Goal: Task Accomplishment & Management: Manage account settings

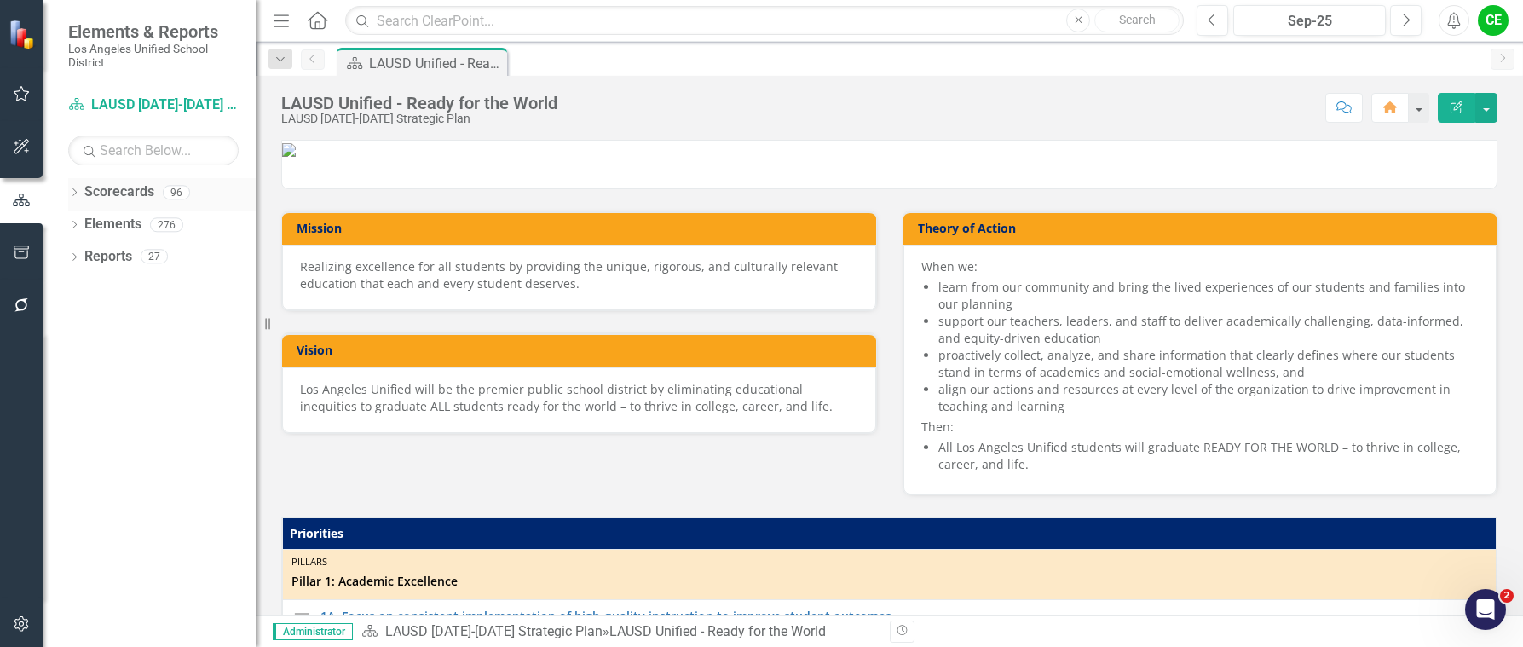
click at [77, 191] on icon "Dropdown" at bounding box center [74, 193] width 12 height 9
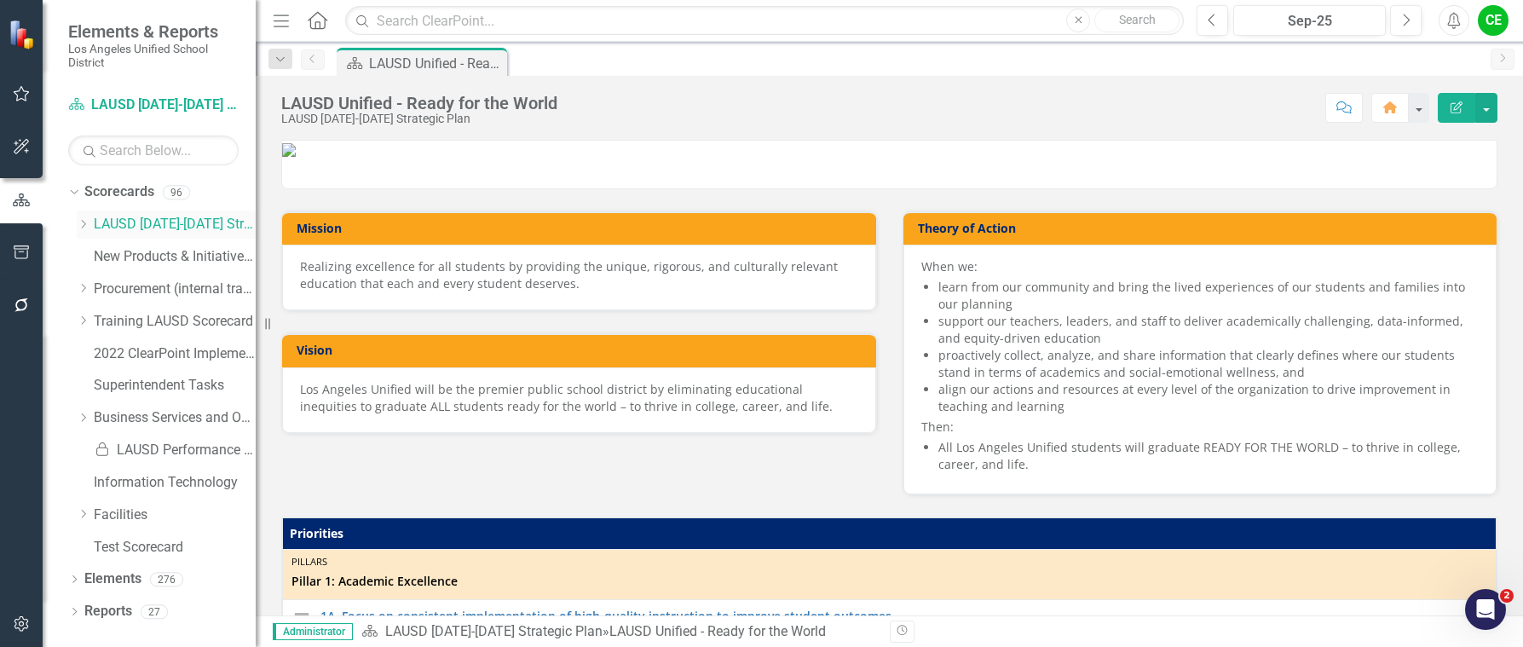
click at [79, 223] on icon "Dropdown" at bounding box center [83, 224] width 13 height 10
click at [99, 290] on icon "Dropdown" at bounding box center [100, 288] width 13 height 10
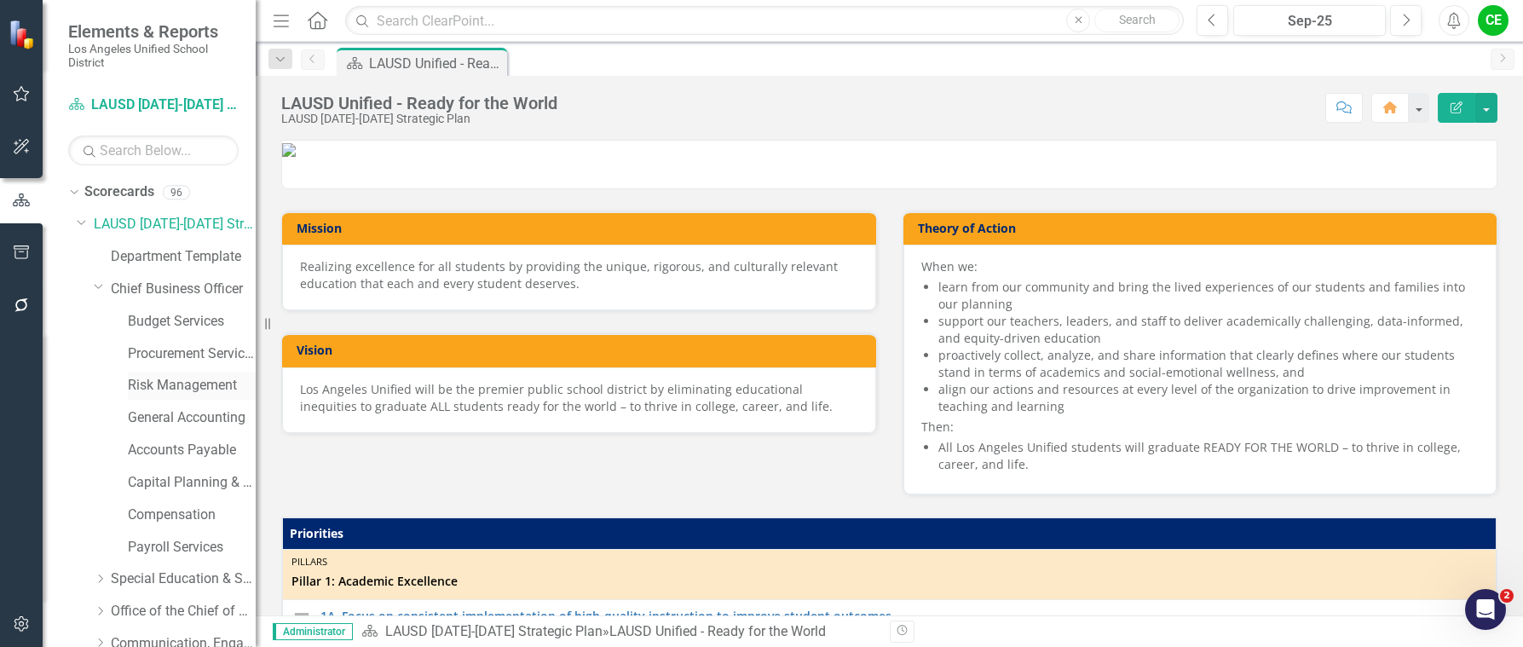
click at [166, 382] on link "Risk Management" at bounding box center [192, 386] width 128 height 20
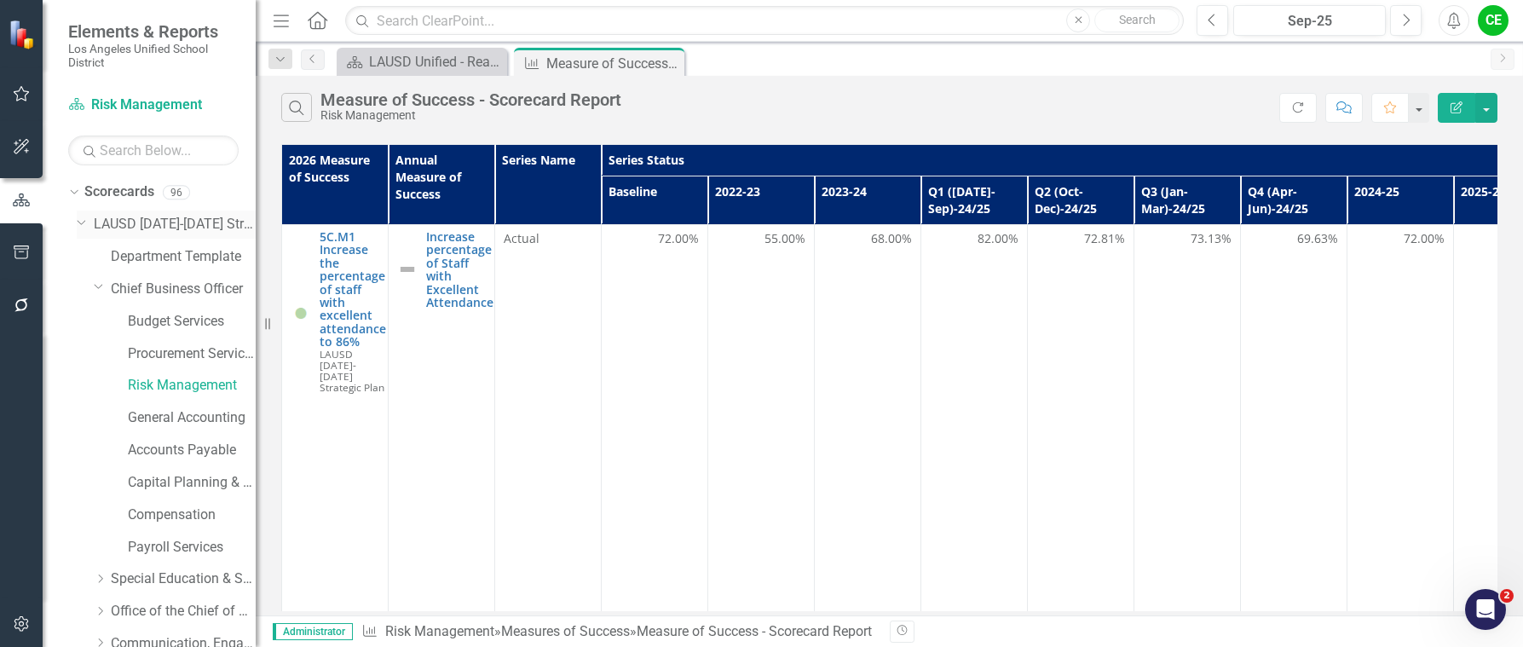
click at [81, 223] on icon "Dropdown" at bounding box center [82, 221] width 10 height 13
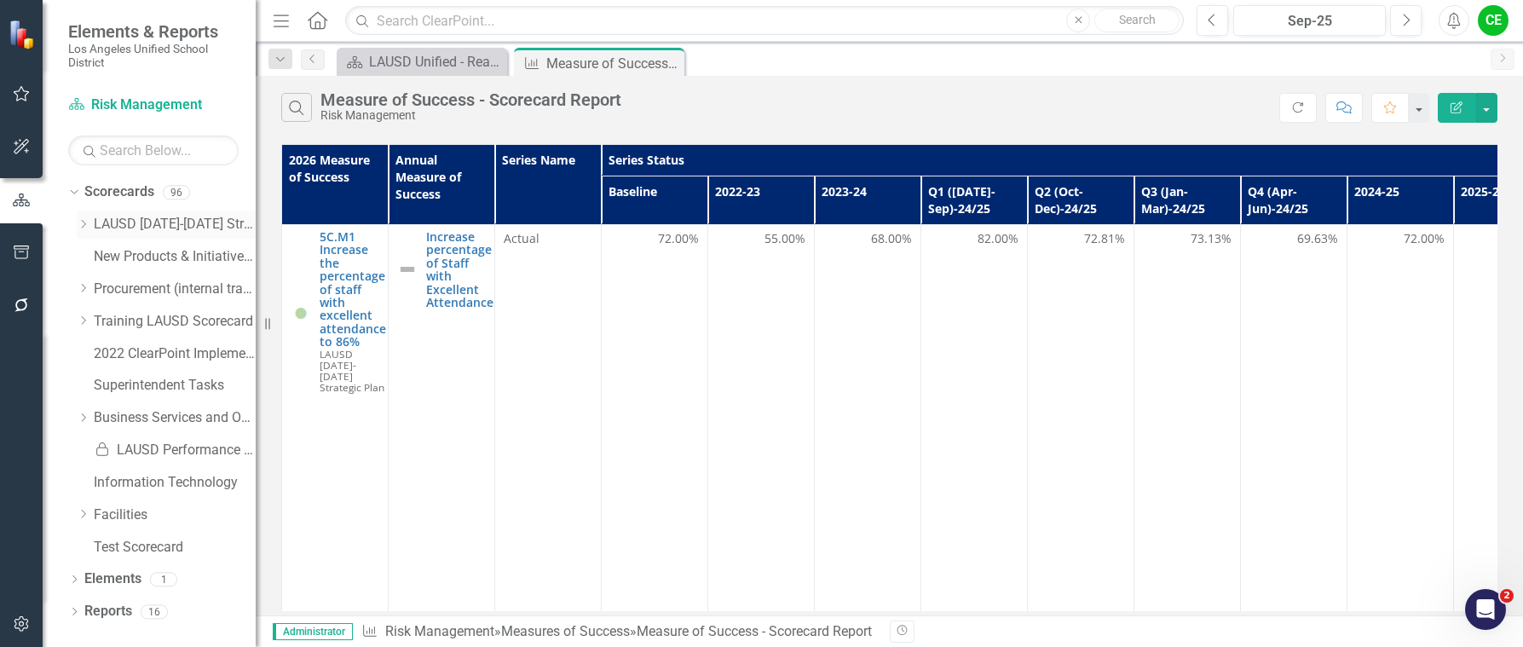
click at [81, 223] on icon "Dropdown" at bounding box center [83, 224] width 13 height 10
click at [101, 286] on icon at bounding box center [101, 288] width 4 height 9
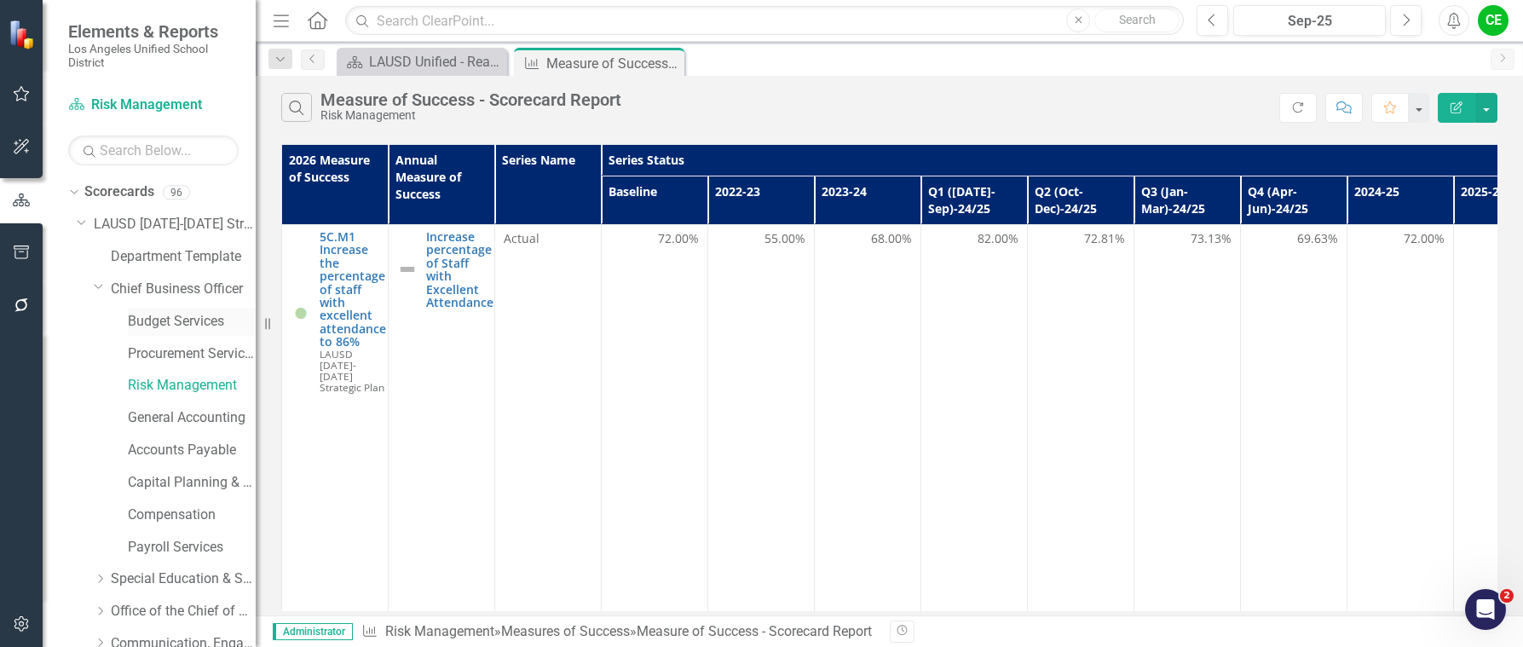
click at [188, 321] on link "Budget Services" at bounding box center [192, 322] width 128 height 20
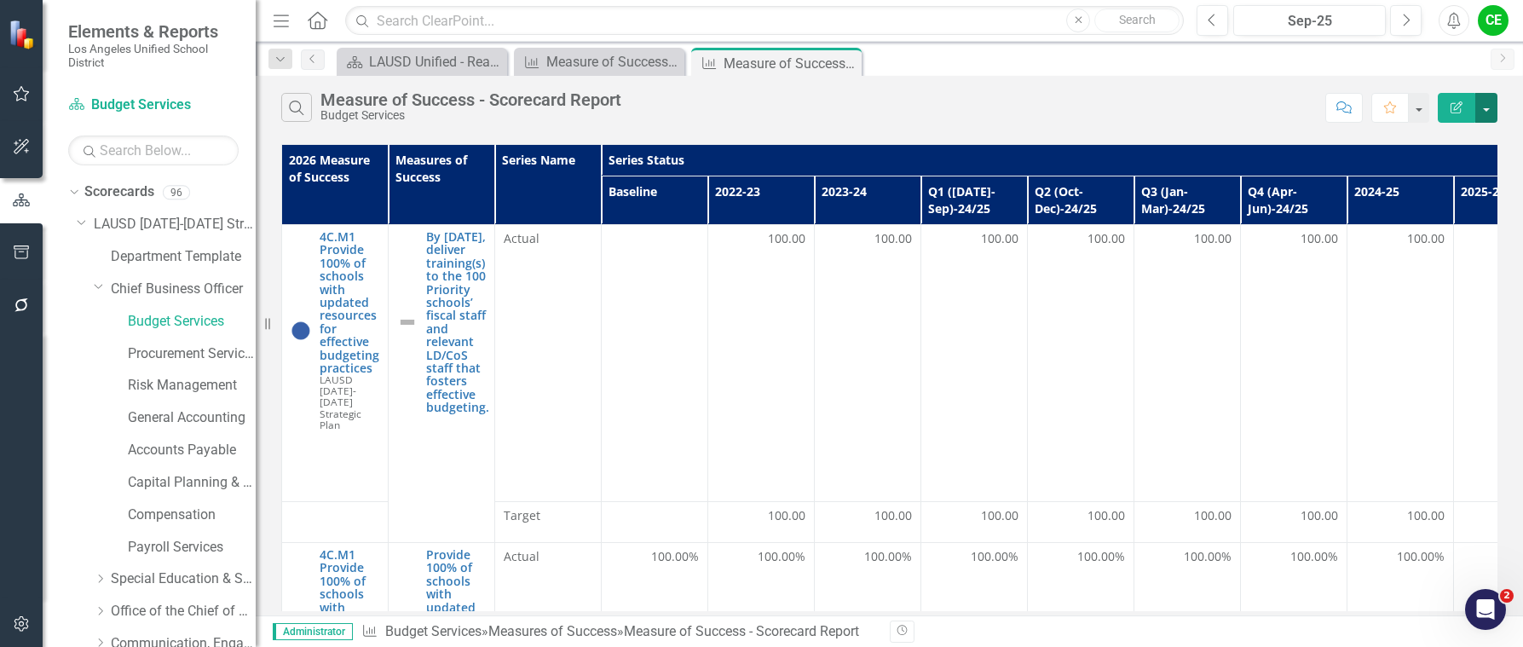
click at [1485, 107] on button "button" at bounding box center [1487, 108] width 22 height 30
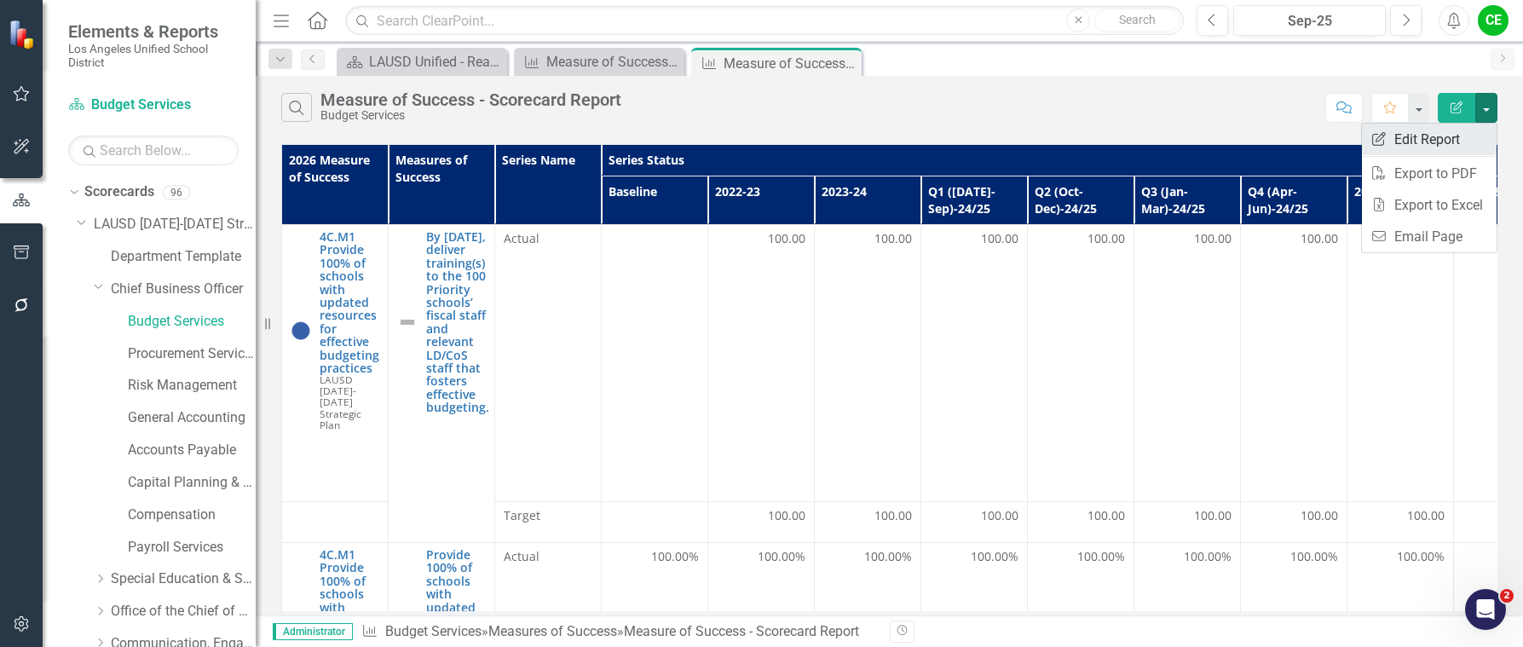
click at [1413, 140] on link "Edit Report Edit Report" at bounding box center [1429, 140] width 135 height 32
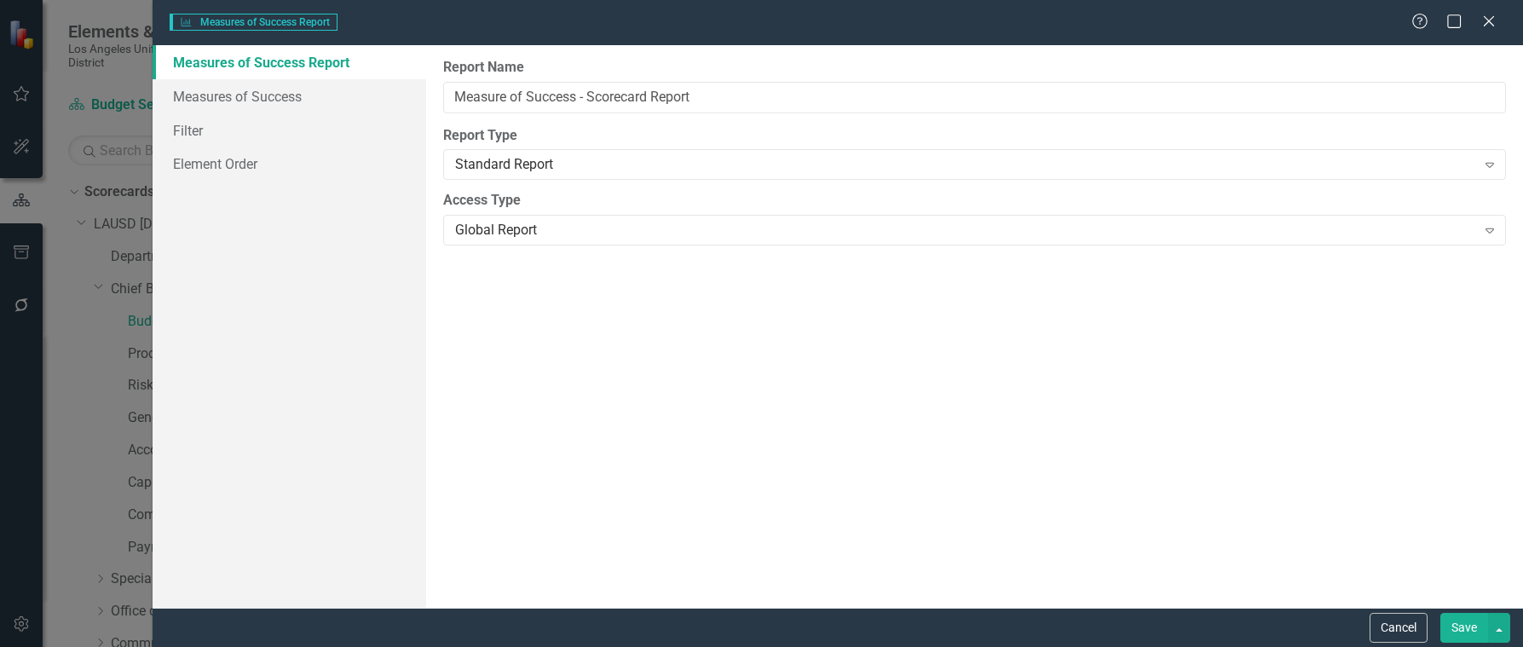
type input "Measure of Success - Scorecard Report"
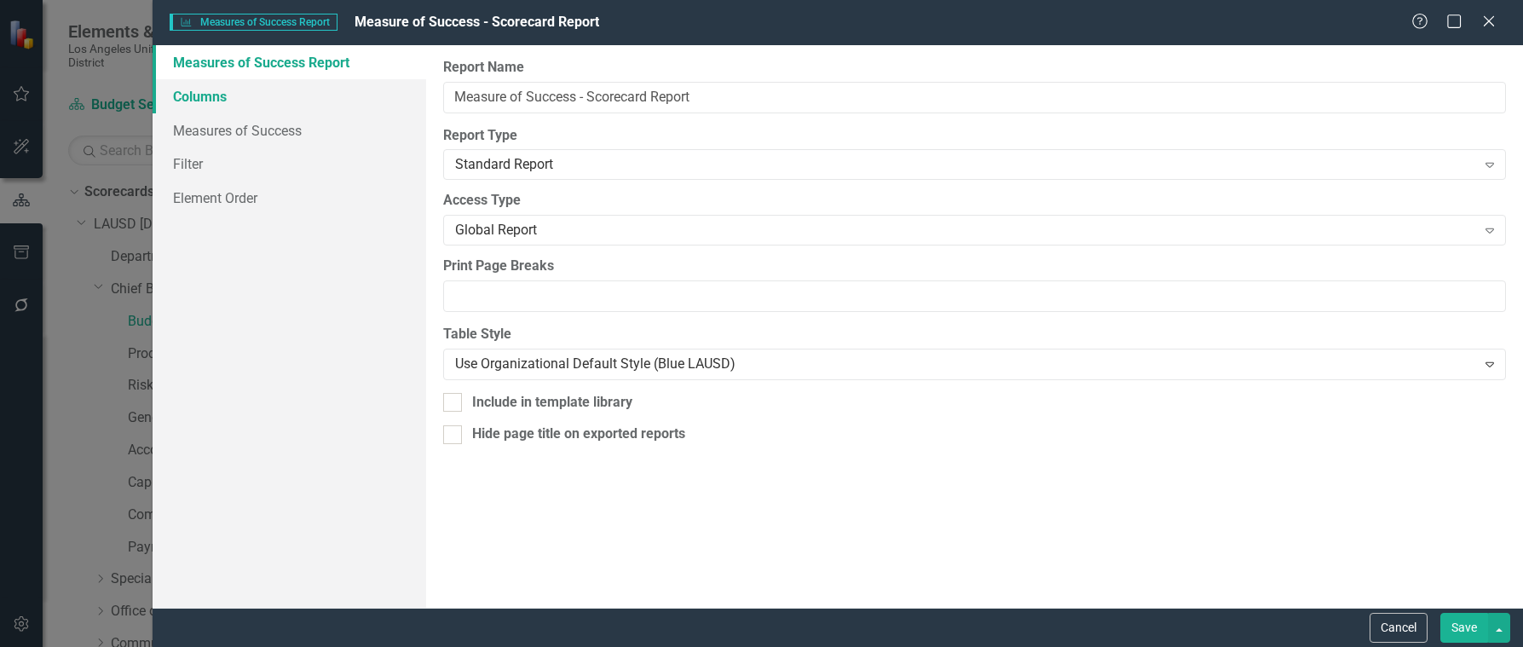
click at [209, 95] on link "Columns" at bounding box center [290, 96] width 275 height 34
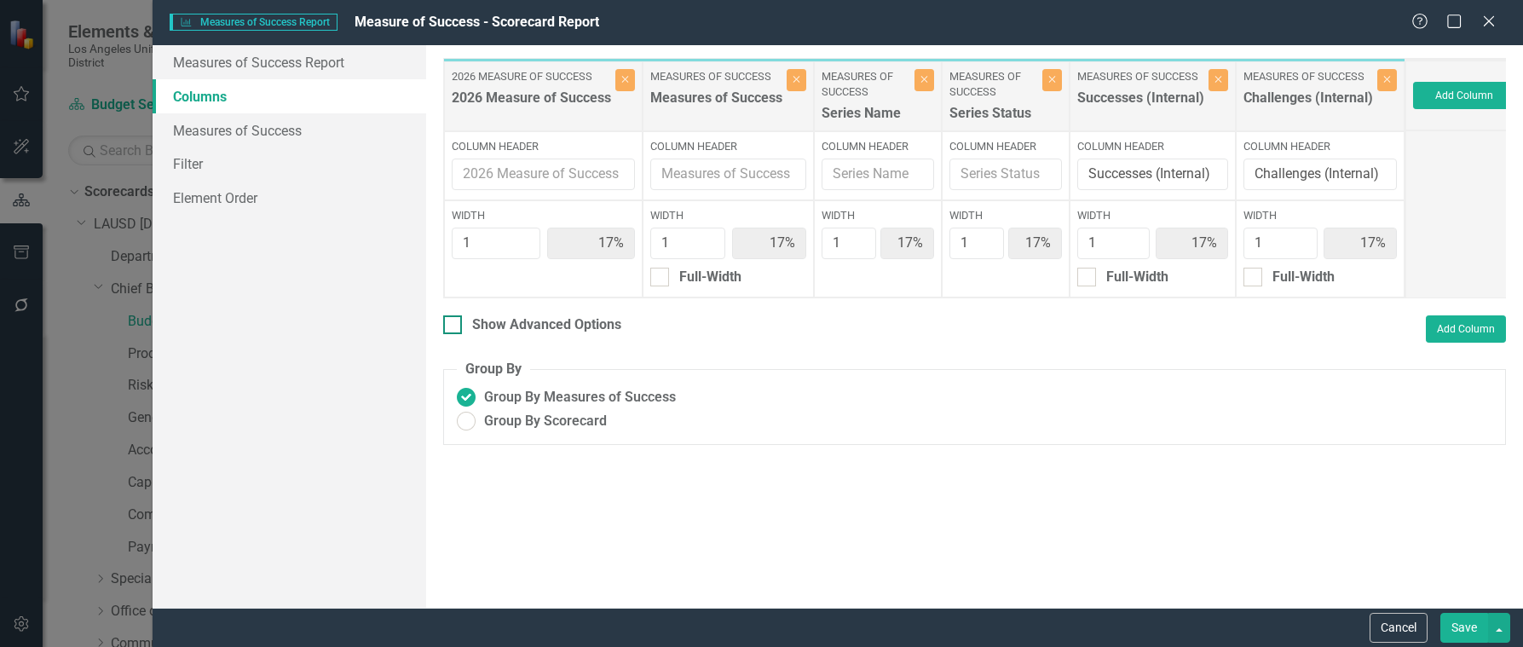
click at [456, 333] on div at bounding box center [452, 324] width 19 height 19
click at [454, 327] on input "Show Advanced Options" at bounding box center [448, 320] width 11 height 11
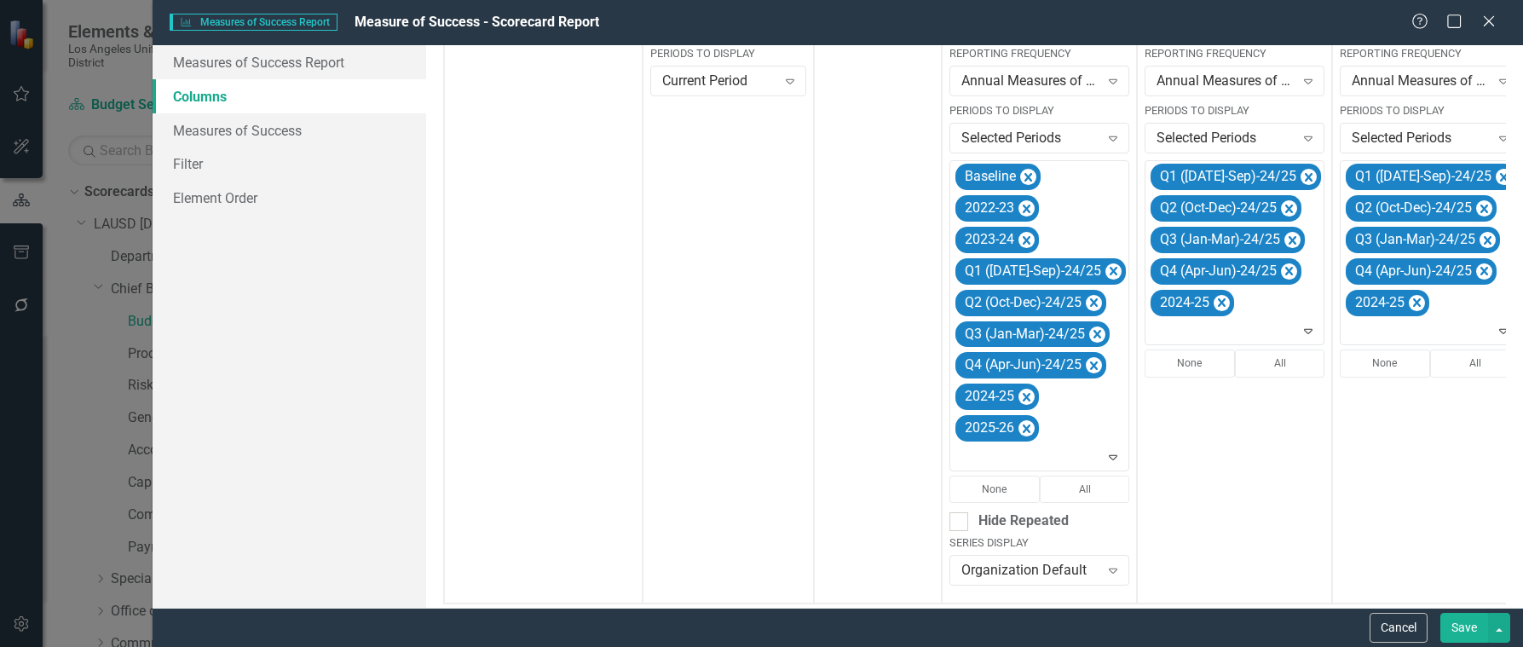
scroll to position [426, 0]
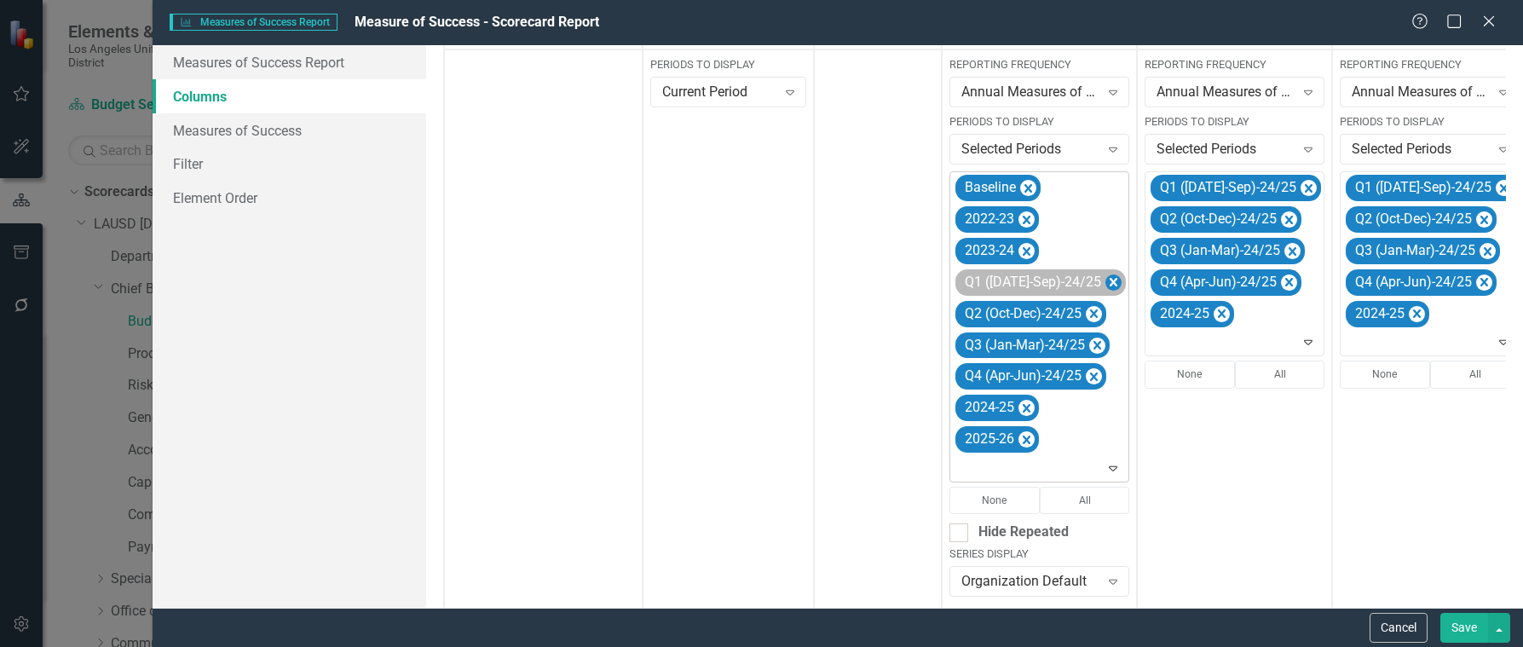
click at [1110, 280] on icon "Remove Q1 (Jul-Sep)-24/25" at bounding box center [1114, 282] width 8 height 9
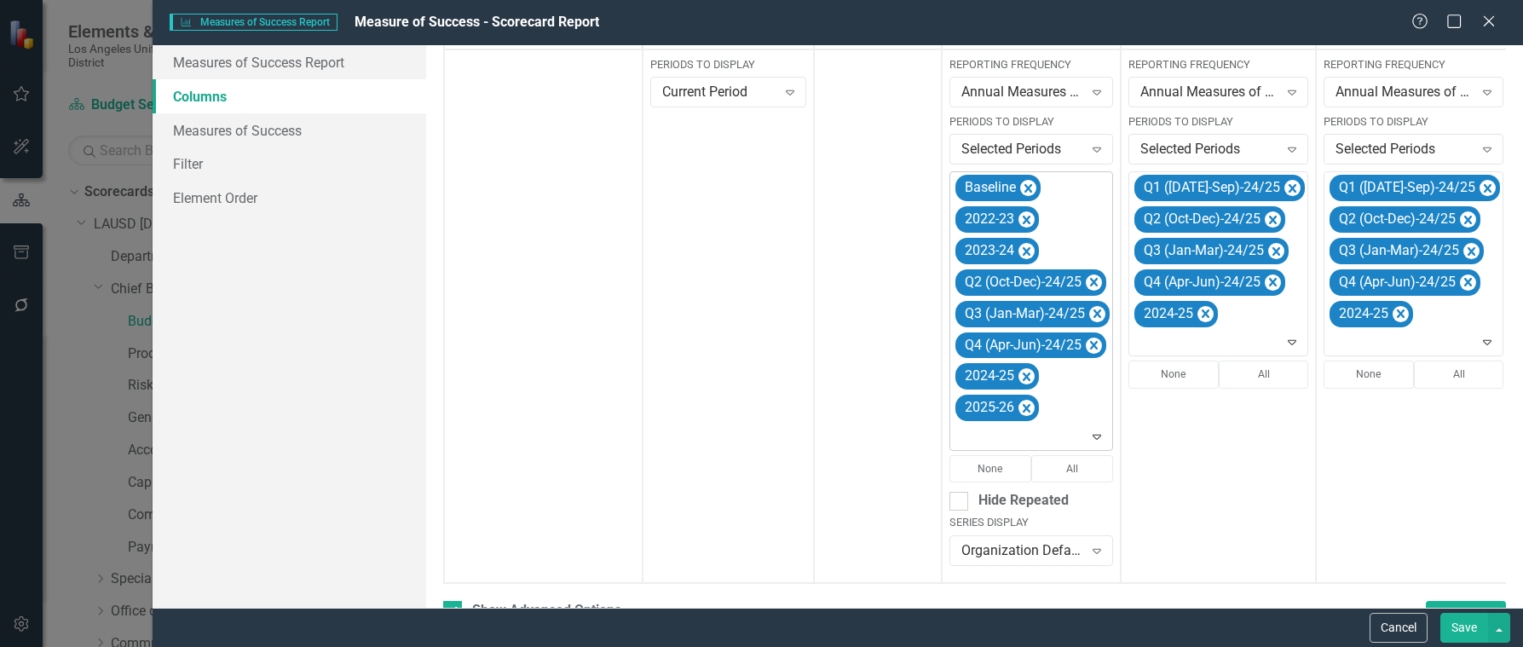
click at [1090, 280] on icon "Remove Q2 (Oct-Dec)-24/25" at bounding box center [1094, 282] width 16 height 21
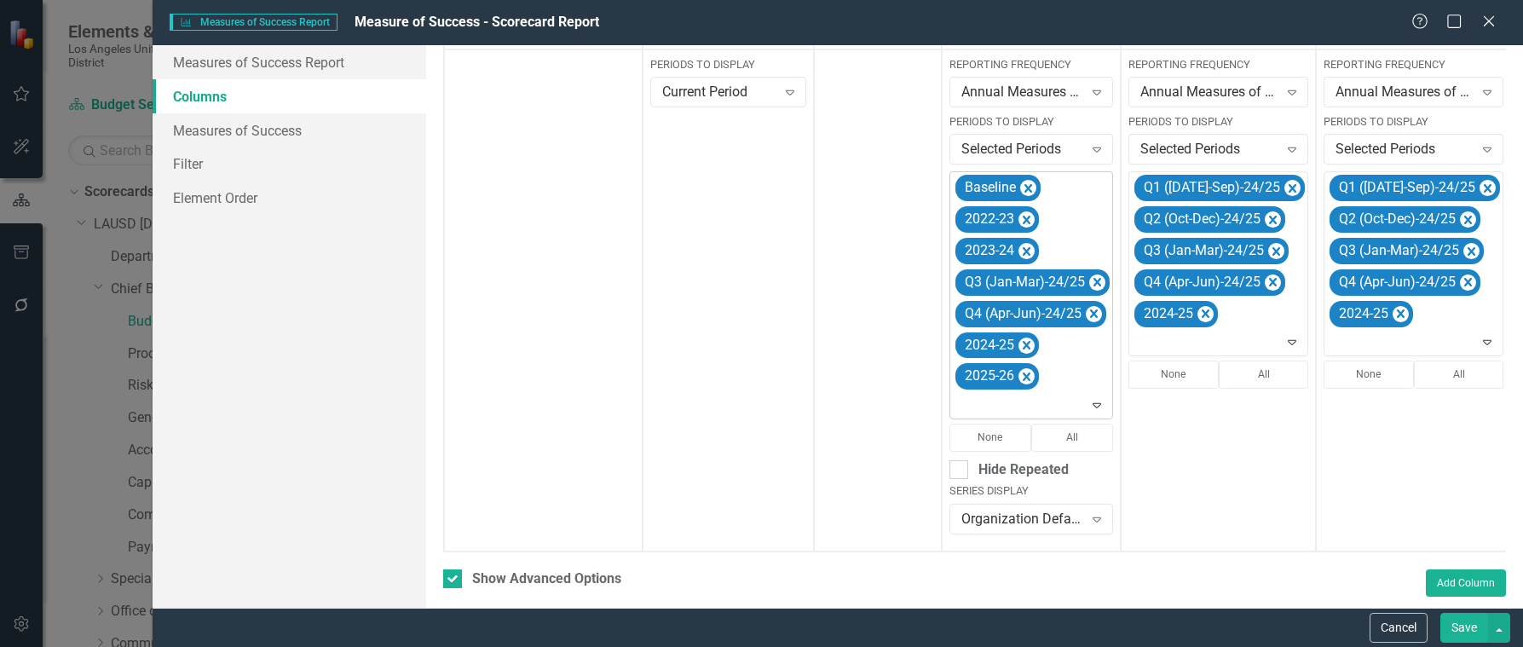
click at [1090, 280] on icon "Remove Q3 (Jan-Mar)-24/25" at bounding box center [1097, 282] width 16 height 21
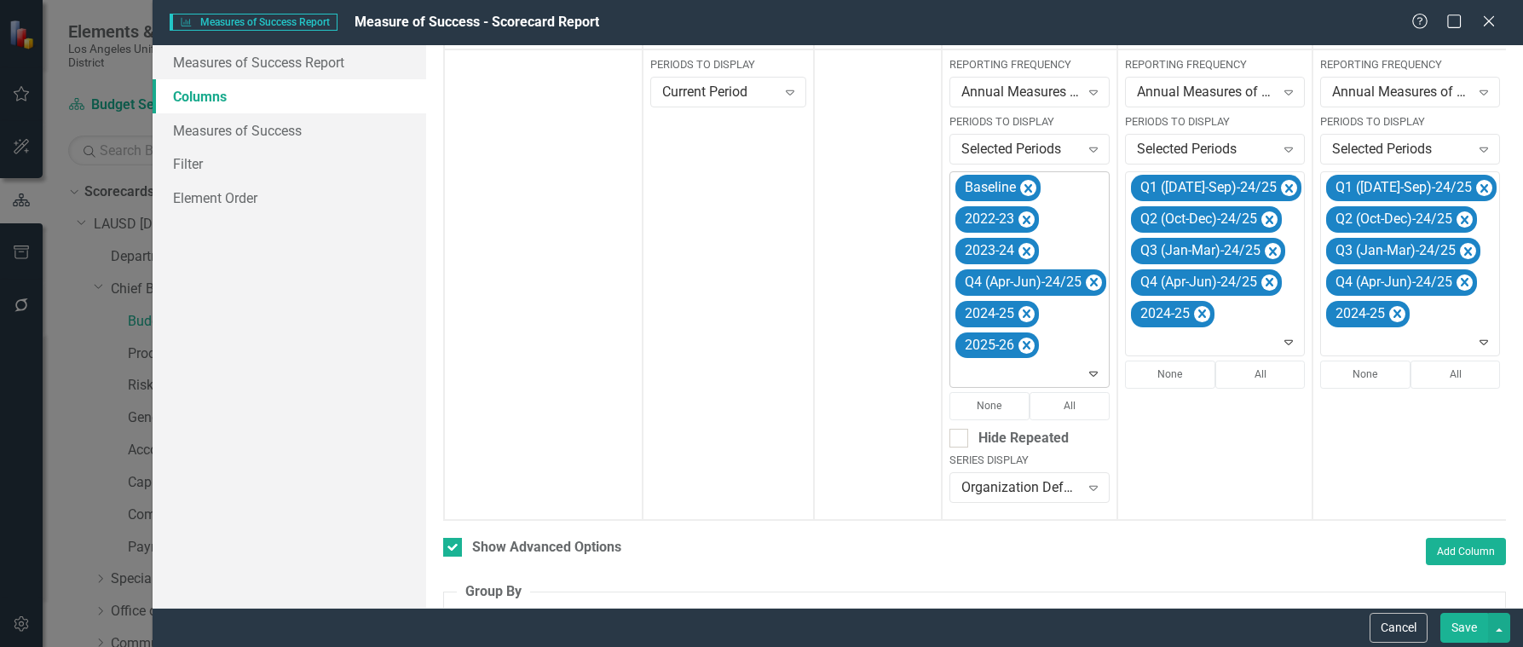
click at [1090, 280] on icon "Remove Q4 (Apr-Jun)-24/25" at bounding box center [1094, 282] width 16 height 21
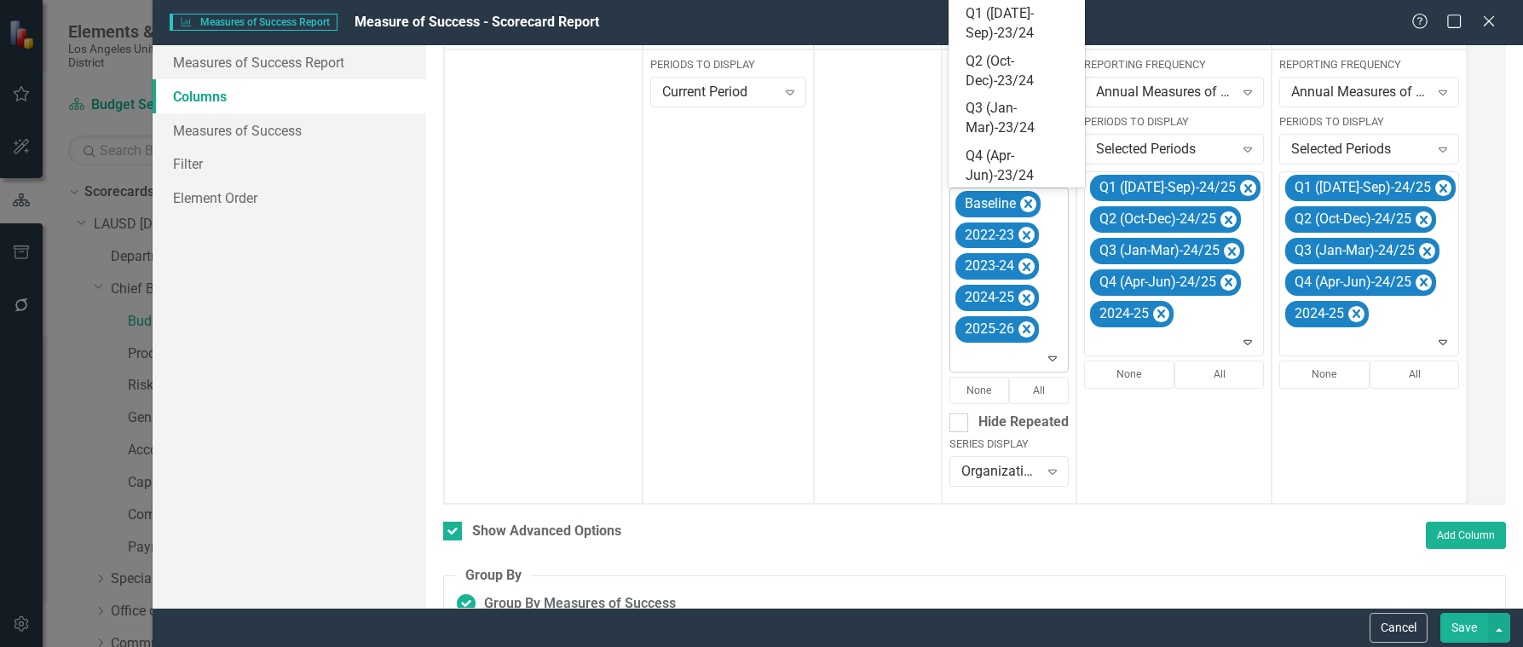
click at [1053, 356] on icon at bounding box center [1053, 358] width 9 height 5
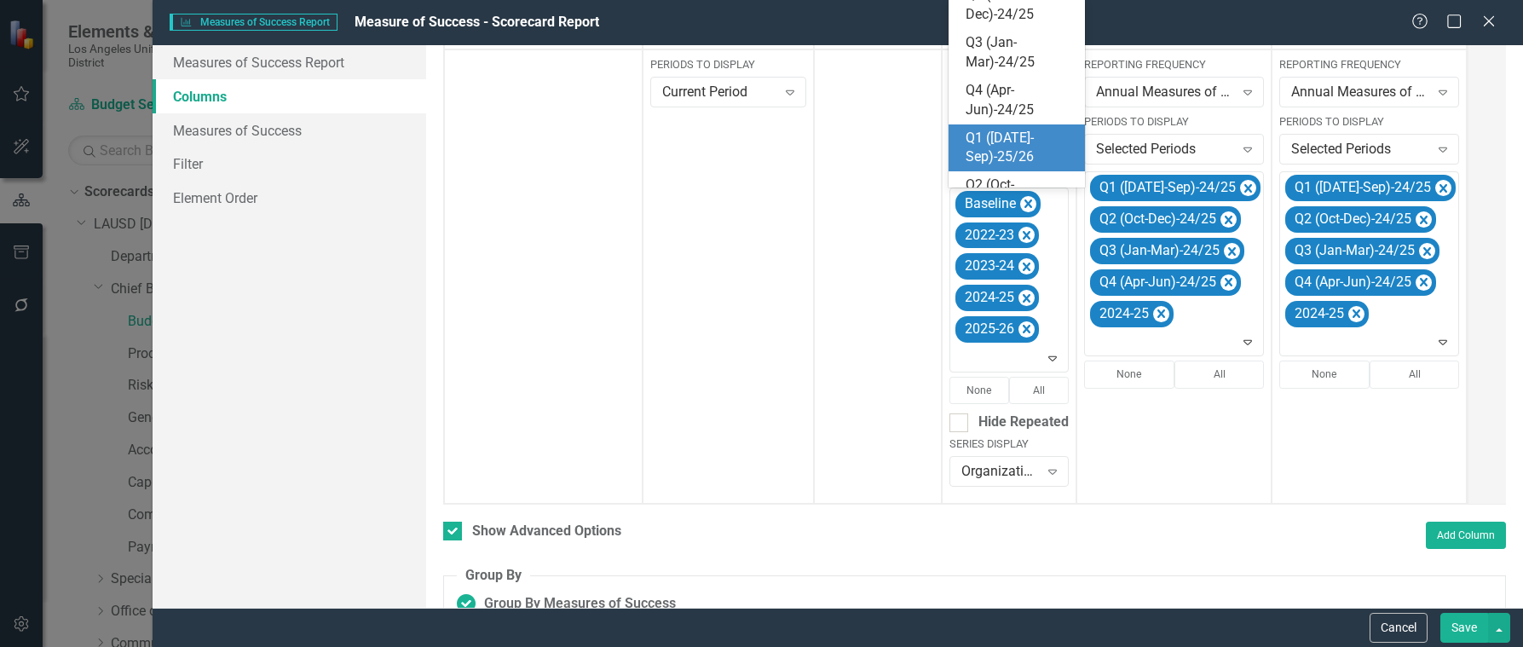
click at [997, 141] on div "Q1 ([DATE]-Sep)-25/26" at bounding box center [1020, 148] width 109 height 39
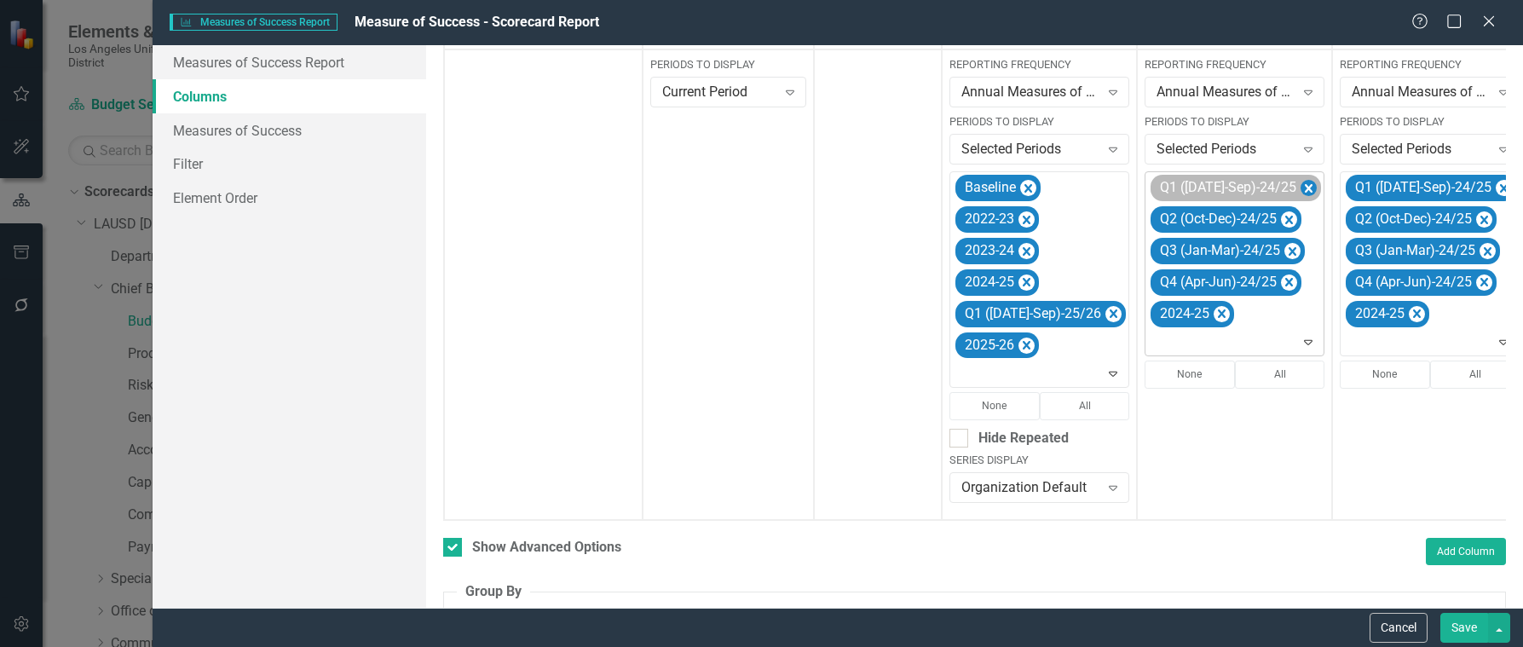
click at [1301, 183] on icon "Remove Q1 (Jul-Sep)-24/25" at bounding box center [1309, 188] width 16 height 21
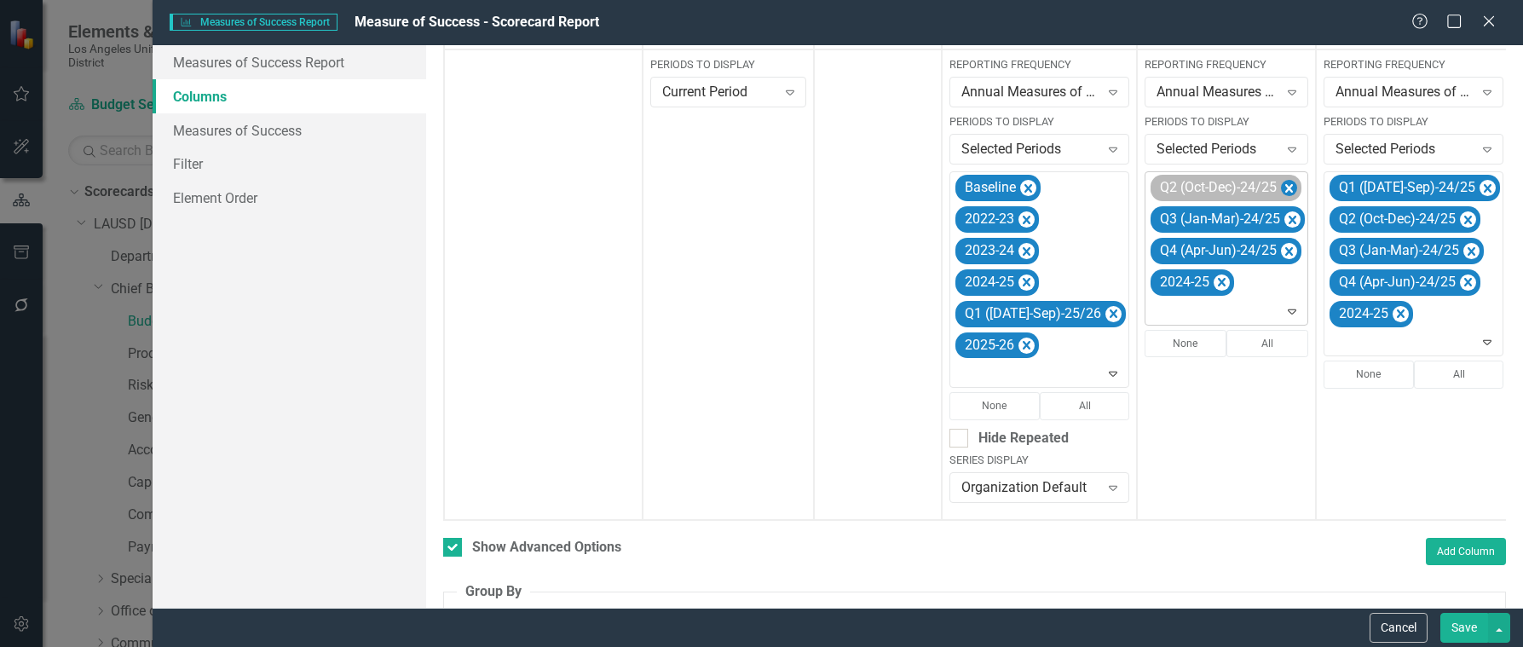
click at [1286, 185] on icon "Remove Q2 (Oct-Dec)-24/25" at bounding box center [1290, 188] width 8 height 9
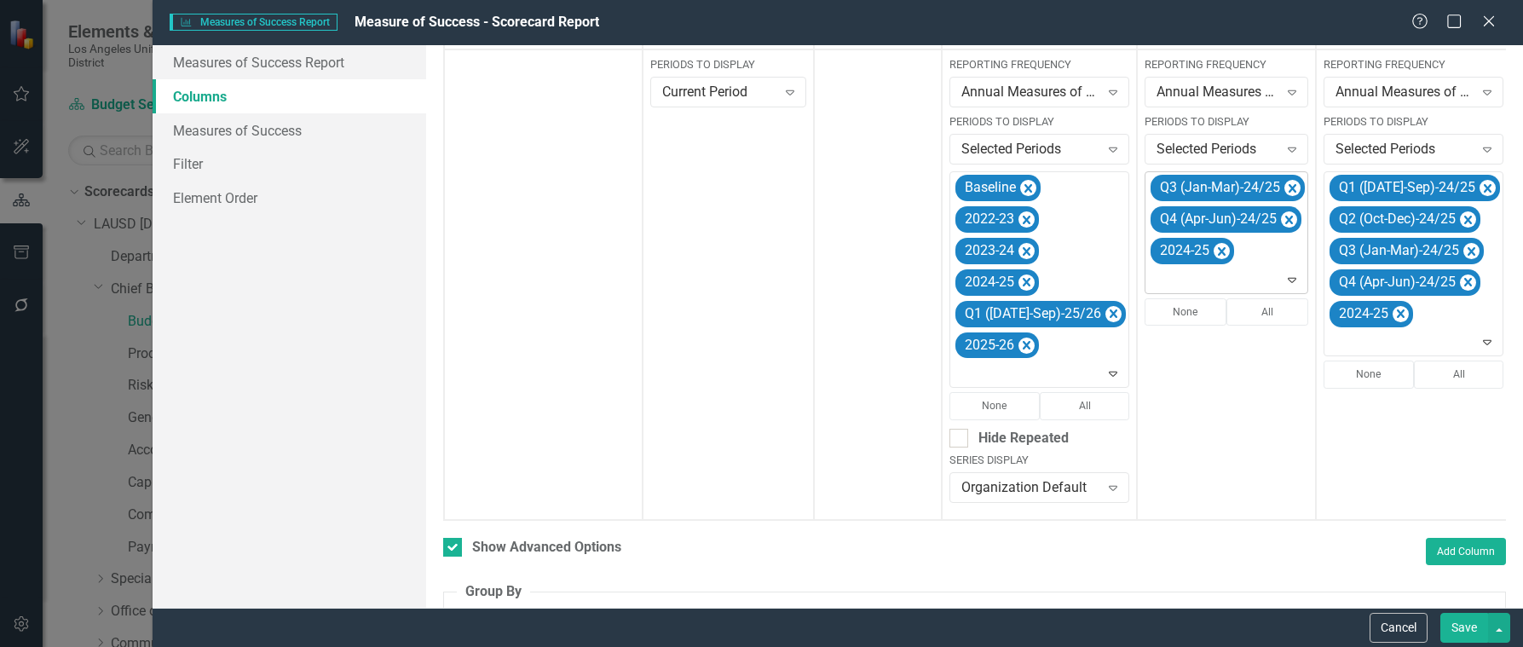
click at [1285, 185] on icon "Remove Q3 (Jan-Mar)-24/25" at bounding box center [1293, 188] width 16 height 21
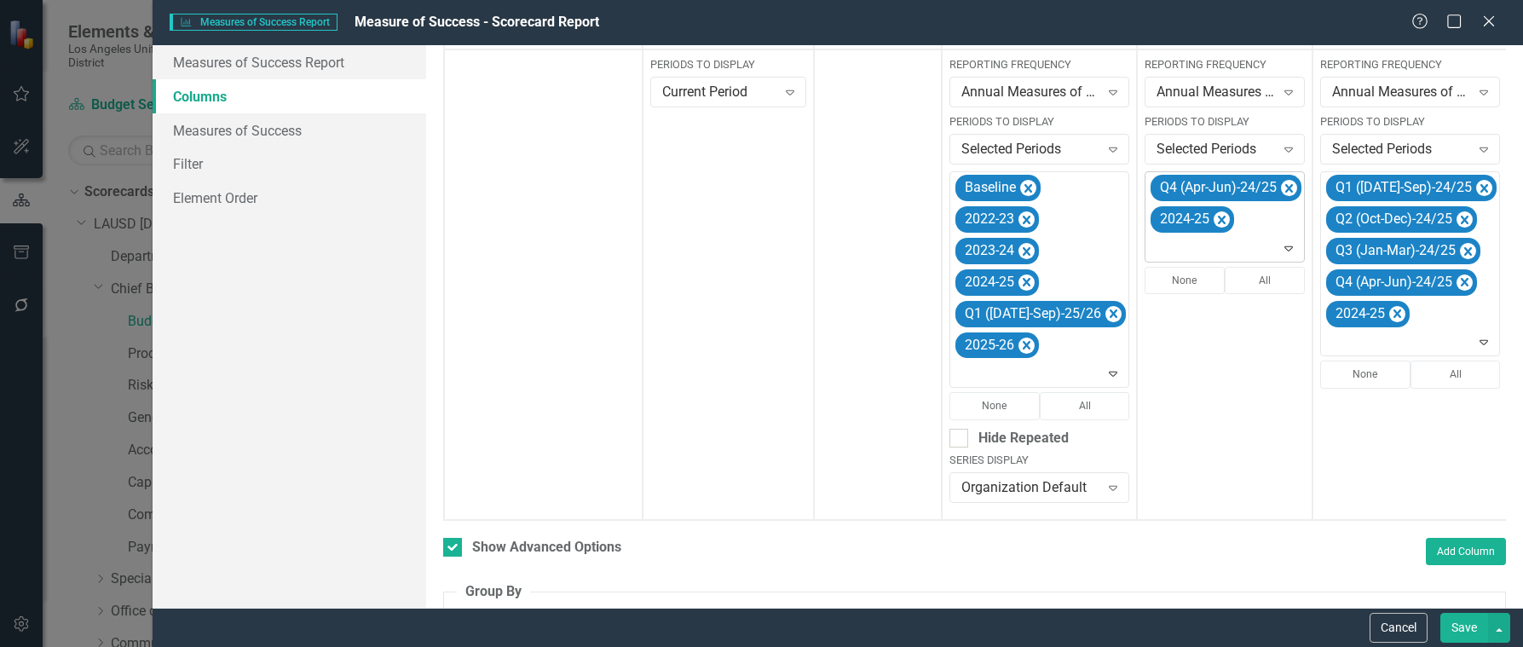
click at [1286, 185] on icon "Remove Q4 (Apr-Jun)-24/25" at bounding box center [1290, 188] width 8 height 9
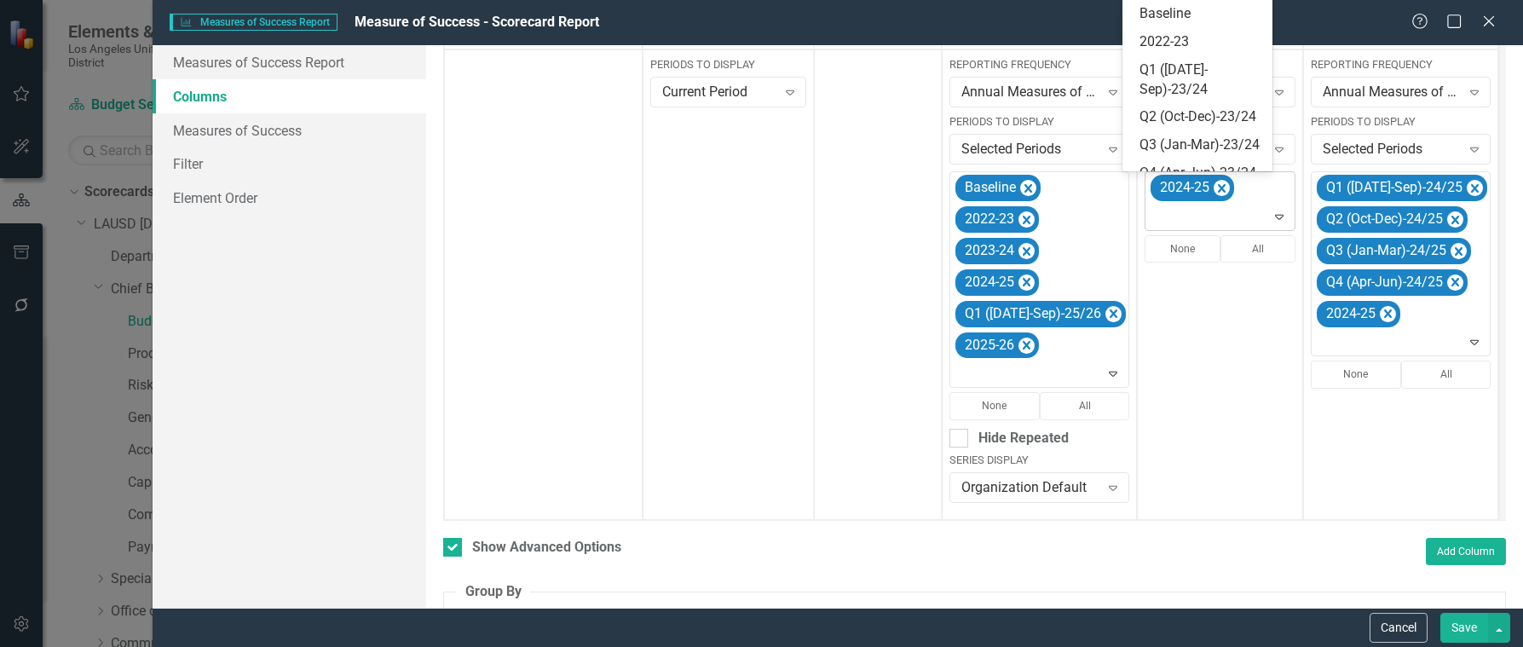
click at [1275, 216] on icon at bounding box center [1279, 217] width 9 height 5
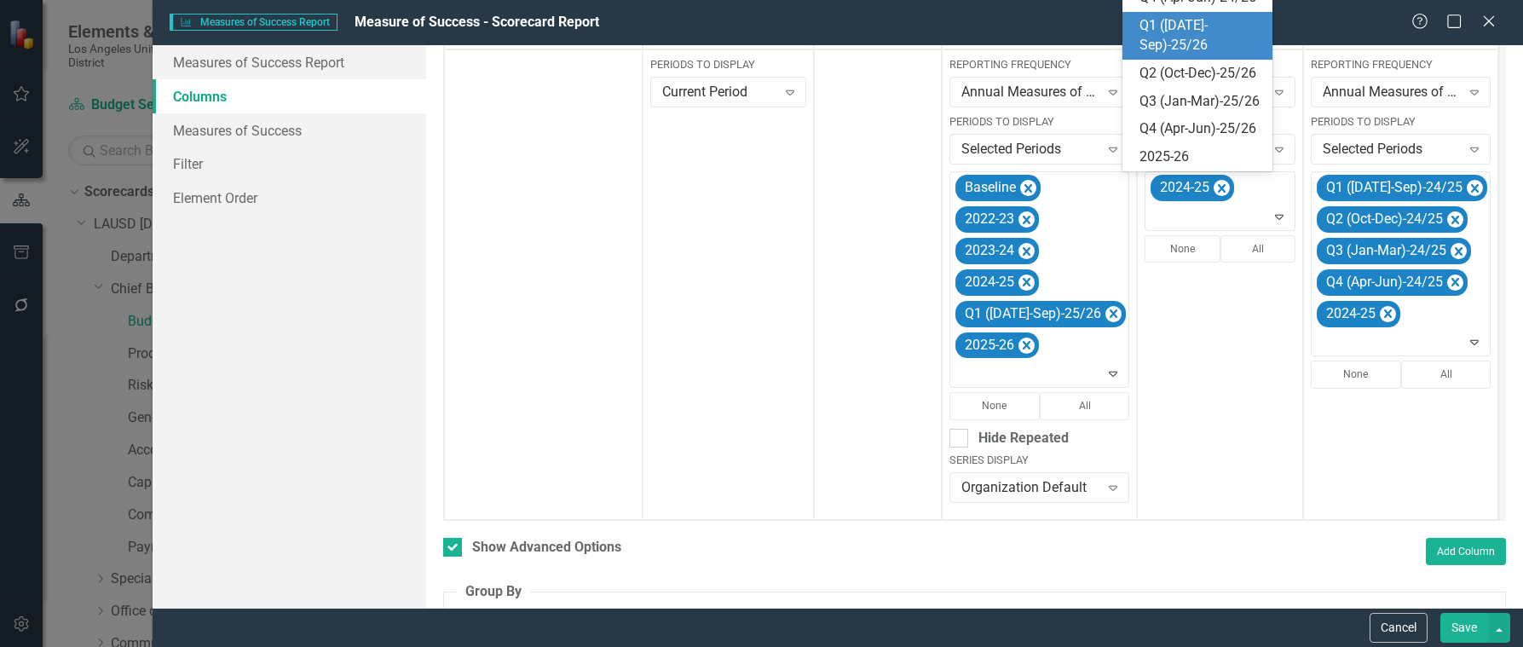
click at [1175, 52] on div "Q1 ([DATE]-Sep)-25/26" at bounding box center [1201, 35] width 123 height 39
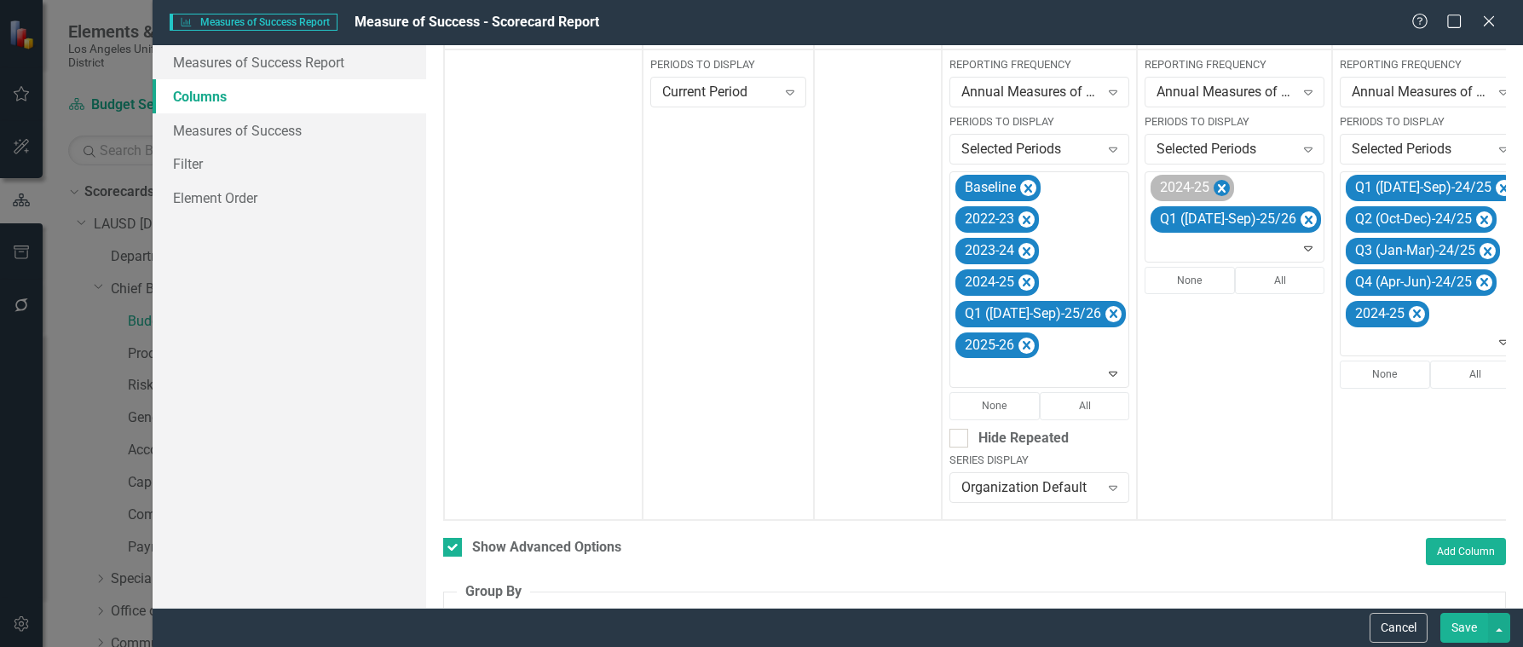
click at [1218, 188] on icon "Remove 2024-25" at bounding box center [1222, 188] width 8 height 9
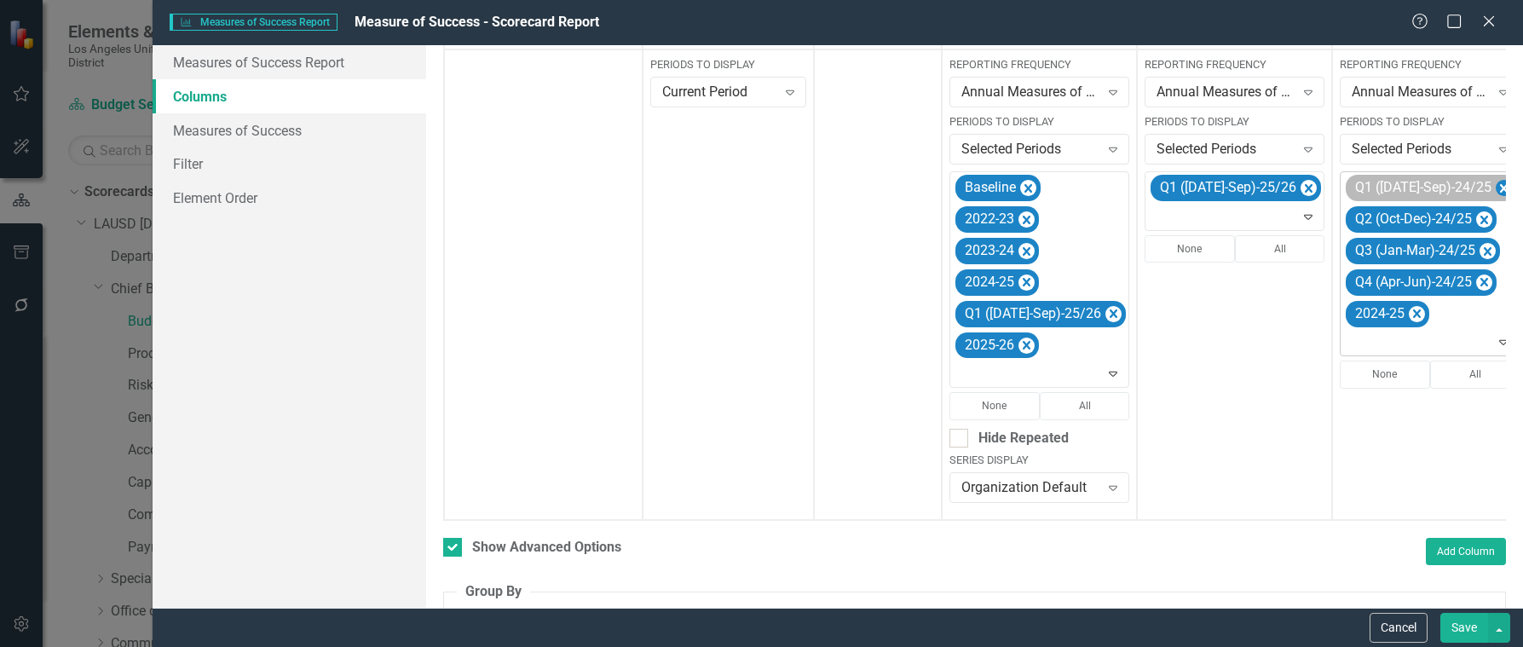
click at [1496, 188] on icon "Remove Q1 (Jul-Sep)-24/25" at bounding box center [1504, 188] width 16 height 21
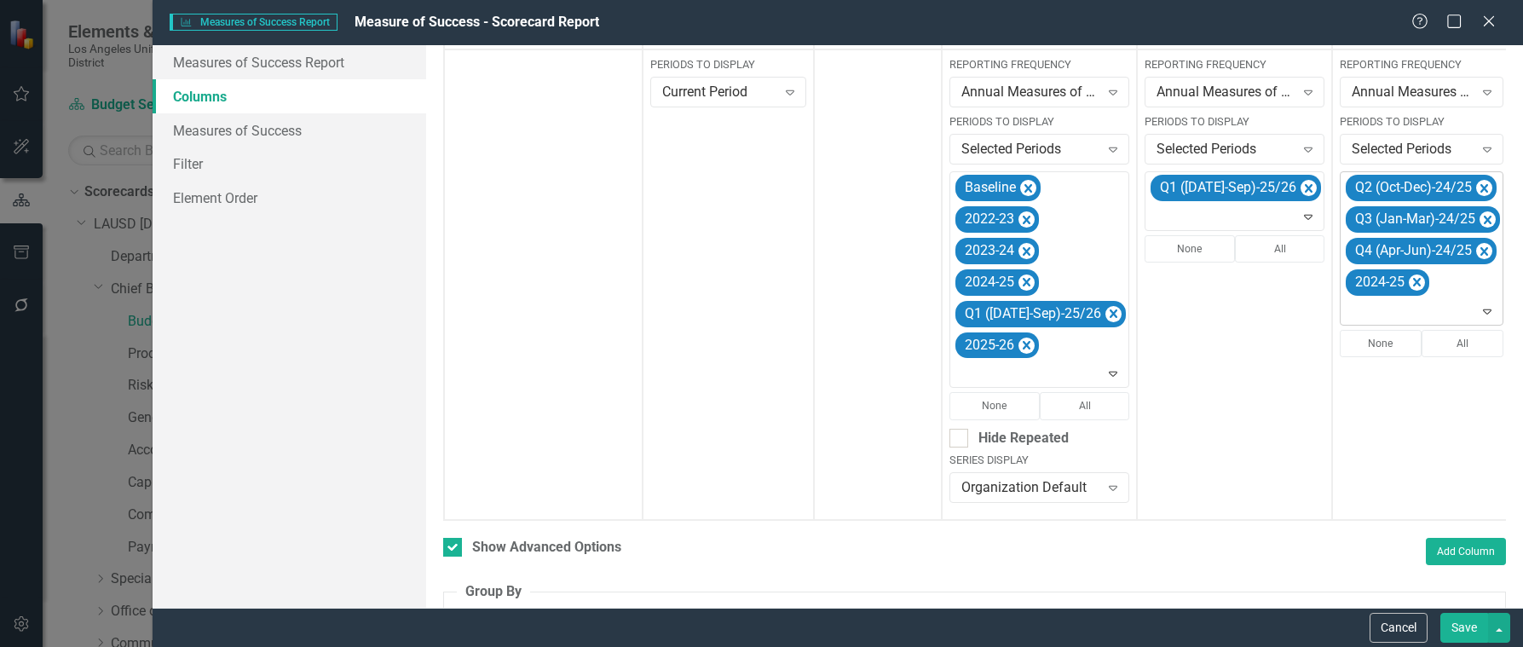
click at [1481, 188] on icon "Remove Q2 (Oct-Dec)-24/25" at bounding box center [1485, 188] width 8 height 9
click at [1480, 188] on icon "Remove Q3 (Jan-Mar)-24/25" at bounding box center [1488, 188] width 16 height 21
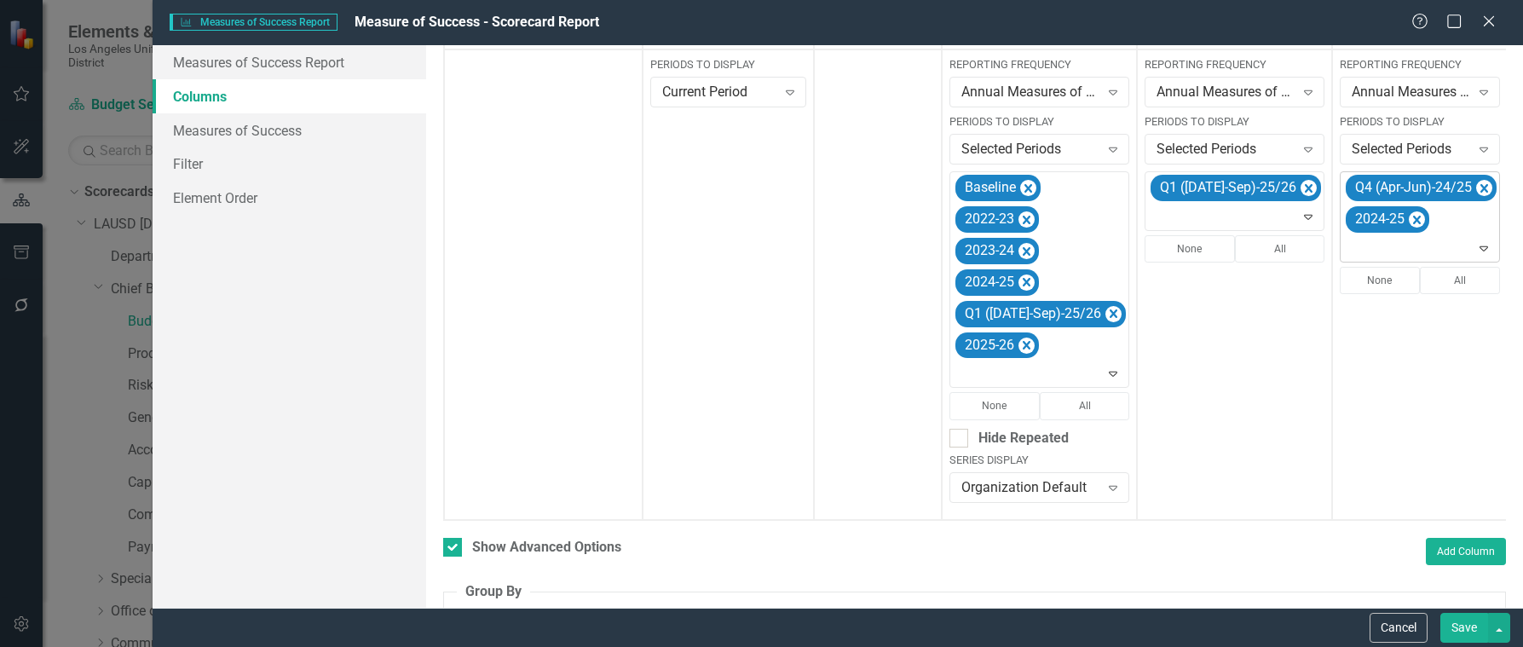
click at [1481, 188] on icon "Remove Q4 (Apr-Jun)-24/25" at bounding box center [1485, 188] width 8 height 9
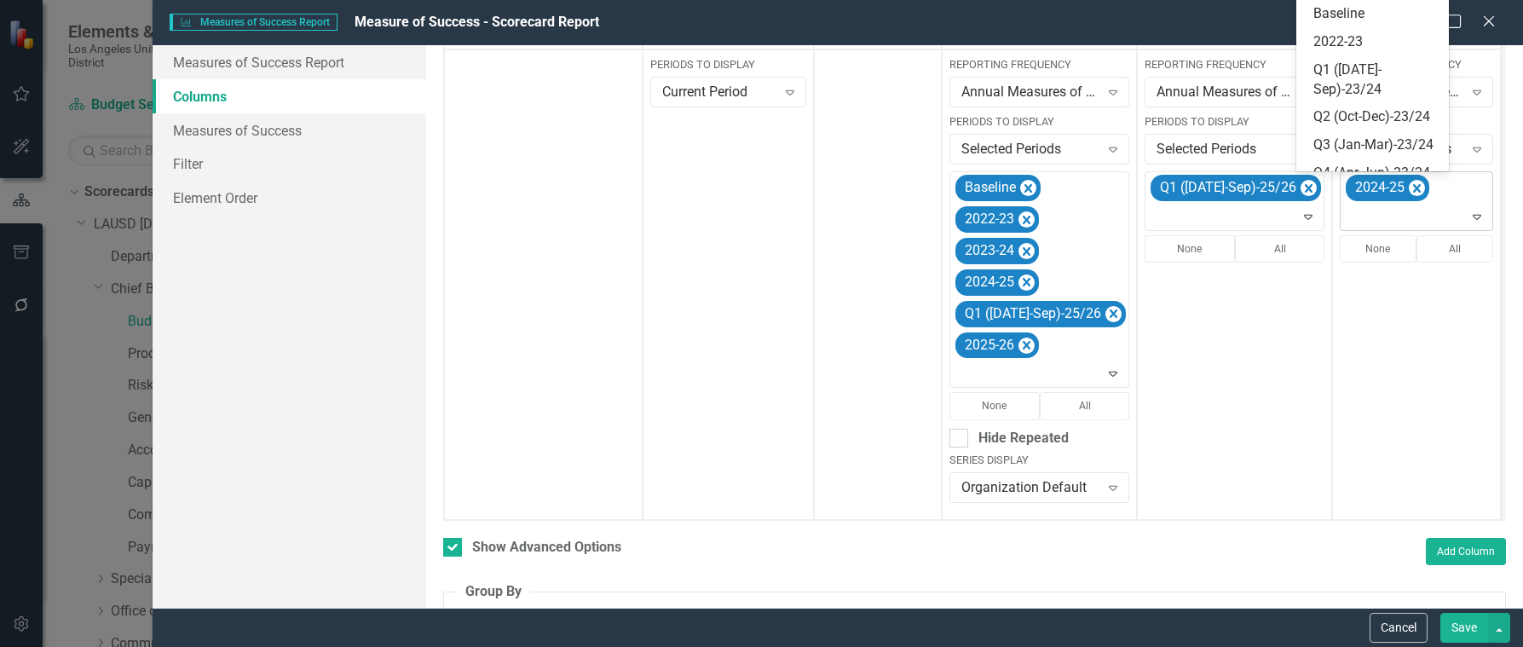
click at [1473, 216] on icon at bounding box center [1477, 217] width 9 height 5
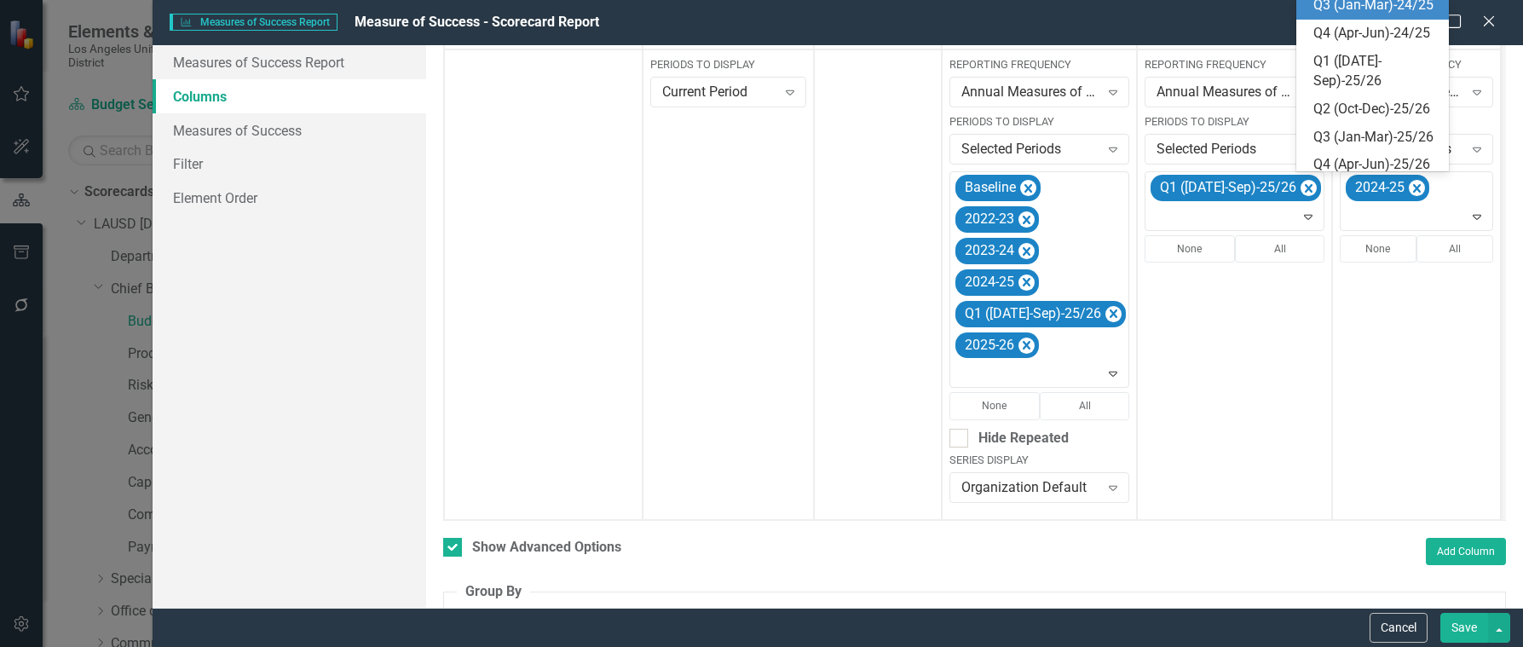
scroll to position [384, 0]
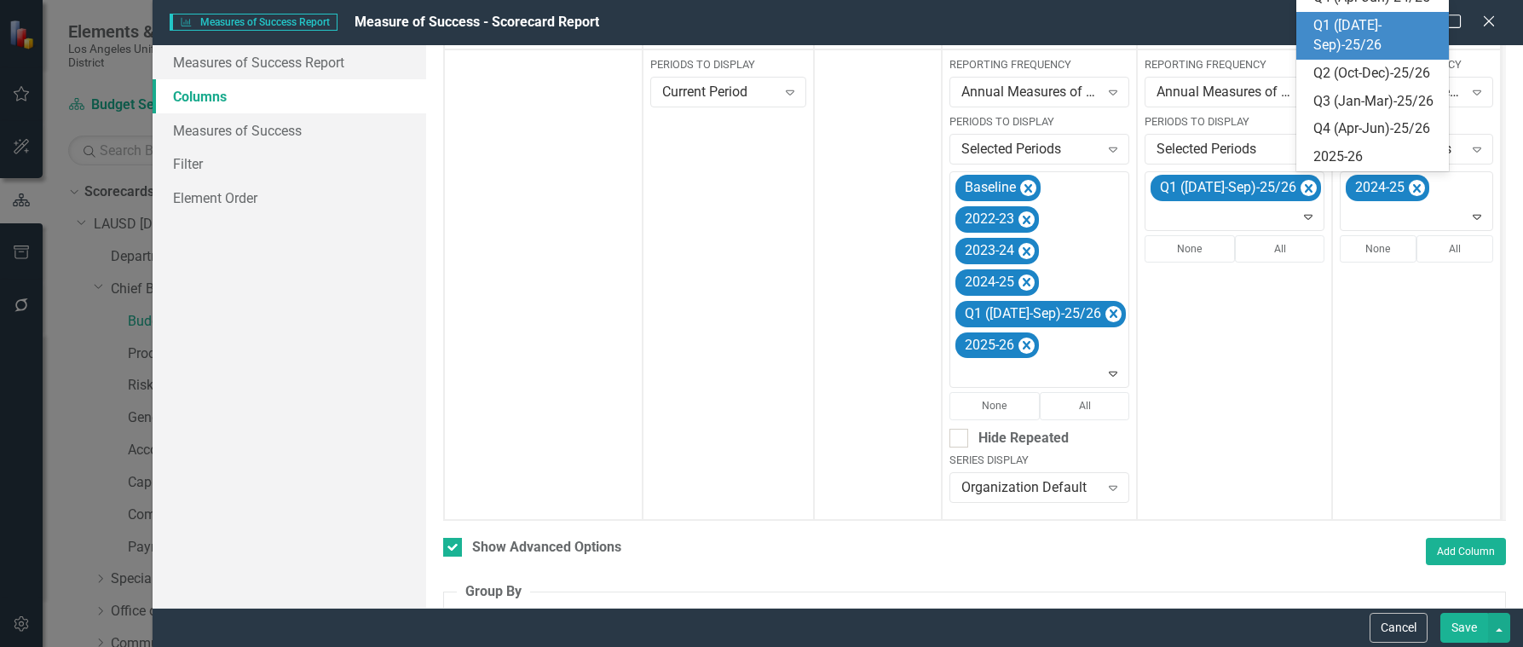
click at [1358, 55] on div "Q1 ([DATE]-Sep)-25/26" at bounding box center [1376, 35] width 125 height 39
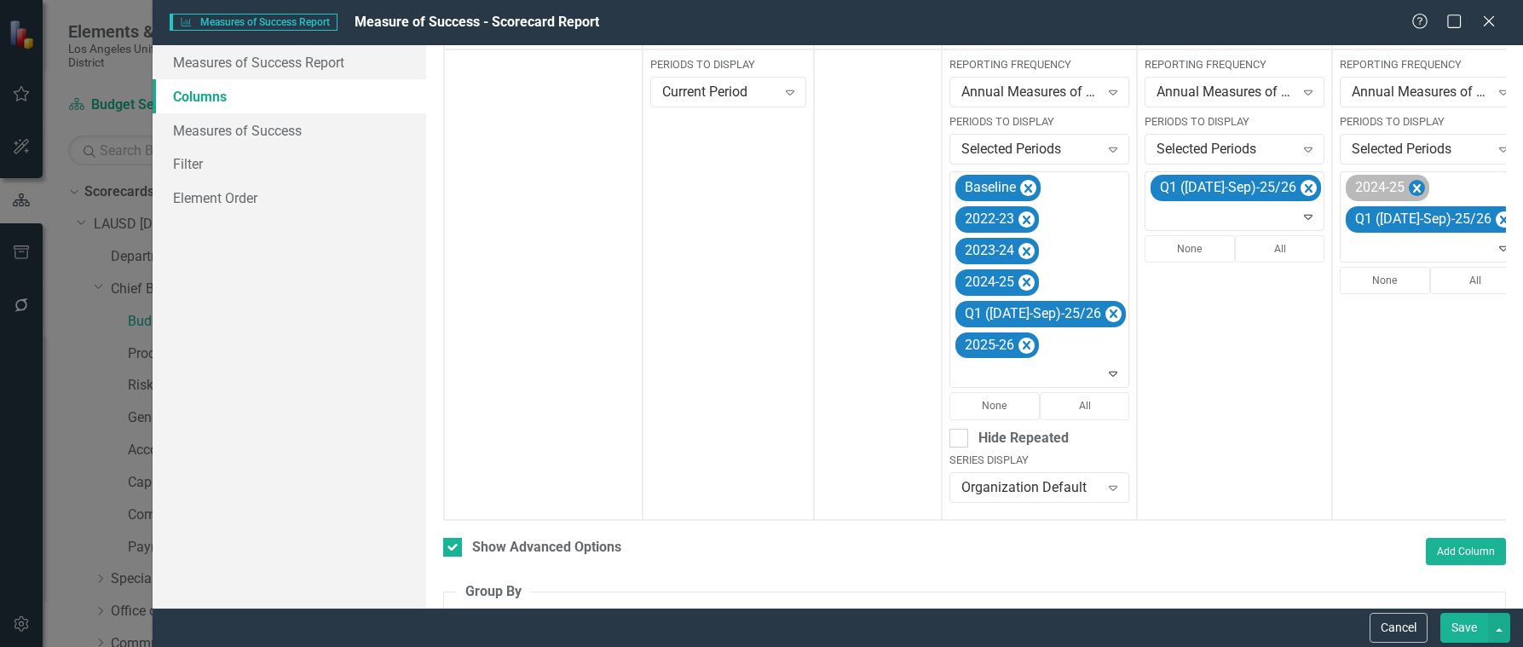
click at [1409, 187] on icon "Remove 2024-25" at bounding box center [1417, 188] width 16 height 21
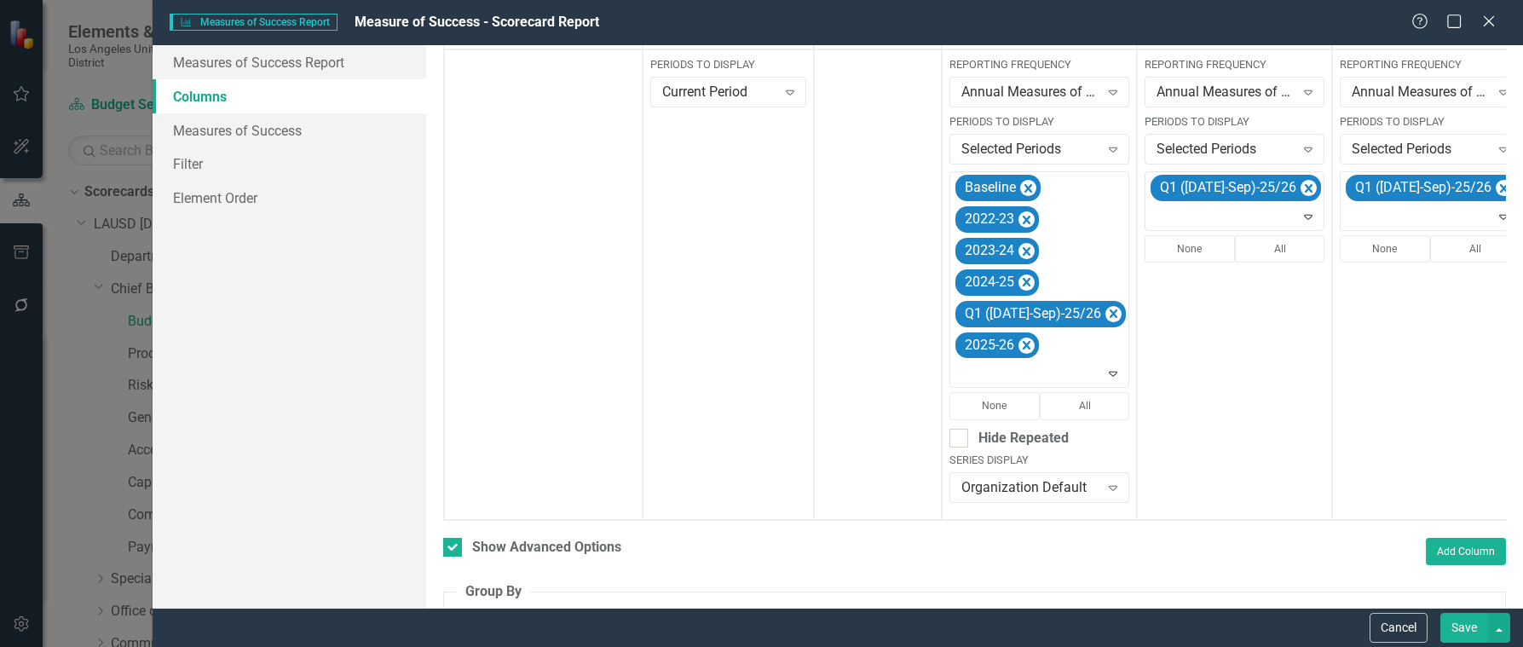
click at [1464, 625] on button "Save" at bounding box center [1465, 628] width 48 height 30
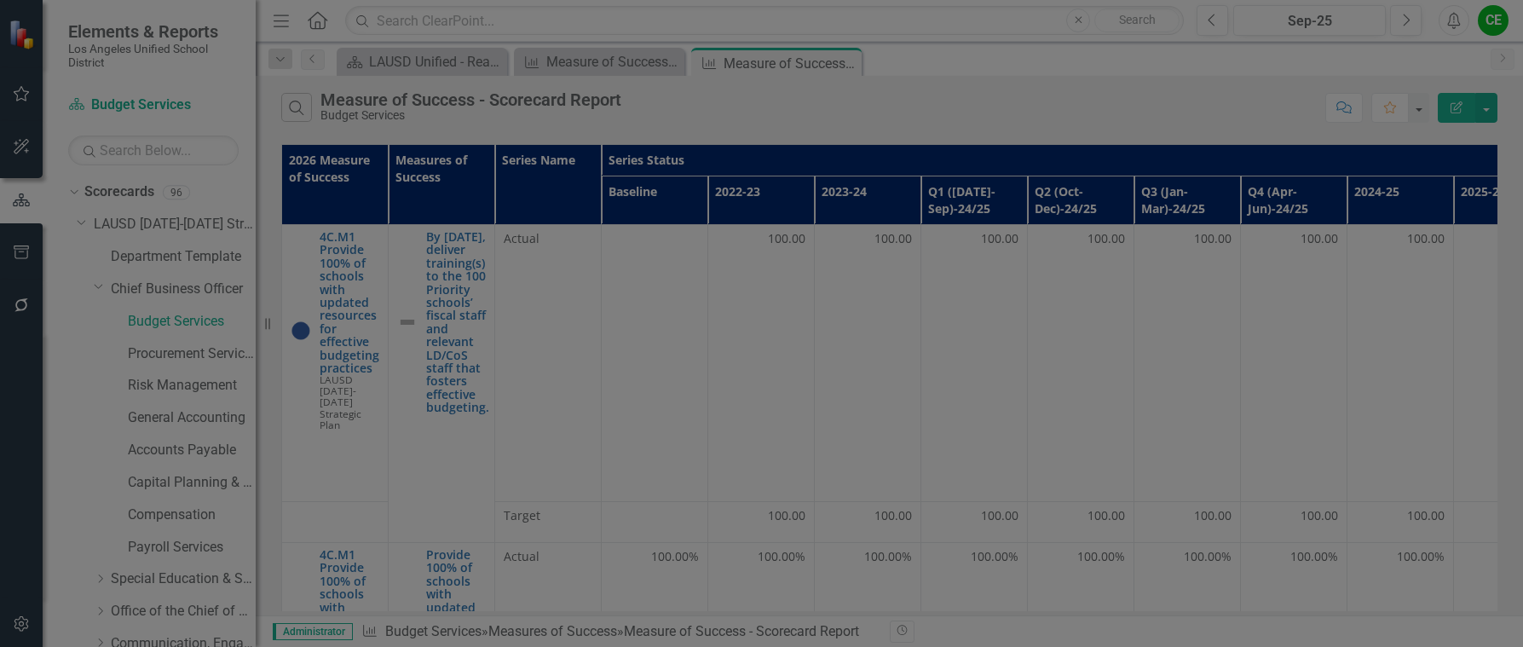
checkbox input "false"
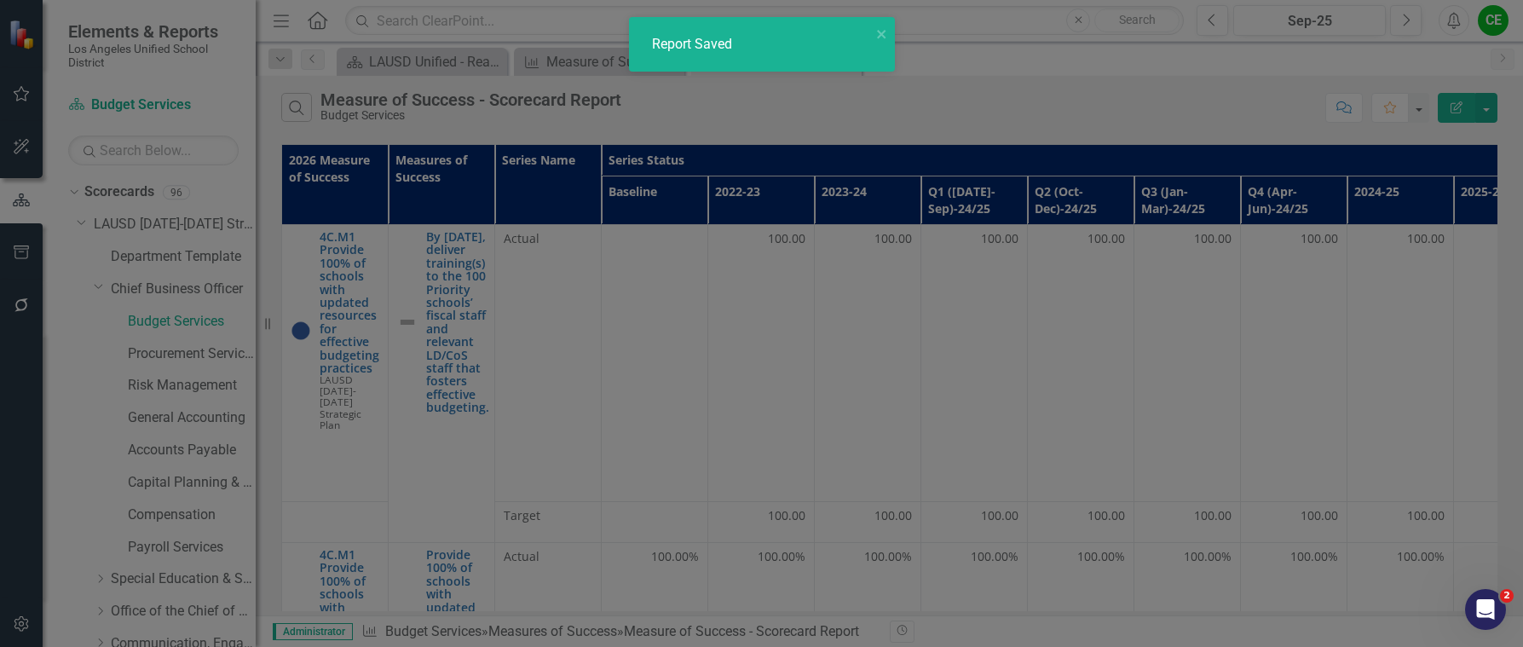
radio input "true"
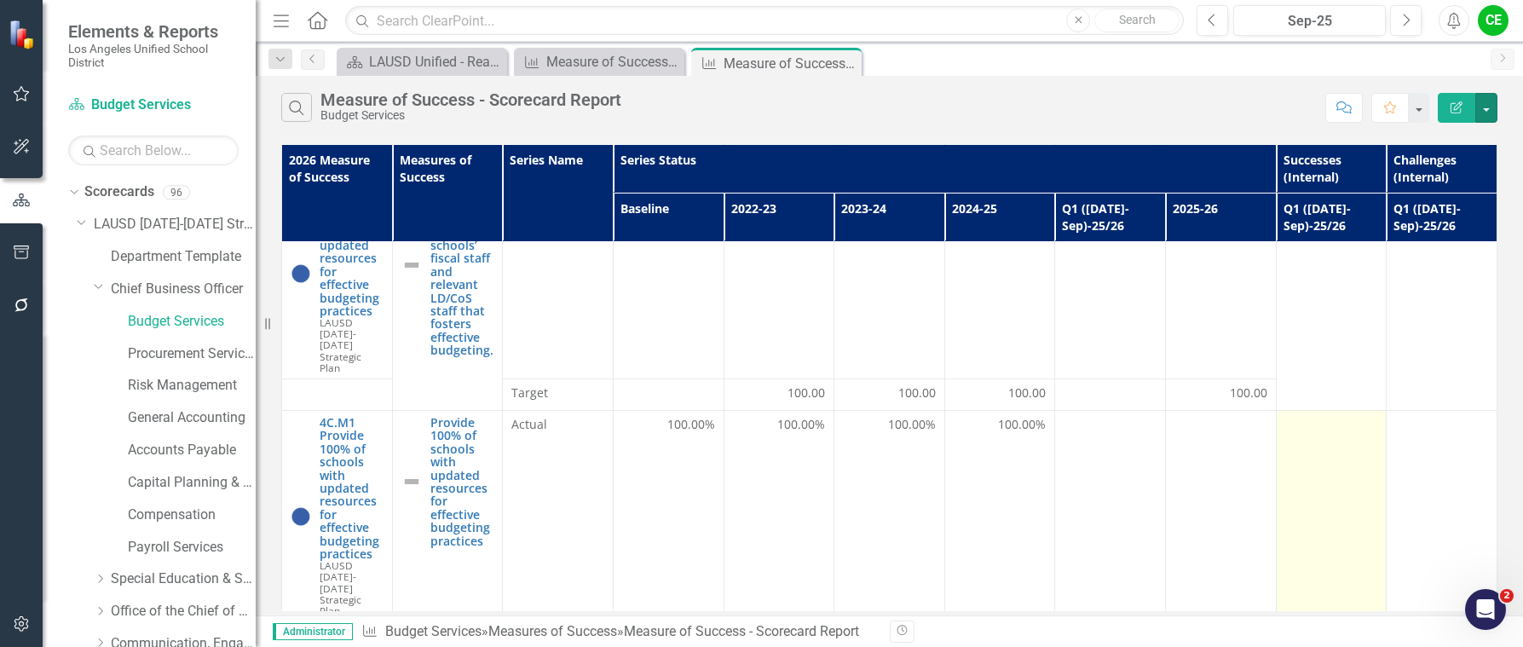
scroll to position [0, 0]
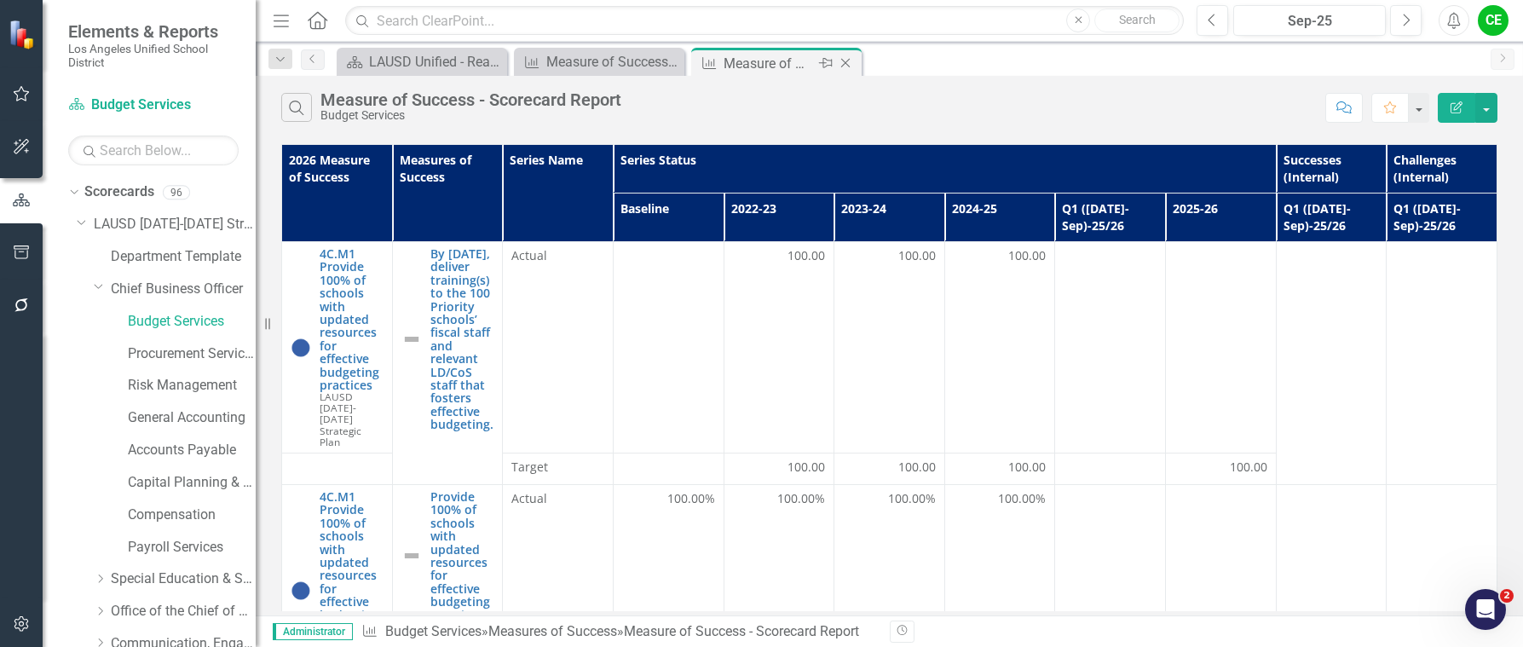
click at [848, 59] on icon "Close" at bounding box center [845, 63] width 17 height 14
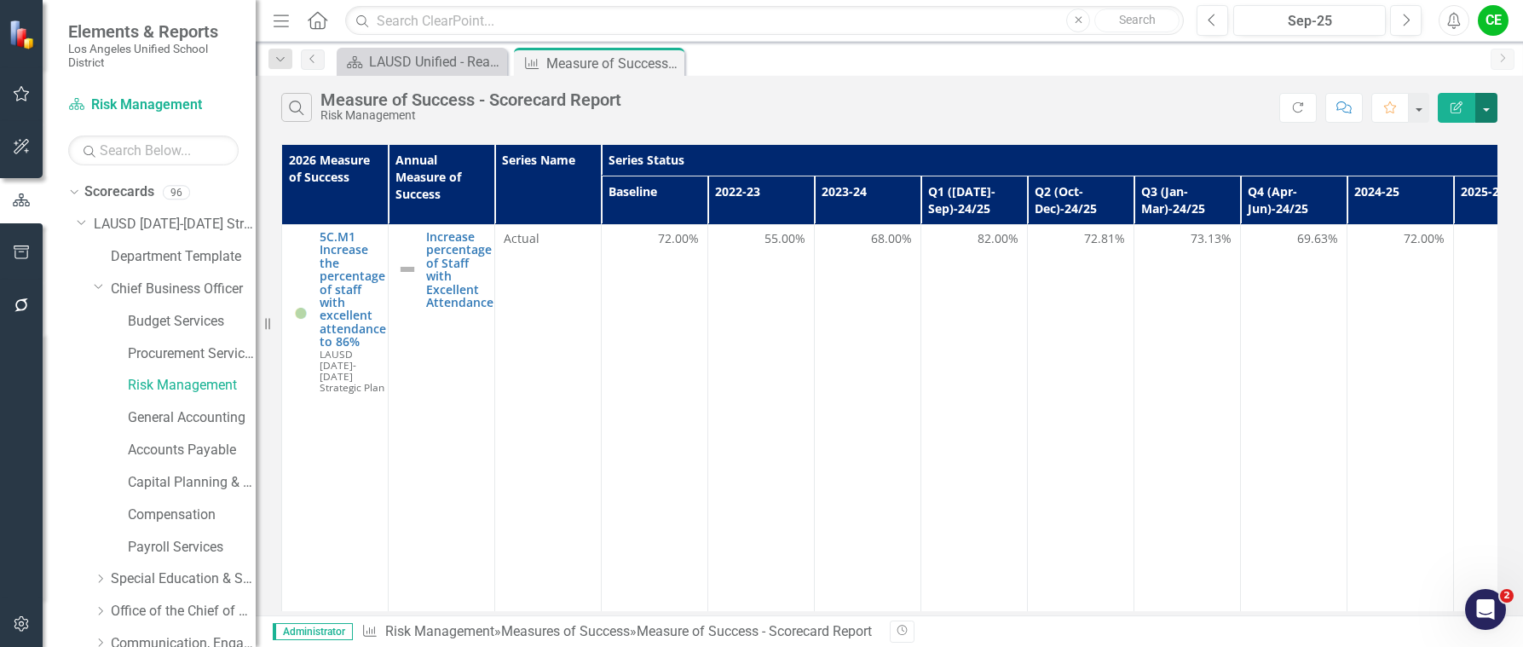
click at [1493, 107] on button "button" at bounding box center [1487, 108] width 22 height 30
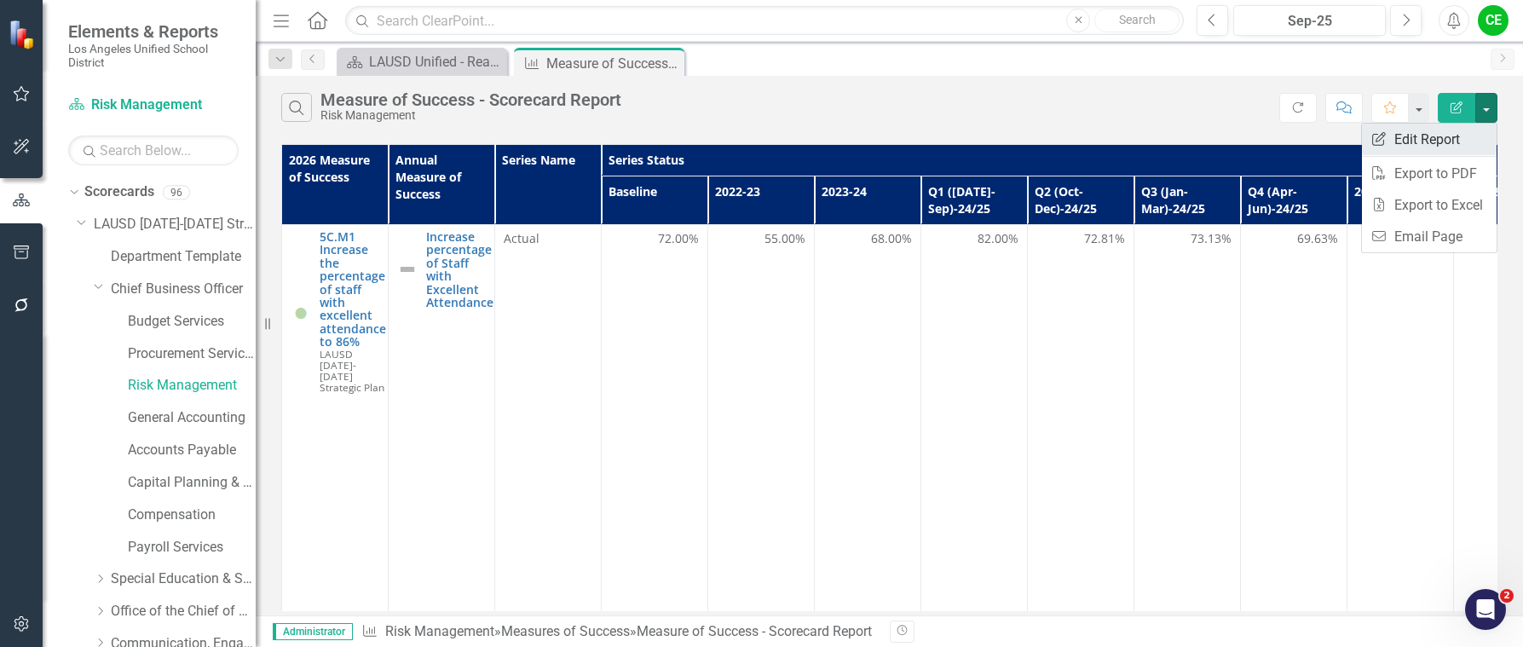
click at [1437, 136] on link "Edit Report Edit Report" at bounding box center [1429, 140] width 135 height 32
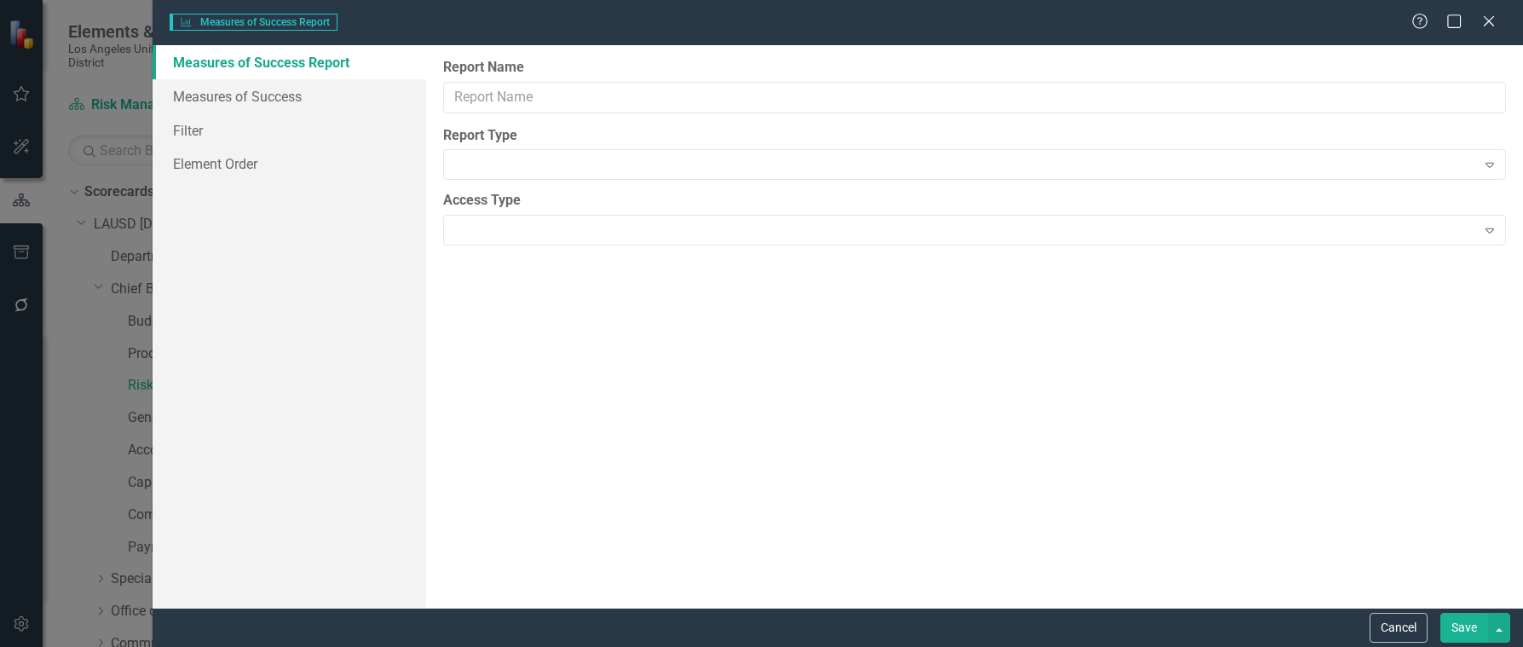
type input "Measure of Success - Scorecard Report"
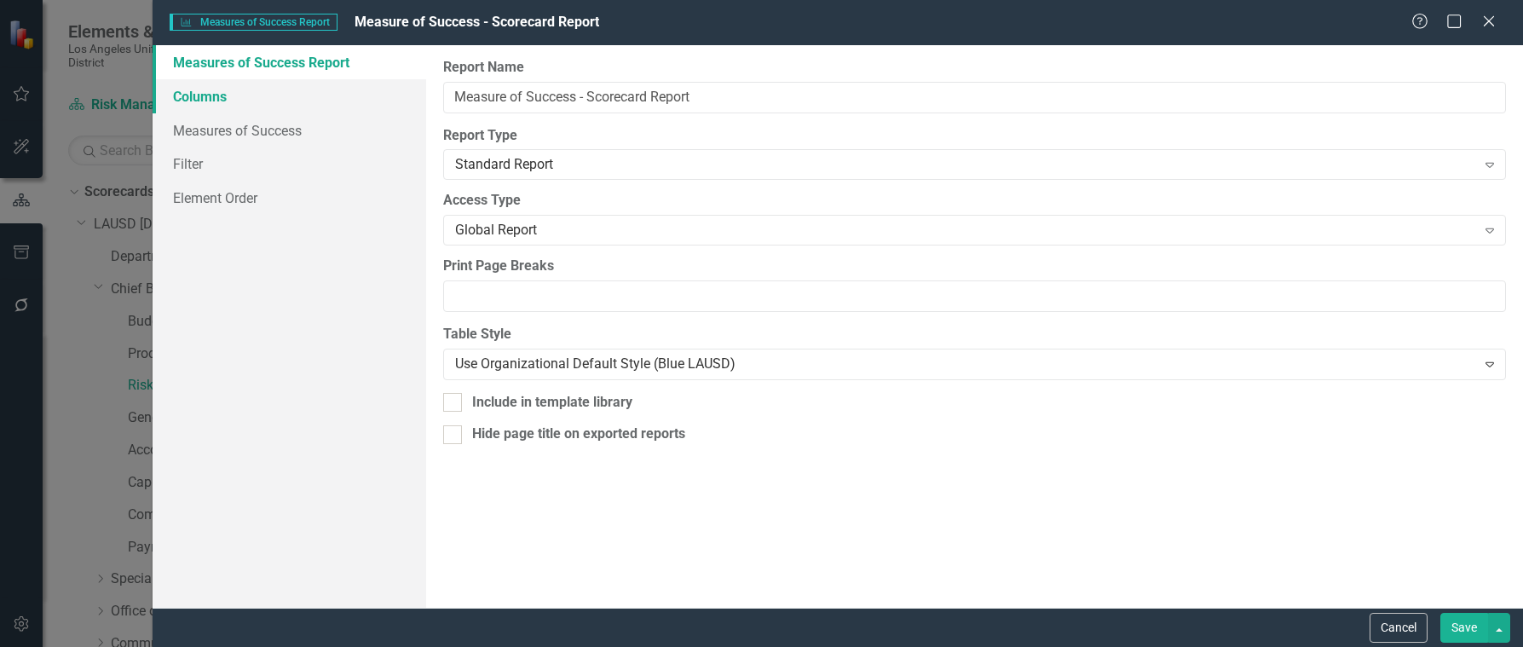
click at [194, 93] on link "Columns" at bounding box center [290, 96] width 275 height 34
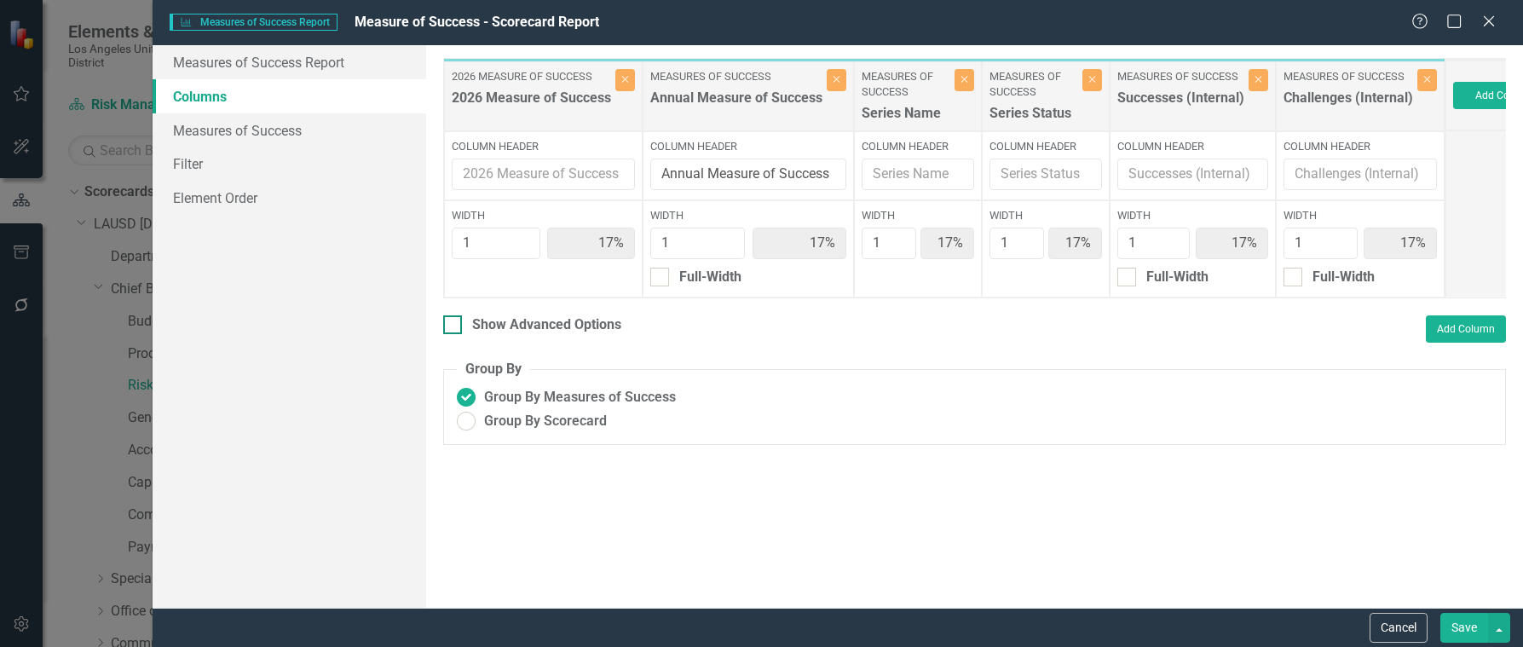
click at [448, 334] on div at bounding box center [452, 324] width 19 height 19
click at [448, 327] on input "Show Advanced Options" at bounding box center [448, 320] width 11 height 11
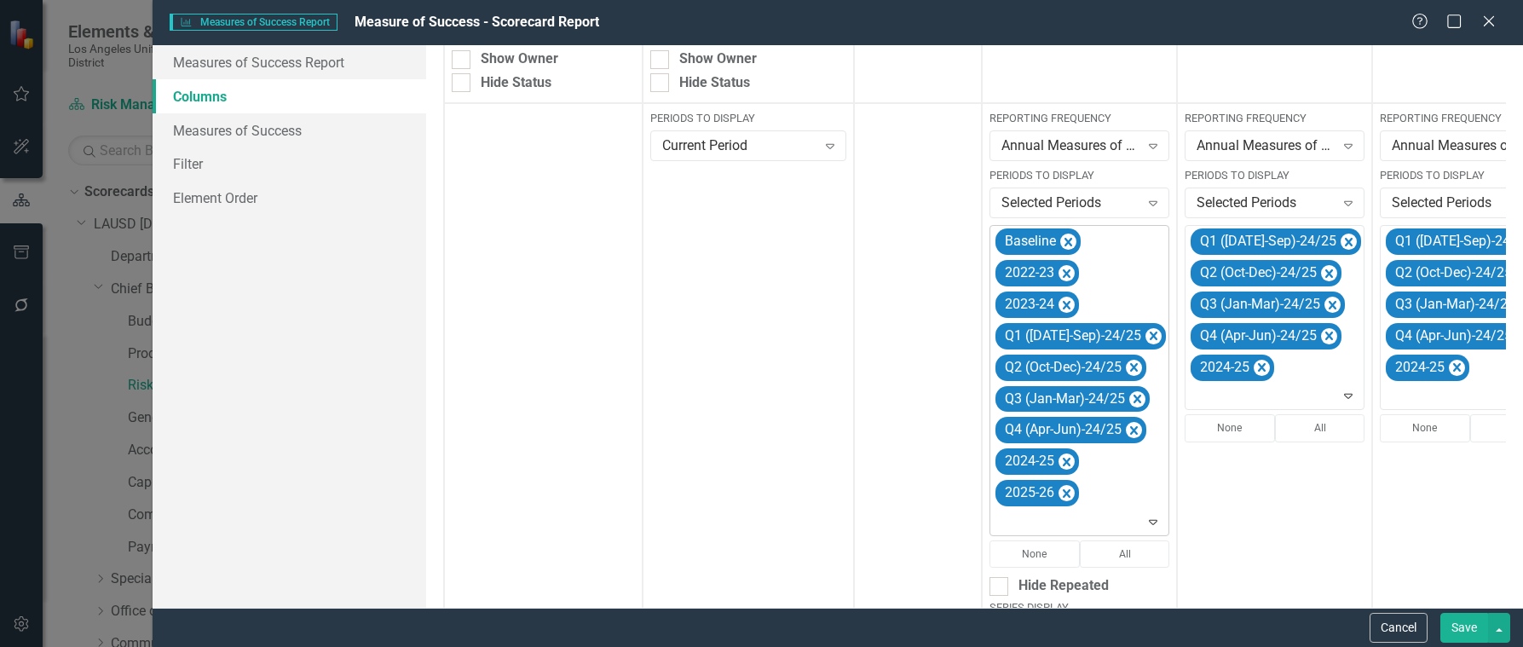
scroll to position [341, 0]
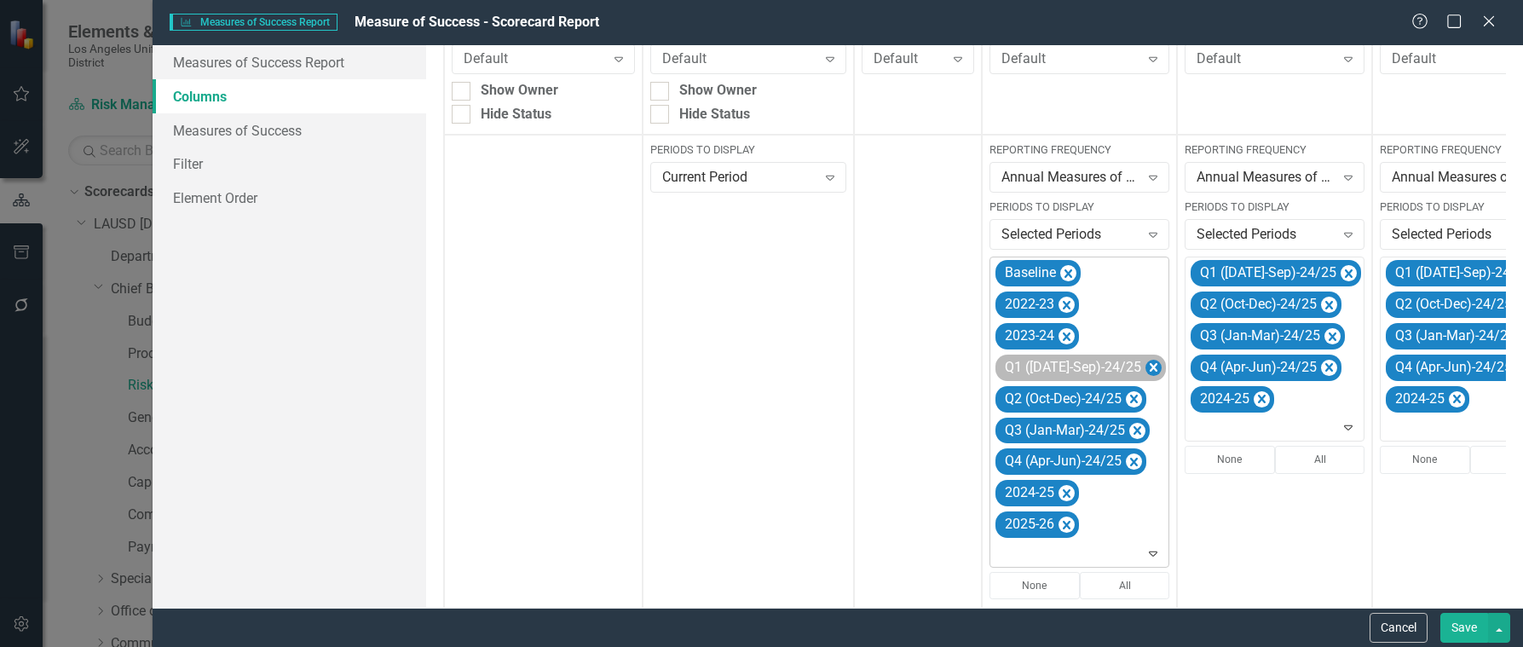
click at [1150, 364] on icon "Remove Q1 (Jul-Sep)-24/25" at bounding box center [1154, 367] width 8 height 9
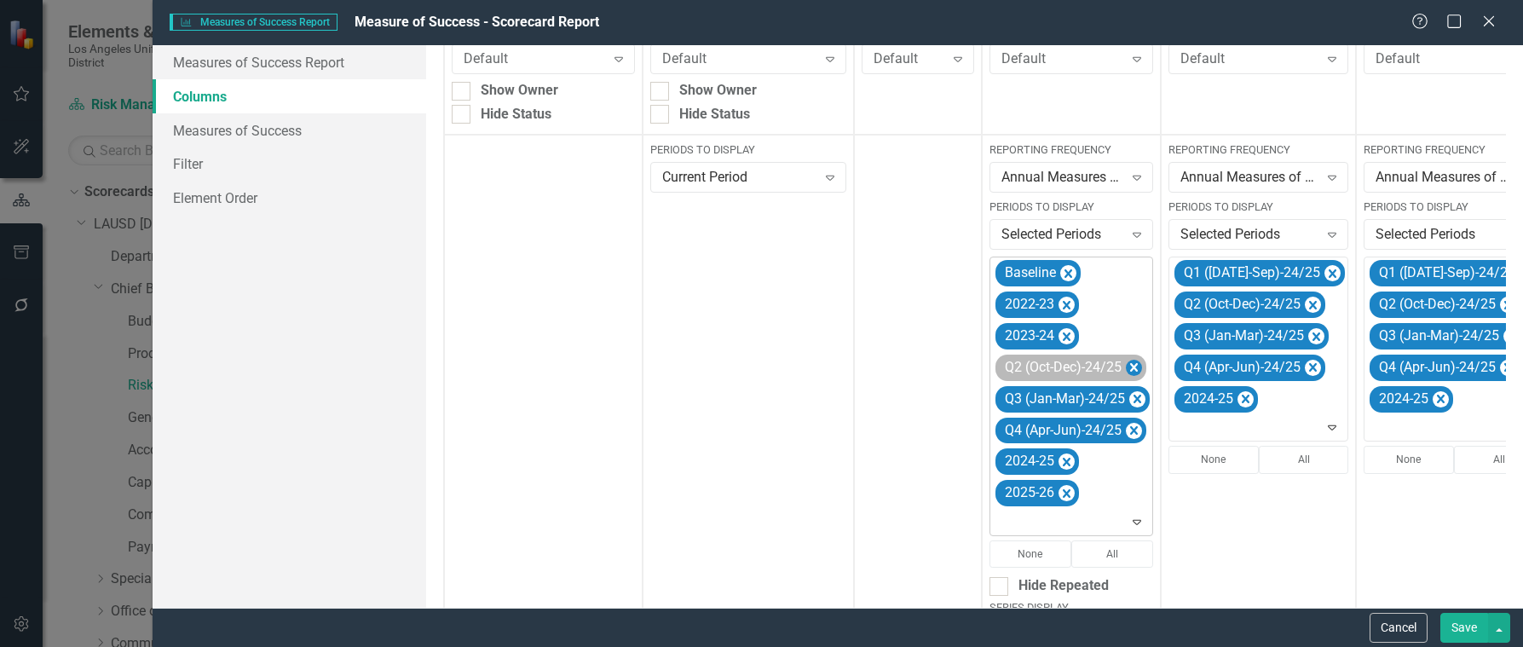
click at [1131, 367] on icon "Remove Q2 (Oct-Dec)-24/25" at bounding box center [1134, 367] width 16 height 21
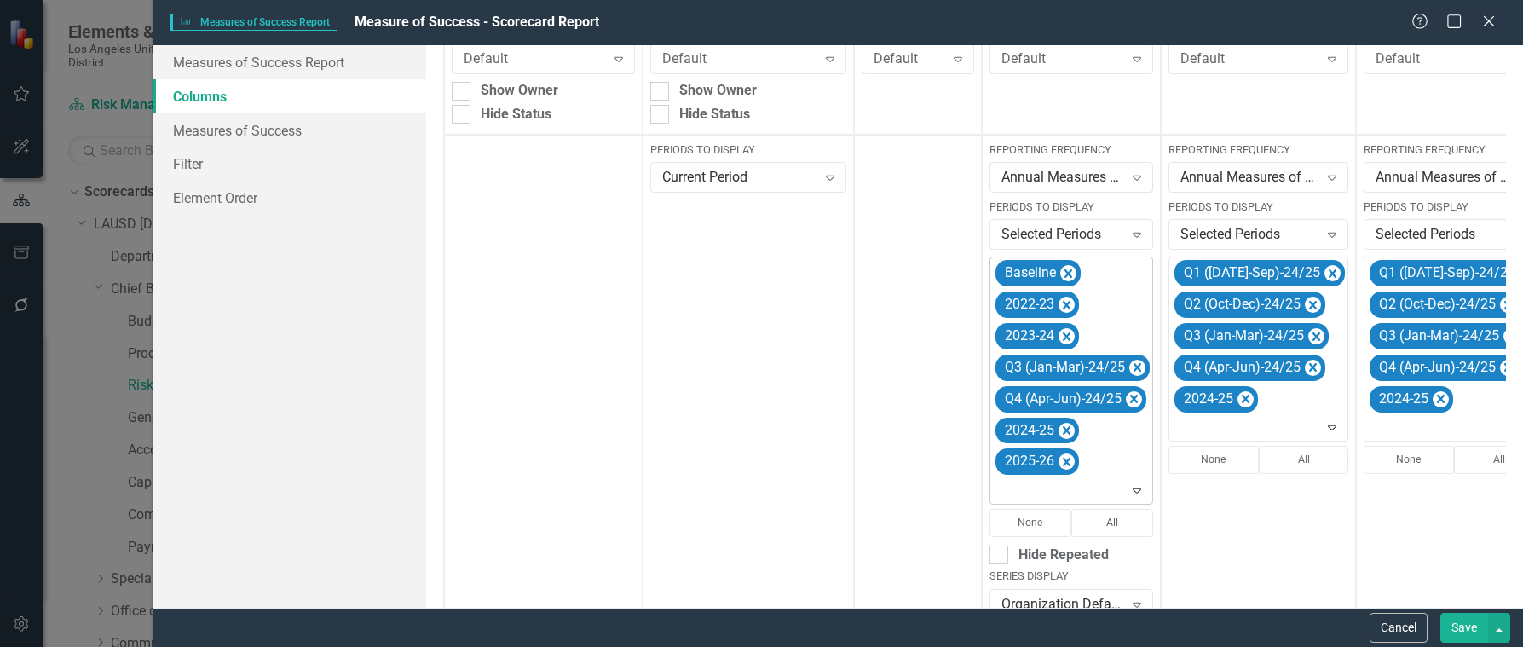
click at [1131, 367] on icon "Remove Q3 (Jan-Mar)-24/25" at bounding box center [1138, 367] width 16 height 21
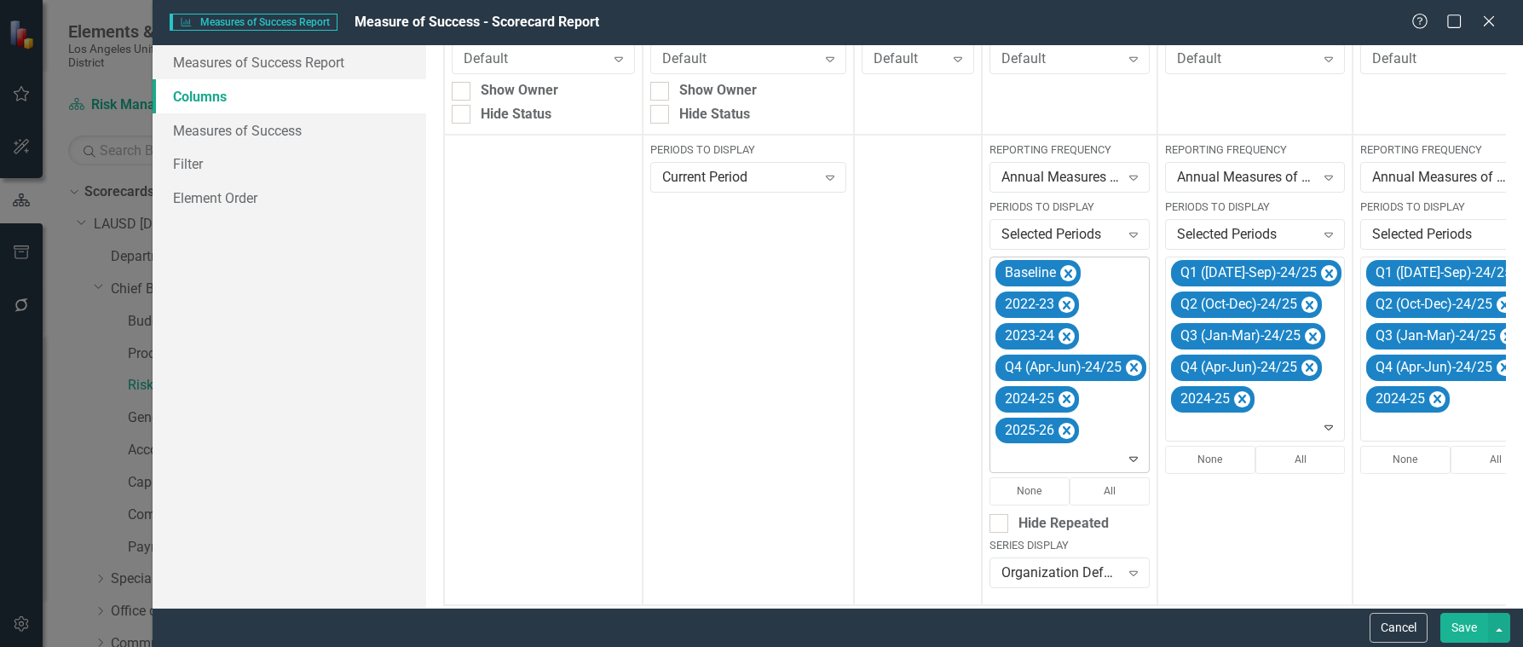
click at [1131, 367] on icon "Remove Q4 (Apr-Jun)-24/25" at bounding box center [1134, 367] width 16 height 21
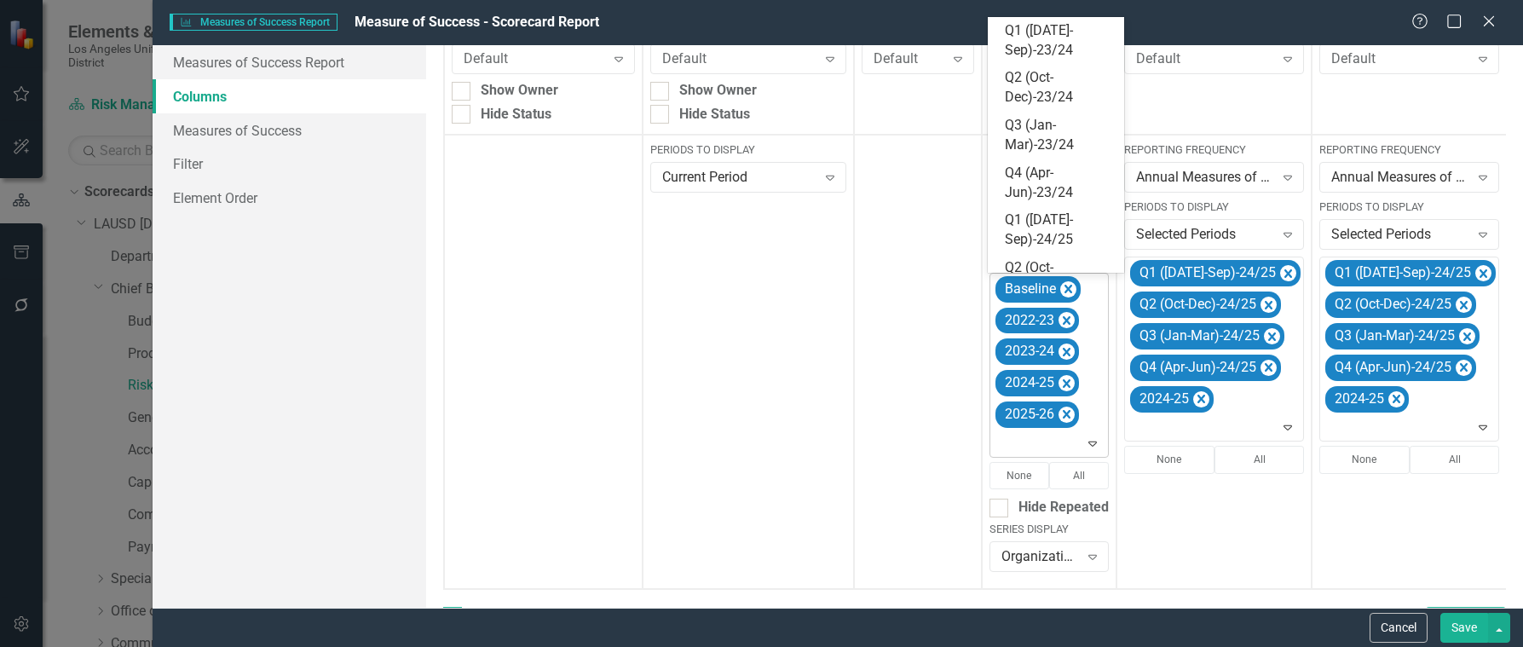
click at [1089, 443] on icon at bounding box center [1093, 444] width 9 height 5
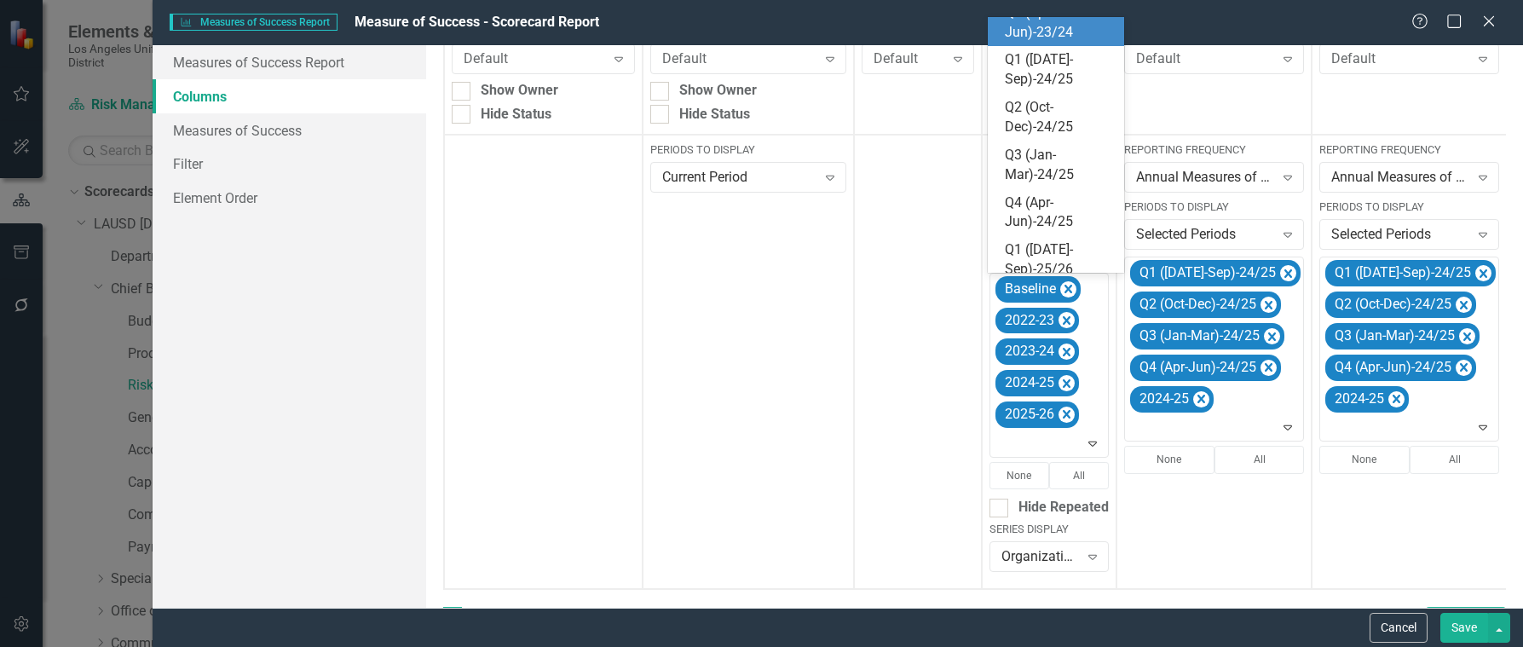
scroll to position [216, 0]
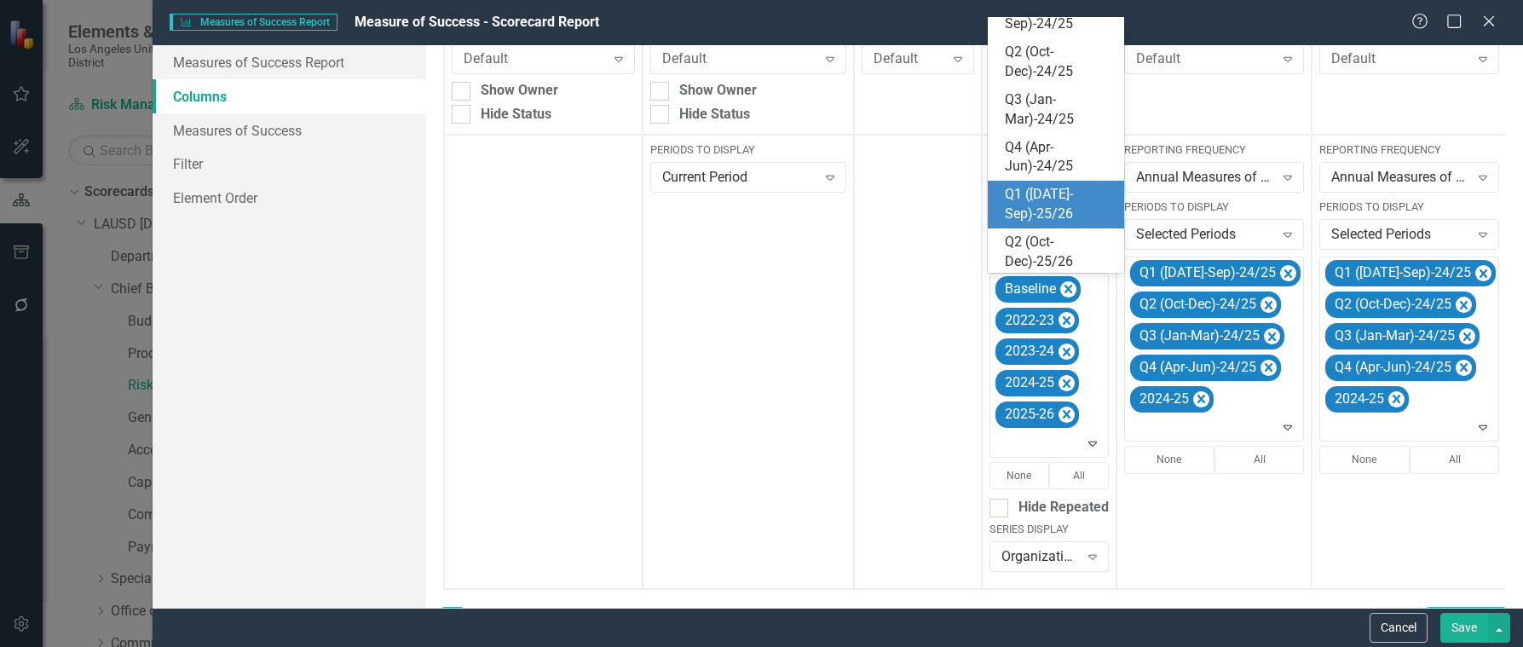
click at [1046, 203] on div "Q1 ([DATE]-Sep)-25/26" at bounding box center [1059, 204] width 109 height 39
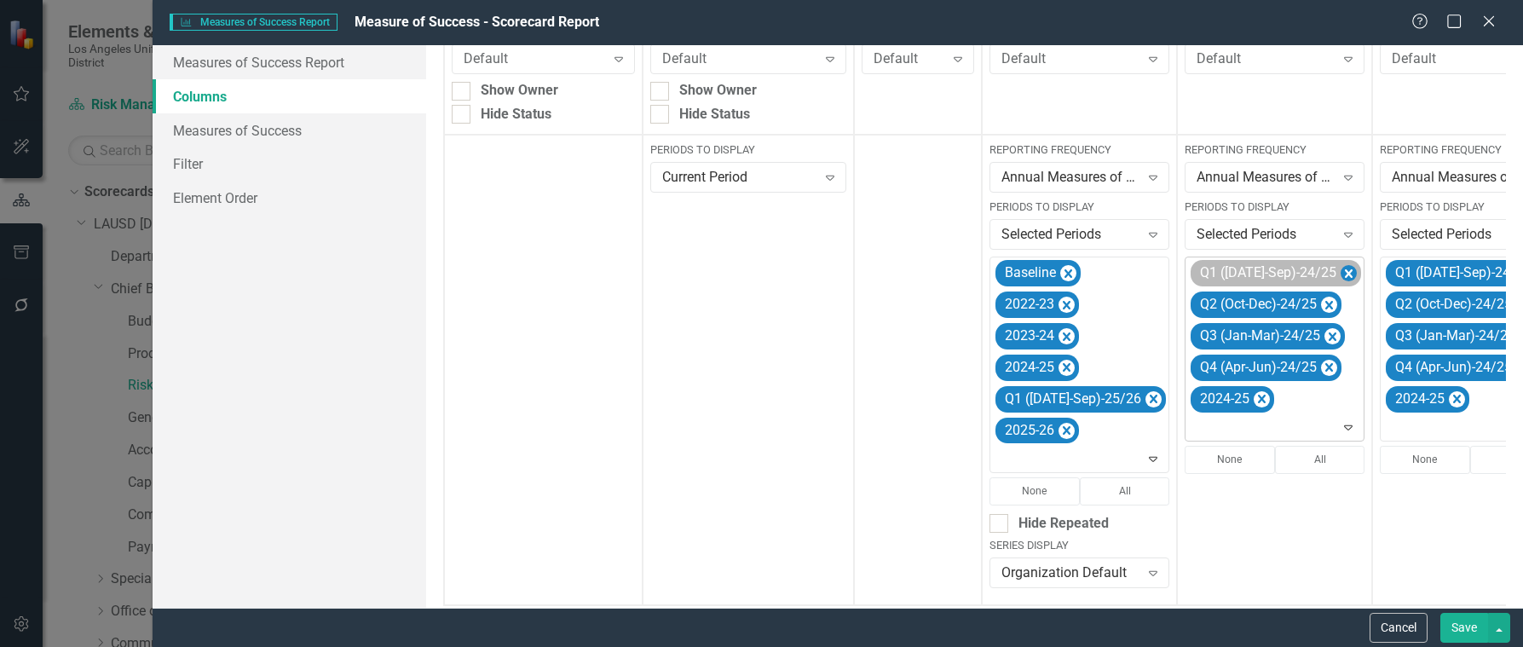
click at [1341, 267] on icon "Remove Q1 (Jul-Sep)-24/25" at bounding box center [1349, 273] width 16 height 21
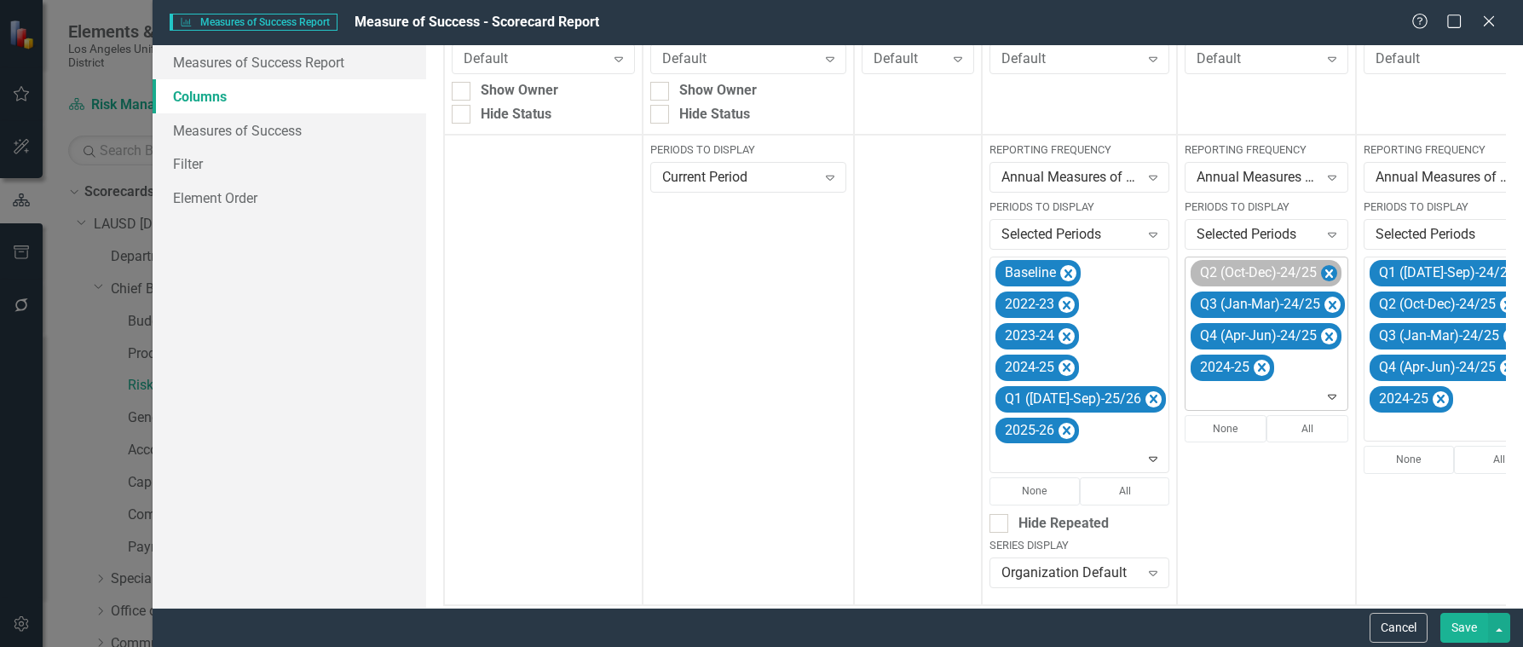
click at [1321, 274] on icon "Remove Q2 (Oct-Dec)-24/25" at bounding box center [1329, 273] width 16 height 21
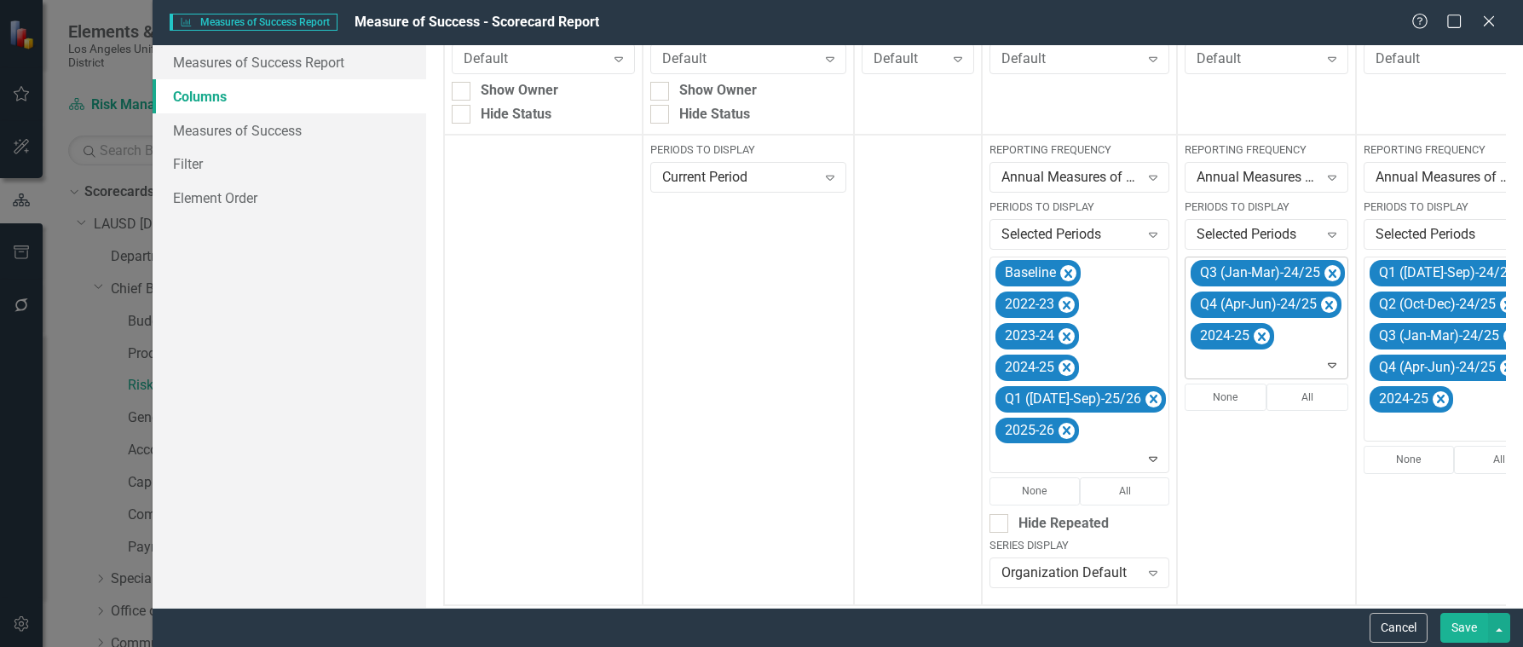
click at [1325, 274] on icon "Remove Q3 (Jan-Mar)-24/25" at bounding box center [1333, 273] width 16 height 21
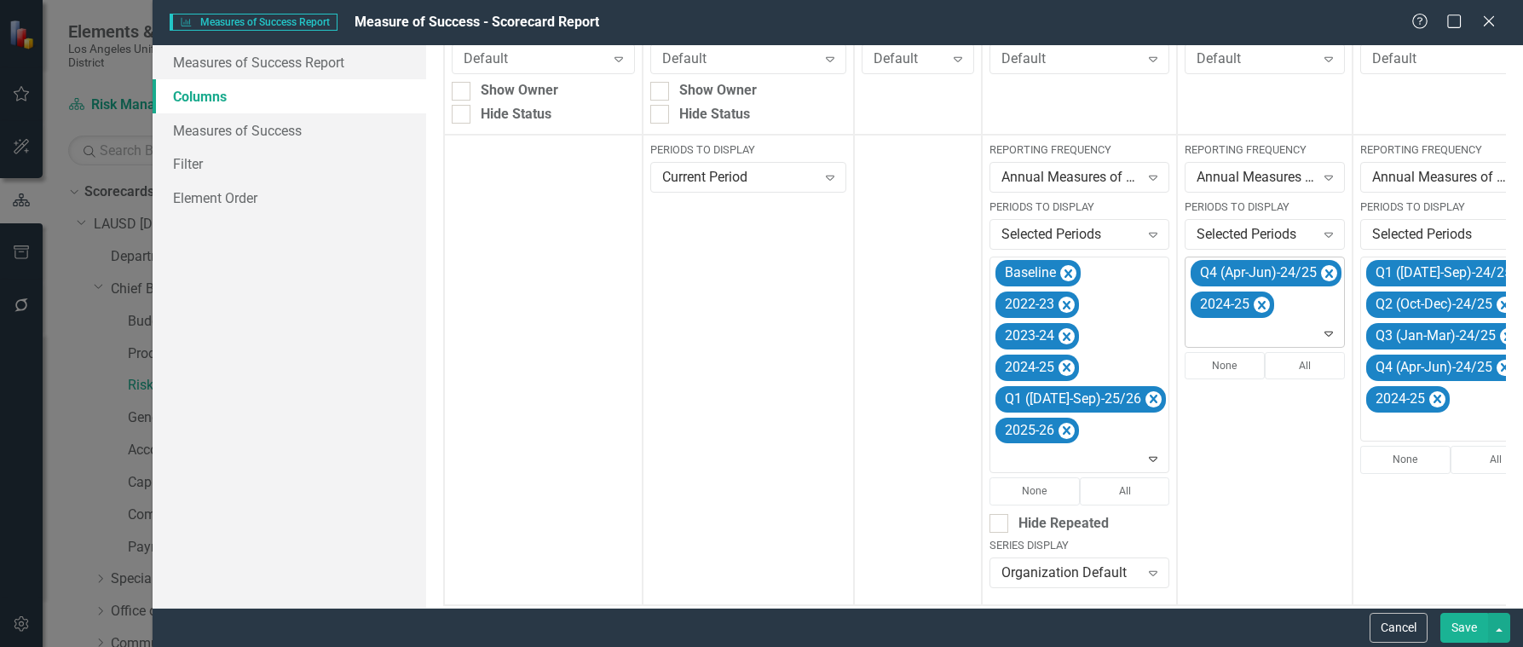
click at [1326, 274] on icon "Remove Q4 (Apr-Jun)-24/25" at bounding box center [1330, 273] width 8 height 9
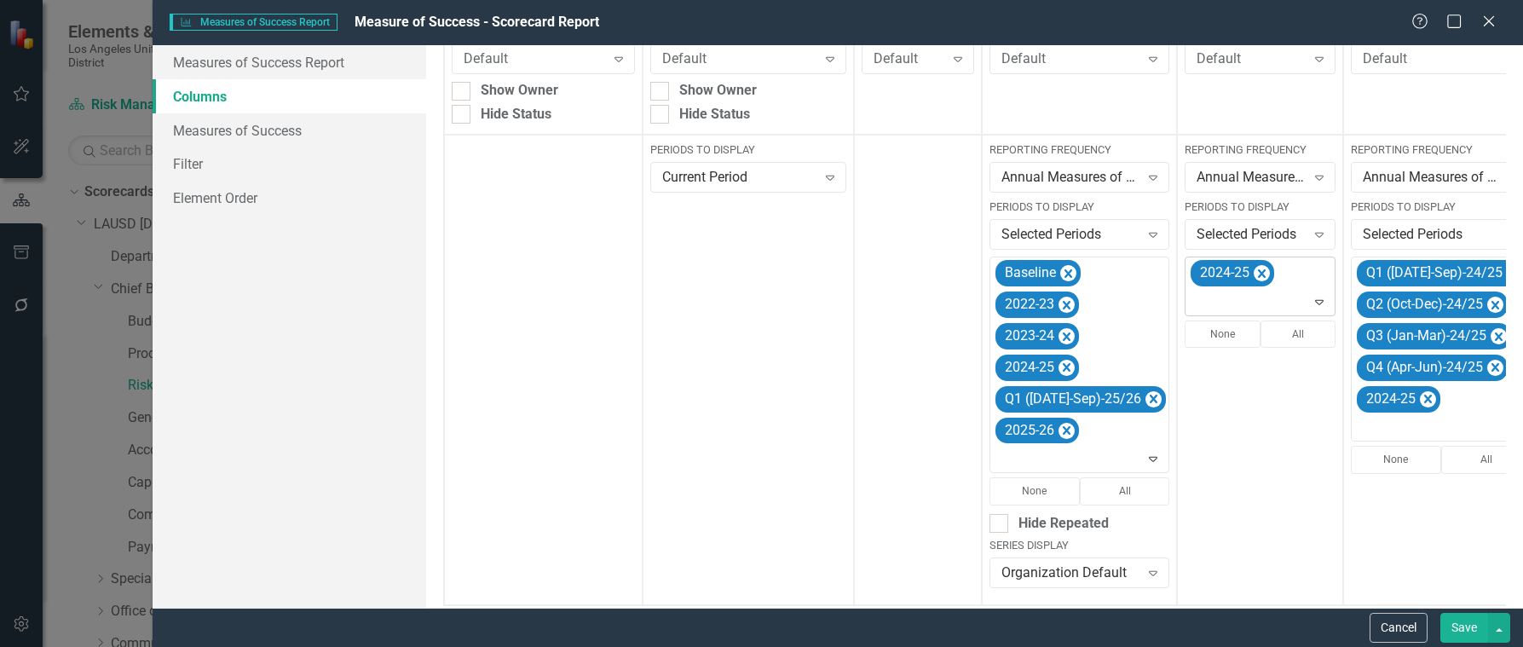
click at [1311, 303] on icon "Expand" at bounding box center [1319, 302] width 17 height 14
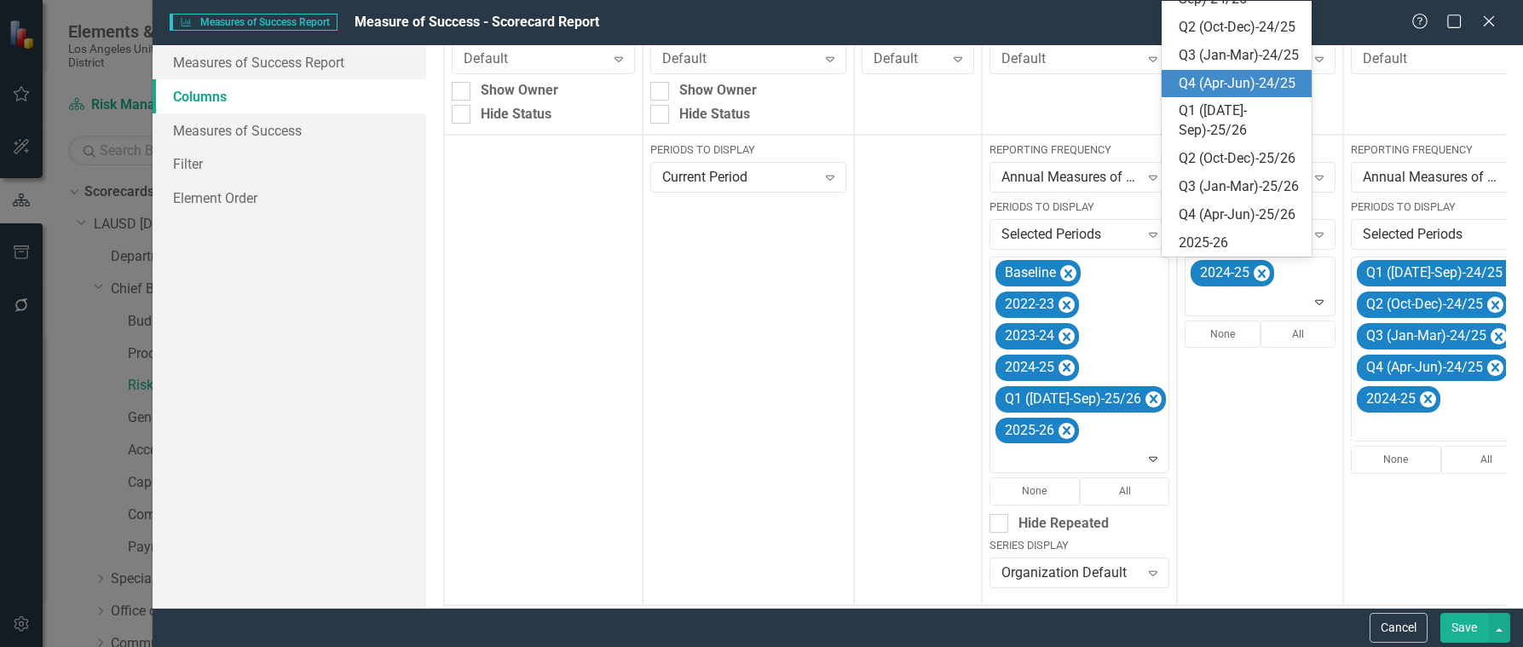
scroll to position [341, 0]
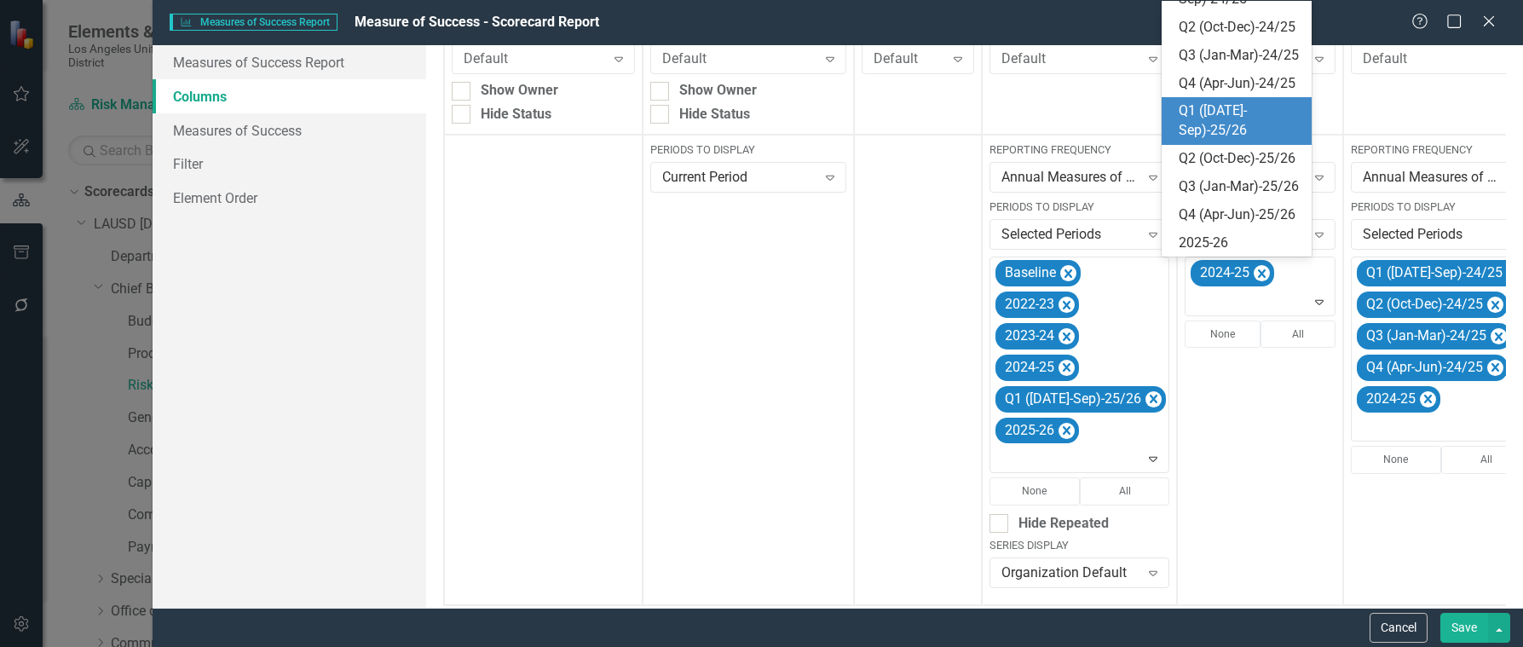
click at [1215, 140] on div "Q1 ([DATE]-Sep)-25/26" at bounding box center [1240, 120] width 123 height 39
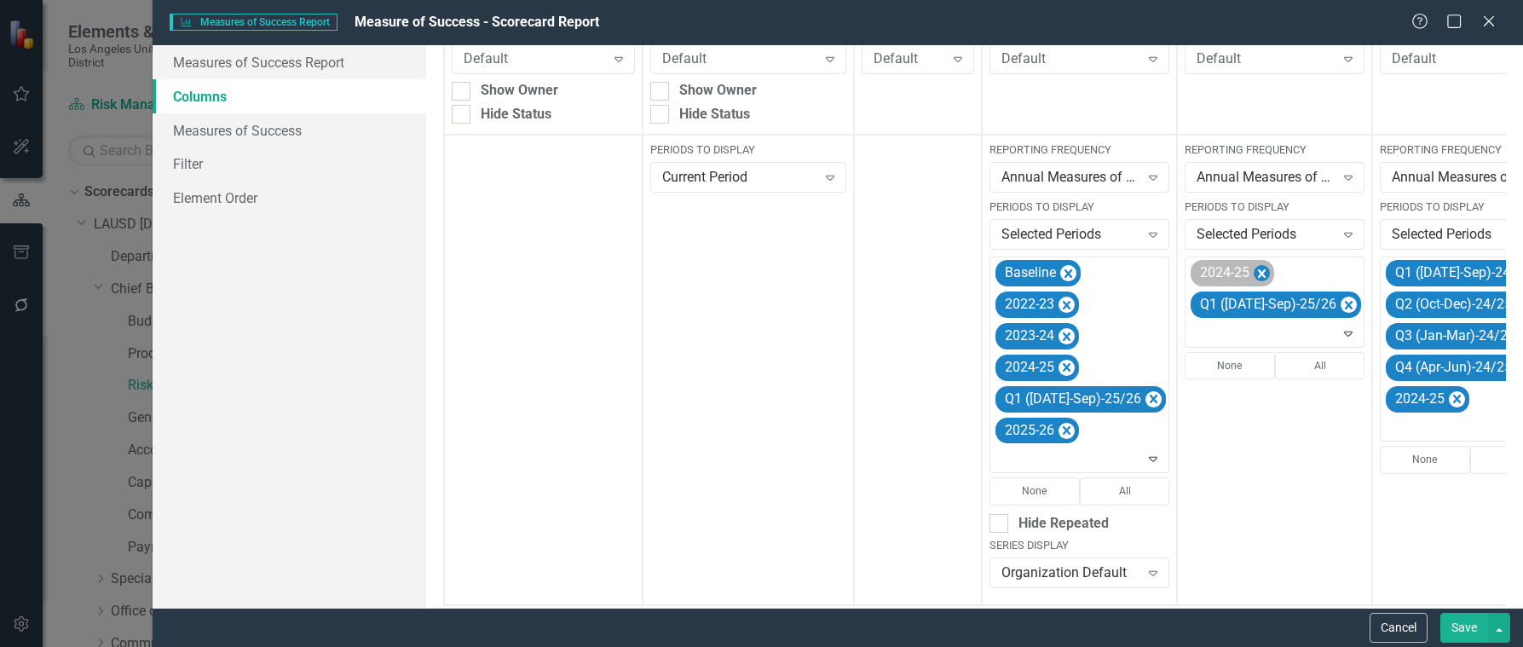
click at [1254, 268] on icon "Remove 2024-25" at bounding box center [1262, 273] width 16 height 21
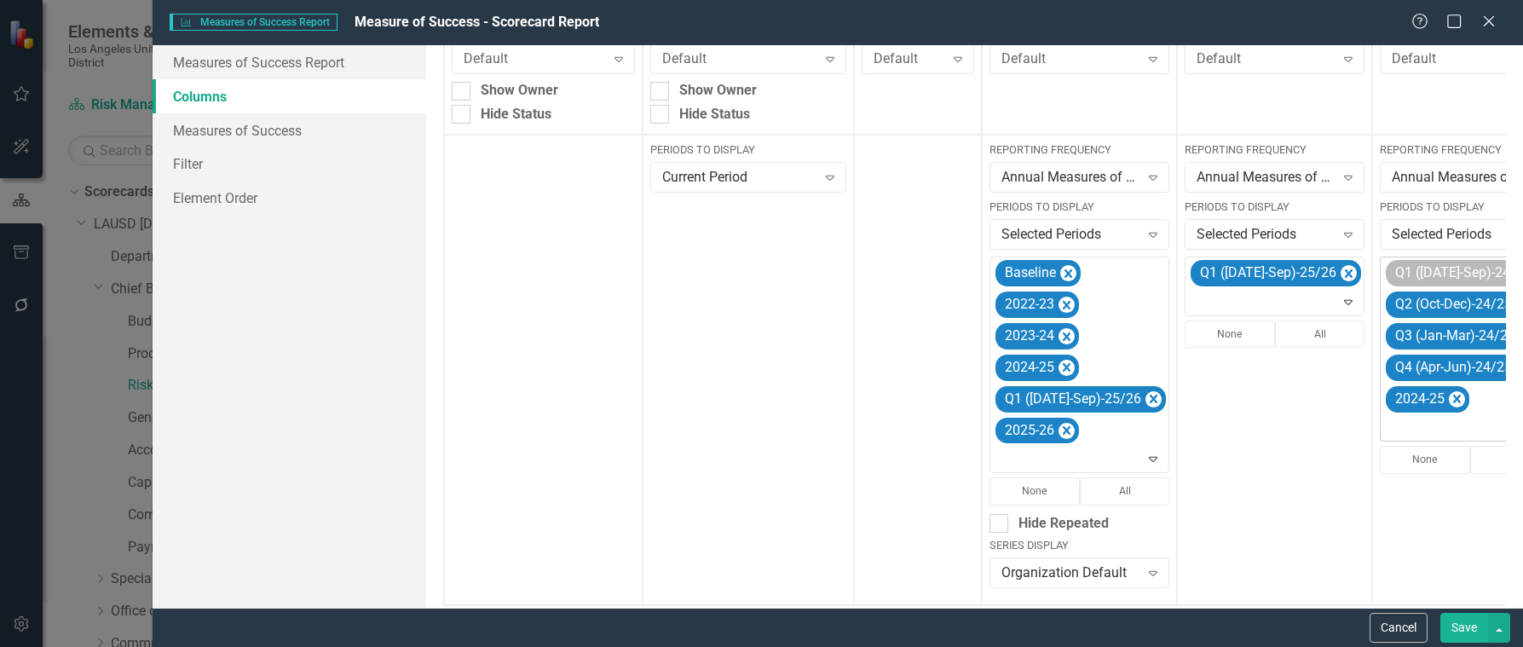
click at [1523, 274] on icon "Remove Q1 (Jul-Sep)-24/25" at bounding box center [1544, 273] width 16 height 21
click at [1521, 274] on icon "Remove Q2 (Oct-Dec)-24/25" at bounding box center [1525, 273] width 8 height 9
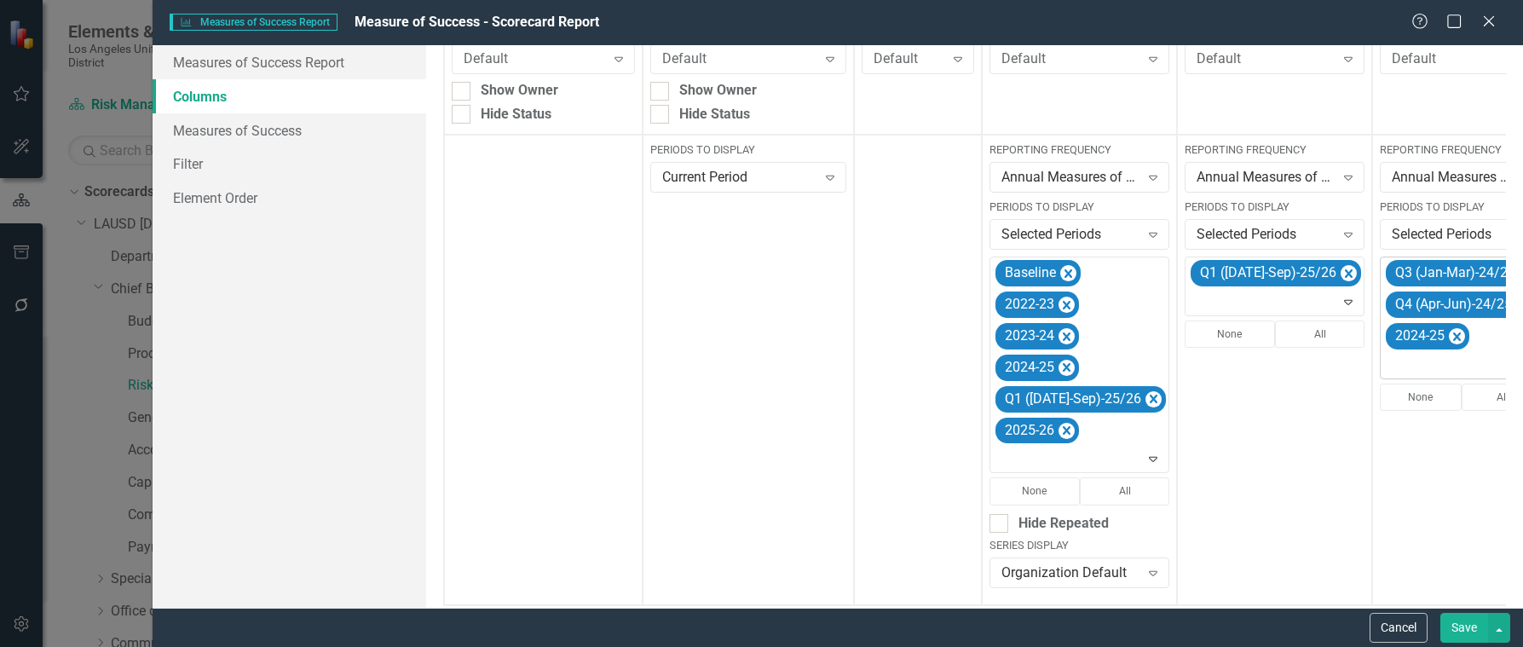
click at [1520, 274] on icon "Remove Q3 (Jan-Mar)-24/25" at bounding box center [1528, 273] width 16 height 21
click at [1521, 274] on icon "Remove Q4 (Apr-Jun)-24/25" at bounding box center [1525, 273] width 8 height 9
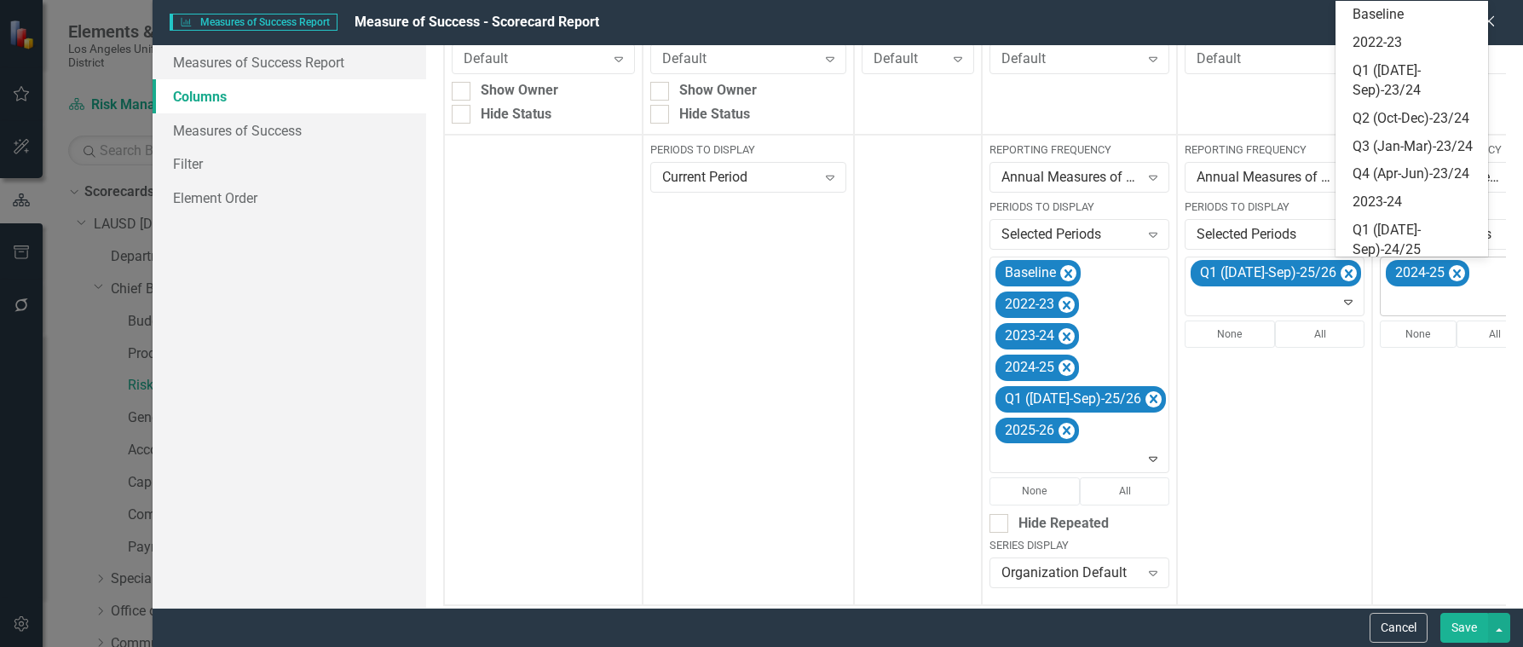
click at [1509, 306] on icon "Expand" at bounding box center [1517, 302] width 17 height 14
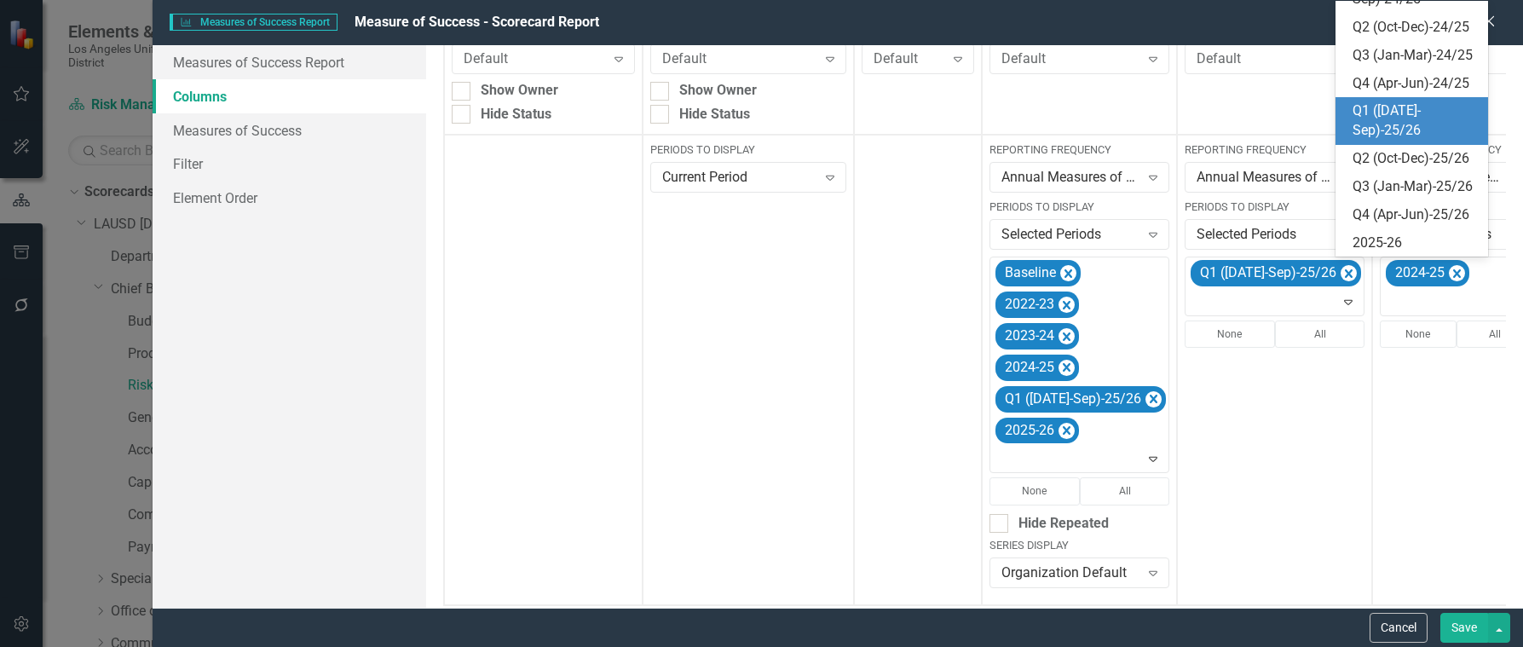
click at [1405, 136] on div "Q1 ([DATE]-Sep)-25/26" at bounding box center [1415, 120] width 125 height 39
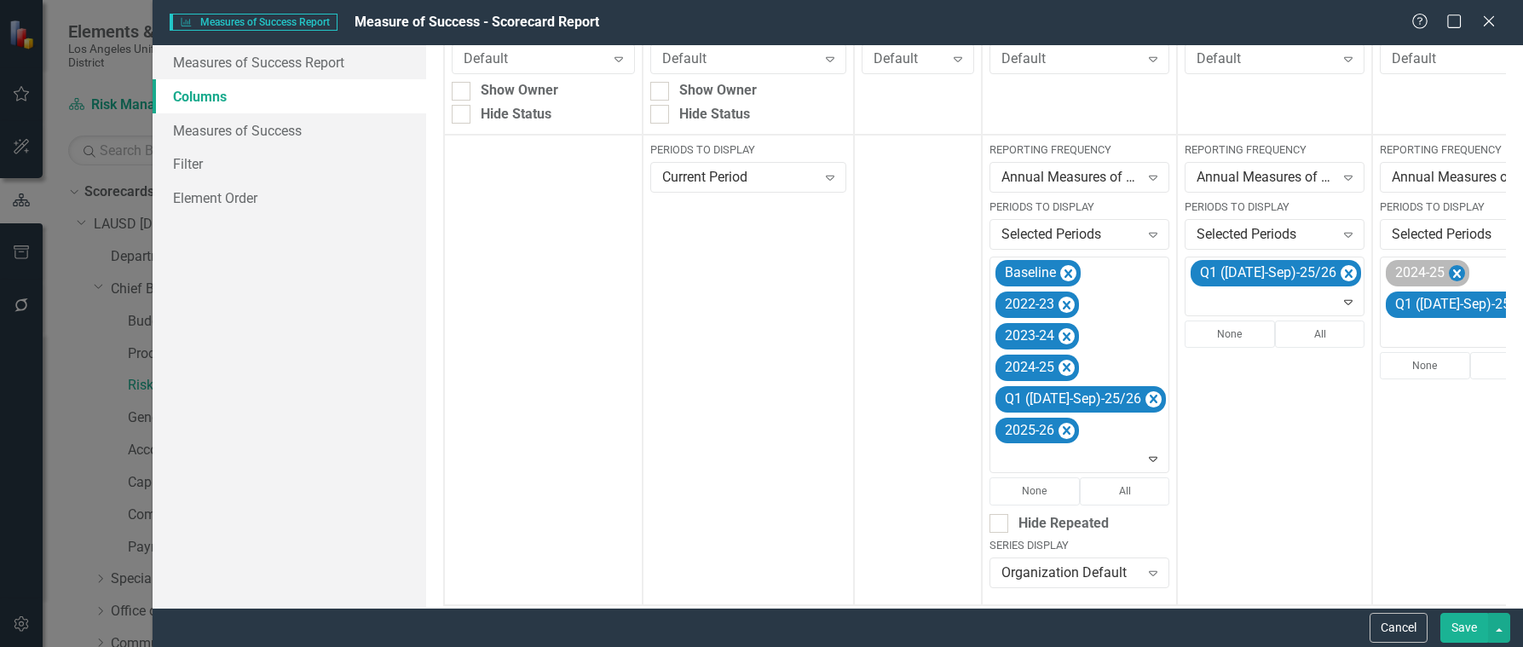
click at [1453, 272] on icon "Remove 2024-25" at bounding box center [1457, 273] width 8 height 9
click at [1467, 625] on button "Save" at bounding box center [1465, 628] width 48 height 30
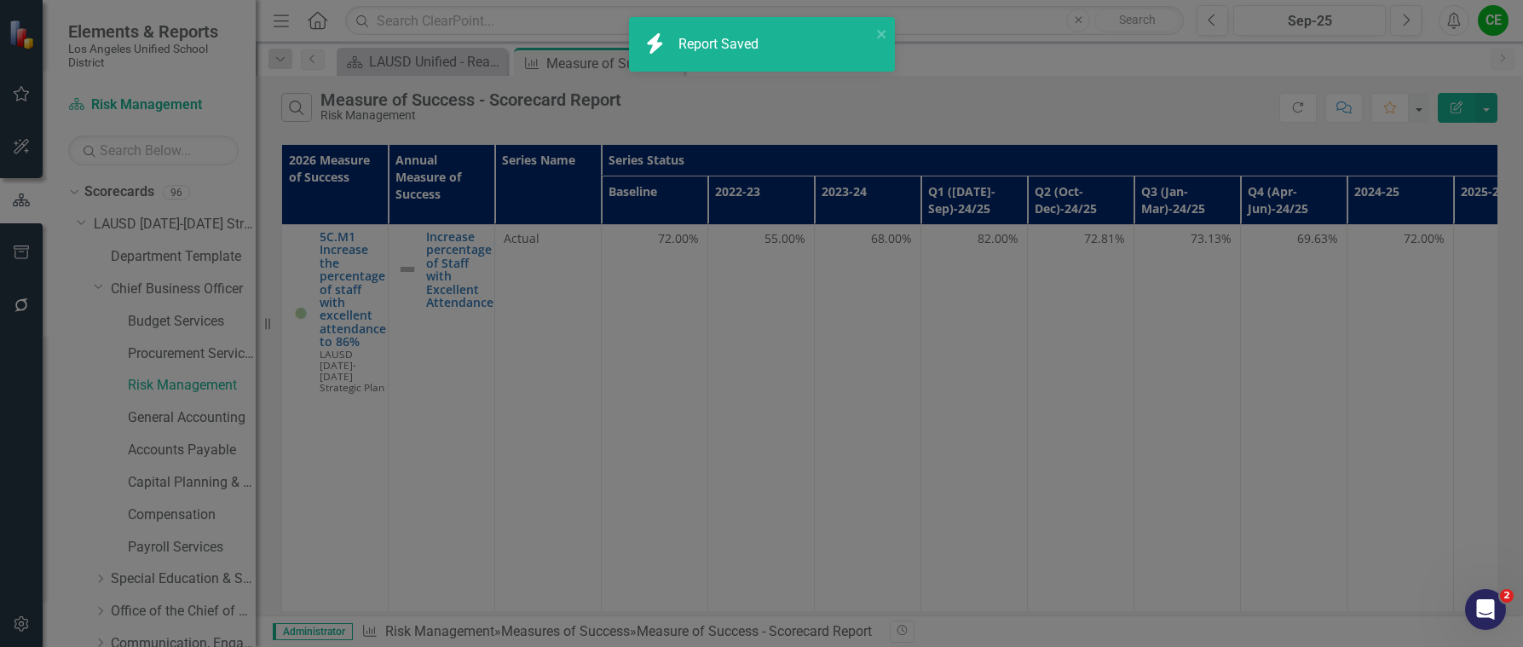
checkbox input "false"
radio input "true"
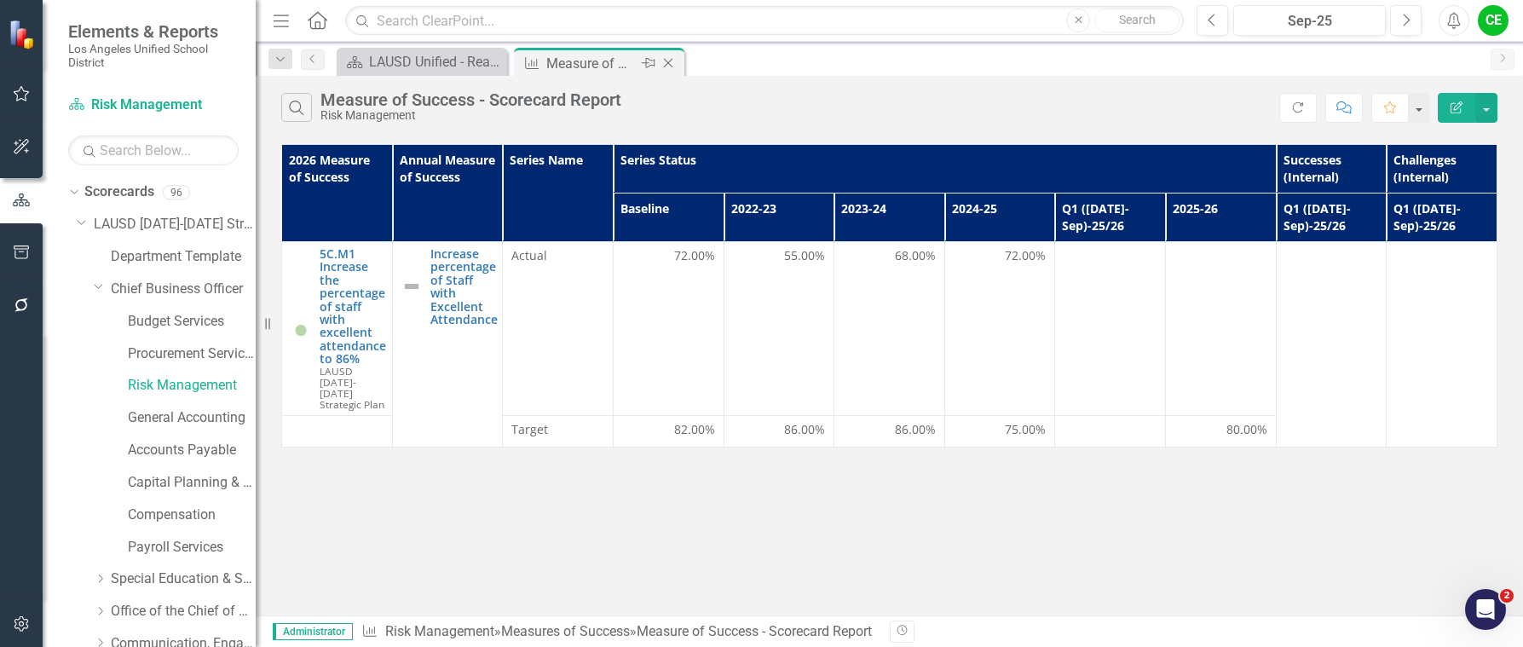
click at [662, 60] on icon "Close" at bounding box center [668, 63] width 17 height 14
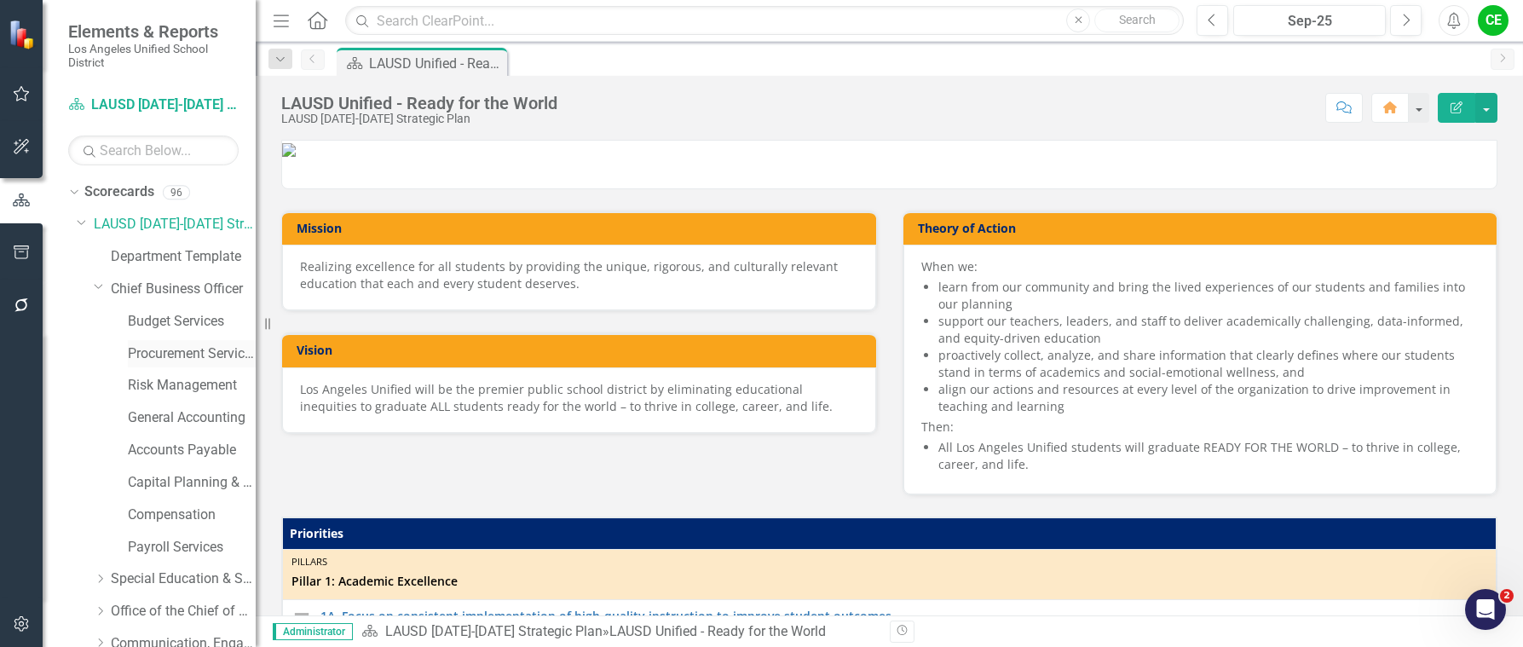
click at [187, 350] on link "Procurement Services Division" at bounding box center [192, 354] width 128 height 20
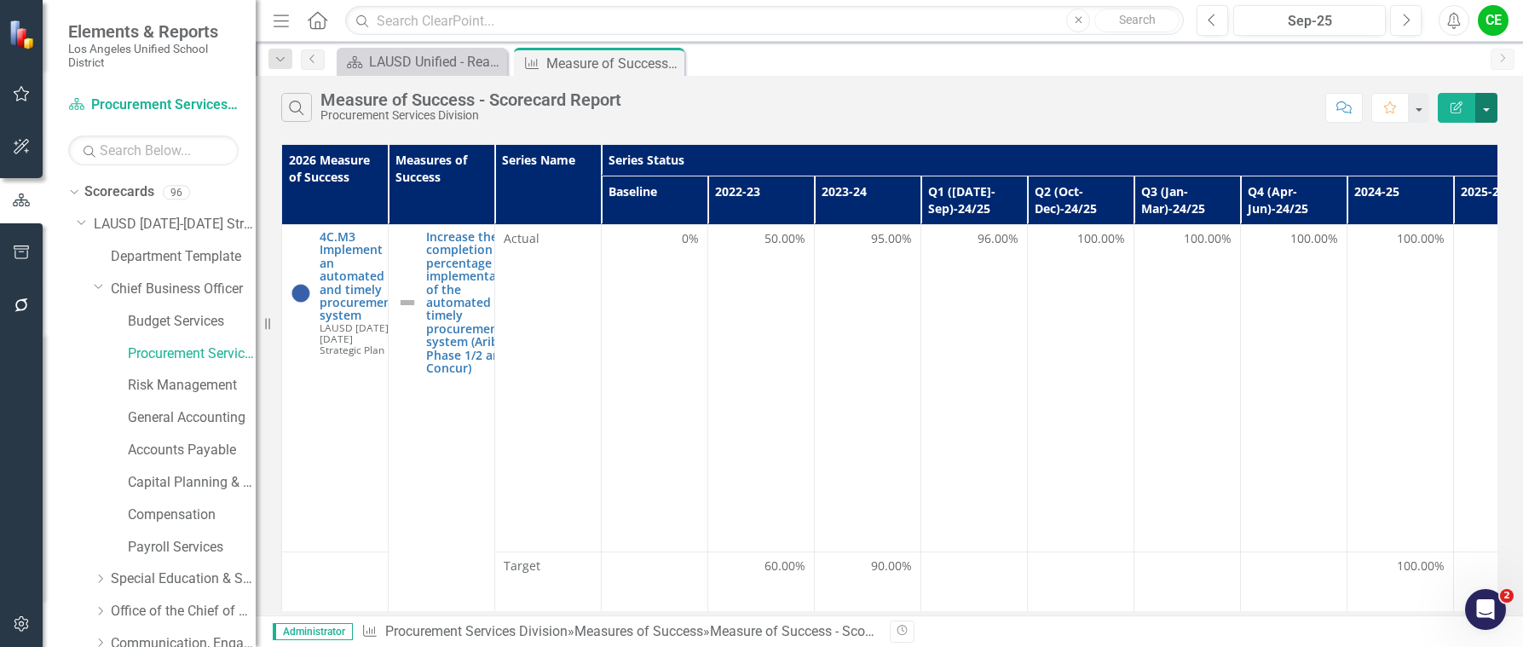
click at [1491, 107] on button "button" at bounding box center [1487, 108] width 22 height 30
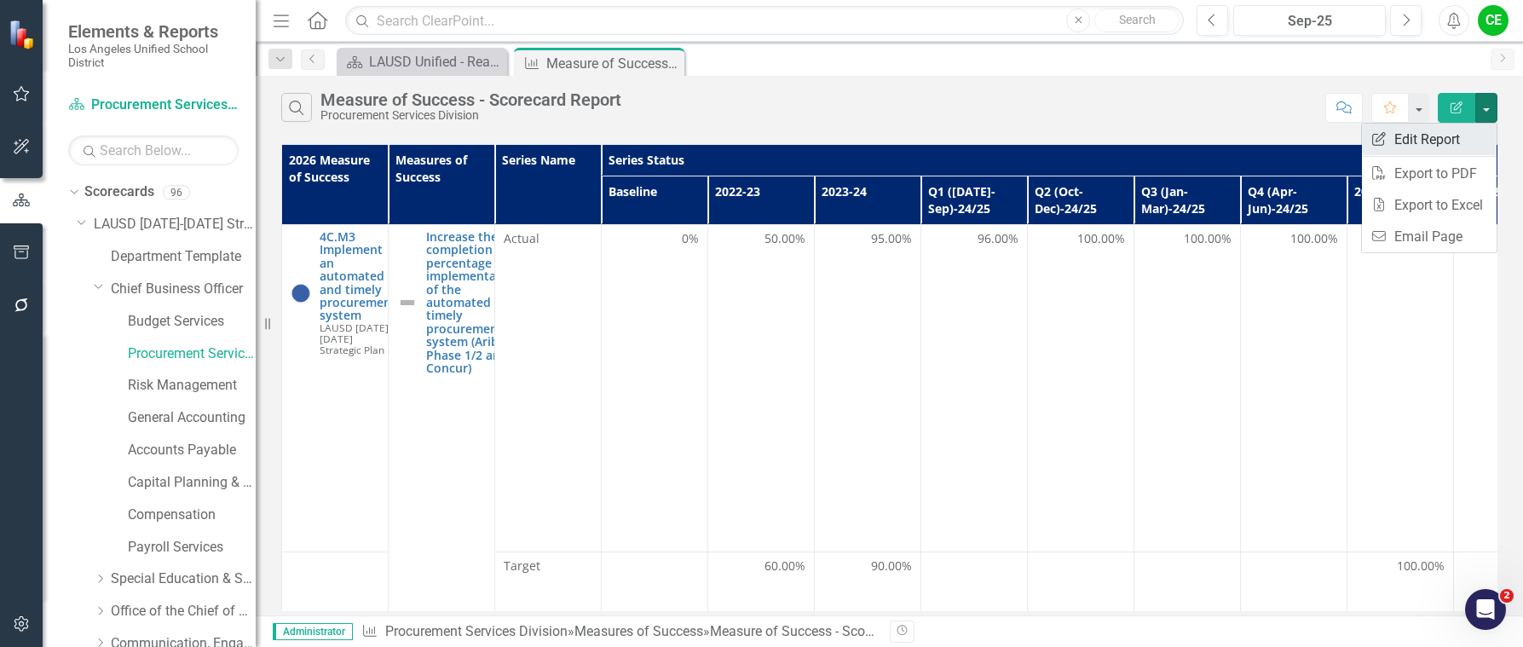
click at [1428, 132] on link "Edit Report Edit Report" at bounding box center [1429, 140] width 135 height 32
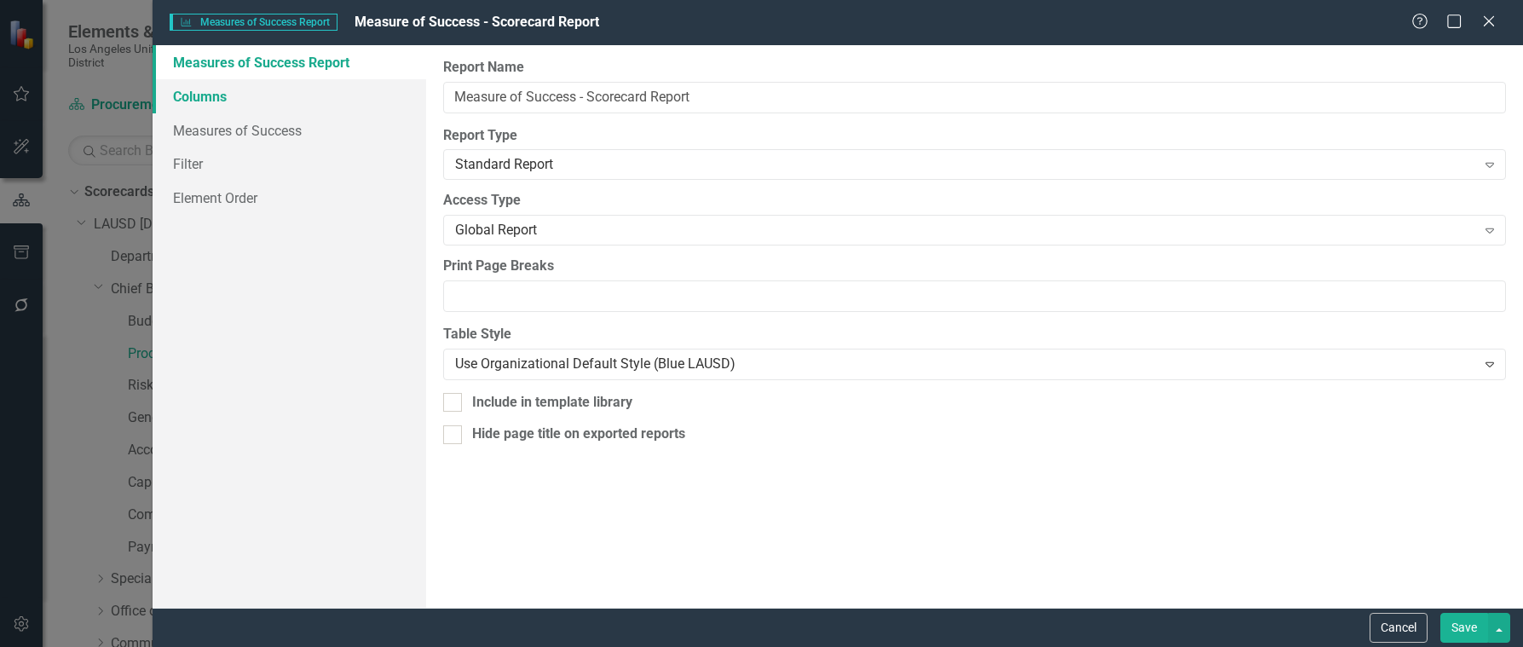
click at [207, 91] on link "Columns" at bounding box center [290, 96] width 275 height 34
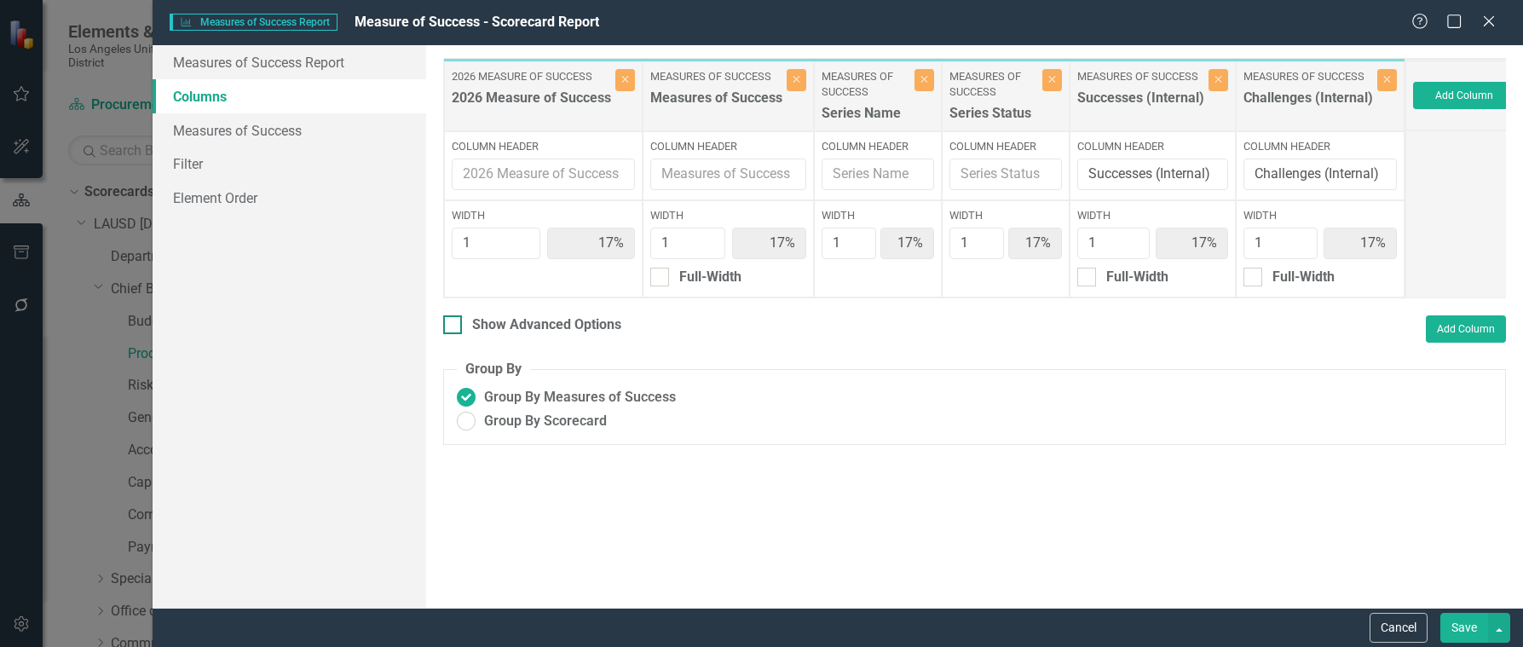
click at [455, 334] on div at bounding box center [452, 324] width 19 height 19
click at [454, 327] on input "Show Advanced Options" at bounding box center [448, 320] width 11 height 11
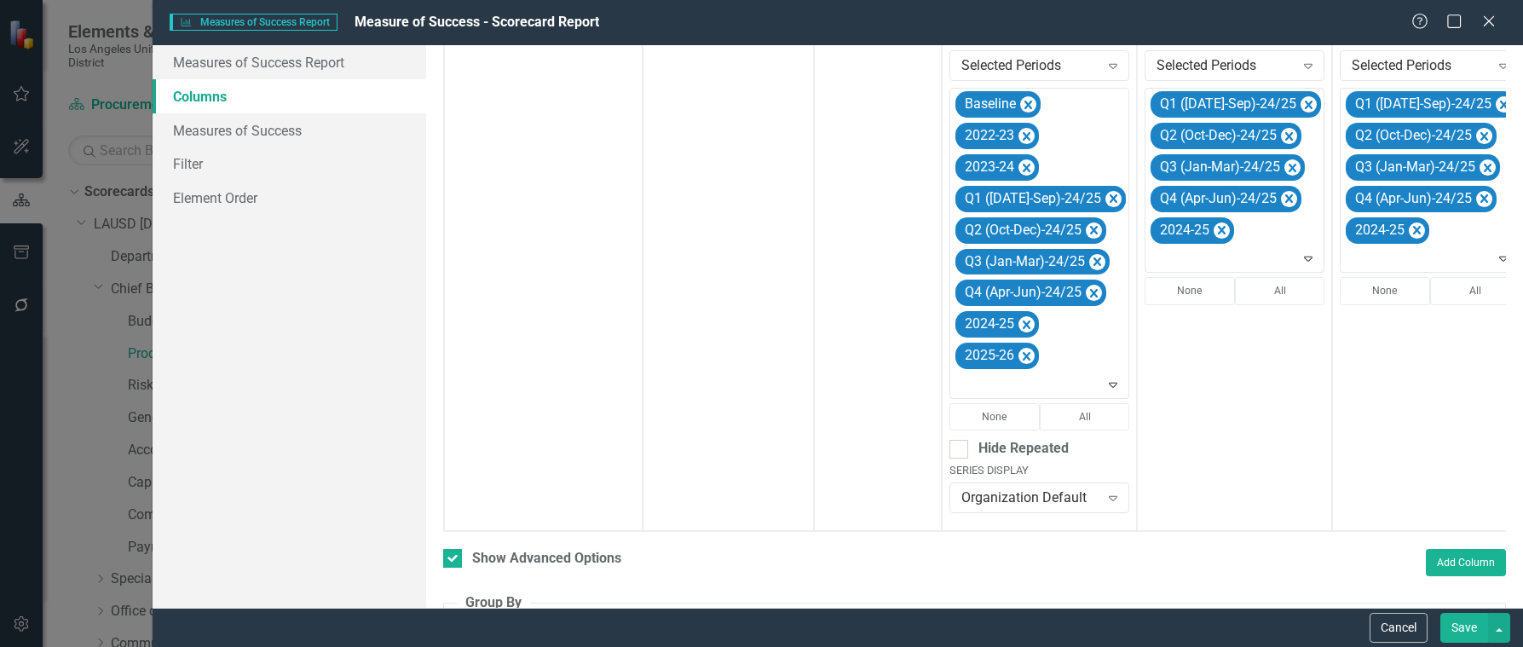
scroll to position [511, 0]
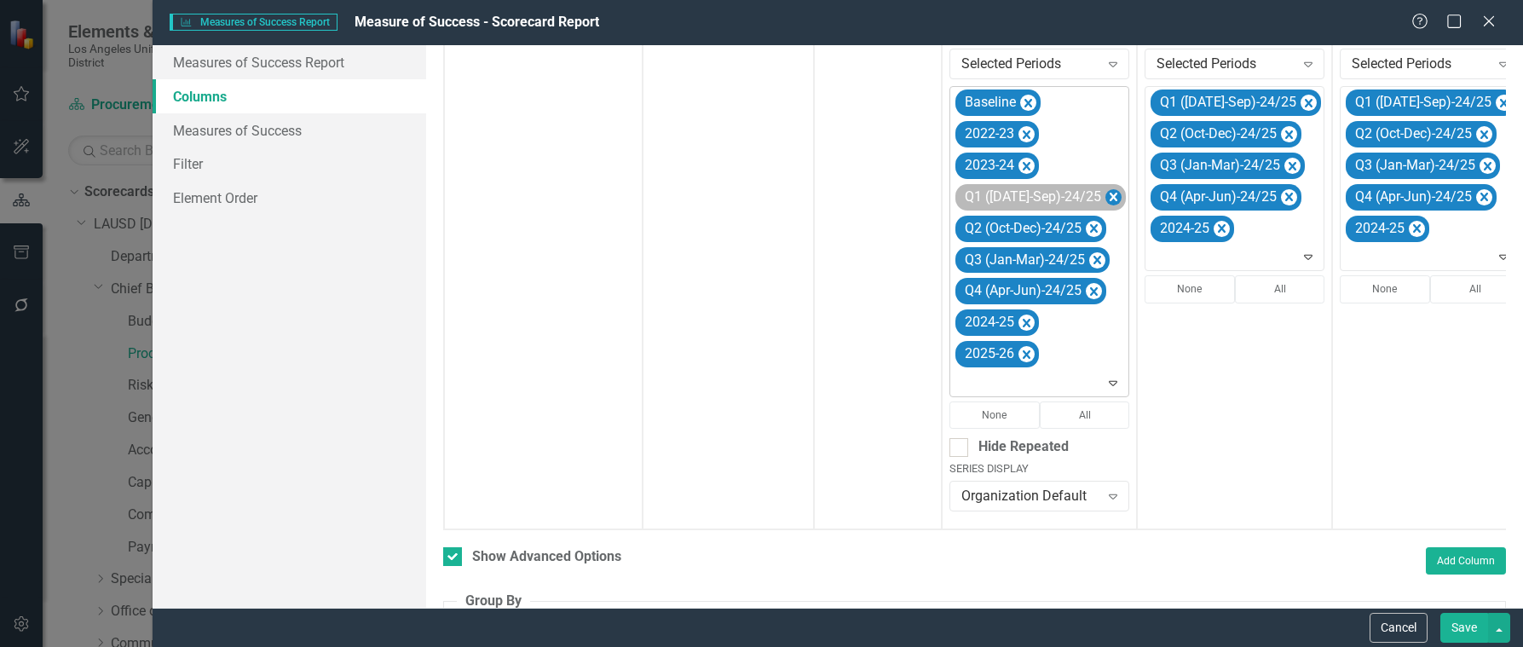
click at [1106, 195] on icon "Remove Q1 (Jul-Sep)-24/25" at bounding box center [1114, 197] width 16 height 21
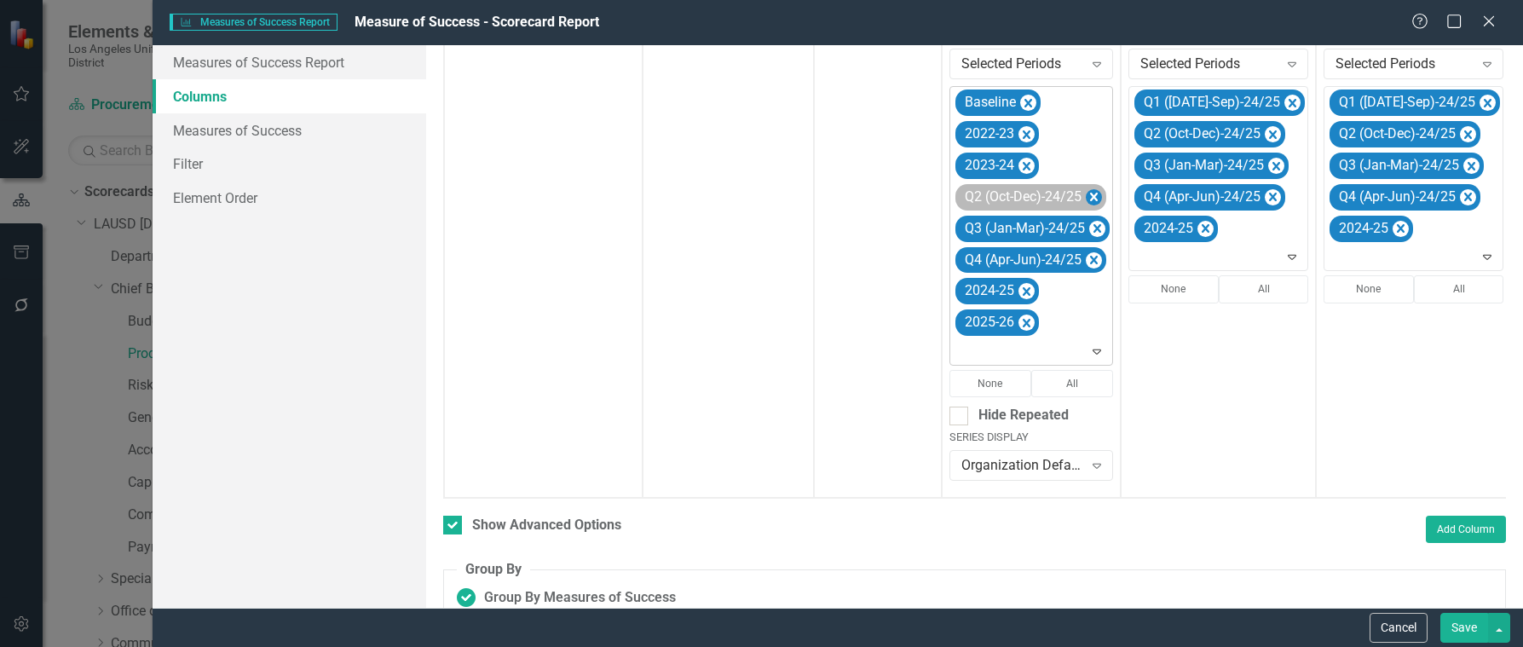
click at [1093, 194] on icon "Remove Q2 (Oct-Dec)-24/25" at bounding box center [1094, 197] width 8 height 9
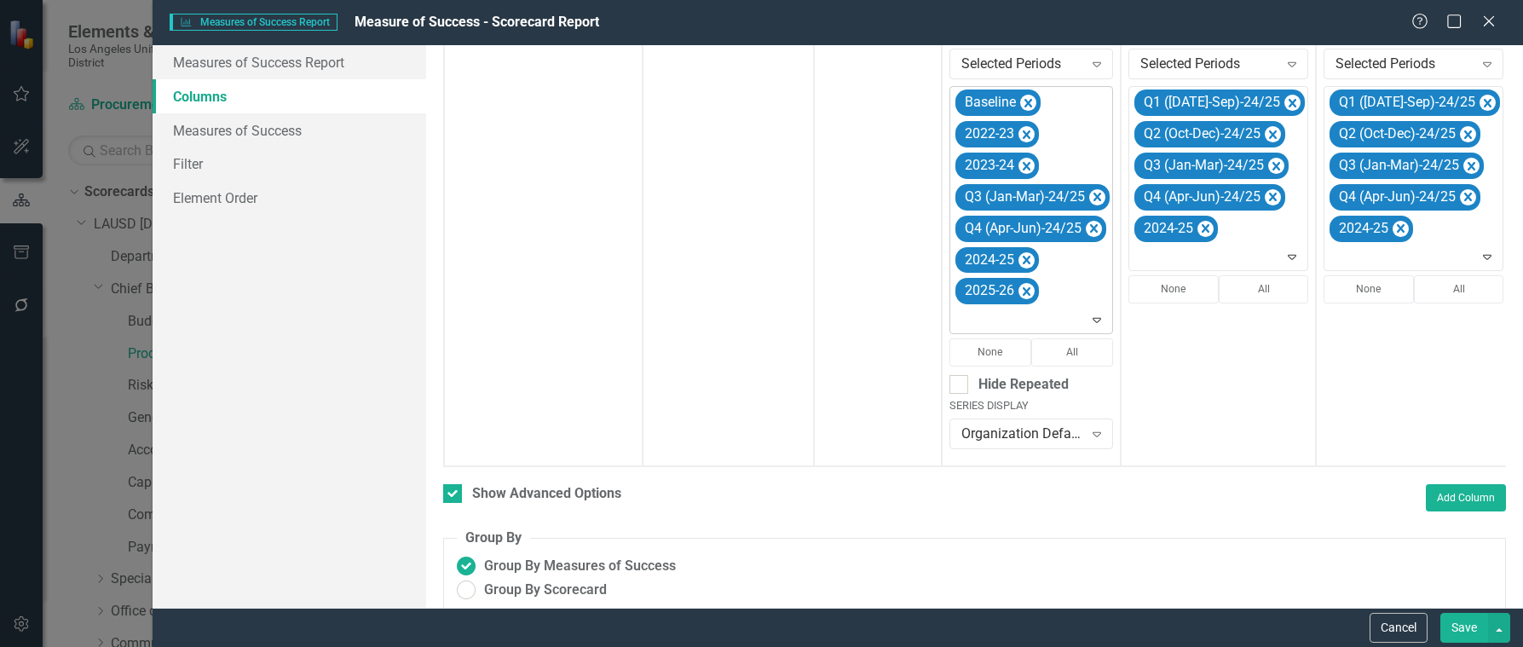
click at [1094, 194] on icon "Remove Q3 (Jan-Mar)-24/25" at bounding box center [1098, 197] width 8 height 9
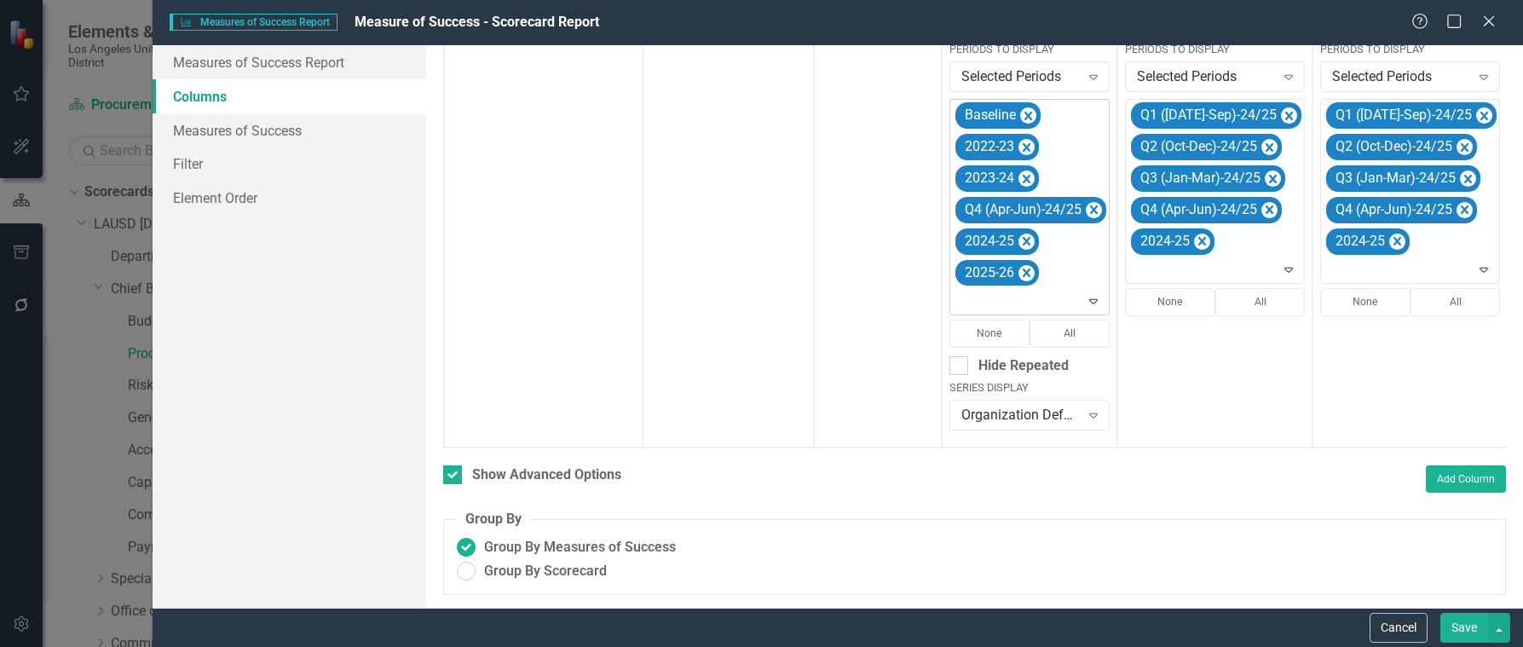
click at [1093, 199] on icon "Remove Q4 (Apr-Jun)-24/25" at bounding box center [1094, 209] width 16 height 21
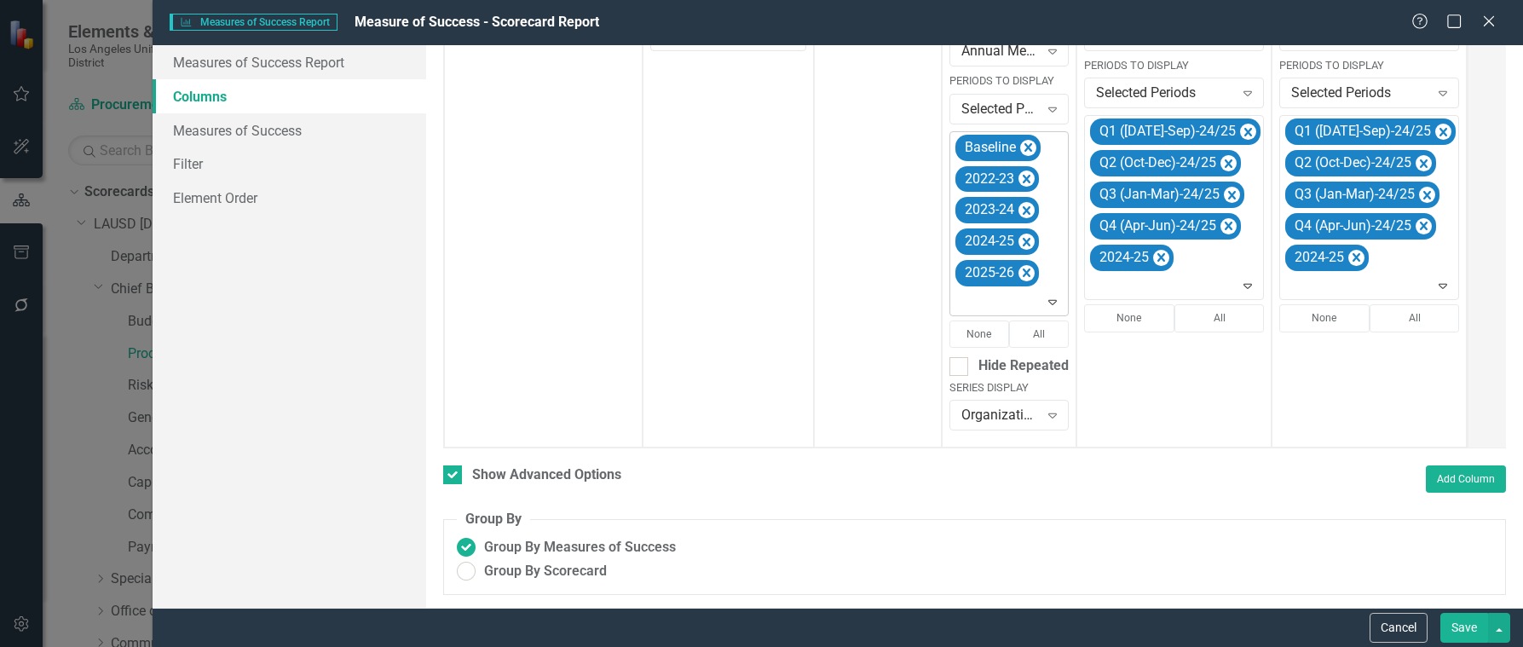
scroll to position [495, 0]
click at [1055, 295] on icon "Expand" at bounding box center [1052, 302] width 17 height 14
click at [1016, 21] on div "Q1 ([DATE]-Sep)-25/26" at bounding box center [1020, 22] width 109 height 39
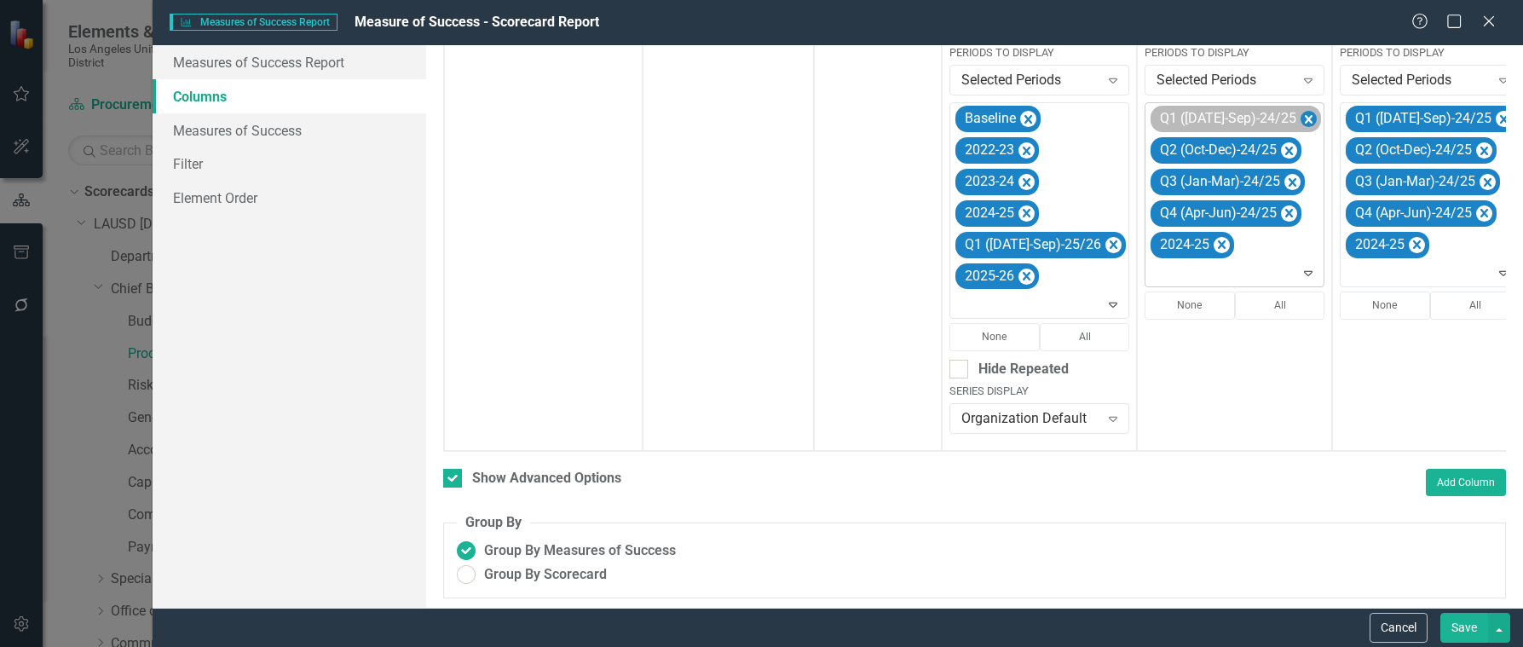
click at [1301, 115] on icon "Remove Q1 (Jul-Sep)-24/25" at bounding box center [1309, 119] width 16 height 21
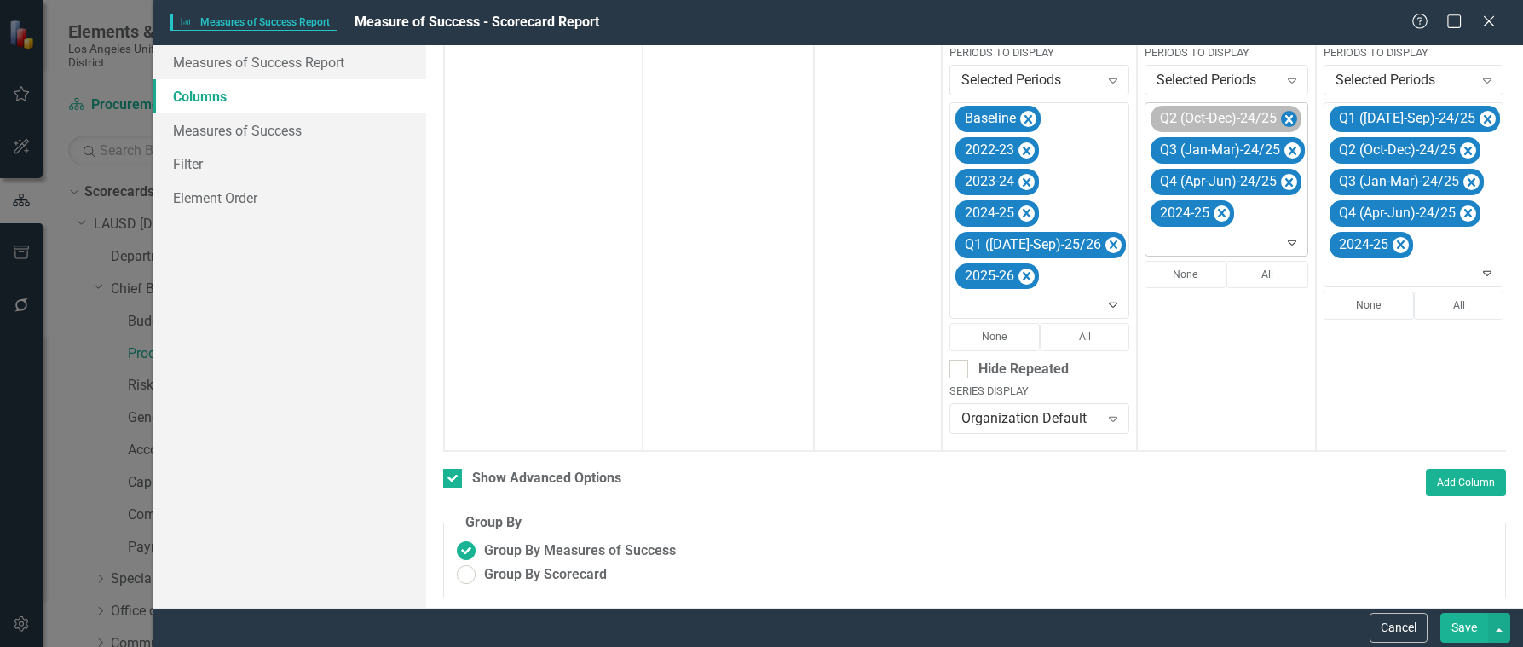
click at [1286, 118] on icon "Remove Q2 (Oct-Dec)-24/25" at bounding box center [1290, 119] width 8 height 9
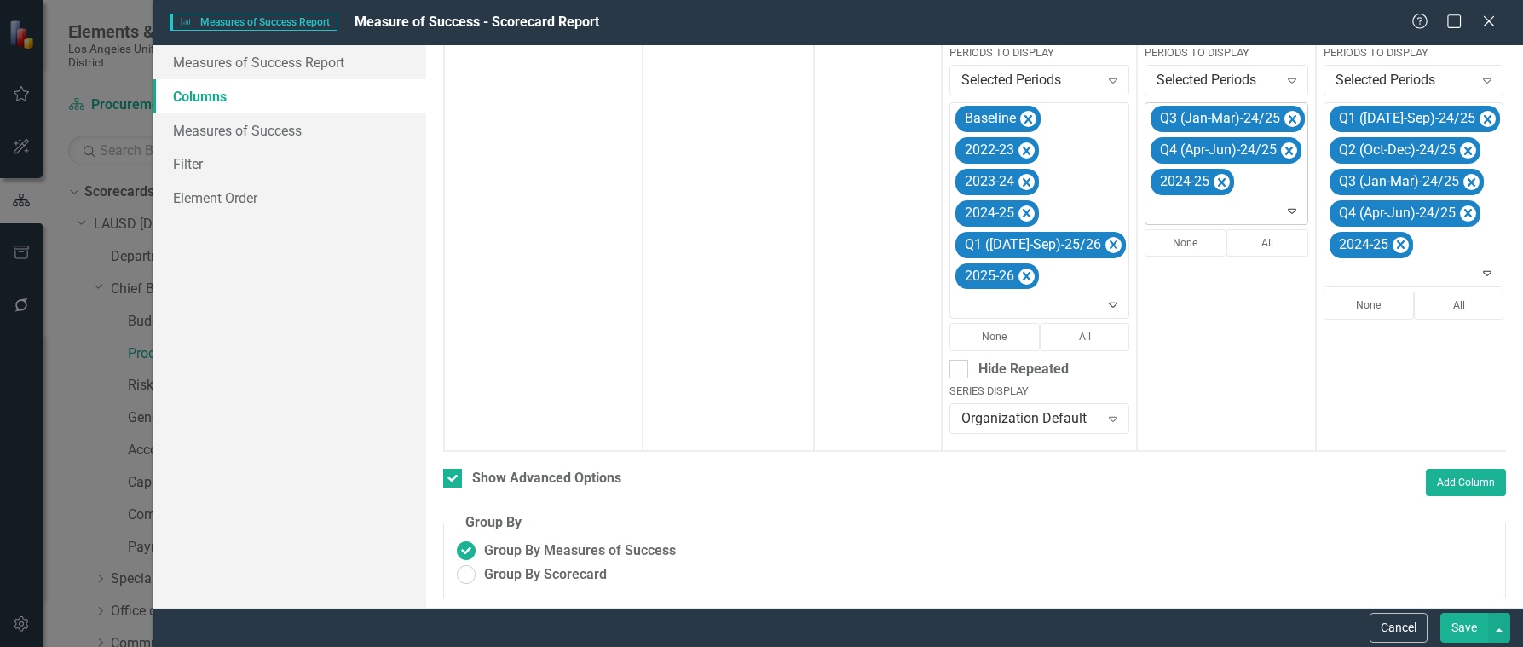
click at [1289, 118] on icon "Remove Q3 (Jan-Mar)-24/25" at bounding box center [1293, 119] width 8 height 9
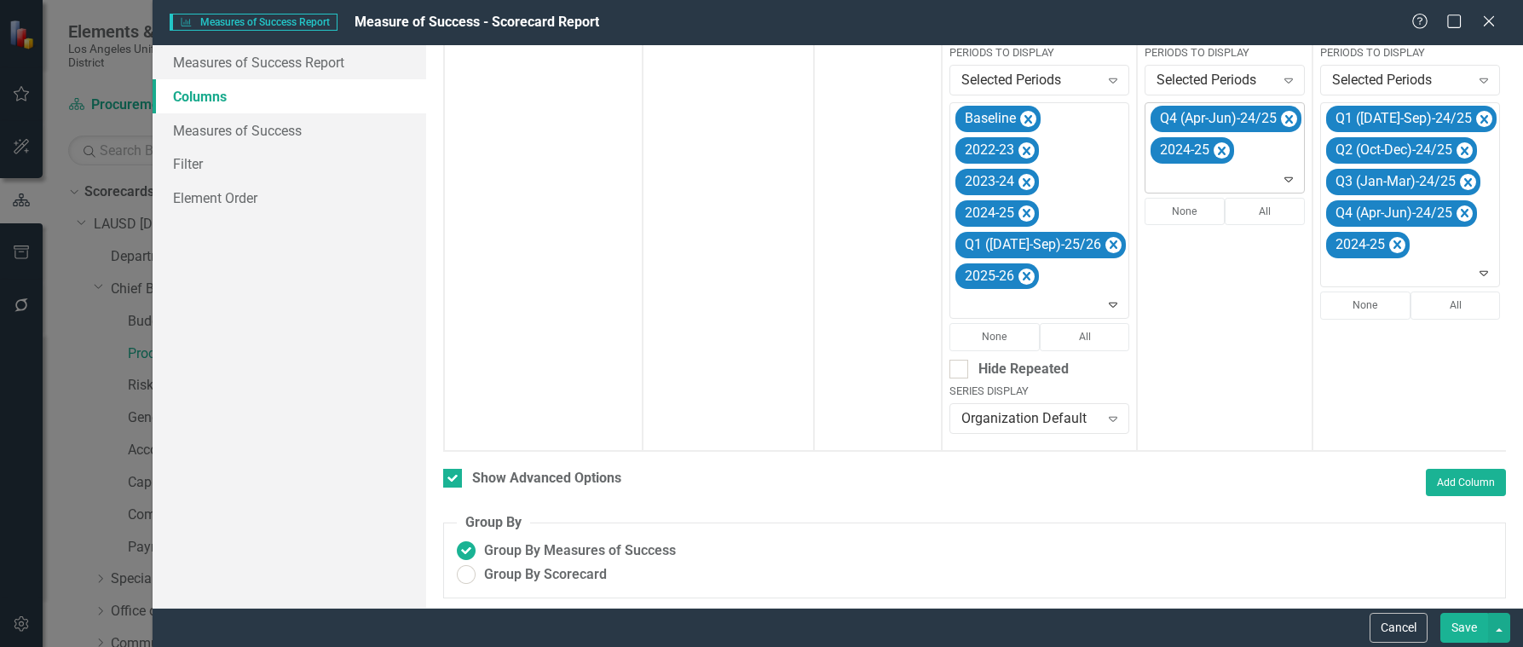
click at [1286, 118] on icon "Remove Q4 (Apr-Jun)-24/25" at bounding box center [1290, 119] width 8 height 9
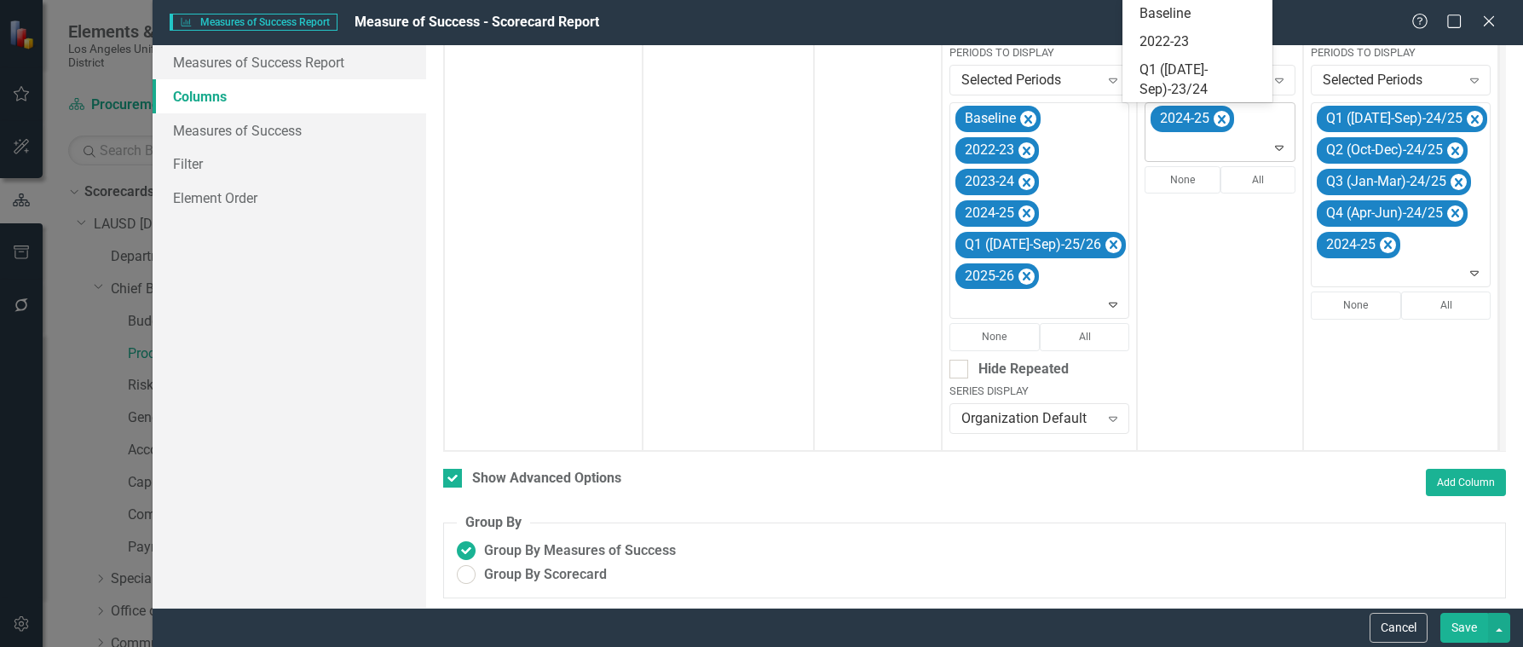
click at [1271, 143] on icon "Expand" at bounding box center [1279, 148] width 17 height 14
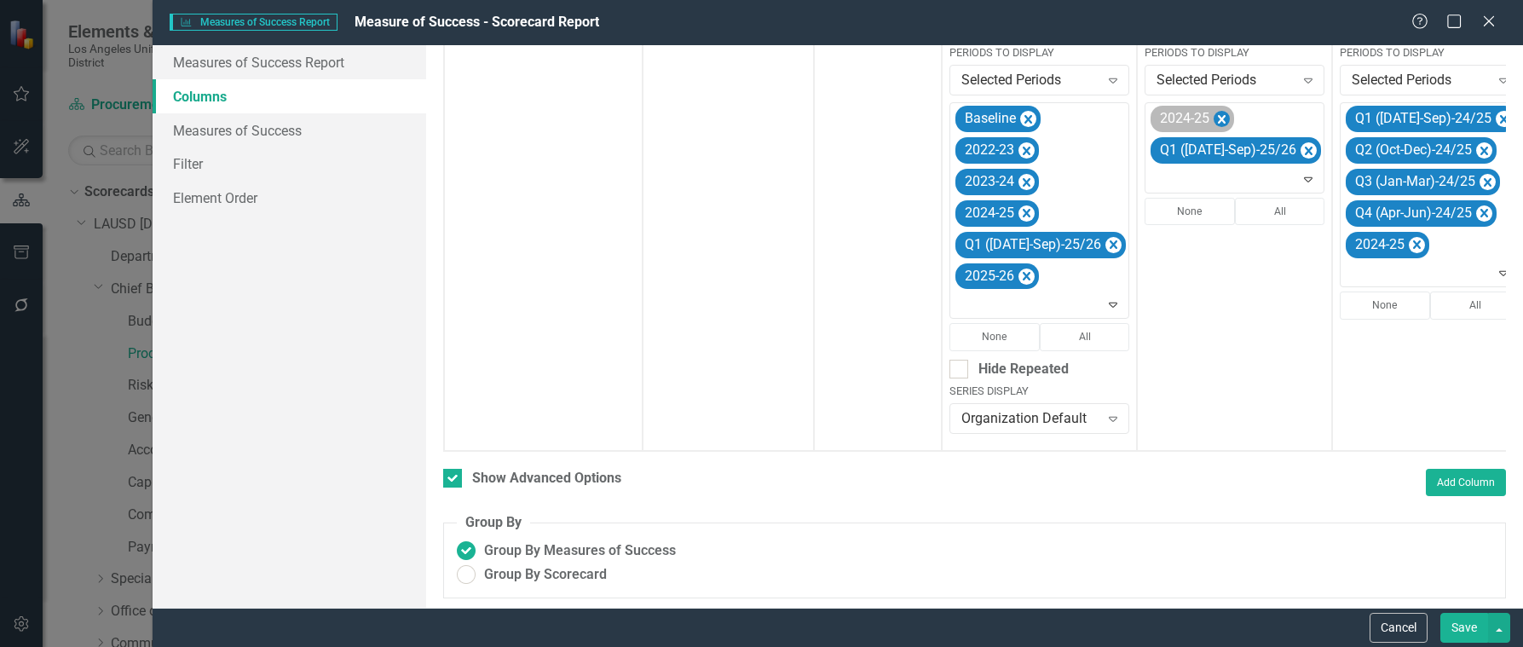
click at [1218, 116] on icon "Remove 2024-25" at bounding box center [1222, 119] width 8 height 9
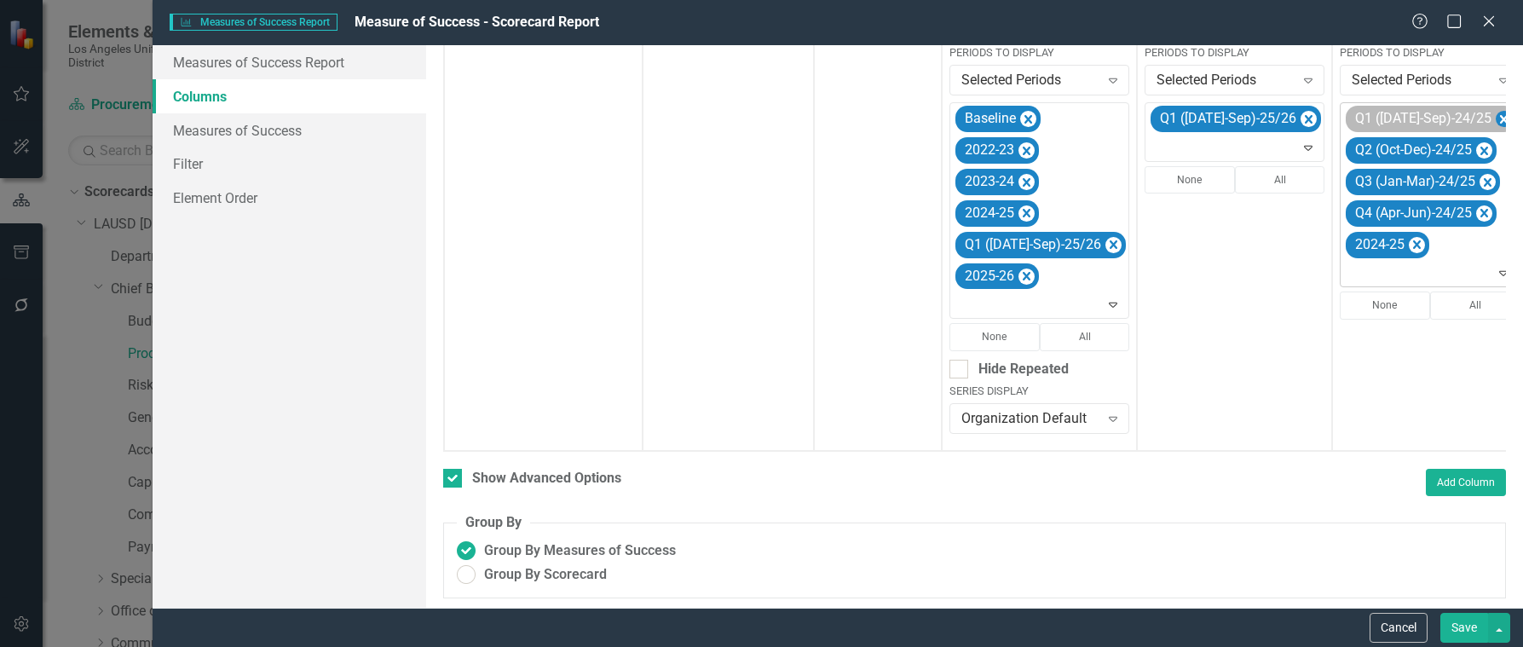
click at [1500, 116] on icon "Remove Q1 (Jul-Sep)-24/25" at bounding box center [1504, 119] width 8 height 9
click at [1481, 118] on icon "Remove Q2 (Oct-Dec)-24/25" at bounding box center [1485, 119] width 8 height 9
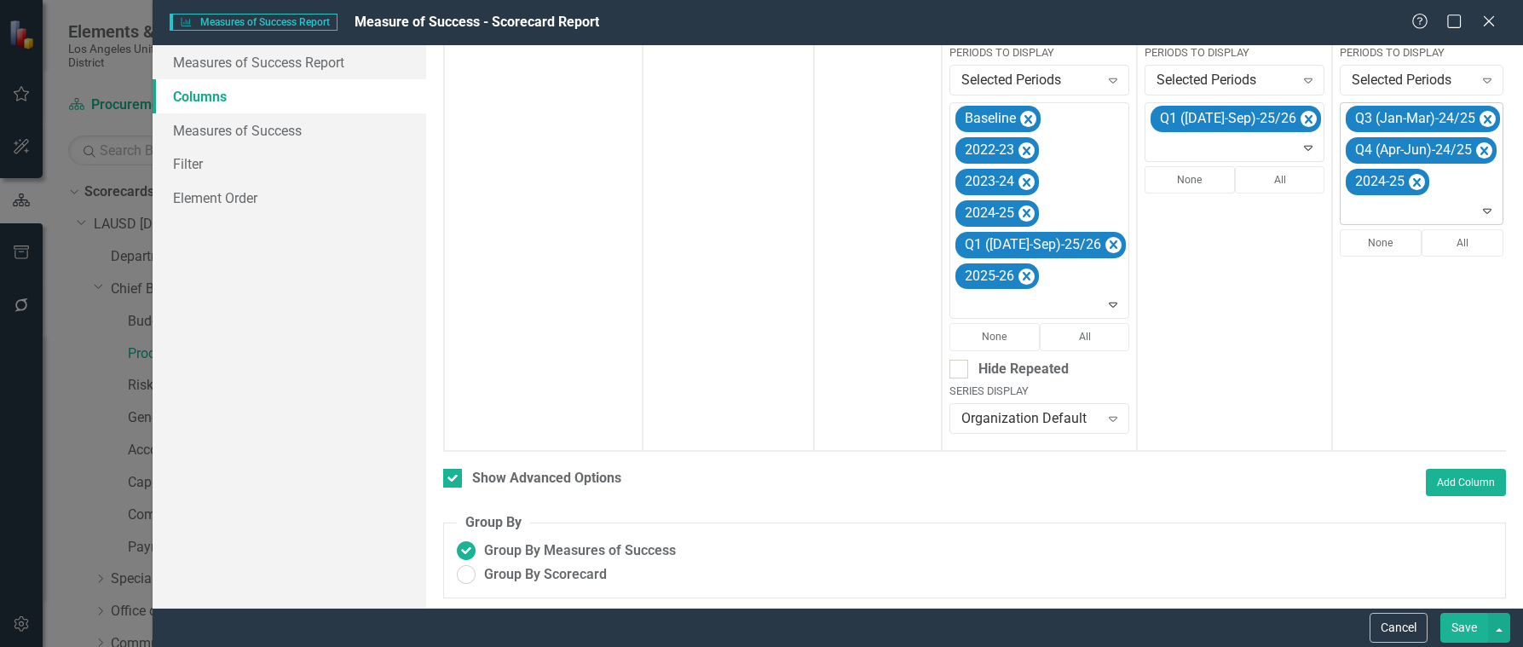
click at [1480, 118] on icon "Remove Q3 (Jan-Mar)-24/25" at bounding box center [1488, 119] width 16 height 21
click at [1481, 118] on icon "Remove Q4 (Apr-Jun)-24/25" at bounding box center [1485, 119] width 8 height 9
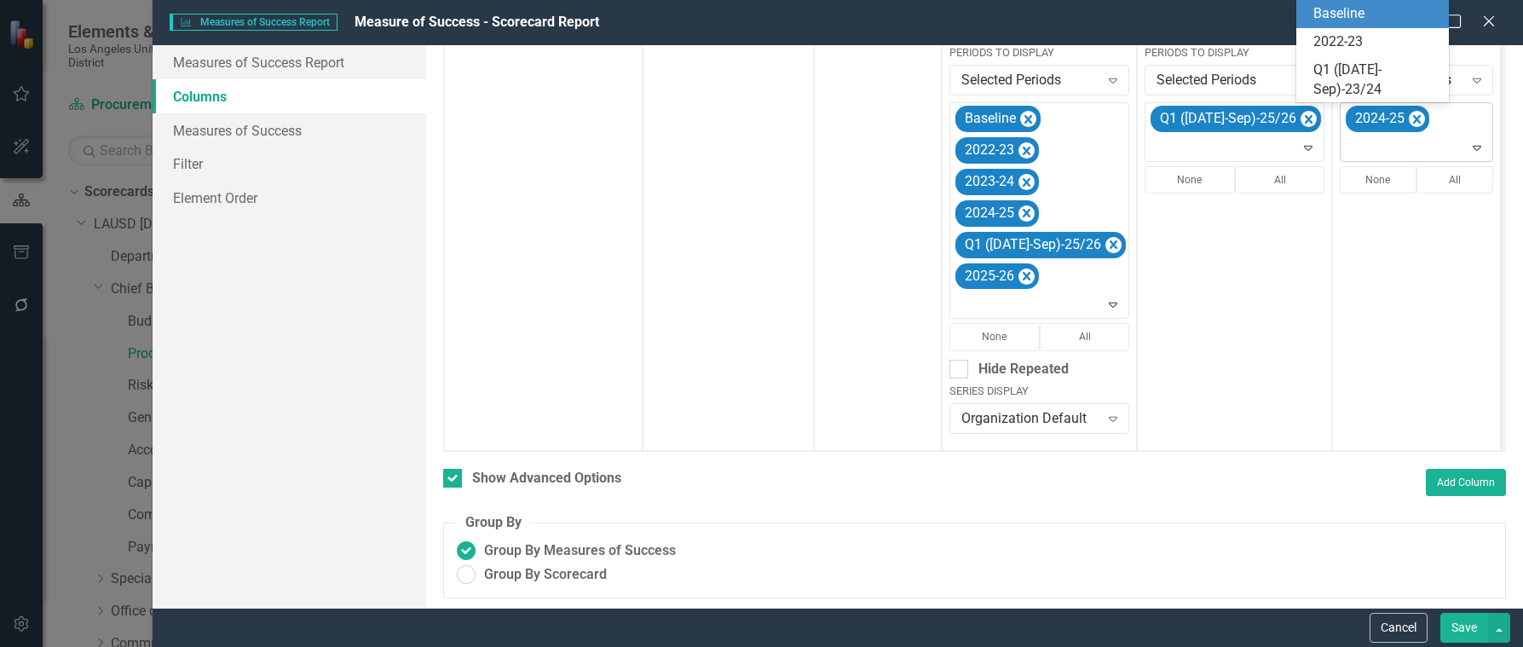
click at [1473, 149] on icon at bounding box center [1477, 148] width 9 height 5
click at [1469, 147] on icon "Expand" at bounding box center [1477, 148] width 17 height 14
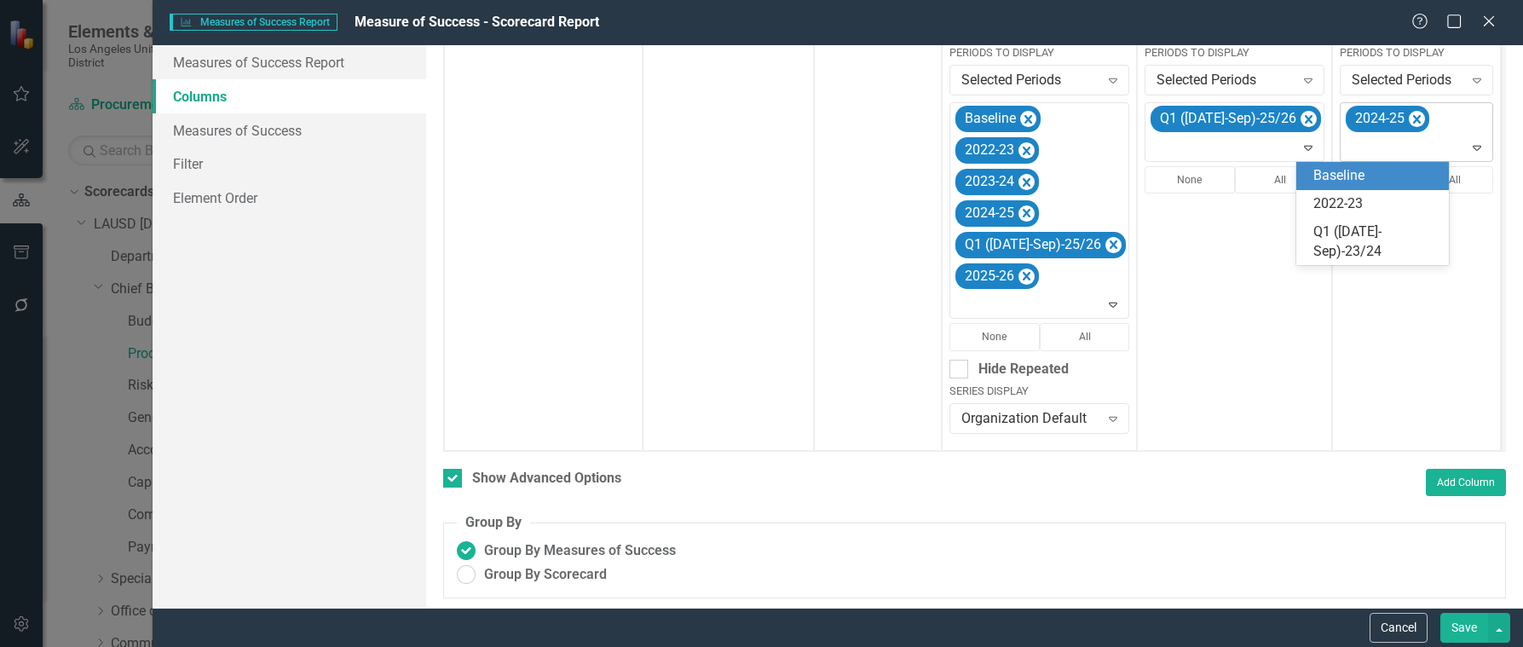
click at [1469, 147] on icon "Expand" at bounding box center [1477, 148] width 17 height 14
click at [1353, 148] on div "Q1 ([DATE]-Sep)-25/26" at bounding box center [1376, 128] width 125 height 39
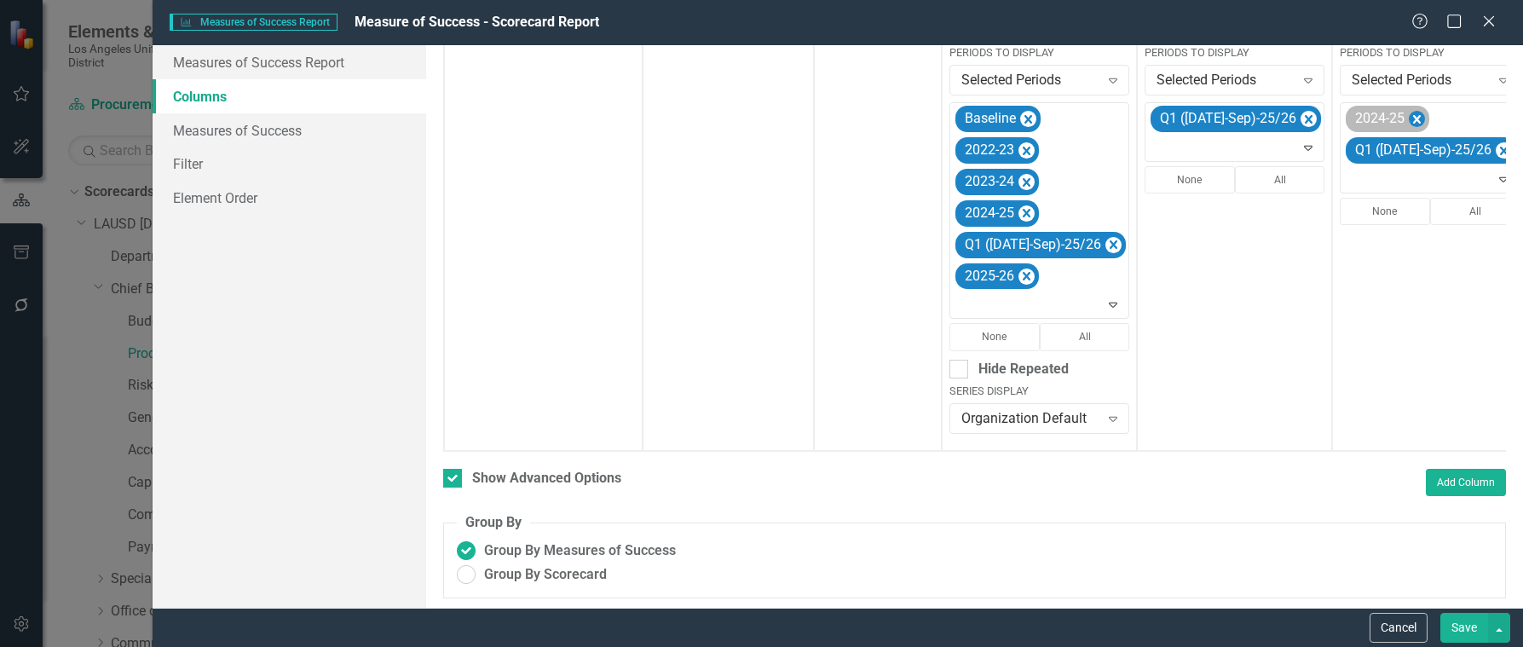
click at [1413, 123] on icon "Remove 2024-25" at bounding box center [1417, 119] width 8 height 9
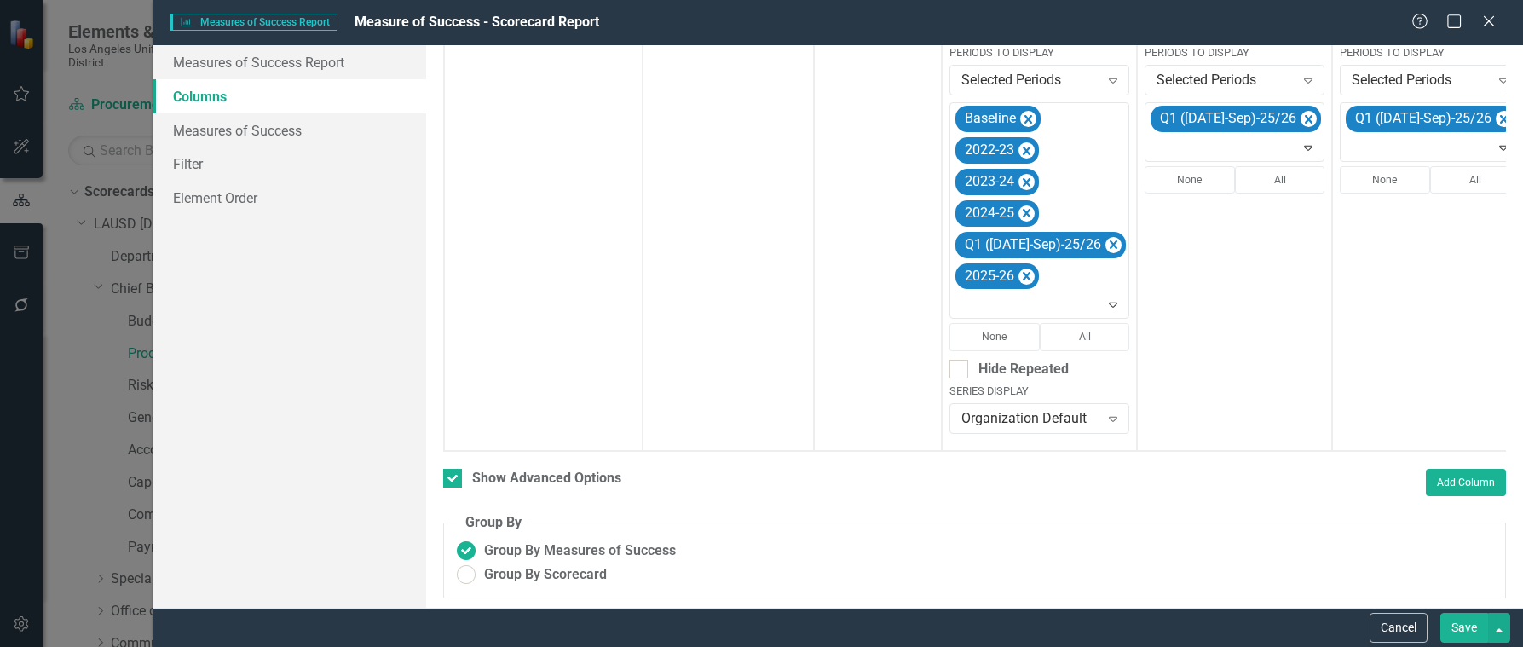
click at [1477, 626] on button "Save" at bounding box center [1465, 628] width 48 height 30
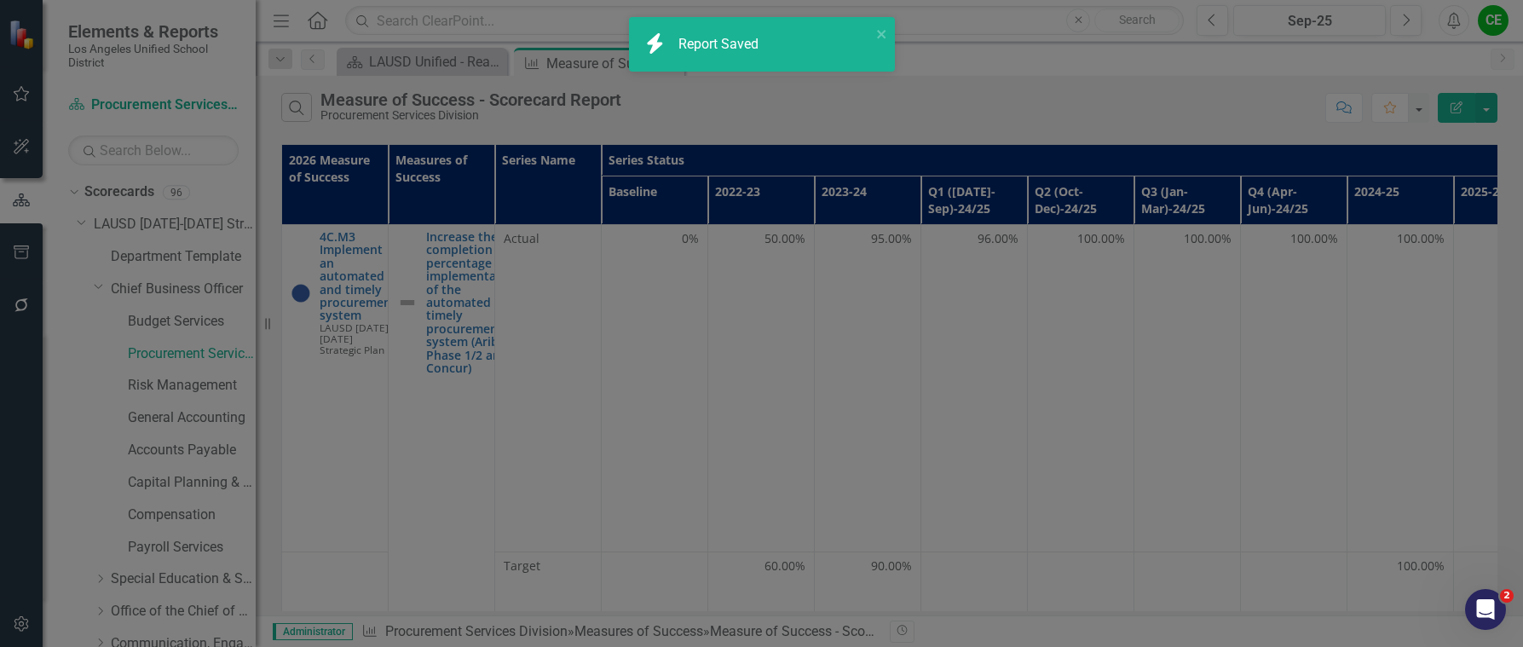
checkbox input "false"
radio input "false"
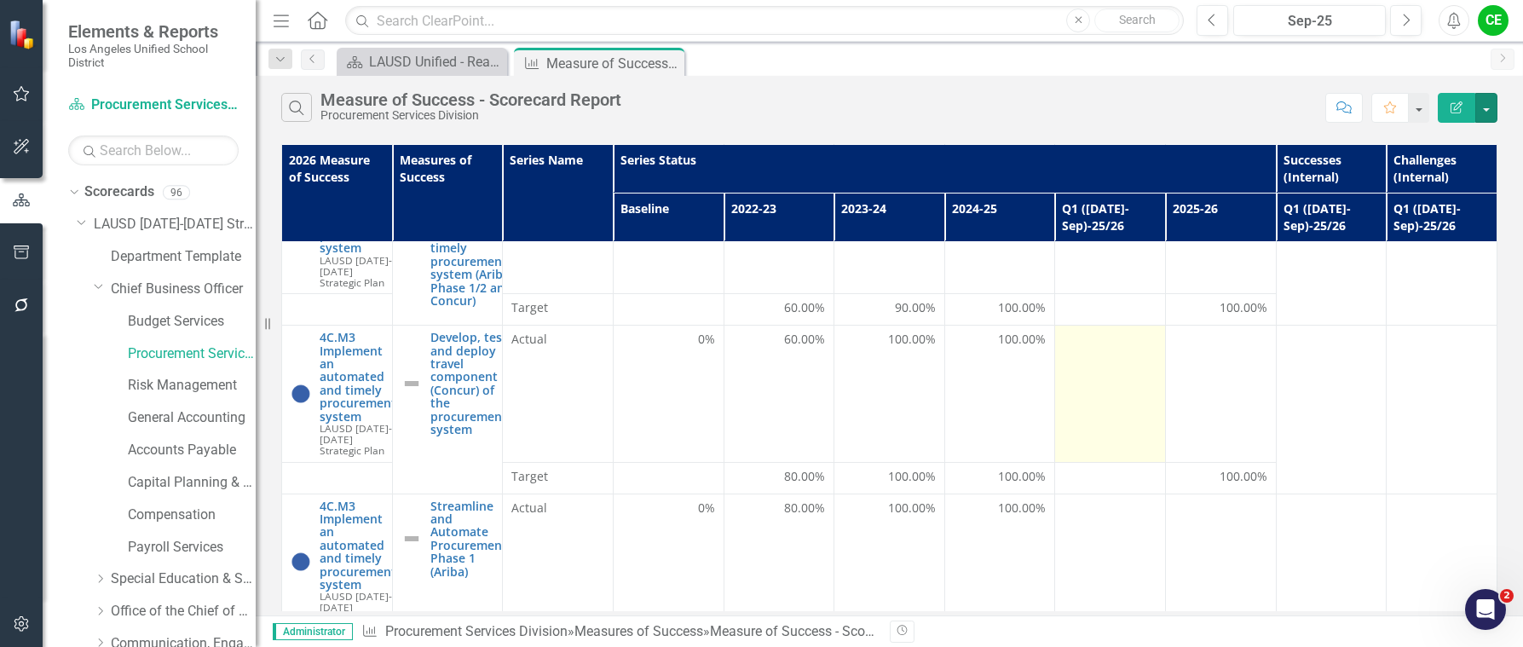
scroll to position [0, 0]
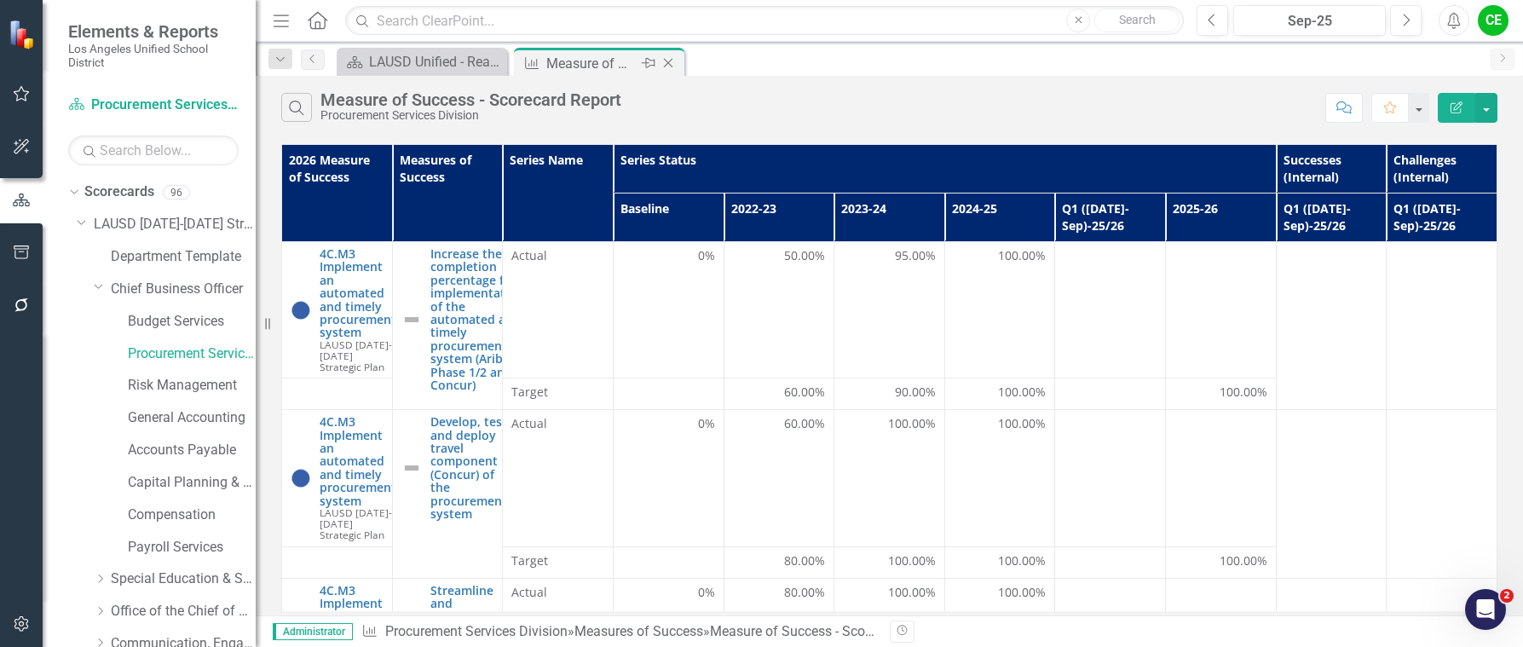
click at [664, 62] on icon "Close" at bounding box center [668, 63] width 17 height 14
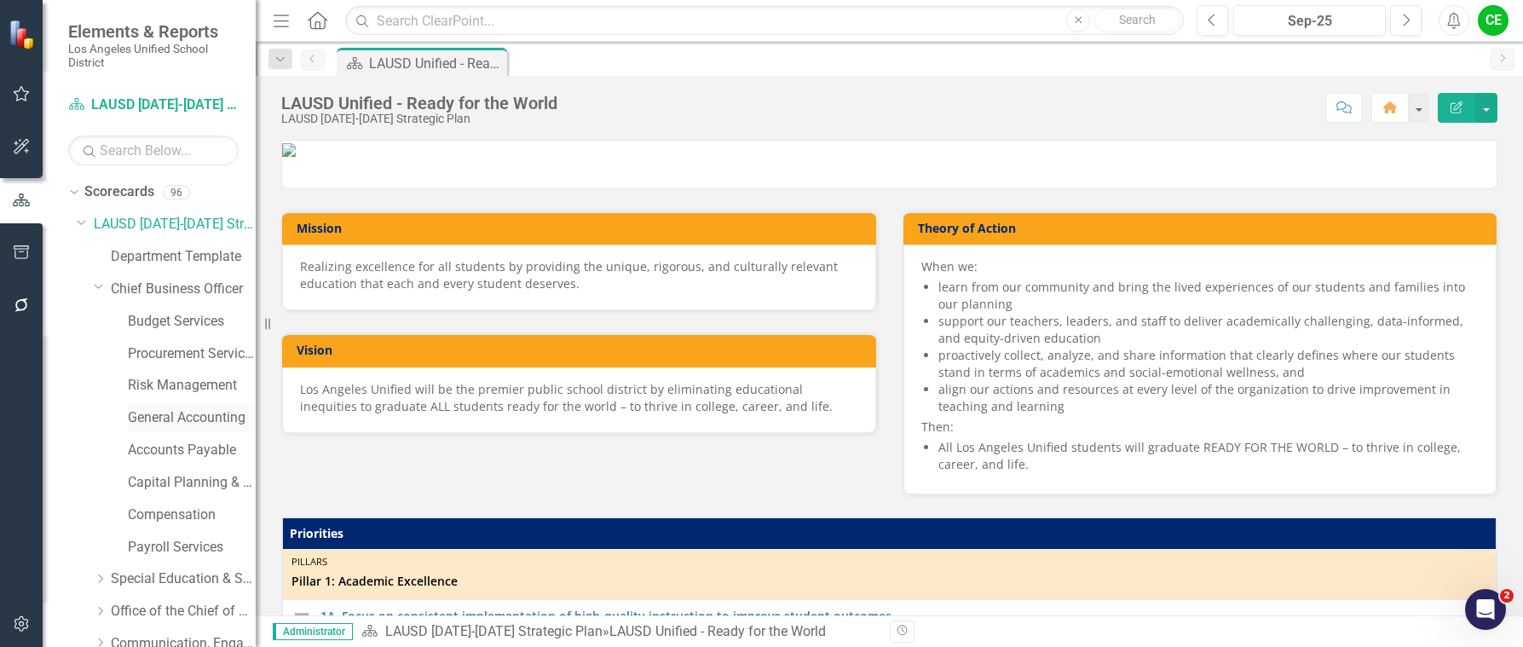
click at [184, 416] on link "General Accounting" at bounding box center [192, 418] width 128 height 20
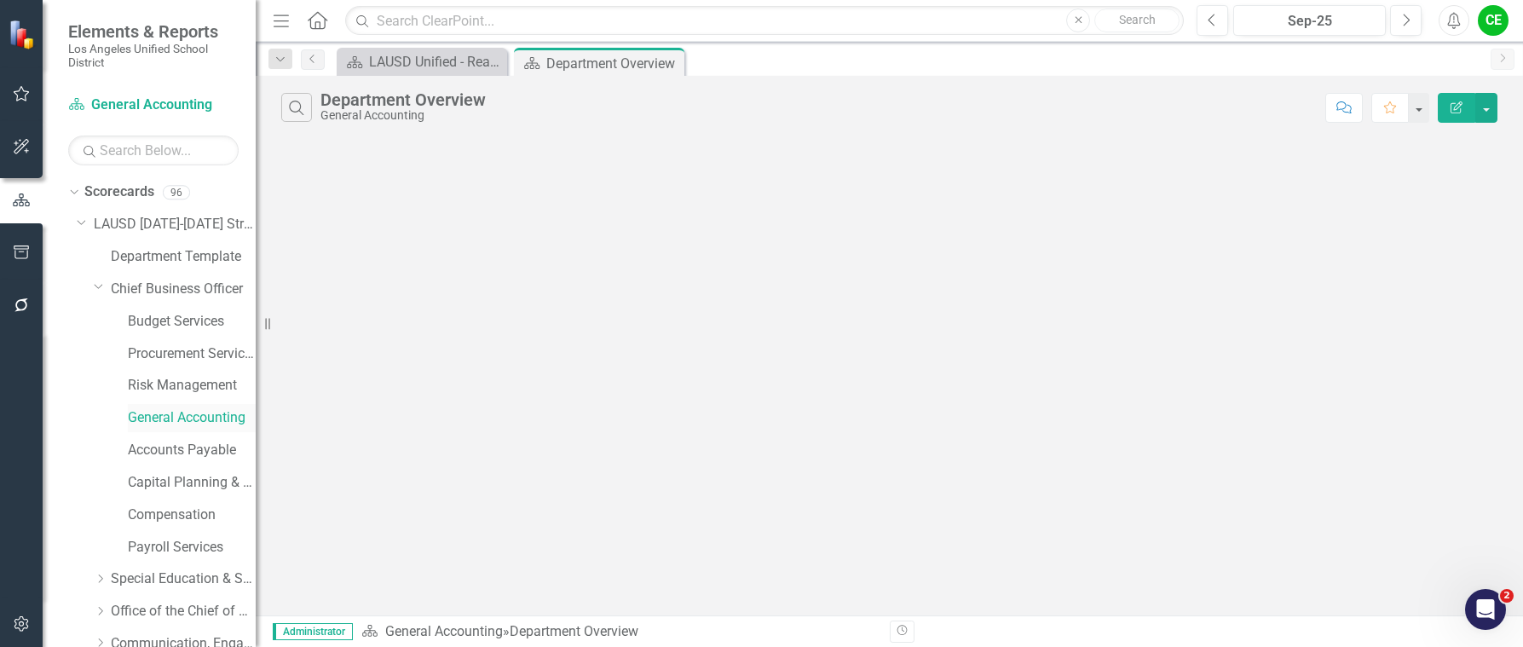
click at [172, 419] on link "General Accounting" at bounding box center [192, 418] width 128 height 20
click at [165, 450] on link "Accounts Payable" at bounding box center [192, 451] width 128 height 20
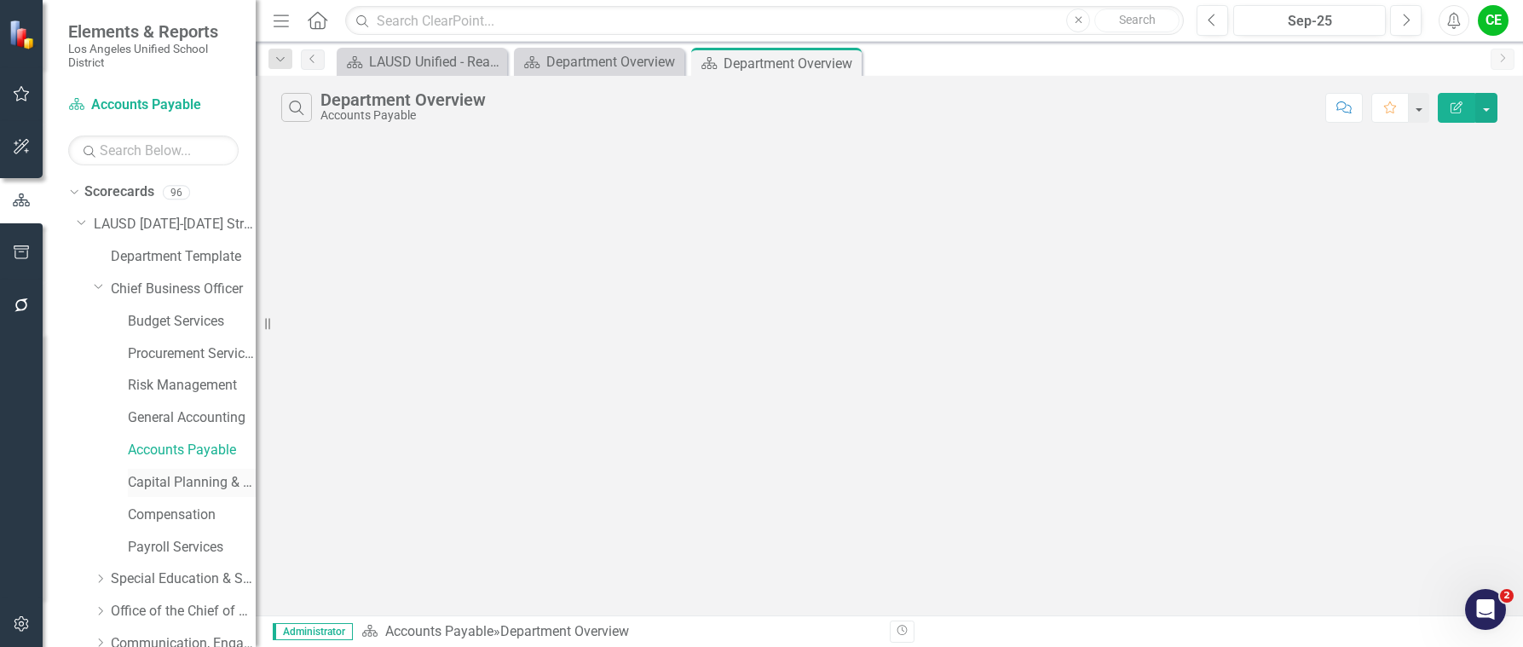
click at [169, 487] on link "Capital Planning & Budgeting" at bounding box center [192, 483] width 128 height 20
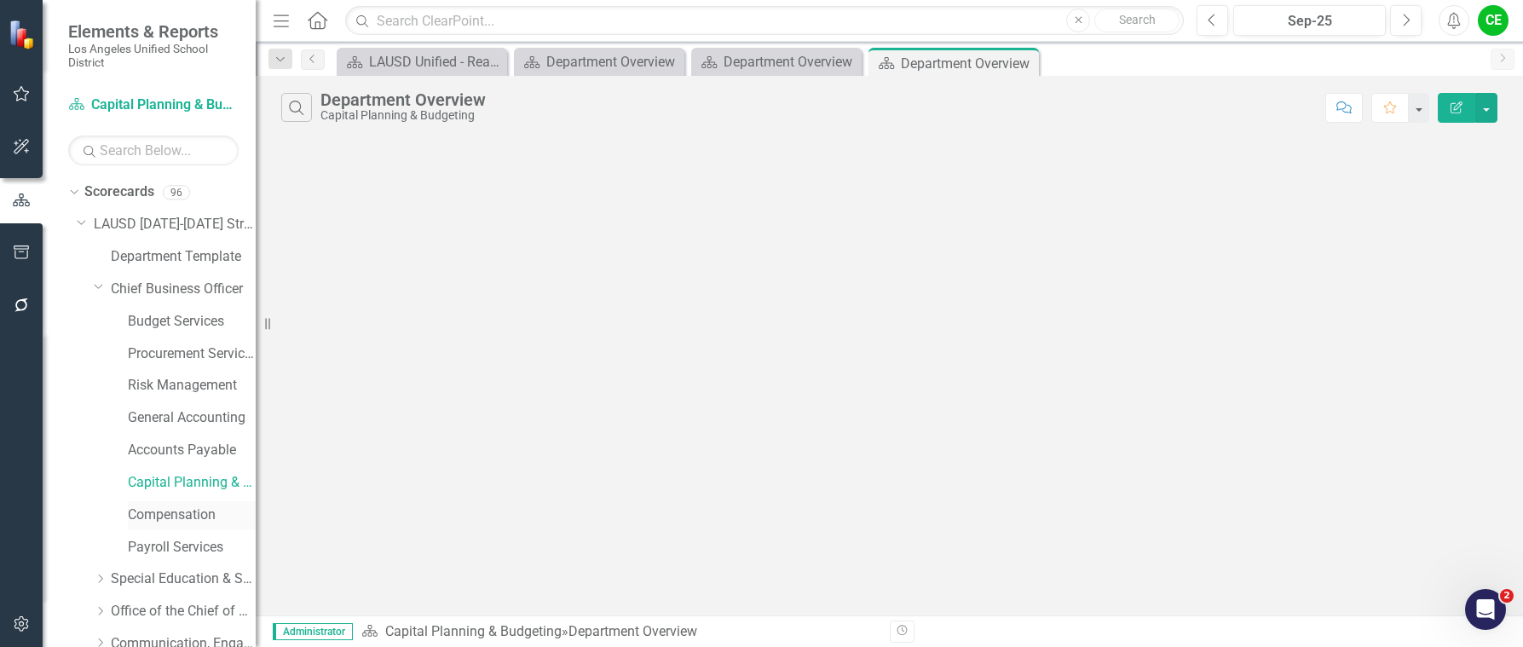
click at [165, 518] on link "Compensation" at bounding box center [192, 516] width 128 height 20
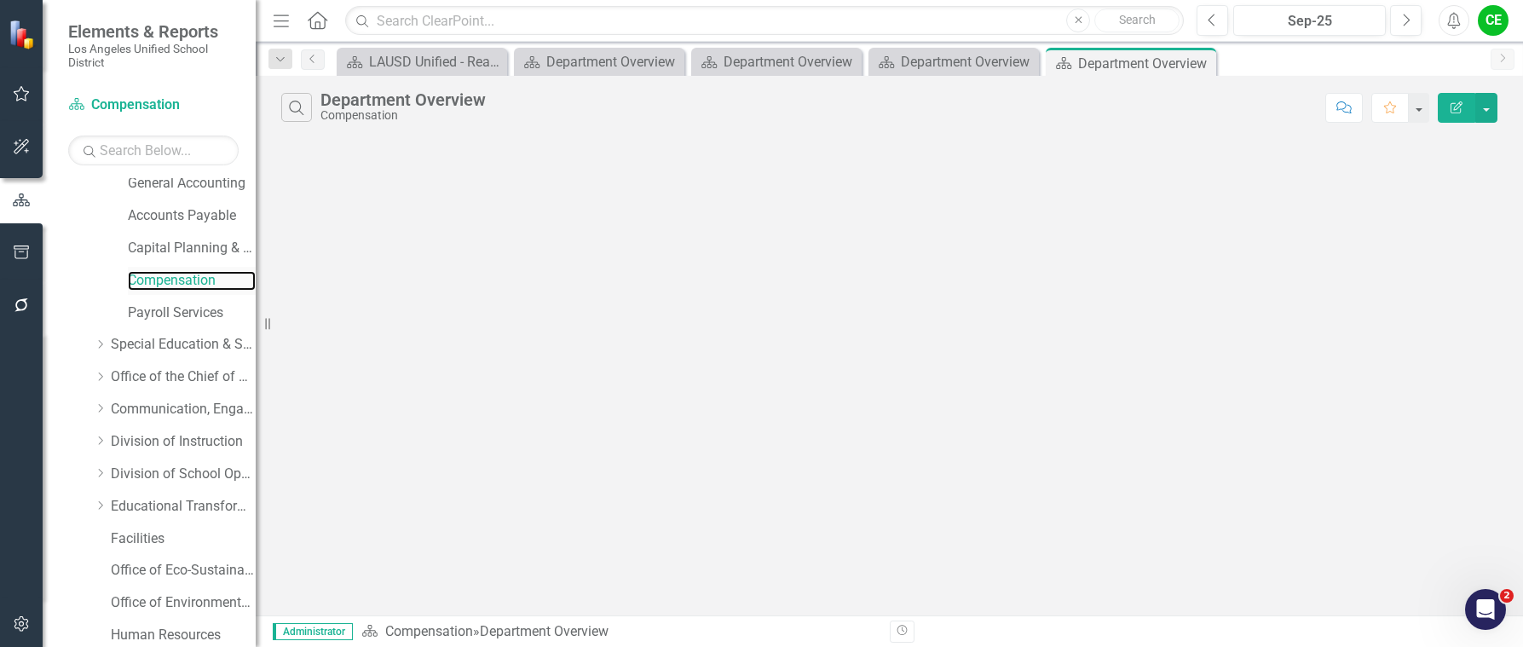
scroll to position [256, 0]
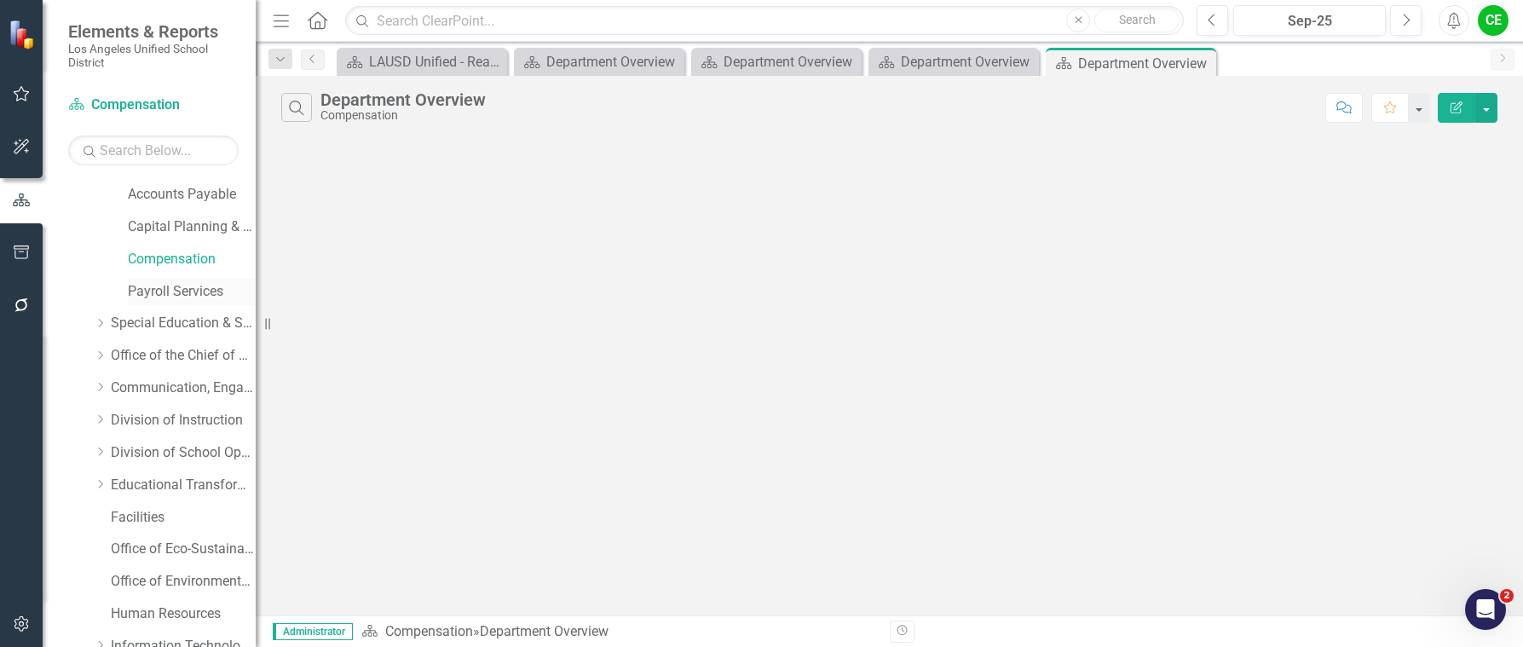
click at [160, 282] on link "Payroll Services" at bounding box center [192, 292] width 128 height 20
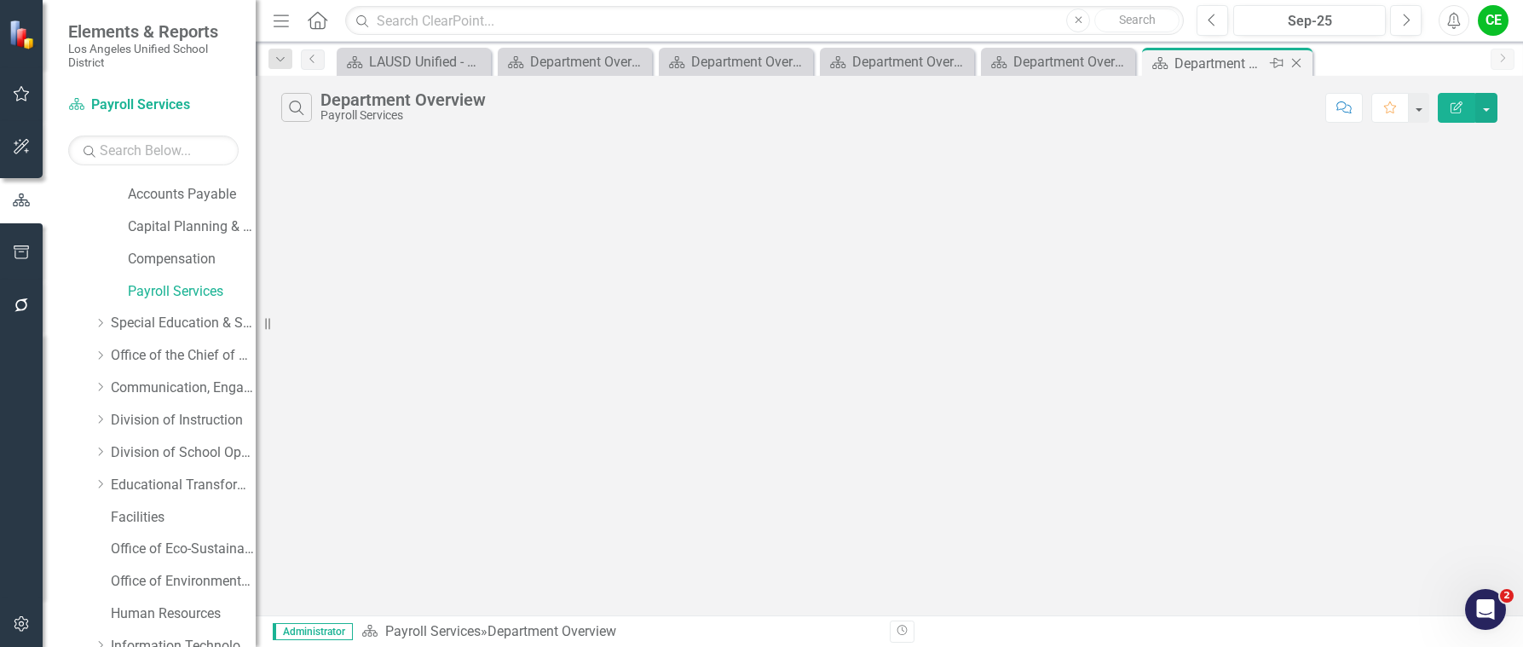
click at [1302, 62] on icon "Close" at bounding box center [1296, 63] width 17 height 14
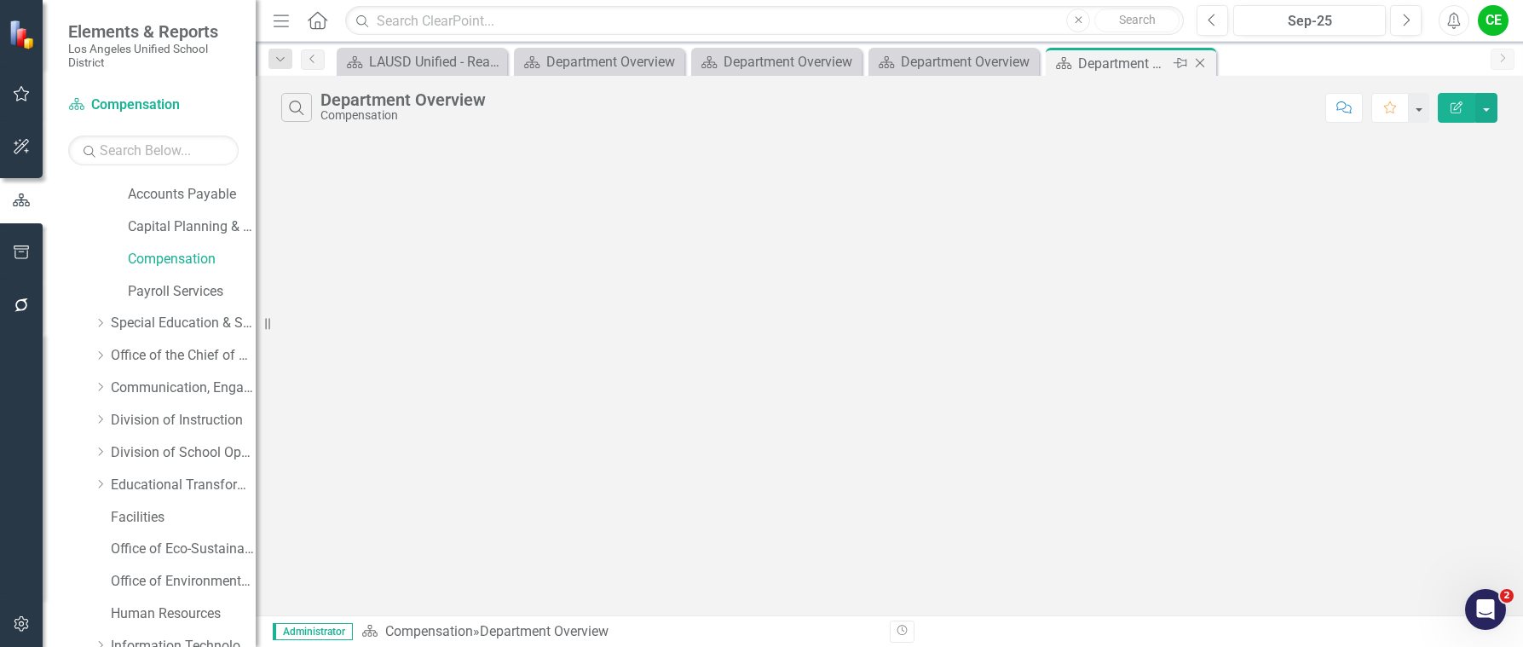
click at [1200, 65] on icon "Close" at bounding box center [1200, 63] width 17 height 14
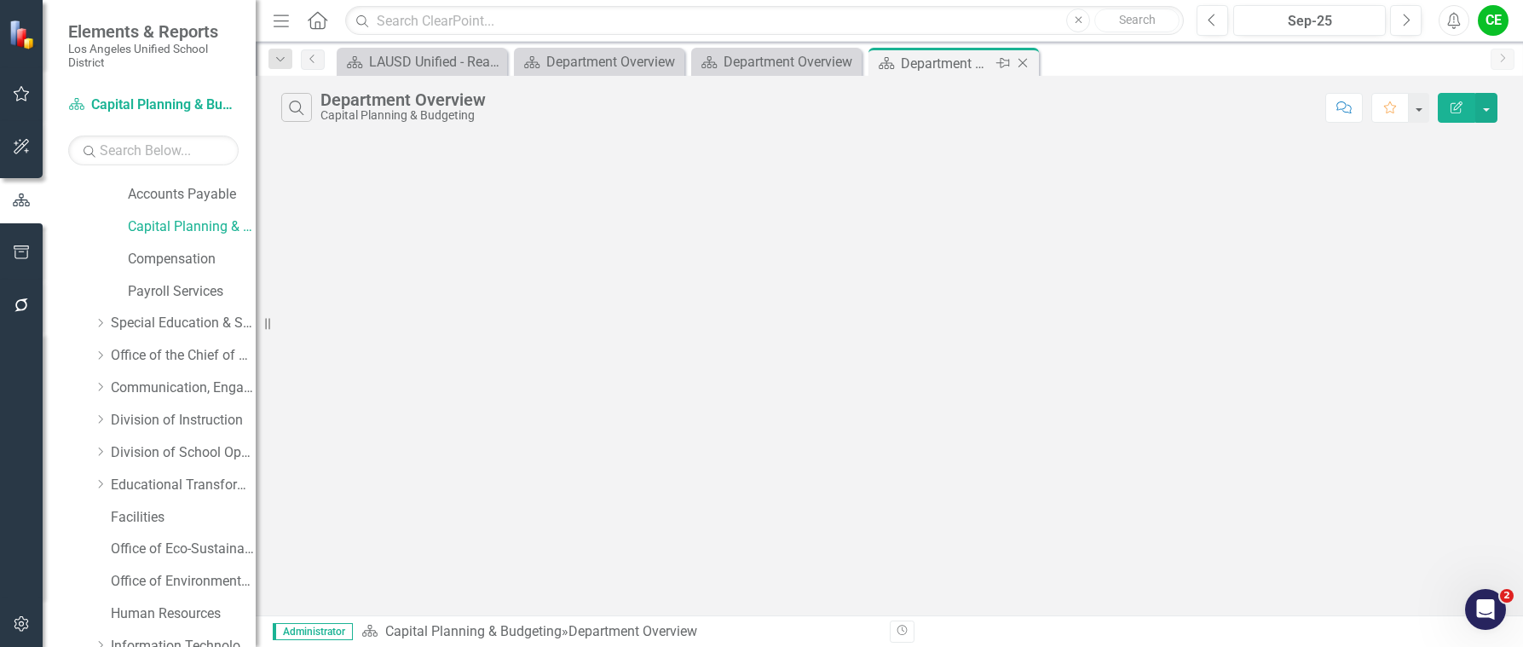
click at [1024, 62] on icon at bounding box center [1023, 63] width 9 height 9
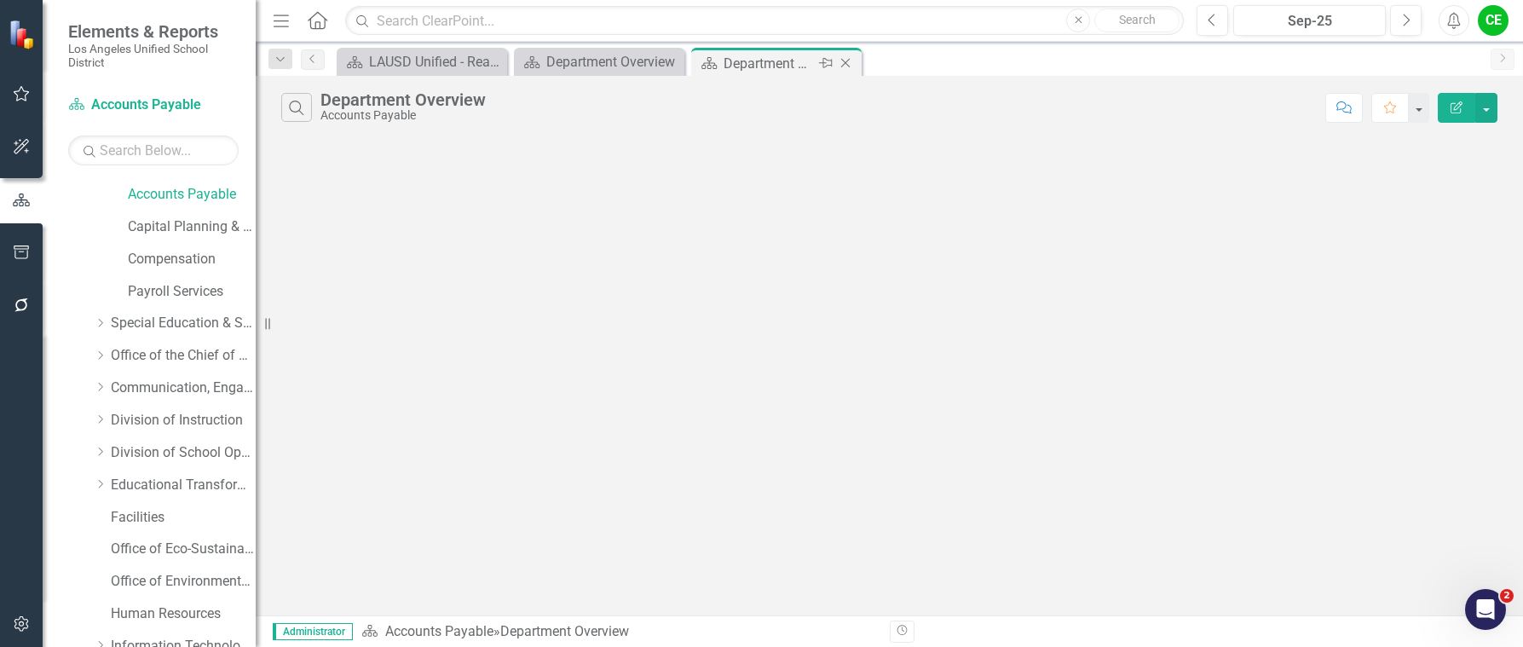
click at [846, 57] on icon "Close" at bounding box center [845, 63] width 17 height 14
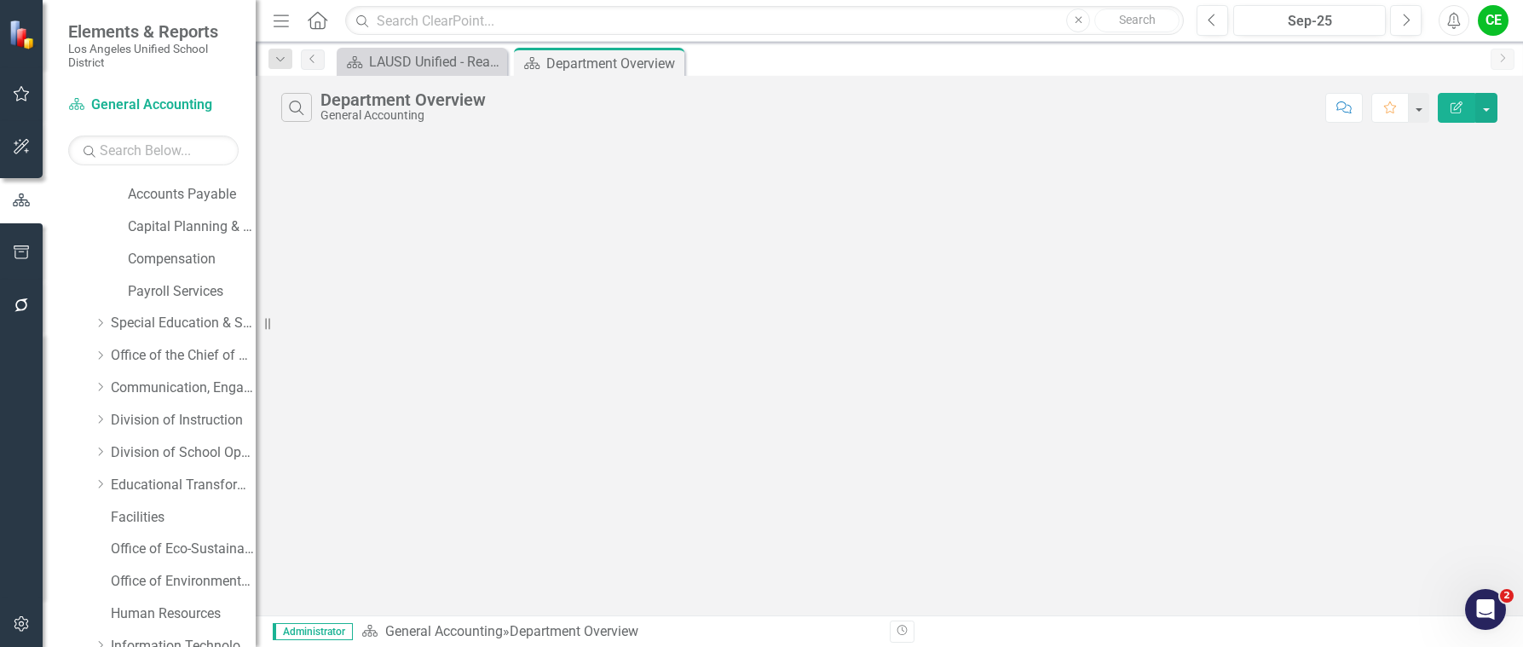
drag, startPoint x: 668, startPoint y: 62, endPoint x: 692, endPoint y: 32, distance: 38.2
click at [0, 0] on icon "Close" at bounding box center [0, 0] width 0 height 0
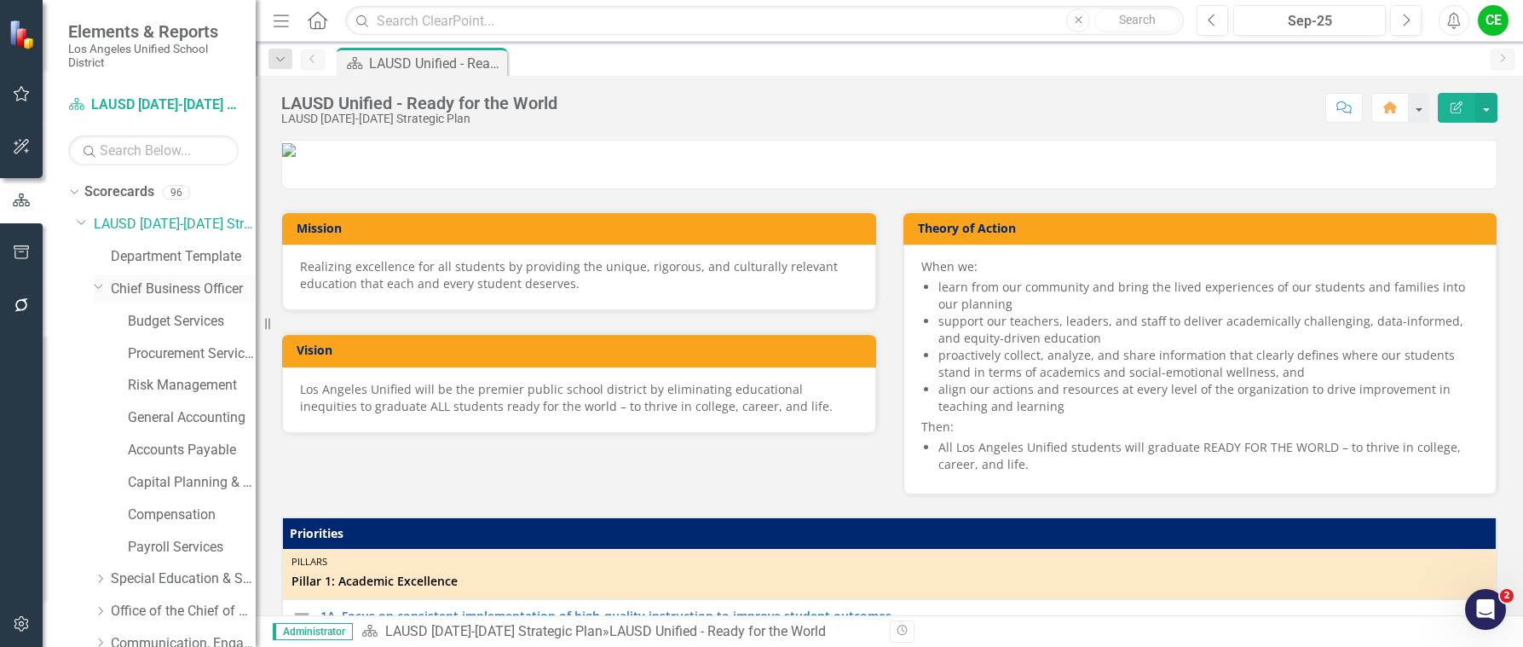
click at [101, 285] on icon "Dropdown" at bounding box center [99, 286] width 10 height 13
click at [104, 320] on icon "Dropdown" at bounding box center [100, 320] width 13 height 10
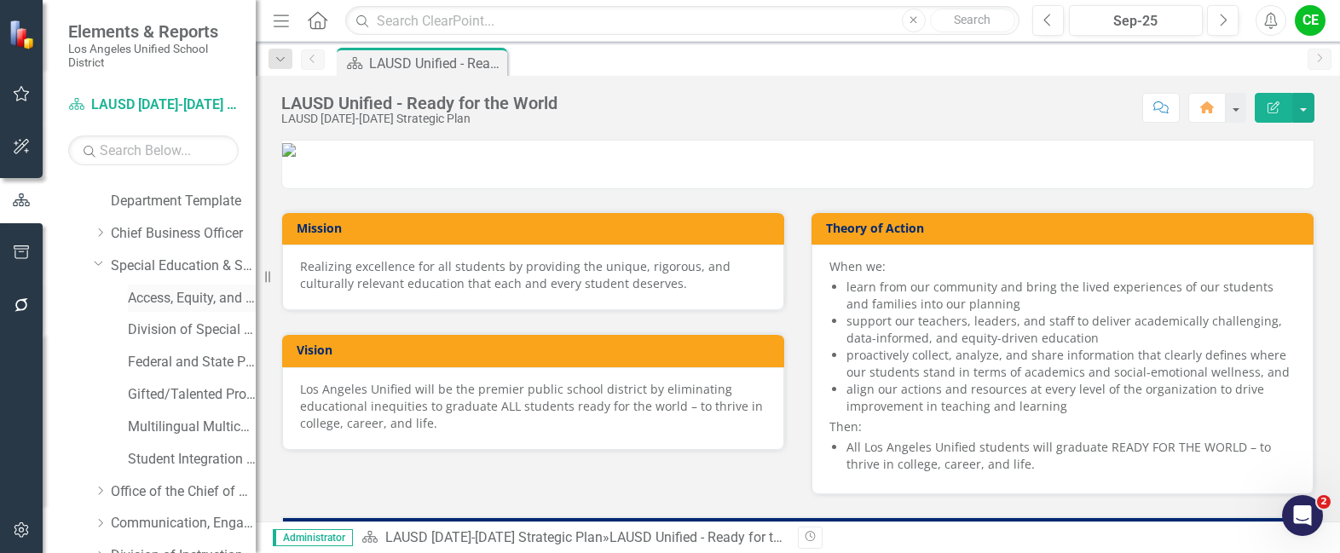
scroll to position [85, 0]
click at [170, 263] on link "Access, Equity, and Acceleration" at bounding box center [192, 269] width 128 height 20
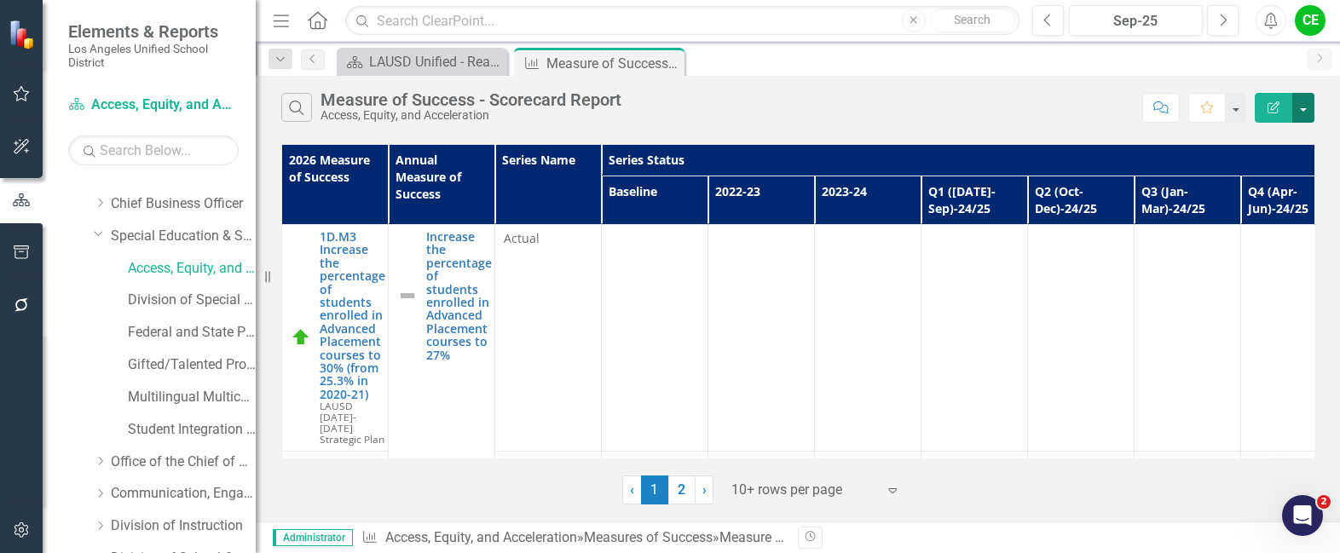
click at [1304, 108] on button "button" at bounding box center [1303, 108] width 22 height 30
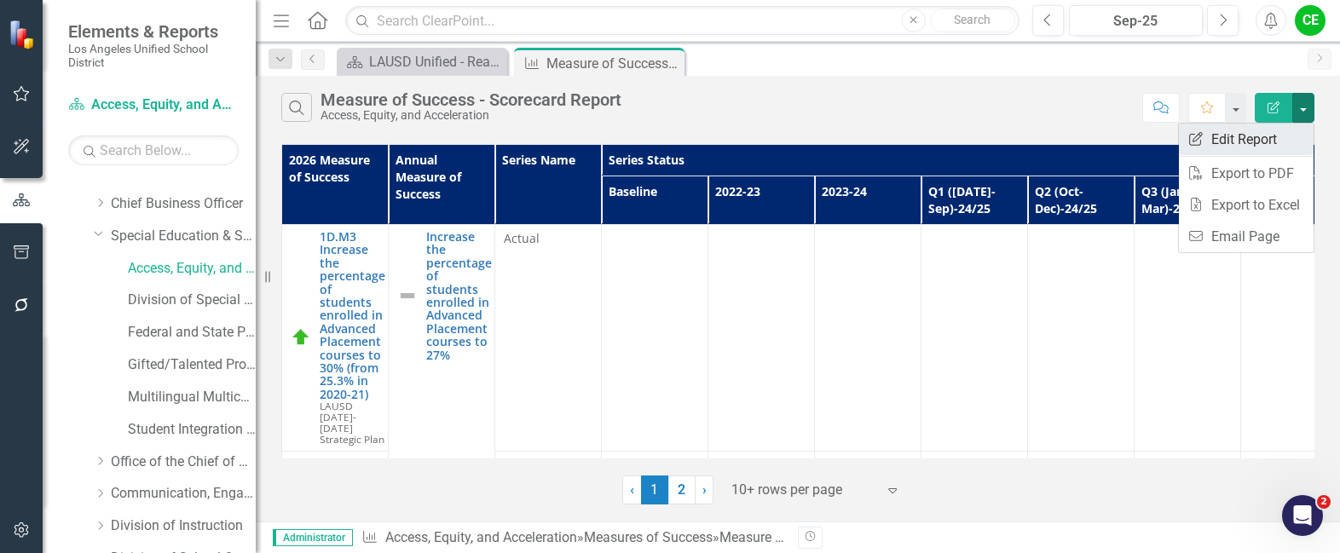
click at [1245, 139] on link "Edit Report Edit Report" at bounding box center [1246, 140] width 135 height 32
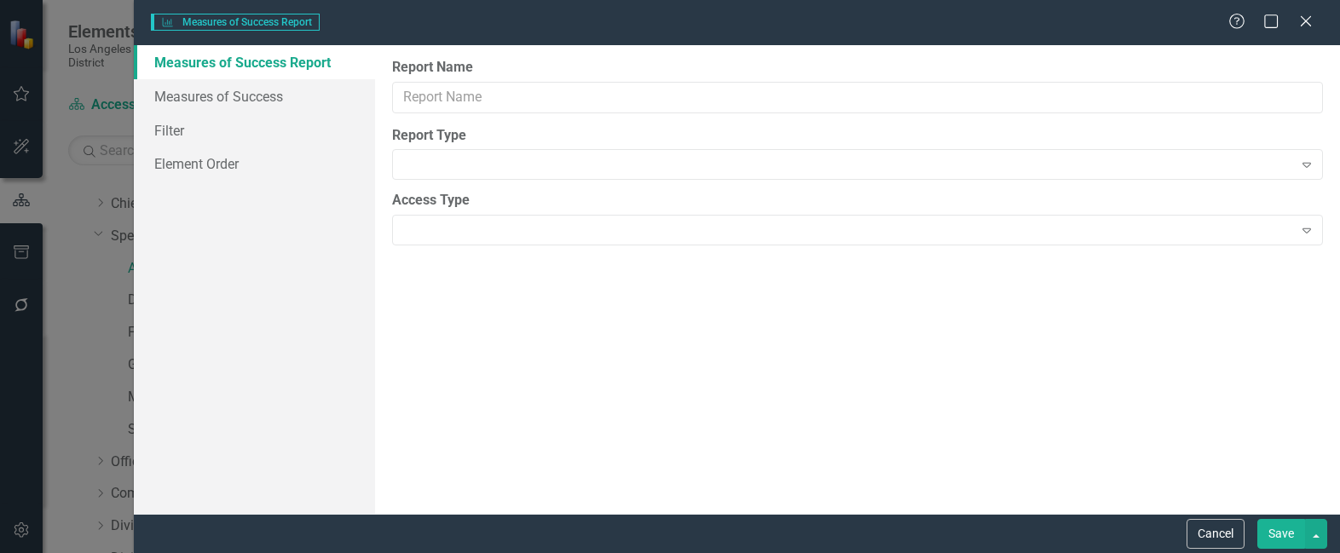
type input "Measure of Success - Scorecard Report"
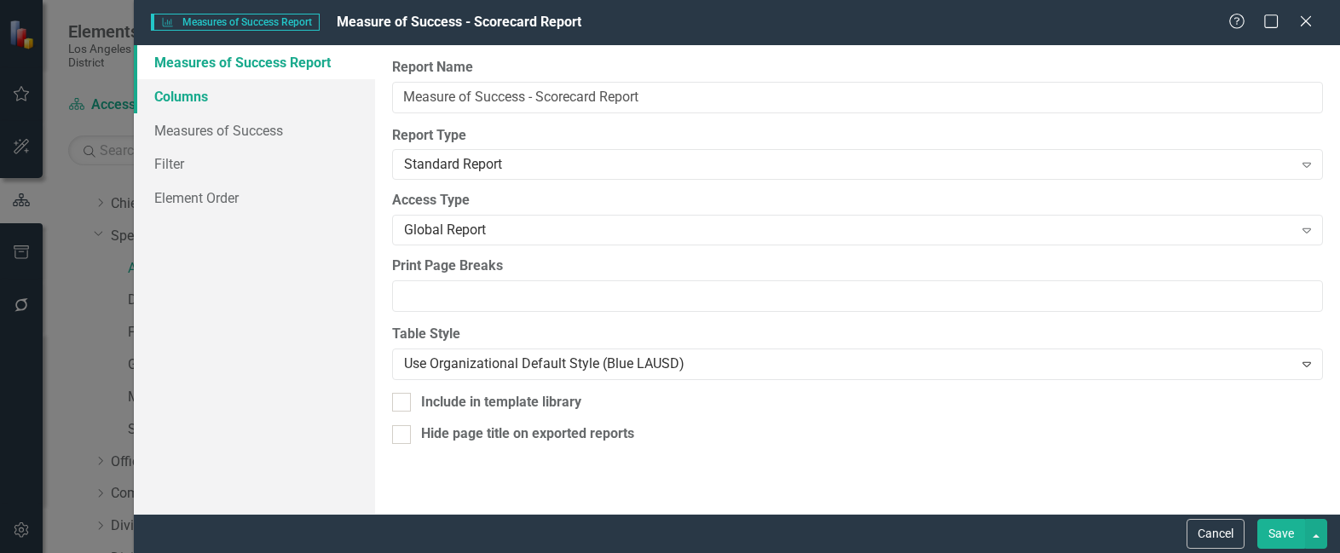
click at [162, 87] on link "Columns" at bounding box center [254, 96] width 241 height 34
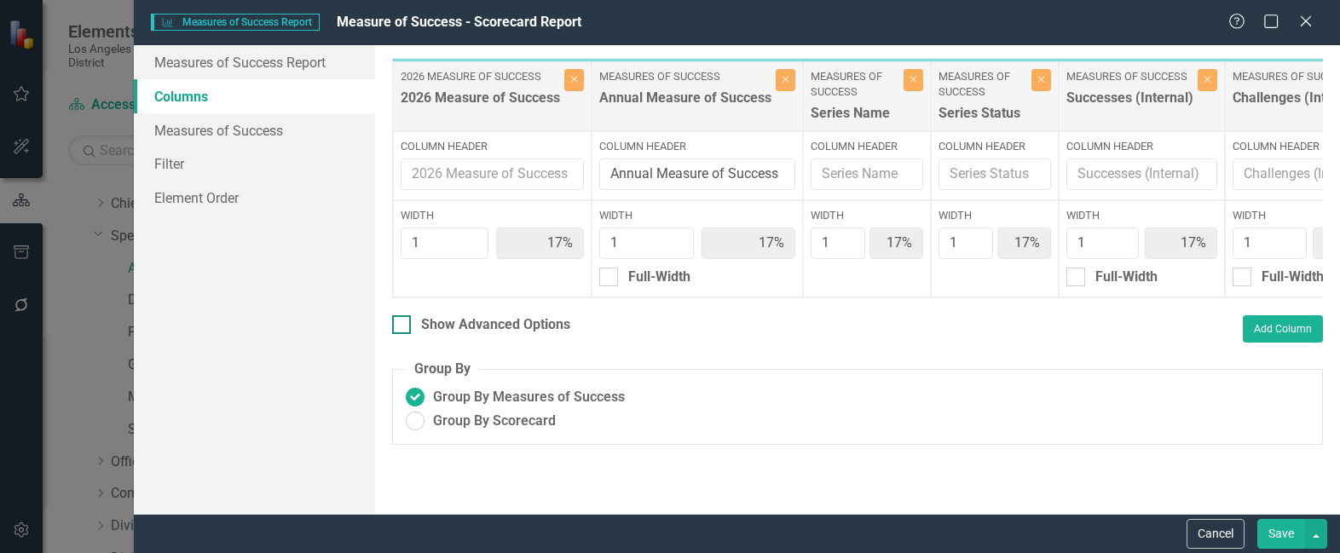
click at [408, 334] on div at bounding box center [401, 324] width 19 height 19
click at [403, 327] on input "Show Advanced Options" at bounding box center [397, 320] width 11 height 11
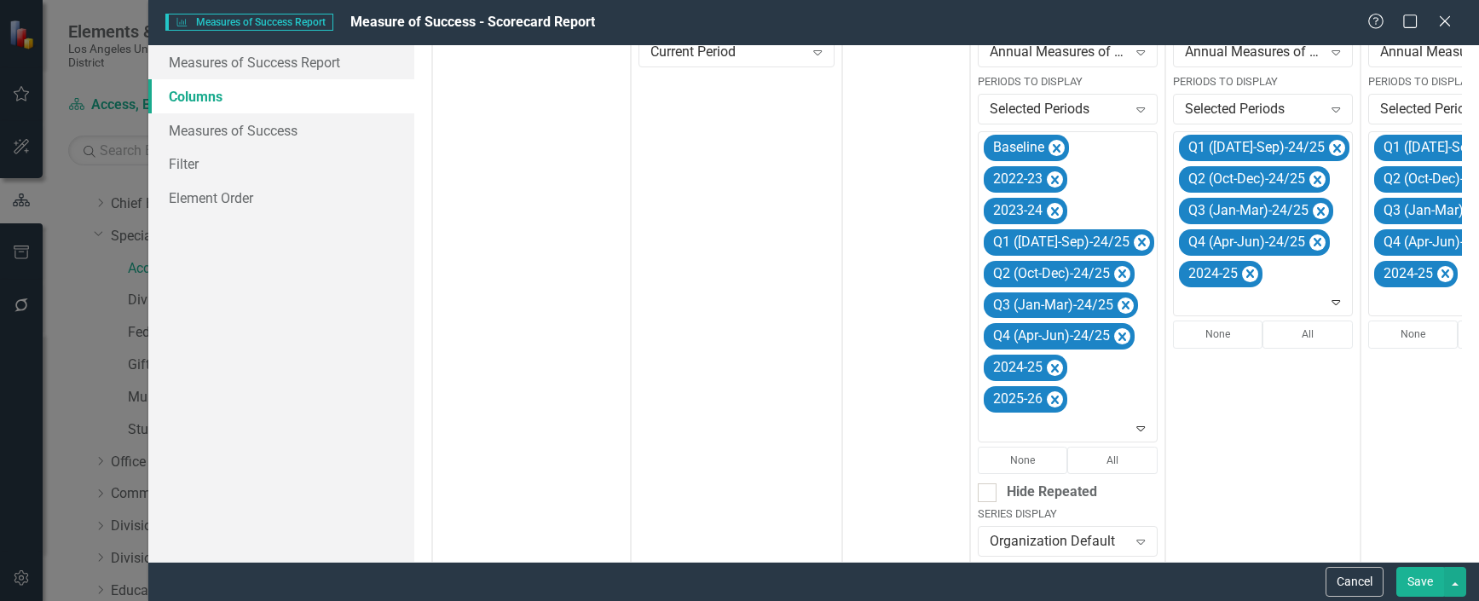
scroll to position [426, 0]
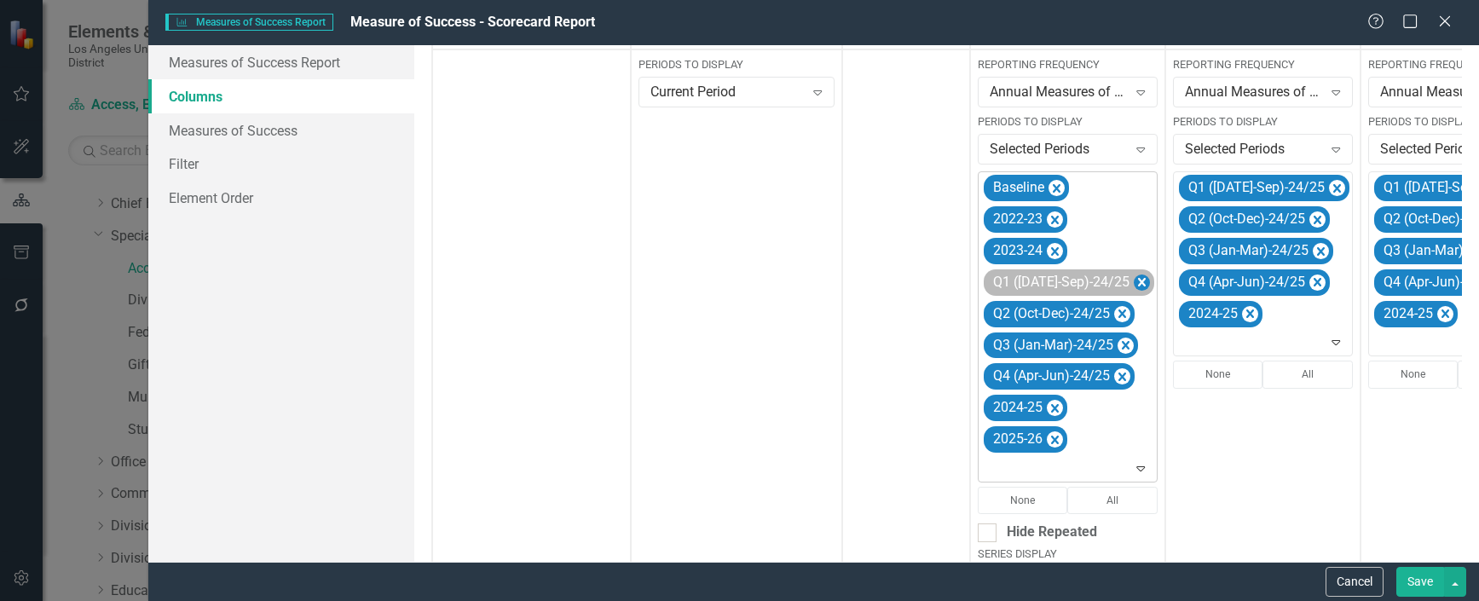
click at [1134, 277] on icon "Remove Q1 (Jul-Sep)-24/25" at bounding box center [1142, 282] width 16 height 21
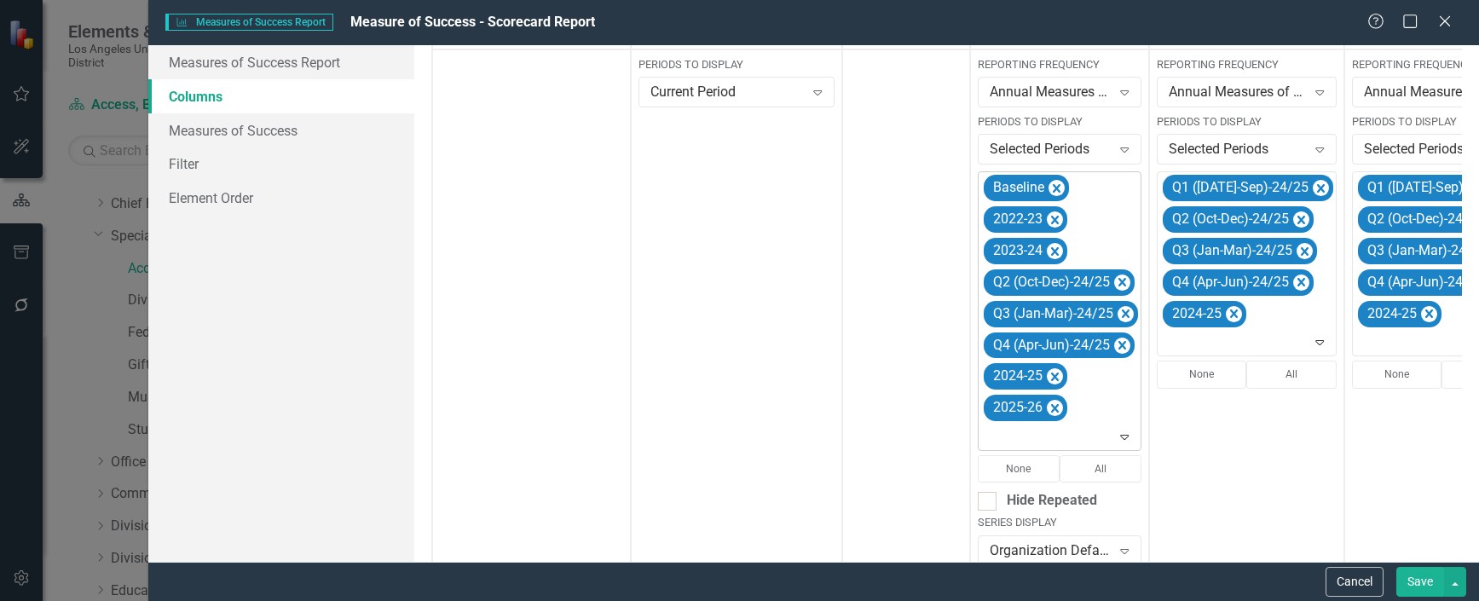
click at [1124, 277] on icon "Remove Q2 (Oct-Dec)-24/25" at bounding box center [1122, 282] width 16 height 21
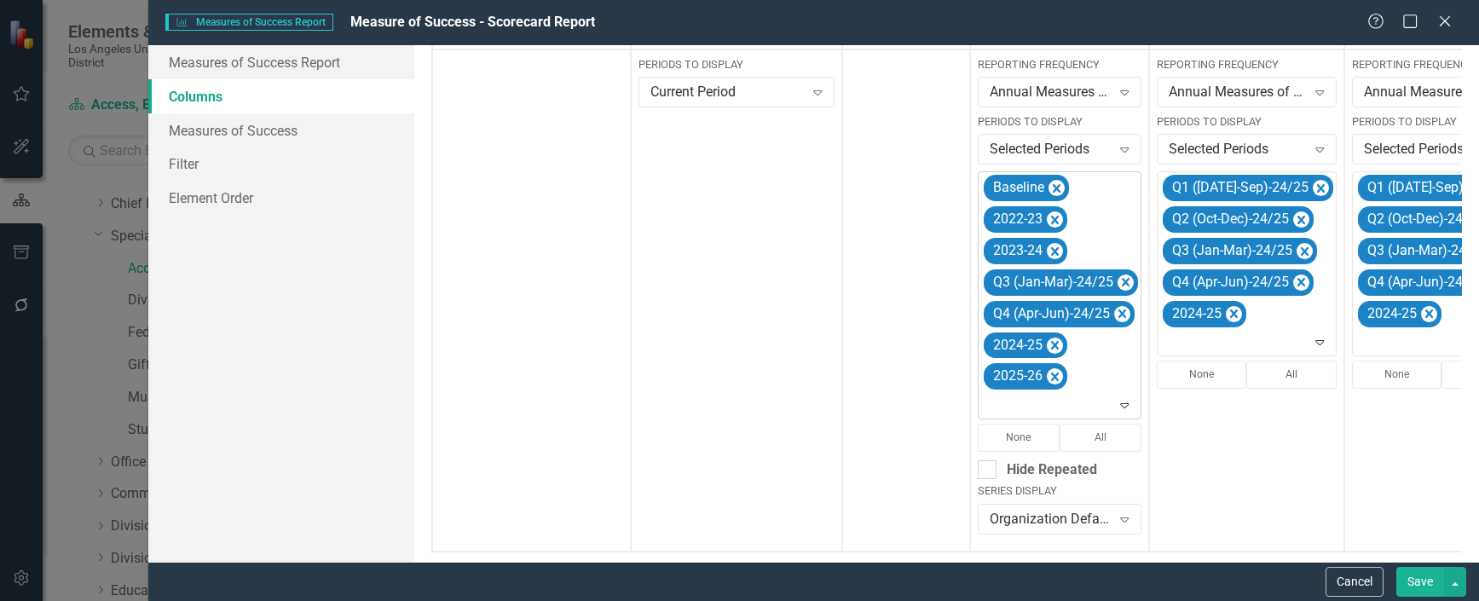
click at [1124, 277] on icon "Remove Q3 (Jan-Mar)-24/25" at bounding box center [1126, 282] width 16 height 21
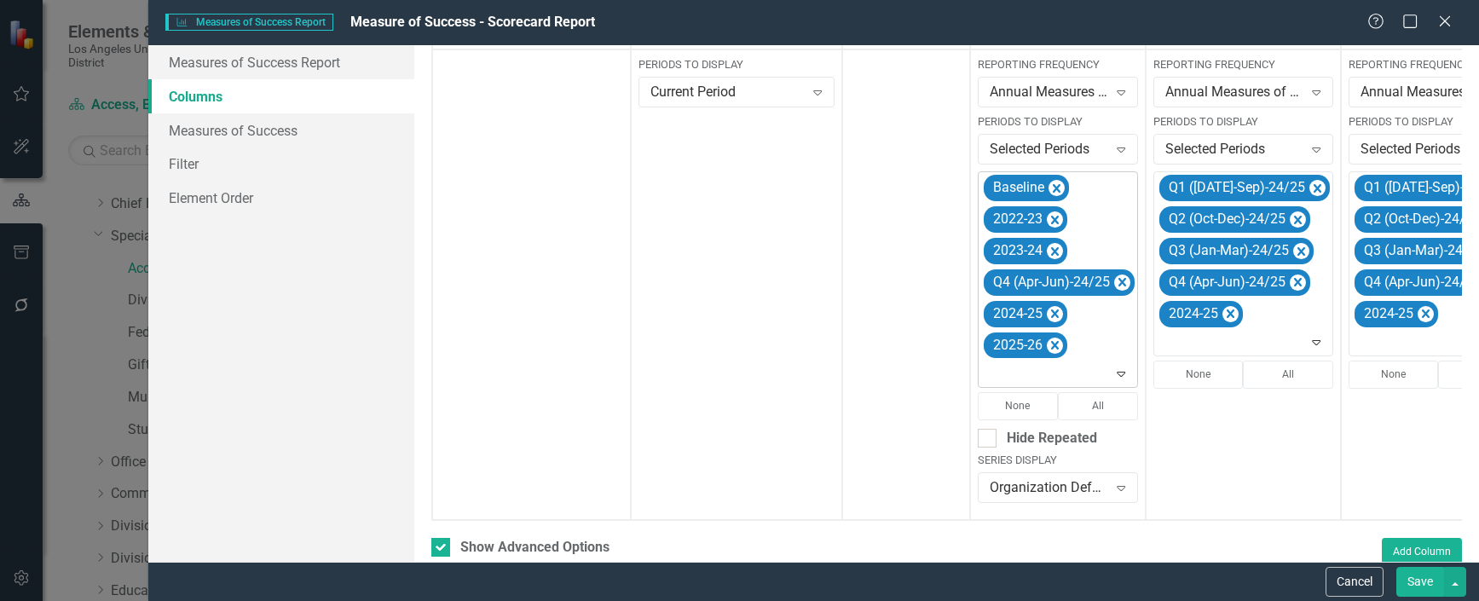
click at [1124, 277] on icon "Remove Q4 (Apr-Jun)-24/25" at bounding box center [1122, 282] width 16 height 21
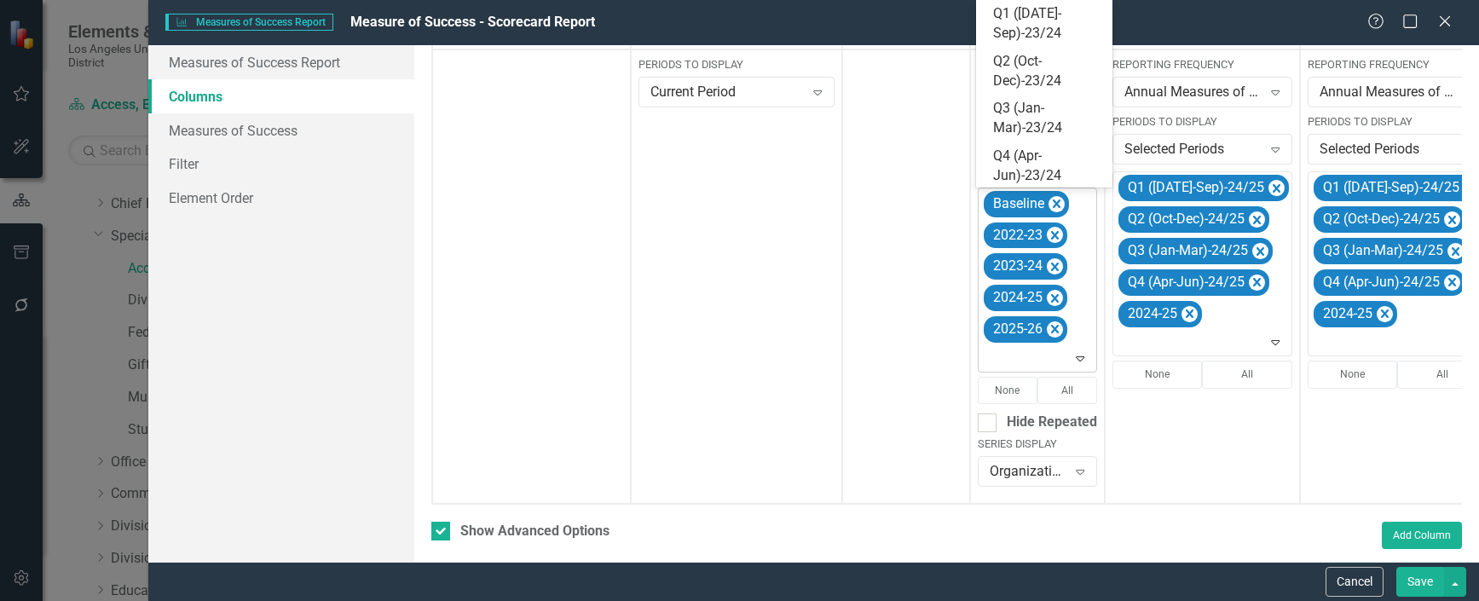
click at [1078, 362] on icon "Expand" at bounding box center [1080, 358] width 17 height 14
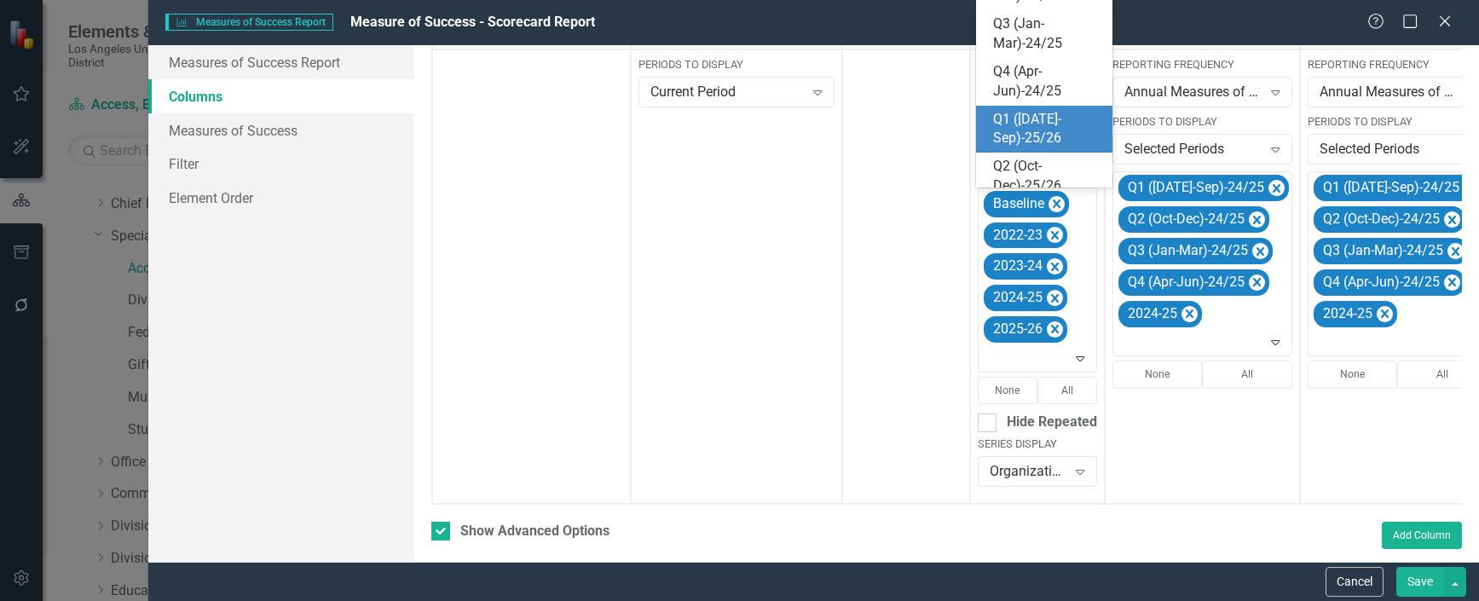
click at [1035, 131] on div "Q1 ([DATE]-Sep)-25/26" at bounding box center [1047, 129] width 109 height 39
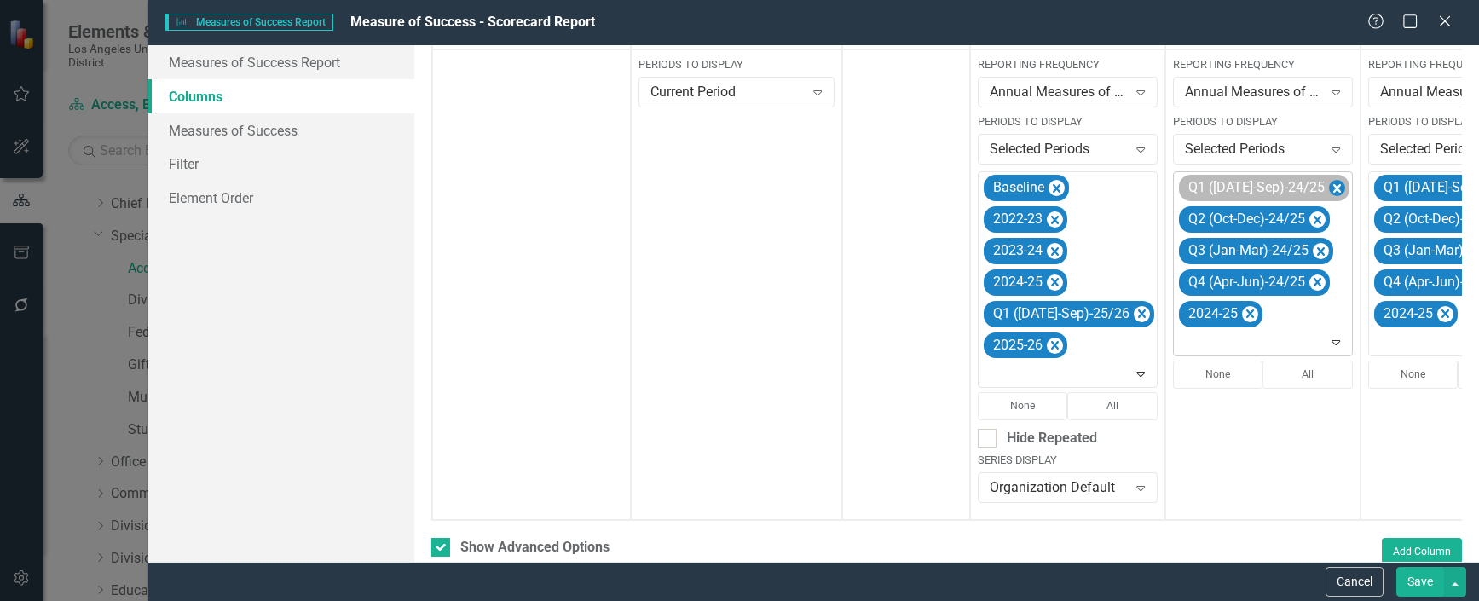
click at [1329, 188] on icon "Remove Q1 (Jul-Sep)-24/25" at bounding box center [1337, 188] width 16 height 21
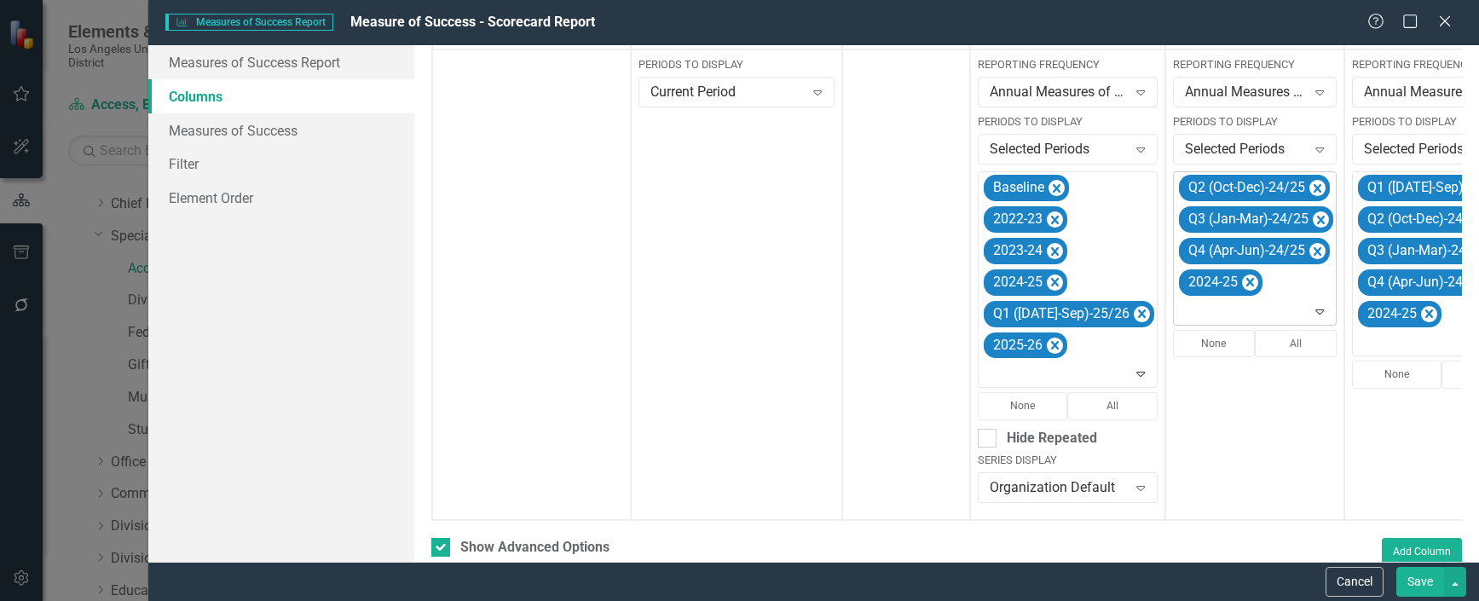
click at [1309, 188] on icon "Remove Q2 (Oct-Dec)-24/25" at bounding box center [1317, 188] width 16 height 21
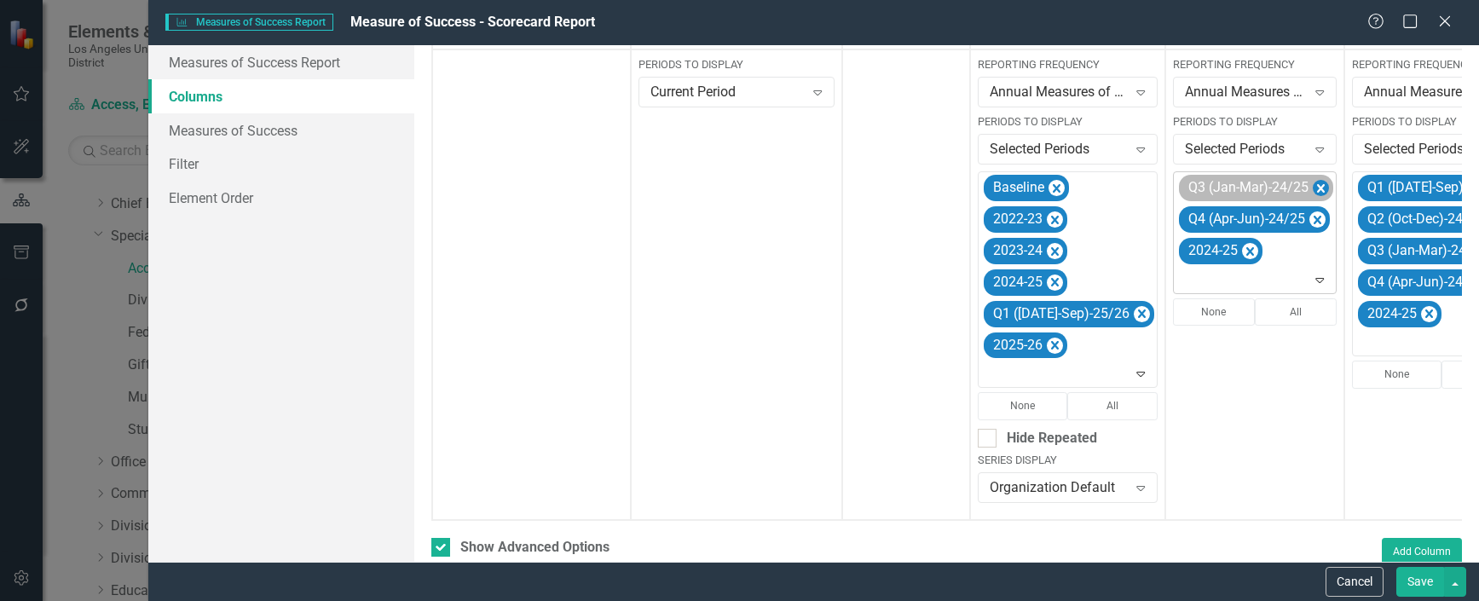
click at [1313, 188] on icon "Remove Q3 (Jan-Mar)-24/25" at bounding box center [1321, 188] width 16 height 21
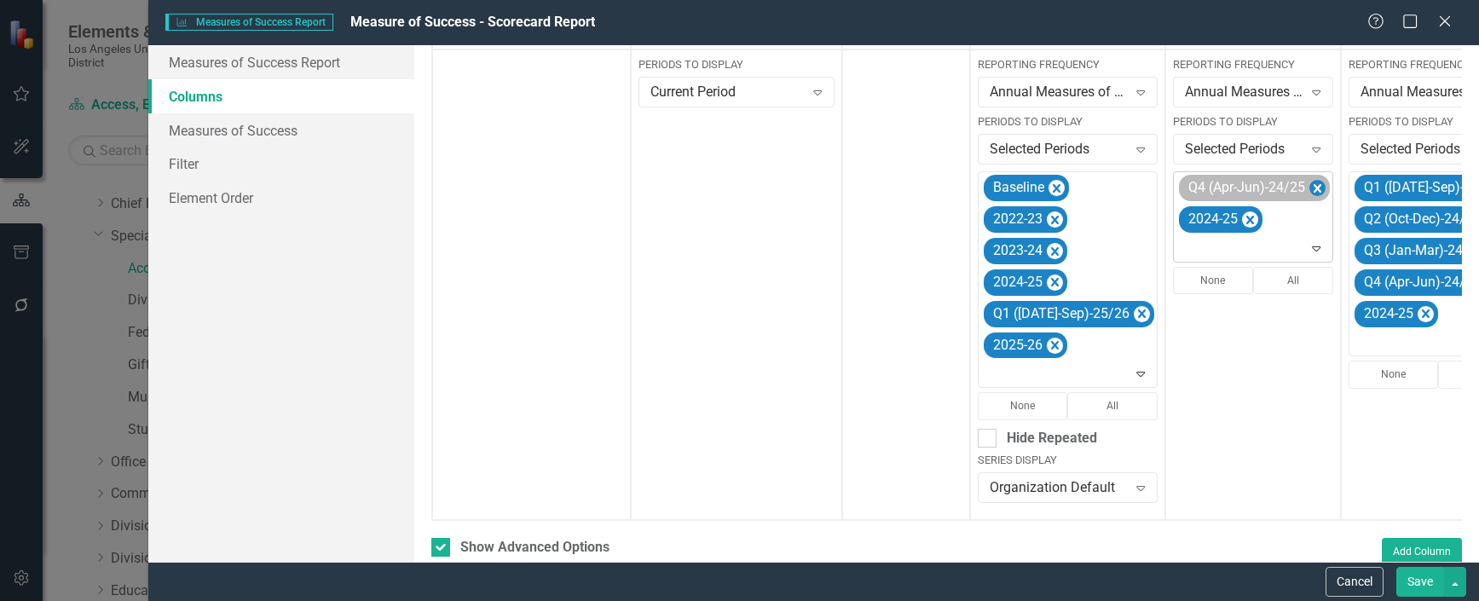
click at [1314, 188] on icon "Remove Q4 (Apr-Jun)-24/25" at bounding box center [1318, 188] width 8 height 9
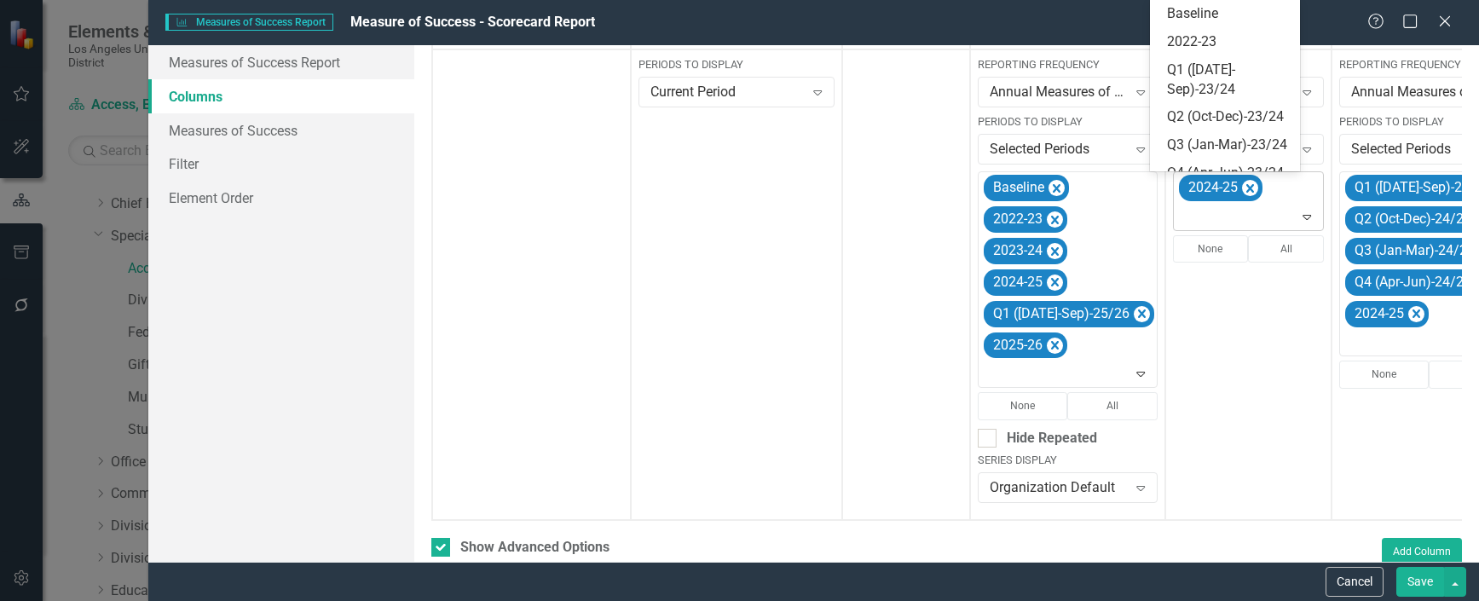
click at [1298, 216] on icon "Expand" at bounding box center [1306, 217] width 17 height 14
click at [1298, 215] on icon "Expand" at bounding box center [1306, 217] width 17 height 14
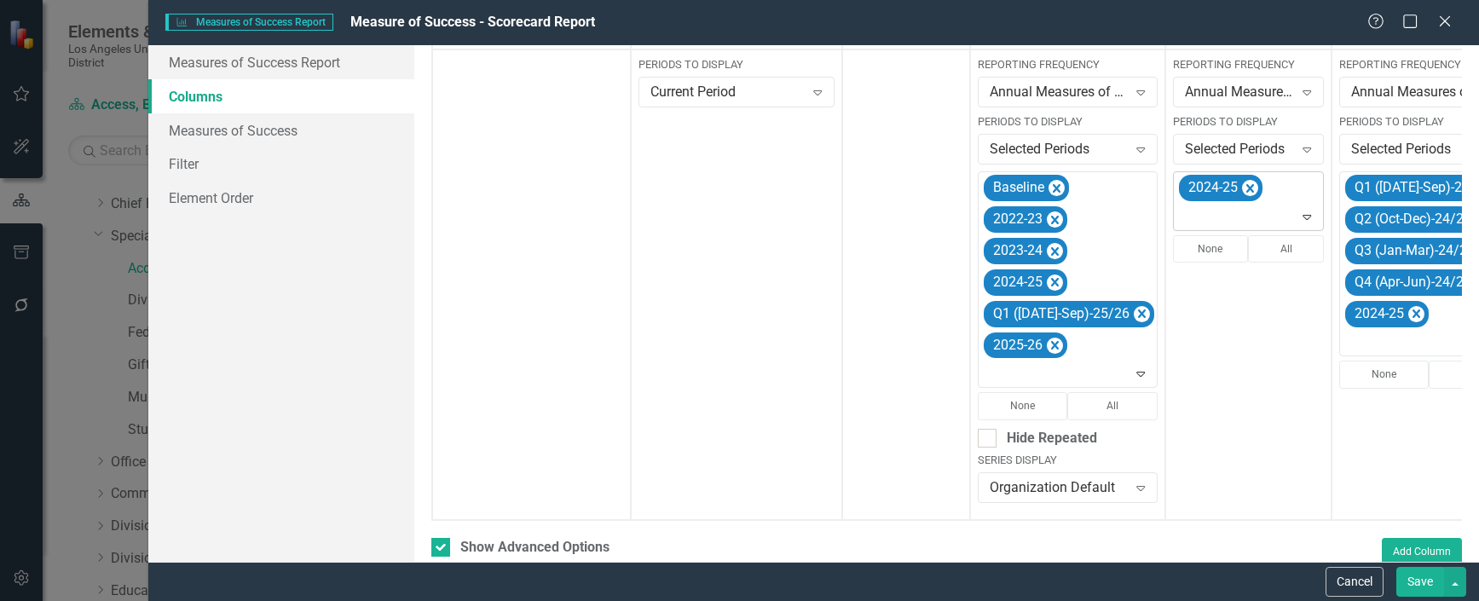
drag, startPoint x: 1286, startPoint y: 222, endPoint x: 1287, endPoint y: 213, distance: 8.6
click at [1298, 221] on icon "Expand" at bounding box center [1306, 217] width 17 height 14
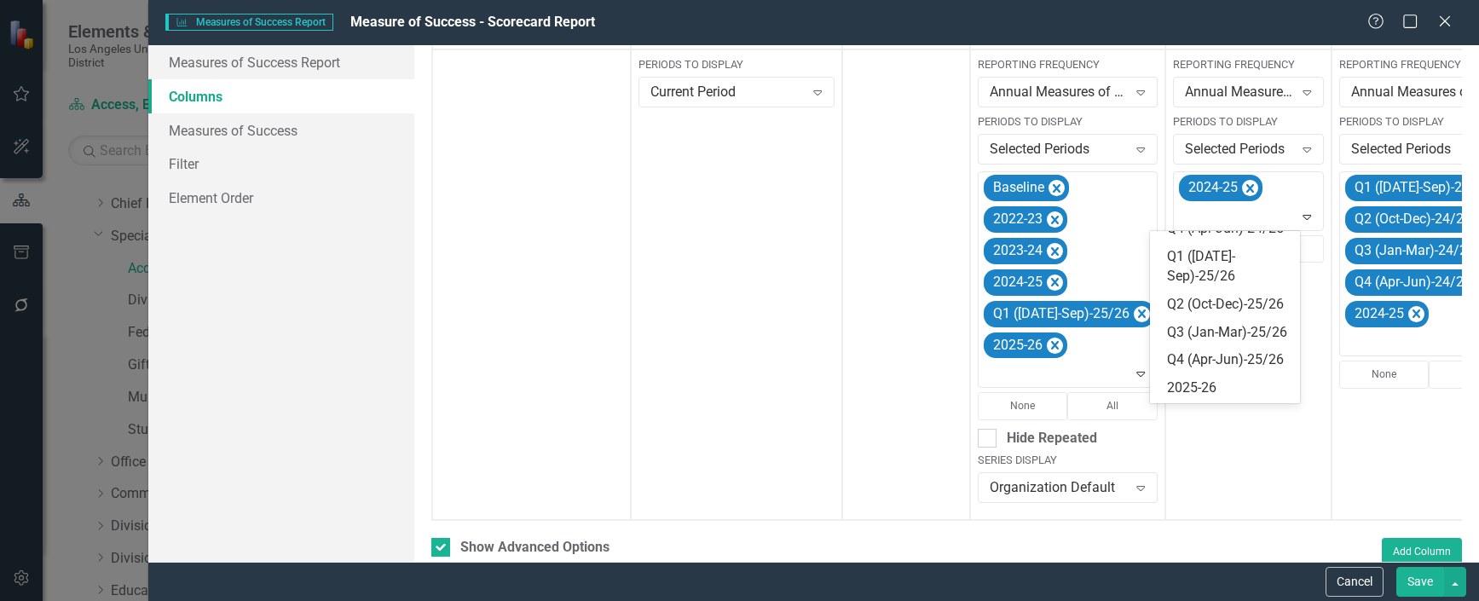
scroll to position [341, 0]
click at [1205, 286] on div "Q1 ([DATE]-Sep)-25/26" at bounding box center [1228, 266] width 123 height 39
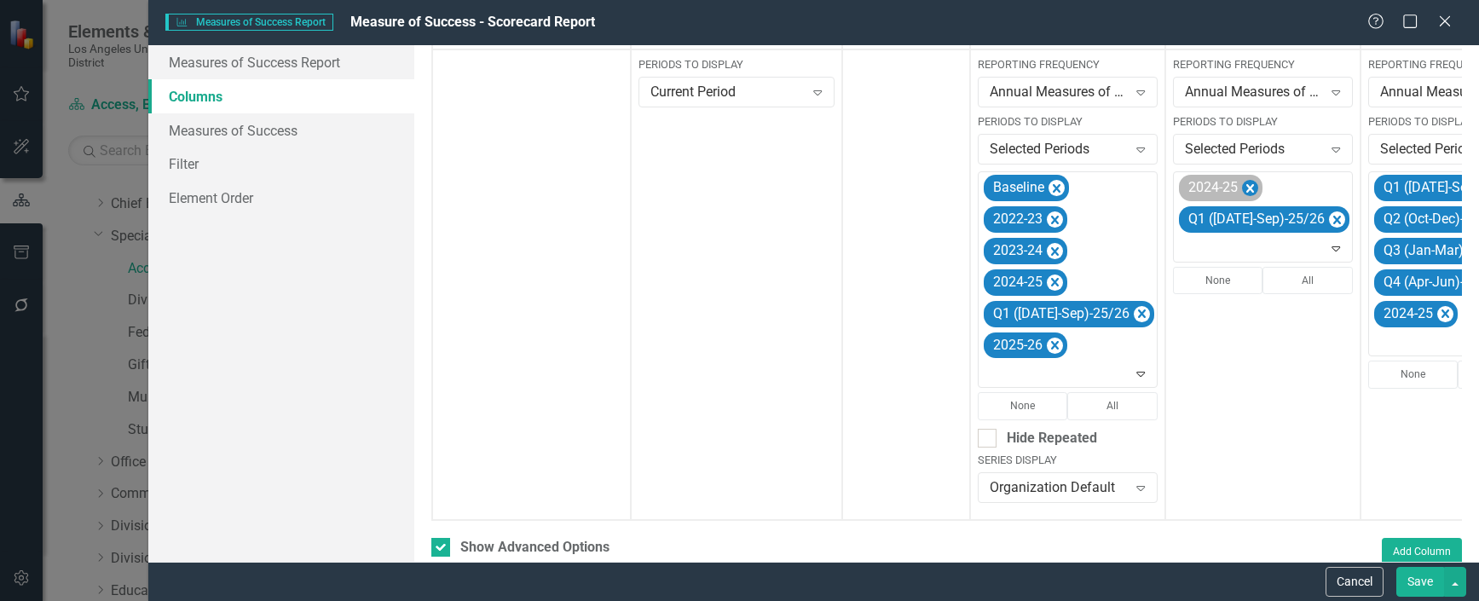
click at [1242, 190] on icon "Remove 2024-25" at bounding box center [1250, 188] width 16 height 21
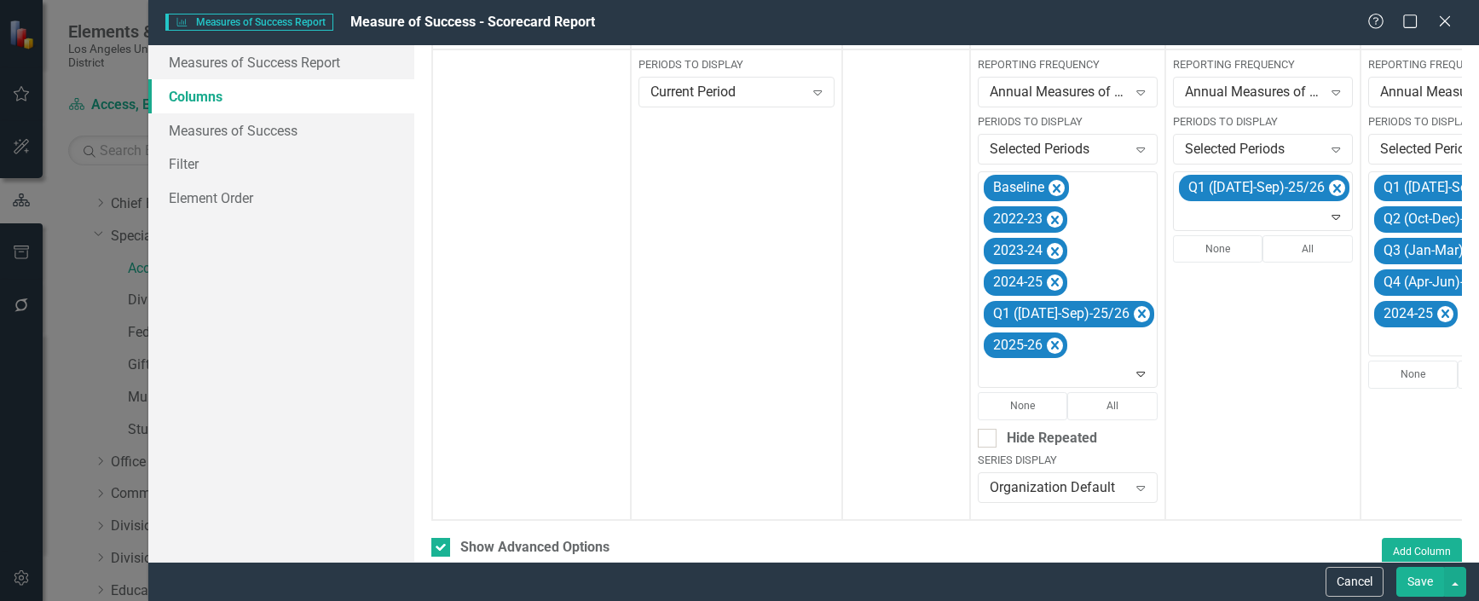
scroll to position [0, 165]
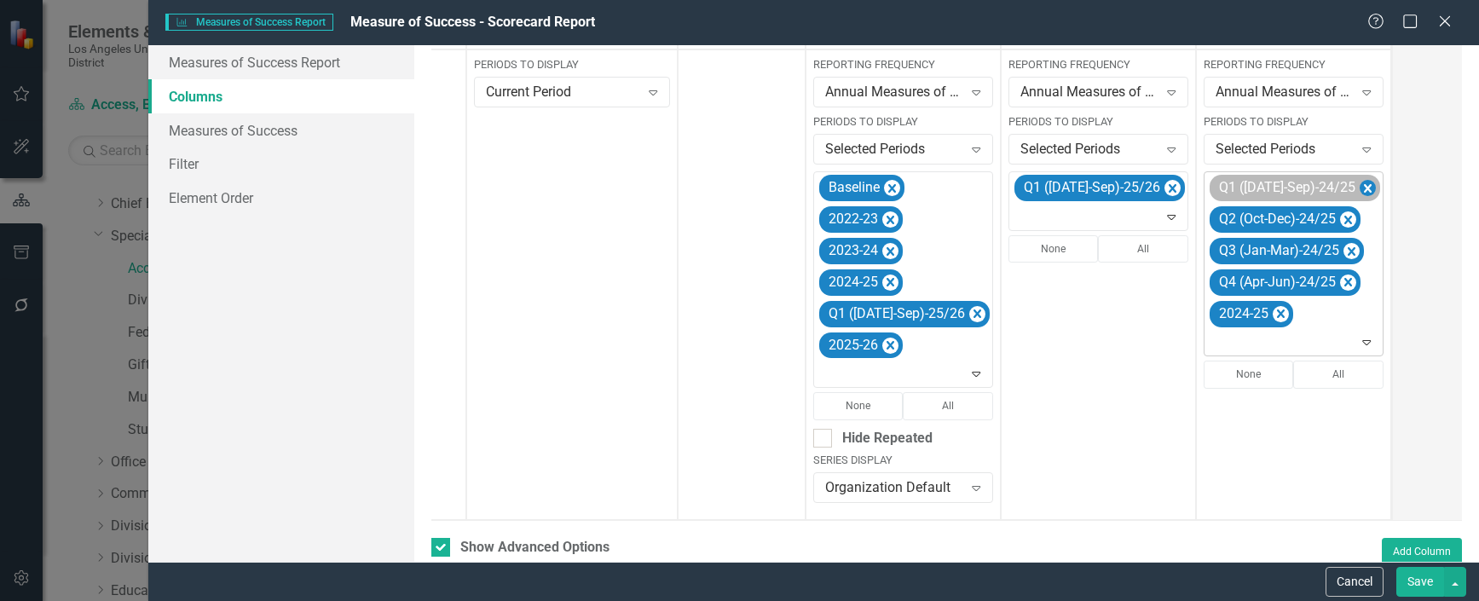
click at [1360, 184] on icon "Remove Q1 (Jul-Sep)-24/25" at bounding box center [1368, 188] width 16 height 21
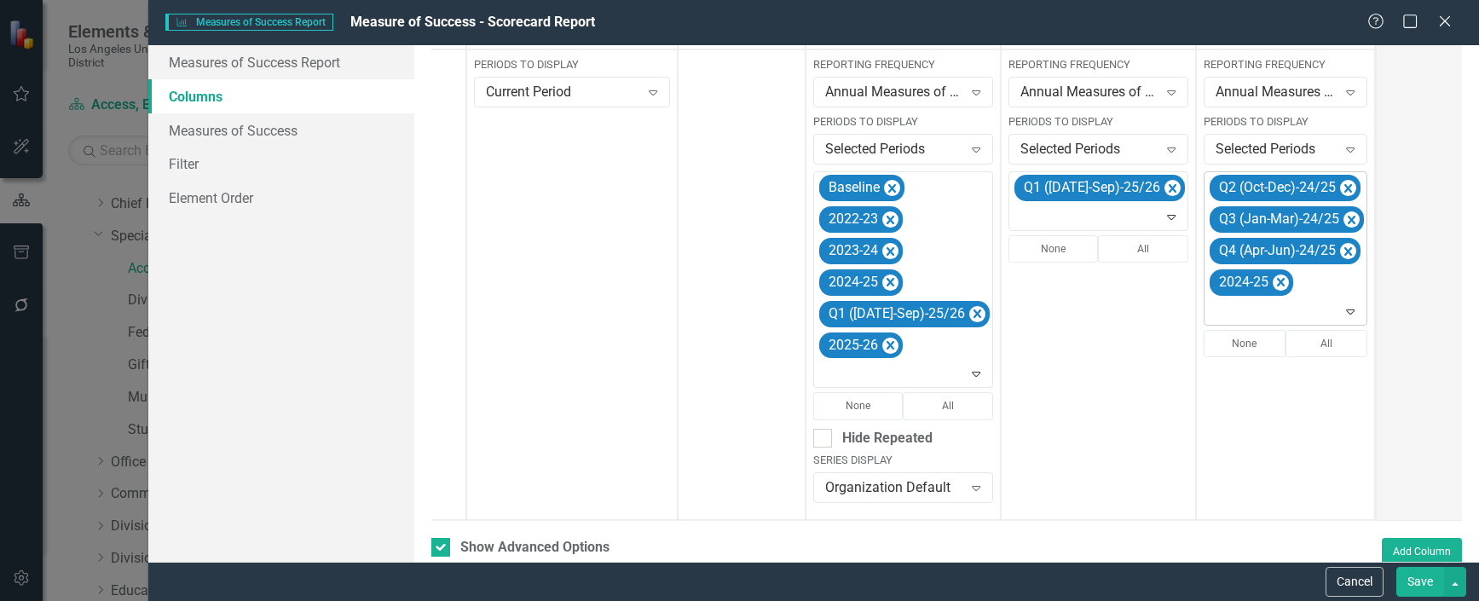
click at [1340, 184] on icon "Remove Q2 (Oct-Dec)-24/25" at bounding box center [1348, 188] width 16 height 21
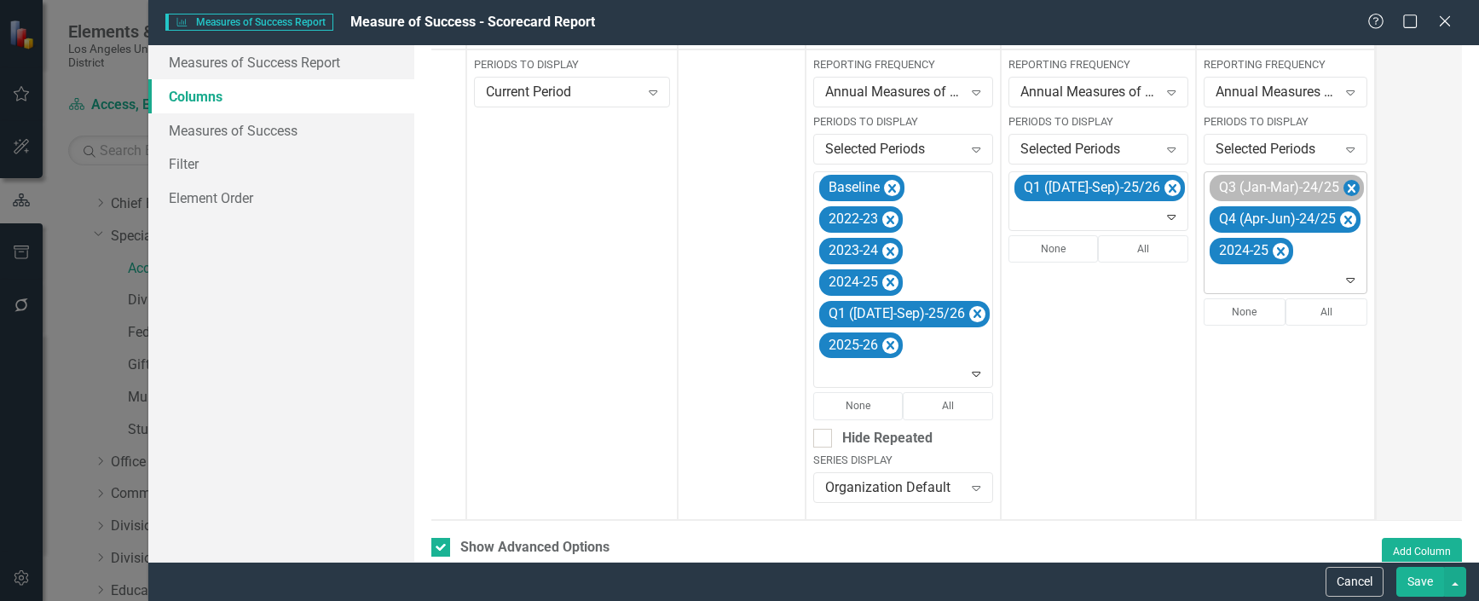
click at [1344, 184] on icon "Remove Q3 (Jan-Mar)-24/25" at bounding box center [1352, 188] width 16 height 21
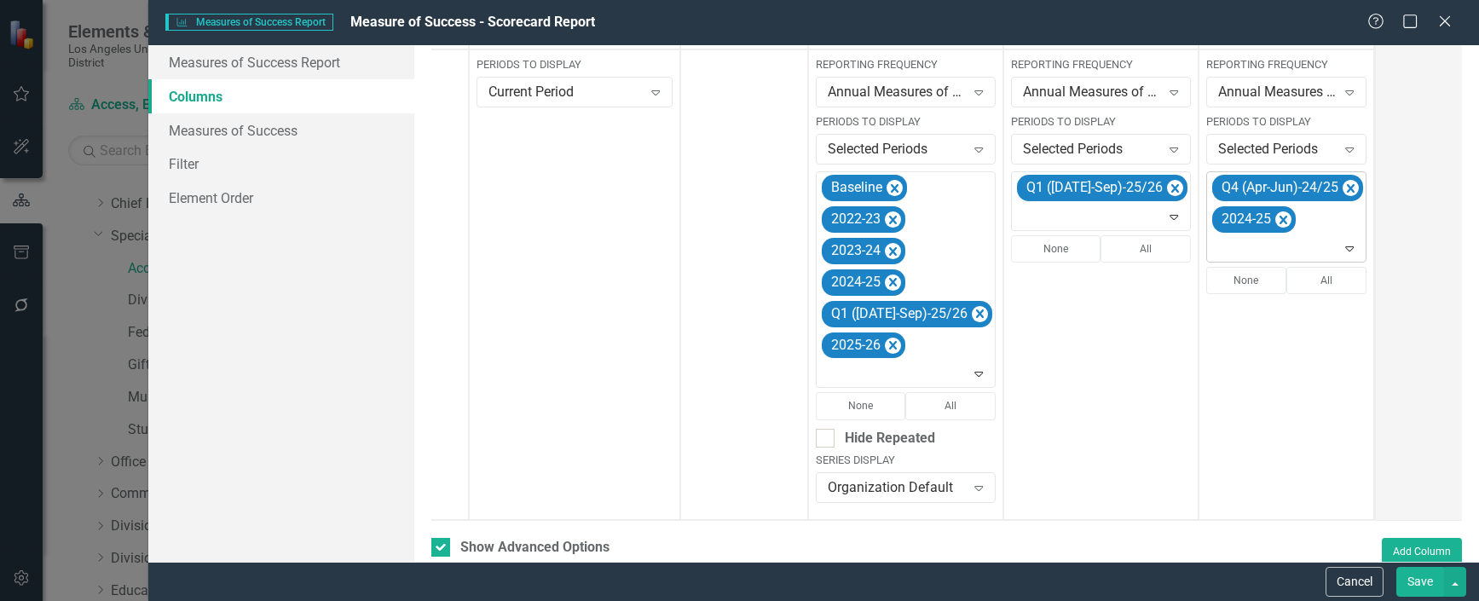
click at [1343, 184] on icon "Remove Q4 (Apr-Jun)-24/25" at bounding box center [1351, 188] width 16 height 21
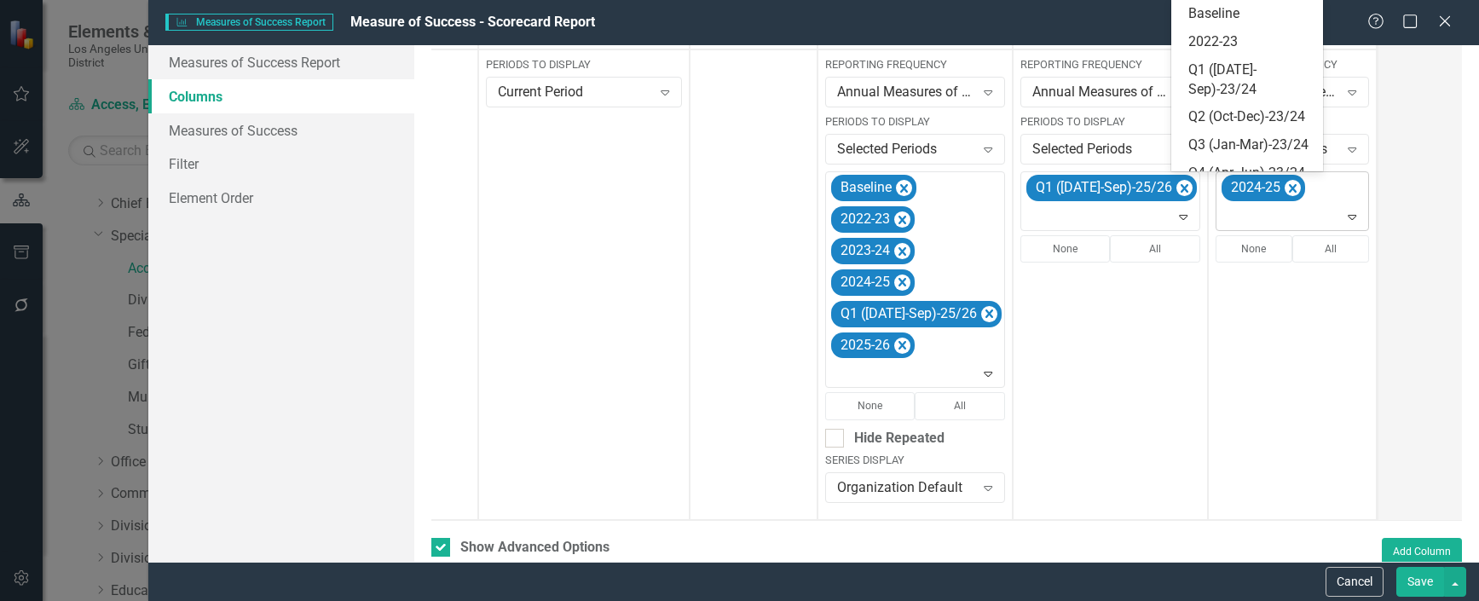
click at [1344, 212] on icon "Expand" at bounding box center [1352, 217] width 17 height 14
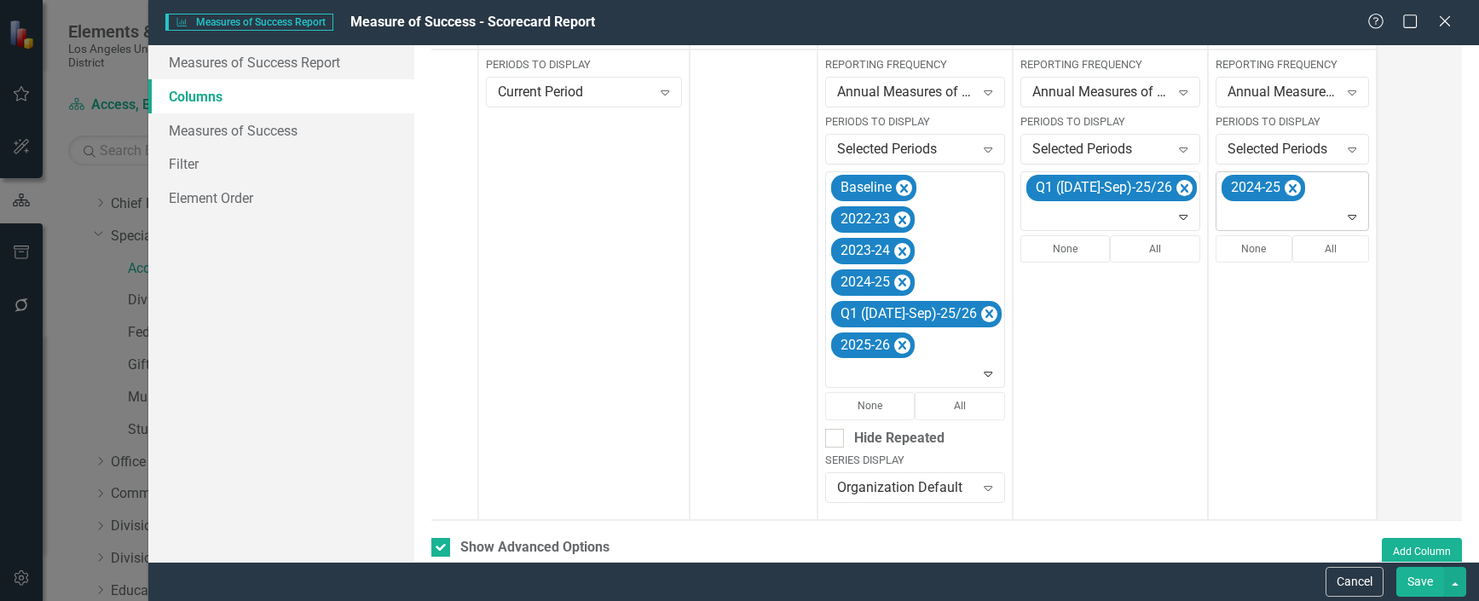
click at [1344, 215] on icon "Expand" at bounding box center [1352, 217] width 17 height 14
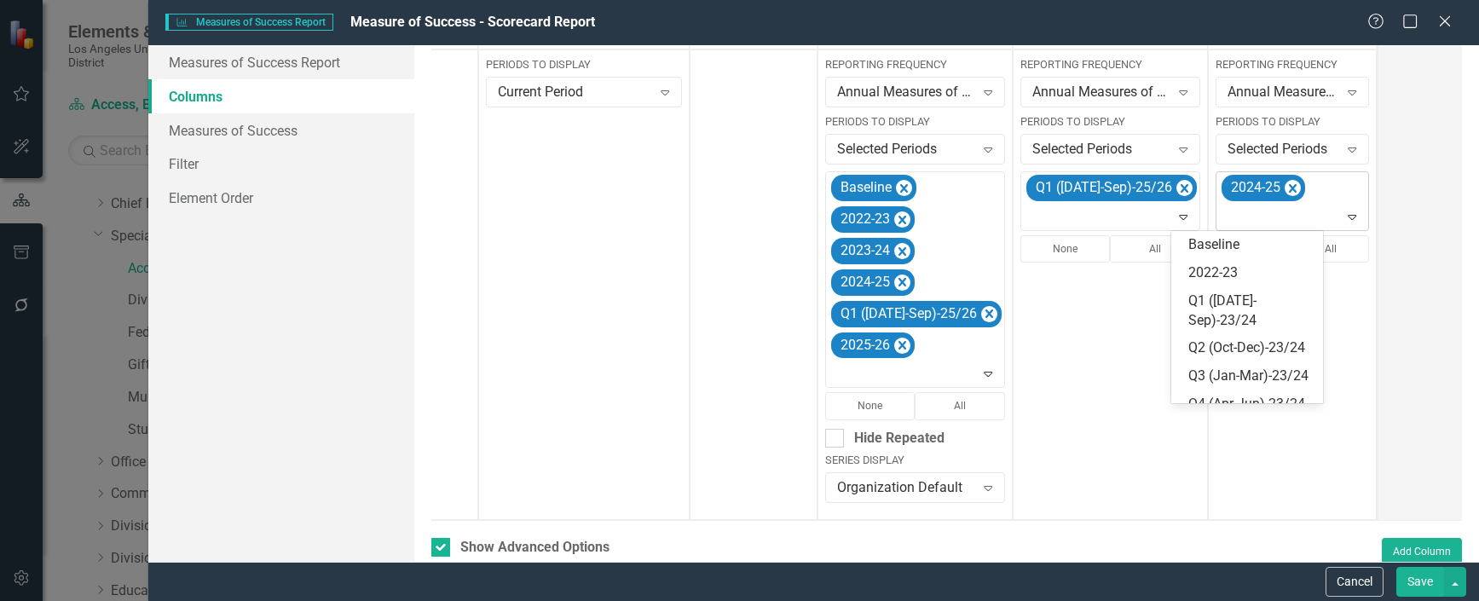
click at [1344, 215] on icon "Expand" at bounding box center [1352, 217] width 17 height 14
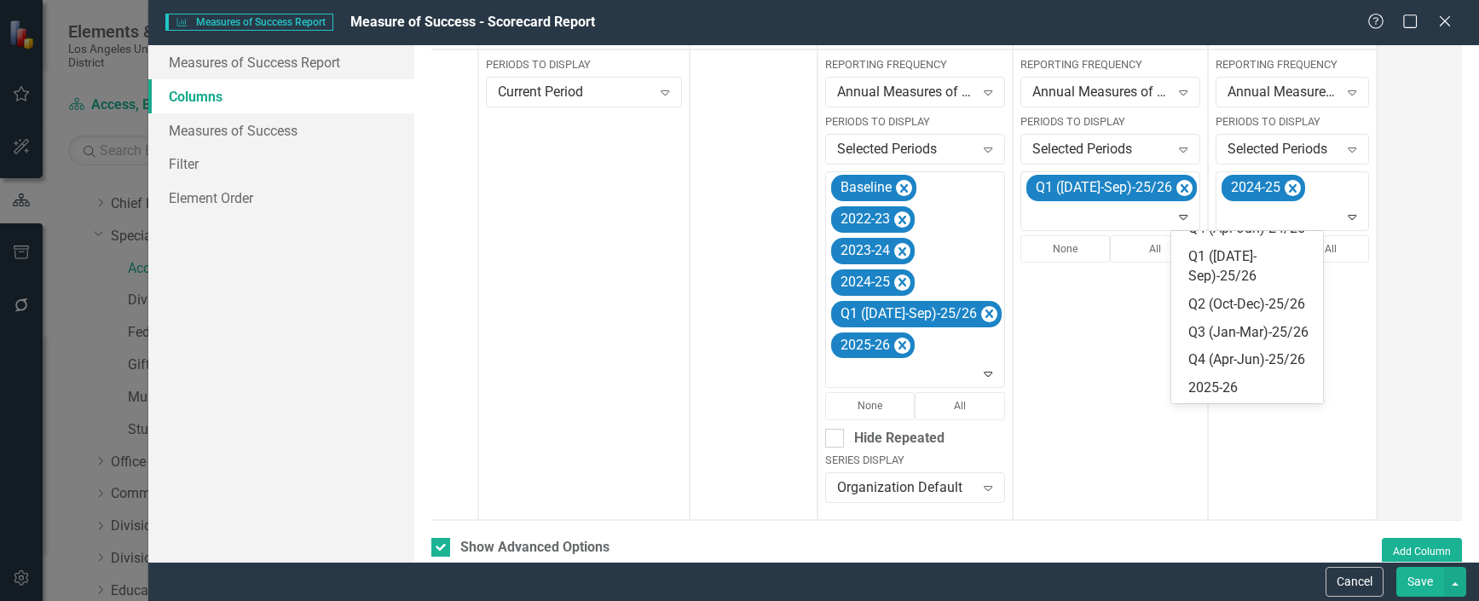
scroll to position [426, 0]
click at [1248, 286] on div "Q1 ([DATE]-Sep)-25/26" at bounding box center [1250, 266] width 125 height 39
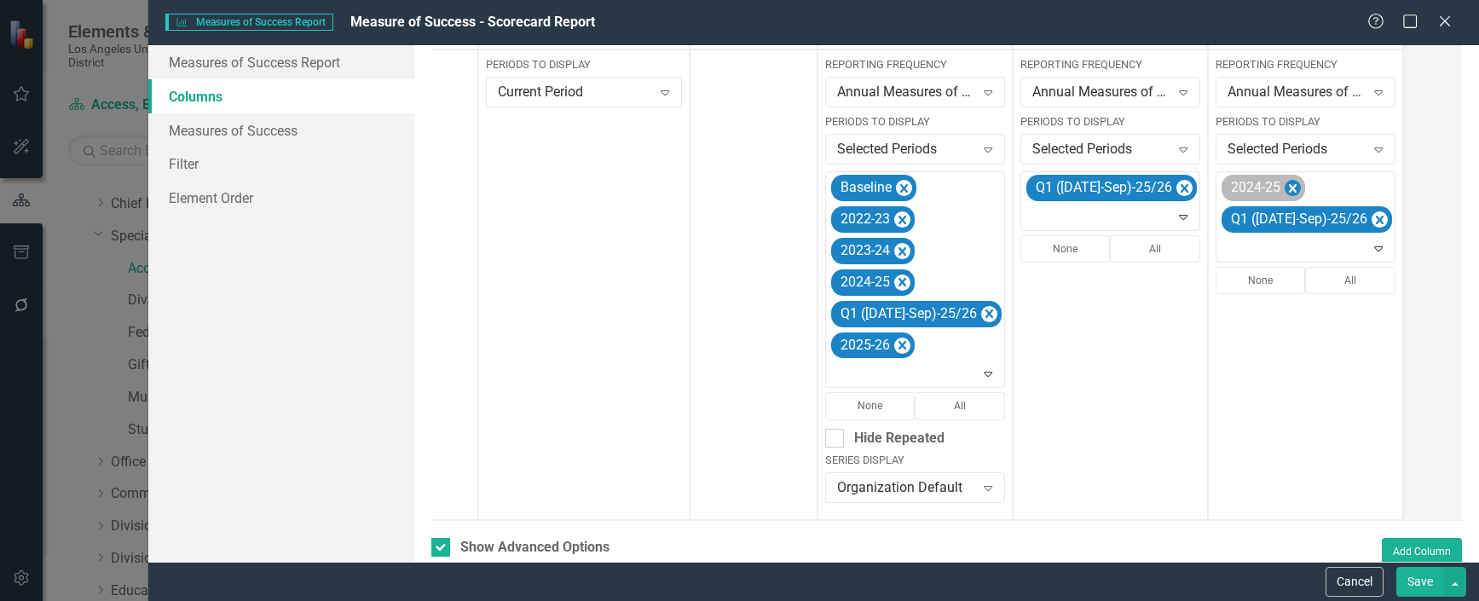
click at [1285, 182] on icon "Remove 2024-25" at bounding box center [1293, 188] width 16 height 21
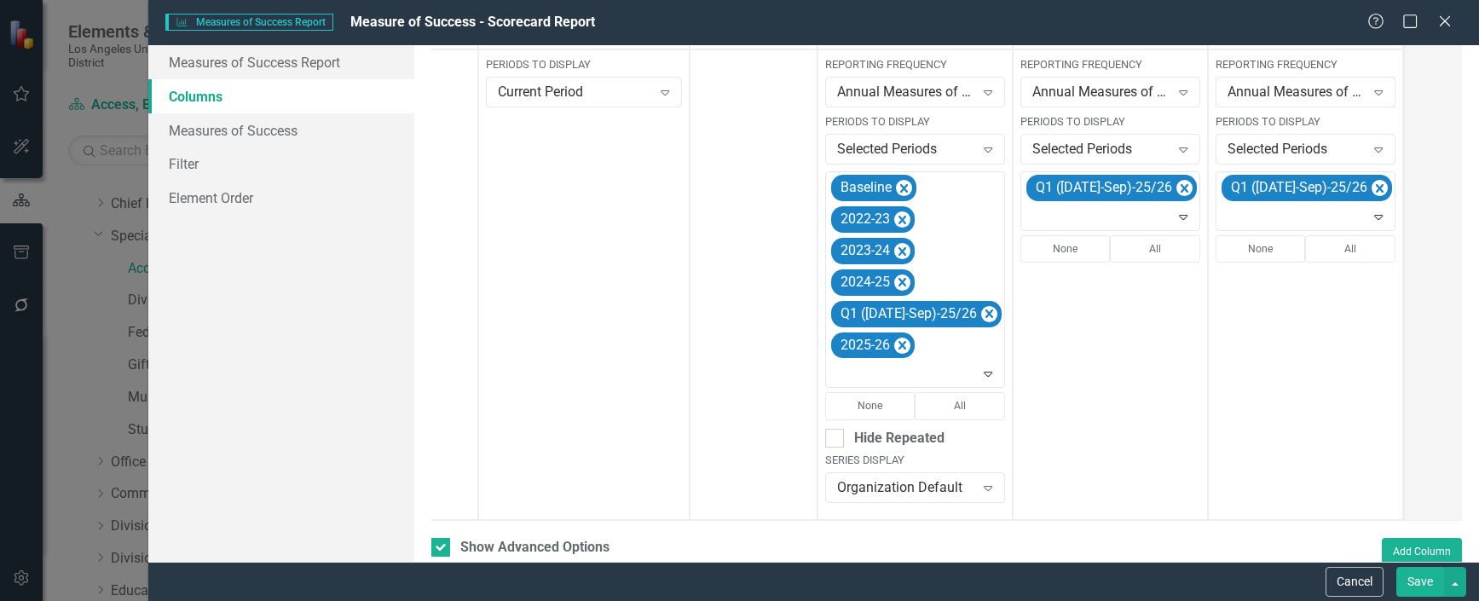
click at [1416, 575] on button "Save" at bounding box center [1420, 582] width 48 height 30
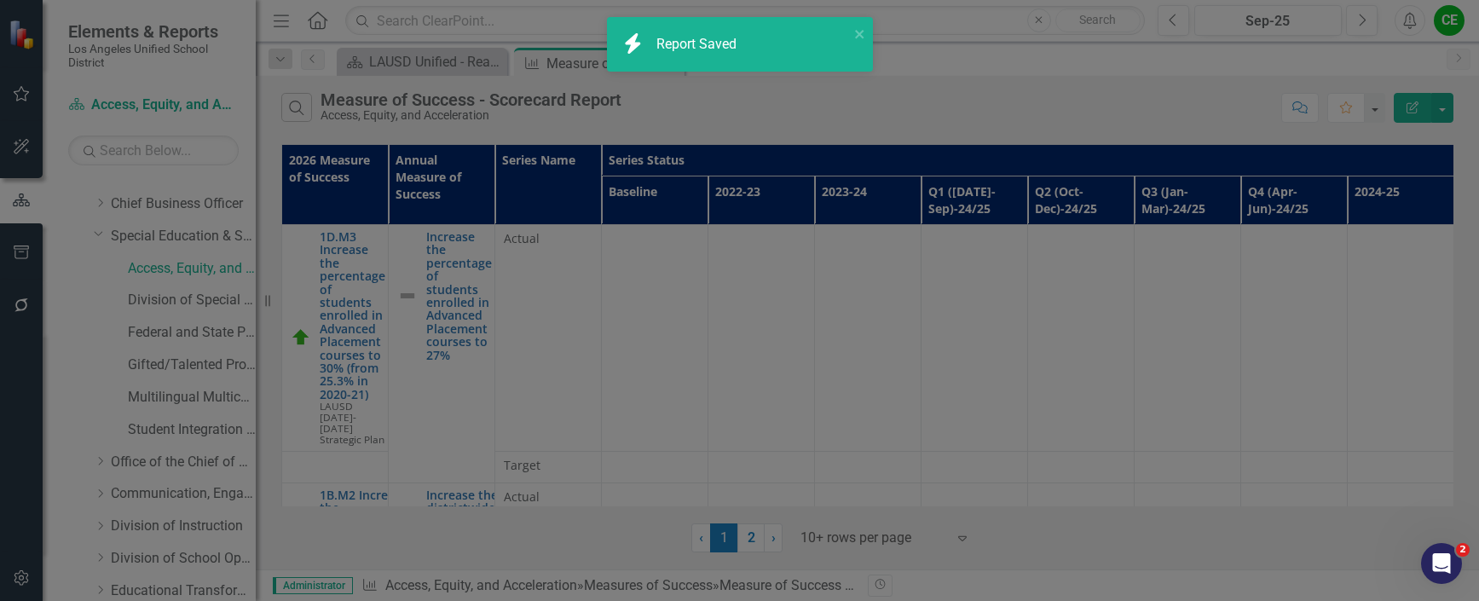
checkbox input "false"
radio input "true"
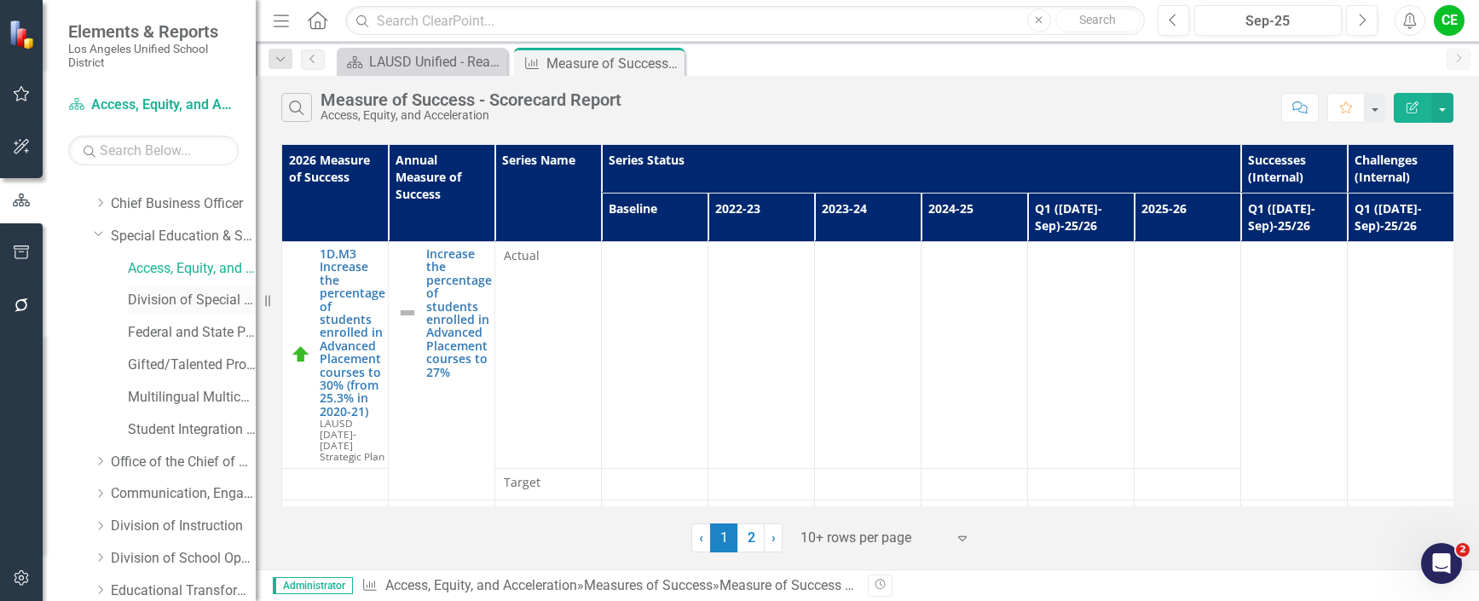
click at [172, 300] on link "Division of Special Education" at bounding box center [192, 301] width 128 height 20
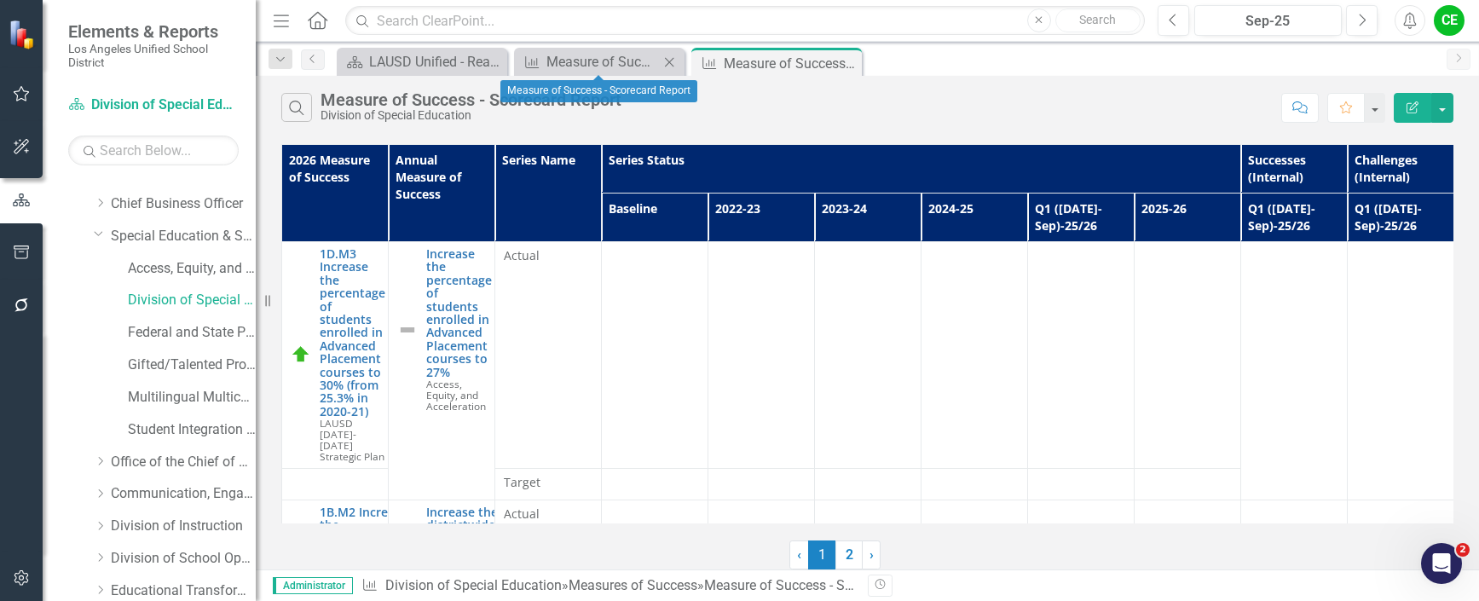
click at [669, 64] on icon "Close" at bounding box center [669, 62] width 17 height 14
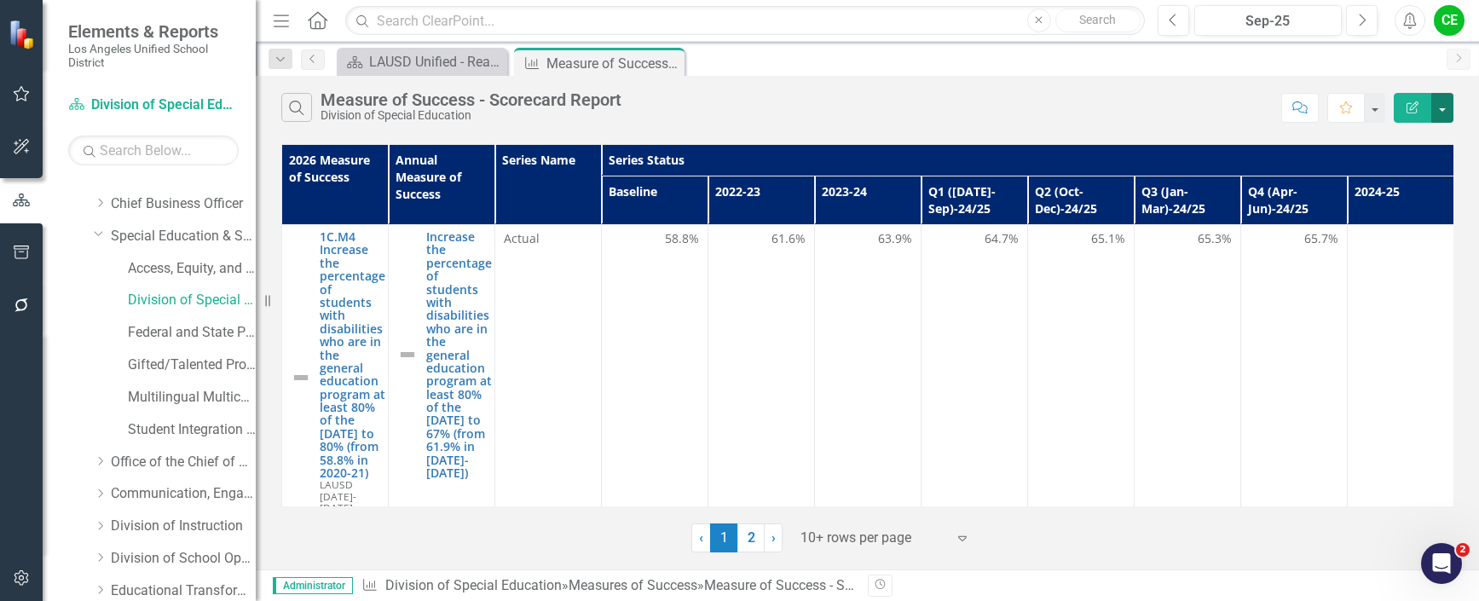
click at [1448, 107] on button "button" at bounding box center [1442, 108] width 22 height 30
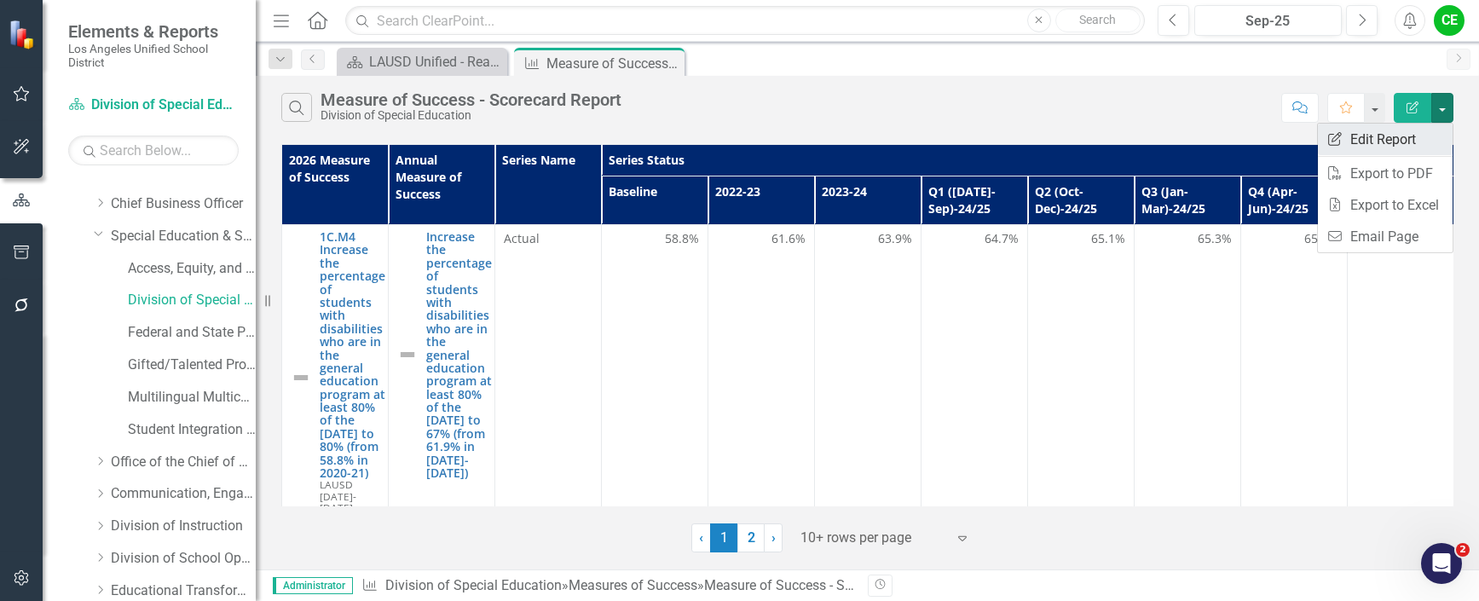
click at [1404, 131] on link "Edit Report Edit Report" at bounding box center [1385, 140] width 135 height 32
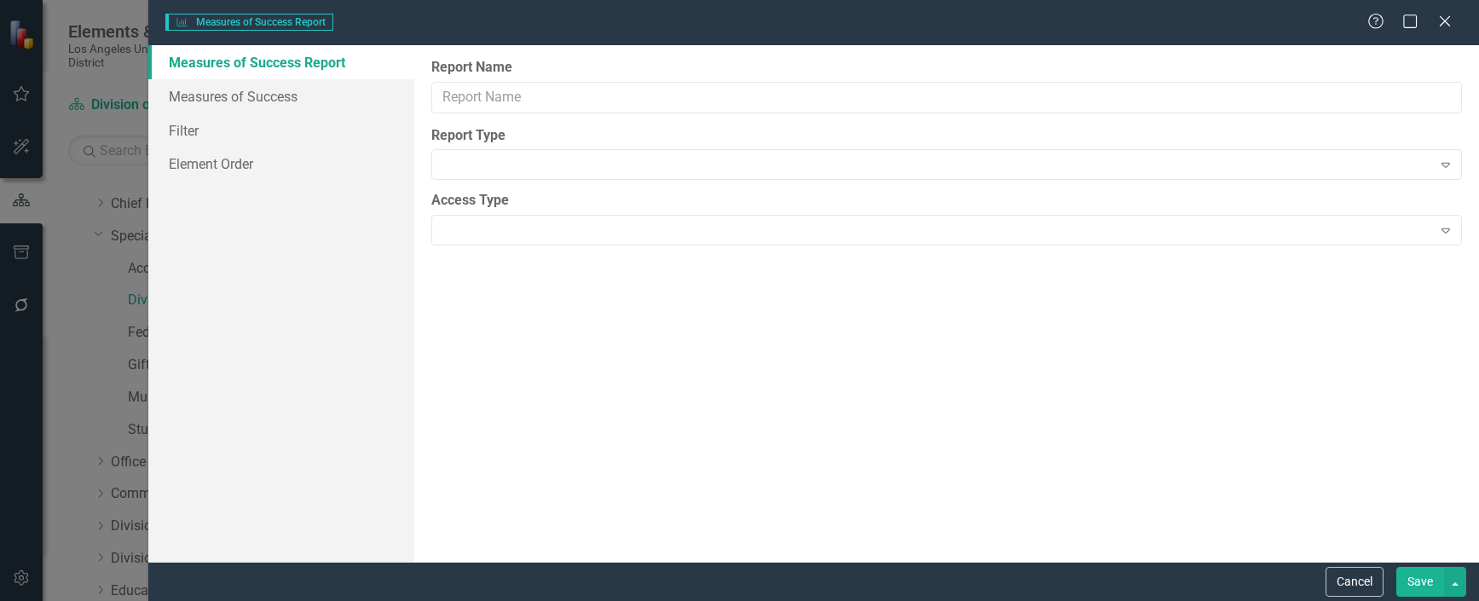
type input "Measure of Success - Scorecard Report"
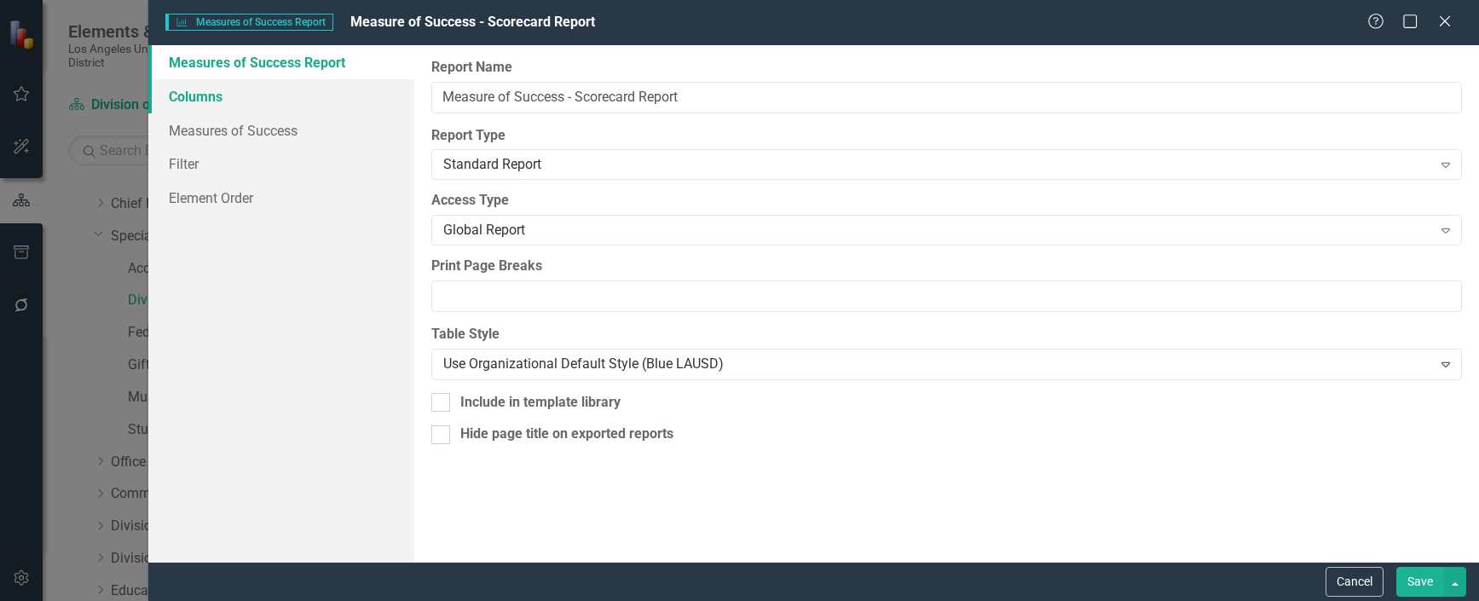
click at [211, 98] on link "Columns" at bounding box center [281, 96] width 266 height 34
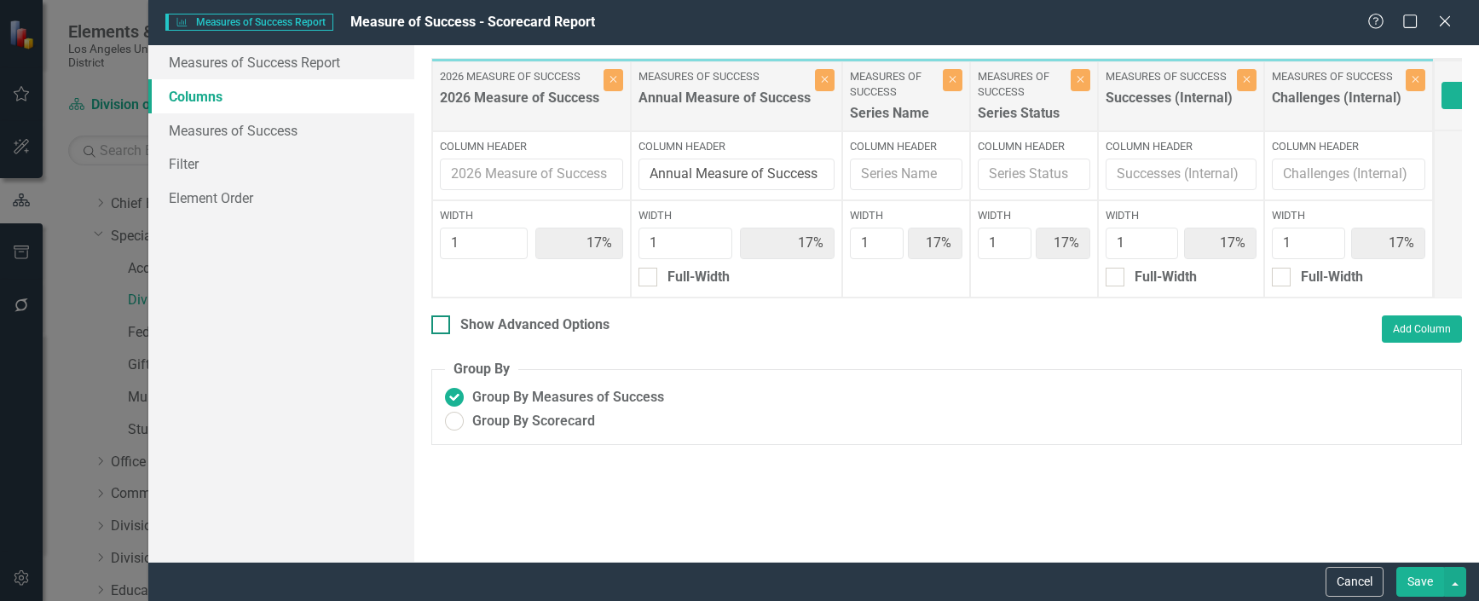
click at [441, 327] on input "Show Advanced Options" at bounding box center [436, 320] width 11 height 11
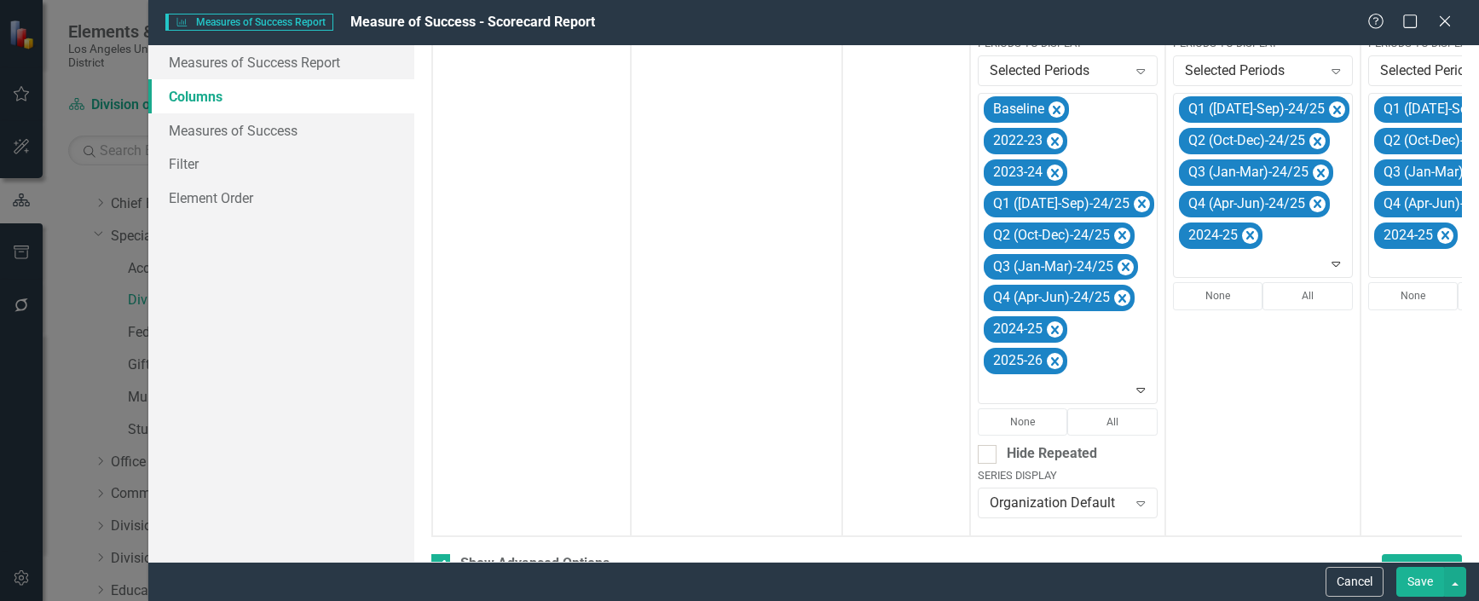
scroll to position [511, 0]
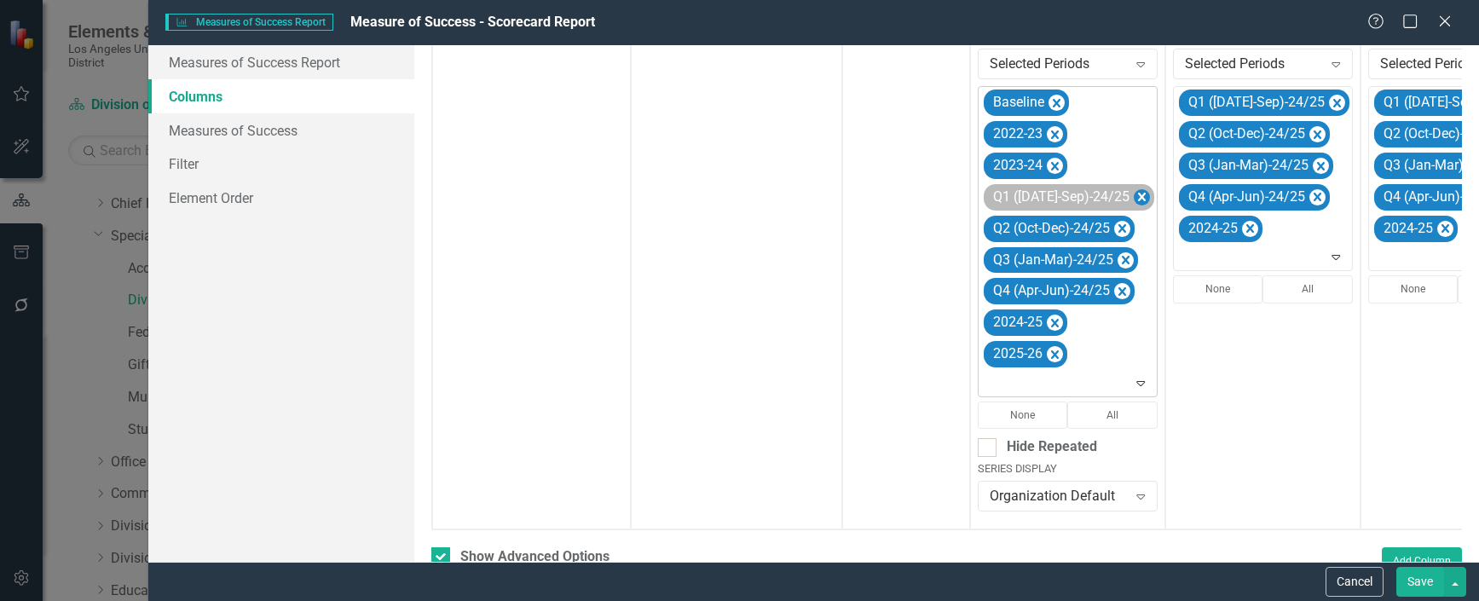
click at [1138, 199] on icon "Remove Q1 (Jul-Sep)-24/25" at bounding box center [1142, 197] width 8 height 9
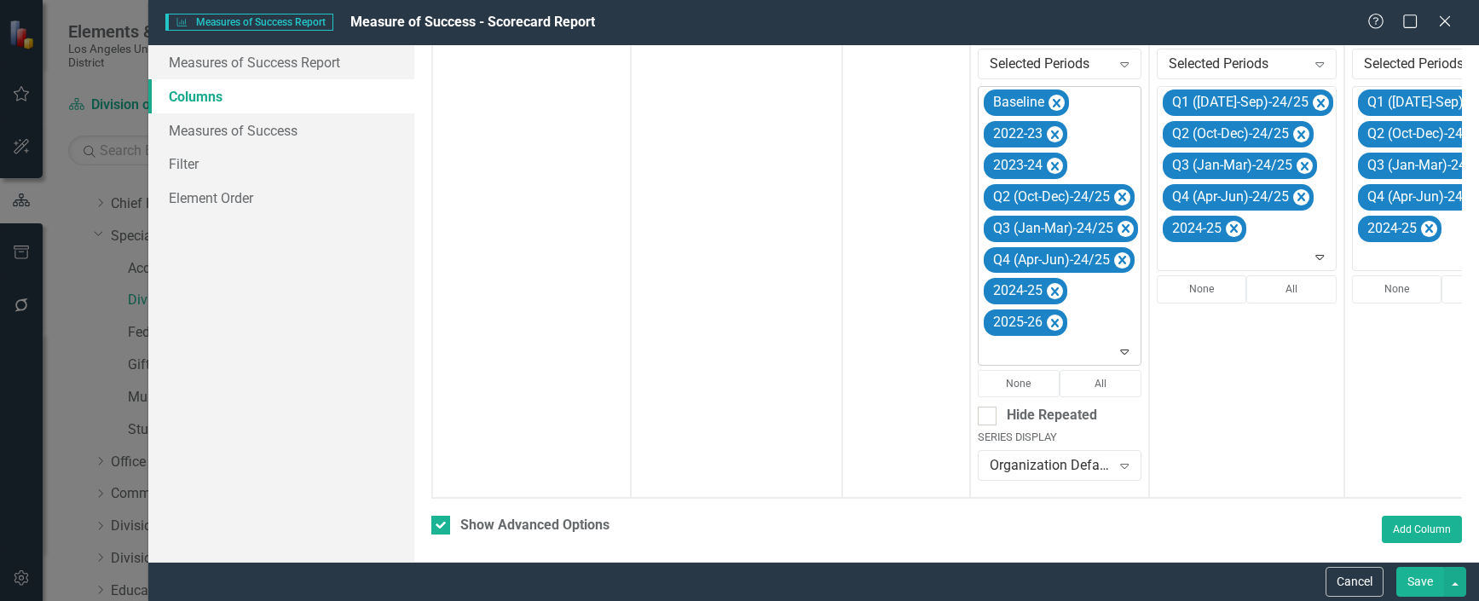
click at [1121, 199] on icon "Remove Q2 (Oct-Dec)-24/25" at bounding box center [1122, 197] width 16 height 21
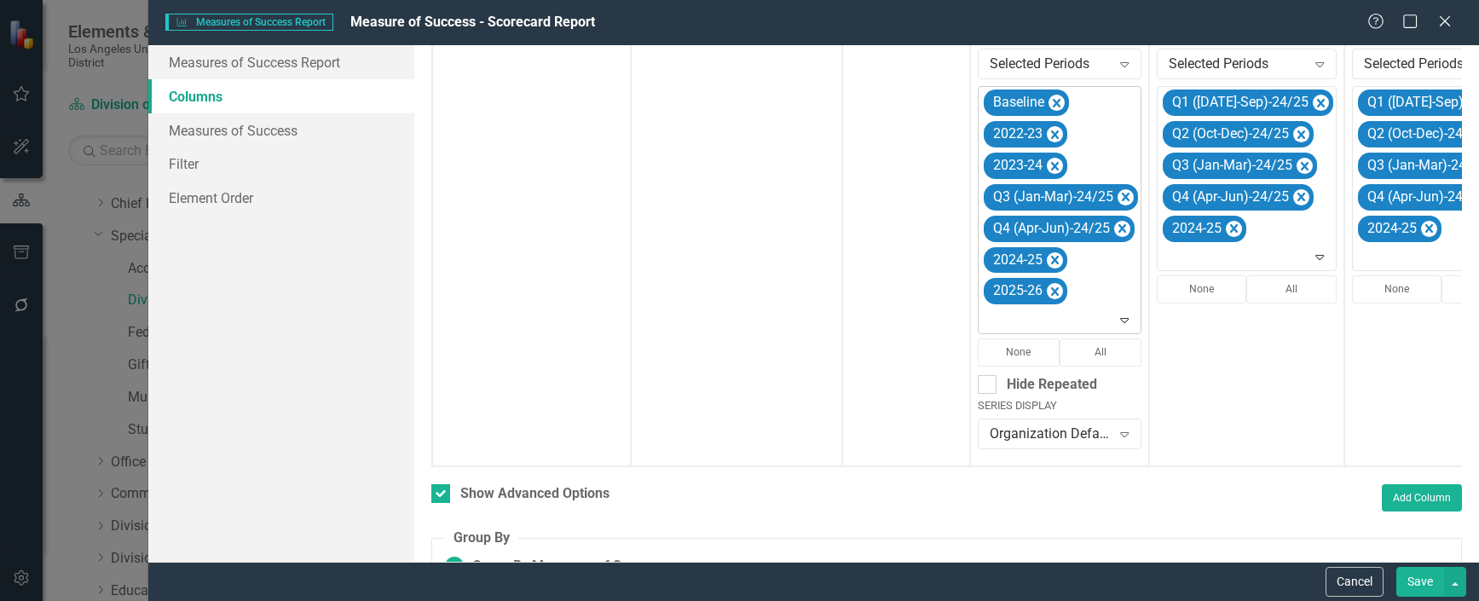
click at [1122, 199] on icon "Remove Q3 (Jan-Mar)-24/25" at bounding box center [1126, 197] width 8 height 9
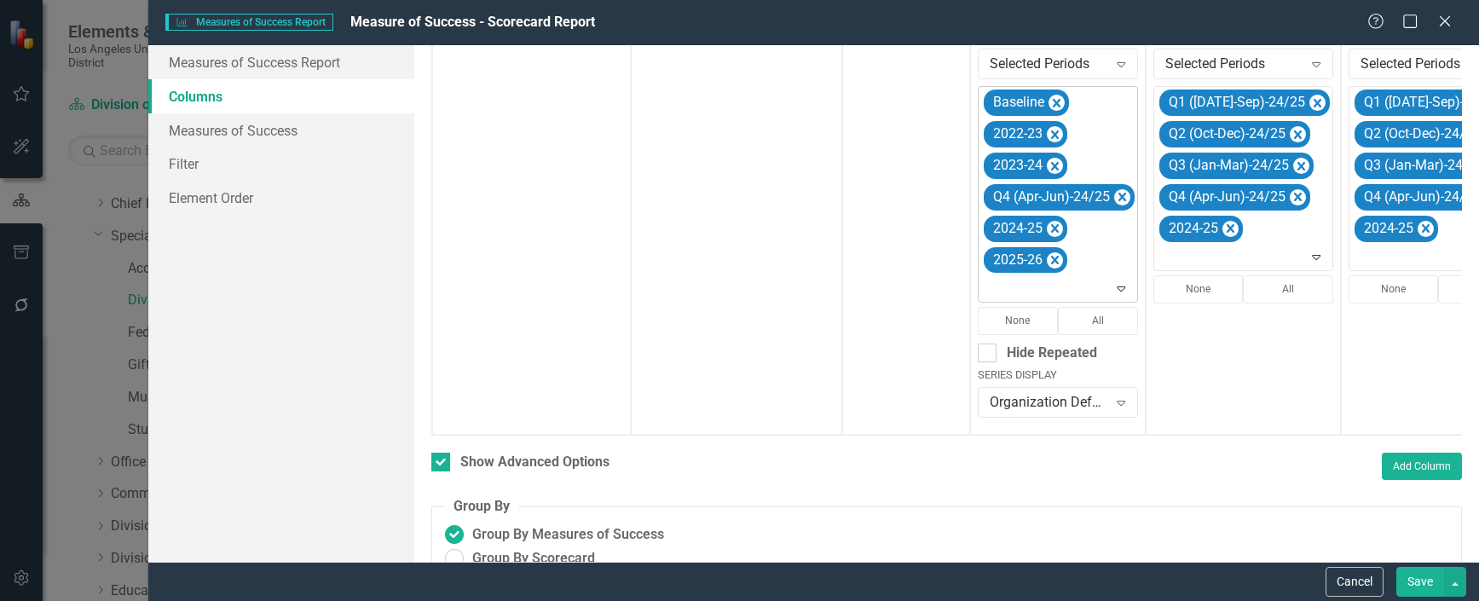
click at [1121, 199] on icon "Remove Q4 (Apr-Jun)-24/25" at bounding box center [1122, 197] width 16 height 21
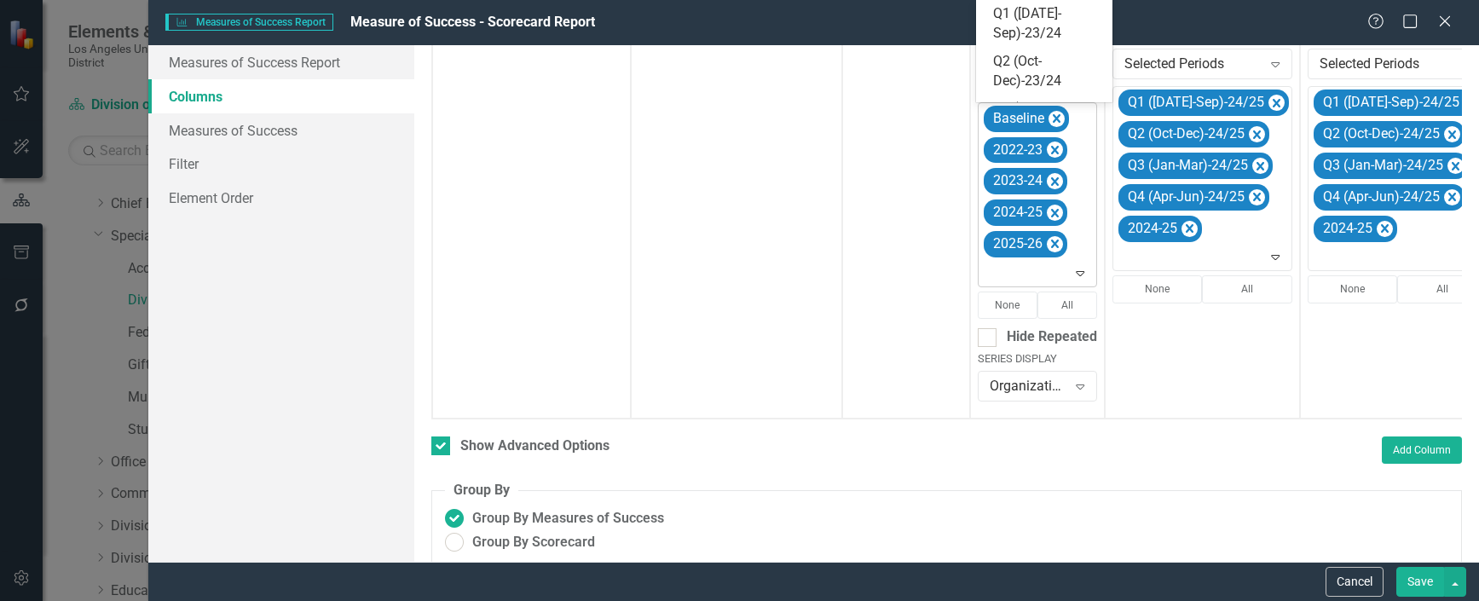
click at [1080, 273] on icon "Expand" at bounding box center [1080, 273] width 17 height 14
click at [1036, 75] on div "Q1 ([DATE]-Sep)-25/26" at bounding box center [1047, 91] width 109 height 39
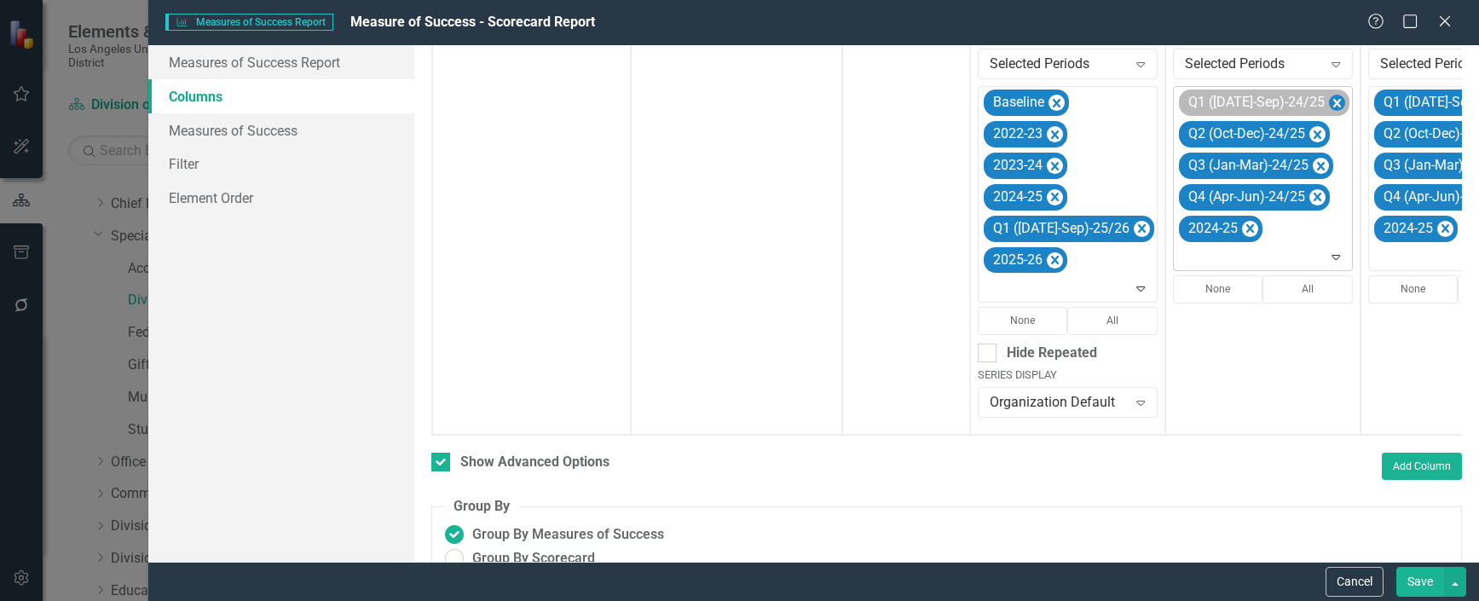
click at [1329, 103] on icon "Remove Q1 (Jul-Sep)-24/25" at bounding box center [1337, 103] width 16 height 21
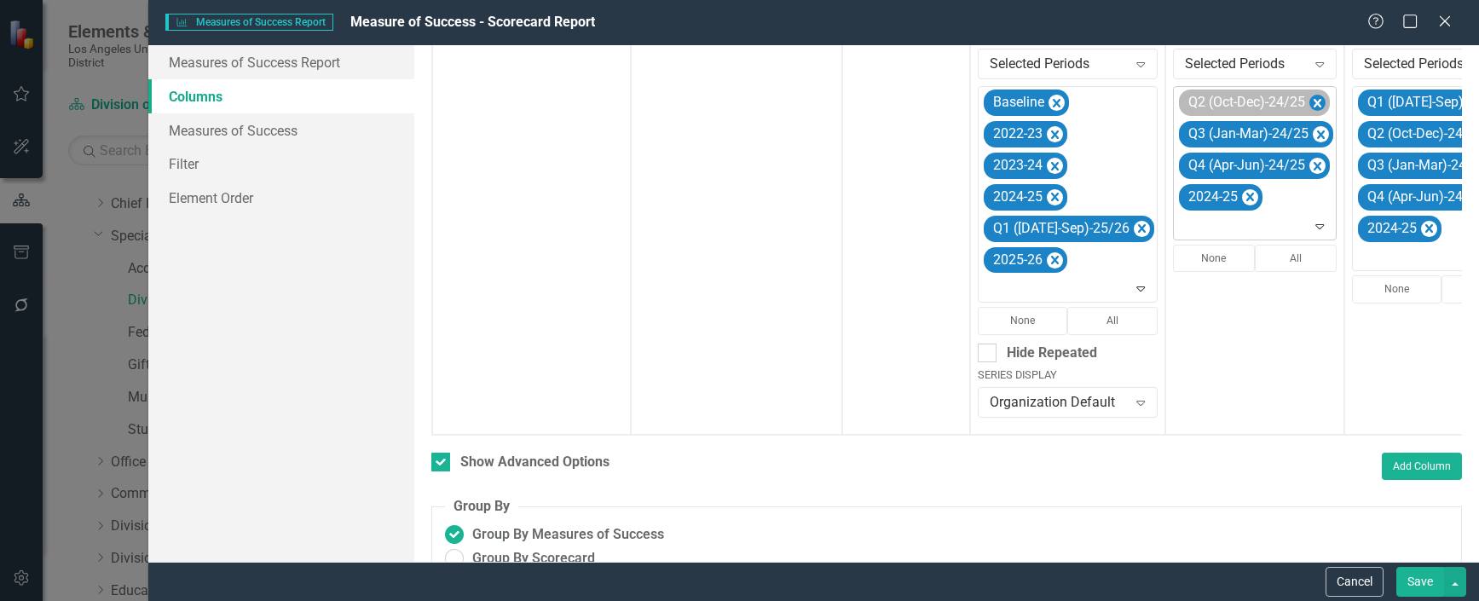
click at [1309, 102] on icon "Remove Q2 (Oct-Dec)-24/25" at bounding box center [1317, 103] width 16 height 21
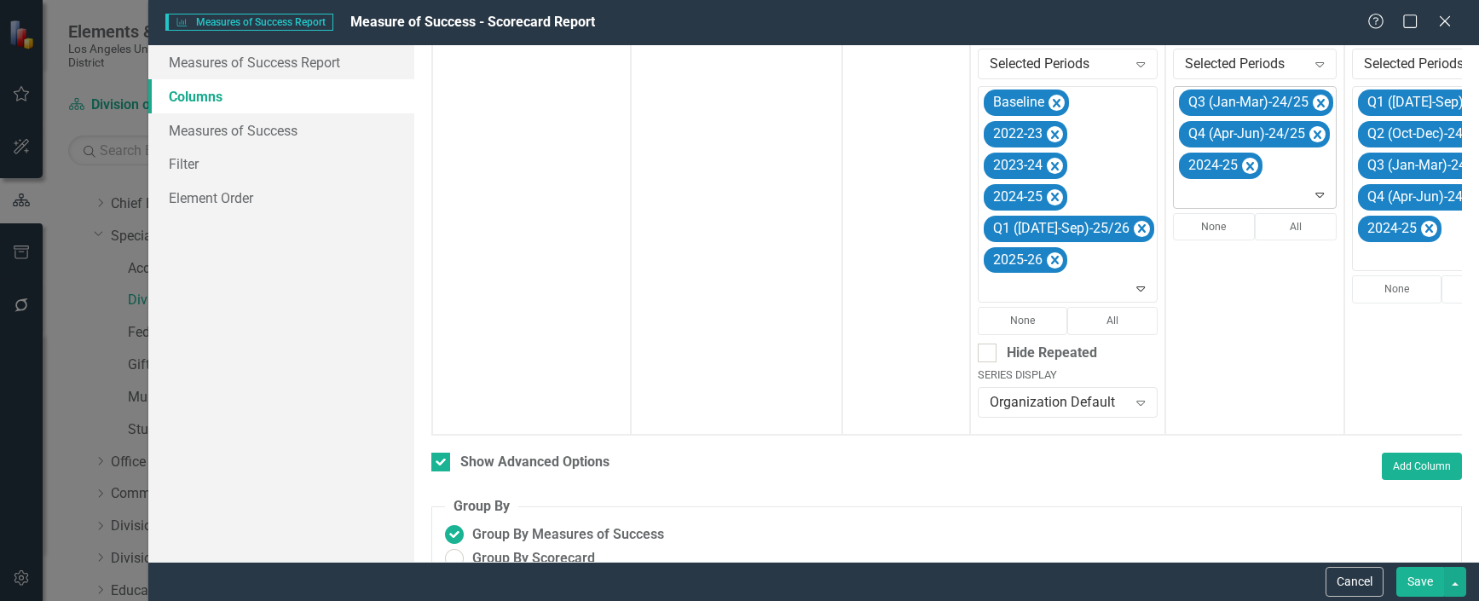
click at [1313, 102] on icon "Remove Q3 (Jan-Mar)-24/25" at bounding box center [1321, 103] width 16 height 21
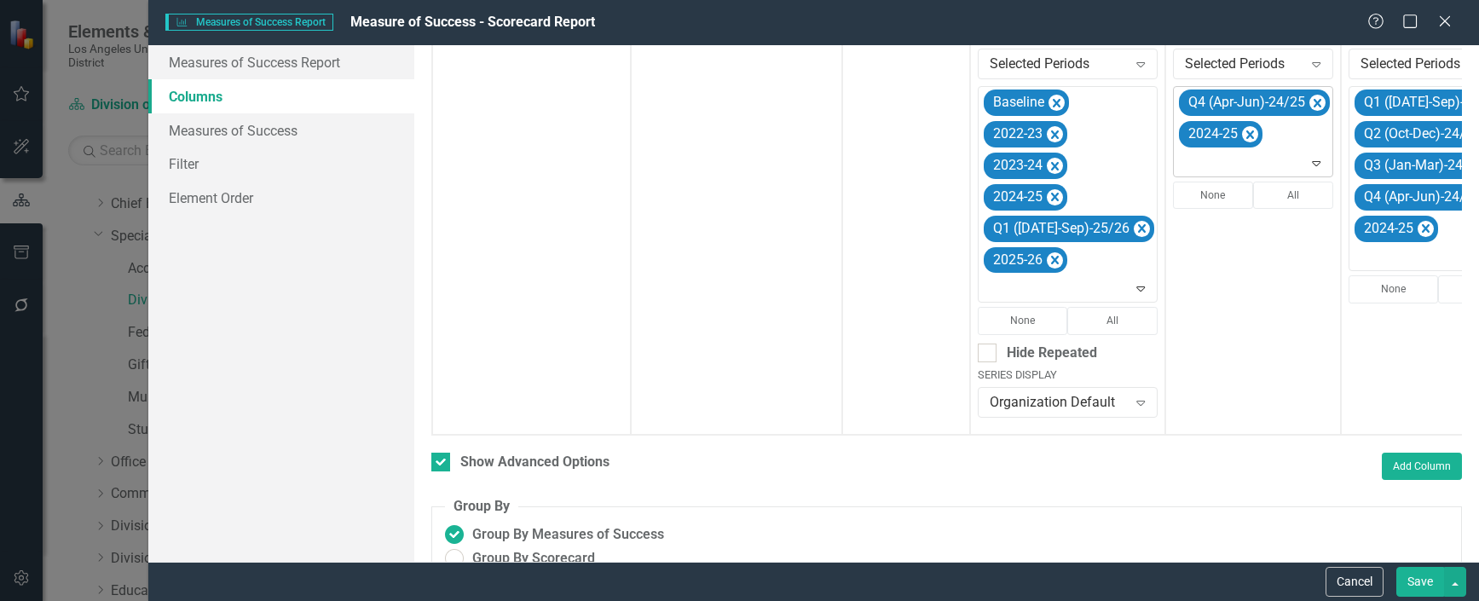
click at [1309, 102] on icon "Remove Q4 (Apr-Jun)-24/25" at bounding box center [1317, 103] width 16 height 21
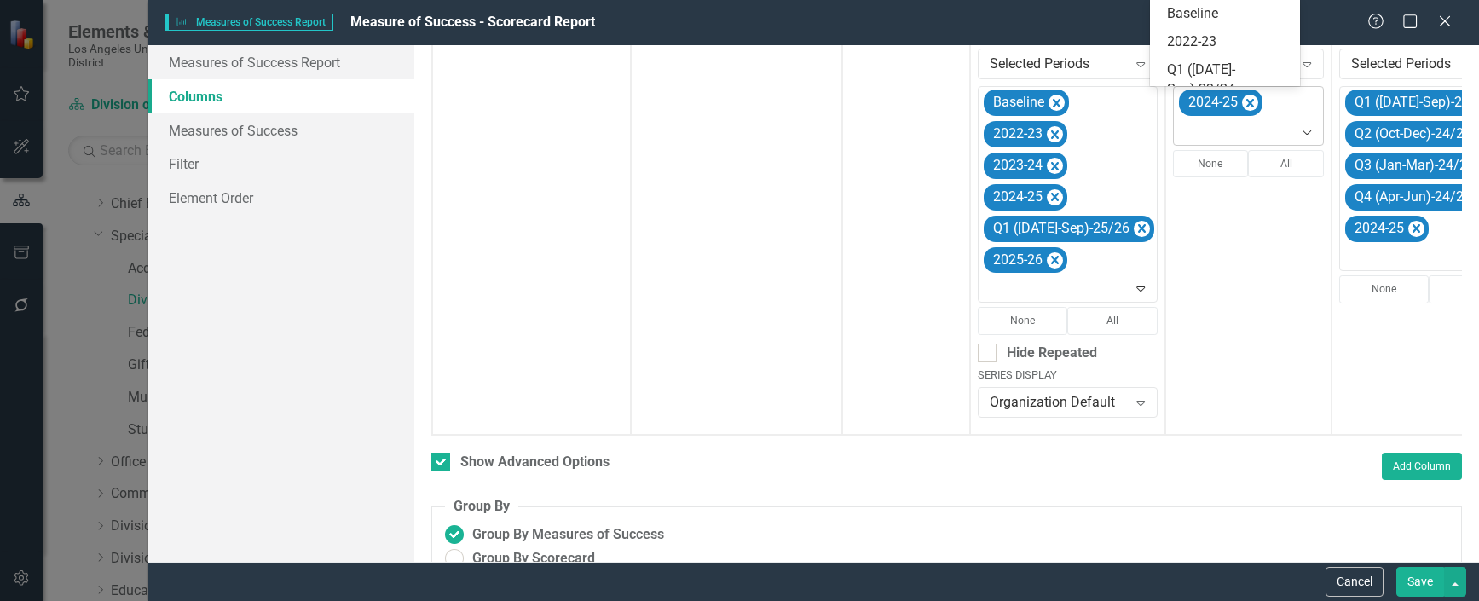
click at [1298, 131] on icon "Expand" at bounding box center [1306, 131] width 17 height 14
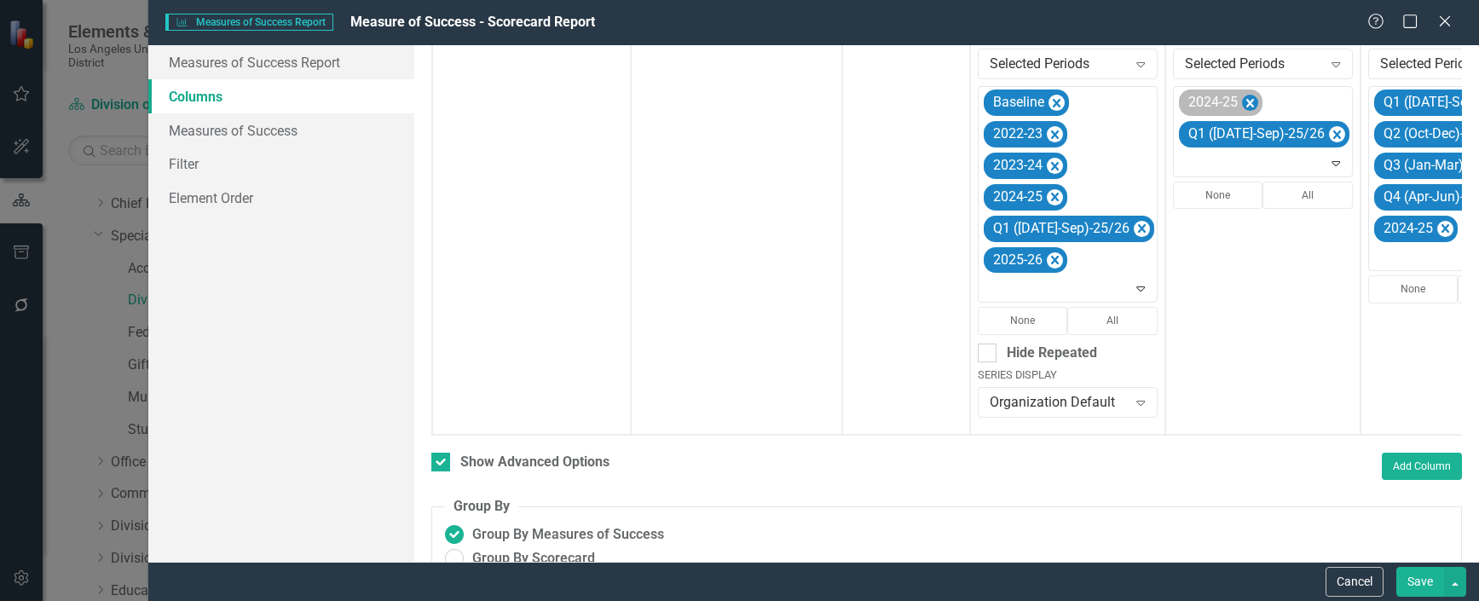
click at [1246, 103] on icon "Remove 2024-25" at bounding box center [1250, 103] width 8 height 9
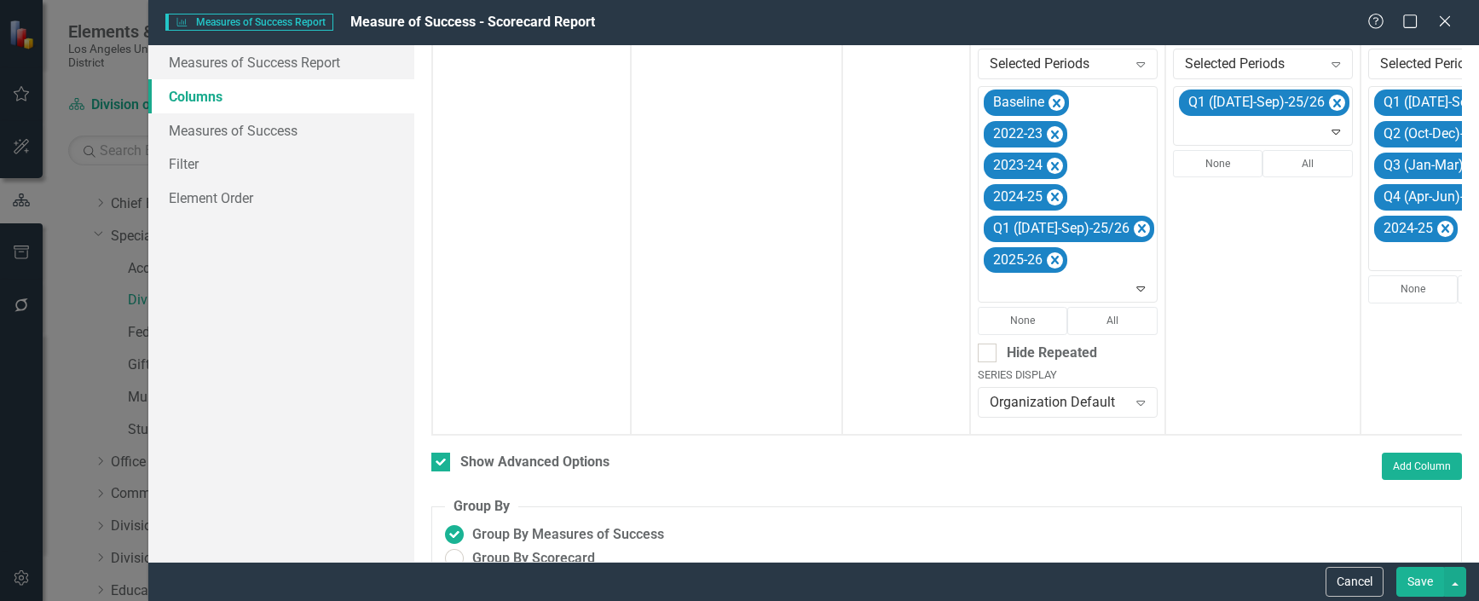
scroll to position [0, 165]
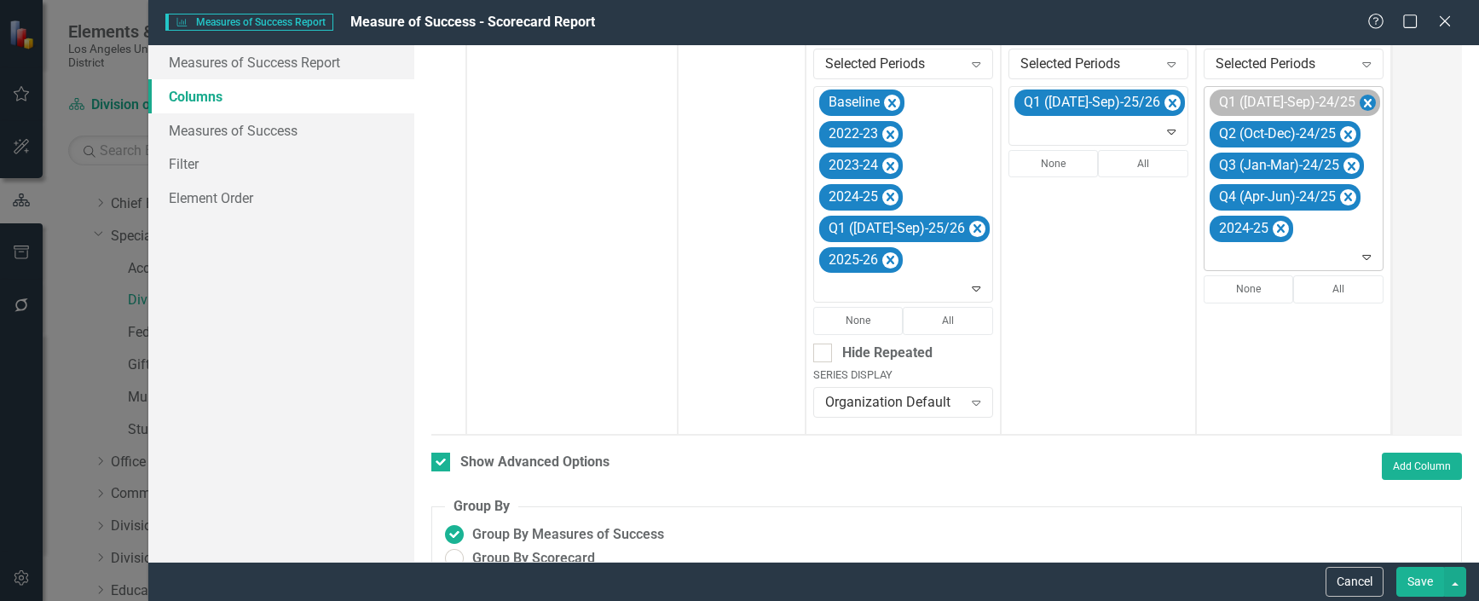
click at [1360, 94] on icon "Remove Q1 (Jul-Sep)-24/25" at bounding box center [1368, 103] width 16 height 21
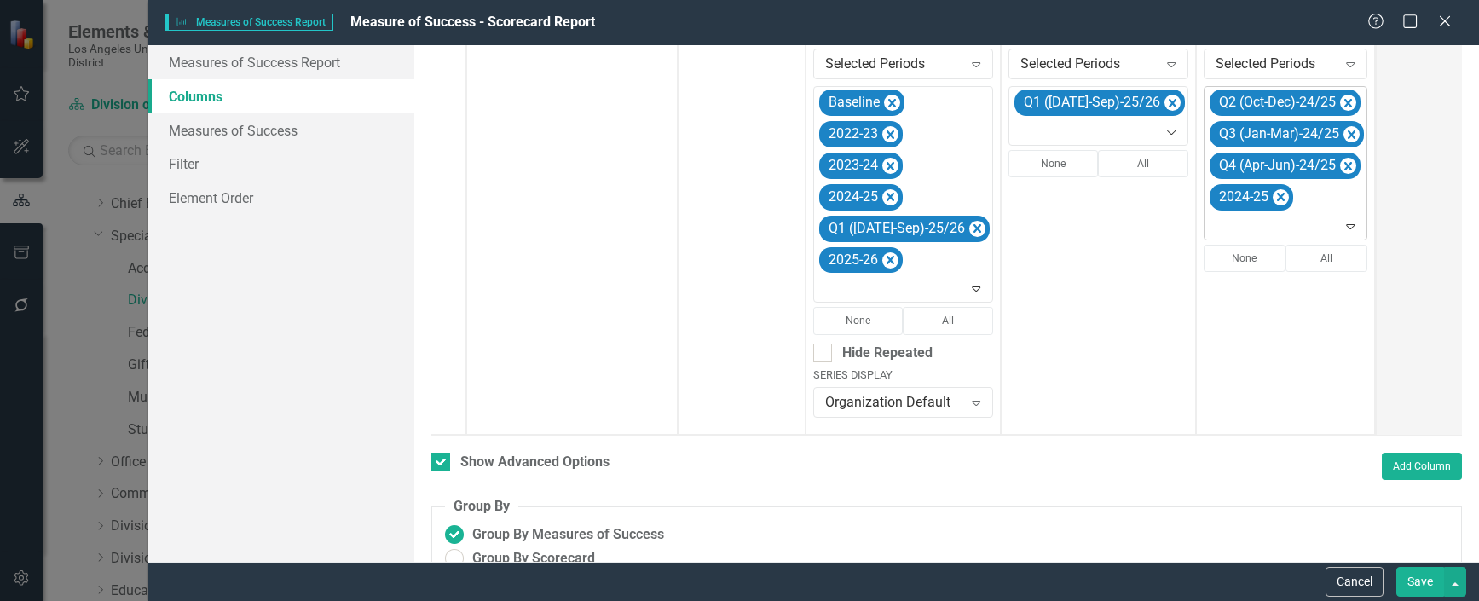
click at [1340, 94] on icon "Remove Q2 (Oct-Dec)-24/25" at bounding box center [1348, 103] width 16 height 21
click at [1344, 94] on icon "Remove Q3 (Jan-Mar)-24/25" at bounding box center [1352, 103] width 16 height 21
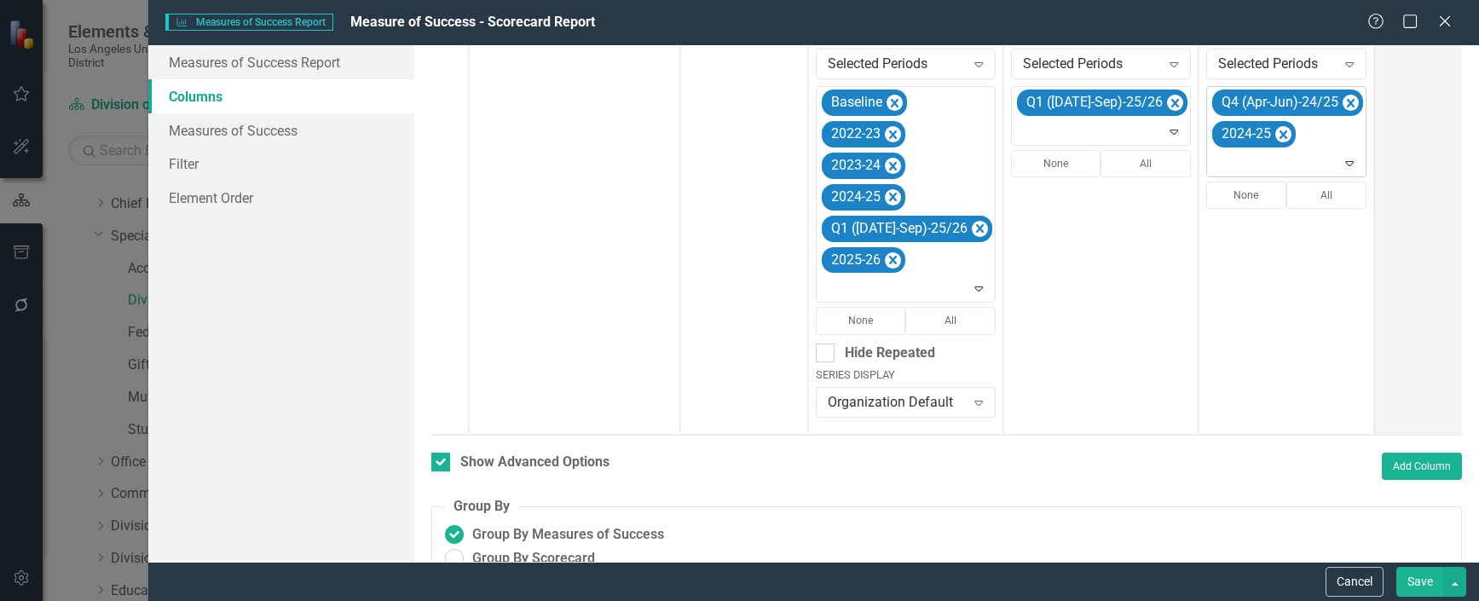
click at [1343, 94] on icon "Remove Q4 (Apr-Jun)-24/25" at bounding box center [1351, 103] width 16 height 21
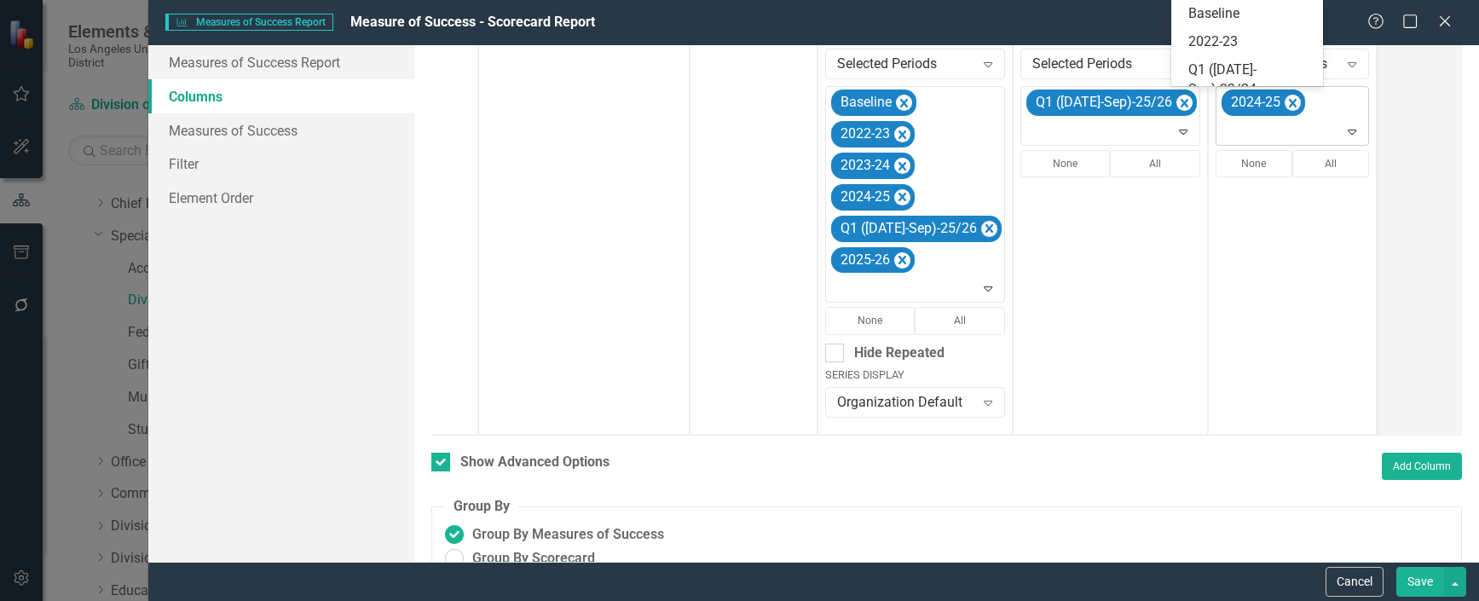
click at [1344, 132] on icon "Expand" at bounding box center [1352, 131] width 17 height 14
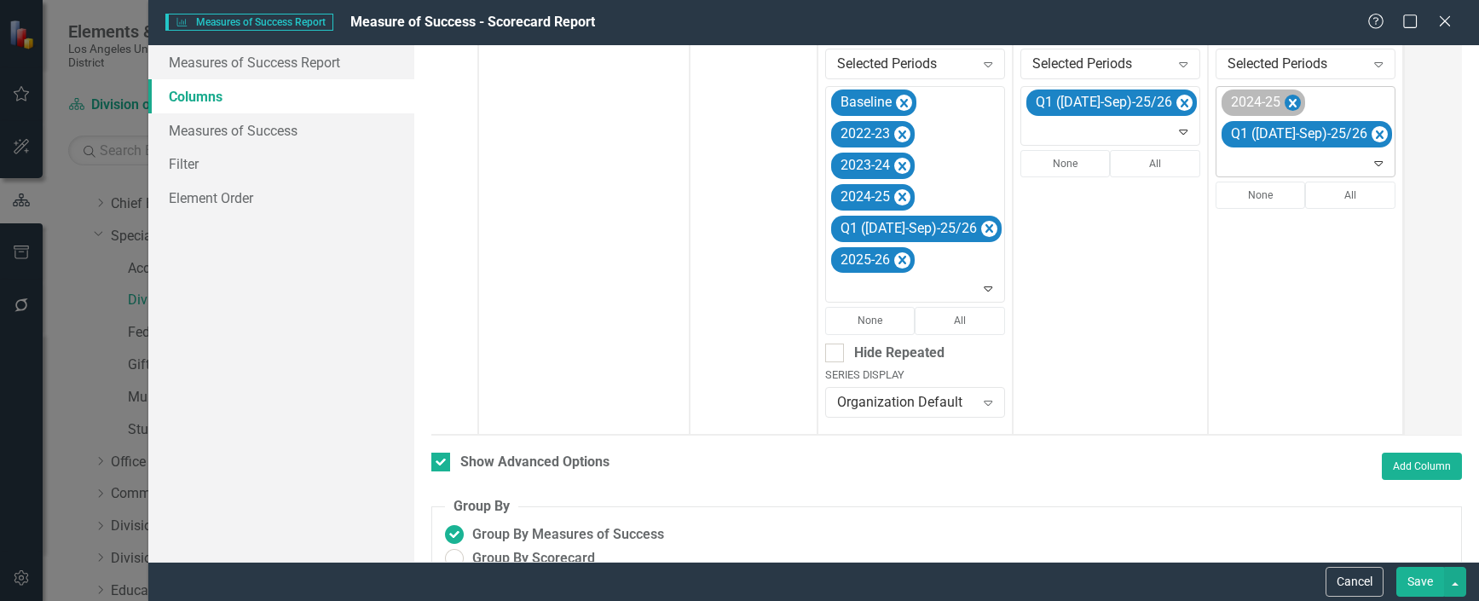
click at [1289, 101] on icon "Remove 2024-25" at bounding box center [1293, 103] width 8 height 9
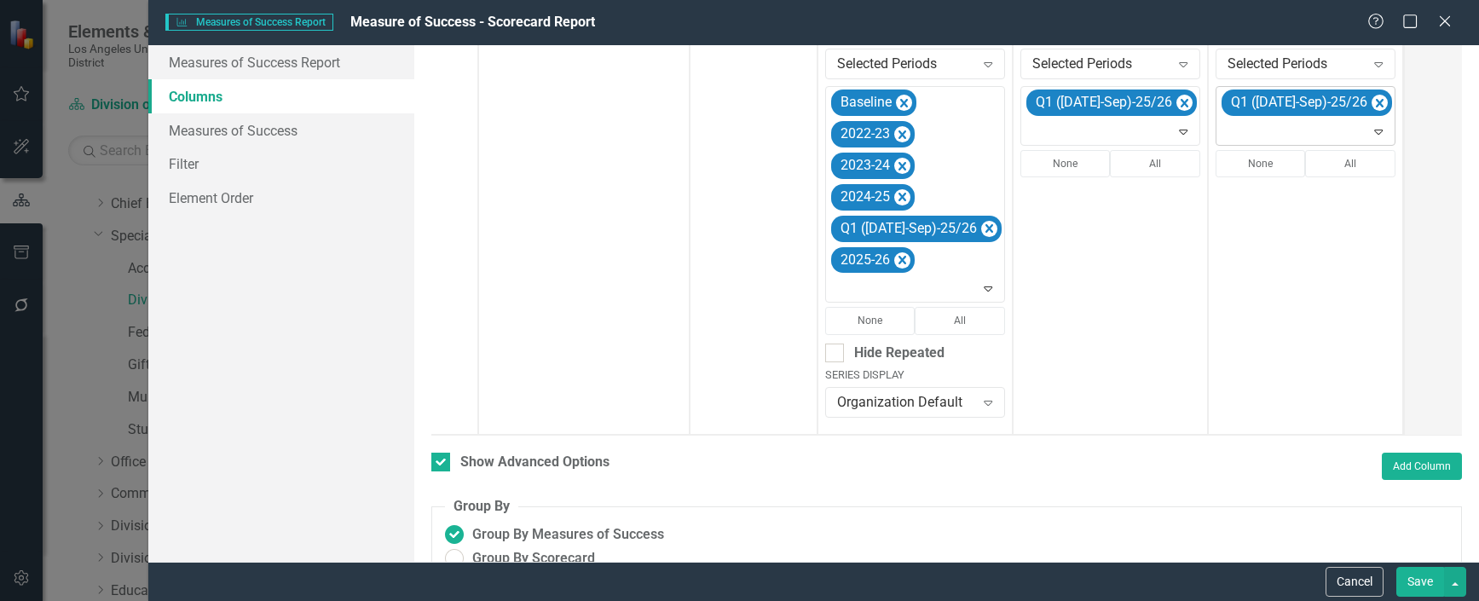
click at [1424, 580] on button "Save" at bounding box center [1420, 582] width 48 height 30
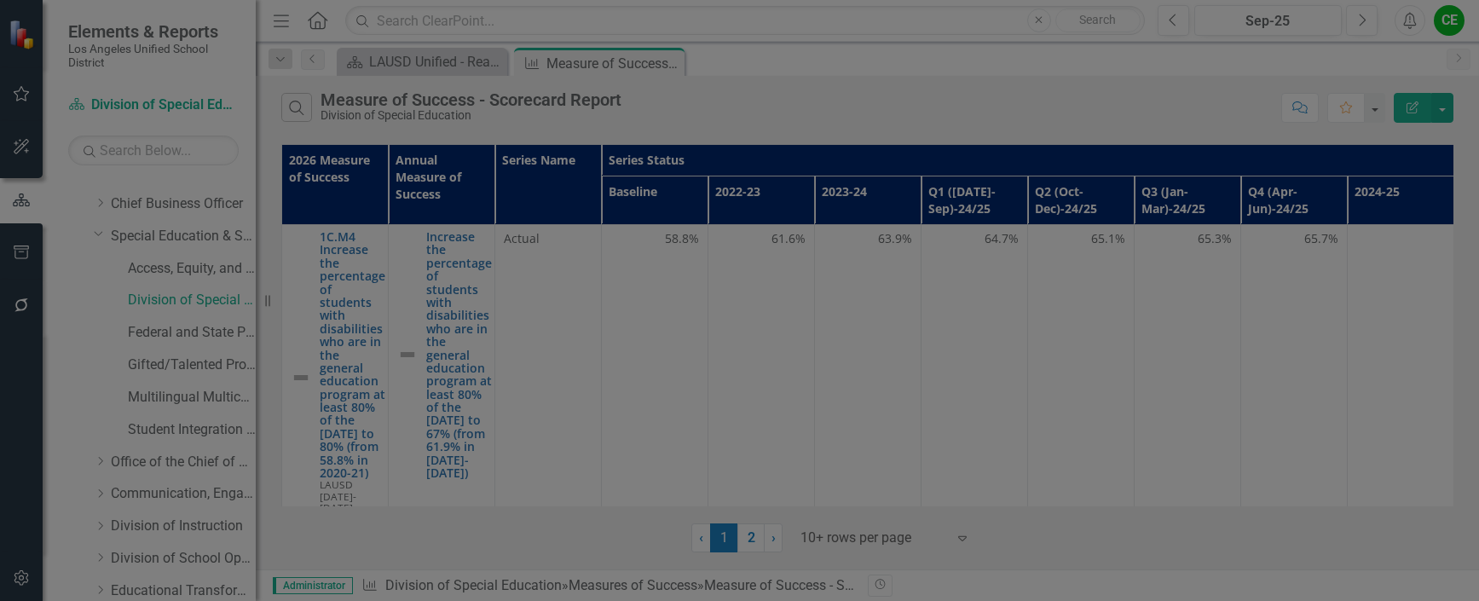
checkbox input "false"
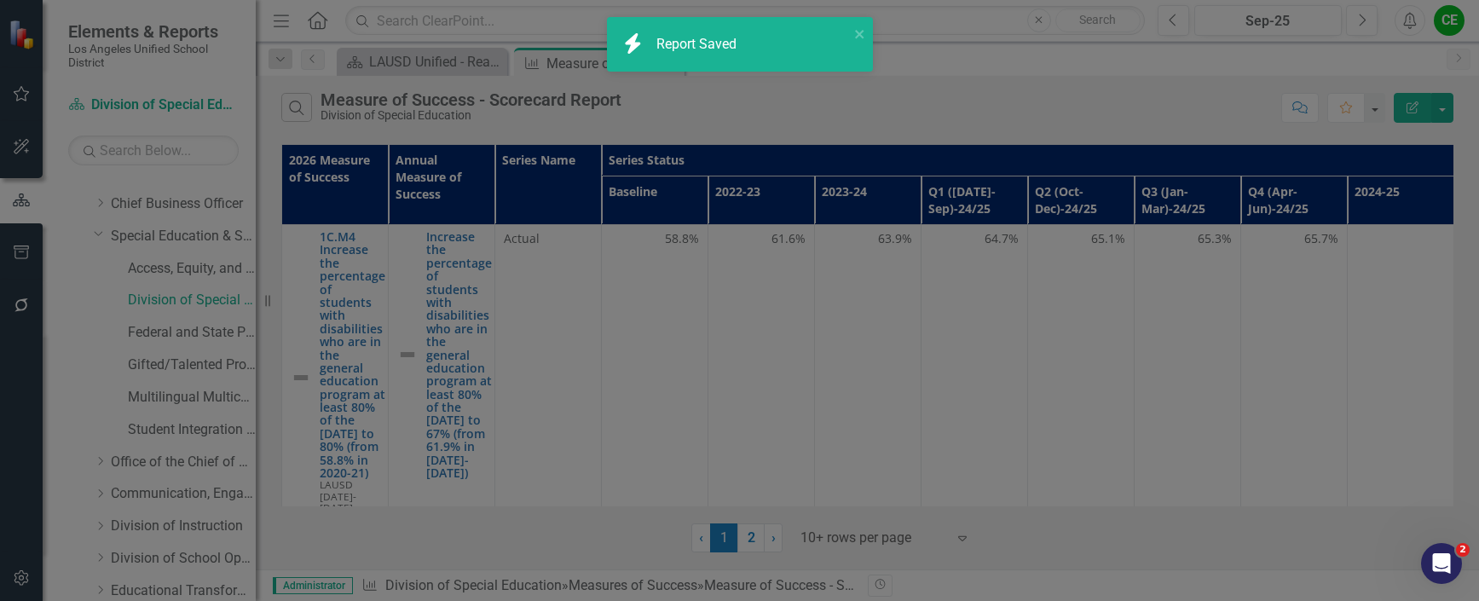
radio input "true"
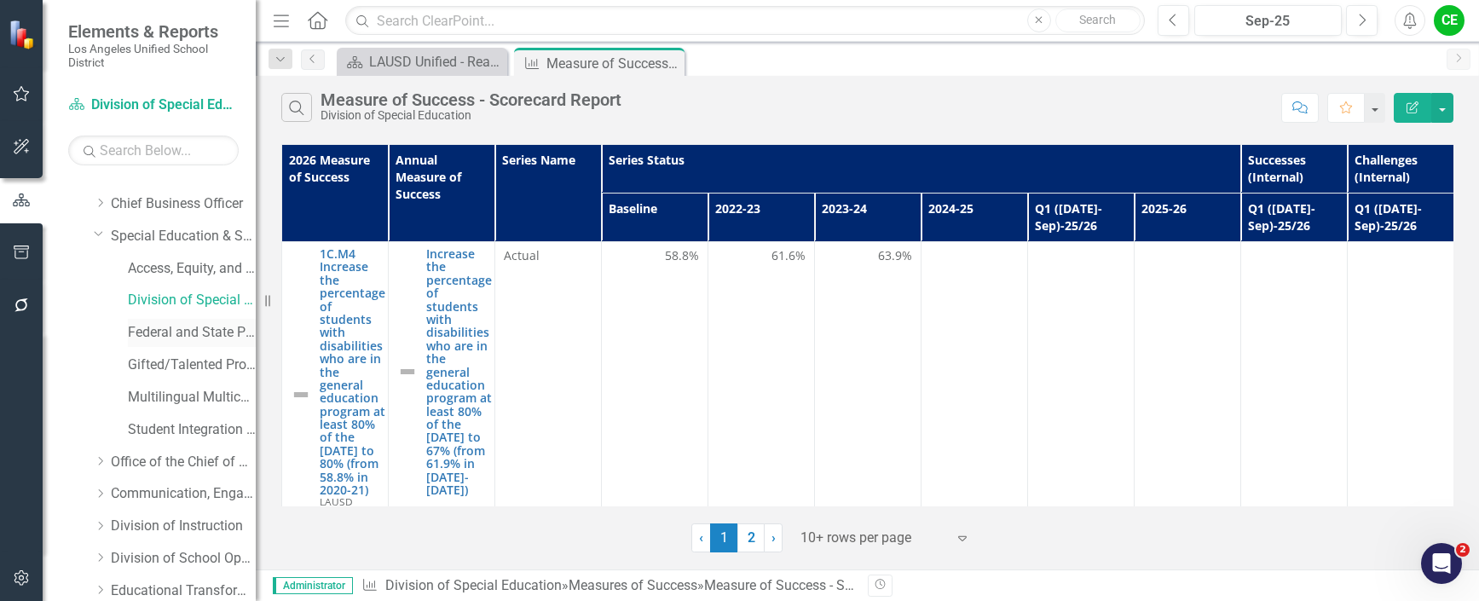
click at [144, 327] on link "Federal and State Programs" at bounding box center [192, 333] width 128 height 20
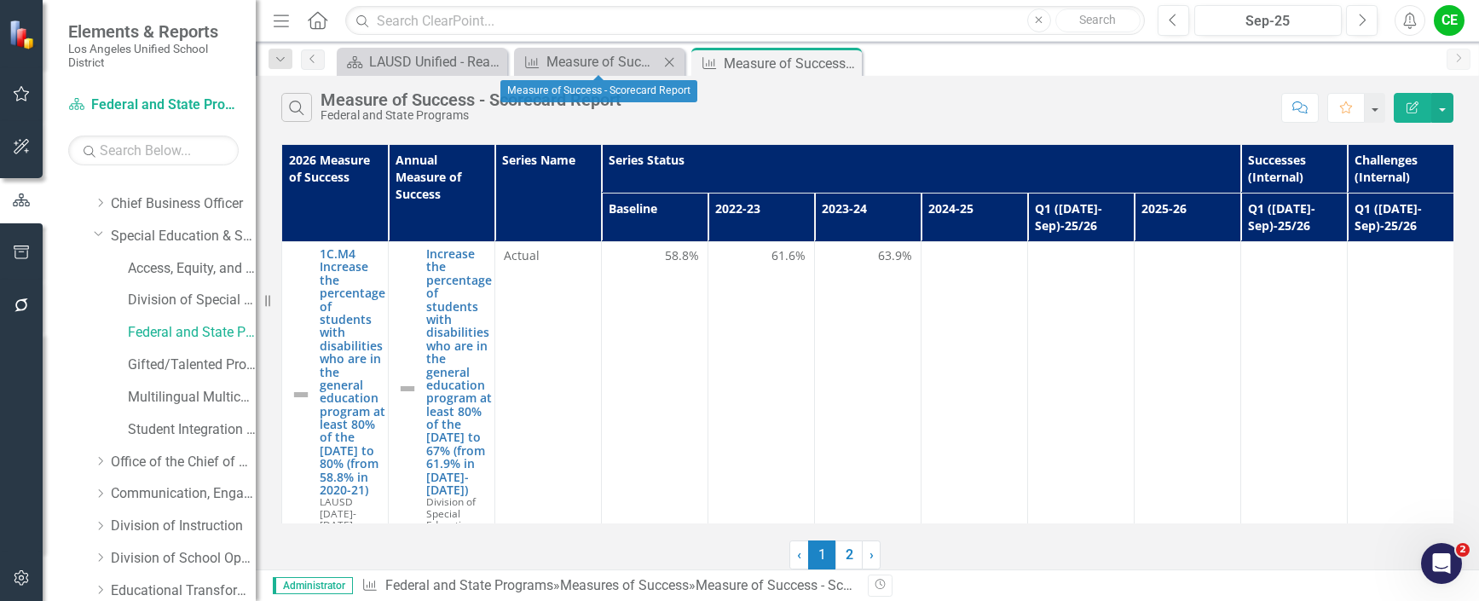
click at [664, 59] on icon "Close" at bounding box center [669, 62] width 17 height 14
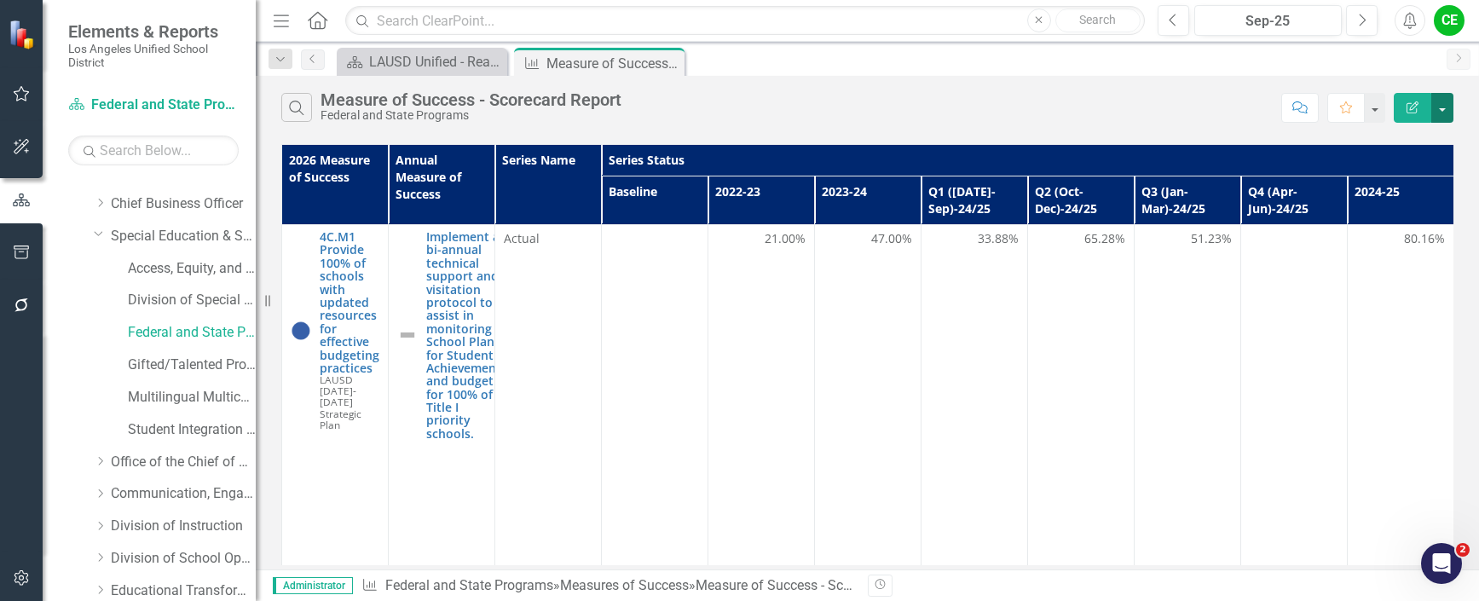
click at [1438, 112] on button "button" at bounding box center [1442, 108] width 22 height 30
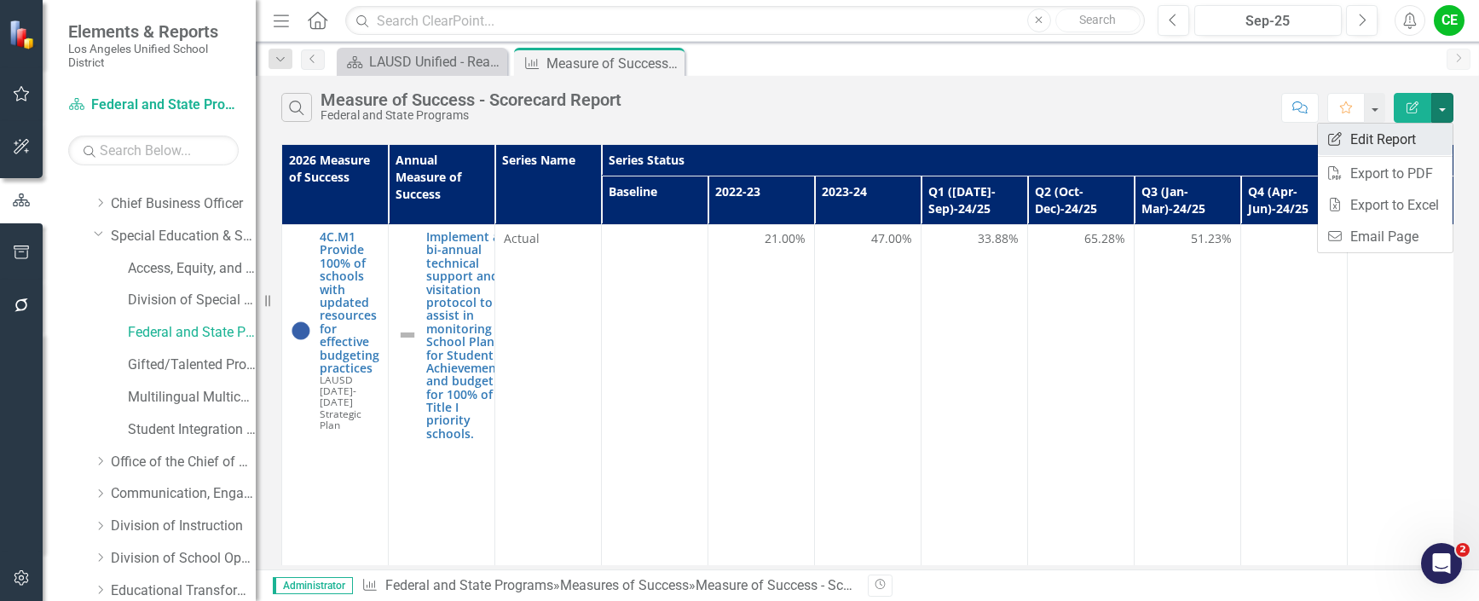
click at [1388, 133] on link "Edit Report Edit Report" at bounding box center [1385, 140] width 135 height 32
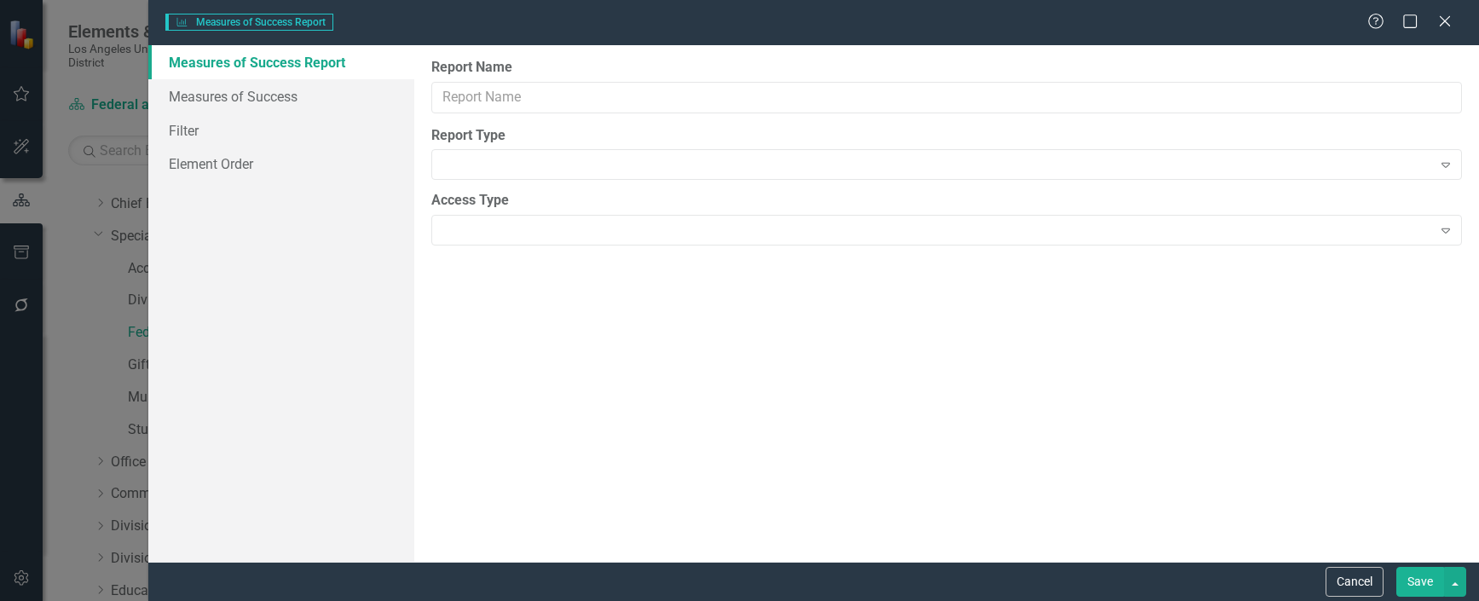
type input "Measure of Success - Scorecard Report"
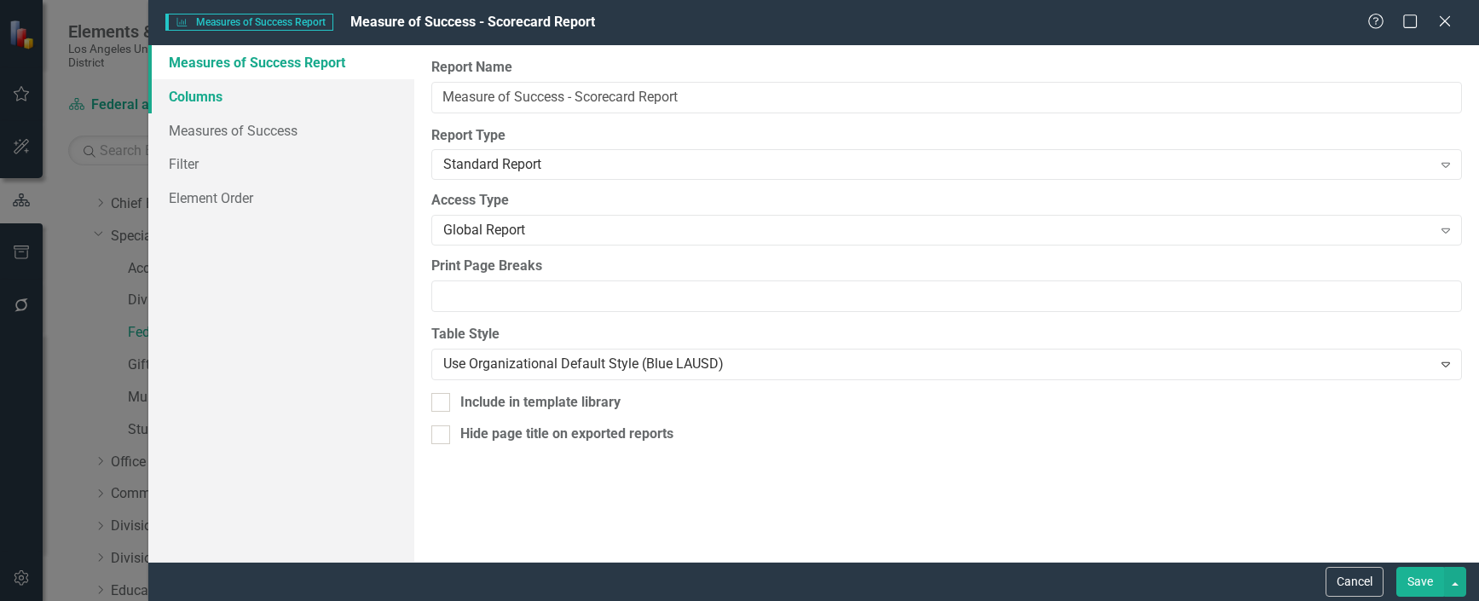
click at [198, 92] on link "Columns" at bounding box center [281, 96] width 266 height 34
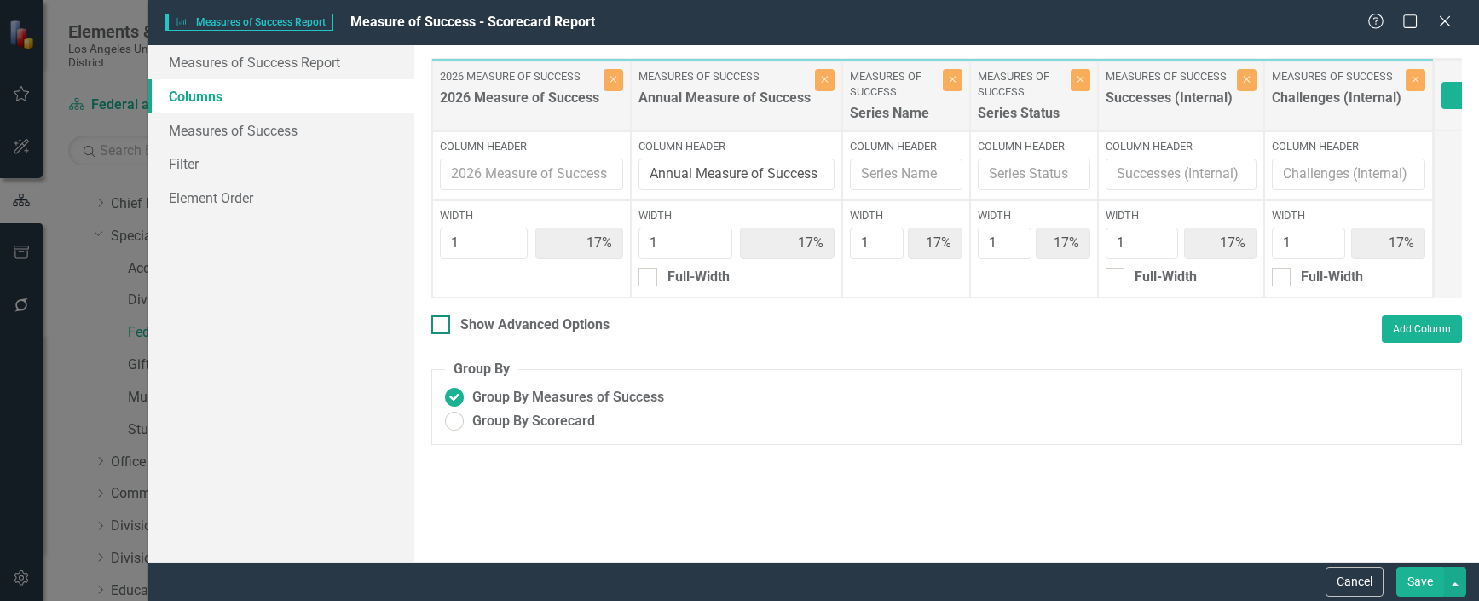
click at [436, 334] on div at bounding box center [440, 324] width 19 height 19
click at [436, 327] on input "Show Advanced Options" at bounding box center [436, 320] width 11 height 11
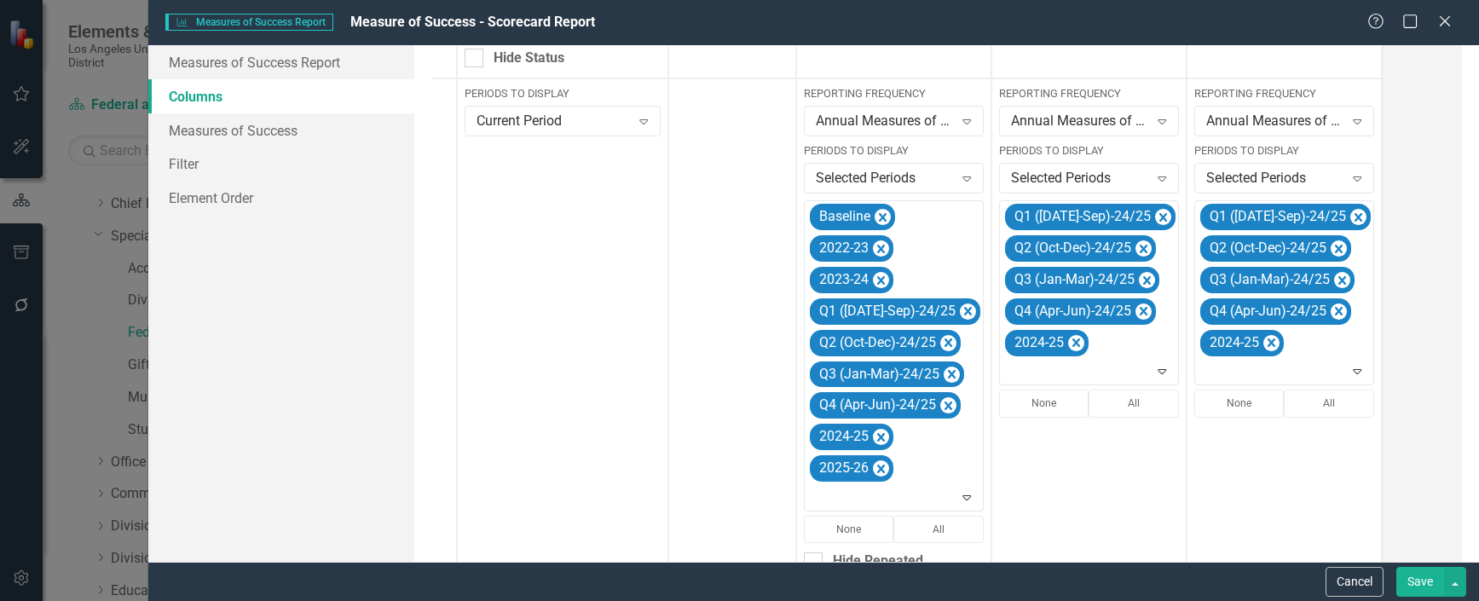
scroll to position [396, 0]
click at [964, 314] on icon "Remove Q1 (Jul-Sep)-24/25" at bounding box center [968, 312] width 8 height 9
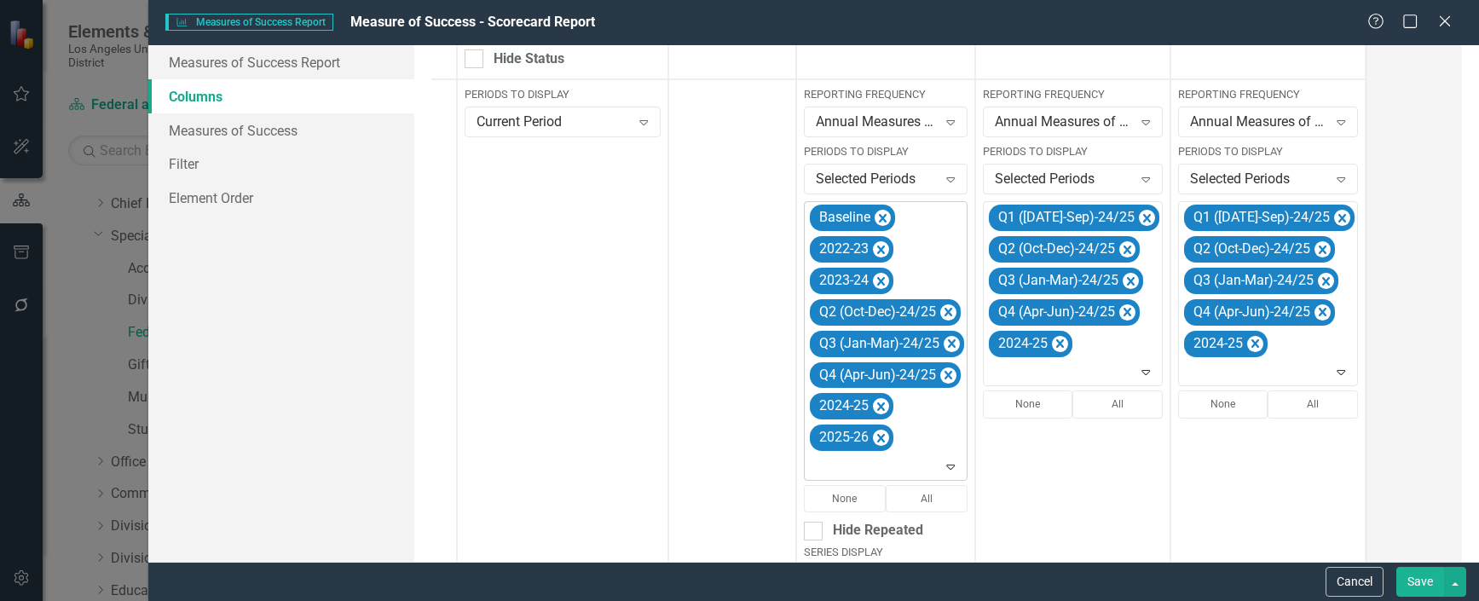
click at [947, 314] on icon "Remove Q2 (Oct-Dec)-24/25" at bounding box center [949, 312] width 8 height 9
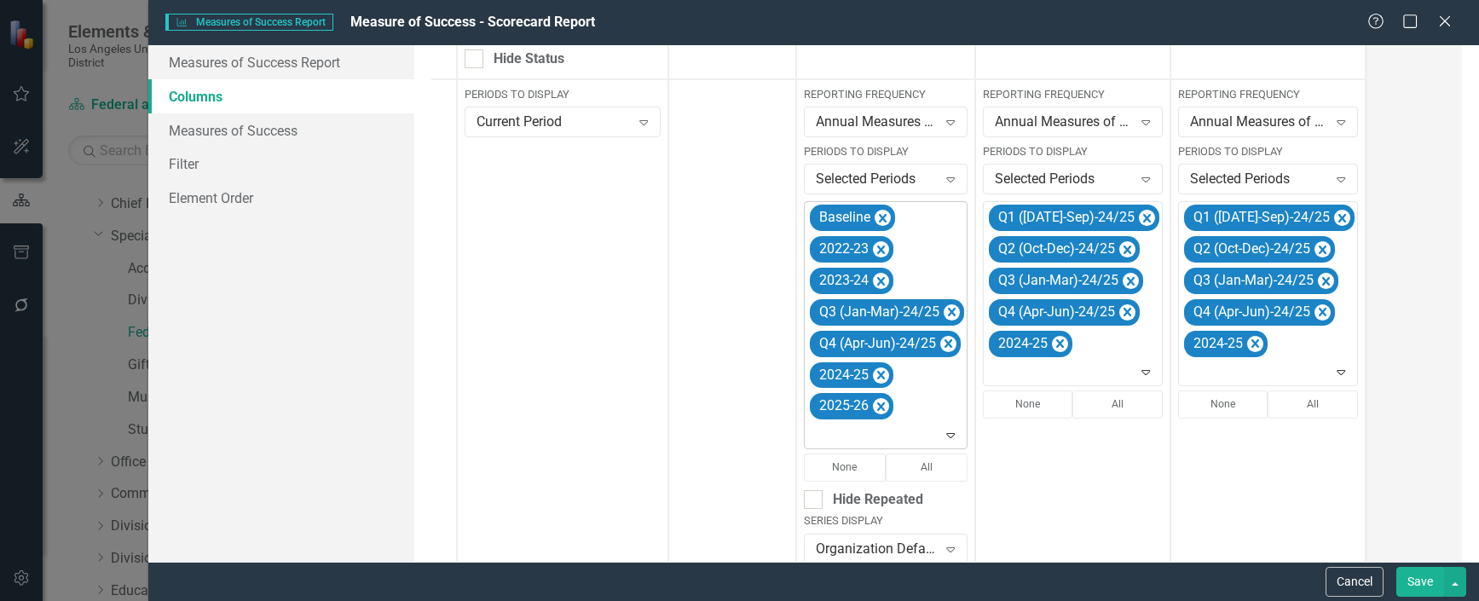
click at [947, 314] on icon "Remove Q3 (Jan-Mar)-24/25" at bounding box center [952, 312] width 16 height 21
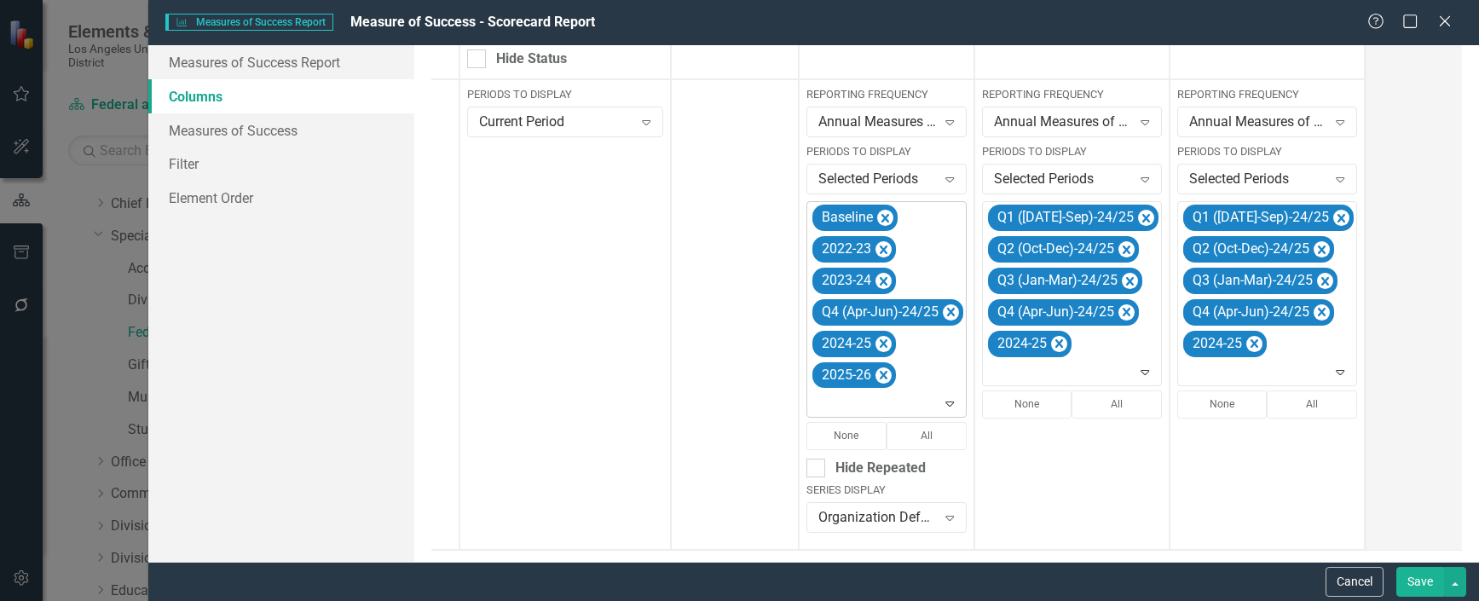
click at [947, 314] on icon "Remove Q4 (Apr-Jun)-24/25" at bounding box center [951, 312] width 16 height 21
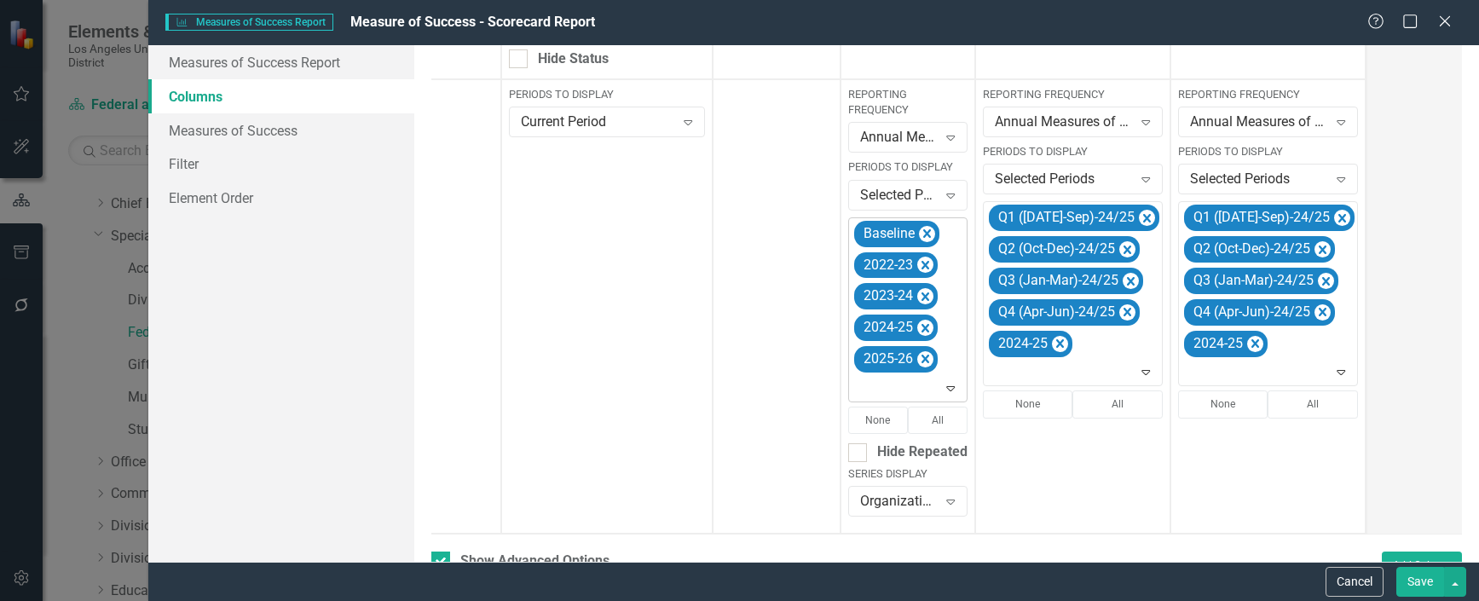
click at [948, 389] on icon "Expand" at bounding box center [950, 388] width 17 height 14
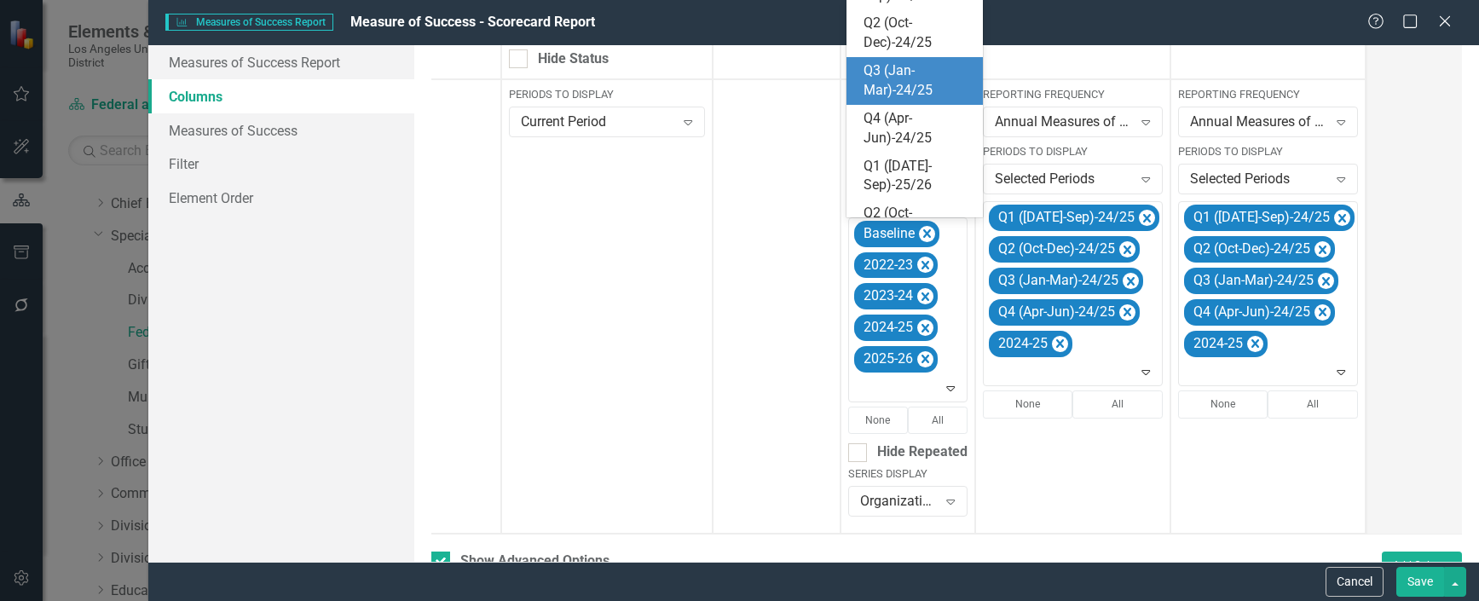
scroll to position [256, 0]
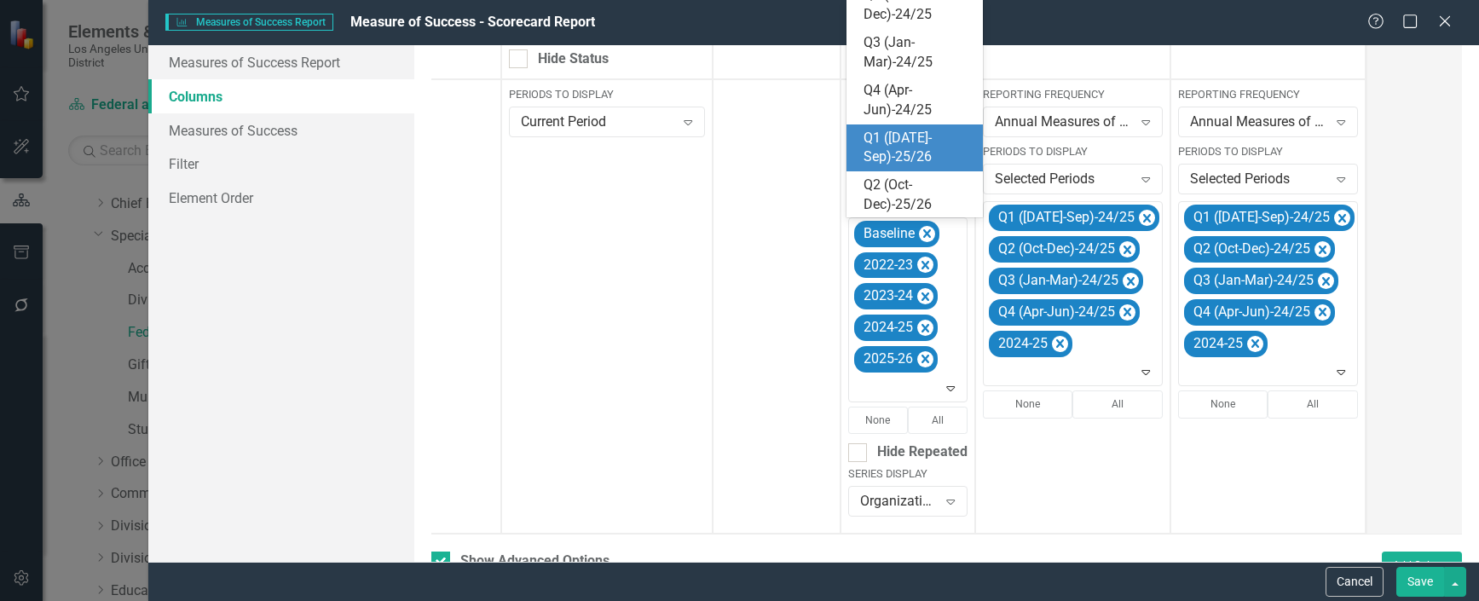
click at [887, 142] on div "Q1 ([DATE]-Sep)-25/26" at bounding box center [918, 148] width 109 height 39
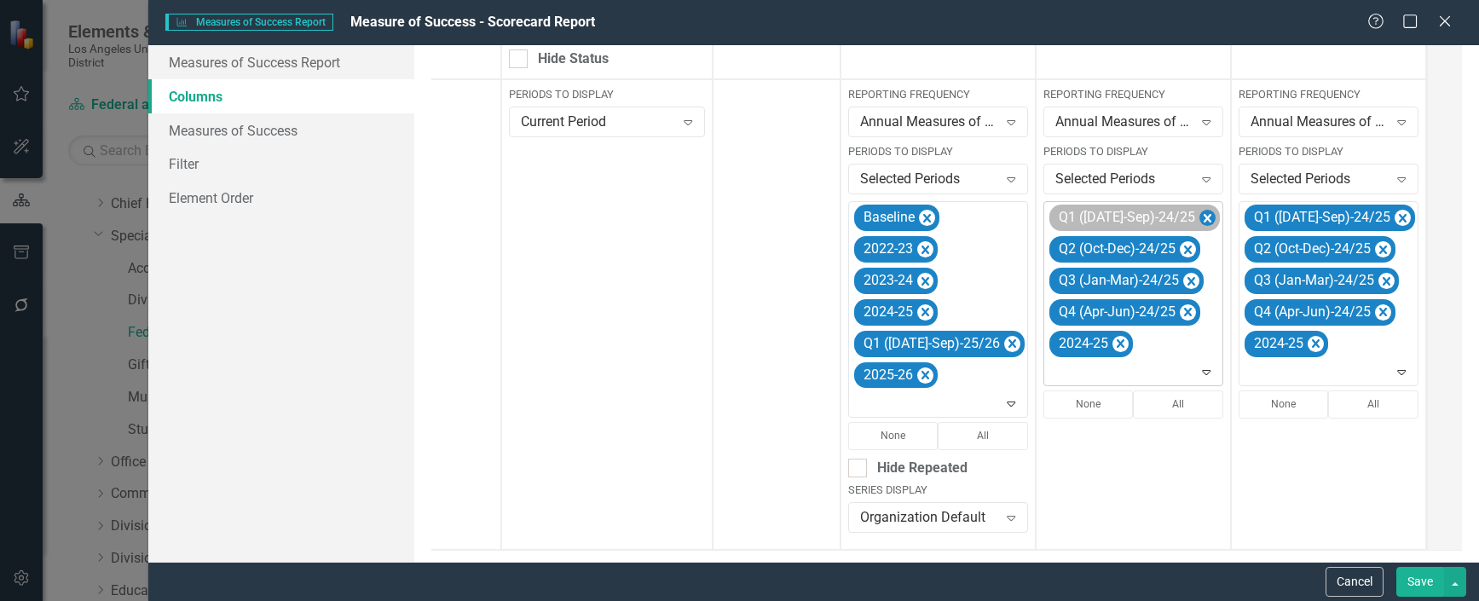
click at [1199, 211] on icon "Remove Q1 (Jul-Sep)-24/25" at bounding box center [1207, 218] width 16 height 21
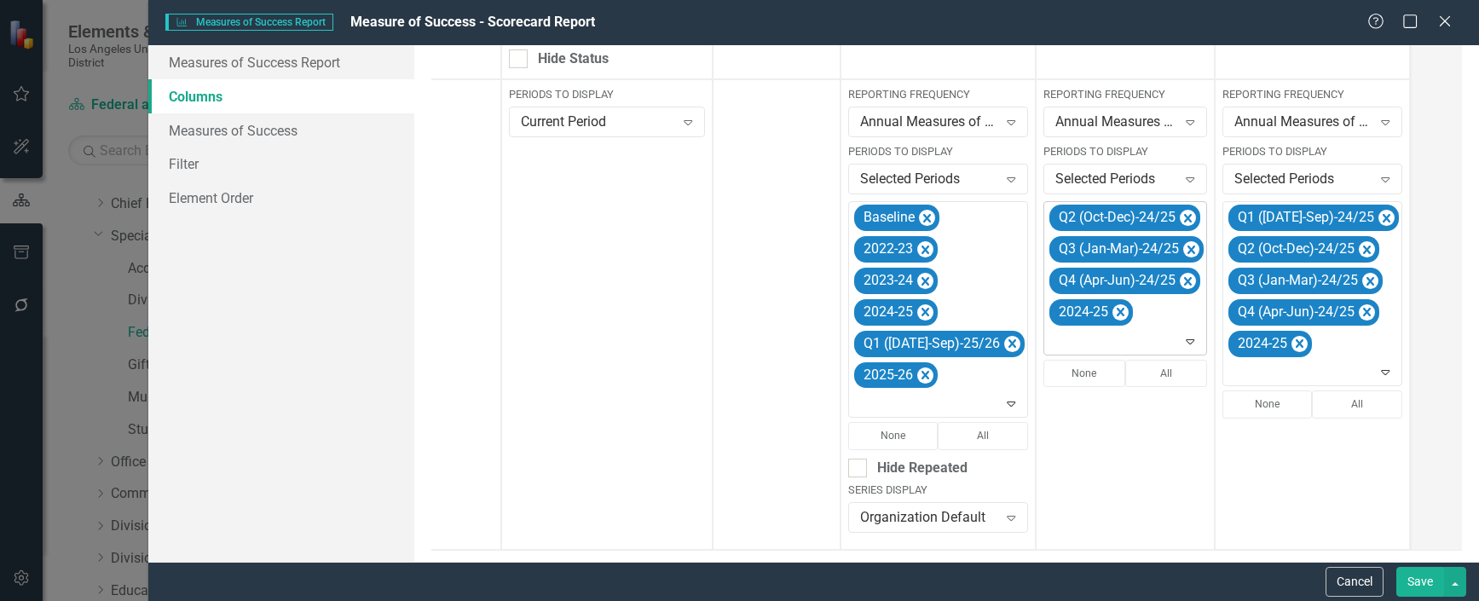
click at [1180, 211] on icon "Remove Q2 (Oct-Dec)-24/25" at bounding box center [1188, 218] width 16 height 21
click at [1183, 211] on icon "Remove Q3 (Jan-Mar)-24/25" at bounding box center [1191, 218] width 16 height 21
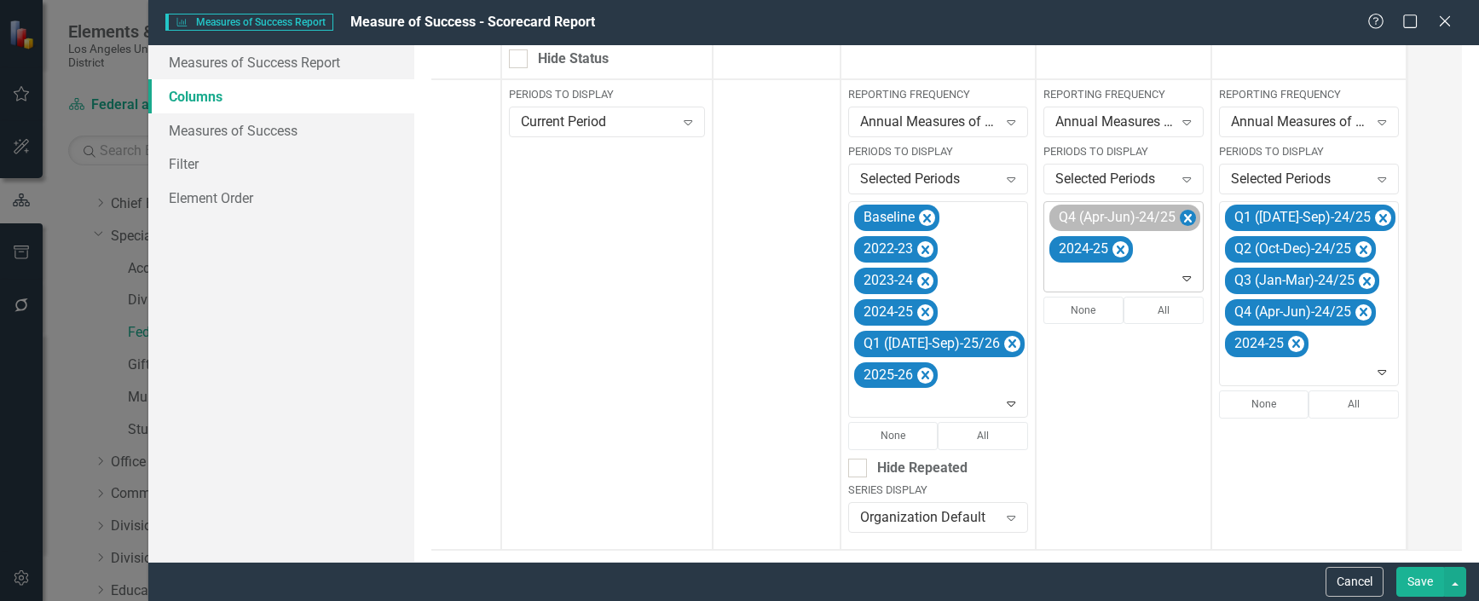
click at [1180, 215] on icon "Remove Q4 (Apr-Jun)-24/25" at bounding box center [1188, 218] width 16 height 21
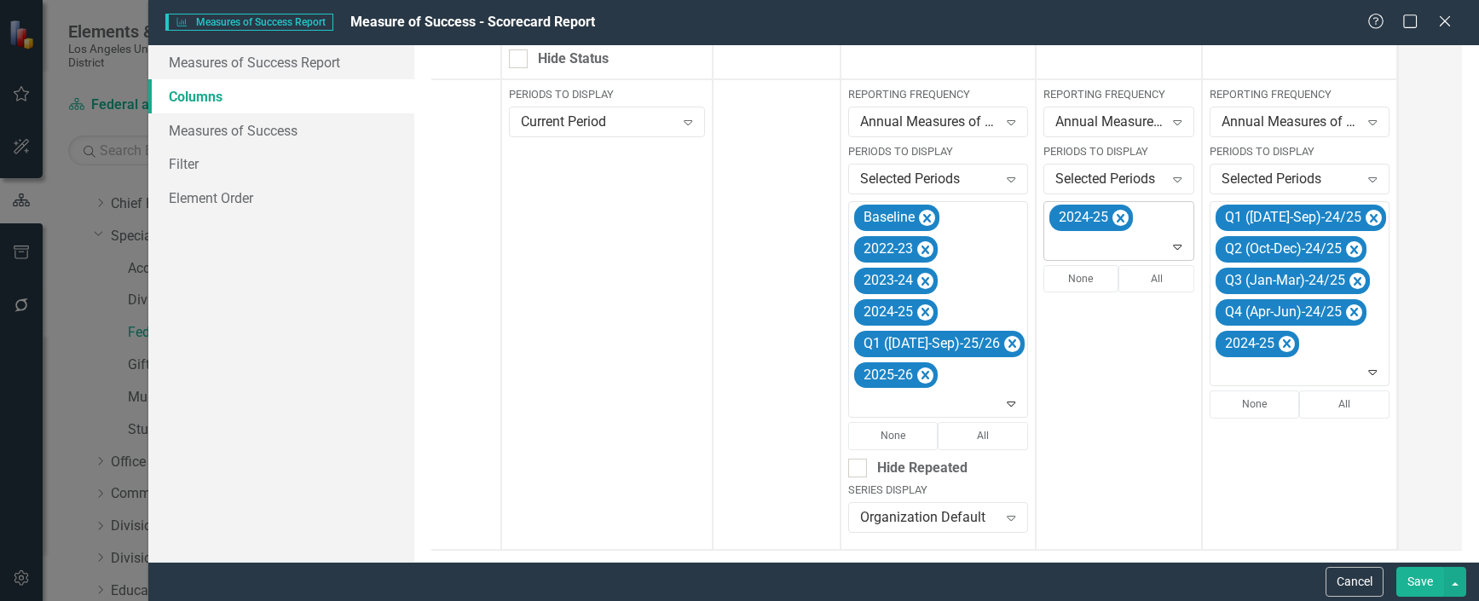
click at [1169, 246] on icon "Expand" at bounding box center [1177, 247] width 17 height 14
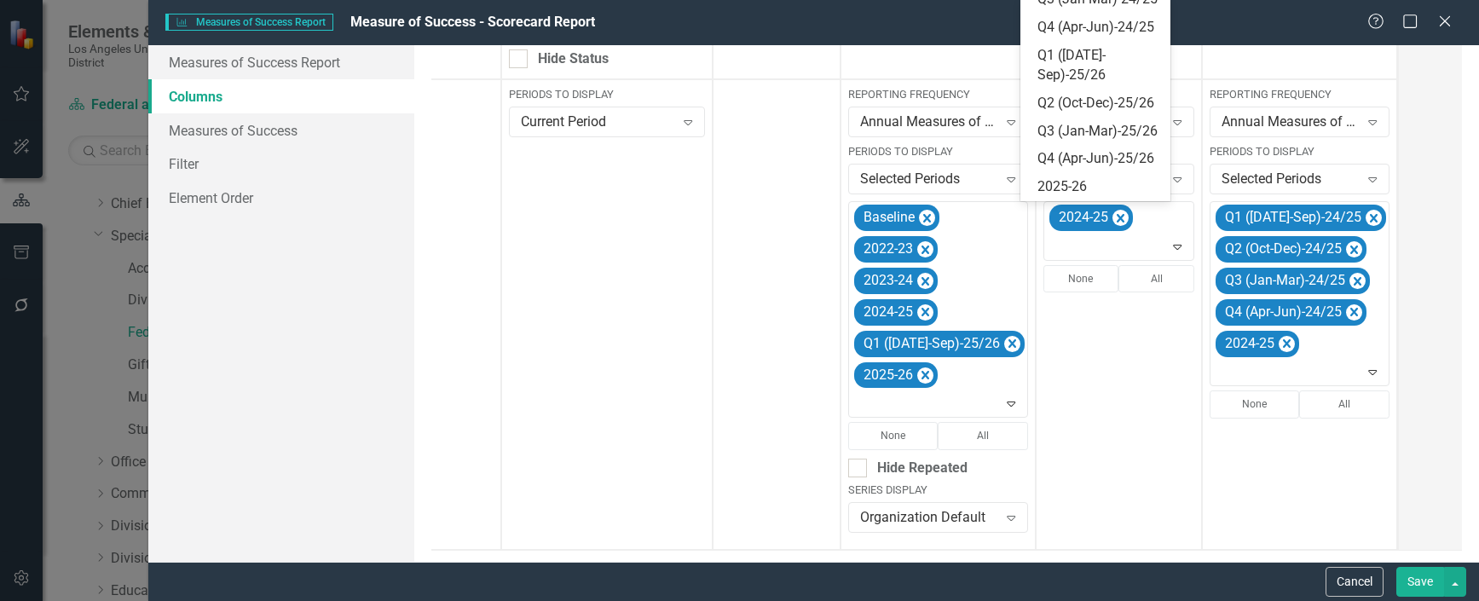
scroll to position [355, 0]
click at [1086, 85] on div "Q1 ([DATE]-Sep)-25/26" at bounding box center [1098, 65] width 123 height 39
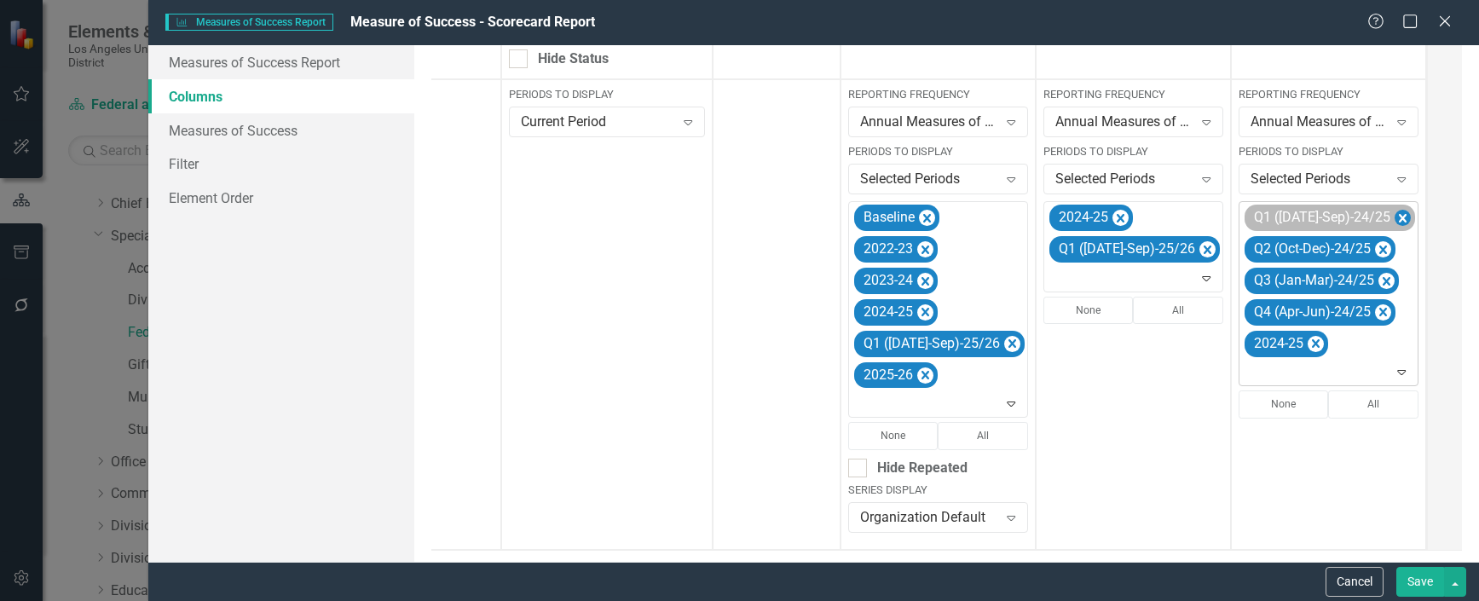
click at [1395, 217] on icon "Remove Q1 (Jul-Sep)-24/25" at bounding box center [1403, 218] width 16 height 21
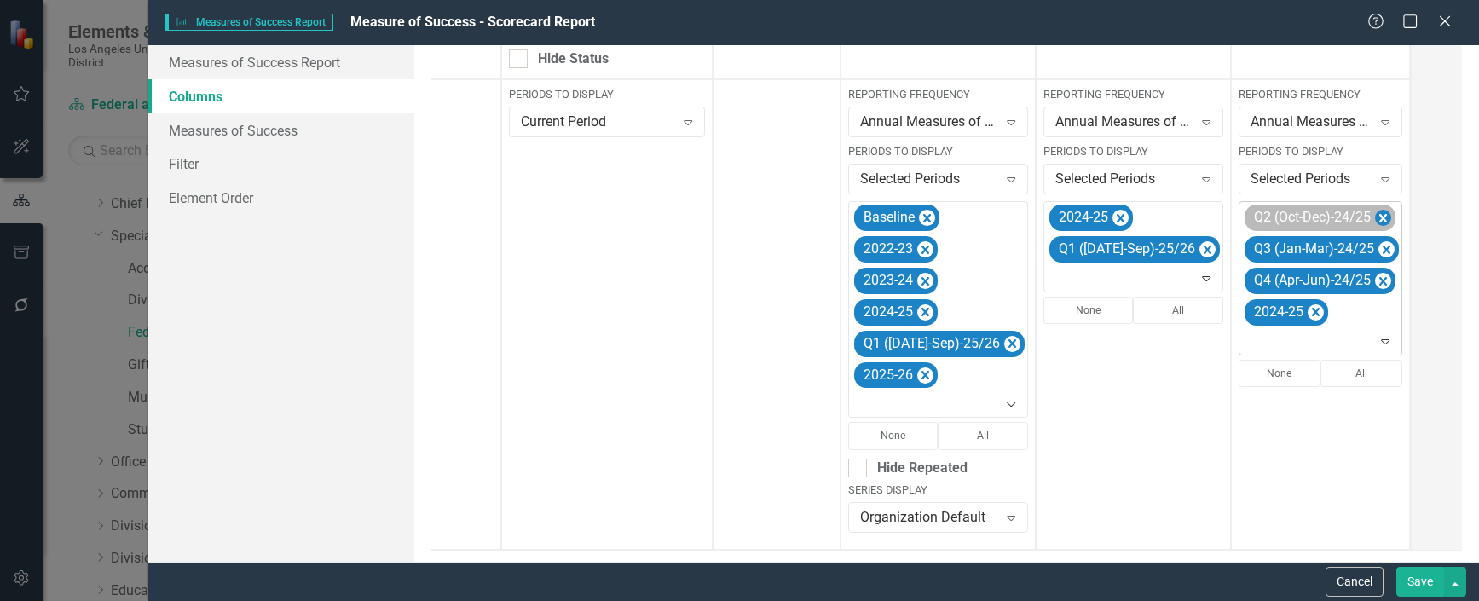
click at [1375, 217] on icon "Remove Q2 (Oct-Dec)-24/25" at bounding box center [1383, 218] width 16 height 21
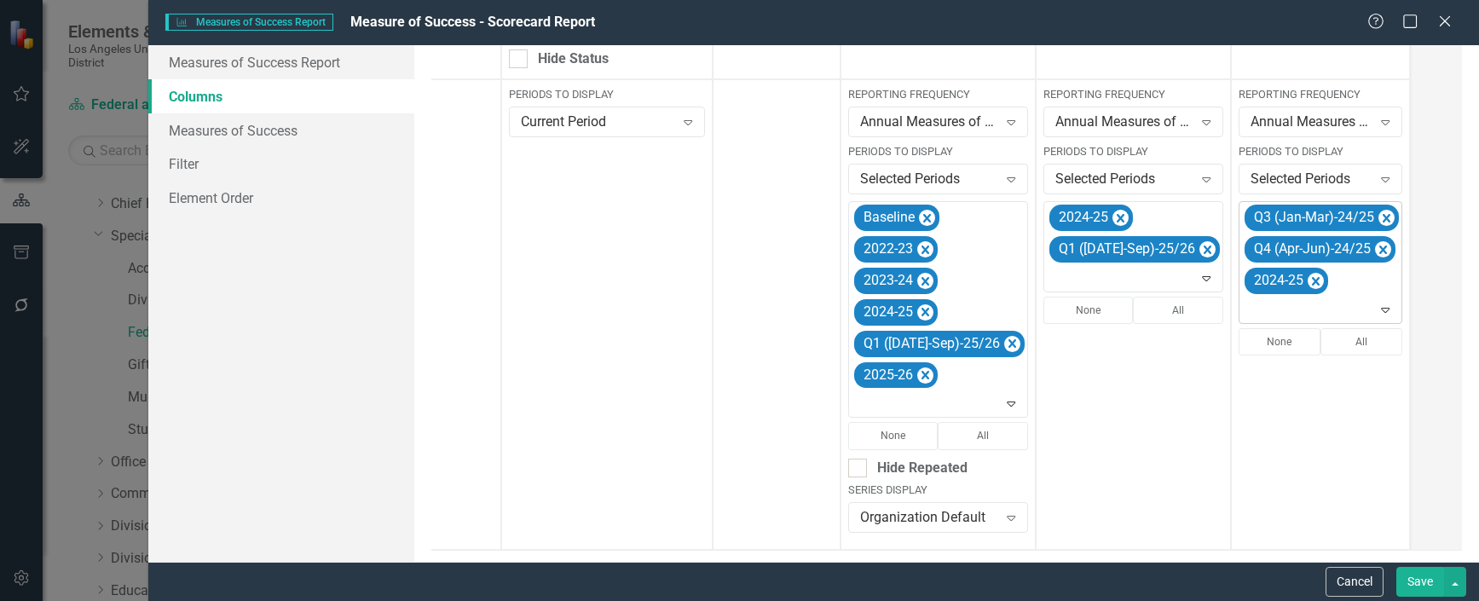
click at [1383, 217] on icon "Remove Q3 (Jan-Mar)-24/25" at bounding box center [1387, 218] width 8 height 9
click at [1375, 217] on icon "Remove Q4 (Apr-Jun)-24/25" at bounding box center [1383, 218] width 16 height 21
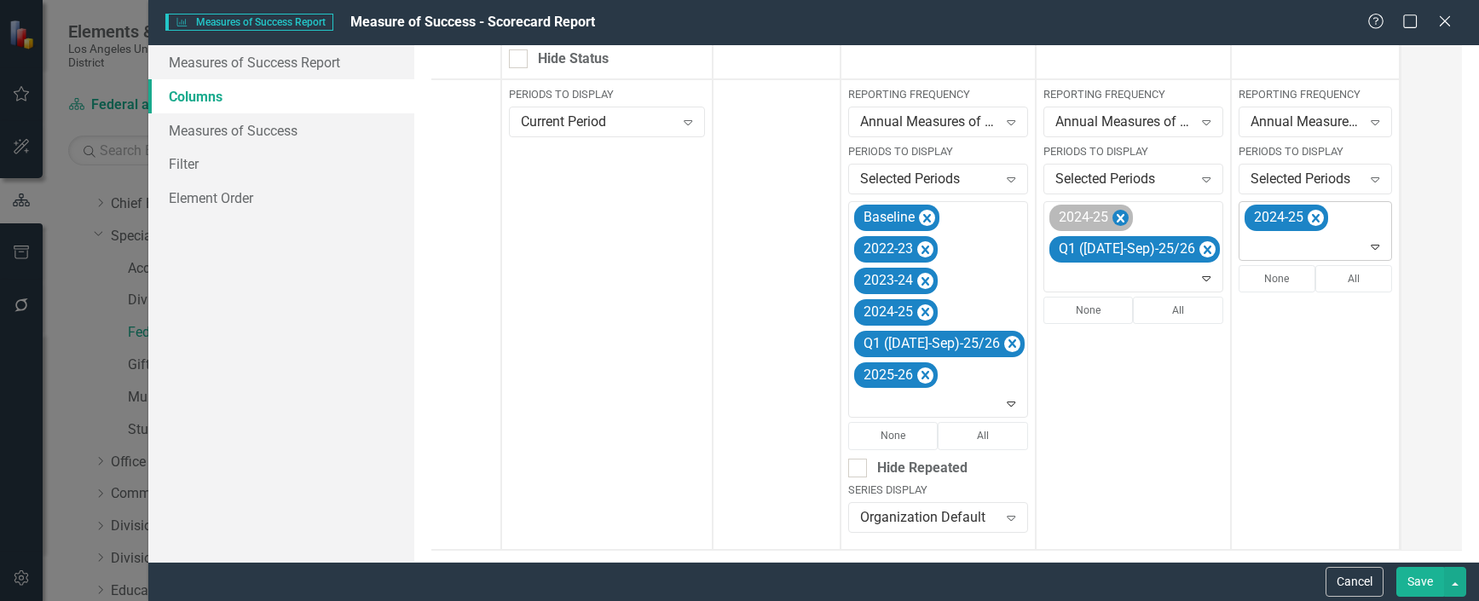
click at [1113, 216] on icon "Remove 2024-25" at bounding box center [1121, 218] width 16 height 21
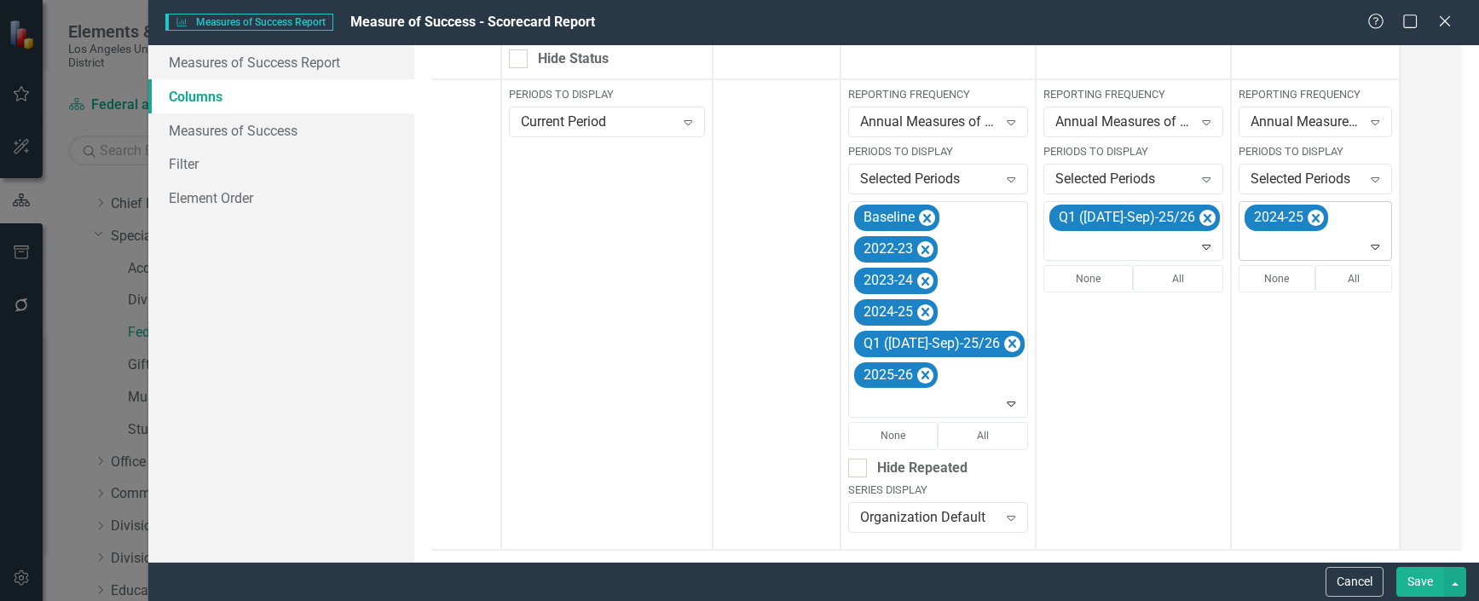
click at [1367, 246] on div "Expand" at bounding box center [1379, 246] width 24 height 27
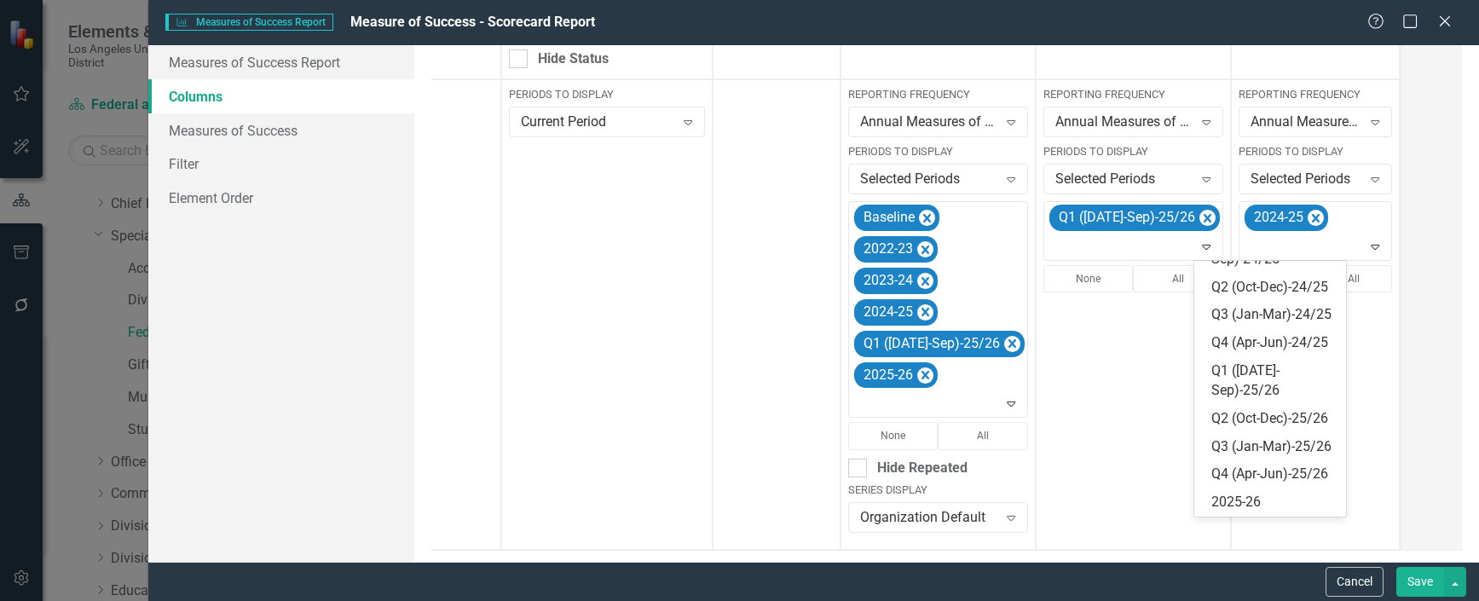
scroll to position [341, 0]
click at [1257, 401] on div "Q1 ([DATE]-Sep)-25/26" at bounding box center [1273, 380] width 125 height 39
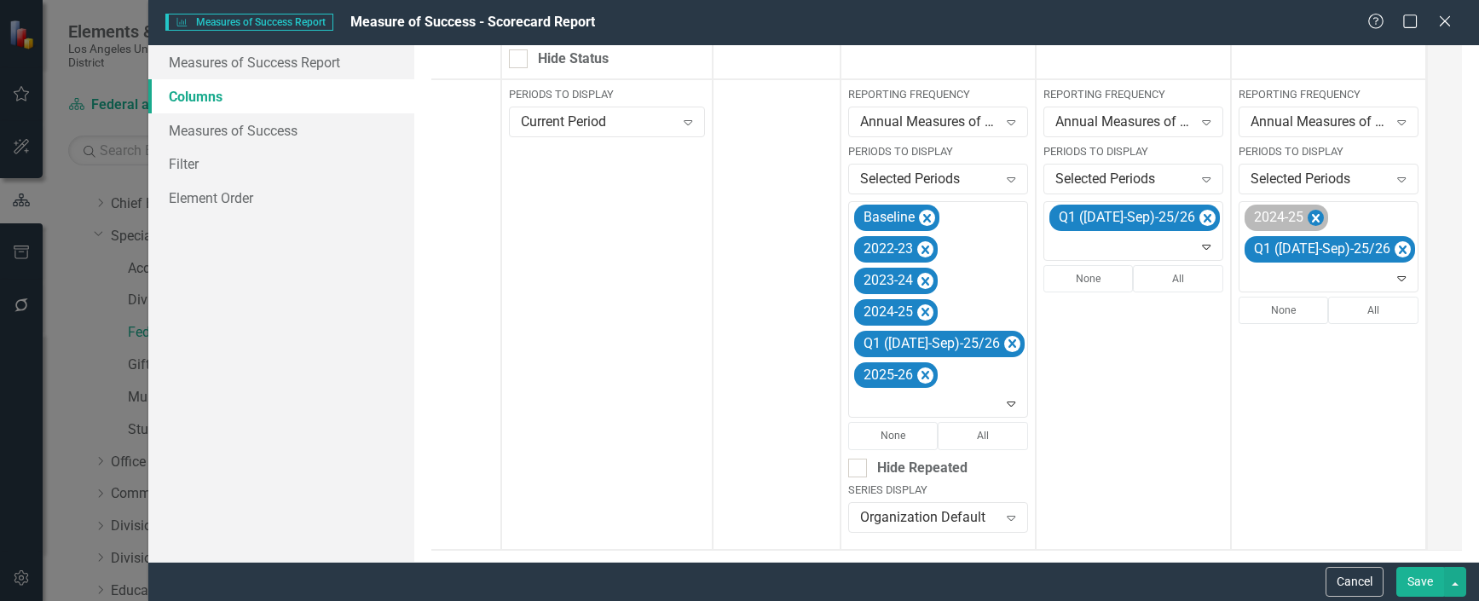
click at [1312, 221] on icon "Remove 2024-25" at bounding box center [1316, 218] width 8 height 9
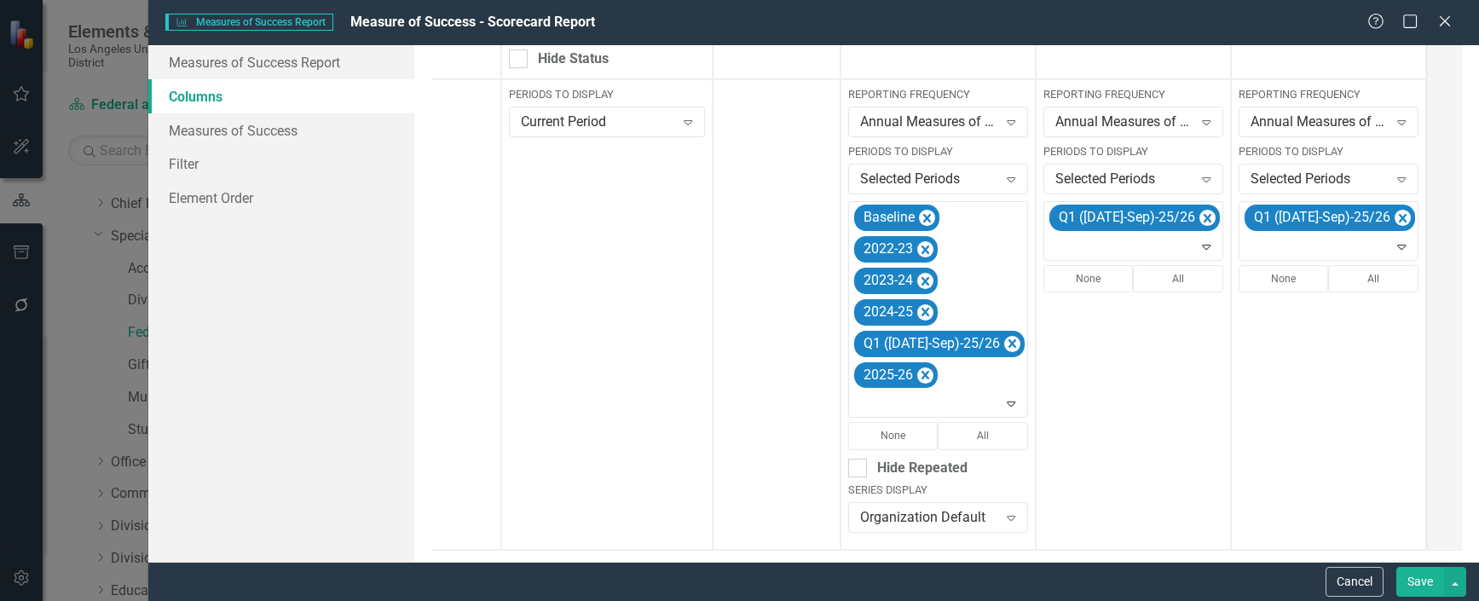
click at [1413, 580] on button "Save" at bounding box center [1420, 582] width 48 height 30
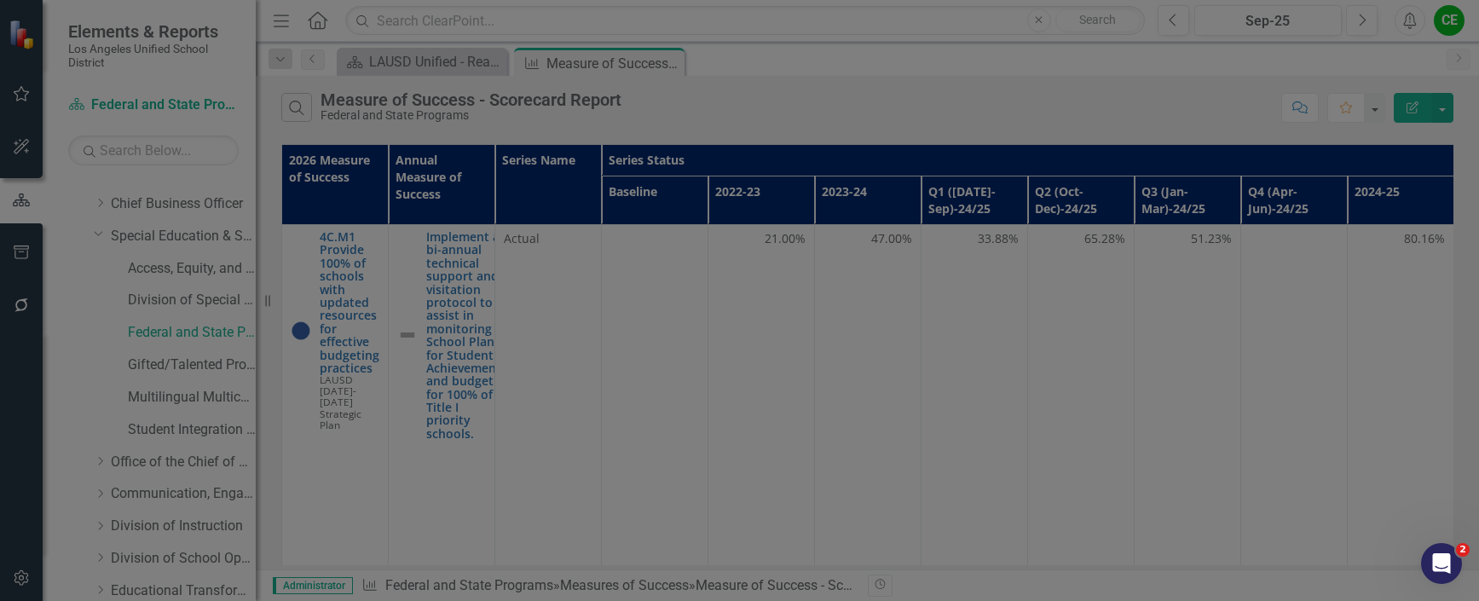
checkbox input "false"
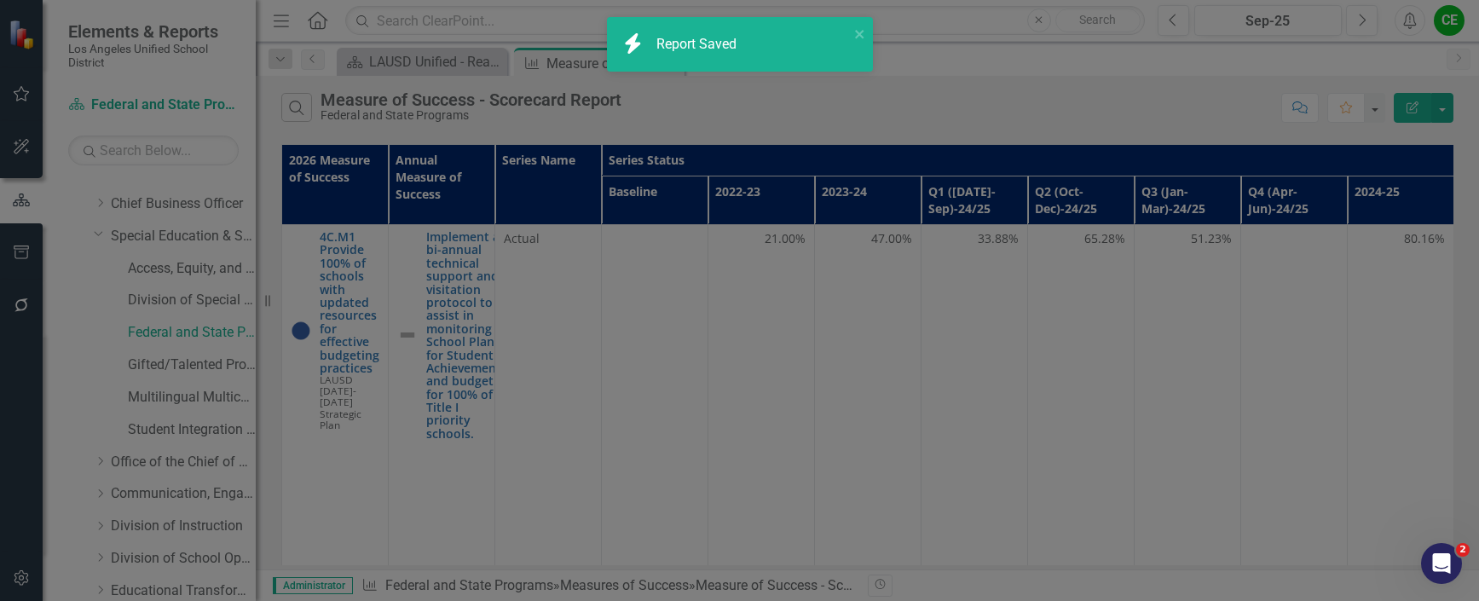
radio input "true"
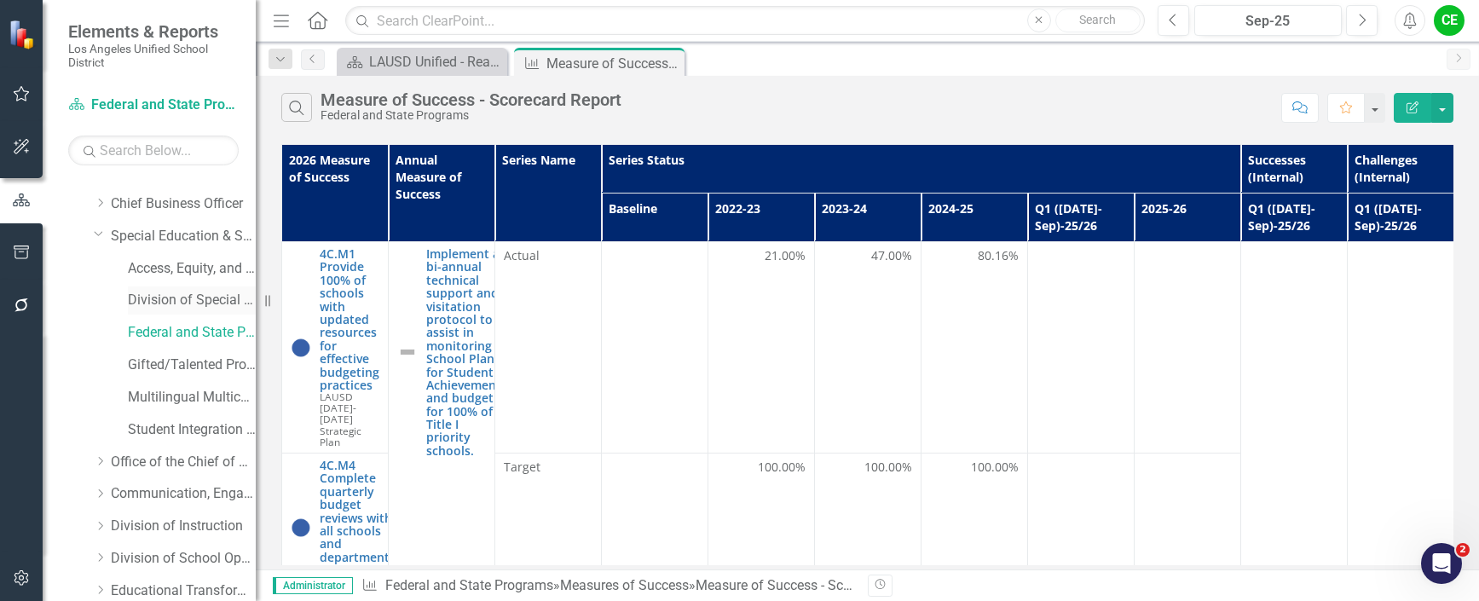
click at [180, 297] on link "Division of Special Education" at bounding box center [192, 301] width 128 height 20
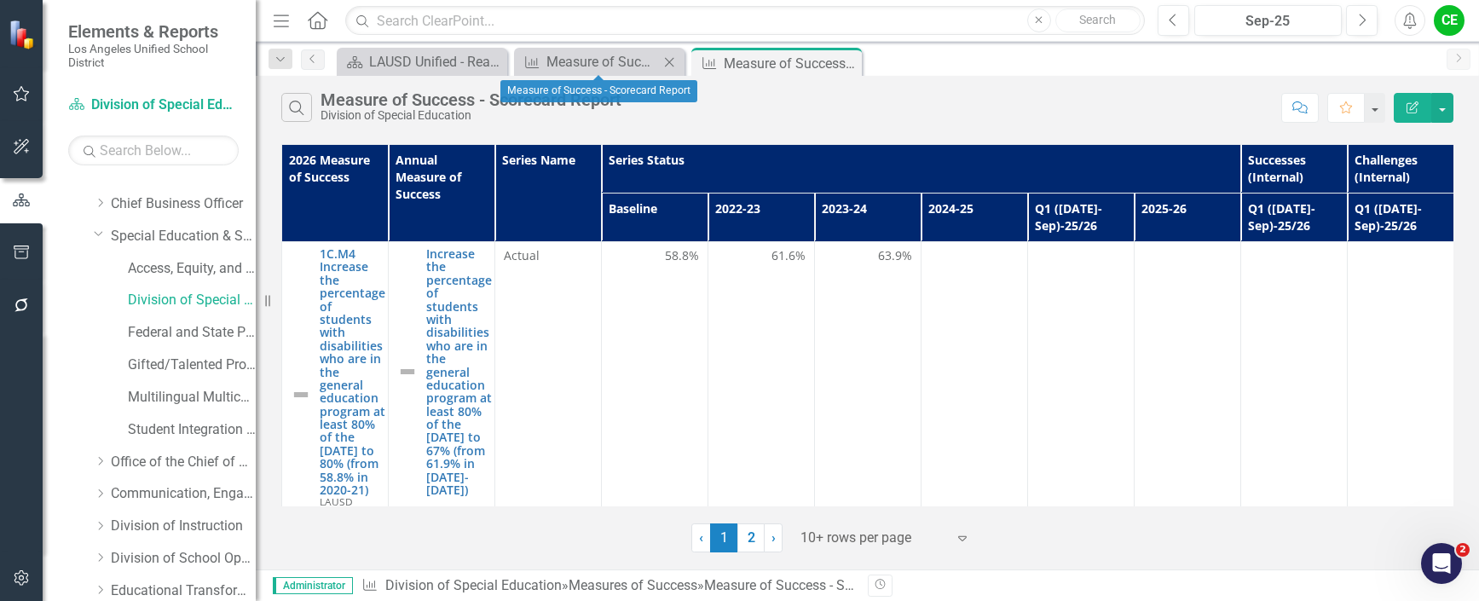
click at [673, 60] on icon "Close" at bounding box center [669, 62] width 17 height 14
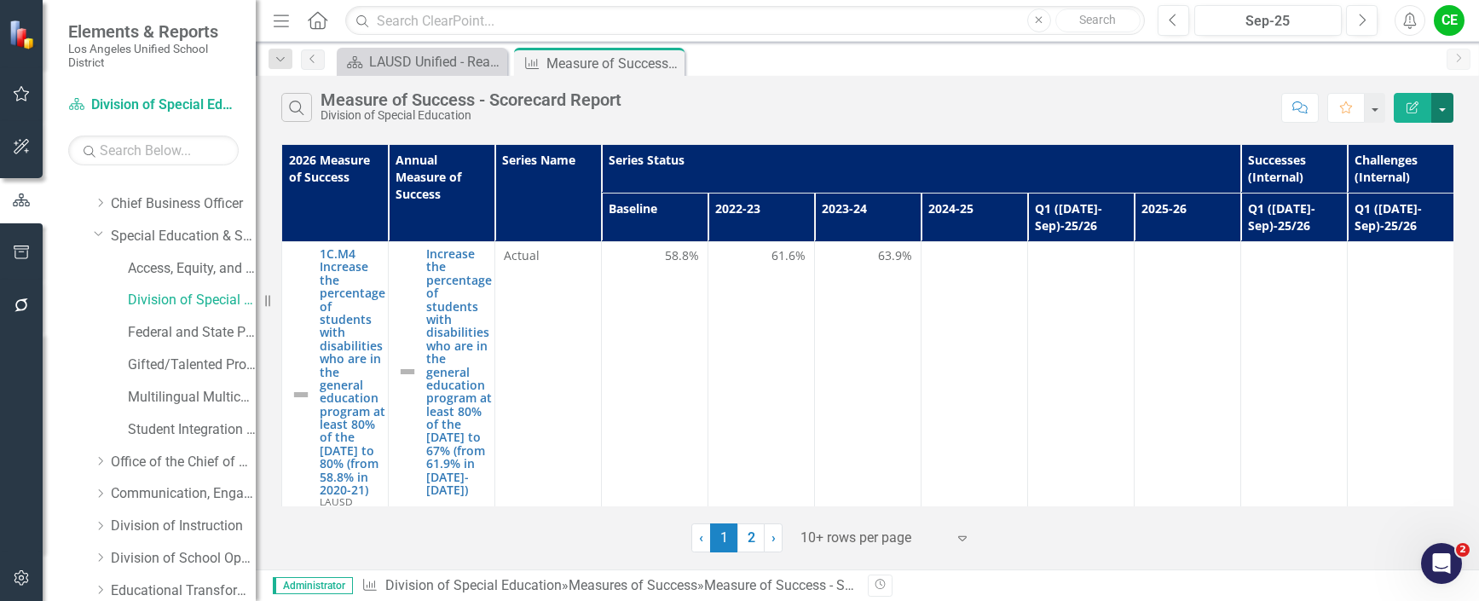
click at [1447, 112] on button "button" at bounding box center [1442, 108] width 22 height 30
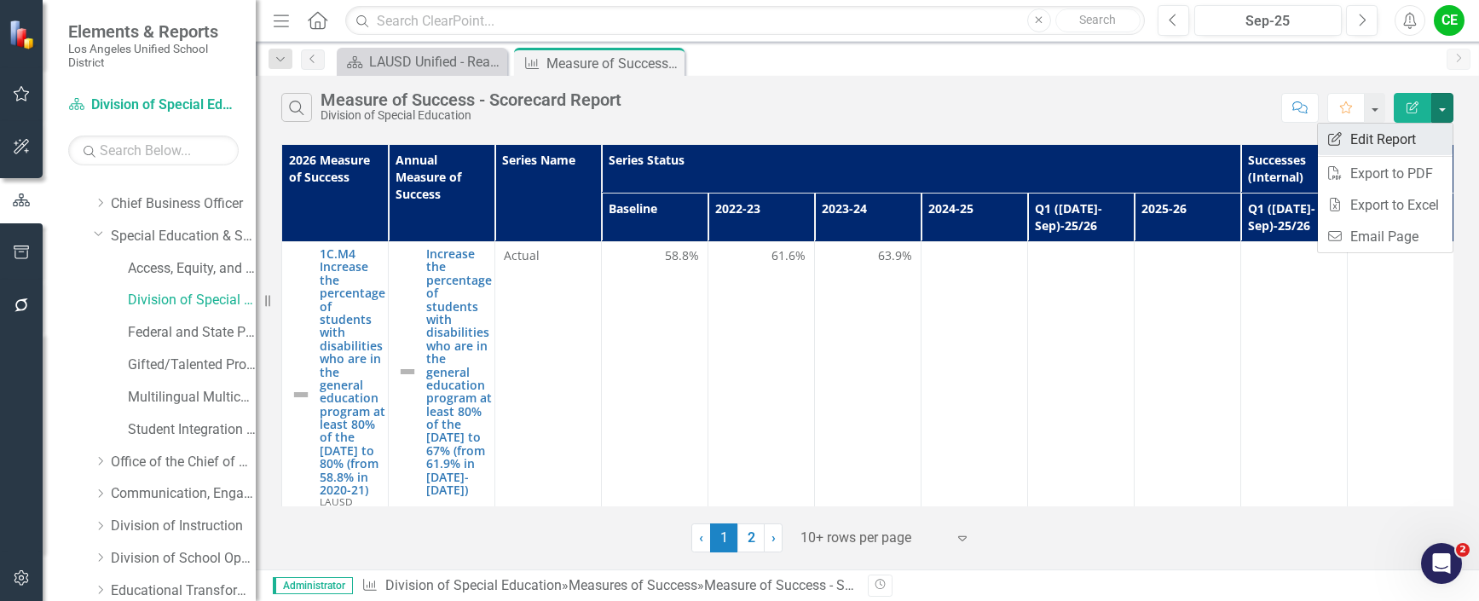
click at [1400, 136] on link "Edit Report Edit Report" at bounding box center [1385, 140] width 135 height 32
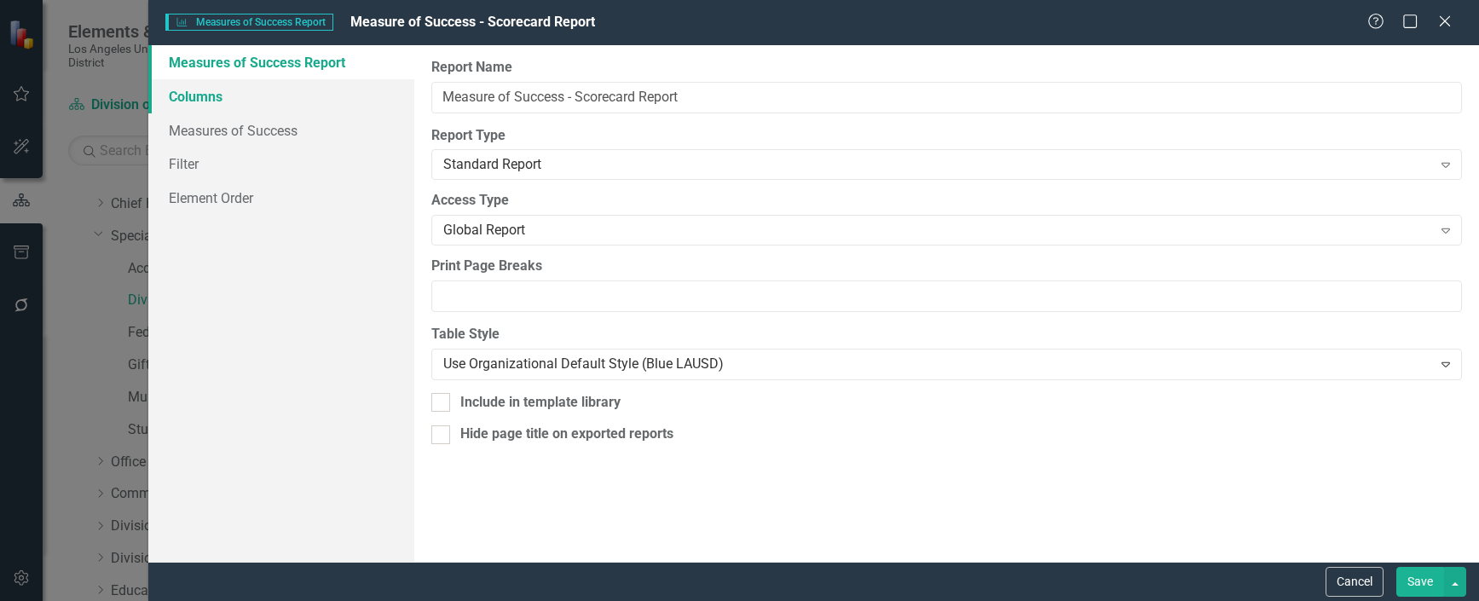
click at [214, 93] on link "Columns" at bounding box center [281, 96] width 266 height 34
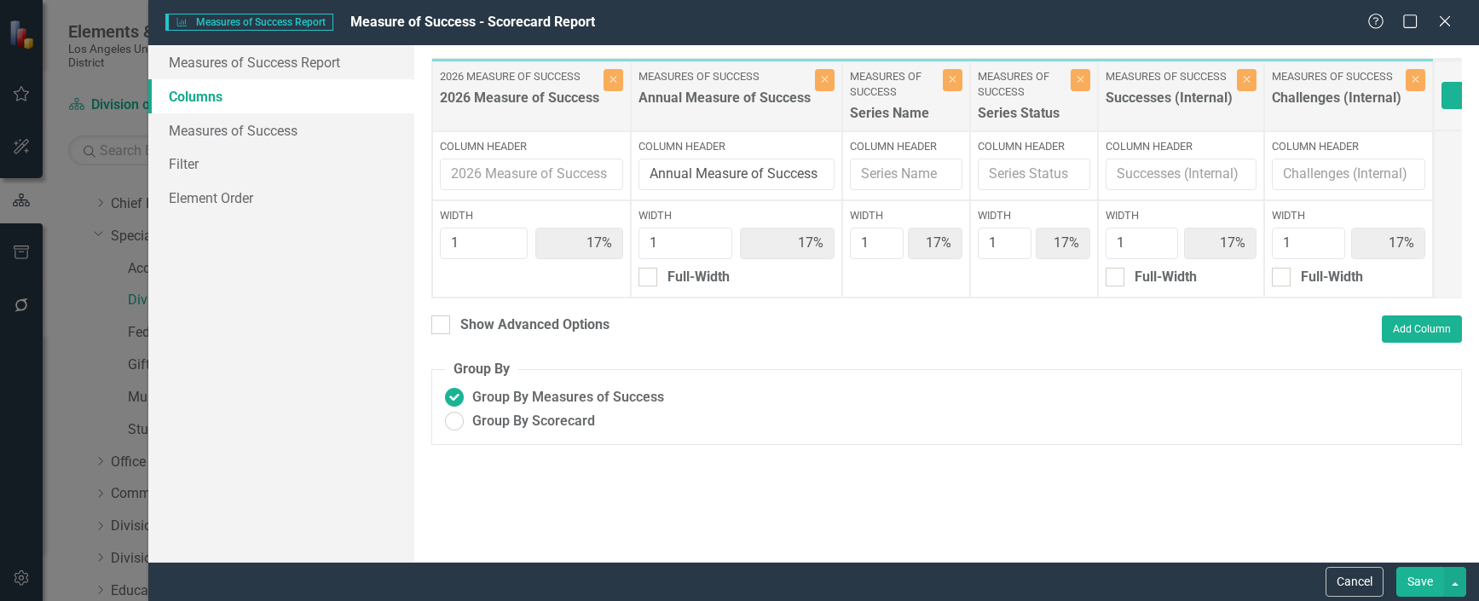
click at [430, 335] on div "To add columns to your report, click on the "Select Columns" button below. All …" at bounding box center [946, 303] width 1065 height 517
click at [437, 327] on input "Show Advanced Options" at bounding box center [436, 320] width 11 height 11
checkbox input "true"
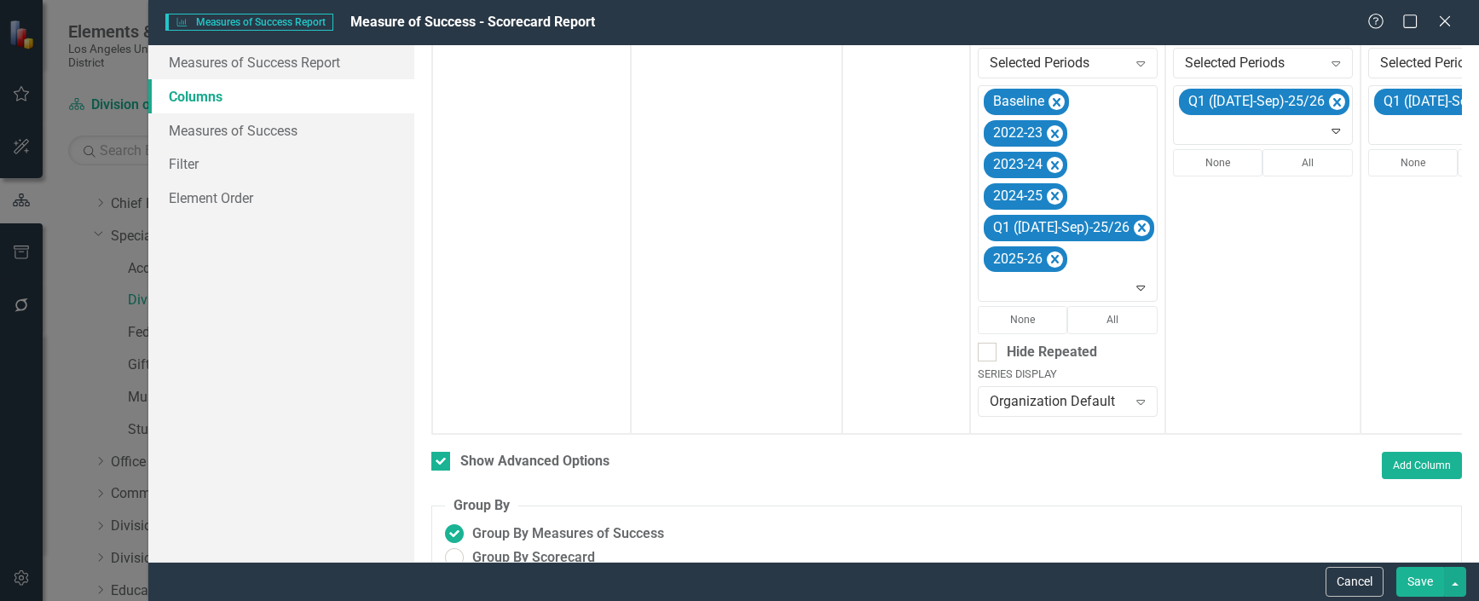
scroll to position [472, 0]
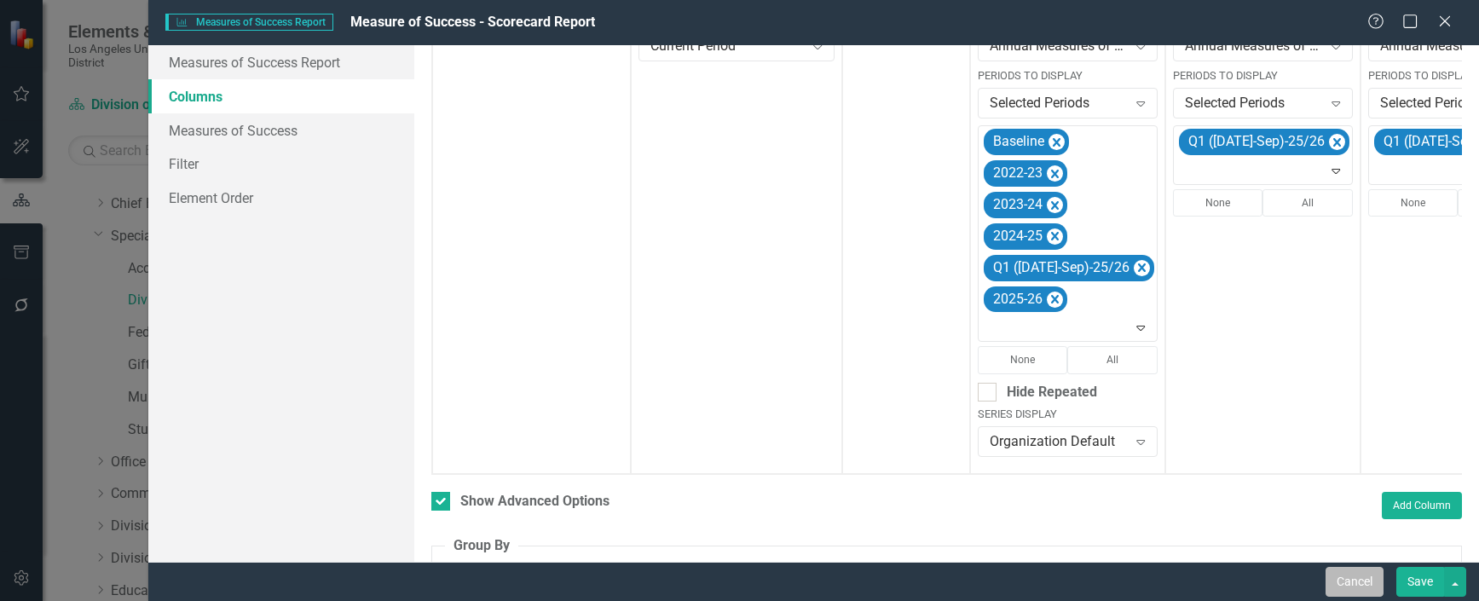
click at [1354, 577] on button "Cancel" at bounding box center [1355, 582] width 58 height 30
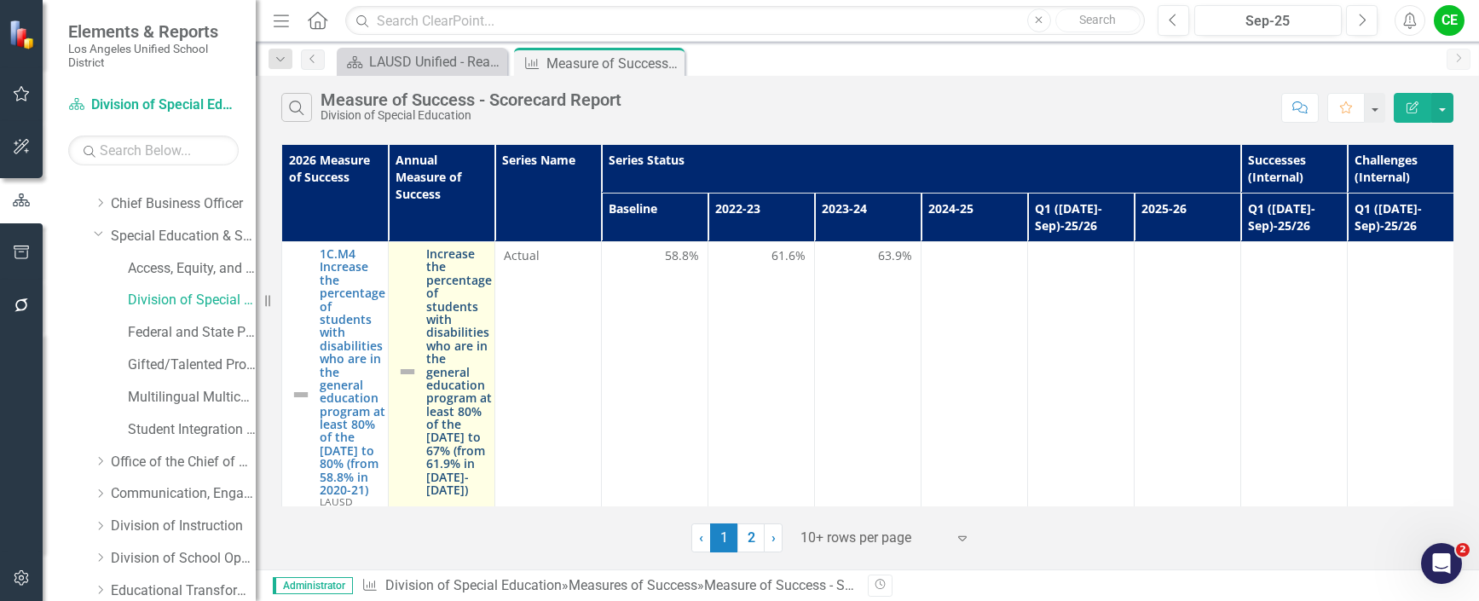
click at [449, 309] on link "Increase the percentage of students with disabilities who are in the general ed…" at bounding box center [459, 371] width 66 height 249
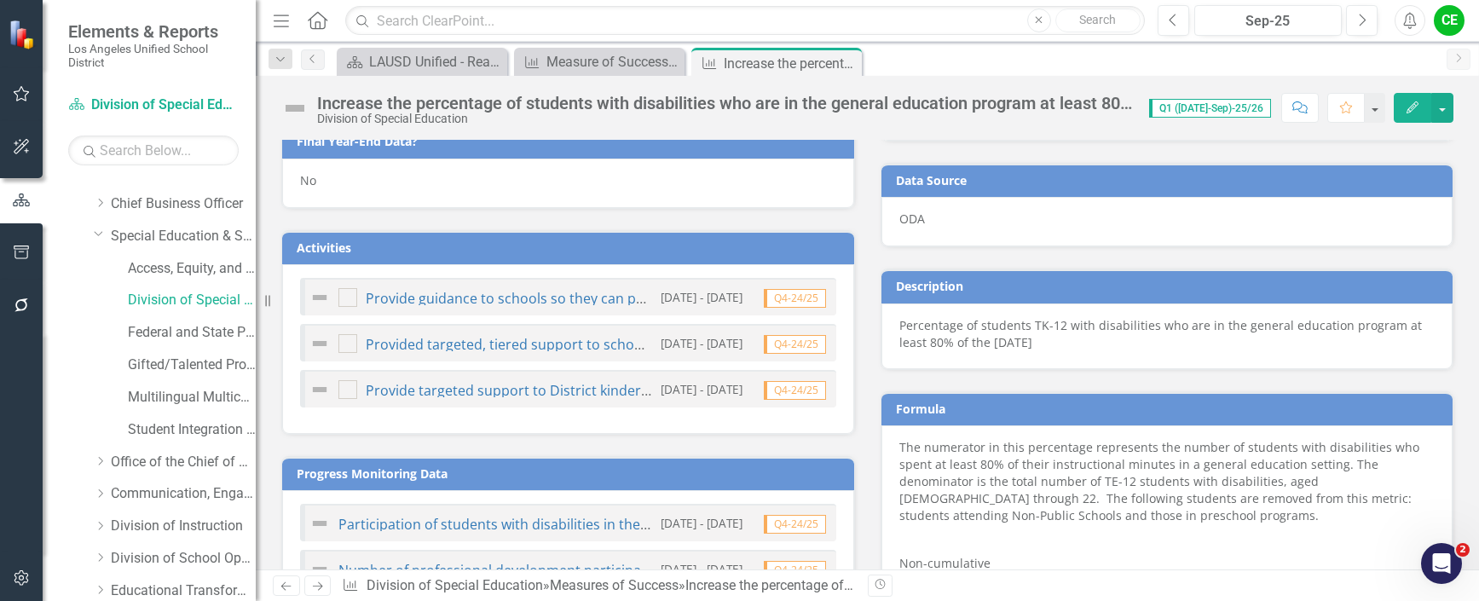
scroll to position [820, 0]
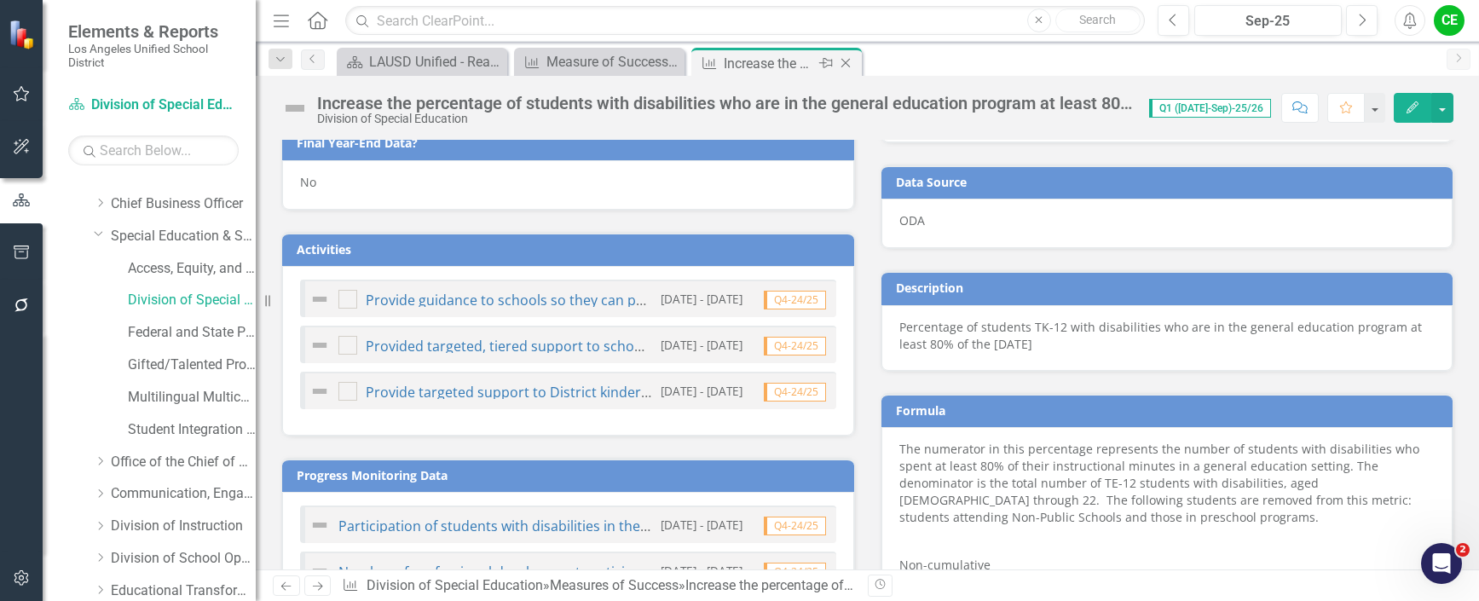
click at [845, 61] on icon "Close" at bounding box center [845, 63] width 17 height 14
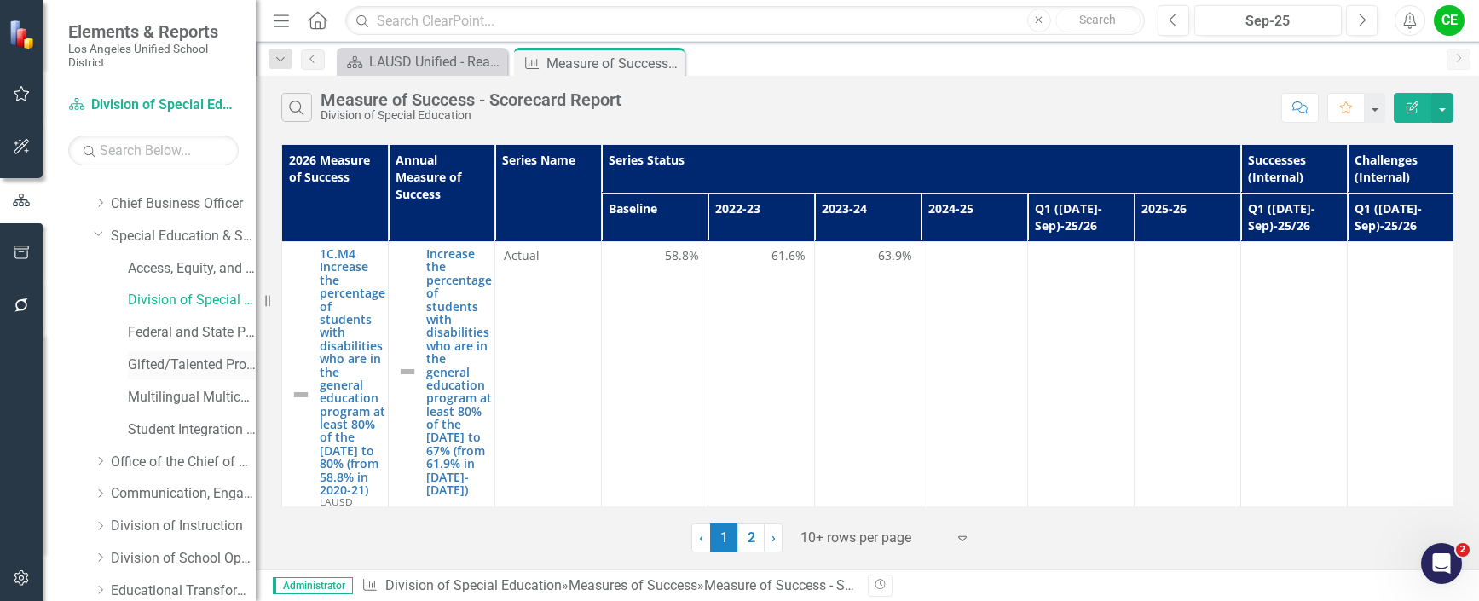
click at [170, 361] on link "Gifted/Talented Programs" at bounding box center [192, 365] width 128 height 20
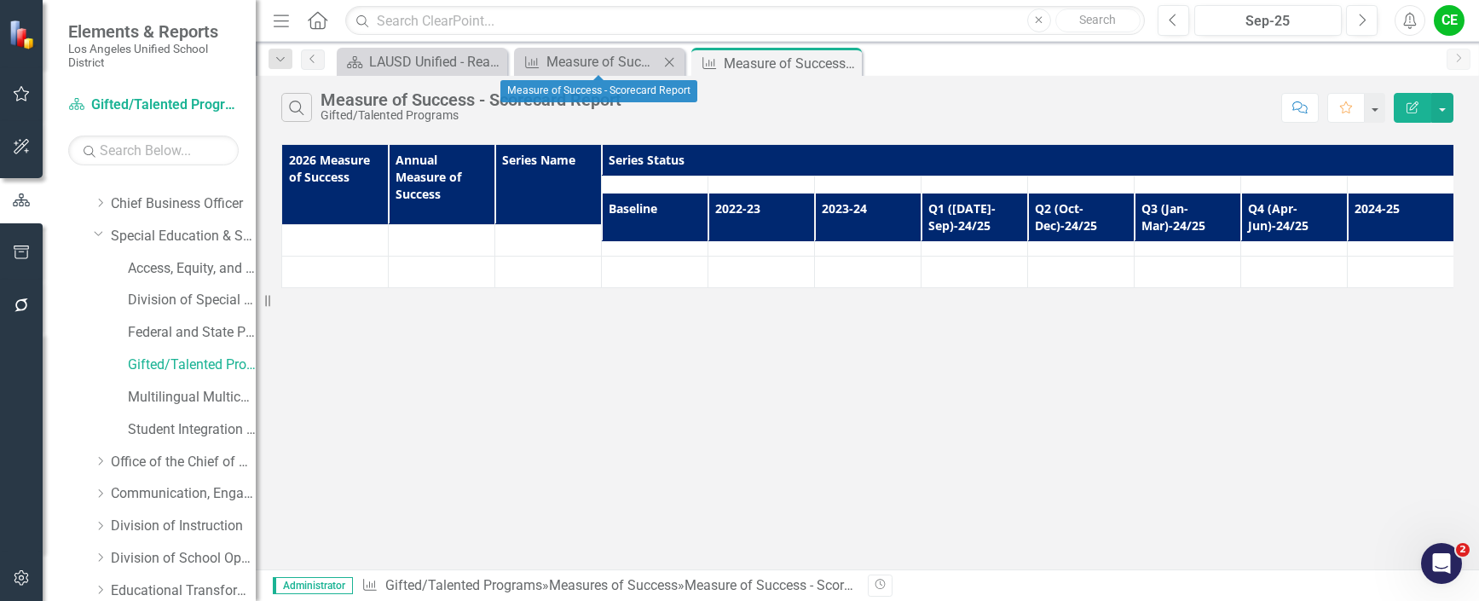
click at [668, 60] on icon at bounding box center [669, 61] width 9 height 9
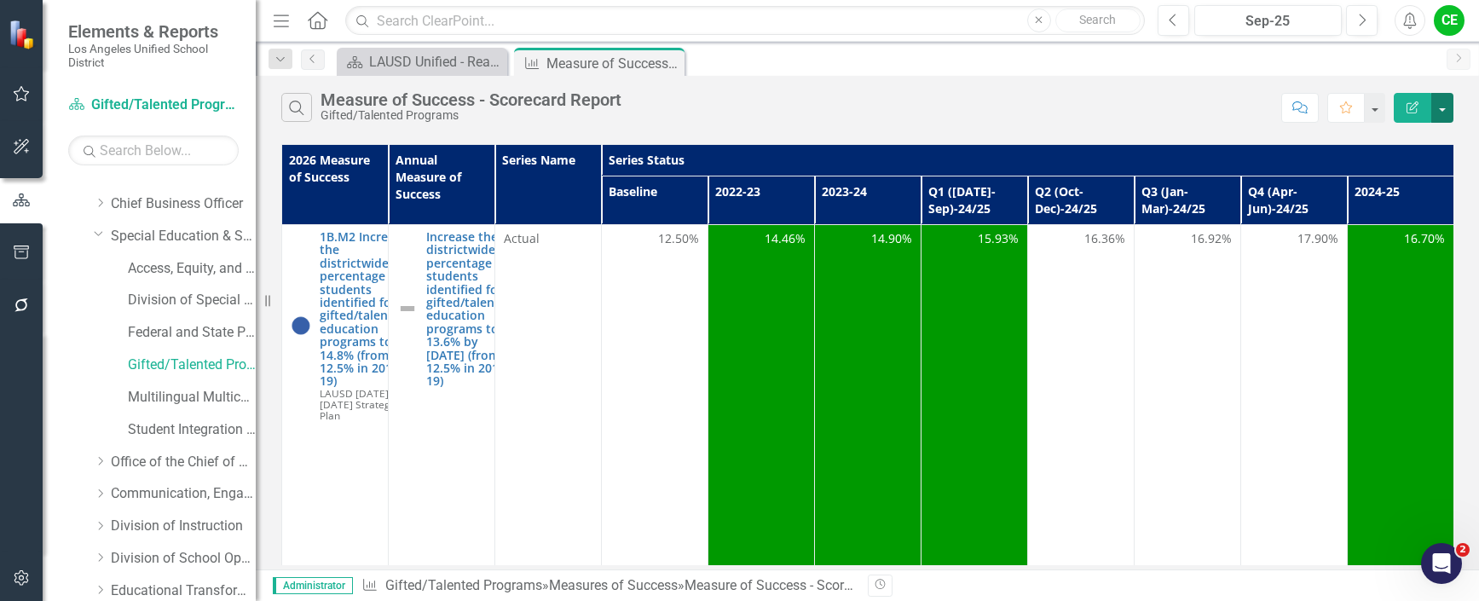
click at [1448, 112] on button "button" at bounding box center [1442, 108] width 22 height 30
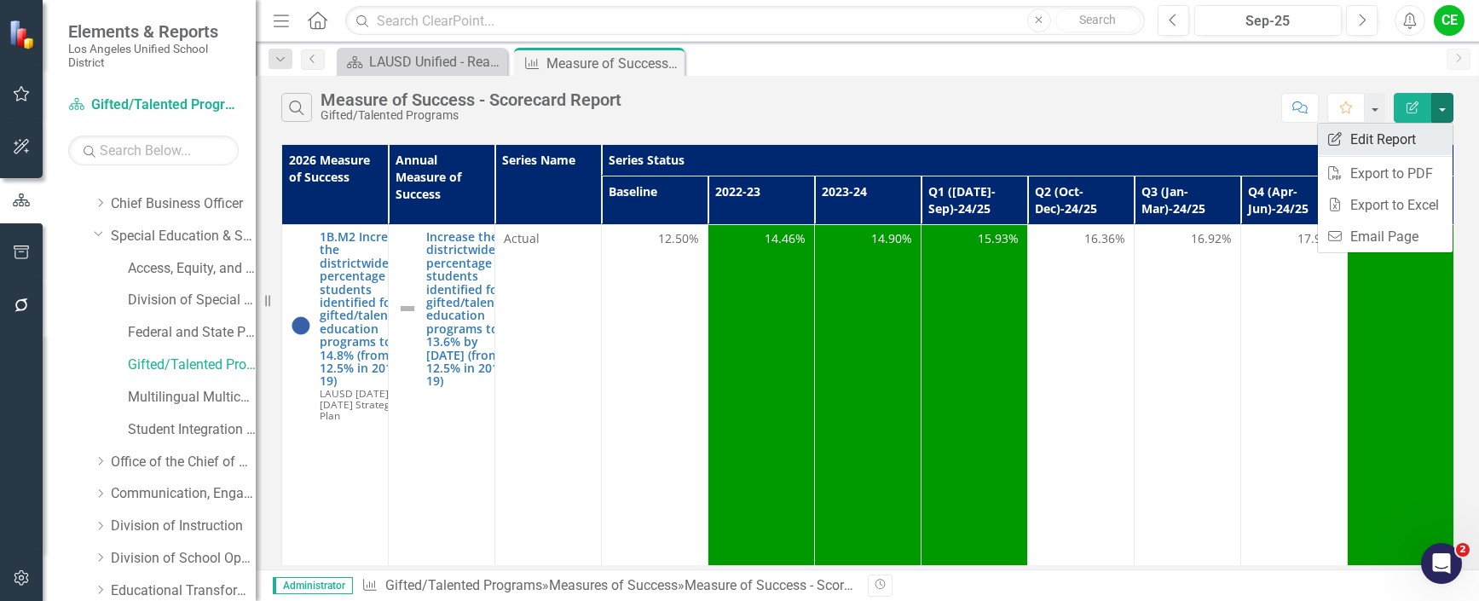
click at [1391, 136] on link "Edit Report Edit Report" at bounding box center [1385, 140] width 135 height 32
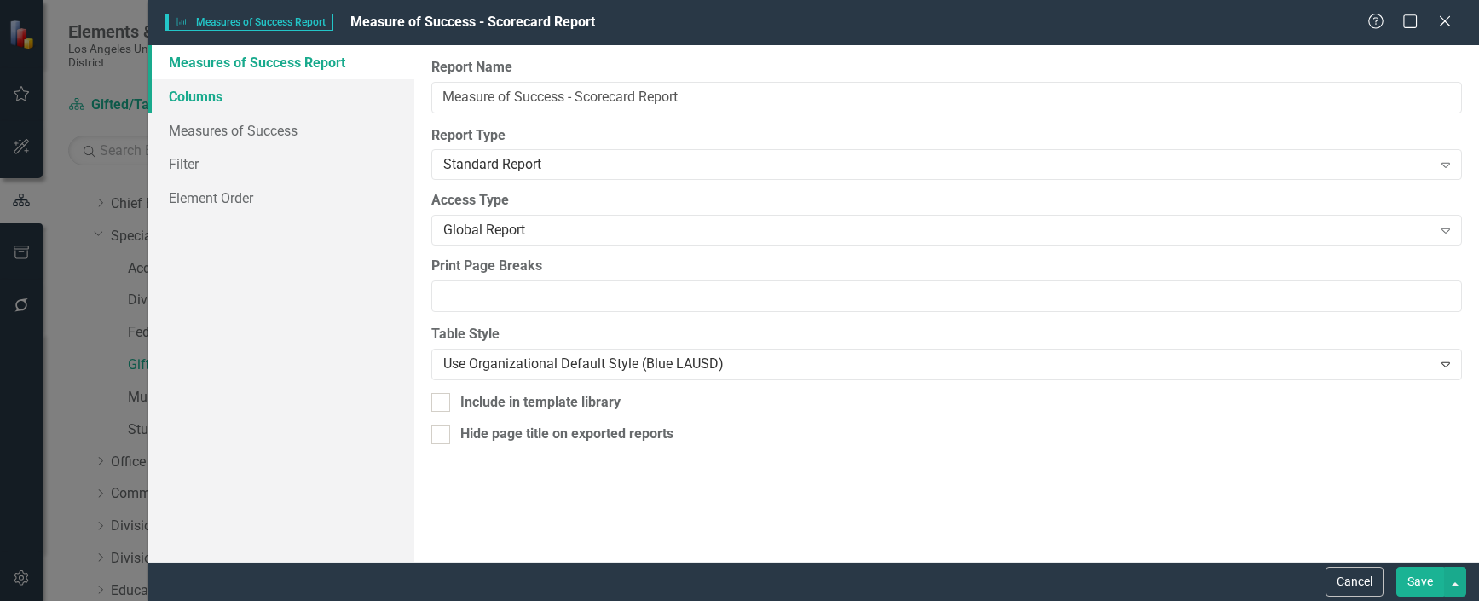
click at [192, 101] on link "Columns" at bounding box center [281, 96] width 266 height 34
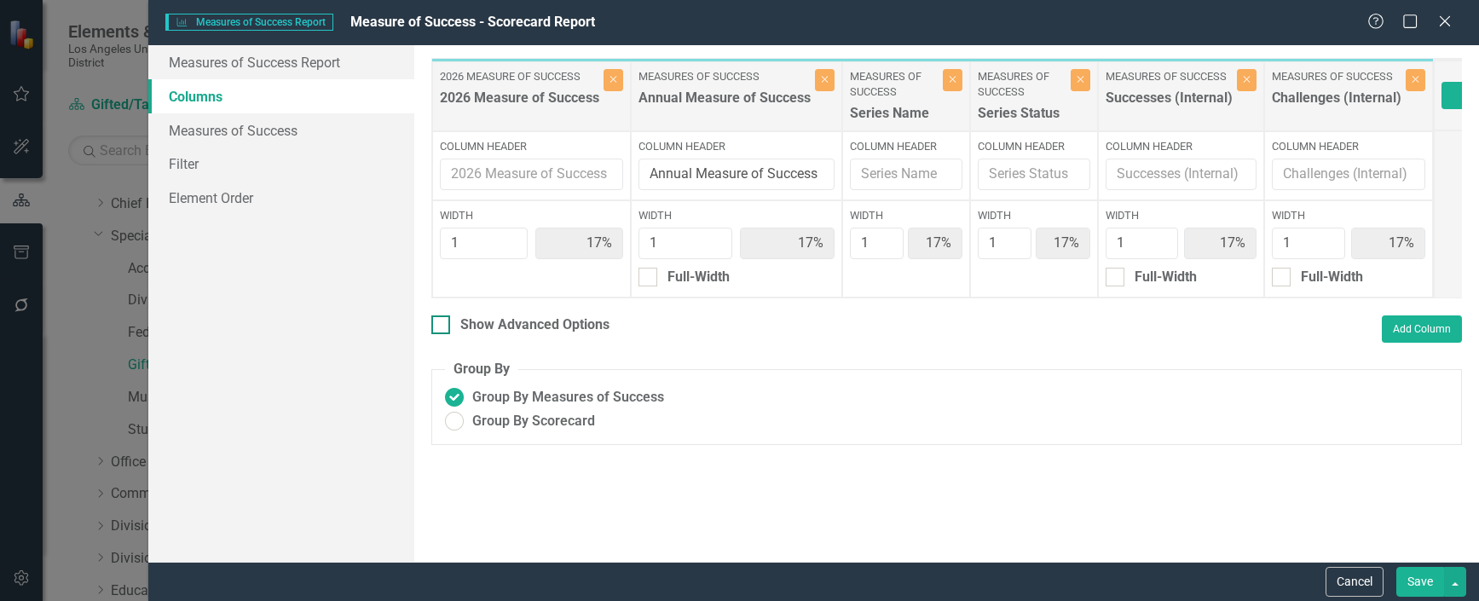
click at [448, 334] on div at bounding box center [440, 324] width 19 height 19
click at [442, 327] on input "Show Advanced Options" at bounding box center [436, 320] width 11 height 11
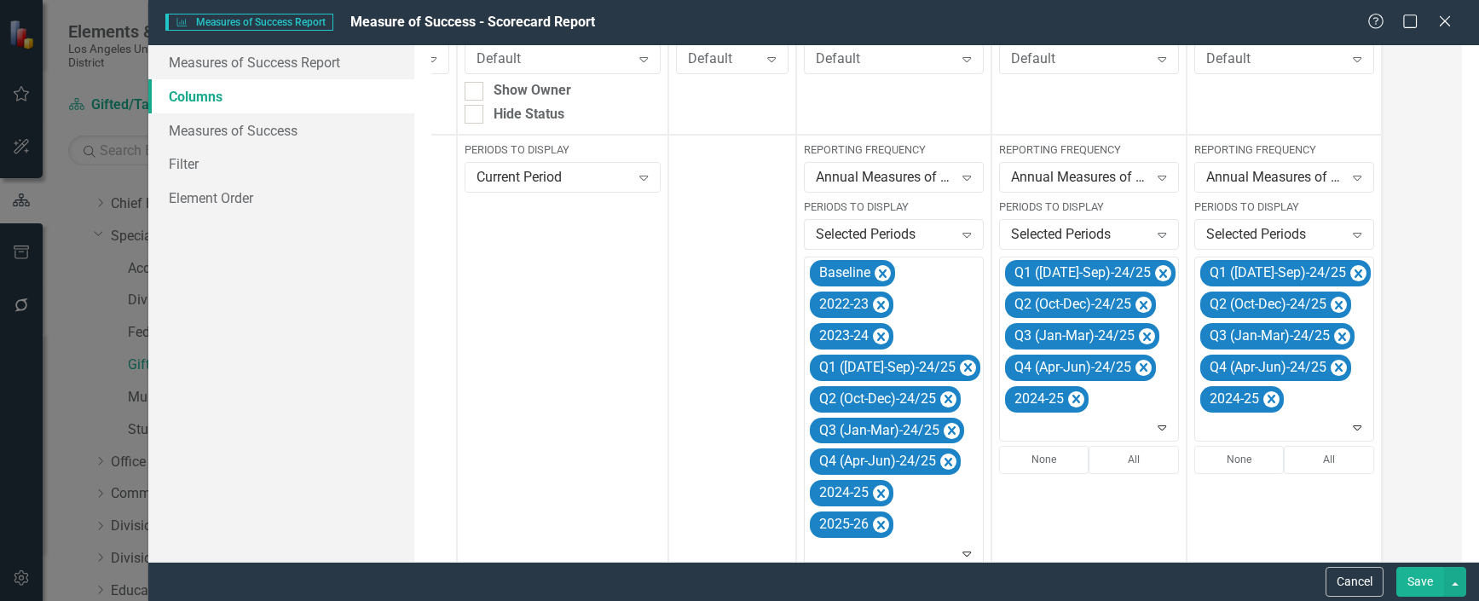
scroll to position [511, 0]
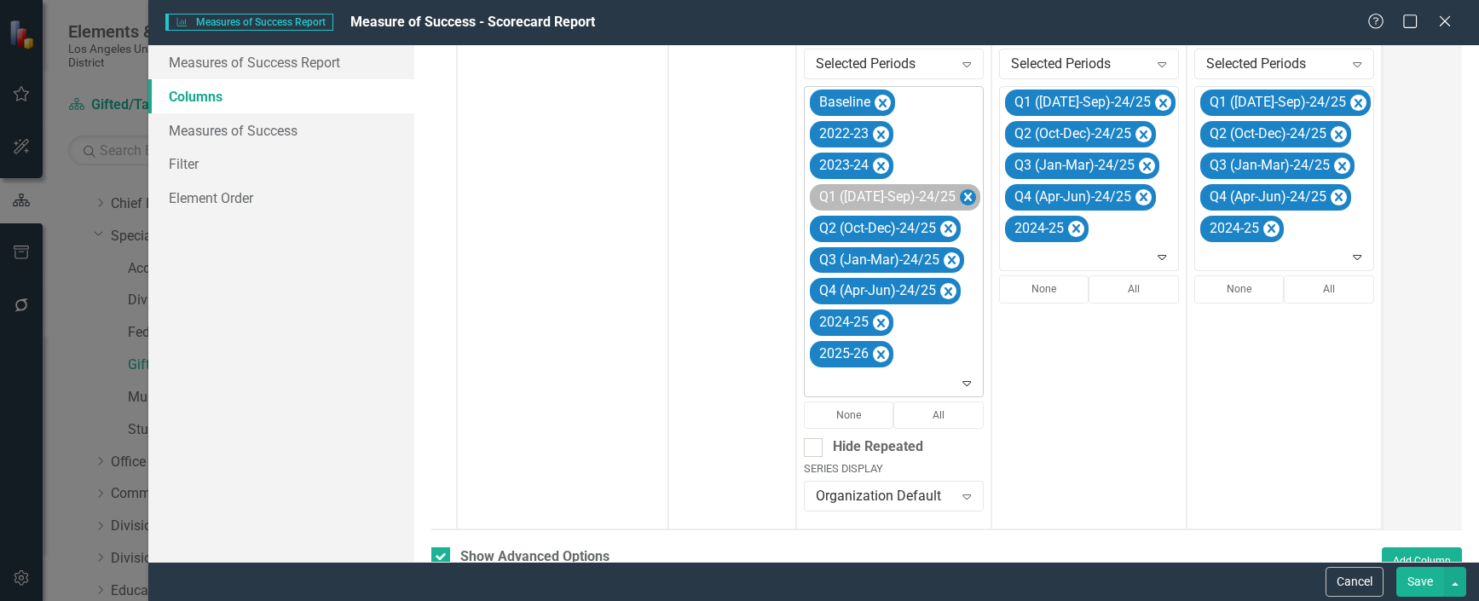
click at [964, 194] on icon "Remove Q1 (Jul-Sep)-24/25" at bounding box center [968, 197] width 8 height 9
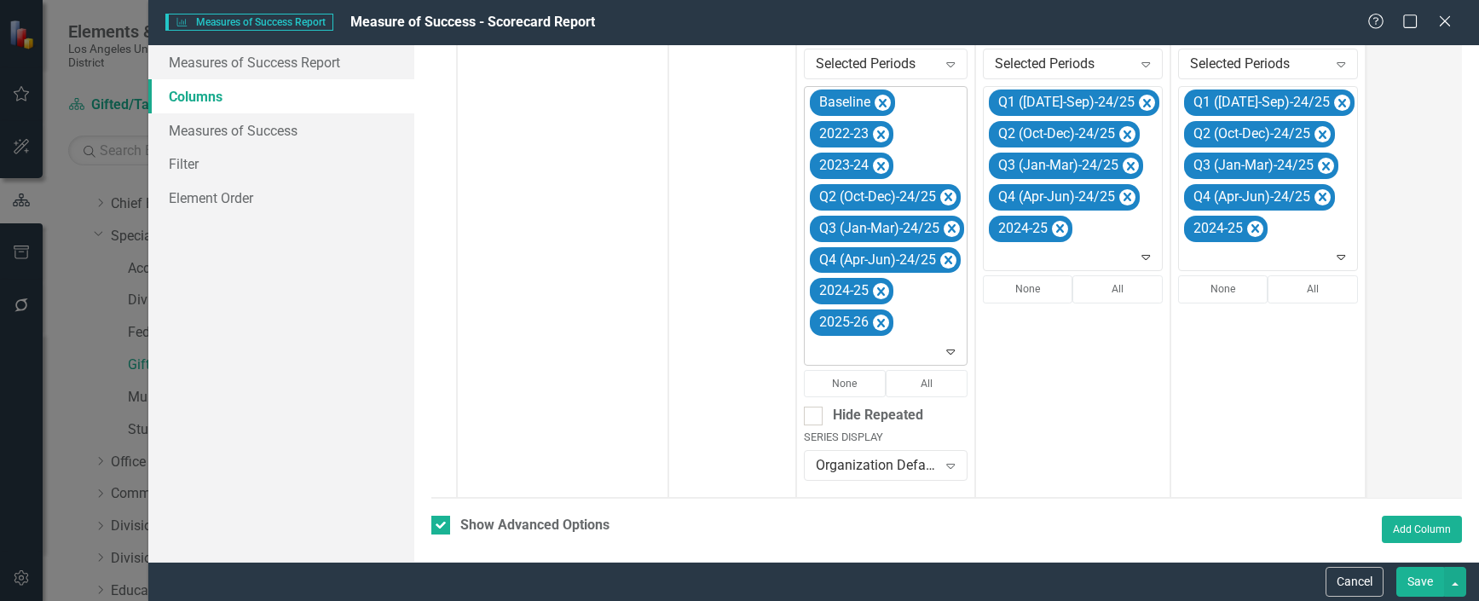
click at [949, 194] on icon "Remove Q2 (Oct-Dec)-24/25" at bounding box center [948, 197] width 16 height 21
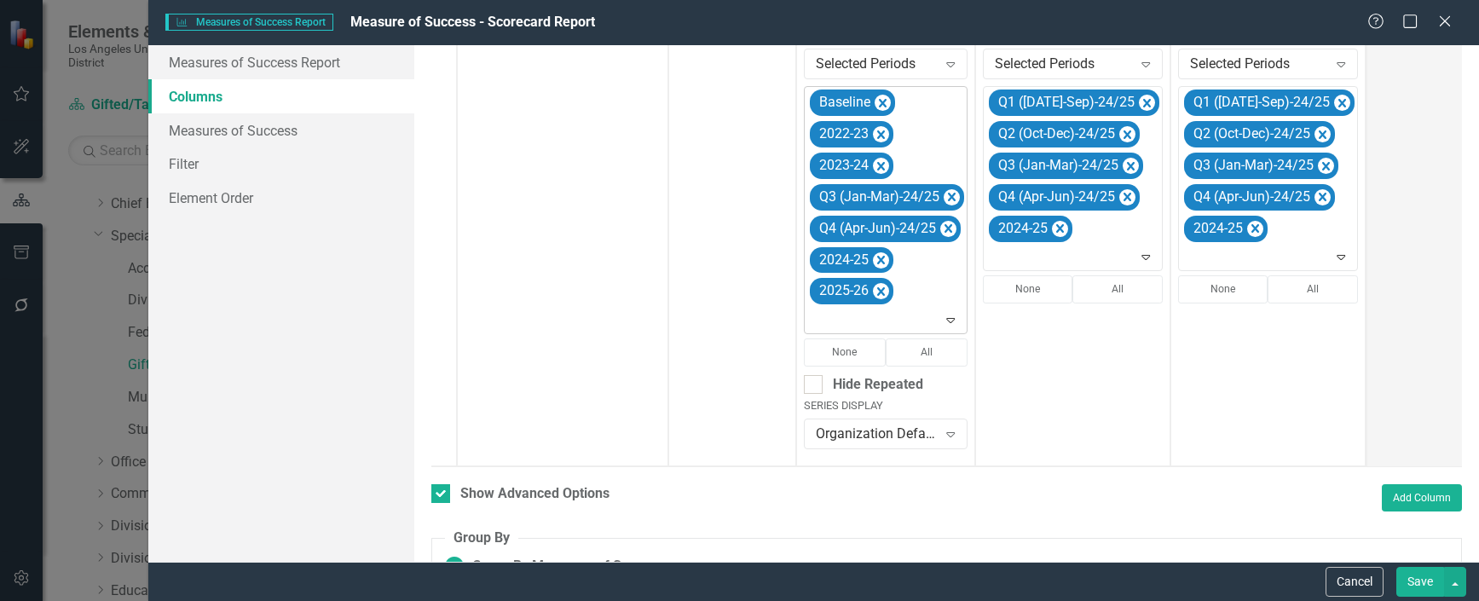
click at [949, 194] on icon "Remove Q3 (Jan-Mar)-24/25" at bounding box center [952, 197] width 16 height 21
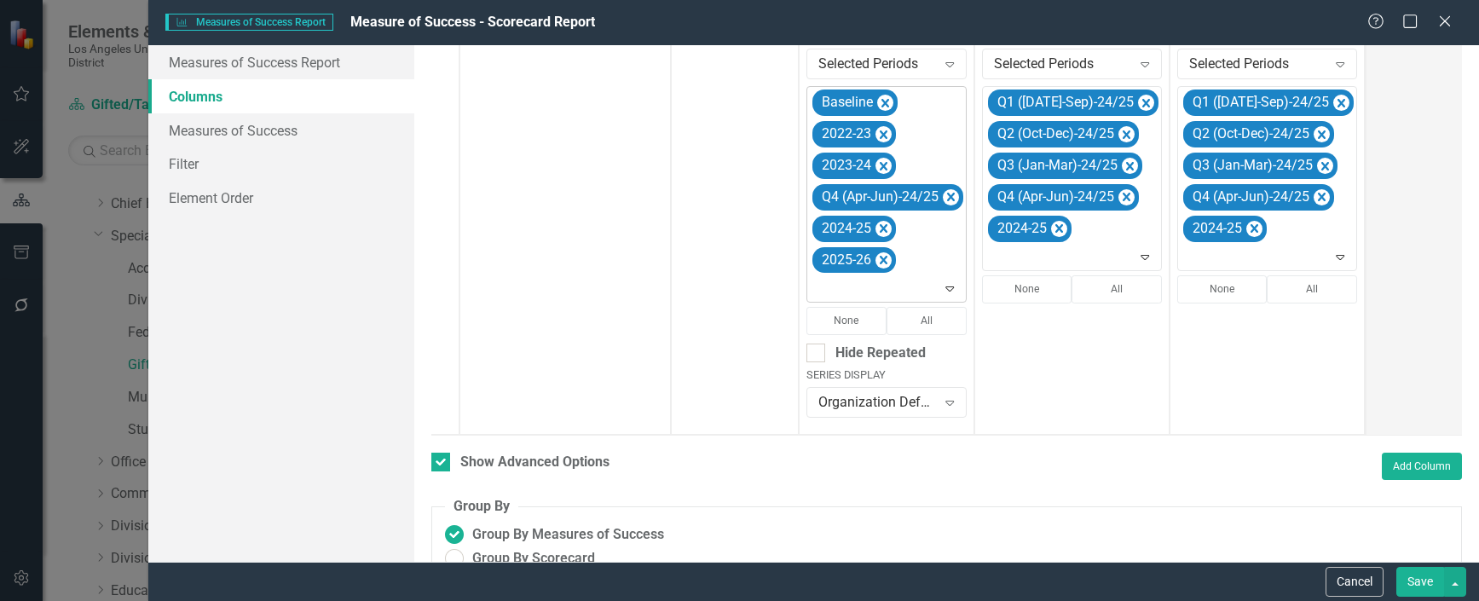
click at [949, 194] on icon "Remove Q4 (Apr-Jun)-24/25" at bounding box center [951, 197] width 16 height 21
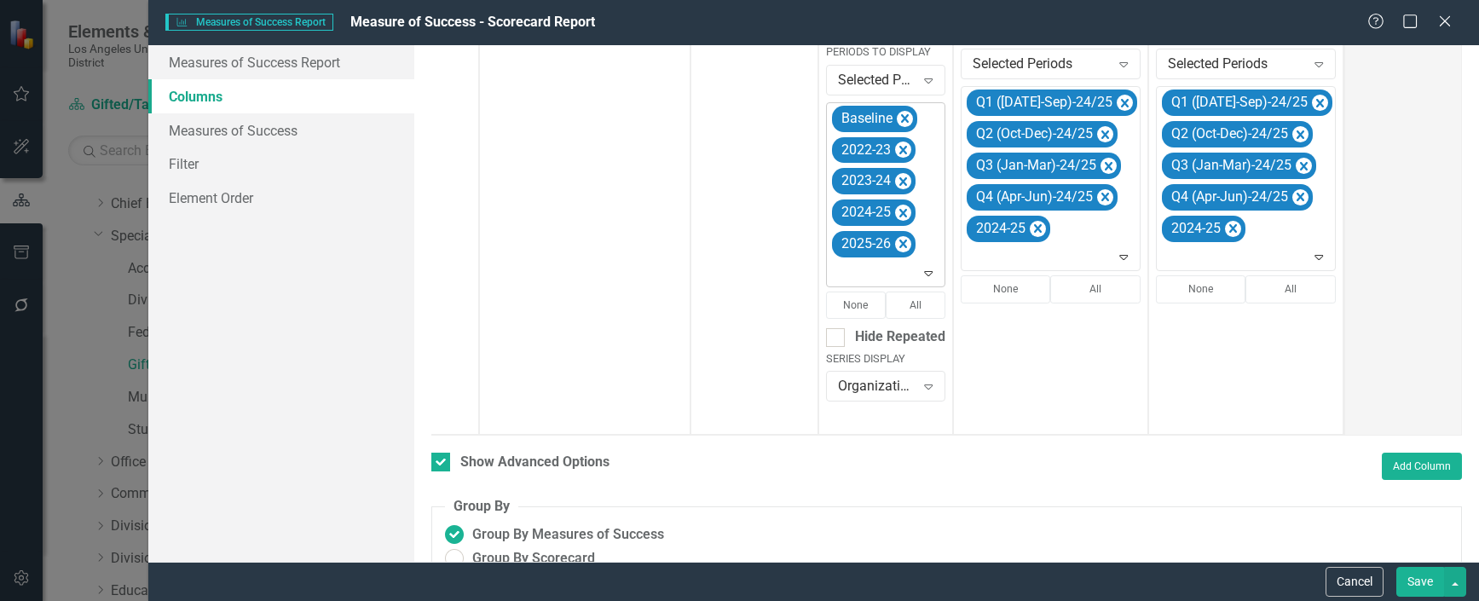
scroll to position [0, 130]
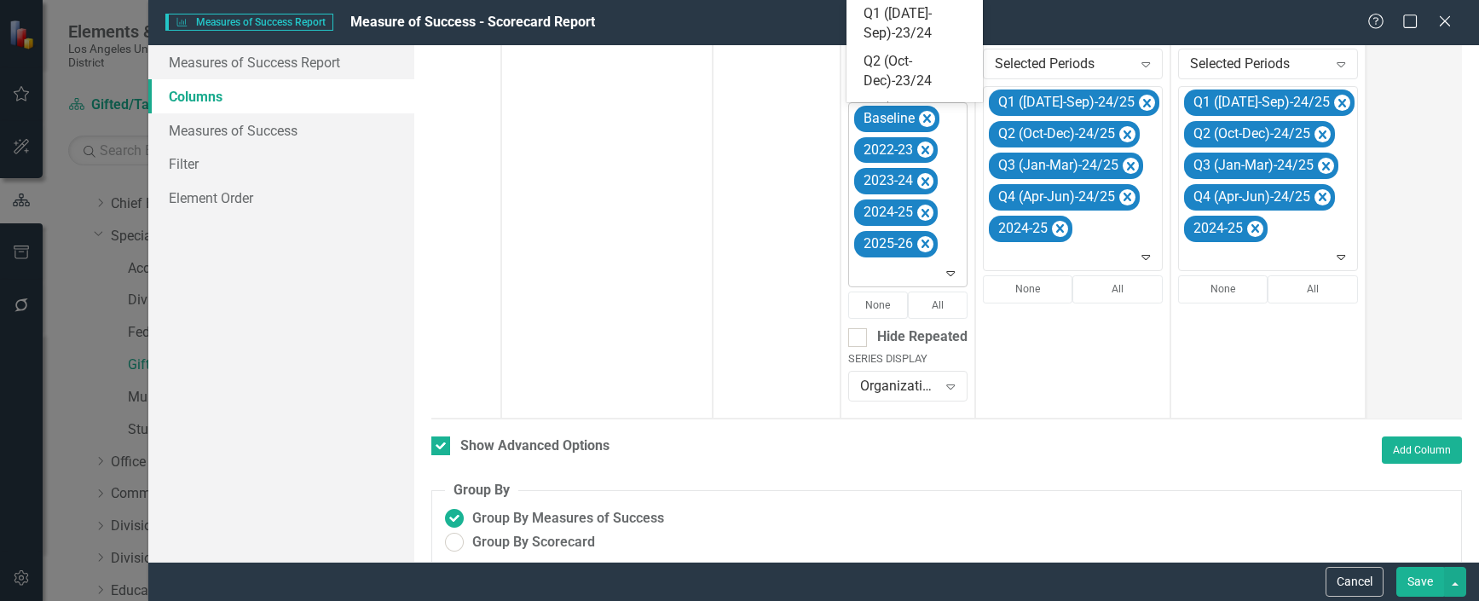
click at [943, 269] on icon "Expand" at bounding box center [950, 273] width 17 height 14
click at [895, 57] on div "Q1 ([DATE]-Sep)-25/26" at bounding box center [918, 62] width 109 height 39
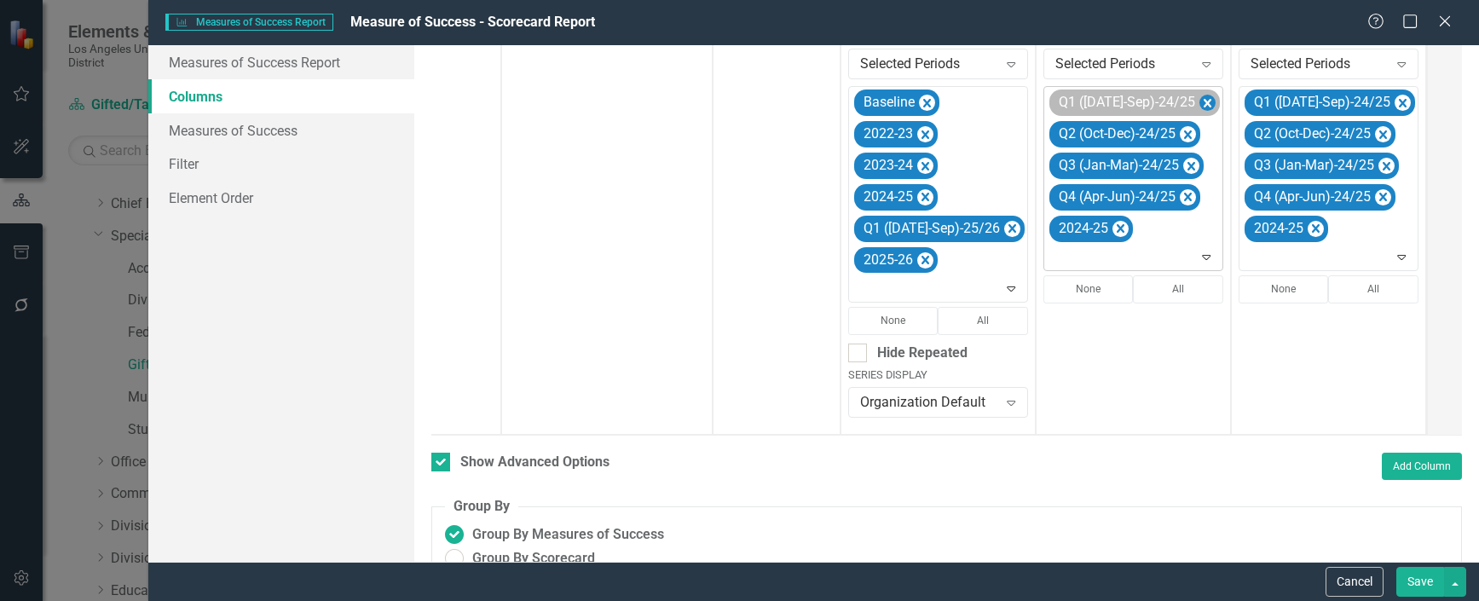
click at [1199, 104] on icon "Remove Q1 (Jul-Sep)-24/25" at bounding box center [1207, 103] width 16 height 21
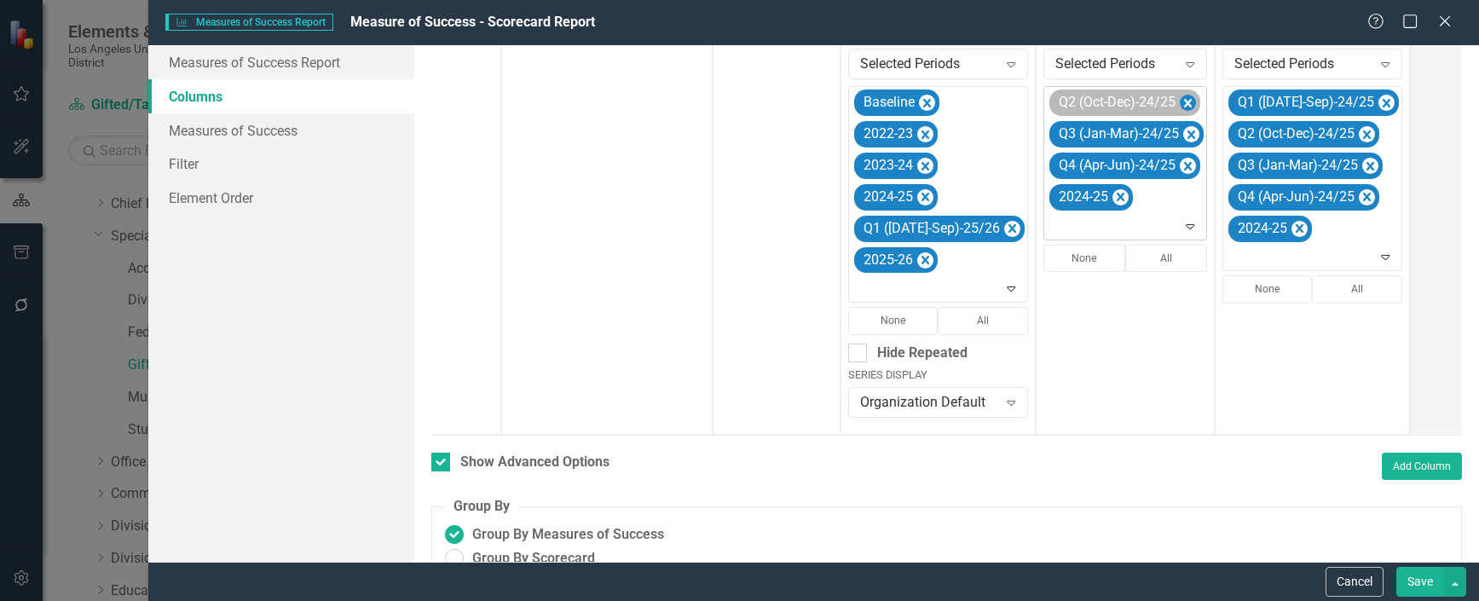
click at [1180, 99] on icon "Remove Q2 (Oct-Dec)-24/25" at bounding box center [1188, 103] width 16 height 21
click at [1183, 103] on icon "Remove Q3 (Jan-Mar)-24/25" at bounding box center [1191, 103] width 16 height 21
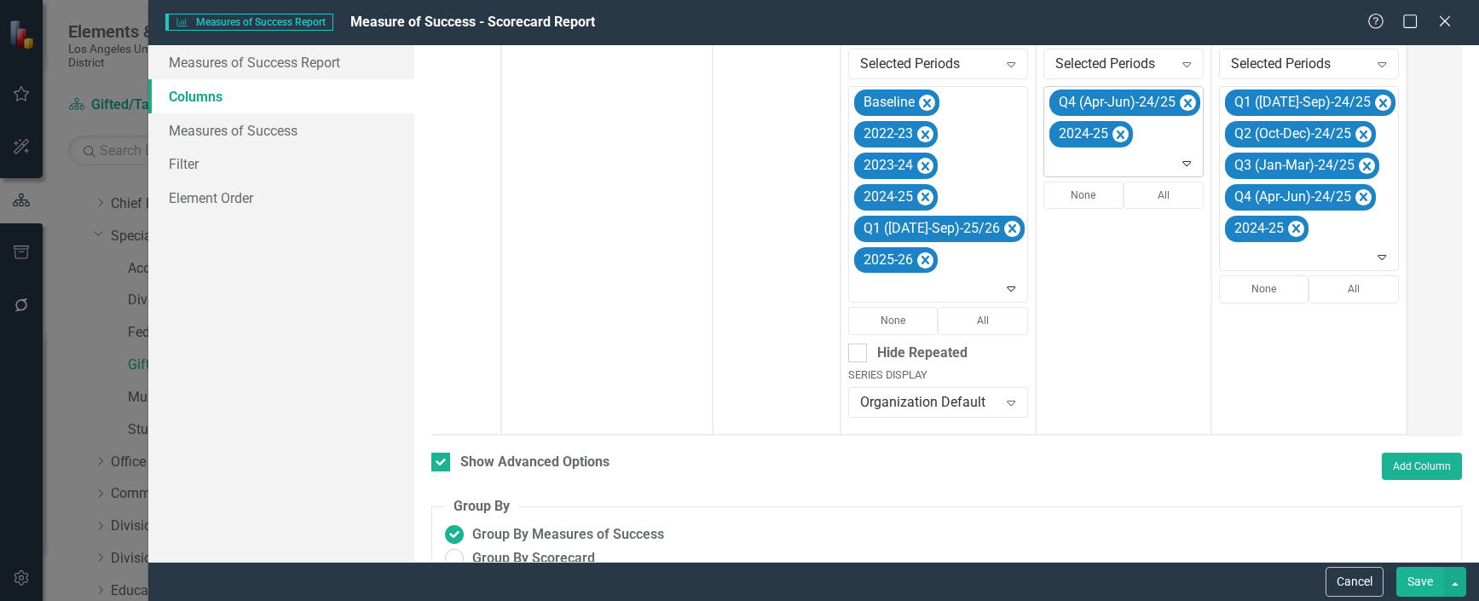
click at [1184, 103] on icon "Remove Q4 (Apr-Jun)-24/25" at bounding box center [1188, 103] width 8 height 9
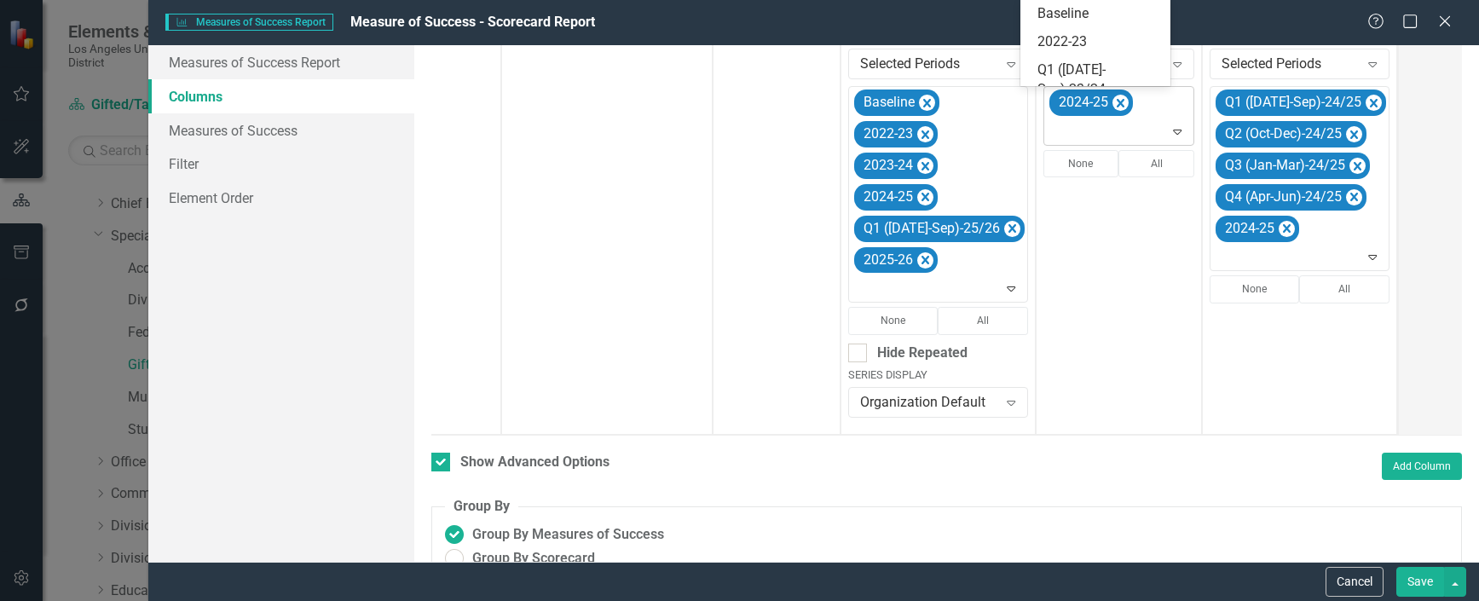
click at [1169, 128] on icon "Expand" at bounding box center [1177, 131] width 17 height 14
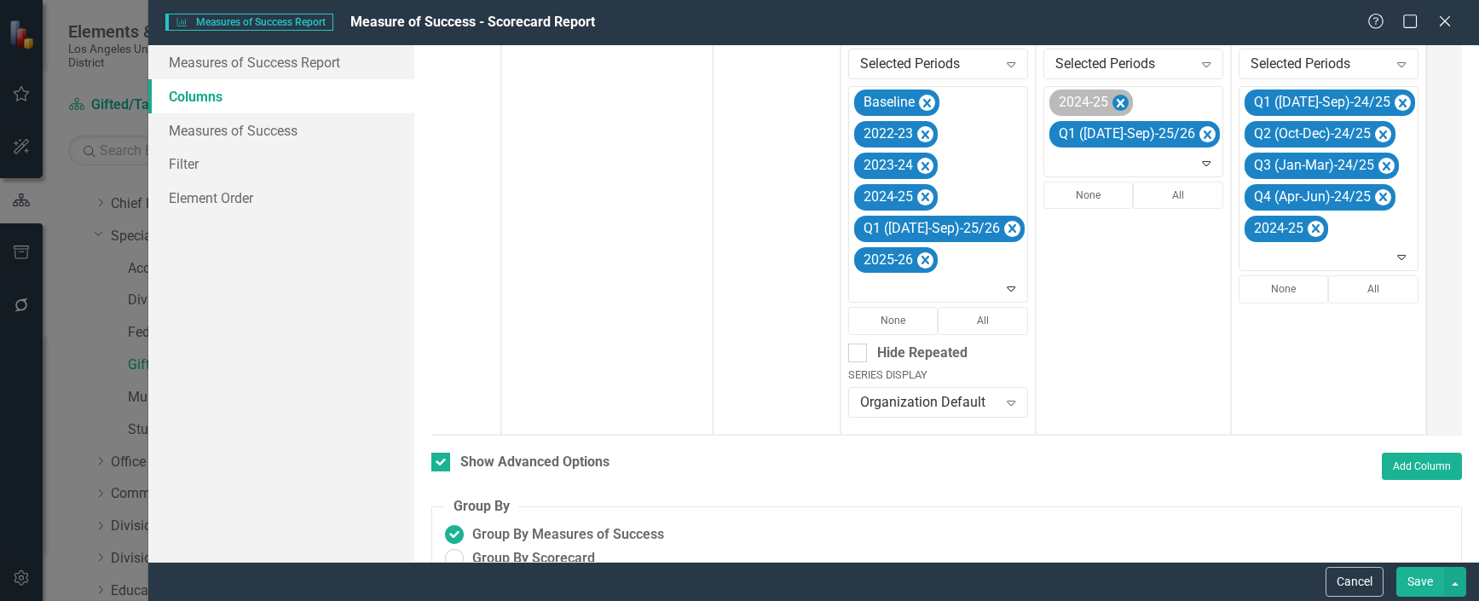
click at [1117, 101] on icon "Remove 2024-25" at bounding box center [1121, 103] width 8 height 9
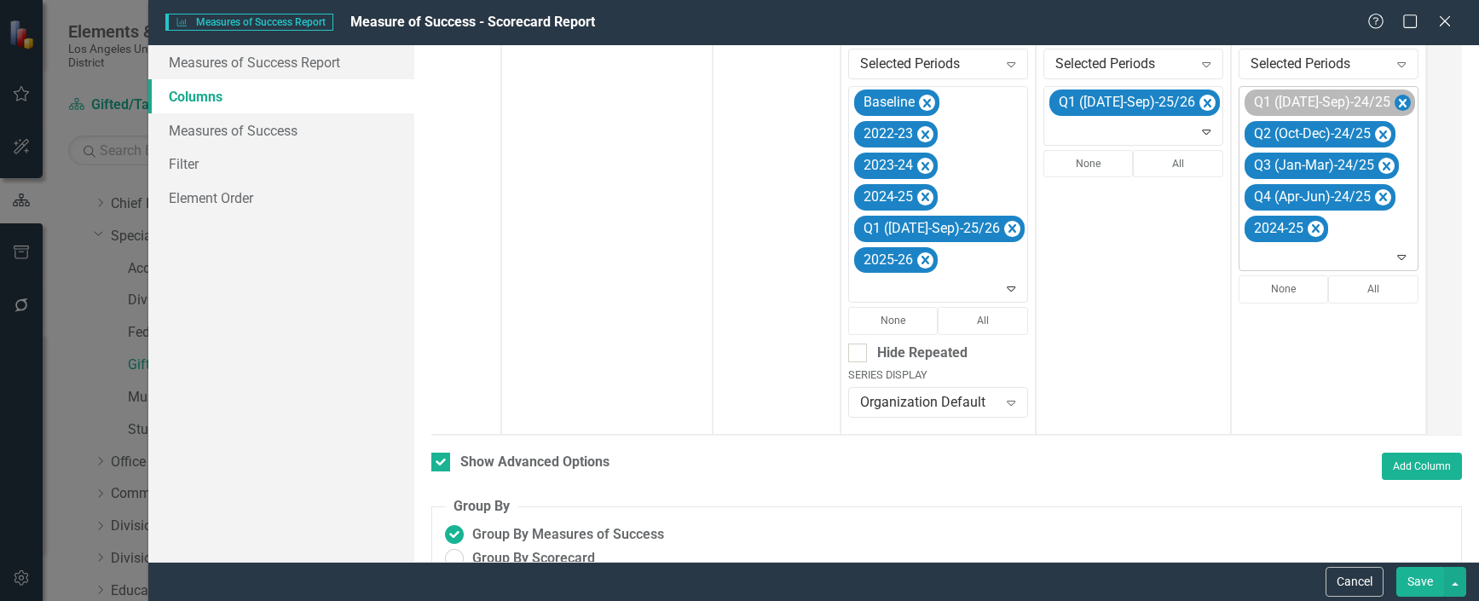
click at [1395, 103] on icon "Remove Q1 (Jul-Sep)-24/25" at bounding box center [1403, 103] width 16 height 21
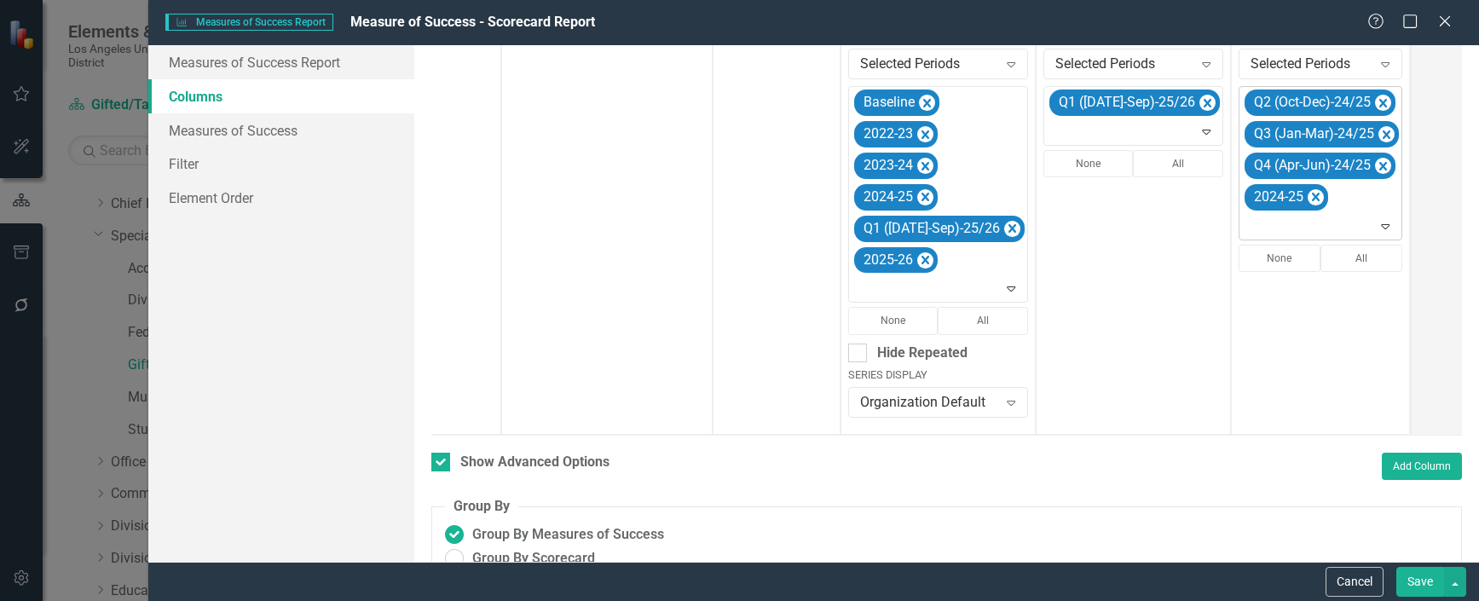
click at [1379, 103] on icon "Remove Q2 (Oct-Dec)-24/25" at bounding box center [1383, 103] width 8 height 9
click at [1378, 103] on icon "Remove Q3 (Jan-Mar)-24/25" at bounding box center [1386, 103] width 16 height 21
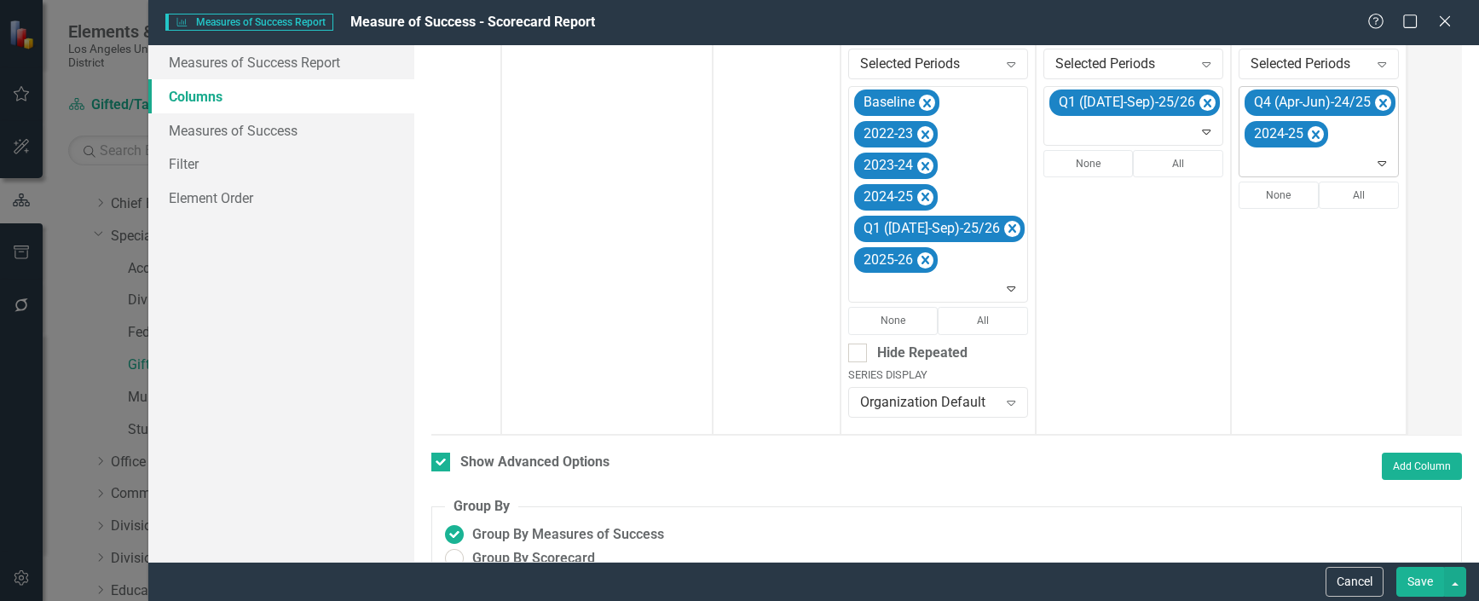
click at [1379, 103] on icon "Remove Q4 (Apr-Jun)-24/25" at bounding box center [1383, 103] width 8 height 9
click at [1367, 136] on icon "Expand" at bounding box center [1375, 131] width 17 height 14
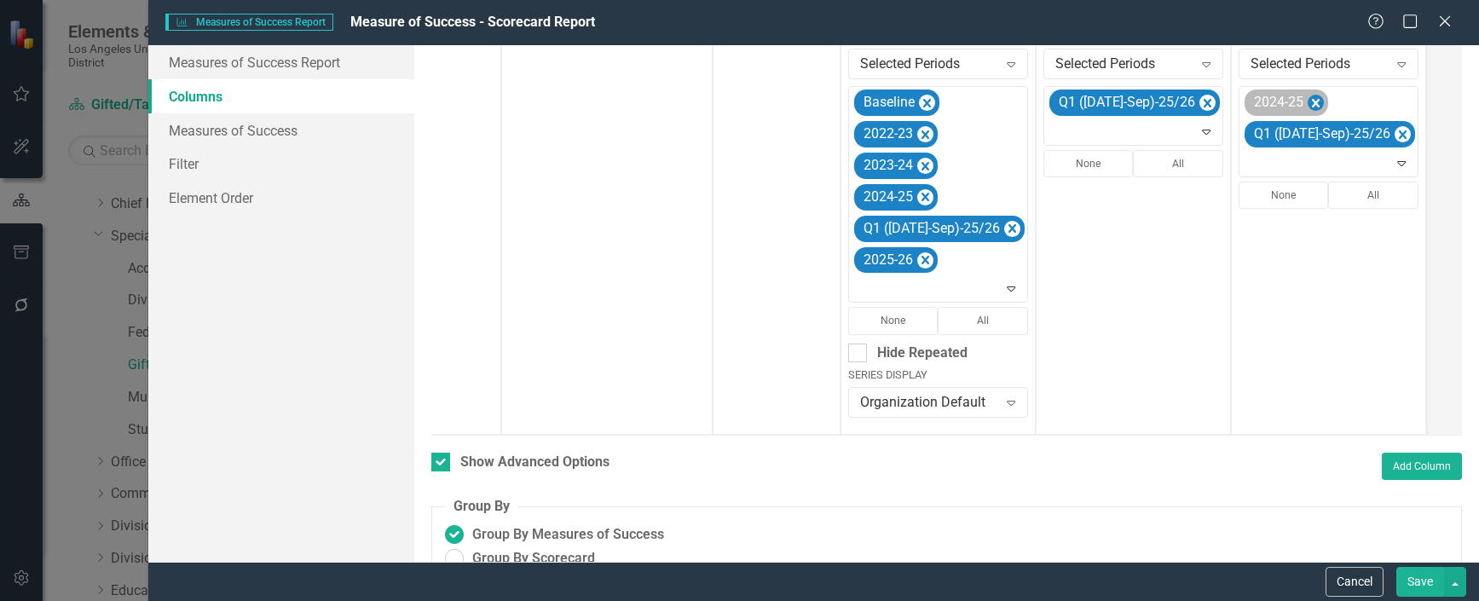
click at [1308, 96] on icon "Remove 2024-25" at bounding box center [1316, 103] width 16 height 21
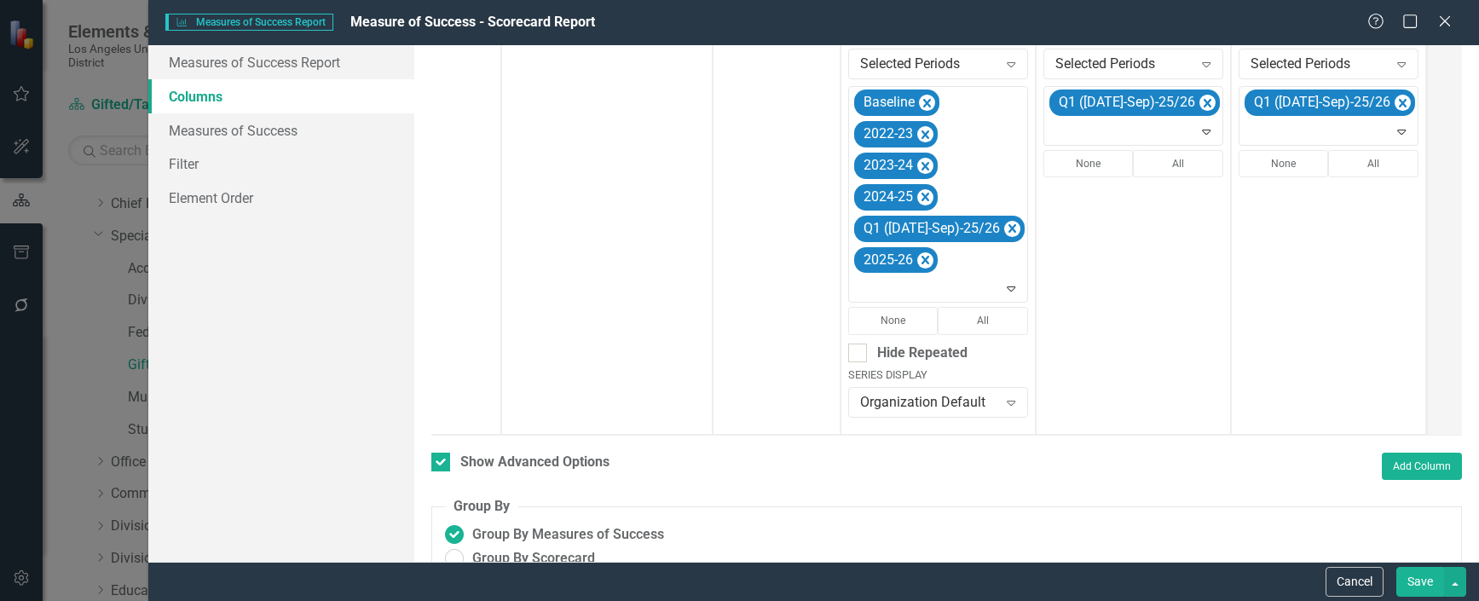
click at [1421, 576] on button "Save" at bounding box center [1420, 582] width 48 height 30
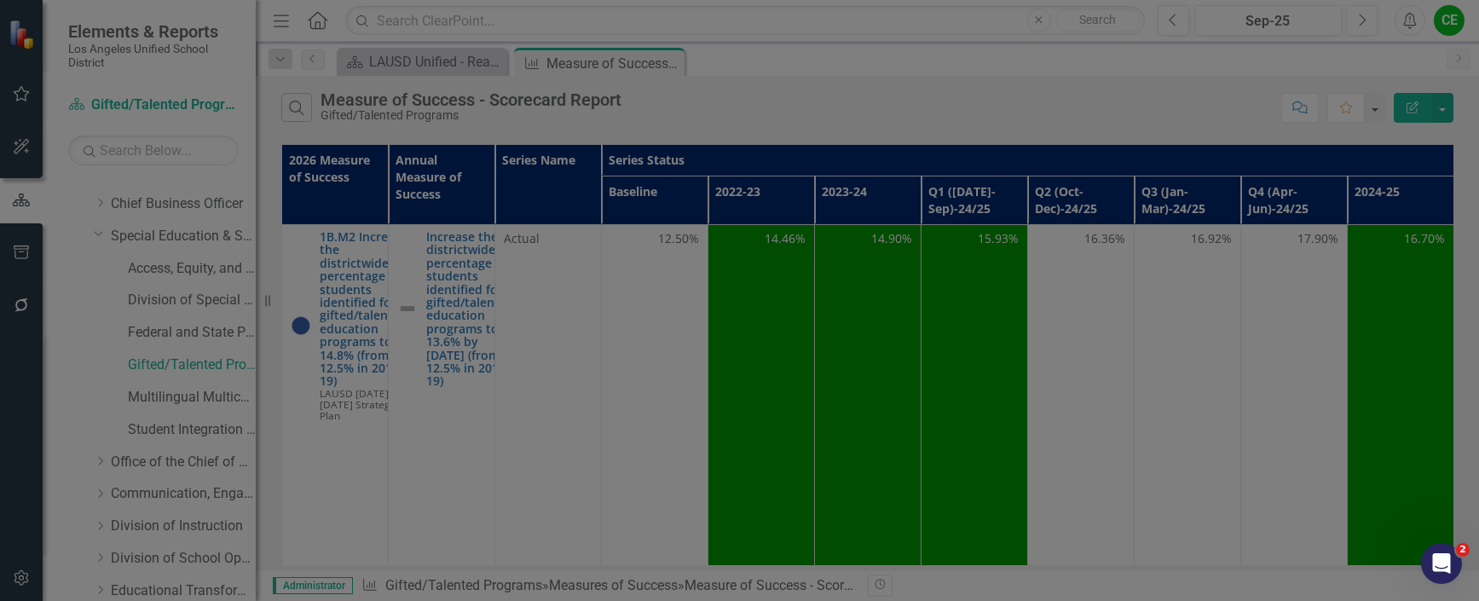
checkbox input "false"
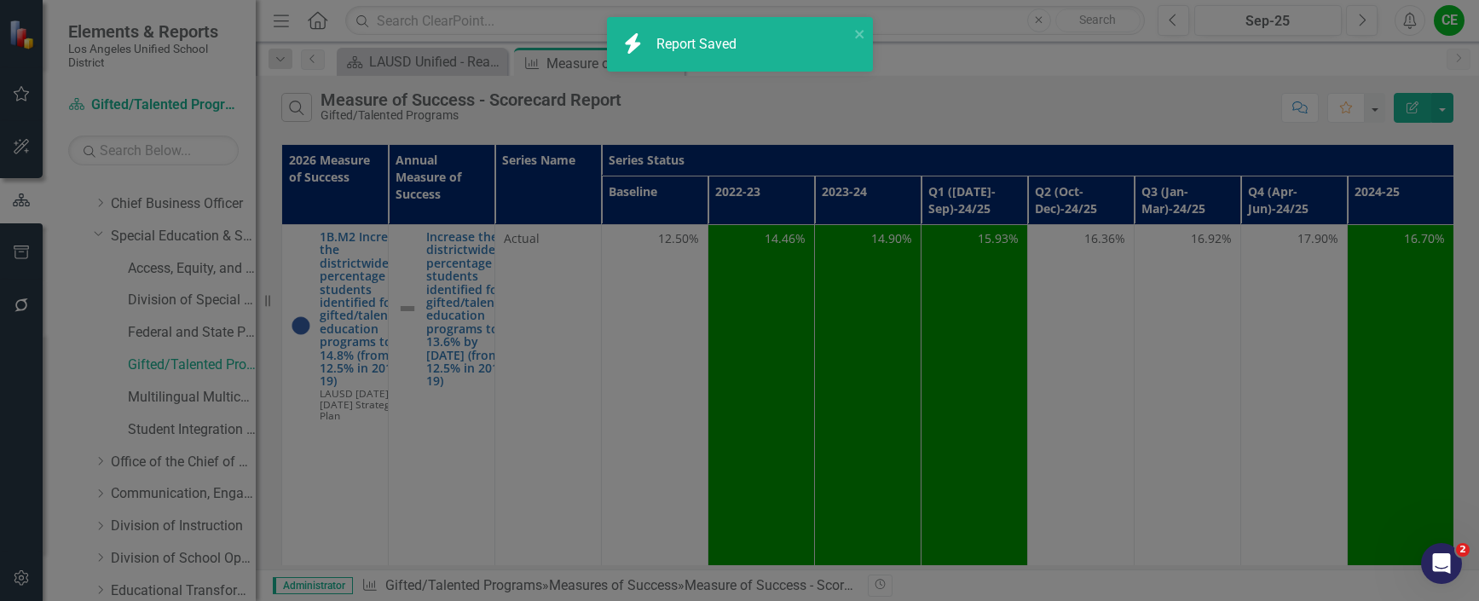
radio input "true"
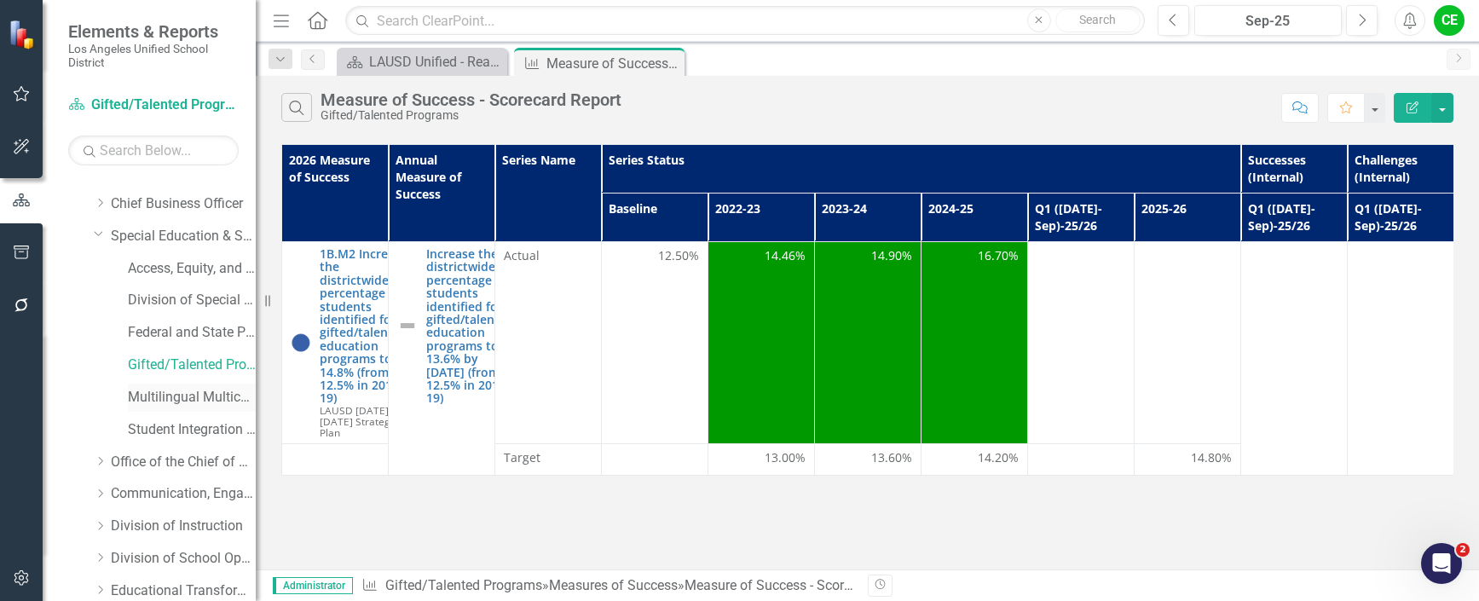
click at [165, 396] on link "Multilingual Multicultural Education Department" at bounding box center [192, 398] width 128 height 20
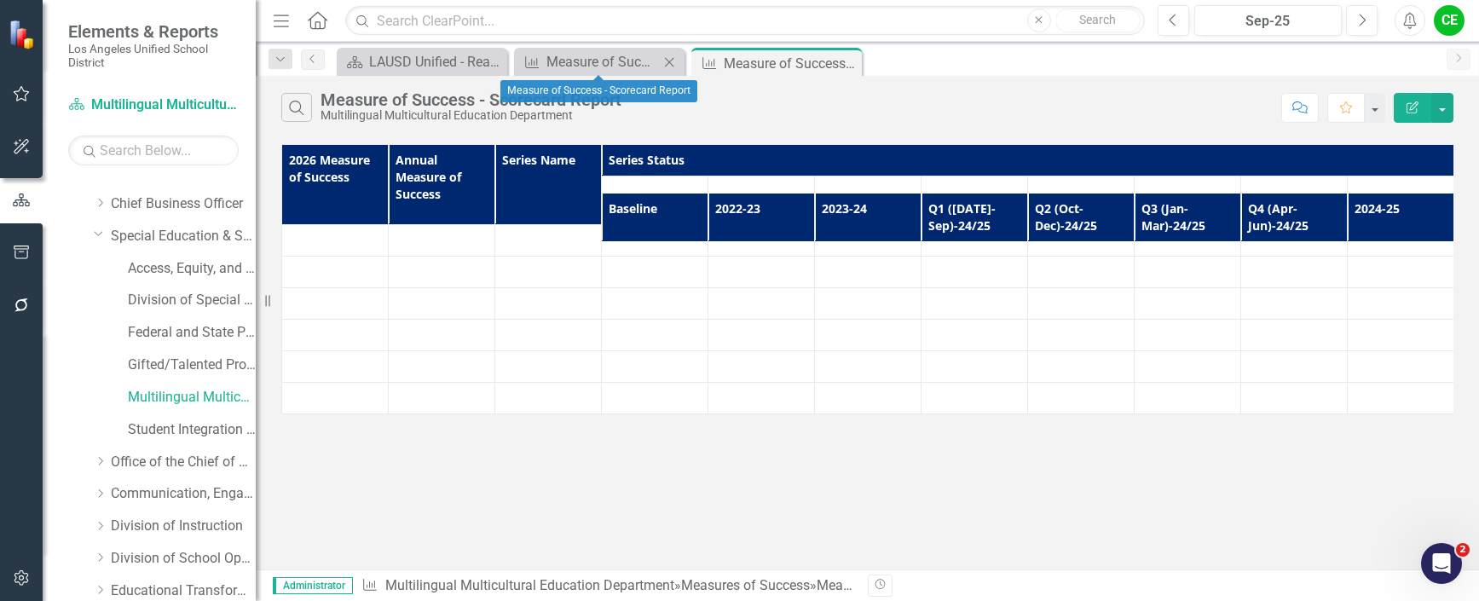
click at [668, 61] on icon "Close" at bounding box center [669, 62] width 17 height 14
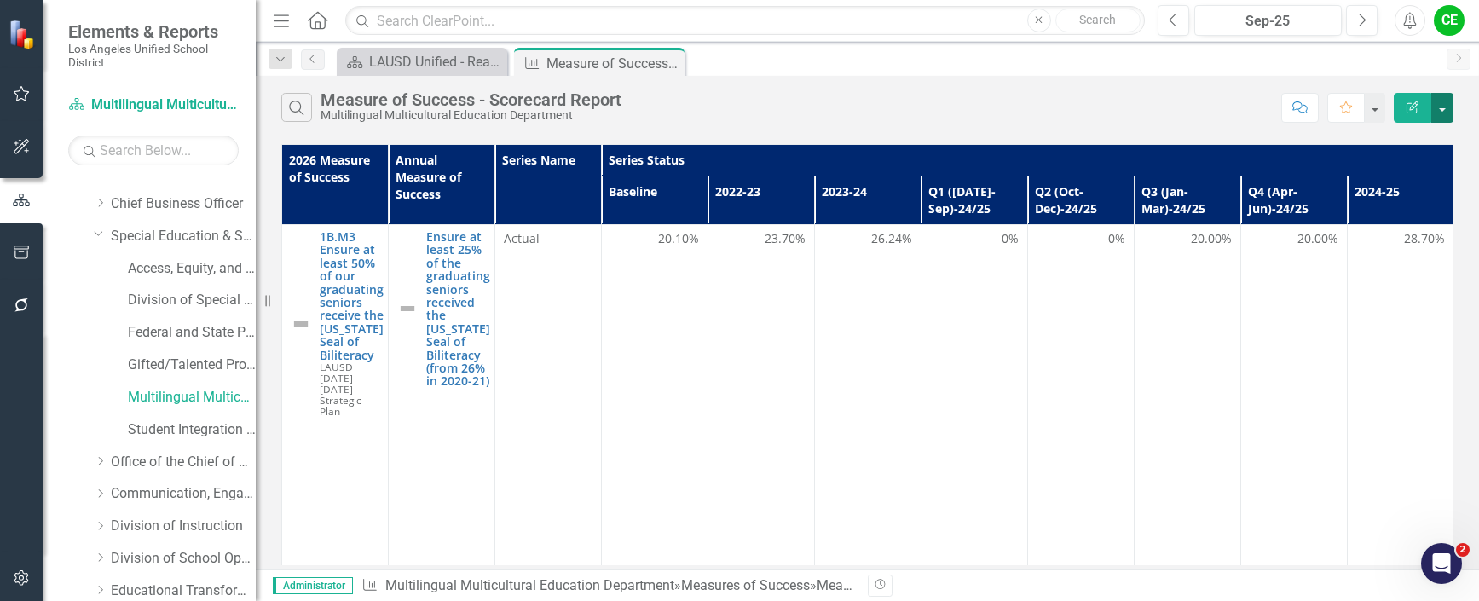
click at [1439, 105] on button "button" at bounding box center [1442, 108] width 22 height 30
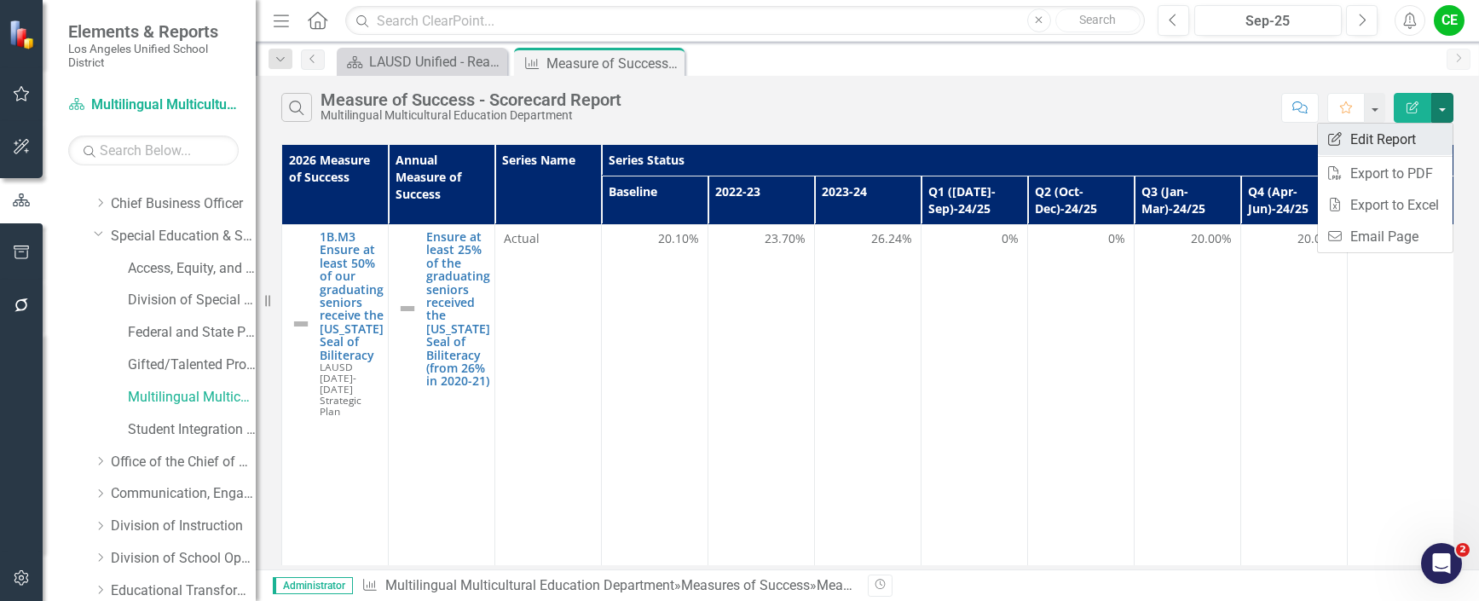
click at [1394, 131] on link "Edit Report Edit Report" at bounding box center [1385, 140] width 135 height 32
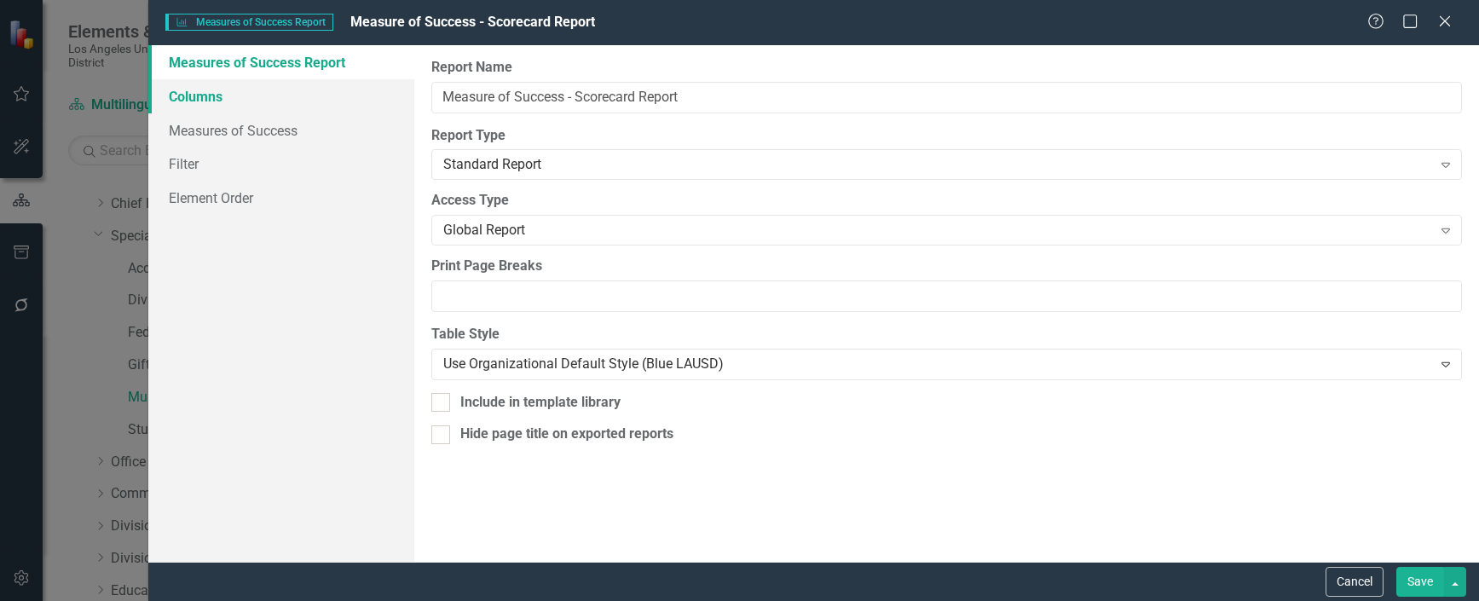
click at [180, 90] on link "Columns" at bounding box center [281, 96] width 266 height 34
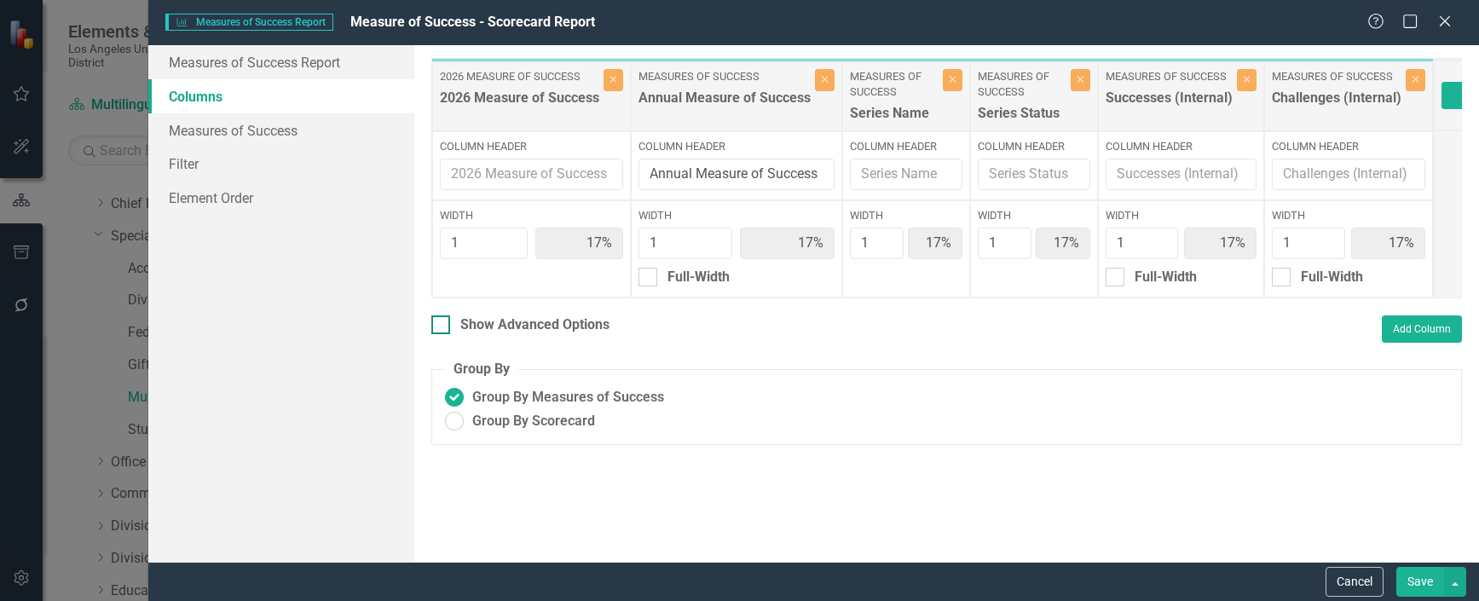
click at [445, 334] on div at bounding box center [440, 324] width 19 height 19
click at [442, 327] on input "Show Advanced Options" at bounding box center [436, 320] width 11 height 11
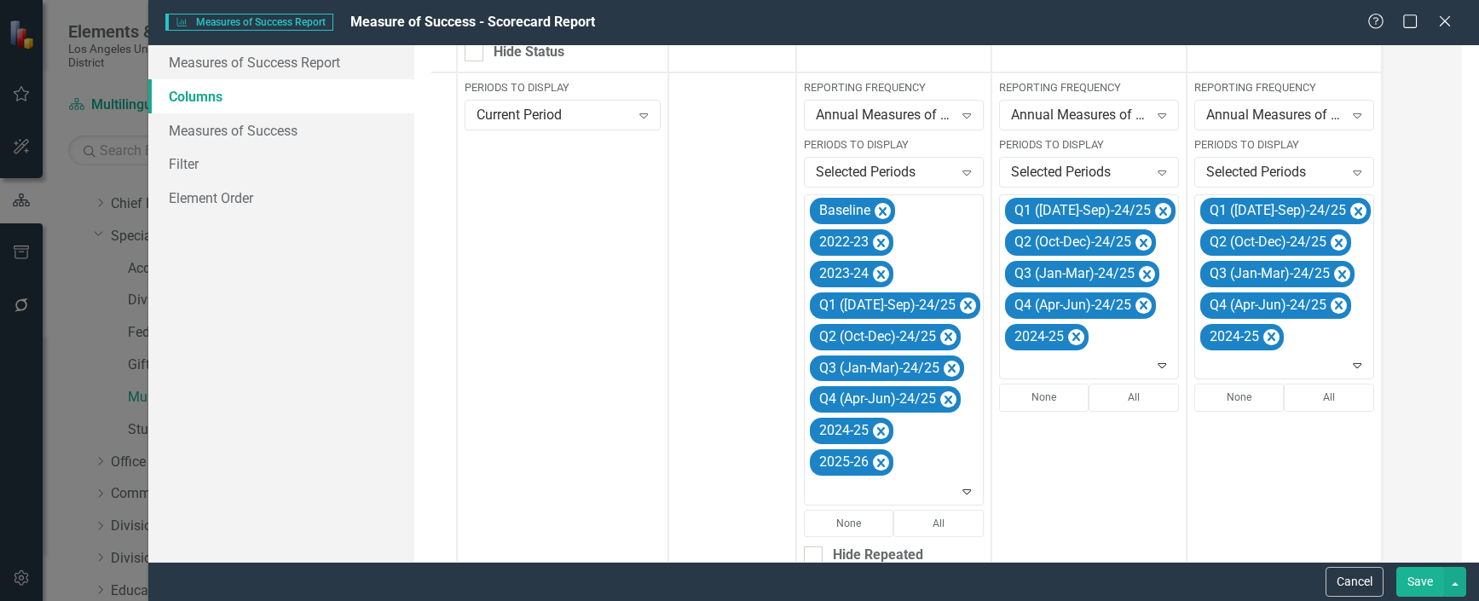
scroll to position [511, 0]
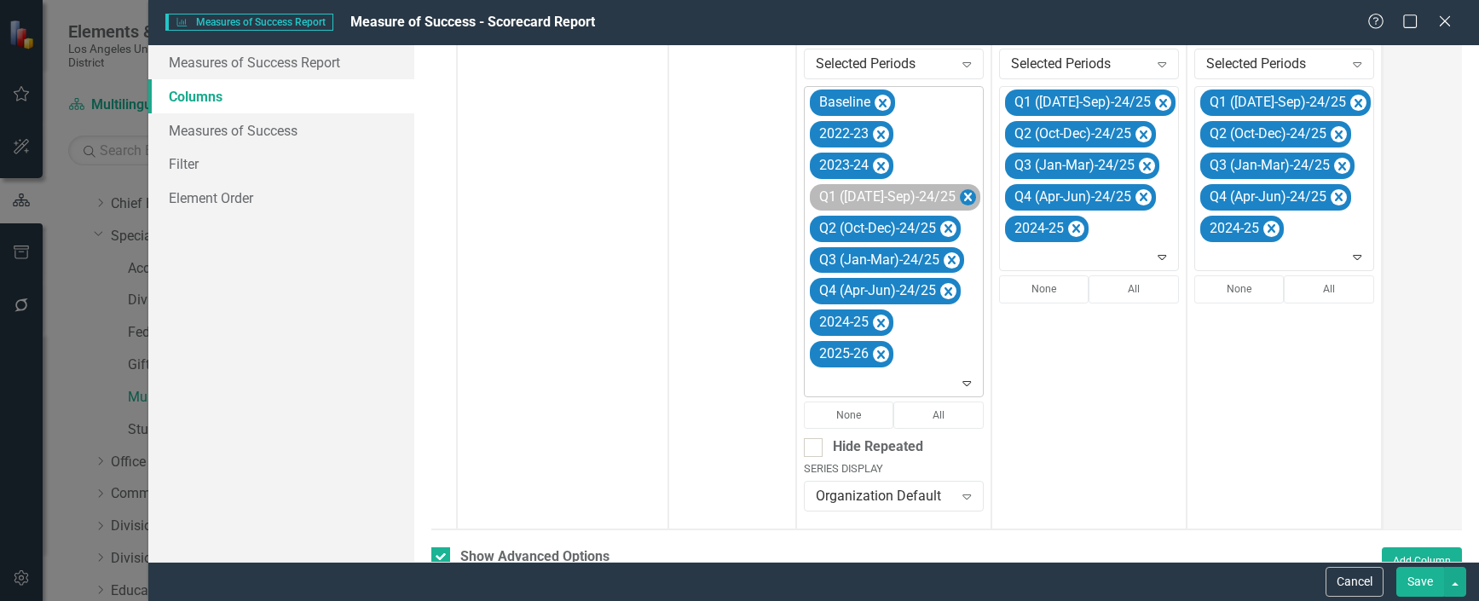
click at [964, 199] on icon "Remove Q1 (Jul-Sep)-24/25" at bounding box center [968, 197] width 8 height 9
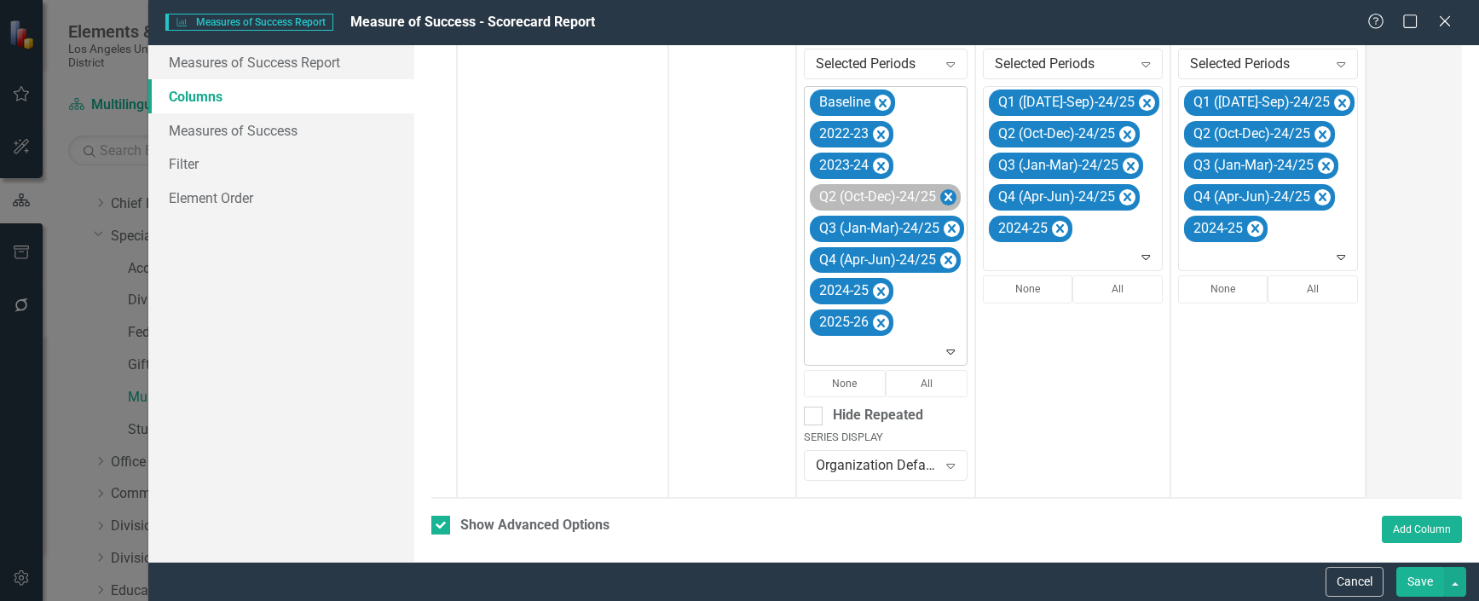
click at [944, 197] on icon "Remove Q2 (Oct-Dec)-24/25" at bounding box center [948, 197] width 16 height 21
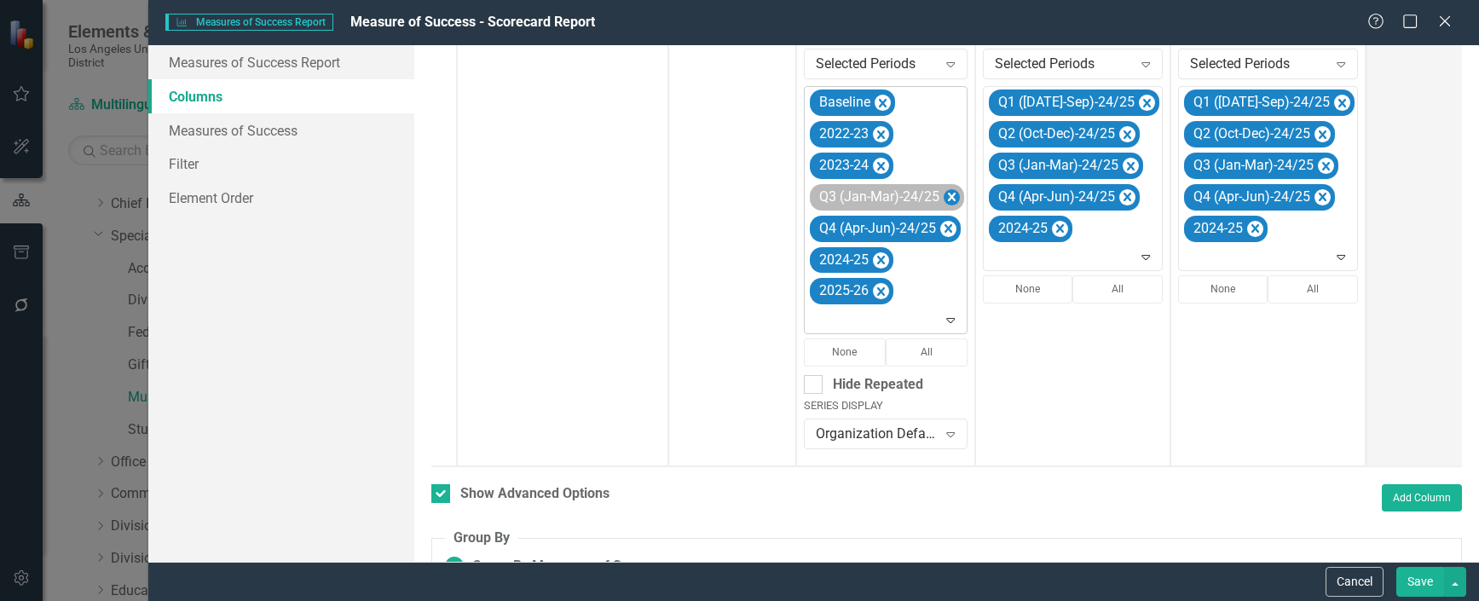
click at [945, 195] on icon "Remove Q3 (Jan-Mar)-24/25" at bounding box center [952, 197] width 16 height 21
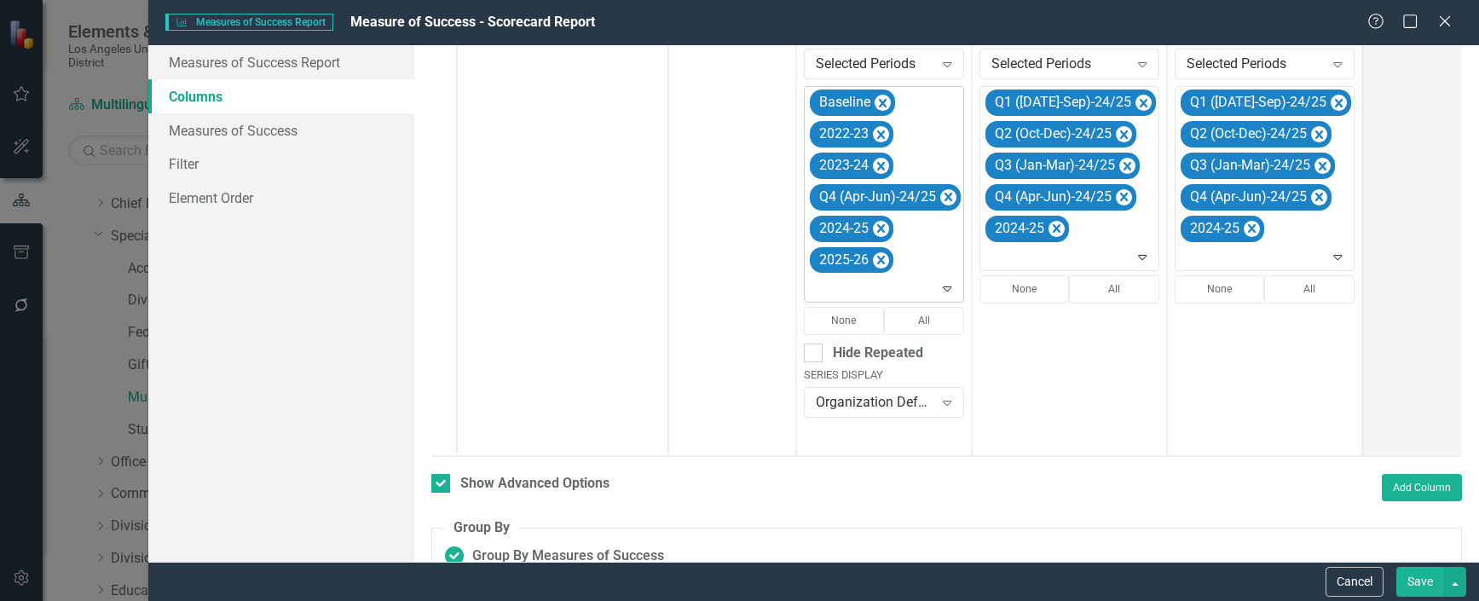
scroll to position [0, 171]
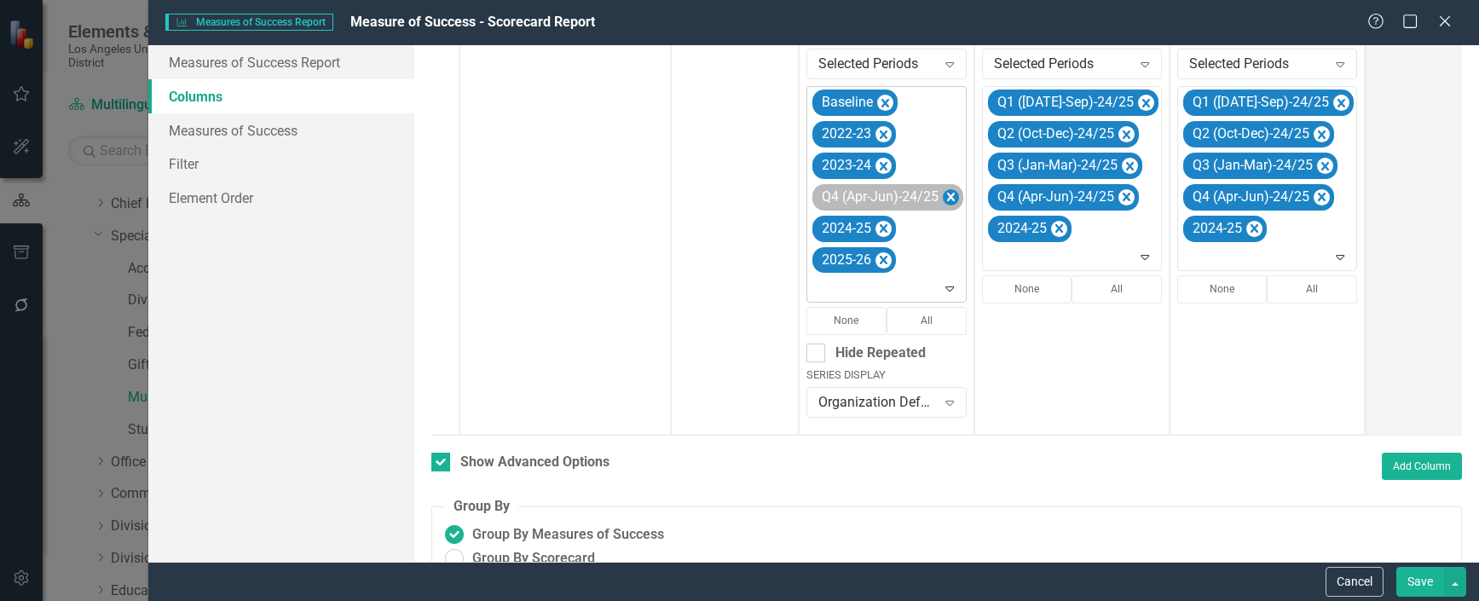
click at [946, 199] on icon "Remove Q4 (Apr-Jun)-24/25" at bounding box center [951, 197] width 16 height 21
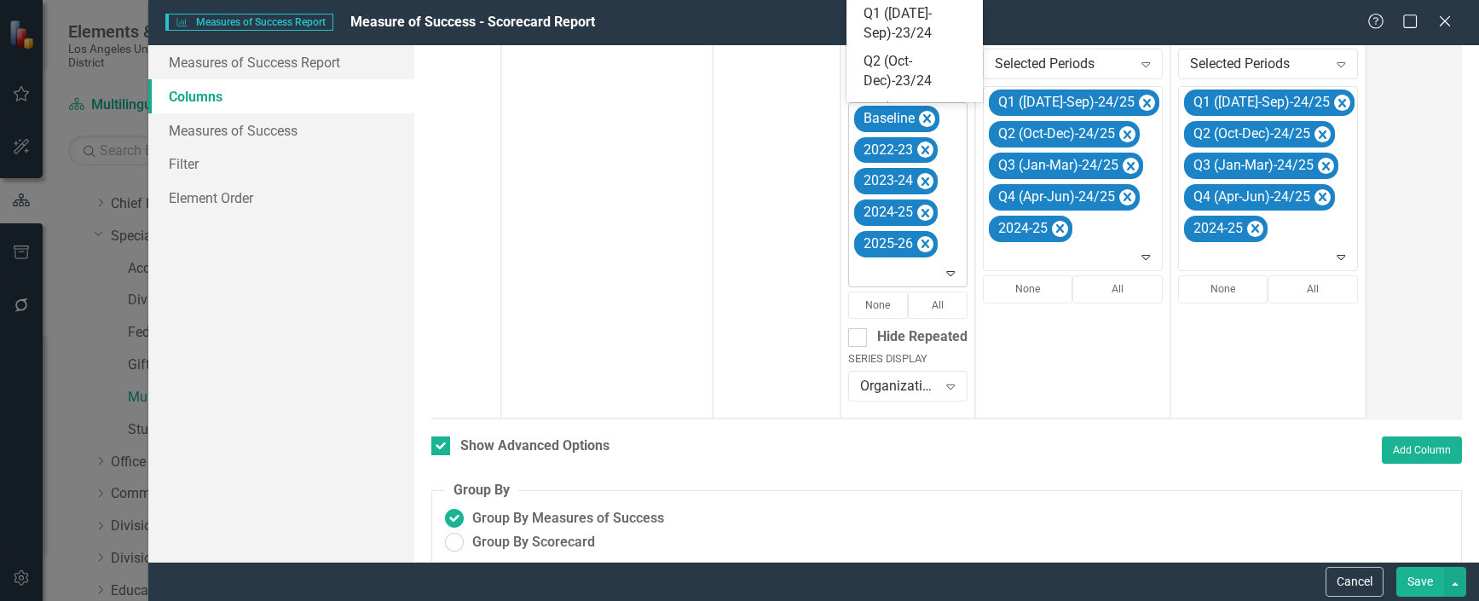
click at [945, 273] on icon "Expand" at bounding box center [950, 273] width 17 height 14
click at [906, 13] on div "Q1 ([DATE]-Sep)-25/26" at bounding box center [918, 6] width 109 height 39
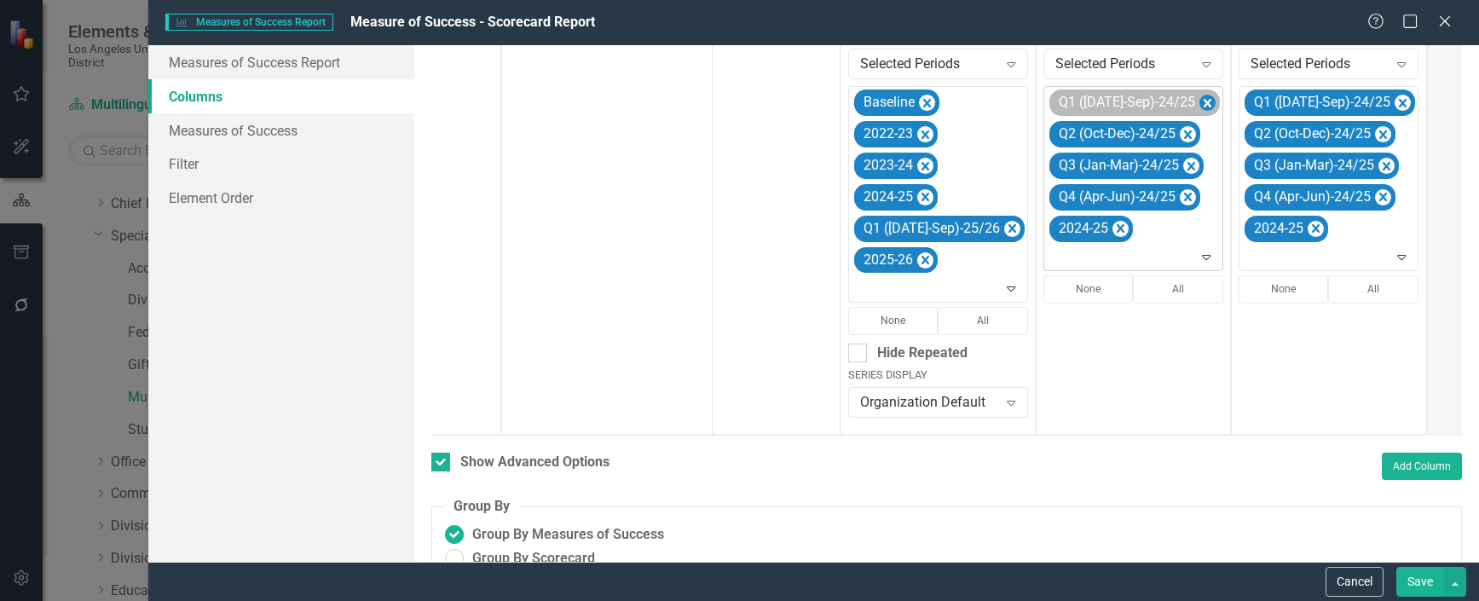
click at [1199, 94] on icon "Remove Q1 (Jul-Sep)-24/25" at bounding box center [1207, 103] width 16 height 21
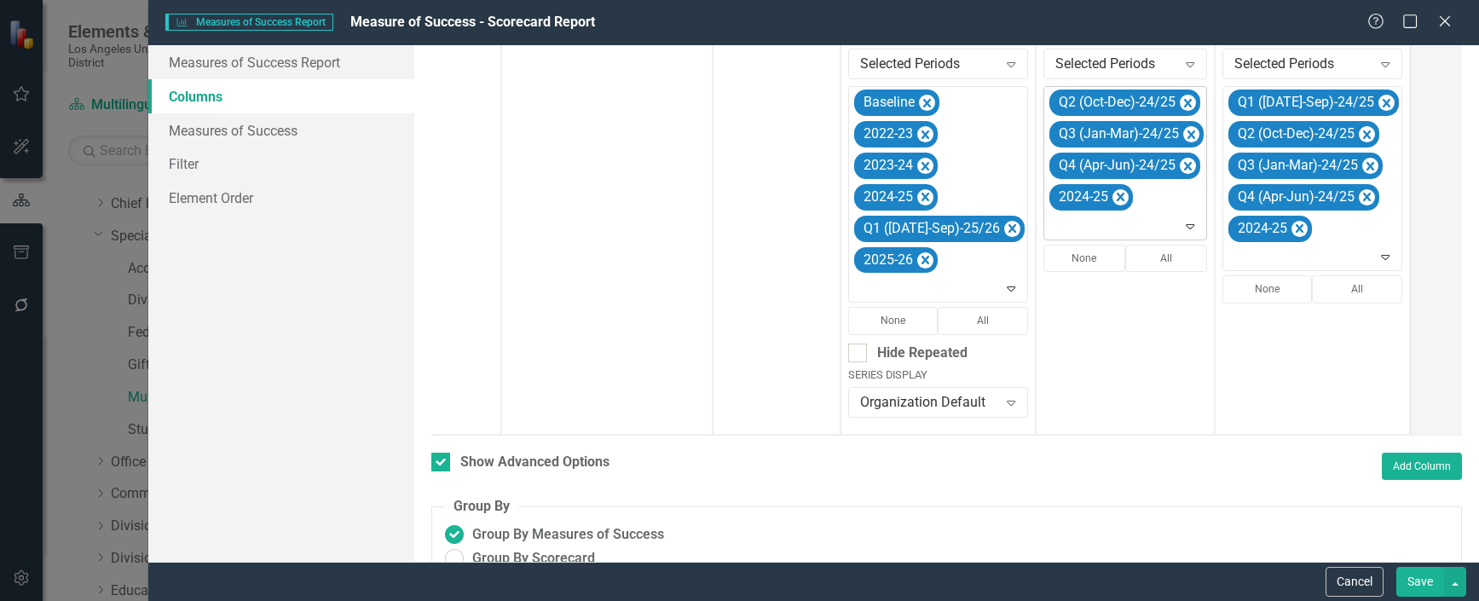
click at [1180, 94] on icon "Remove Q2 (Oct-Dec)-24/25" at bounding box center [1188, 103] width 16 height 21
click at [1183, 94] on icon "Remove Q3 (Jan-Mar)-24/25" at bounding box center [1191, 103] width 16 height 21
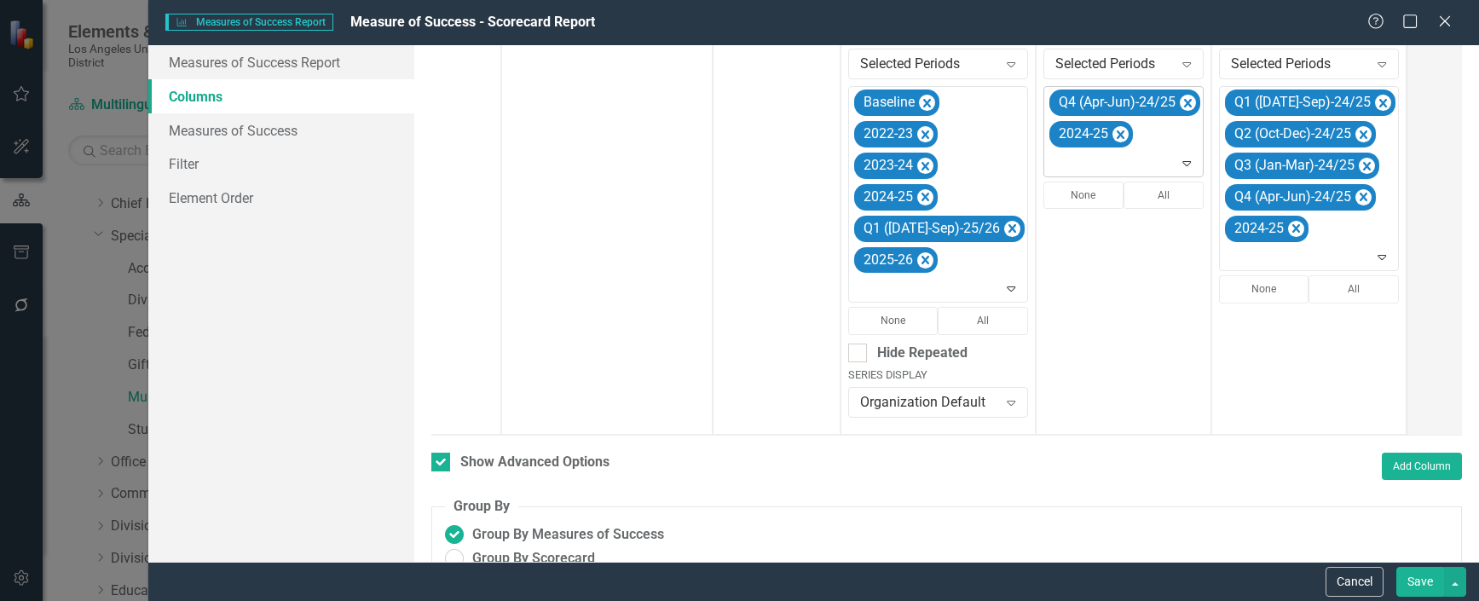
click at [1180, 94] on icon "Remove Q4 (Apr-Jun)-24/25" at bounding box center [1188, 103] width 16 height 21
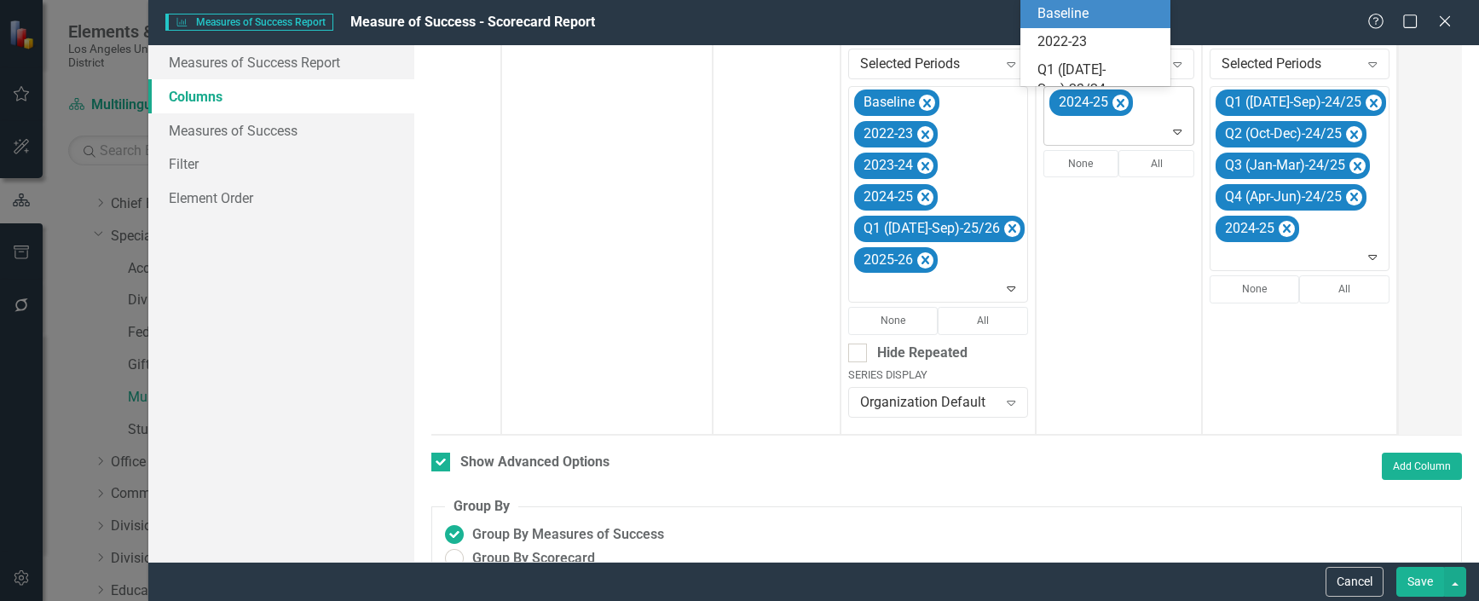
click at [1174, 133] on icon at bounding box center [1178, 132] width 9 height 5
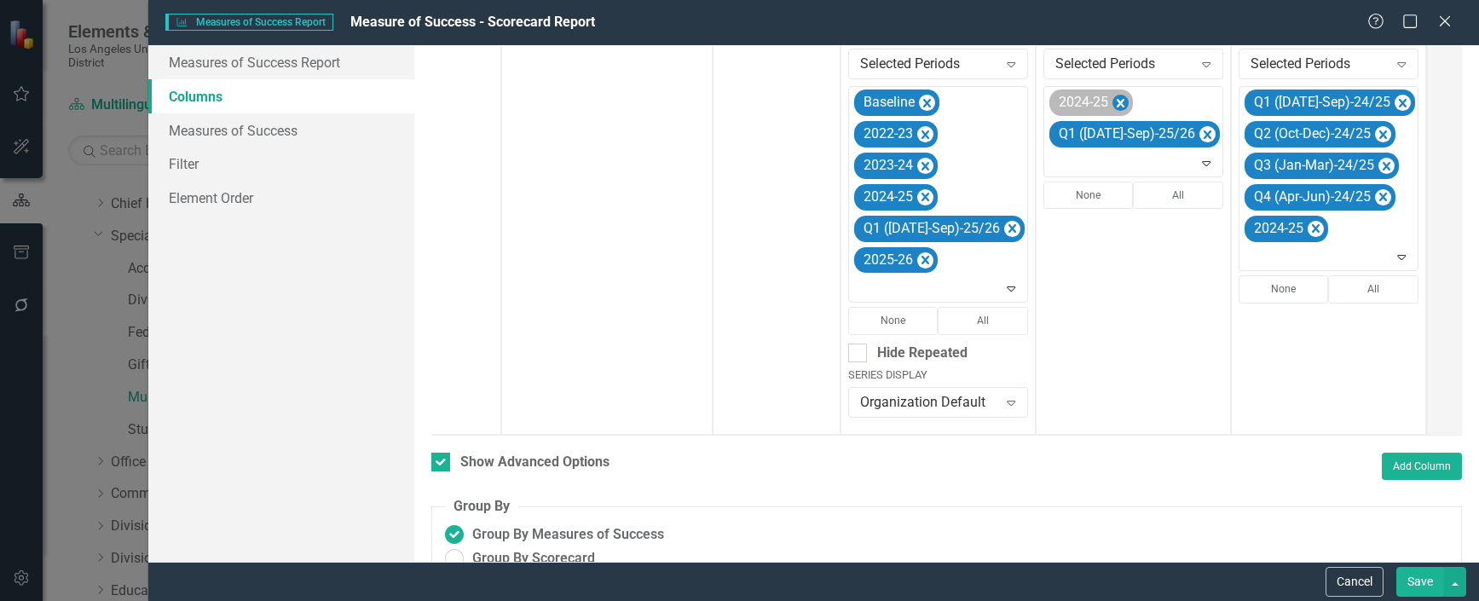
click at [1117, 101] on icon "Remove 2024-25" at bounding box center [1121, 103] width 8 height 9
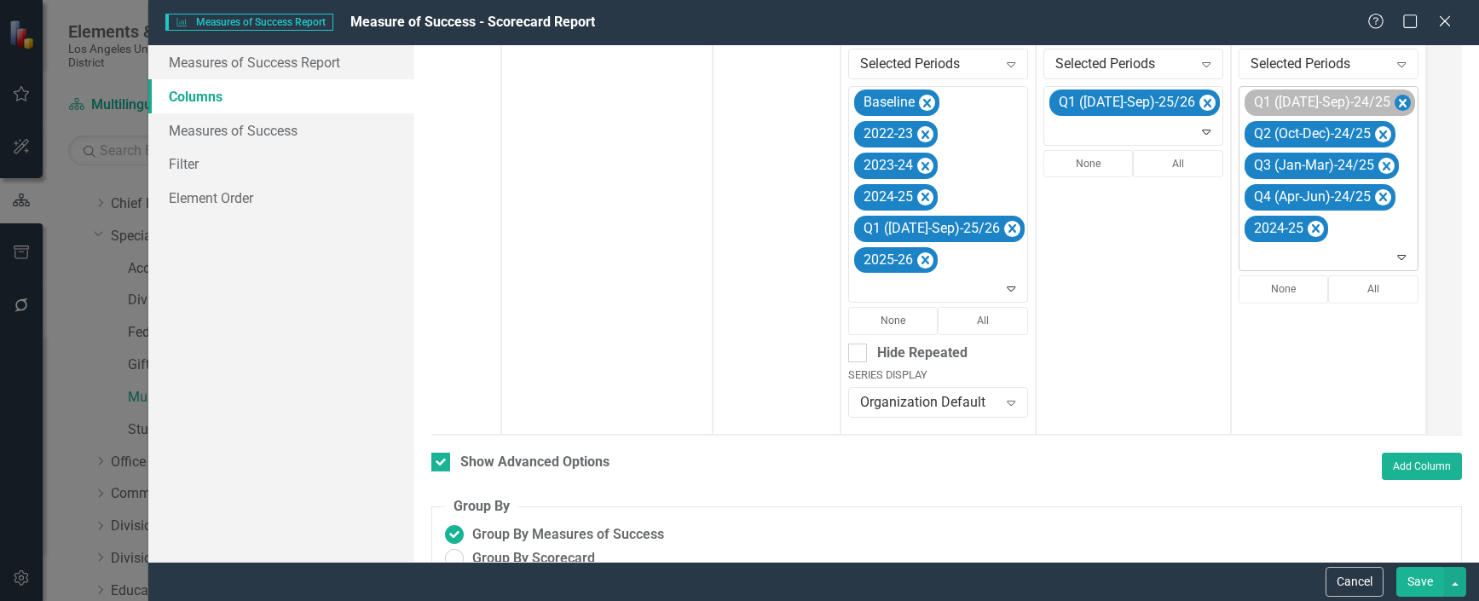
click at [1395, 103] on icon "Remove Q1 (Jul-Sep)-24/25" at bounding box center [1403, 103] width 16 height 21
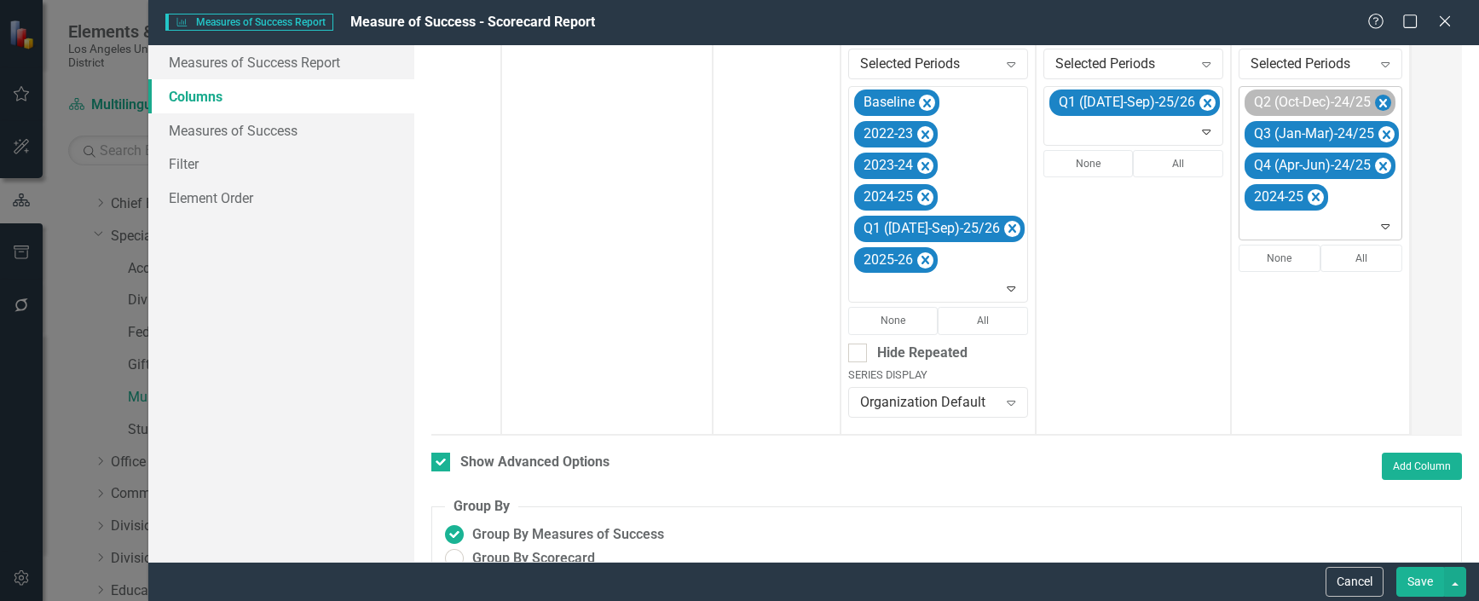
click at [1379, 100] on icon "Remove Q2 (Oct-Dec)-24/25" at bounding box center [1383, 103] width 8 height 9
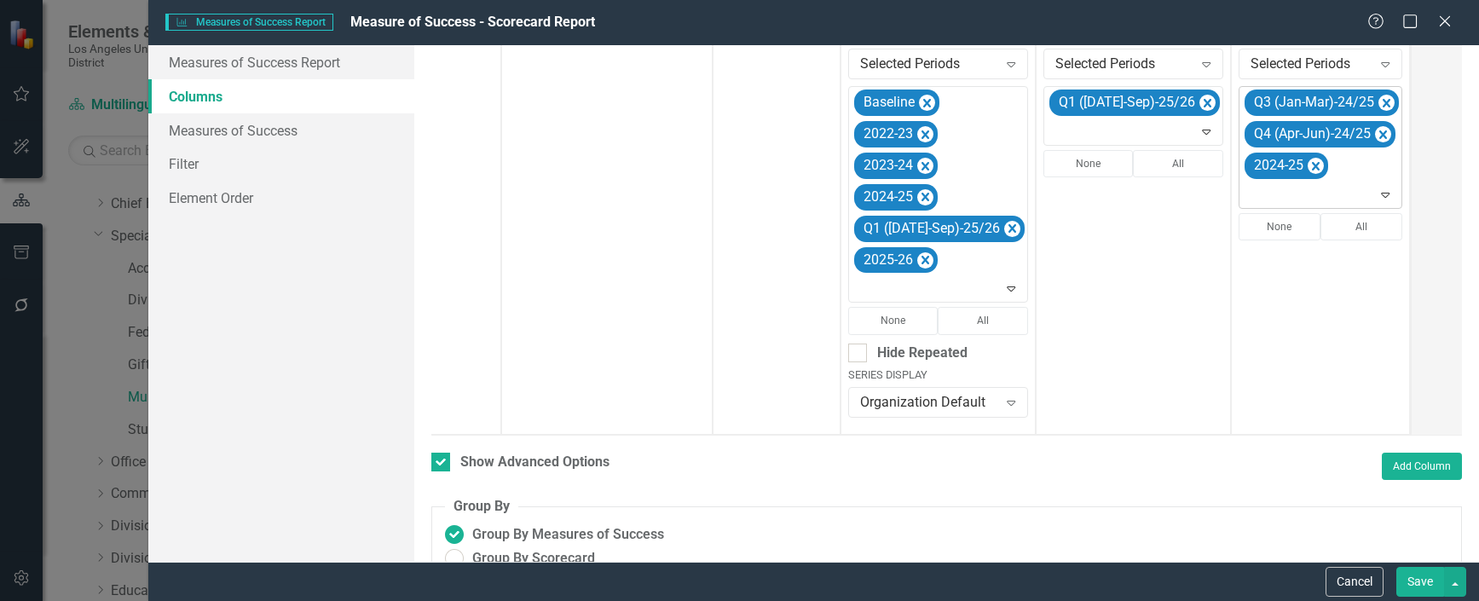
click at [1378, 100] on icon "Remove Q3 (Jan-Mar)-24/25" at bounding box center [1386, 103] width 16 height 21
click at [1375, 100] on icon "Remove Q4 (Apr-Jun)-24/25" at bounding box center [1383, 103] width 16 height 21
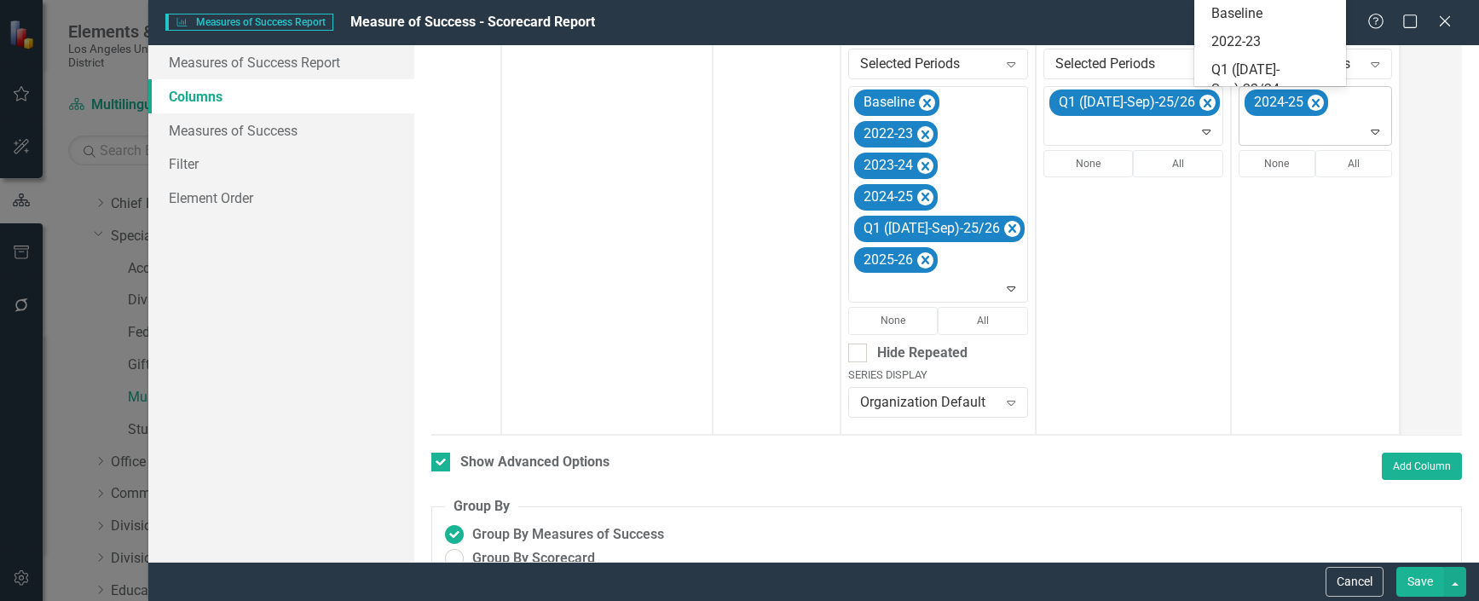
click at [1372, 133] on icon at bounding box center [1376, 132] width 9 height 5
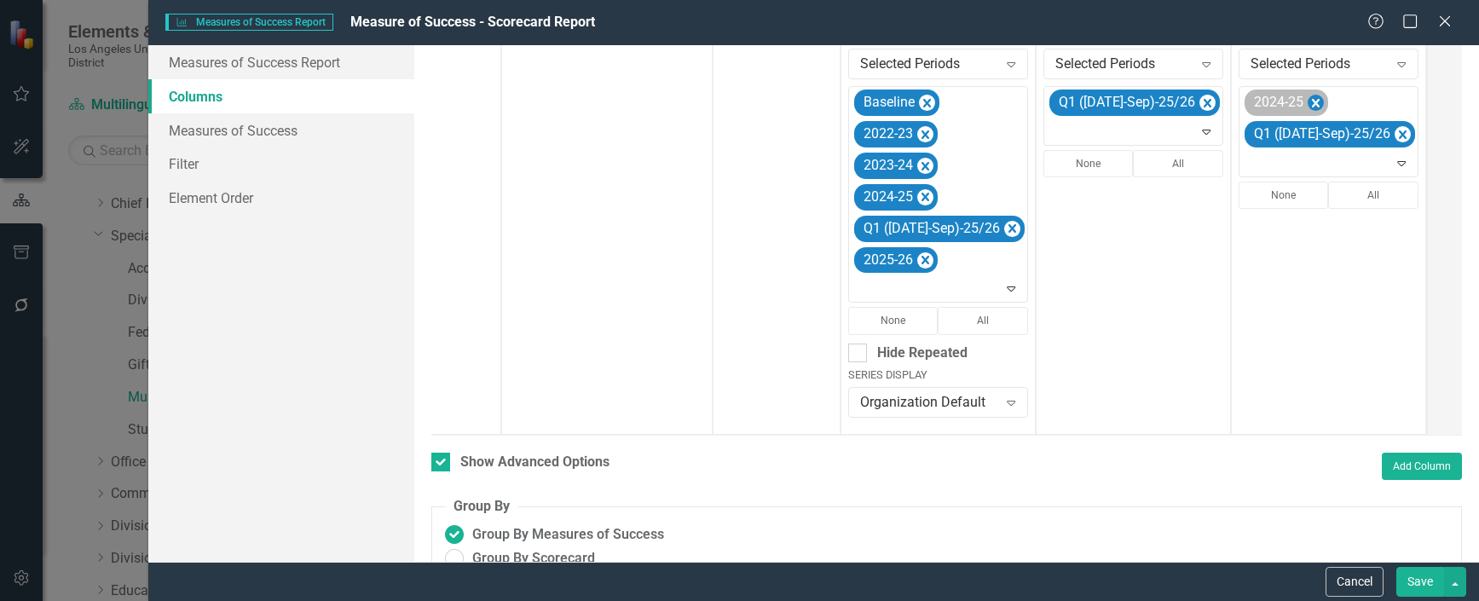
click at [1308, 102] on icon "Remove 2024-25" at bounding box center [1316, 103] width 16 height 21
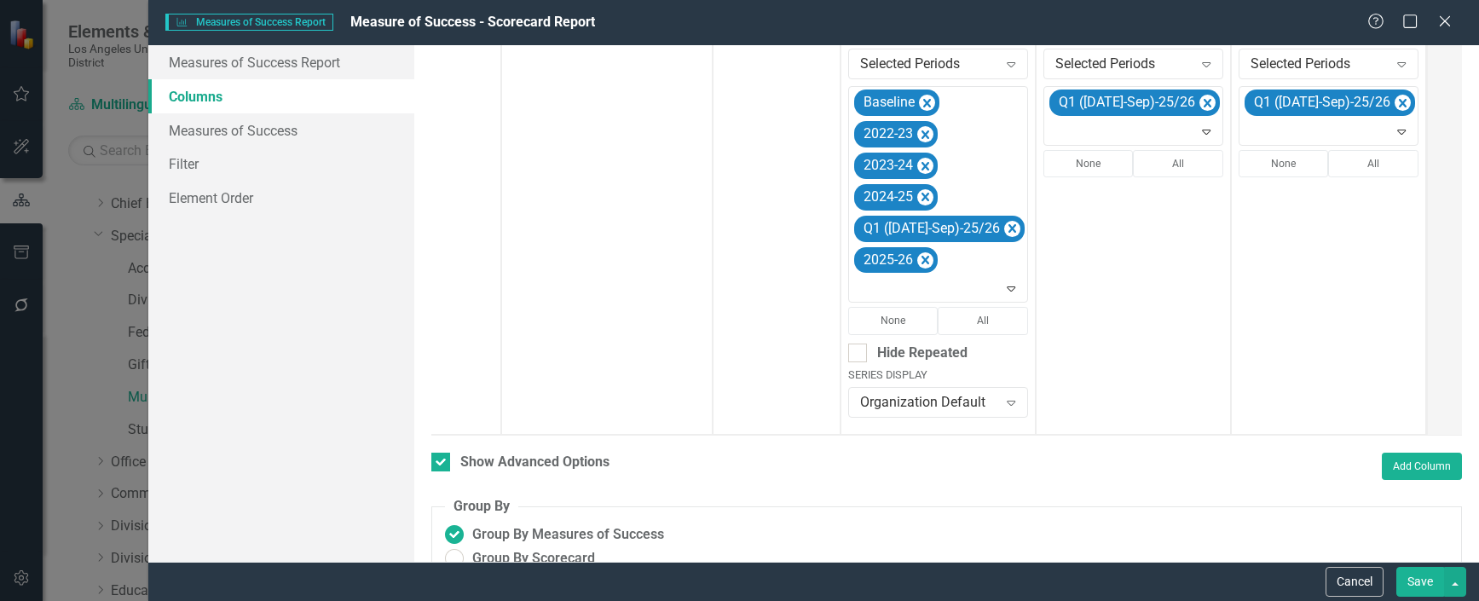
click at [1419, 576] on button "Save" at bounding box center [1420, 582] width 48 height 30
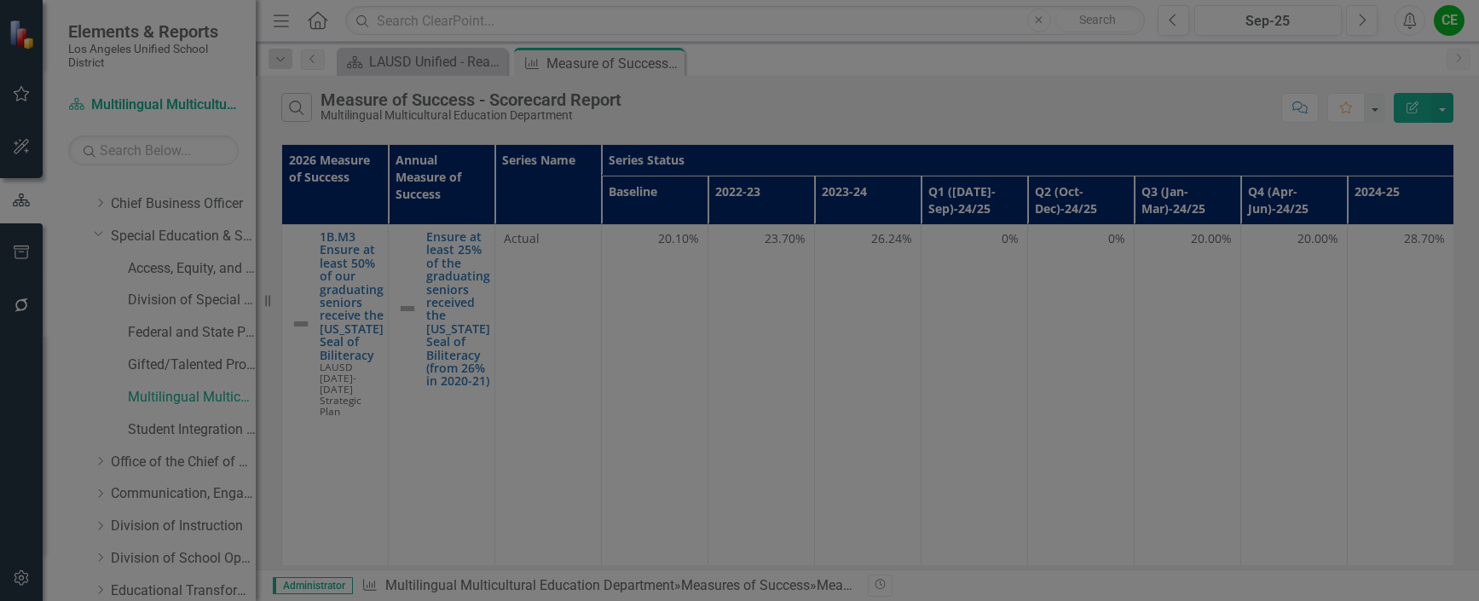
checkbox input "false"
radio input "true"
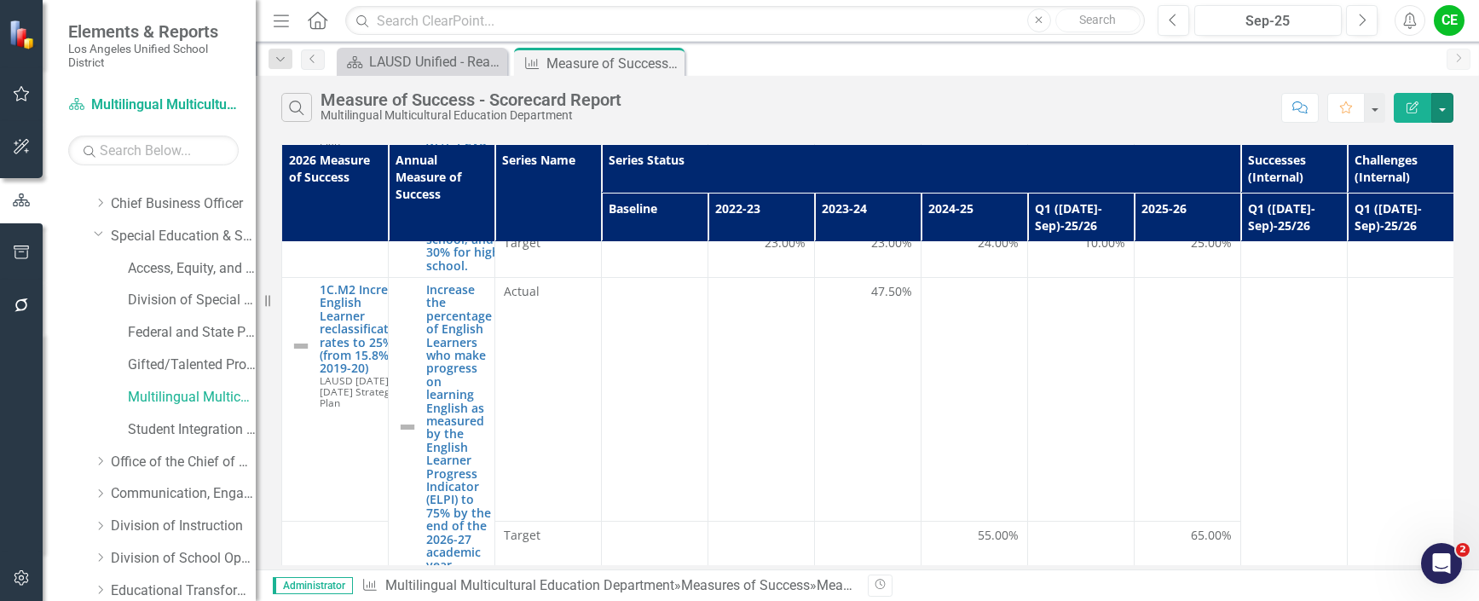
scroll to position [469, 0]
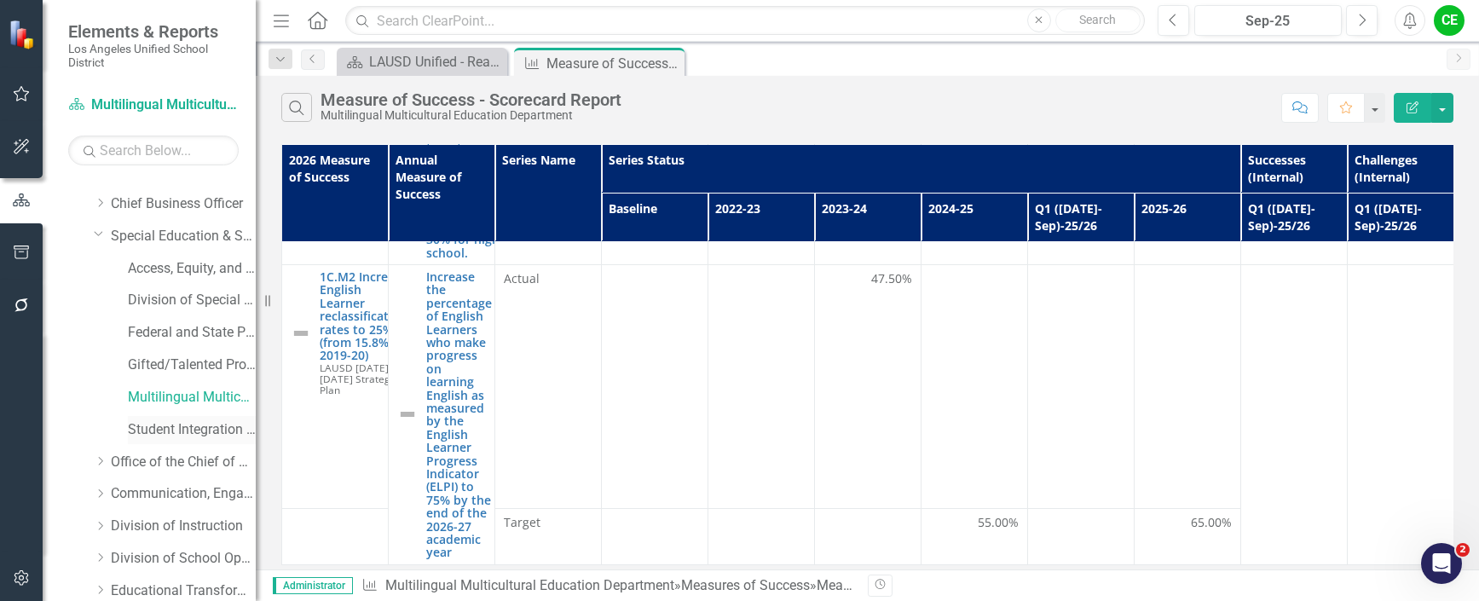
click at [179, 433] on link "Student Integration Services" at bounding box center [192, 430] width 128 height 20
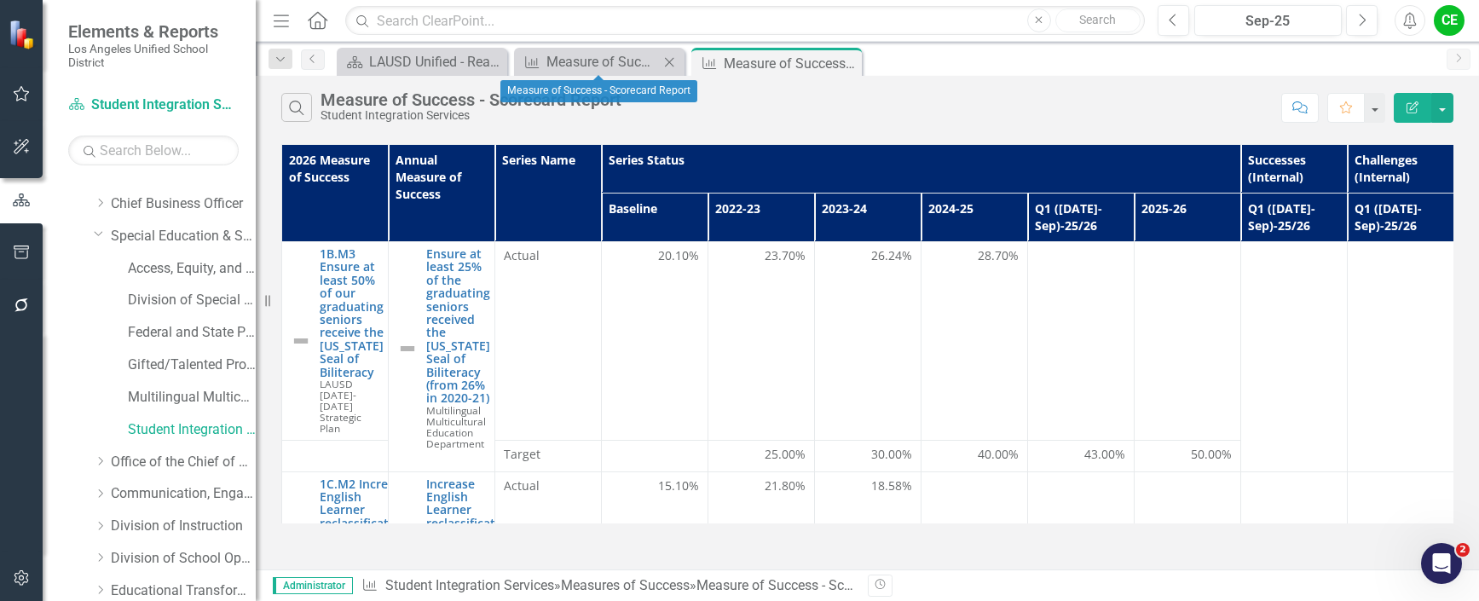
click at [670, 59] on icon "Close" at bounding box center [669, 62] width 17 height 14
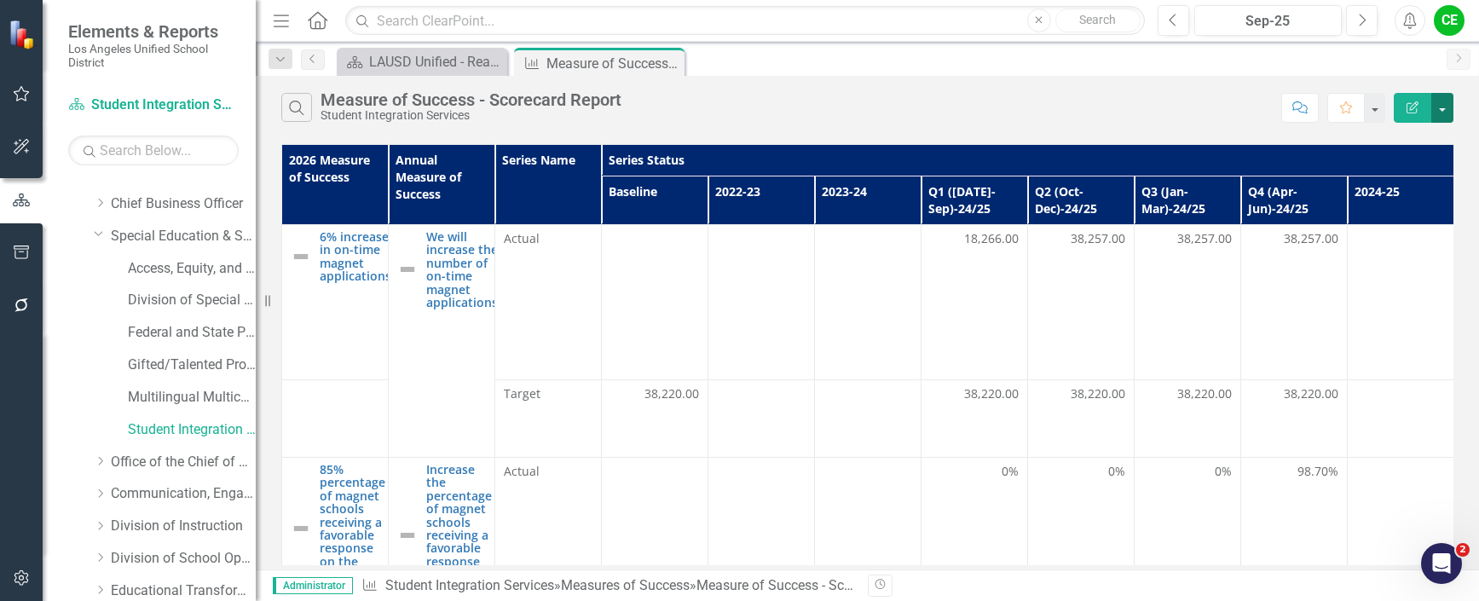
click at [1448, 112] on button "button" at bounding box center [1442, 108] width 22 height 30
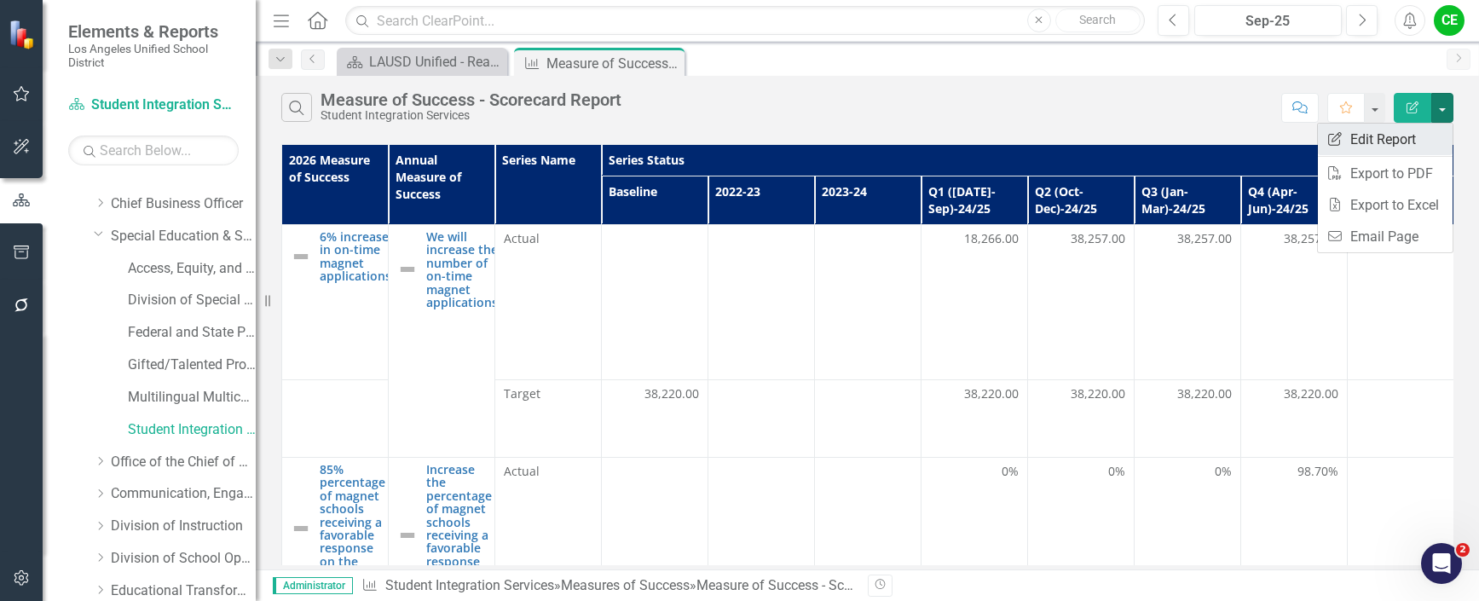
click at [1361, 142] on link "Edit Report Edit Report" at bounding box center [1385, 140] width 135 height 32
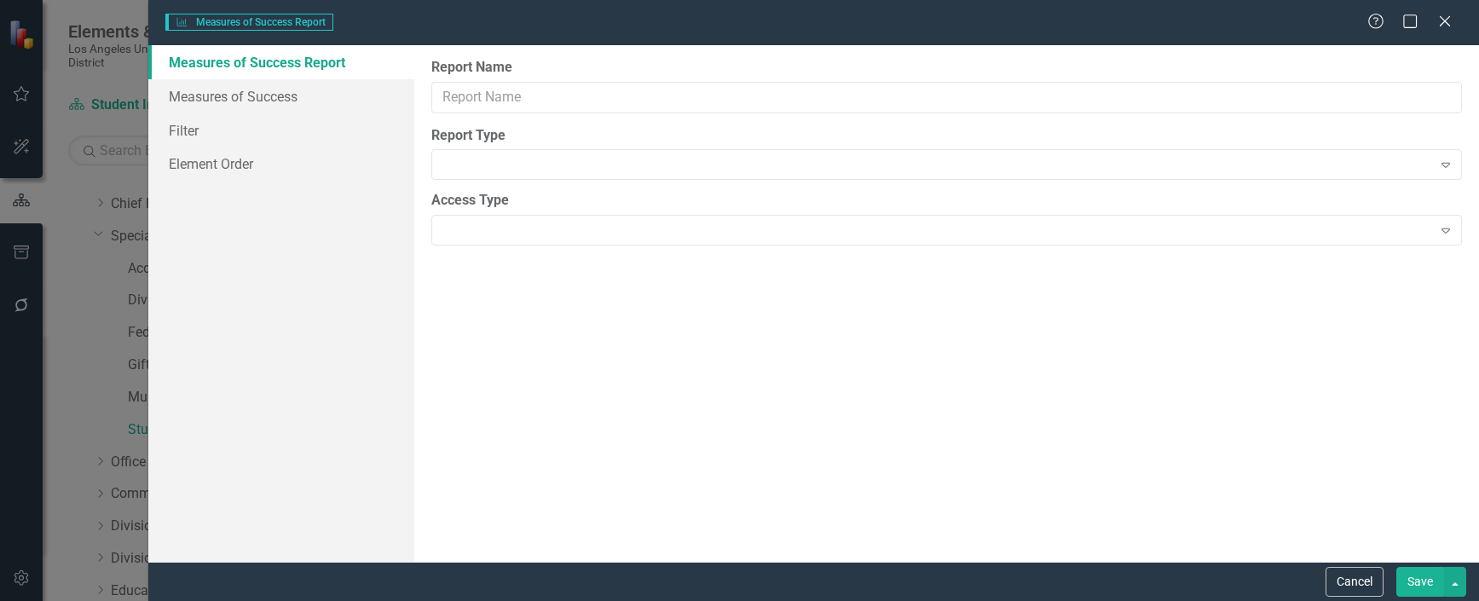
type input "Measure of Success - Scorecard Report"
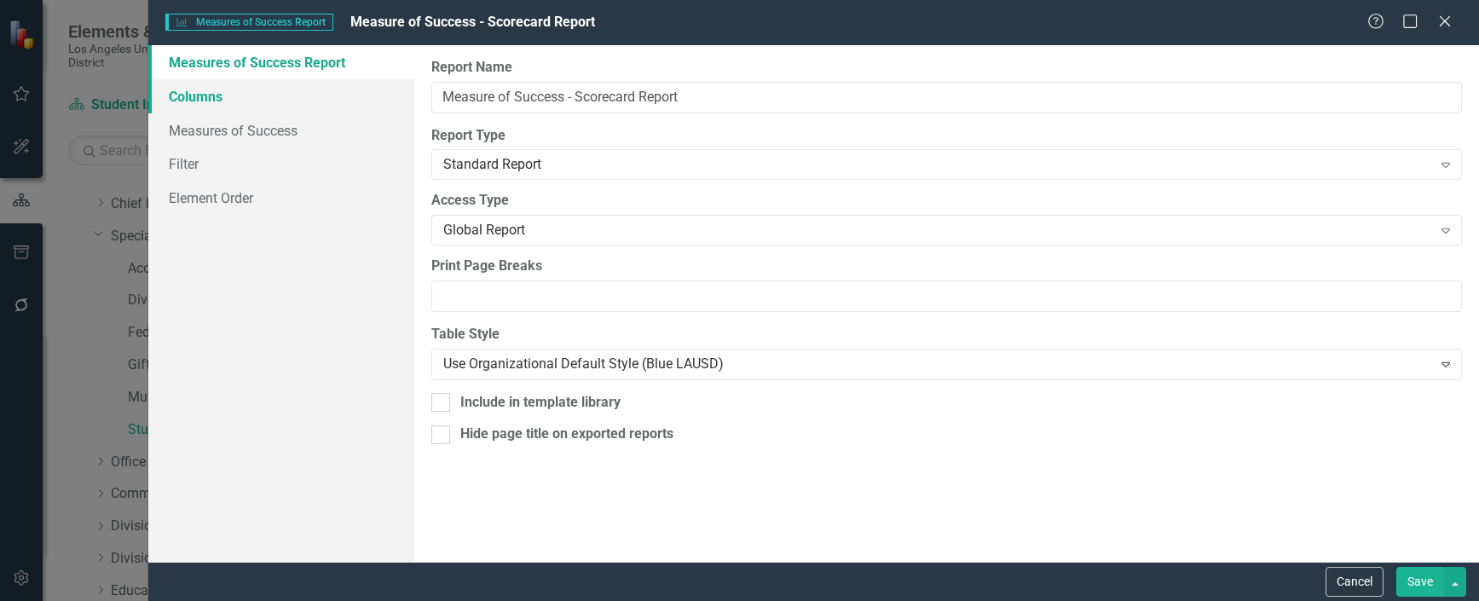
click at [195, 89] on link "Columns" at bounding box center [281, 96] width 266 height 34
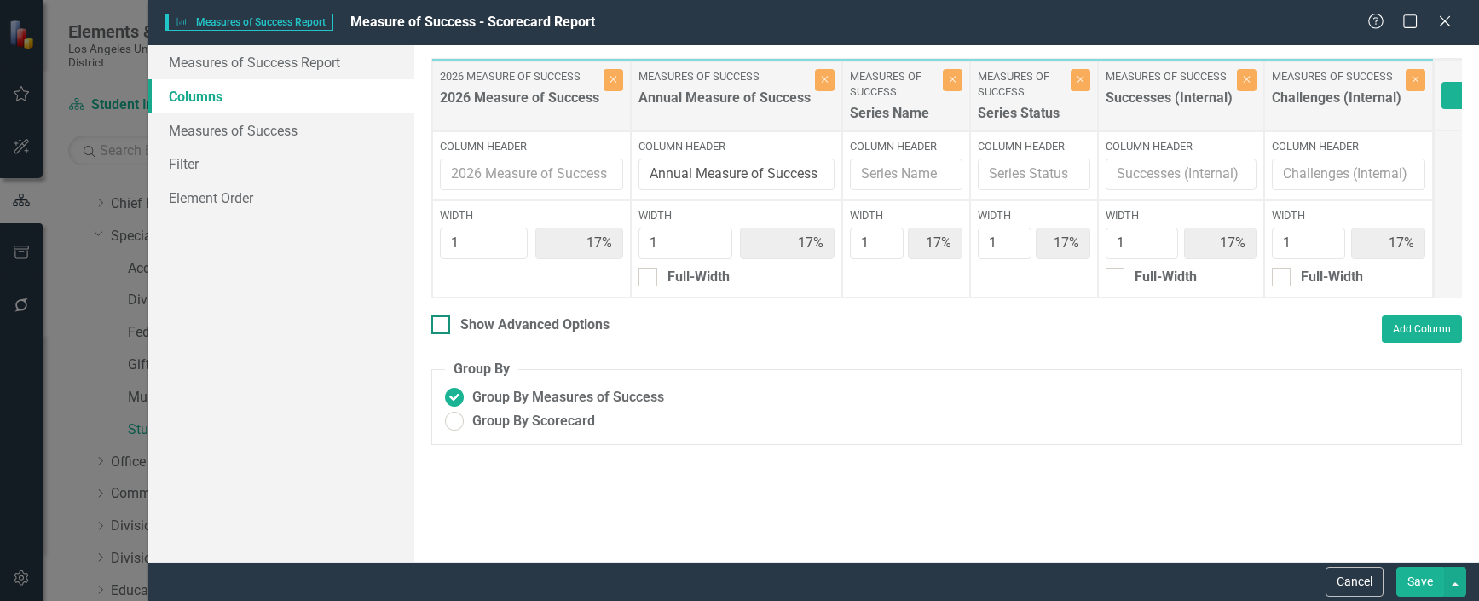
click at [436, 327] on input "Show Advanced Options" at bounding box center [436, 320] width 11 height 11
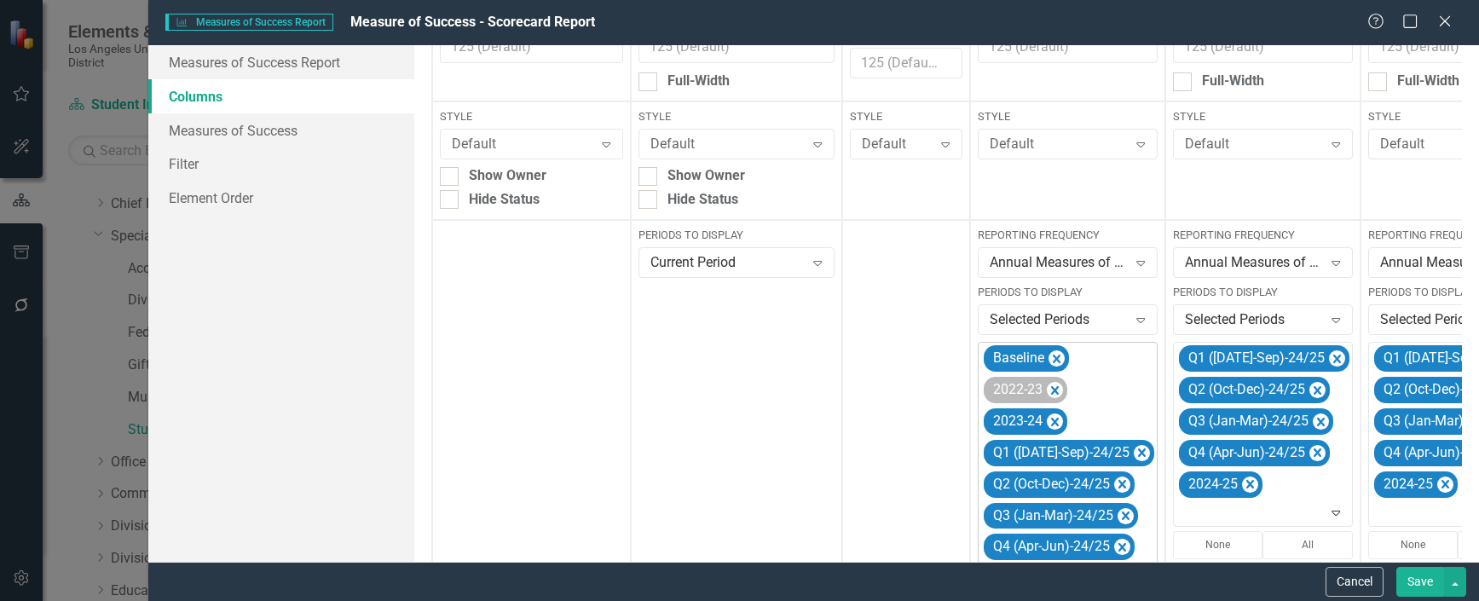
scroll to position [511, 0]
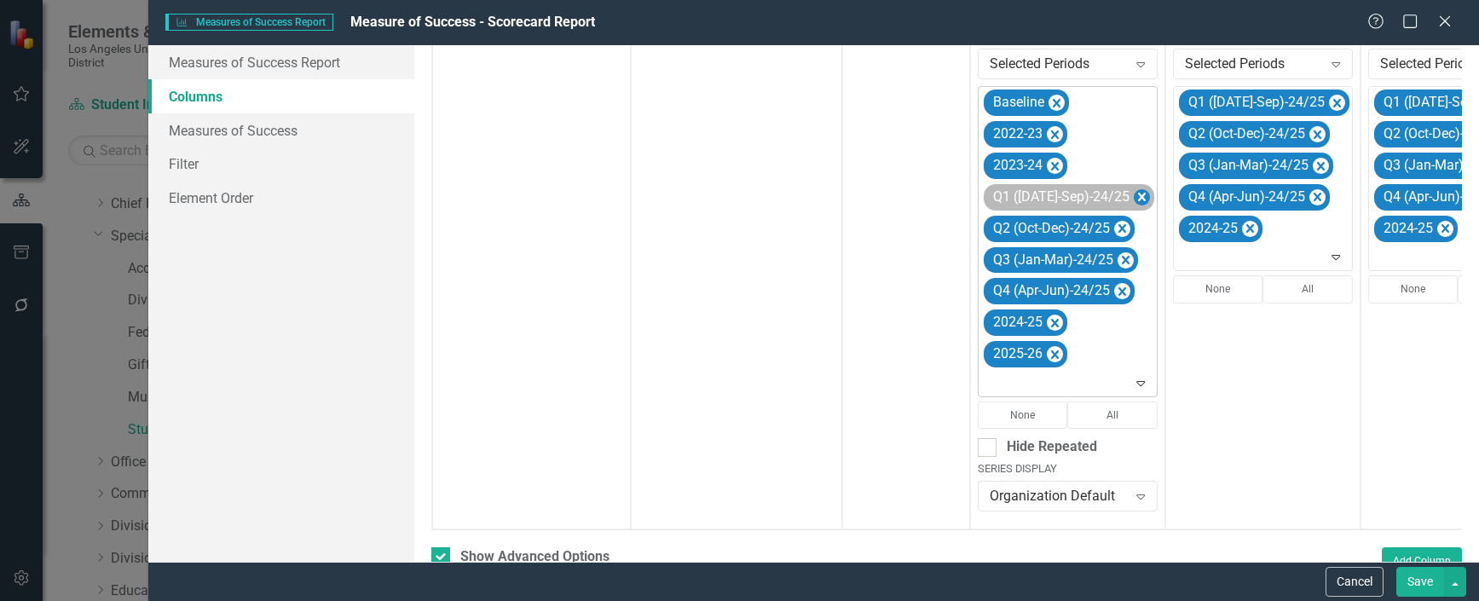
click at [1134, 194] on icon "Remove Q1 (Jul-Sep)-24/25" at bounding box center [1142, 197] width 16 height 21
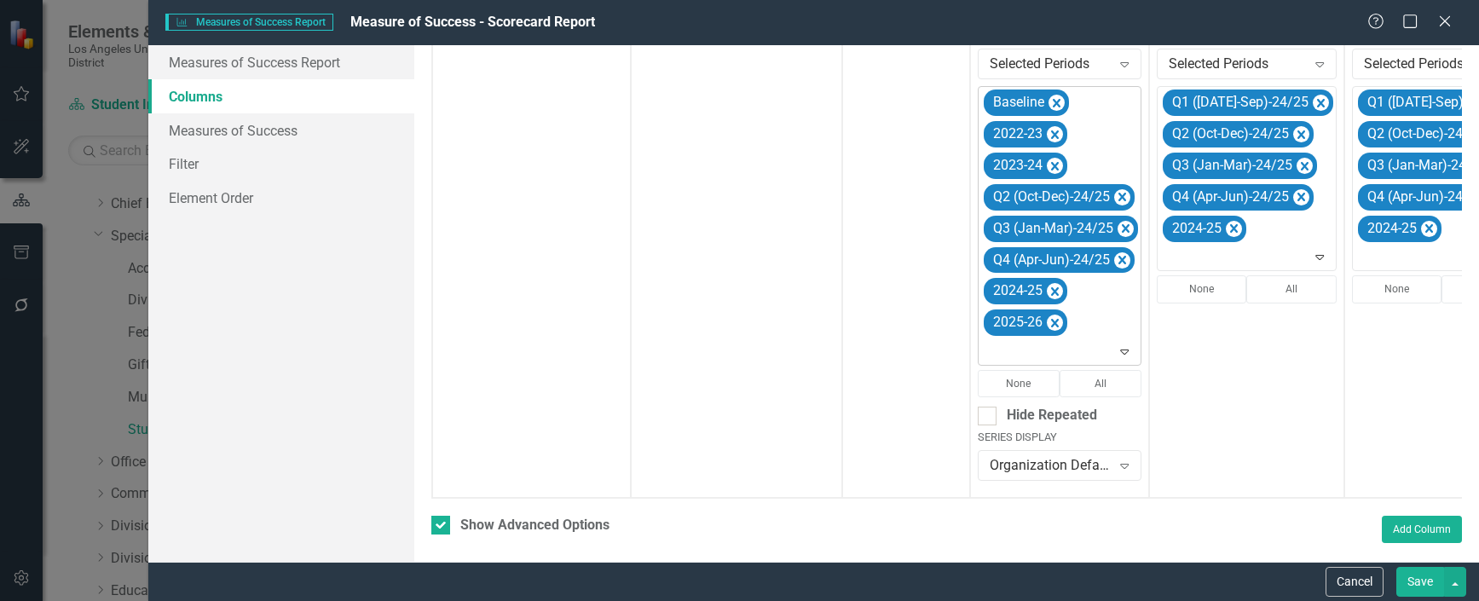
click at [1118, 194] on icon "Remove Q2 (Oct-Dec)-24/25" at bounding box center [1122, 197] width 8 height 9
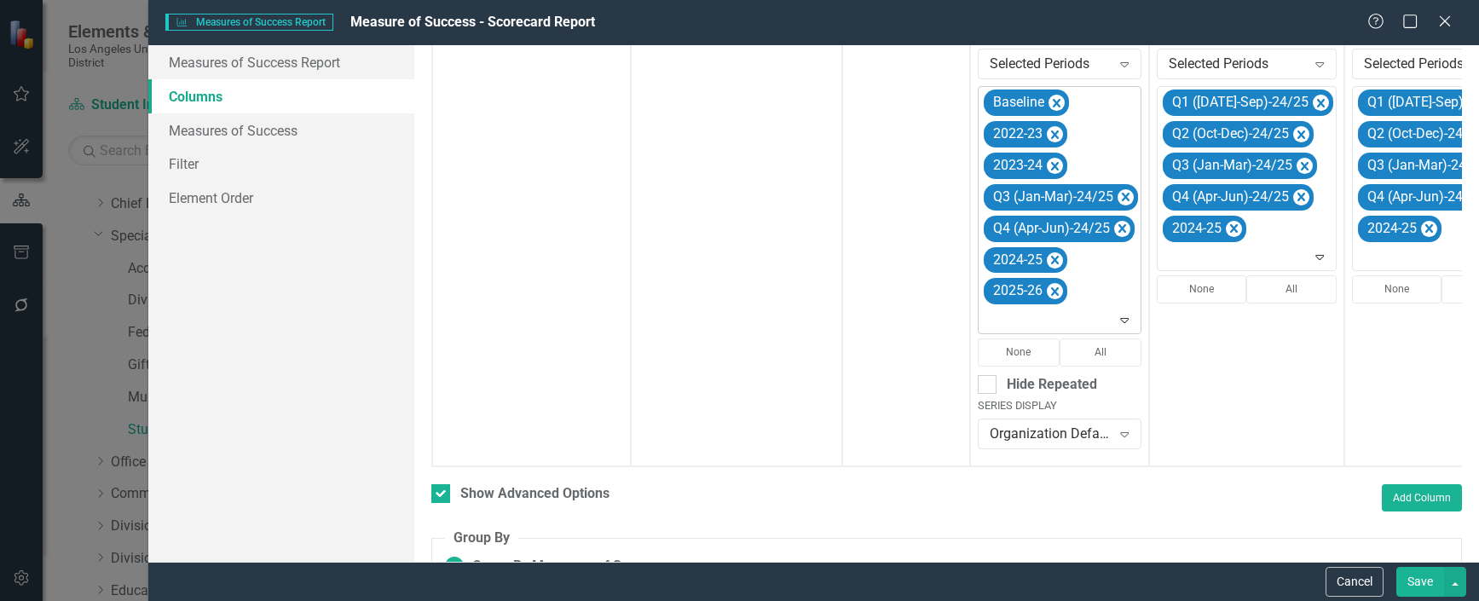
click at [1118, 194] on icon "Remove Q3 (Jan-Mar)-24/25" at bounding box center [1126, 197] width 16 height 21
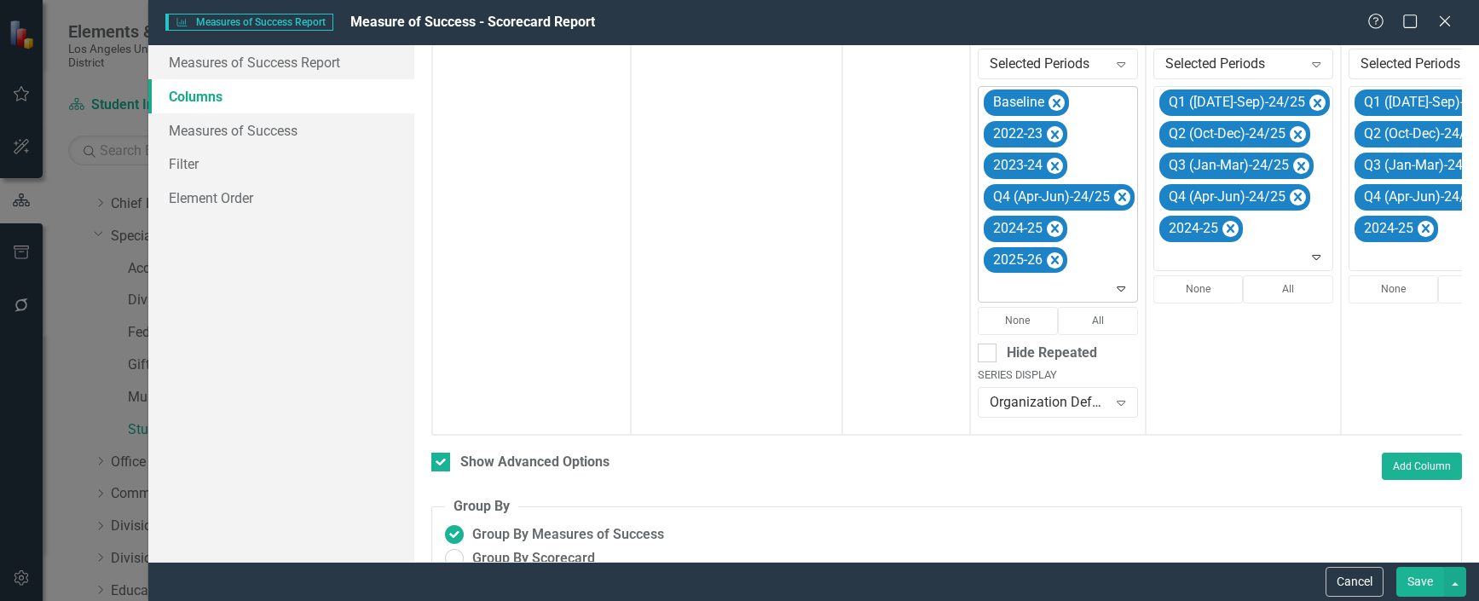
click at [1118, 194] on icon "Remove Q4 (Apr-Jun)-24/25" at bounding box center [1122, 197] width 8 height 9
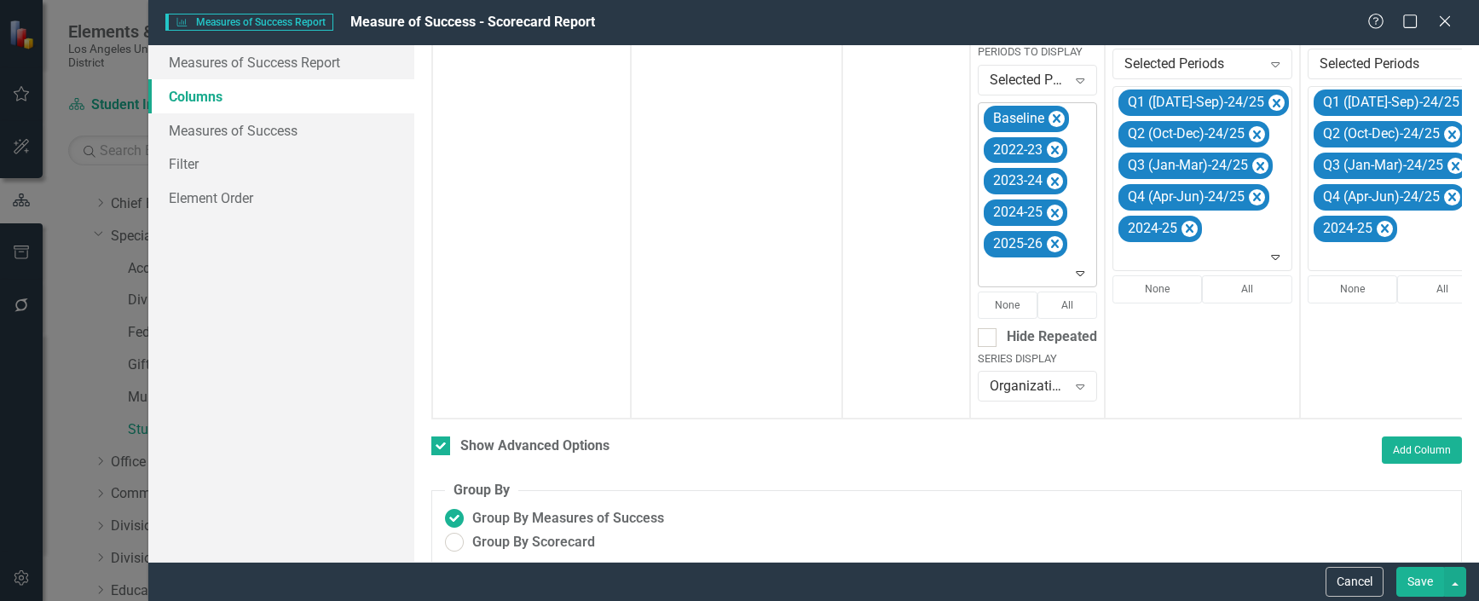
click at [1083, 272] on icon "Expand" at bounding box center [1080, 273] width 17 height 14
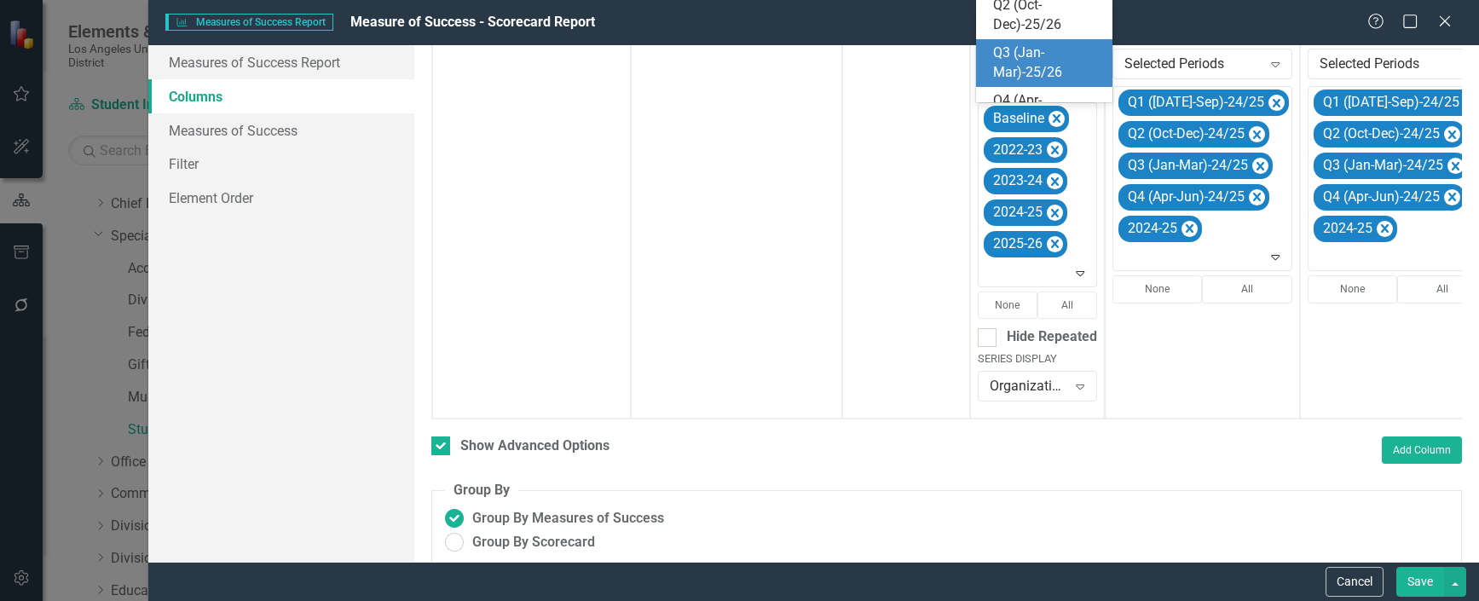
scroll to position [350, 0]
click at [1033, 55] on div "Q1 ([DATE]-Sep)-25/26" at bounding box center [1047, 53] width 109 height 39
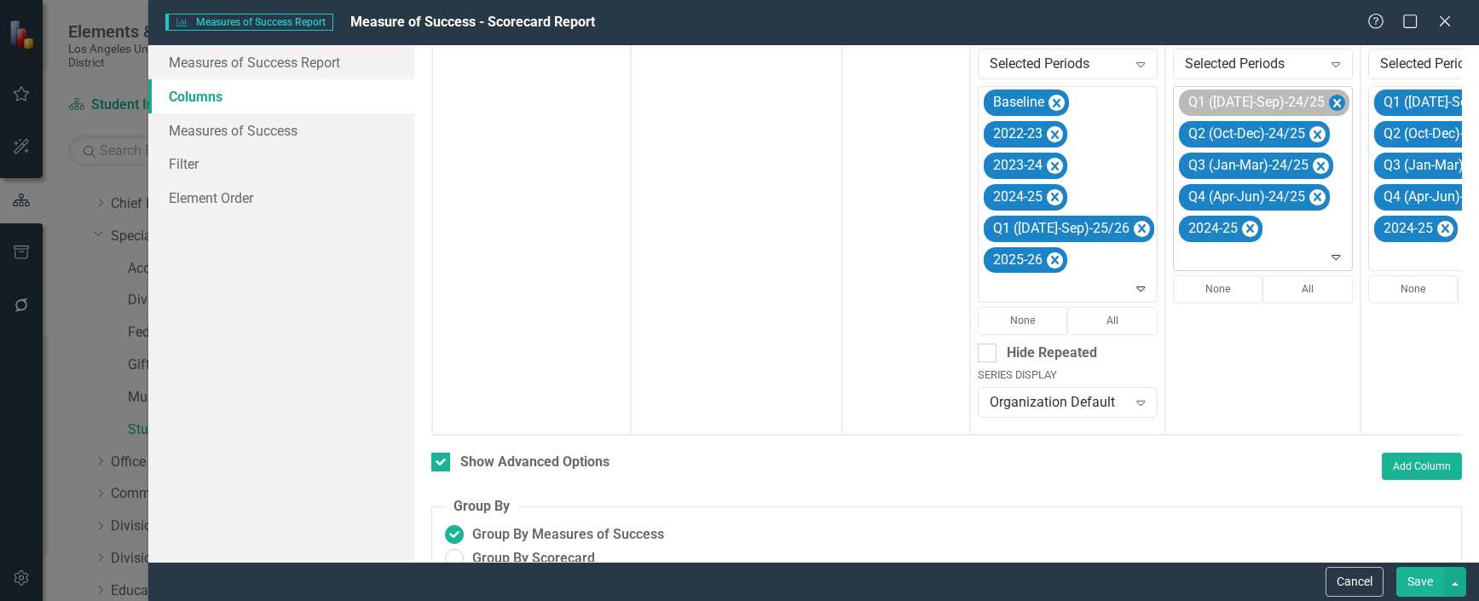
click at [1329, 94] on icon "Remove Q1 (Jul-Sep)-24/25" at bounding box center [1337, 103] width 16 height 21
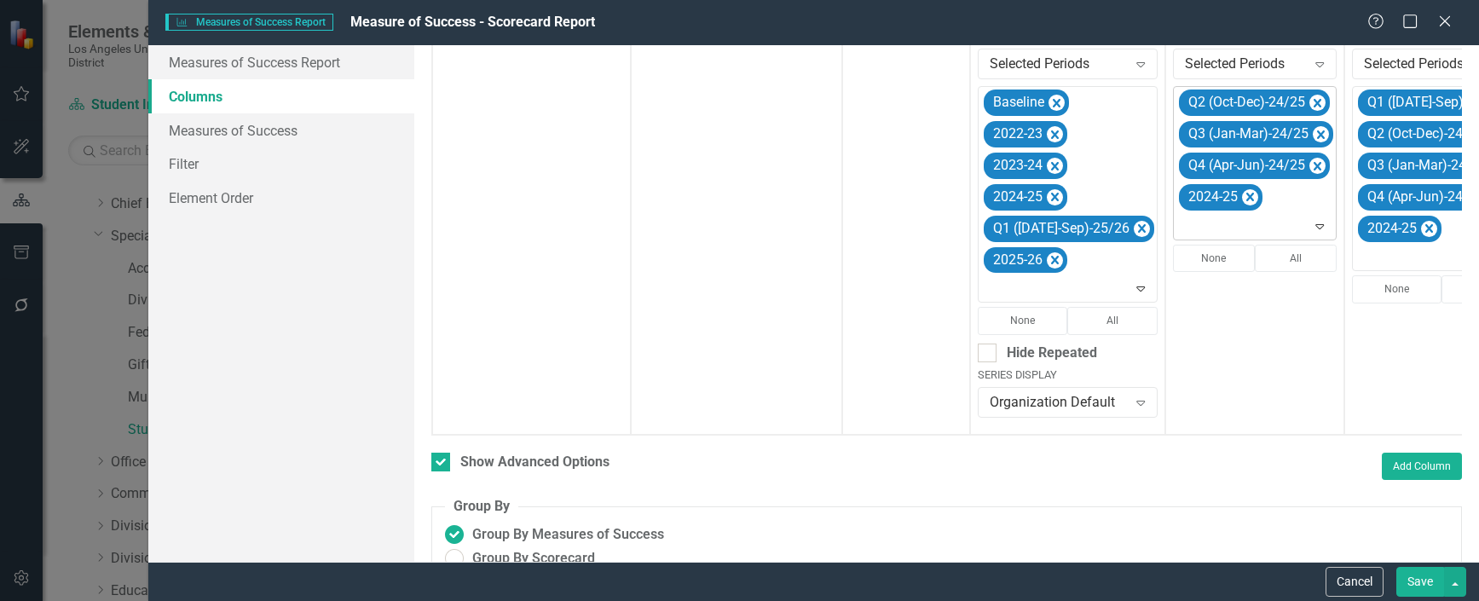
click at [1309, 94] on icon "Remove Q2 (Oct-Dec)-24/25" at bounding box center [1317, 103] width 16 height 21
click at [1313, 94] on icon "Remove Q3 (Jan-Mar)-24/25" at bounding box center [1321, 103] width 16 height 21
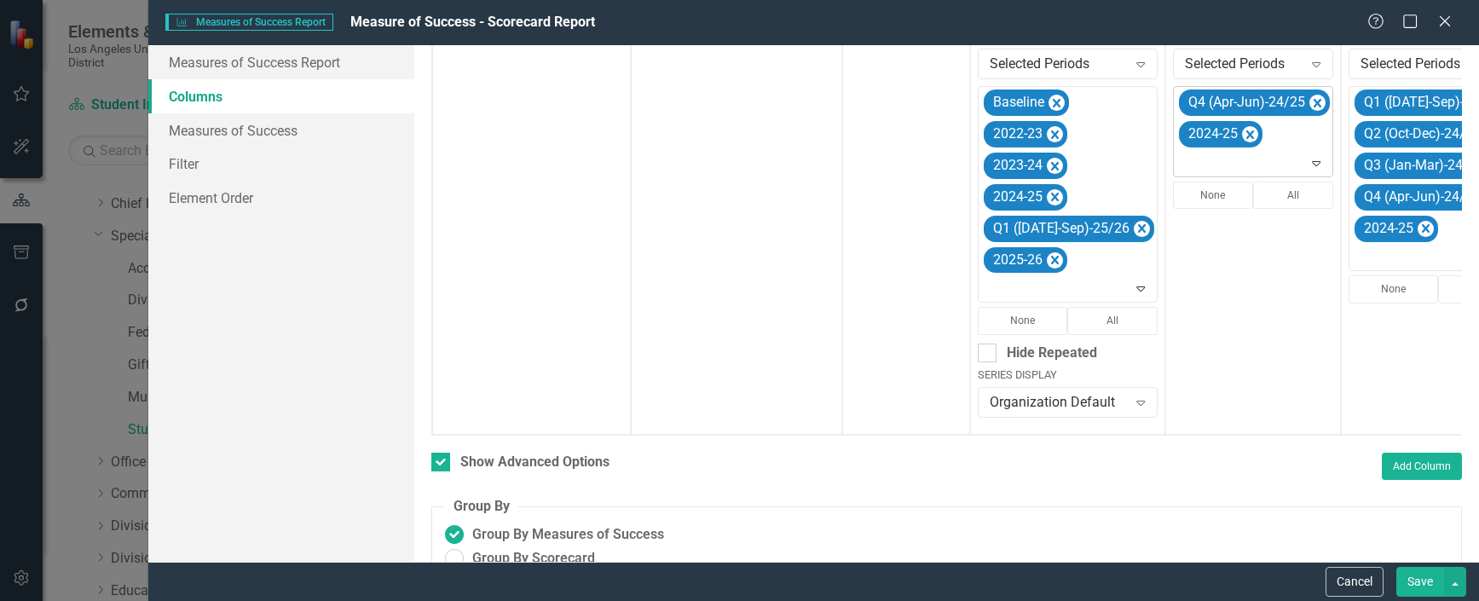
click at [1309, 94] on icon "Remove Q4 (Apr-Jun)-24/25" at bounding box center [1317, 103] width 16 height 21
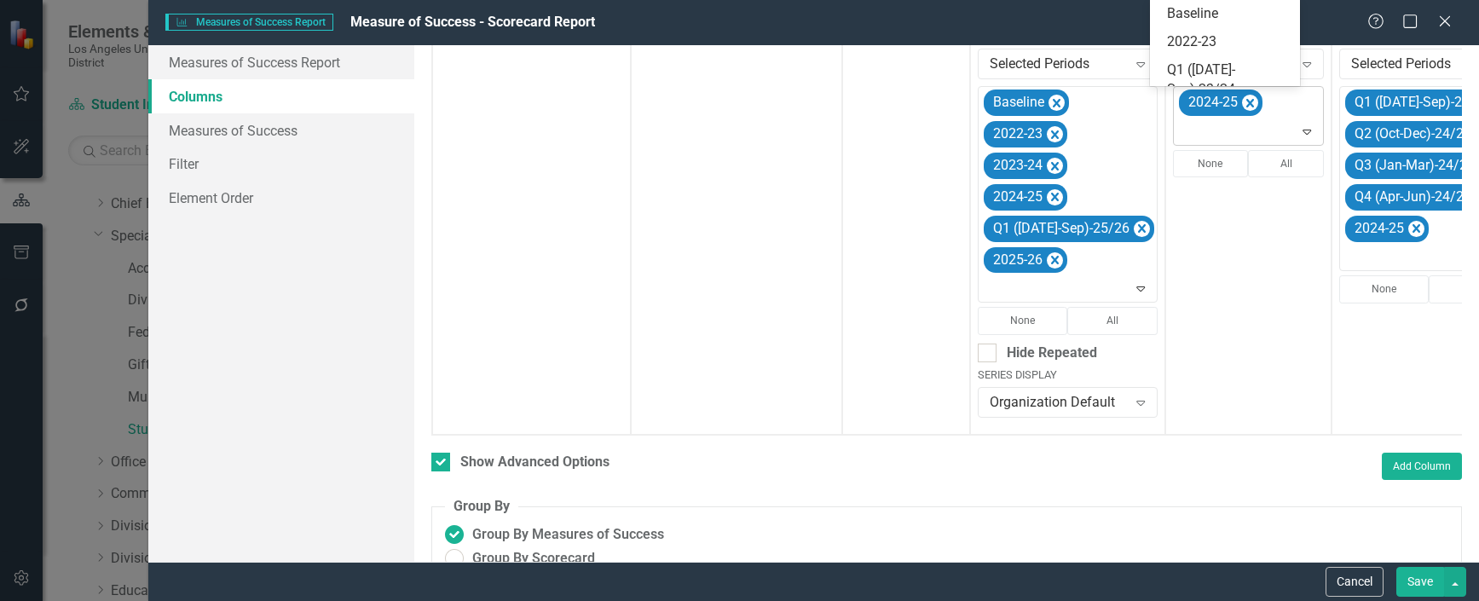
click at [1298, 134] on icon "Expand" at bounding box center [1306, 131] width 17 height 14
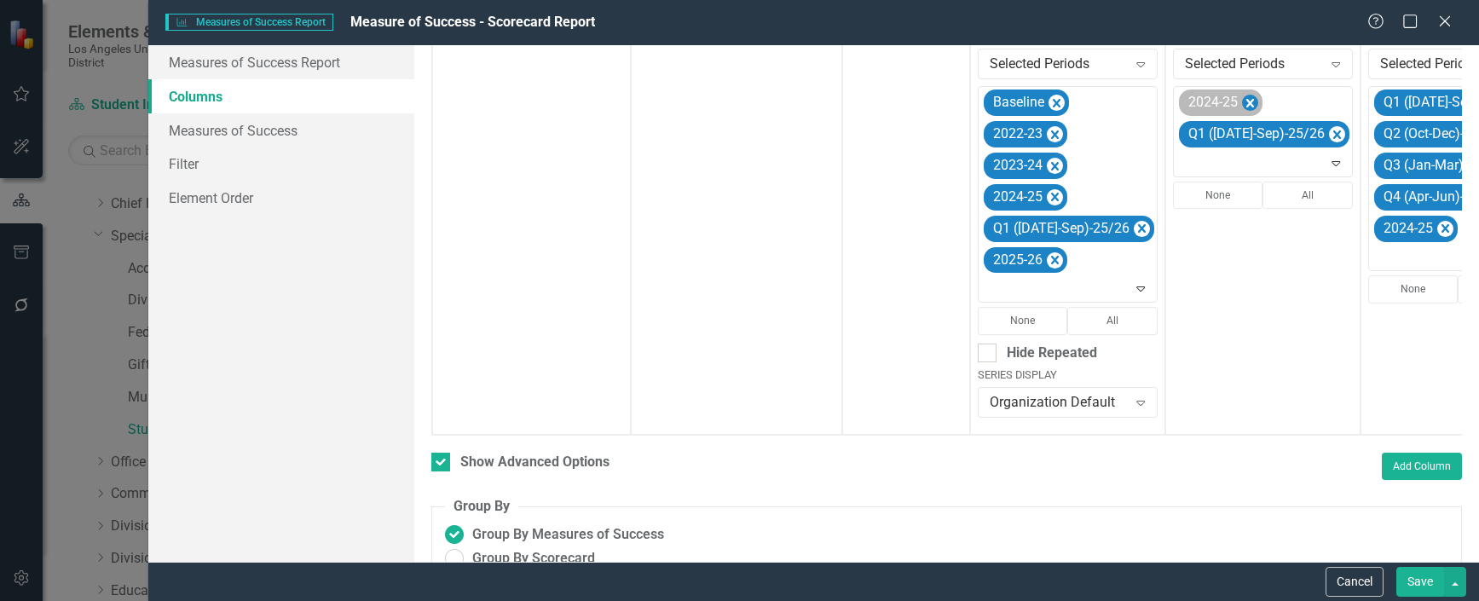
click at [1242, 100] on icon "Remove 2024-25" at bounding box center [1250, 103] width 16 height 21
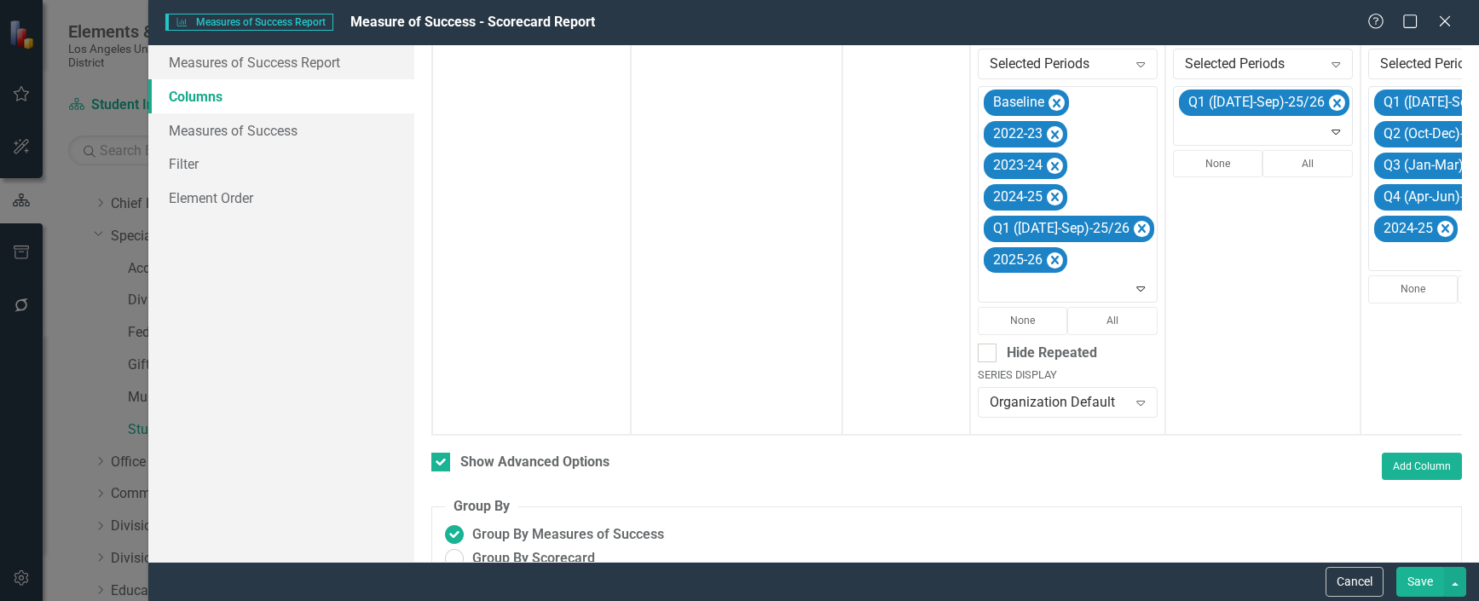
scroll to position [0, 165]
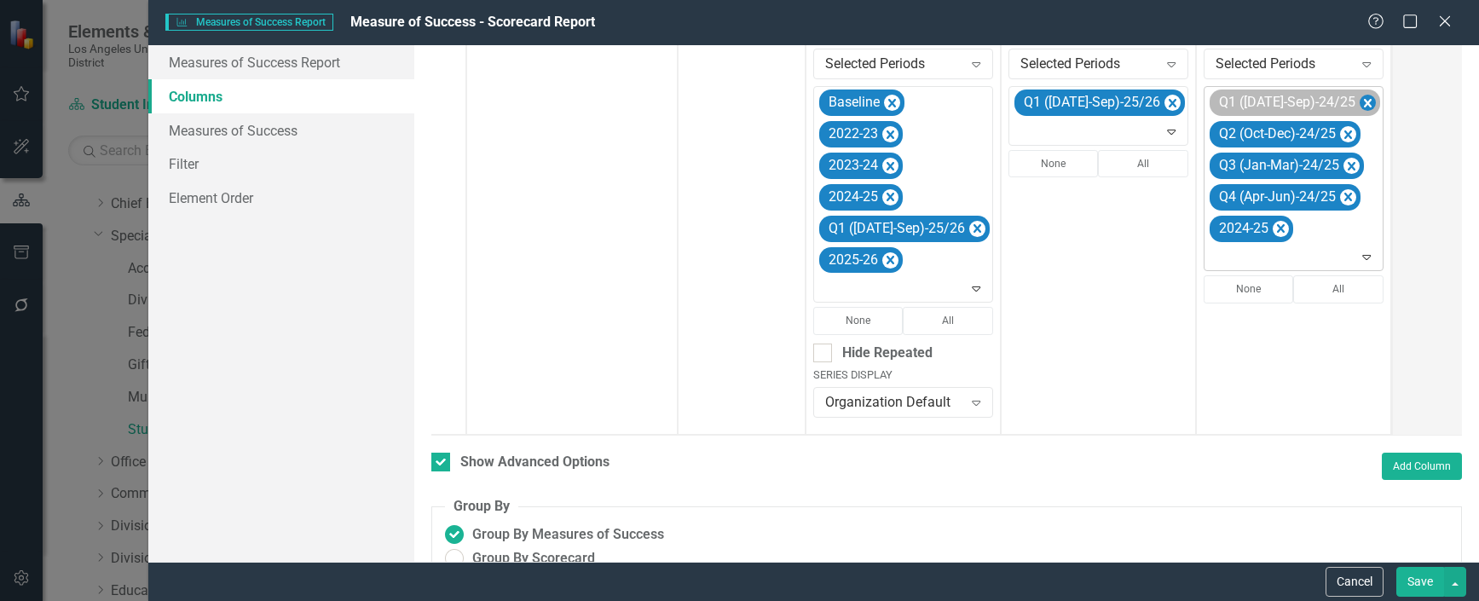
click at [1360, 99] on icon "Remove Q1 (Jul-Sep)-24/25" at bounding box center [1368, 103] width 16 height 21
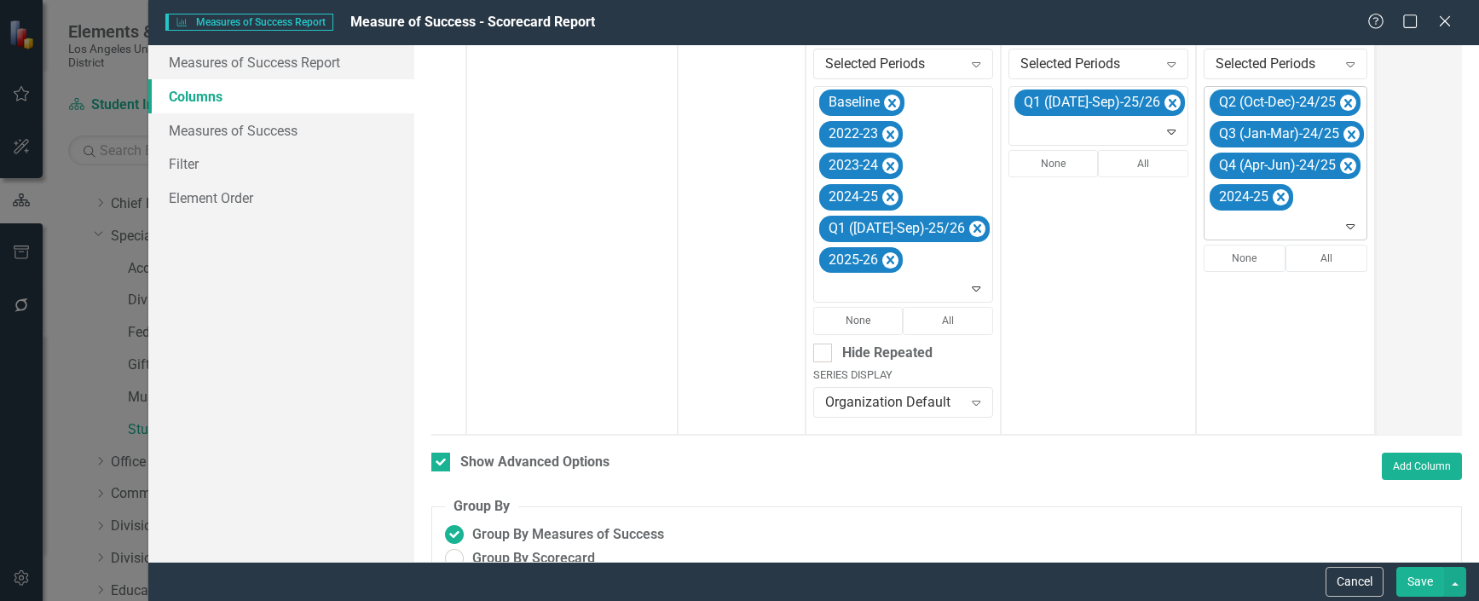
click at [1340, 99] on icon "Remove Q2 (Oct-Dec)-24/25" at bounding box center [1348, 103] width 16 height 21
click at [1344, 99] on icon "Remove Q3 (Jan-Mar)-24/25" at bounding box center [1352, 103] width 16 height 21
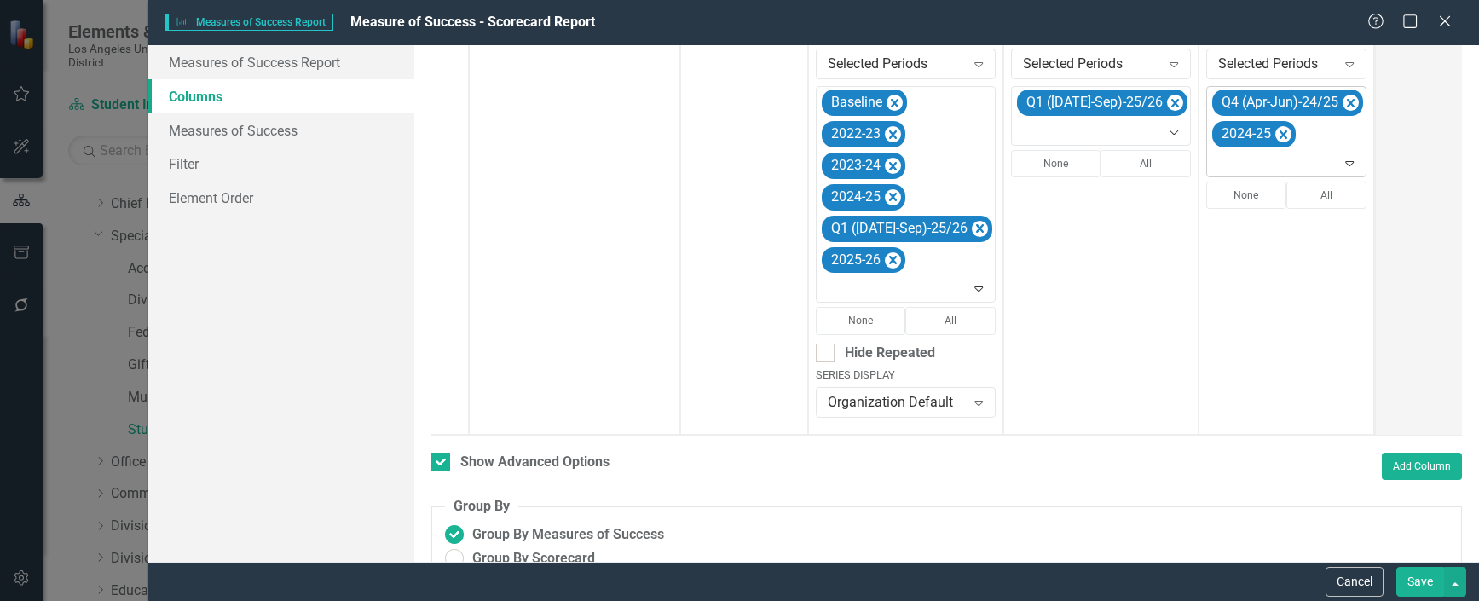
click at [1343, 99] on icon "Remove Q4 (Apr-Jun)-24/25" at bounding box center [1351, 103] width 16 height 21
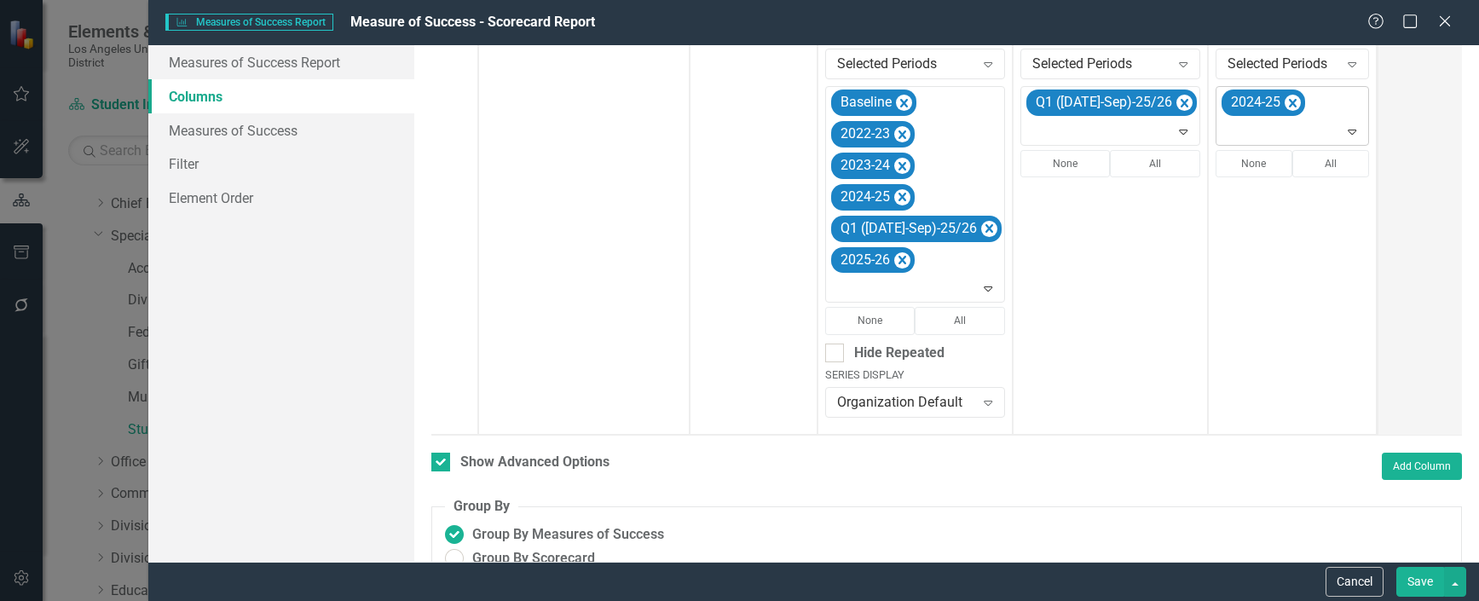
click at [1349, 130] on icon at bounding box center [1353, 132] width 9 height 5
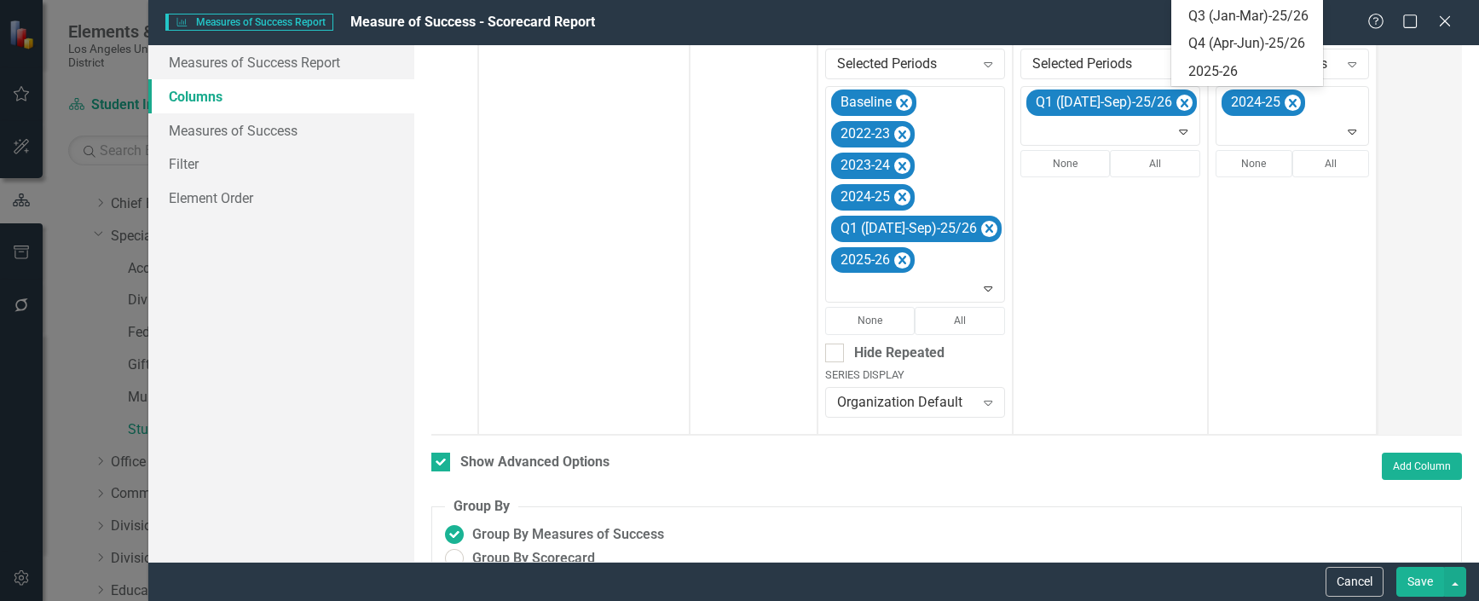
scroll to position [460, 0]
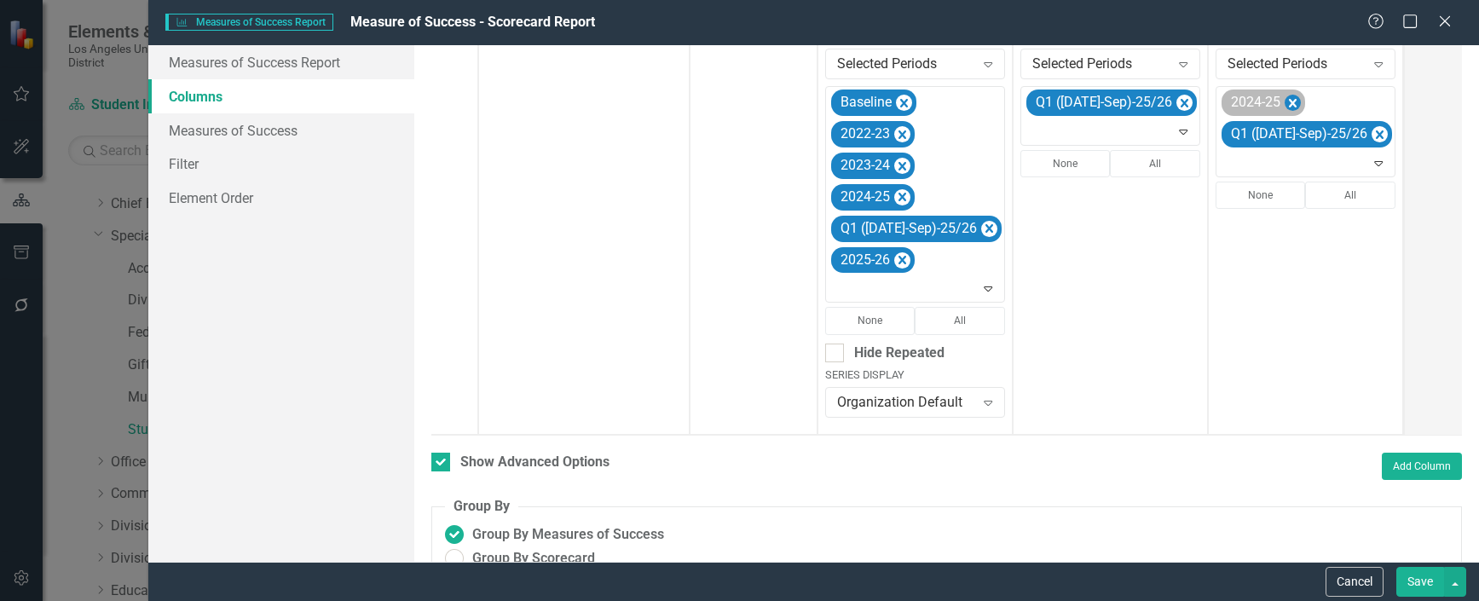
click at [1289, 101] on icon "Remove 2024-25" at bounding box center [1293, 103] width 8 height 9
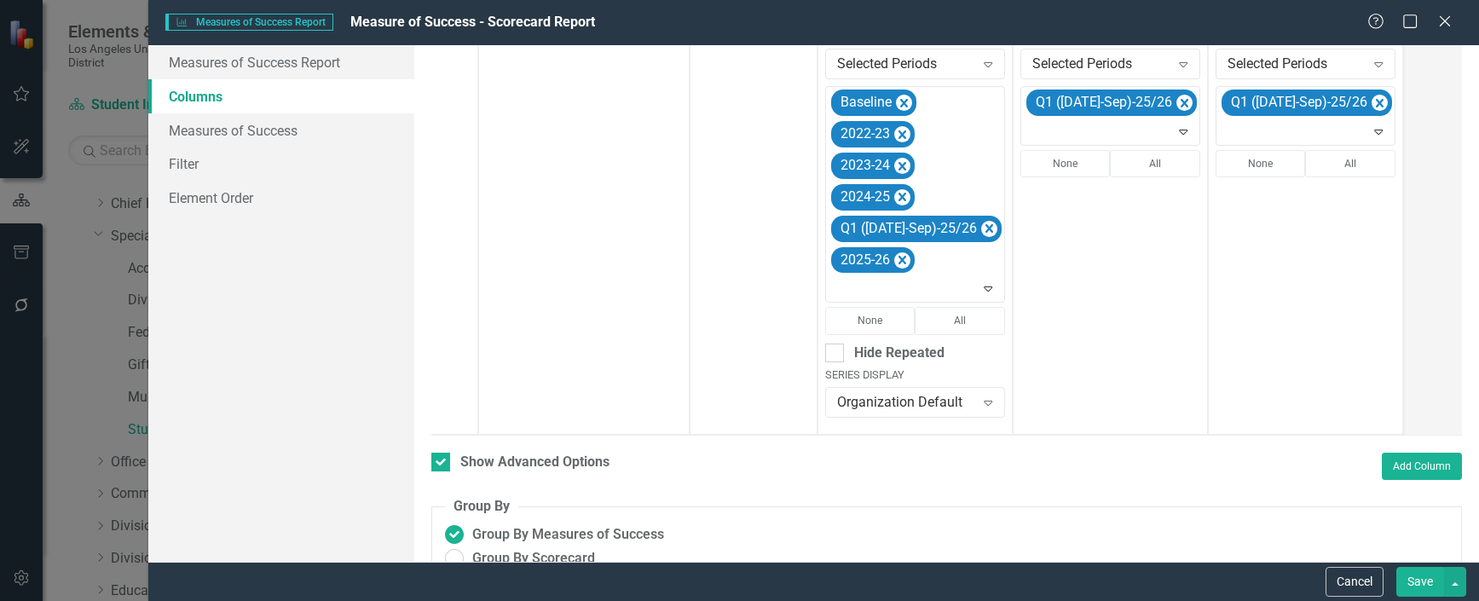
scroll to position [558, 0]
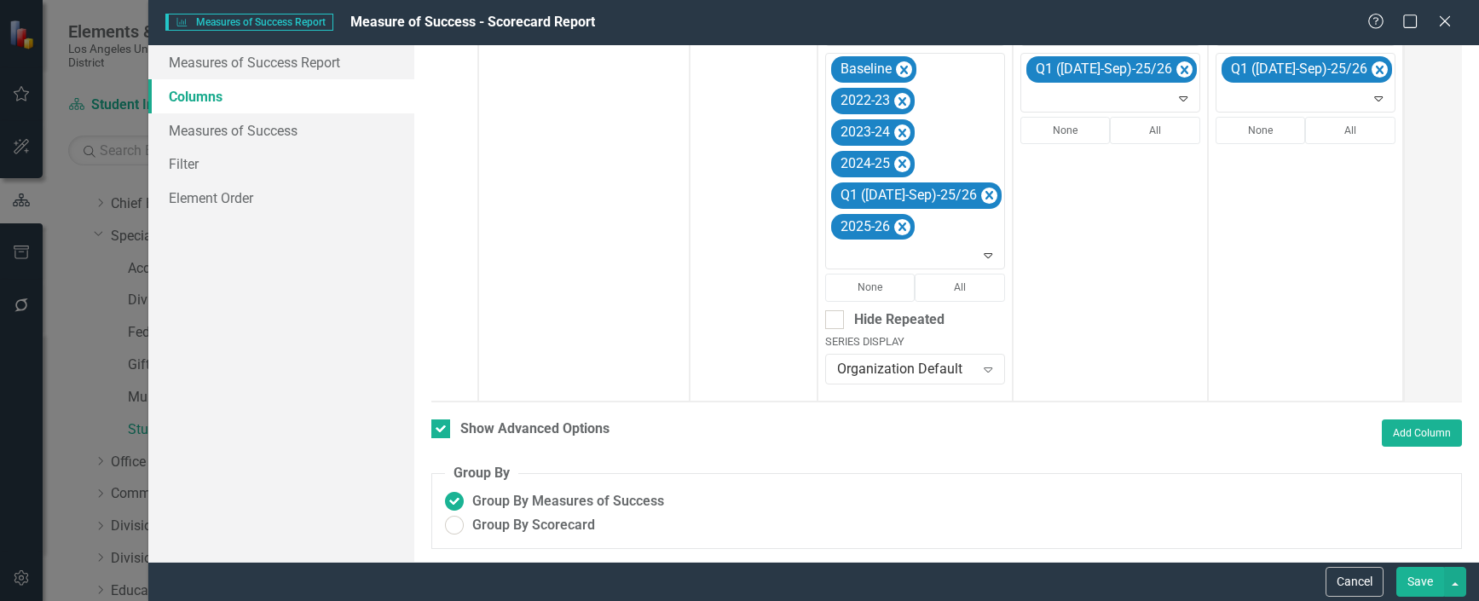
click at [1413, 577] on button "Save" at bounding box center [1420, 582] width 48 height 30
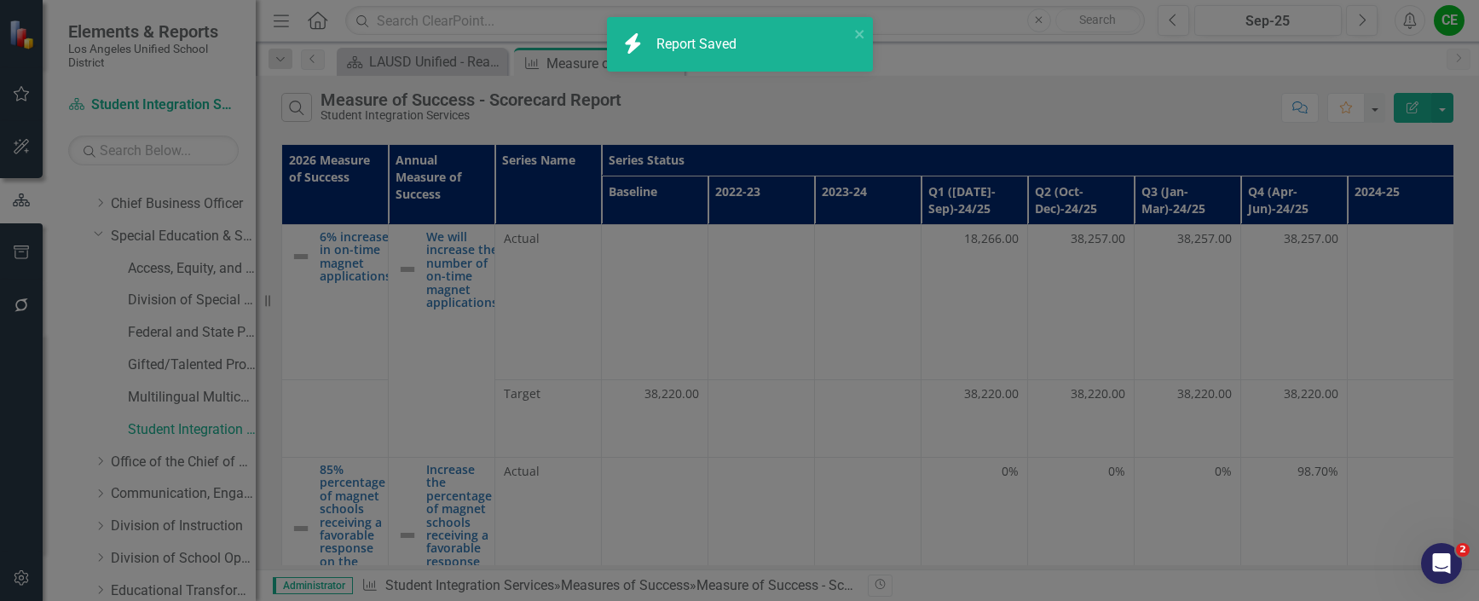
checkbox input "false"
radio input "true"
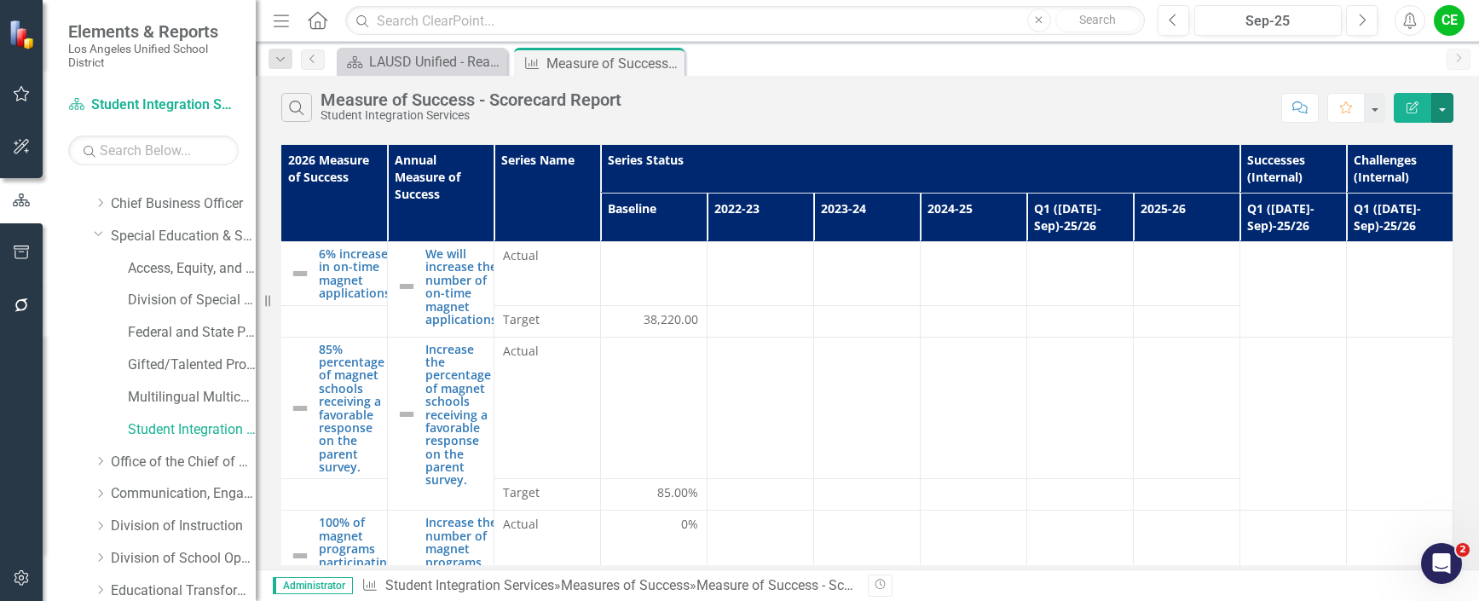
scroll to position [0, 0]
click at [100, 234] on icon "Dropdown" at bounding box center [99, 233] width 10 height 13
click at [101, 269] on icon "Dropdown" at bounding box center [100, 268] width 13 height 10
click at [176, 295] on link "Charter Schools Division" at bounding box center [192, 301] width 128 height 20
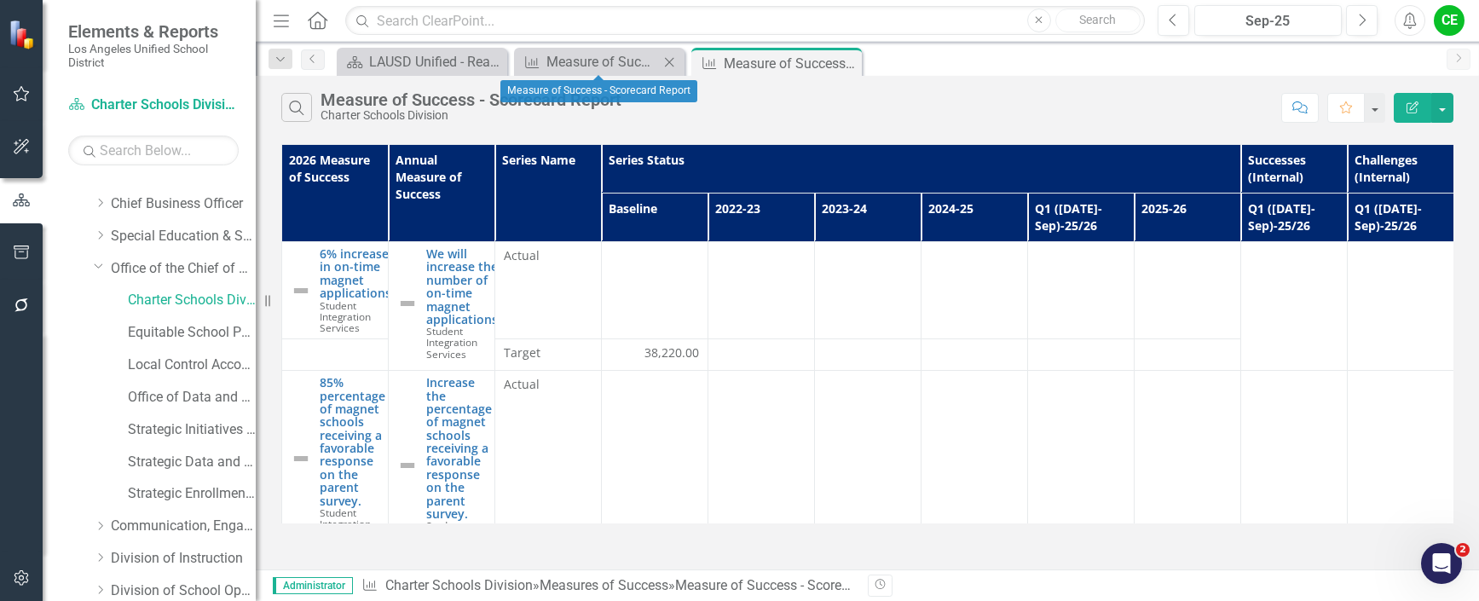
click at [669, 65] on icon "Close" at bounding box center [669, 62] width 17 height 14
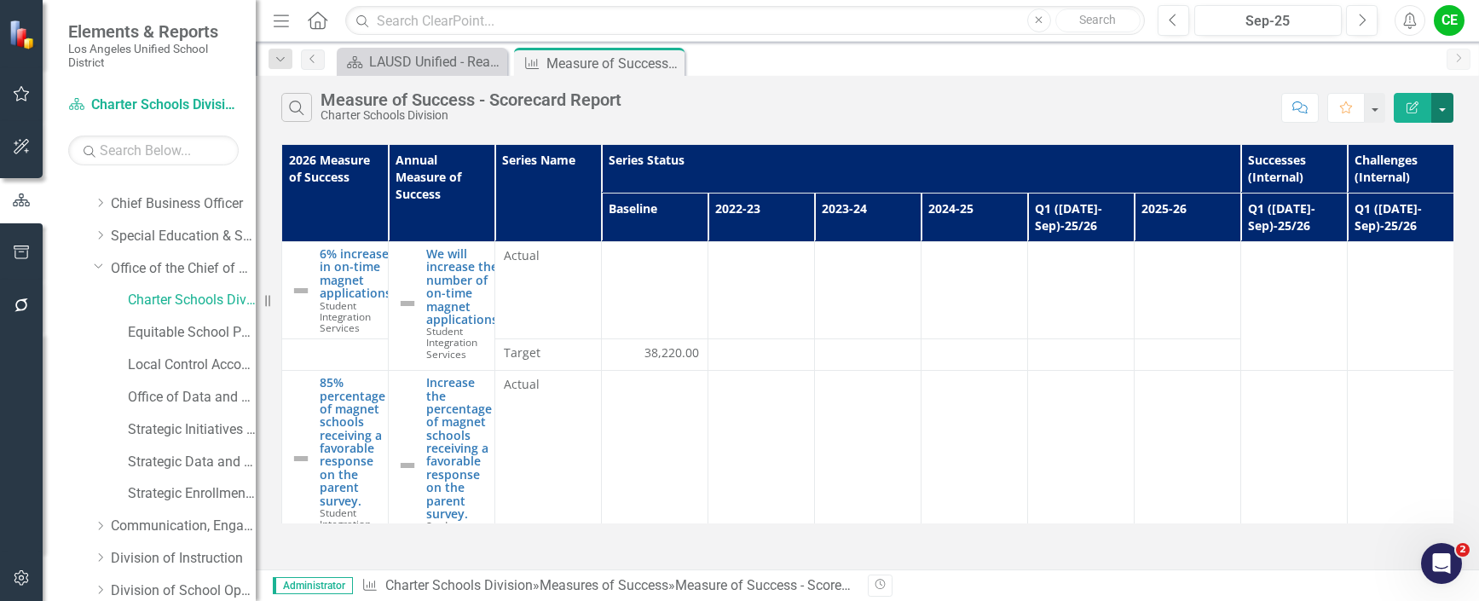
click at [1439, 107] on button "button" at bounding box center [1442, 108] width 22 height 30
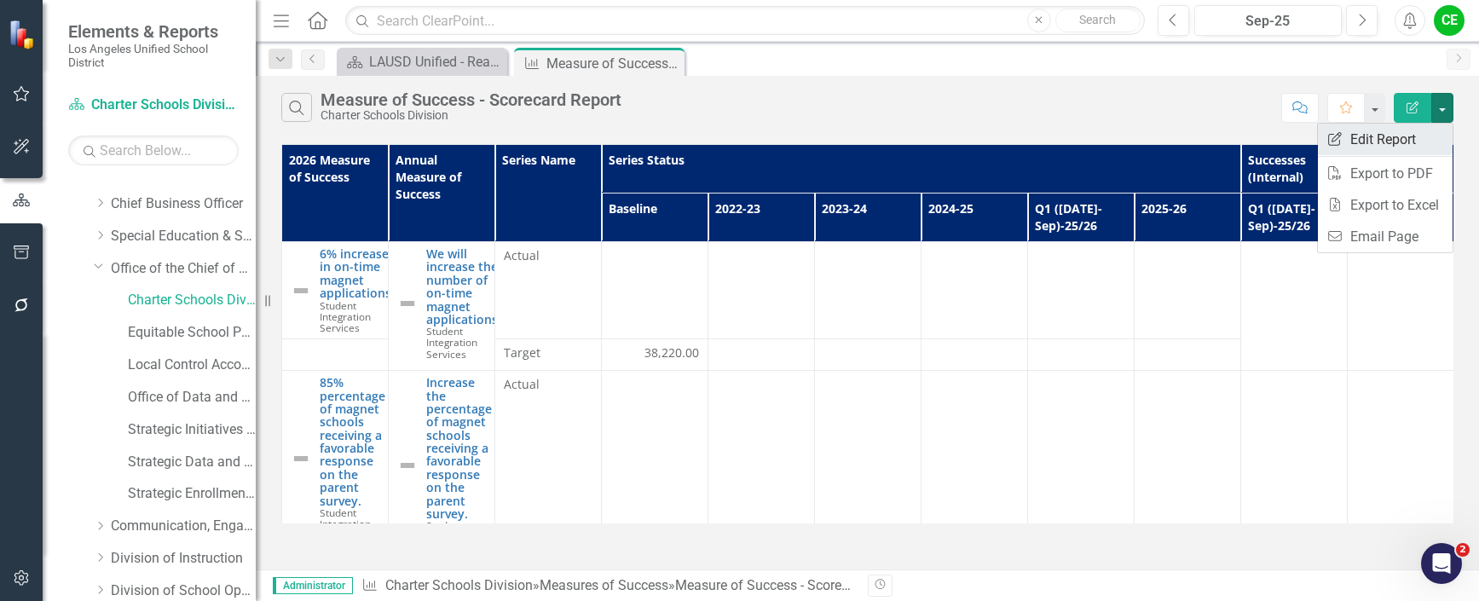
click at [1404, 134] on link "Edit Report Edit Report" at bounding box center [1385, 140] width 135 height 32
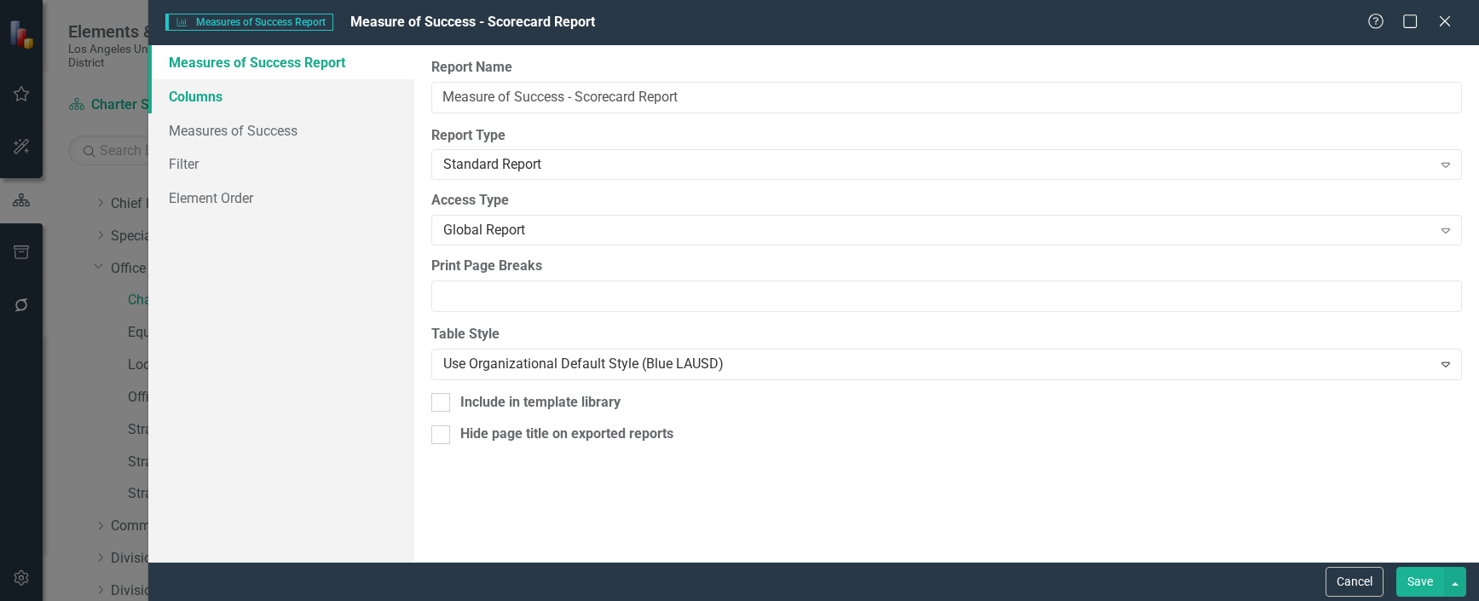
click at [211, 95] on link "Columns" at bounding box center [281, 96] width 266 height 34
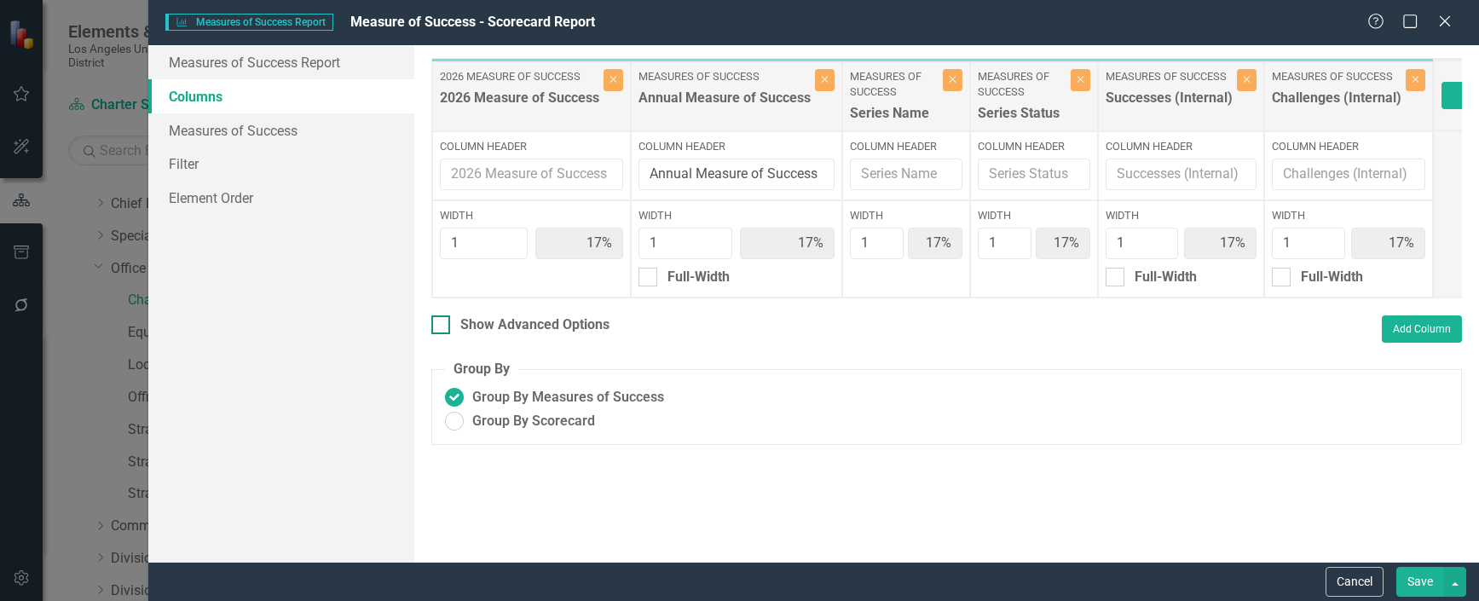
click at [436, 334] on div at bounding box center [440, 324] width 19 height 19
click at [436, 327] on input "Show Advanced Options" at bounding box center [436, 320] width 11 height 11
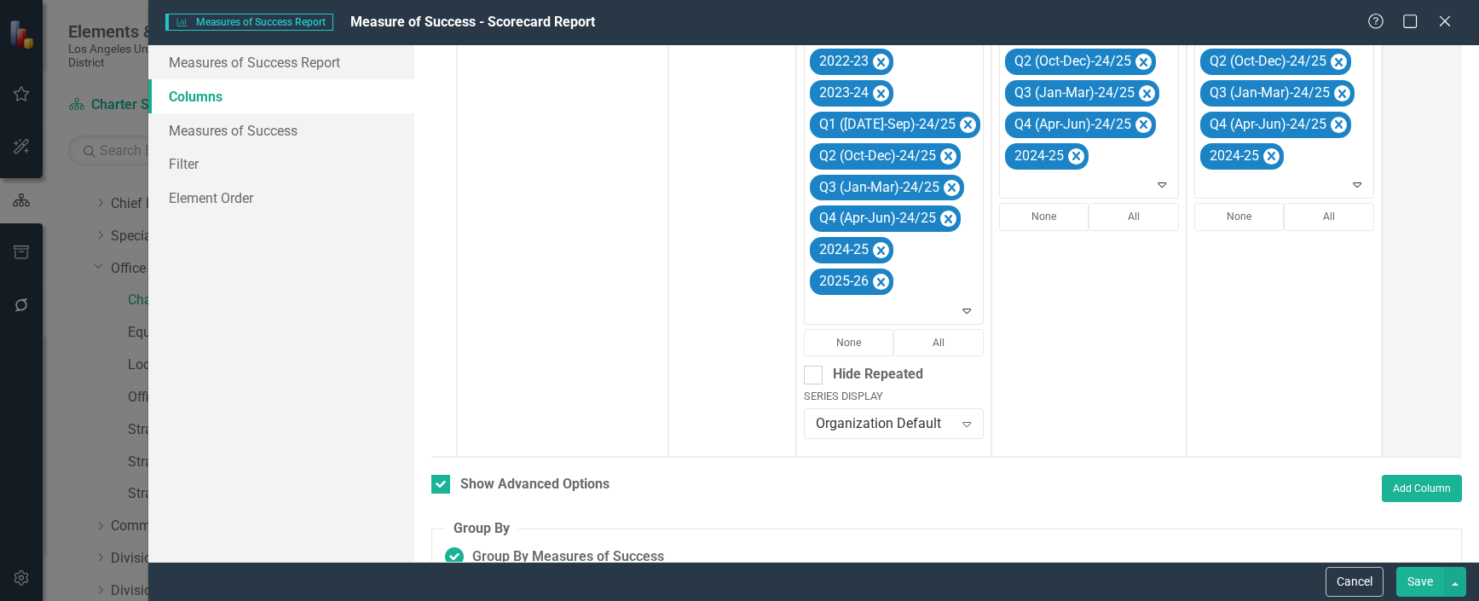
scroll to position [482, 0]
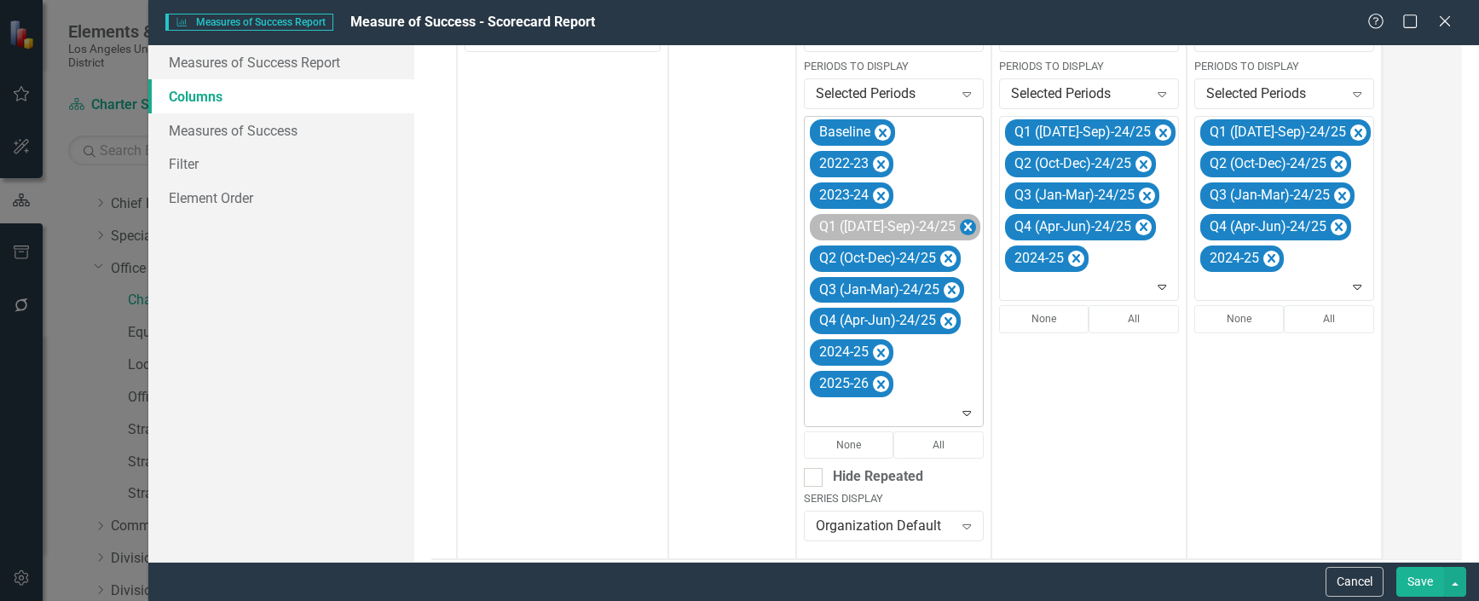
click at [964, 224] on icon "Remove Q1 (Jul-Sep)-24/25" at bounding box center [968, 227] width 8 height 9
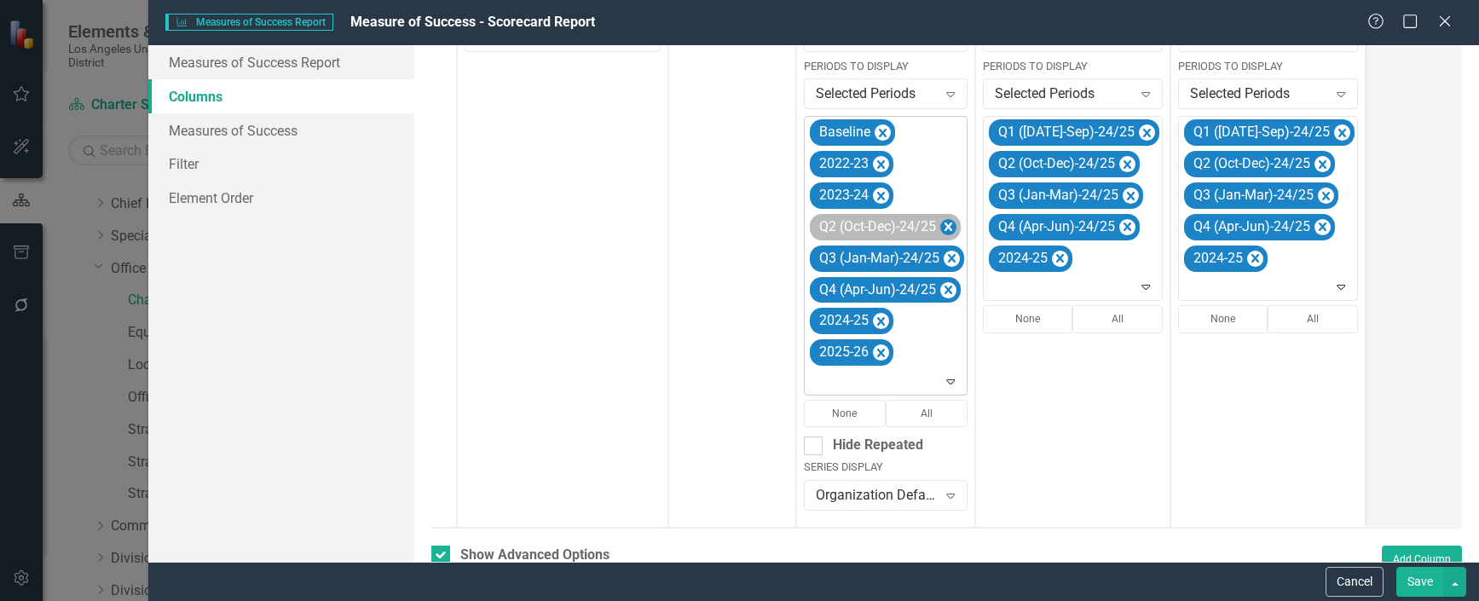
click at [945, 224] on icon "Remove Q2 (Oct-Dec)-24/25" at bounding box center [949, 227] width 8 height 9
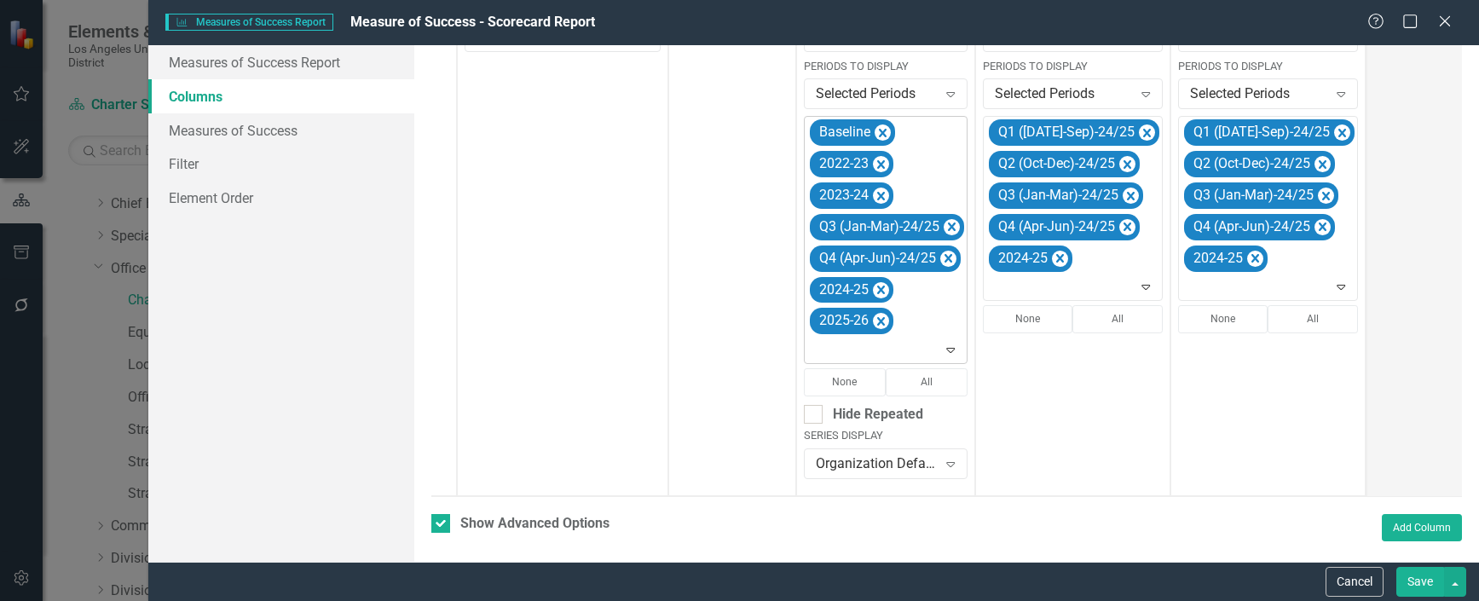
click at [945, 224] on icon "Remove Q3 (Jan-Mar)-24/25" at bounding box center [952, 227] width 16 height 21
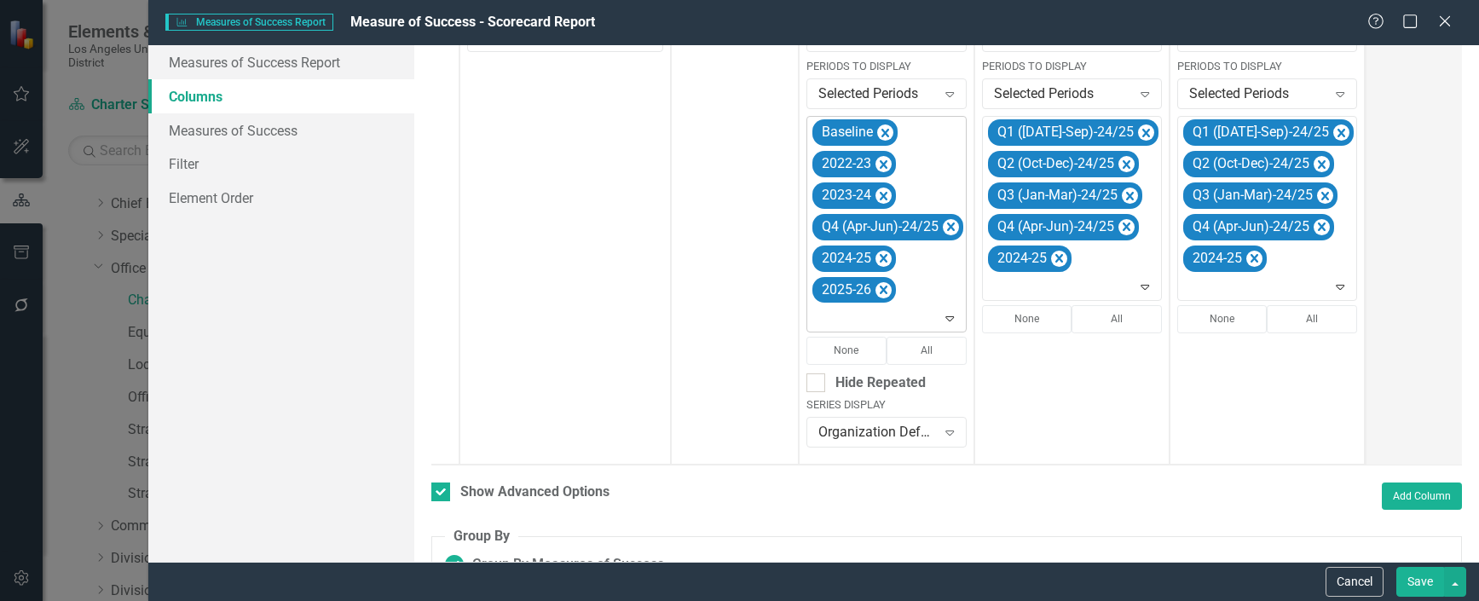
click at [945, 224] on icon "Remove Q4 (Apr-Jun)-24/25" at bounding box center [951, 227] width 16 height 21
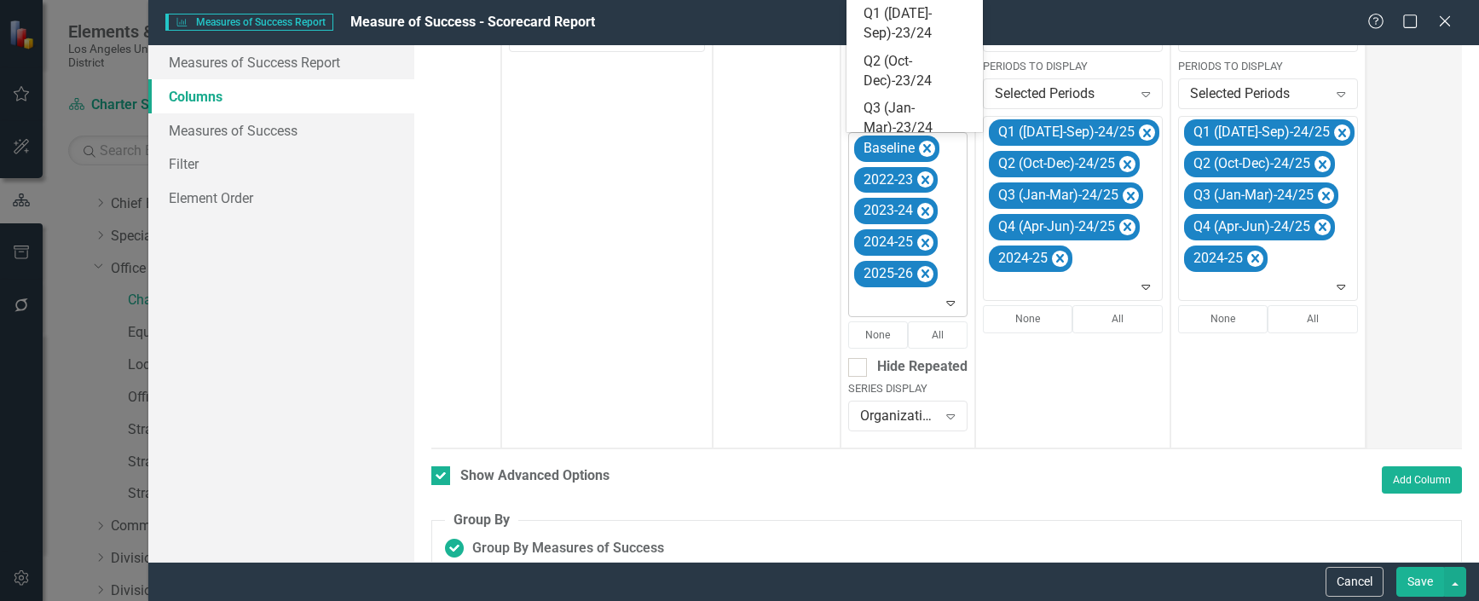
click at [951, 303] on icon at bounding box center [951, 303] width 9 height 5
click at [906, 34] on div "Q1 ([DATE]-Sep)-25/26" at bounding box center [918, 36] width 109 height 39
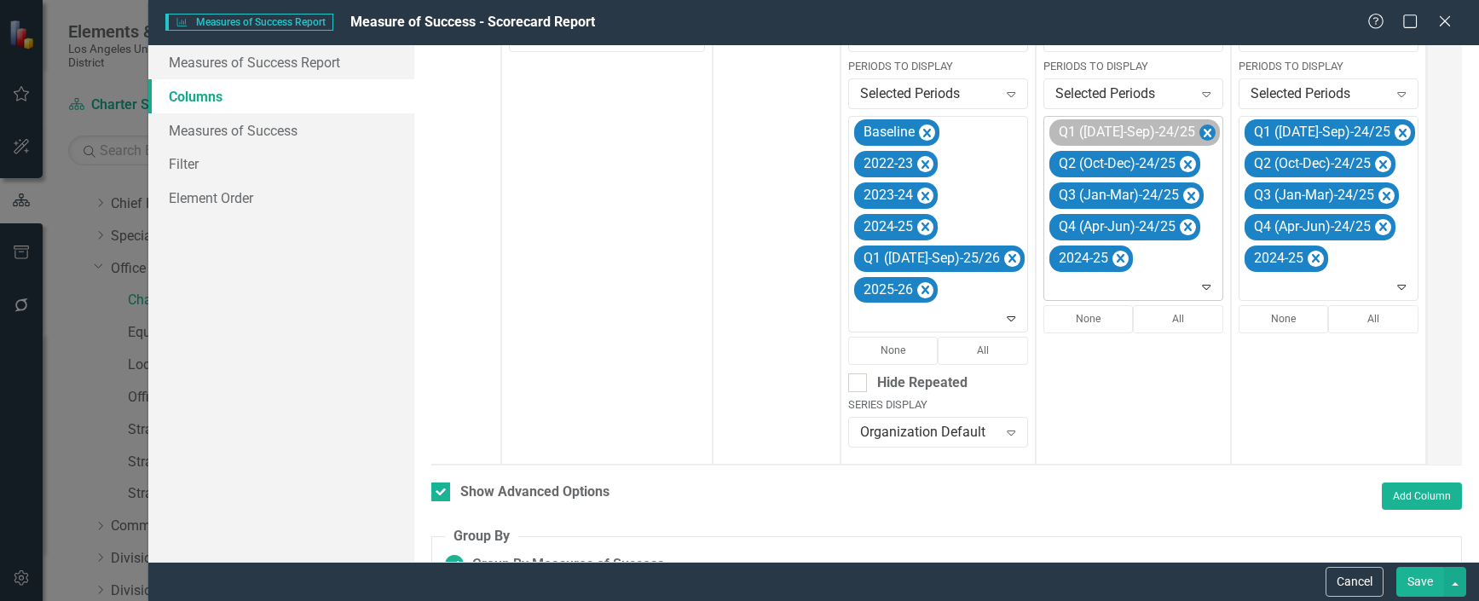
click at [1199, 126] on icon "Remove Q1 (Jul-Sep)-24/25" at bounding box center [1207, 133] width 16 height 21
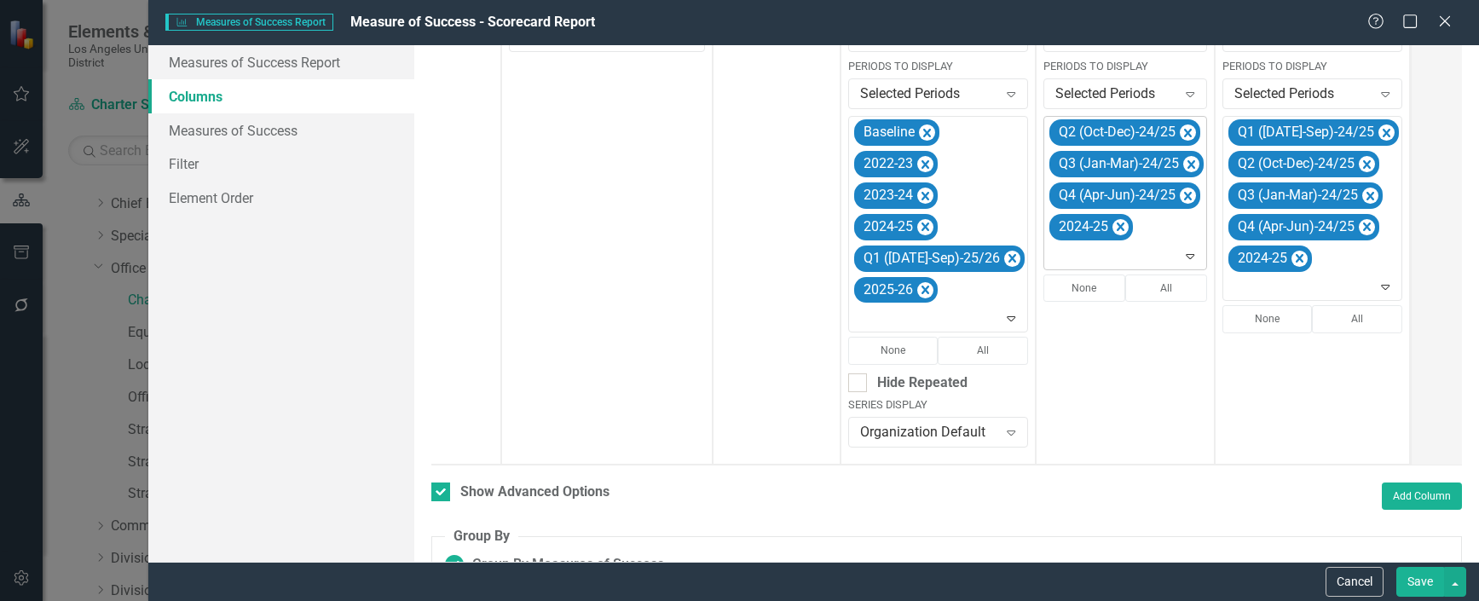
click at [1180, 126] on icon "Remove Q2 (Oct-Dec)-24/25" at bounding box center [1188, 133] width 16 height 21
click at [1183, 126] on icon "Remove Q3 (Jan-Mar)-24/25" at bounding box center [1191, 133] width 16 height 21
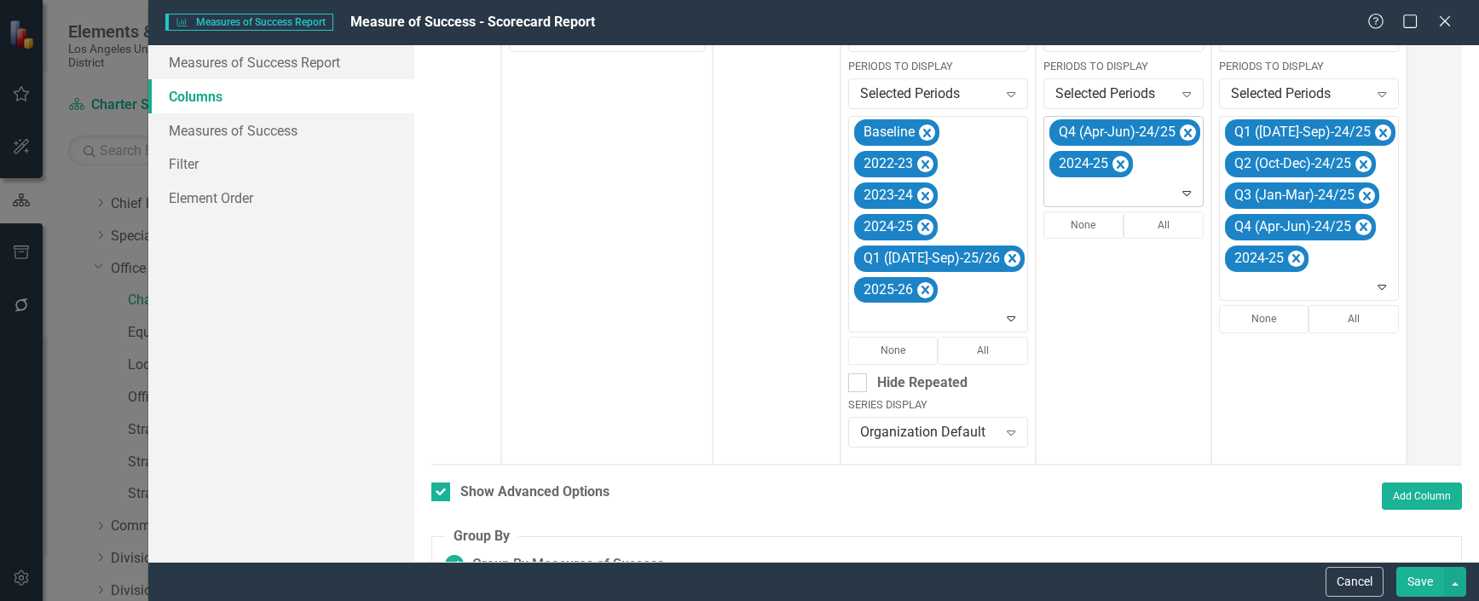
click at [1180, 126] on icon "Remove Q4 (Apr-Jun)-24/25" at bounding box center [1188, 133] width 16 height 21
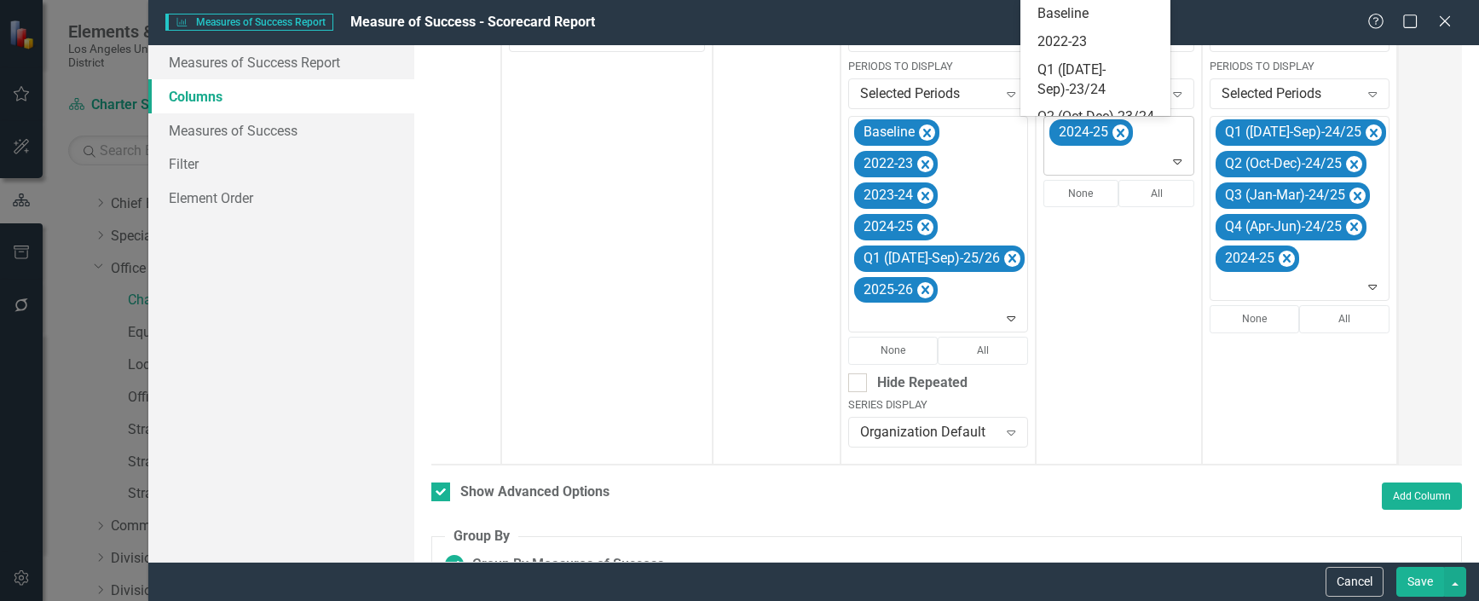
click at [1174, 163] on icon at bounding box center [1178, 161] width 9 height 5
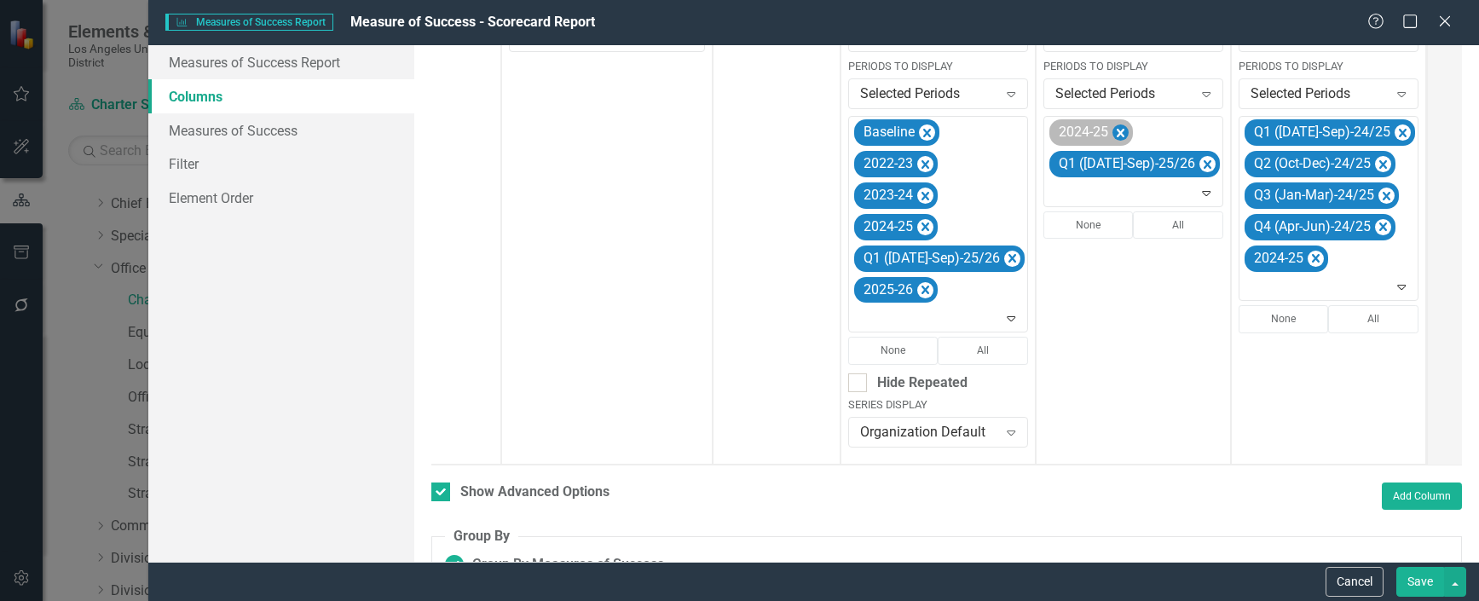
click at [1113, 134] on icon "Remove 2024-25" at bounding box center [1121, 133] width 16 height 21
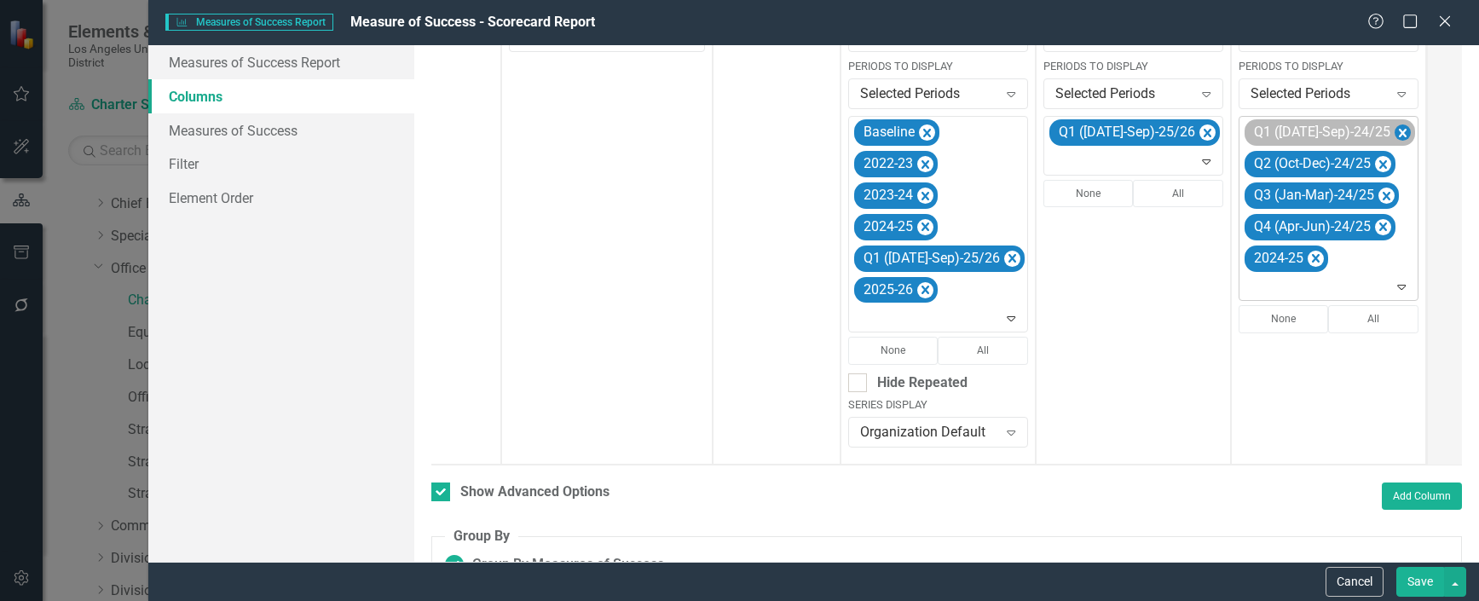
click at [1399, 132] on icon "Remove Q1 (Jul-Sep)-24/25" at bounding box center [1403, 133] width 8 height 9
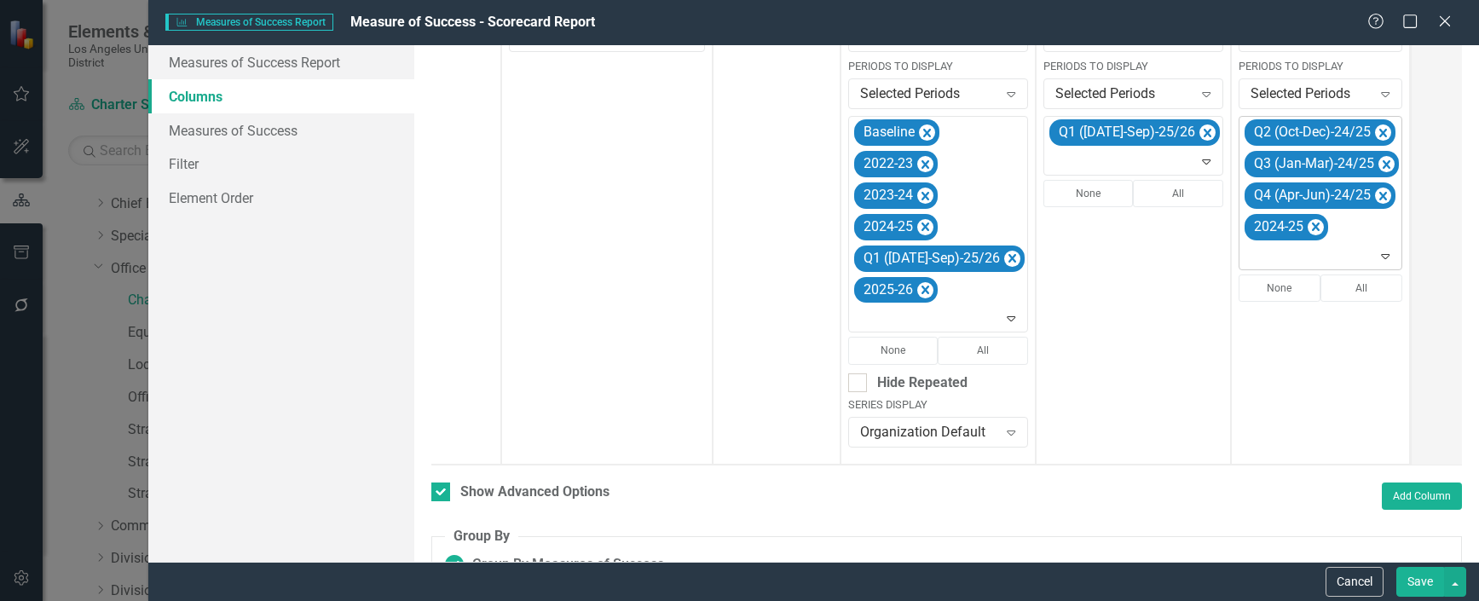
click at [1375, 132] on icon "Remove Q2 (Oct-Dec)-24/25" at bounding box center [1383, 133] width 16 height 21
click at [1378, 132] on icon "Remove Q3 (Jan-Mar)-24/25" at bounding box center [1386, 133] width 16 height 21
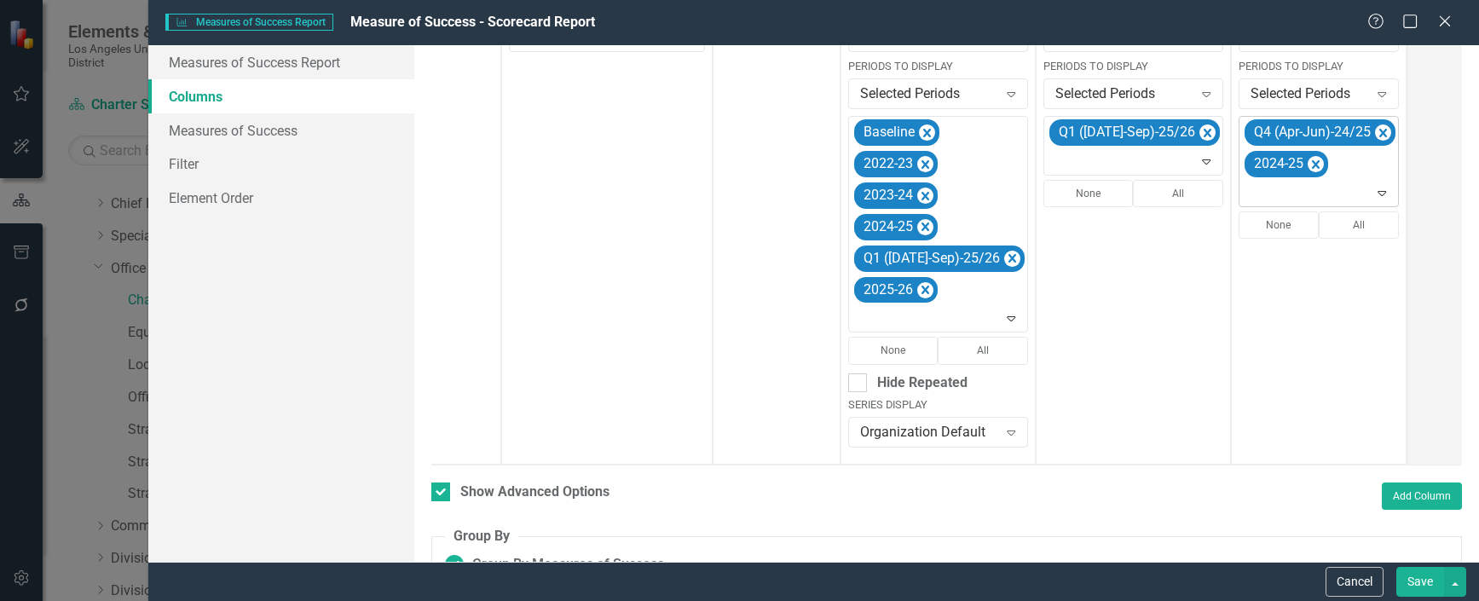
click at [1379, 132] on icon "Remove Q4 (Apr-Jun)-24/25" at bounding box center [1383, 133] width 8 height 9
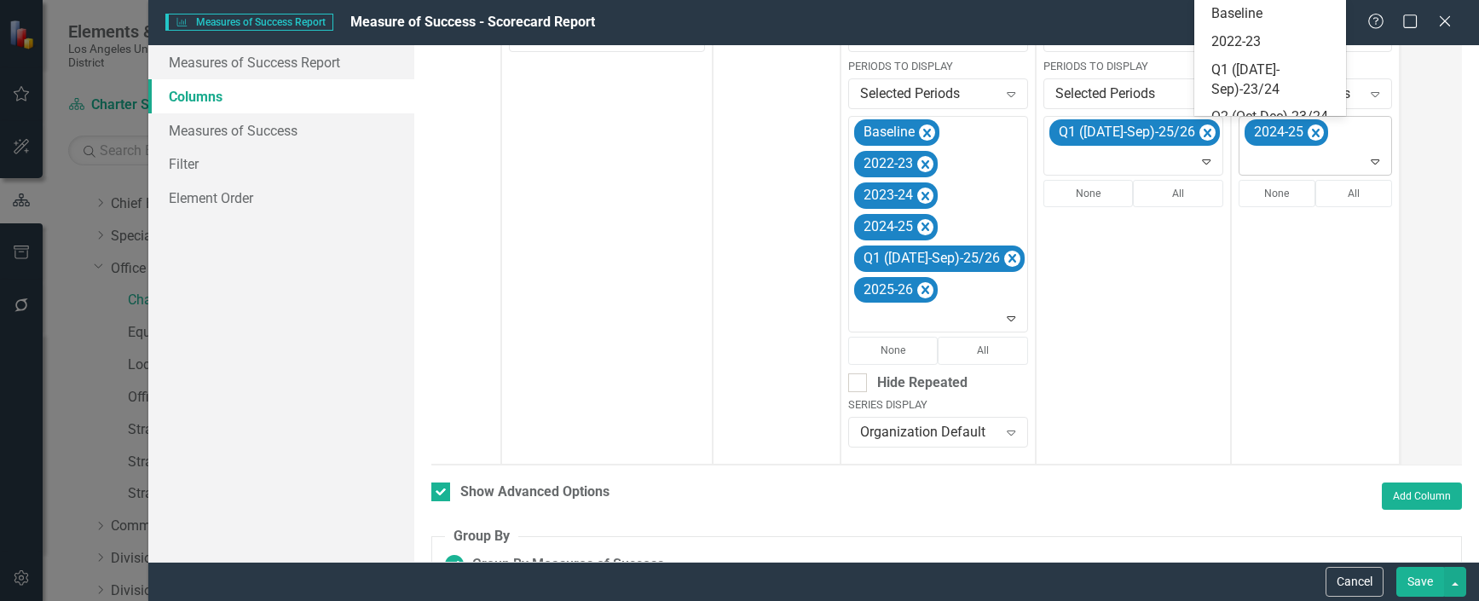
click at [1372, 160] on icon at bounding box center [1376, 161] width 9 height 5
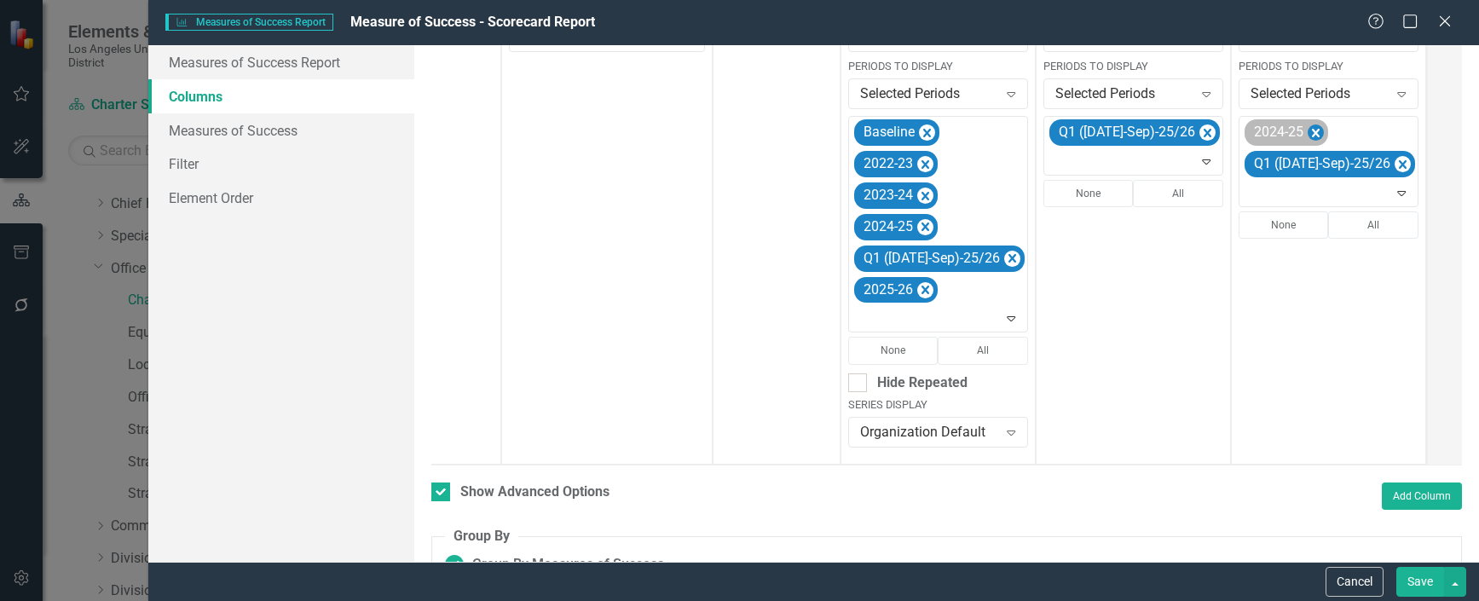
click at [1308, 136] on icon "Remove 2024-25" at bounding box center [1316, 133] width 16 height 21
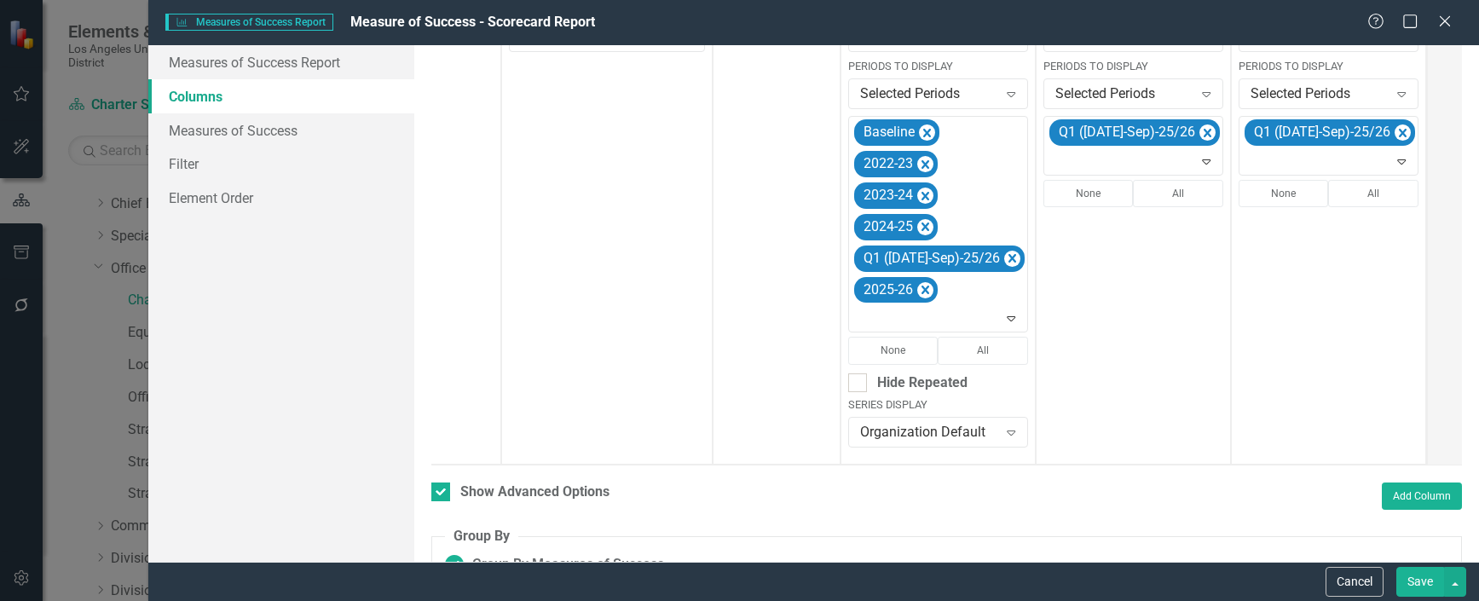
click at [1428, 571] on button "Save" at bounding box center [1420, 582] width 48 height 30
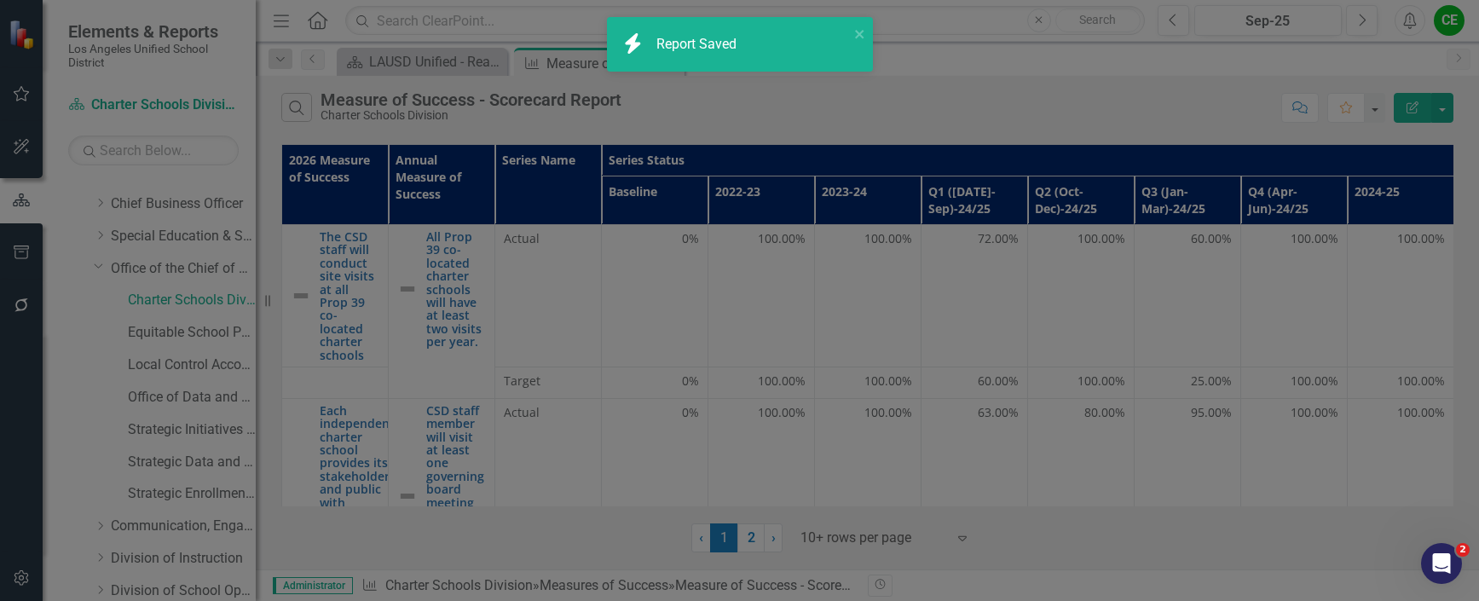
checkbox input "false"
radio input "false"
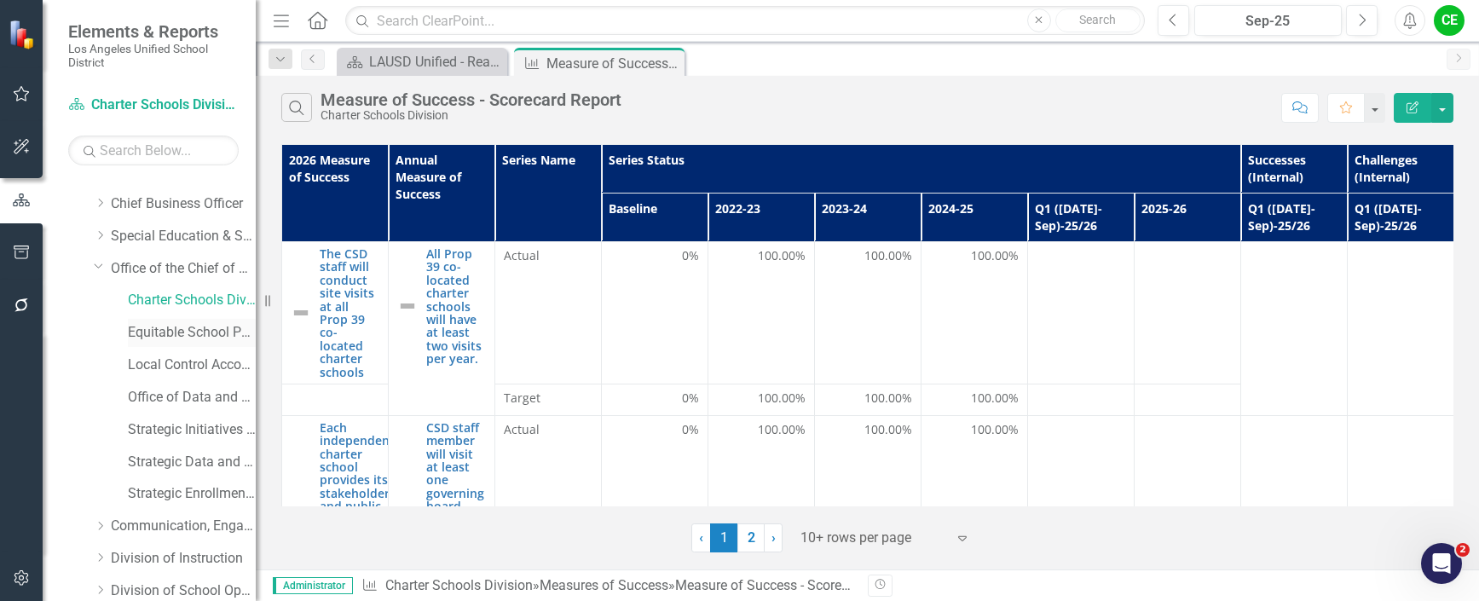
click at [162, 330] on link "Equitable School Performance Office" at bounding box center [192, 333] width 128 height 20
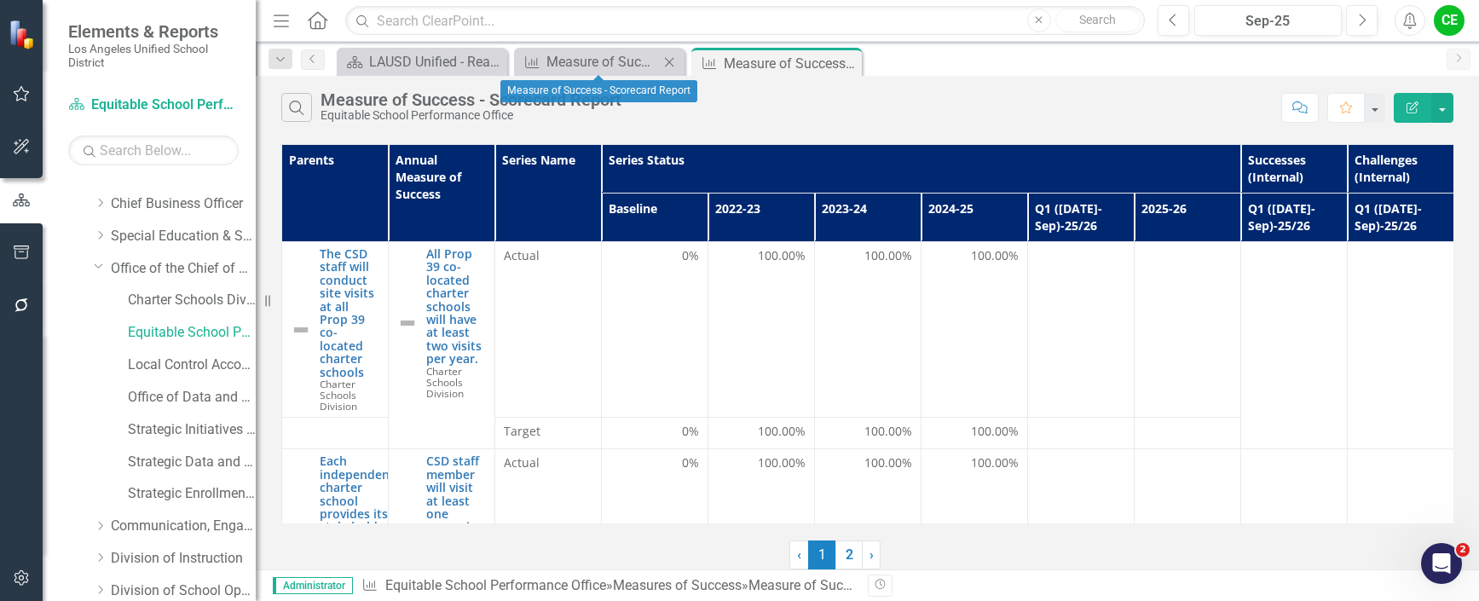
click at [673, 61] on icon "Close" at bounding box center [669, 62] width 17 height 14
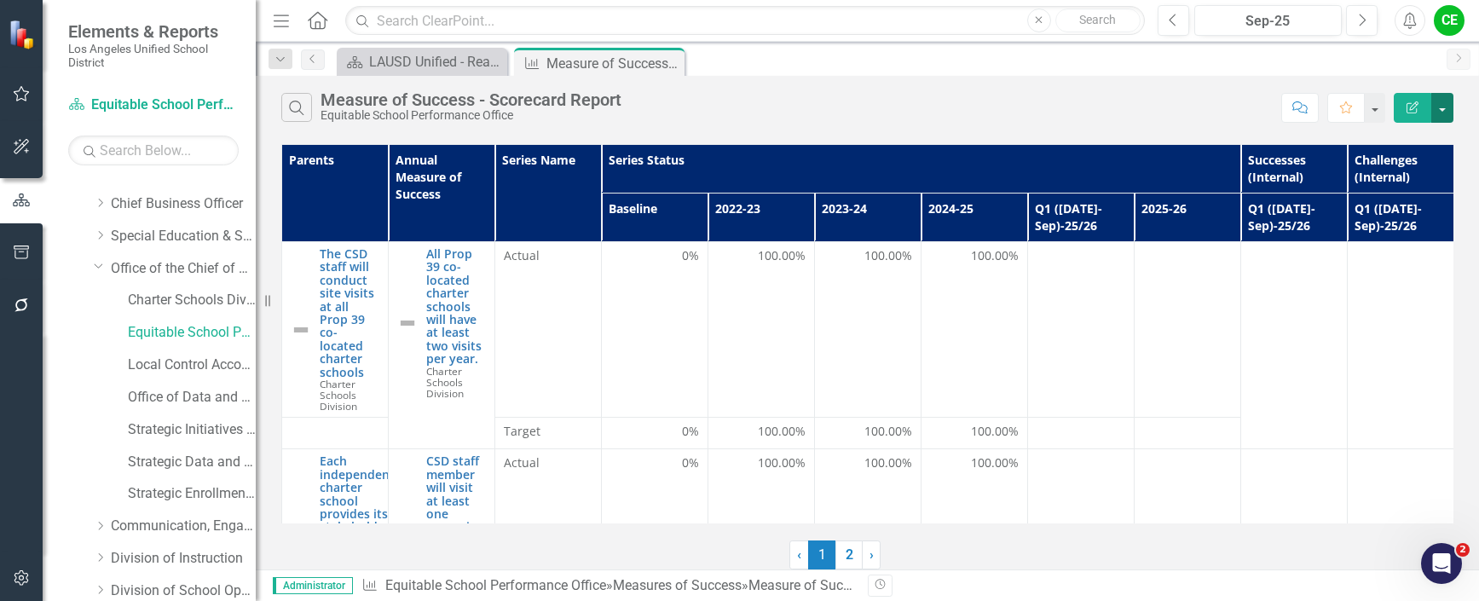
click at [1449, 110] on button "button" at bounding box center [1442, 108] width 22 height 30
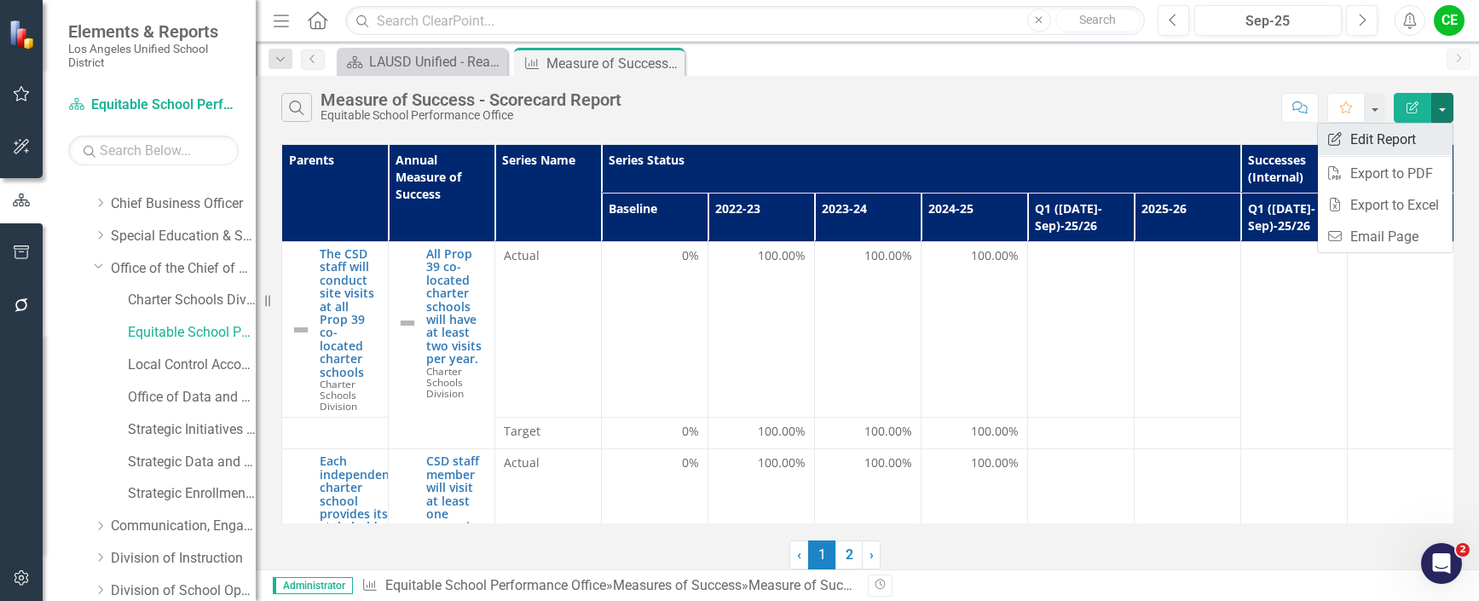
click at [1390, 137] on link "Edit Report Edit Report" at bounding box center [1385, 140] width 135 height 32
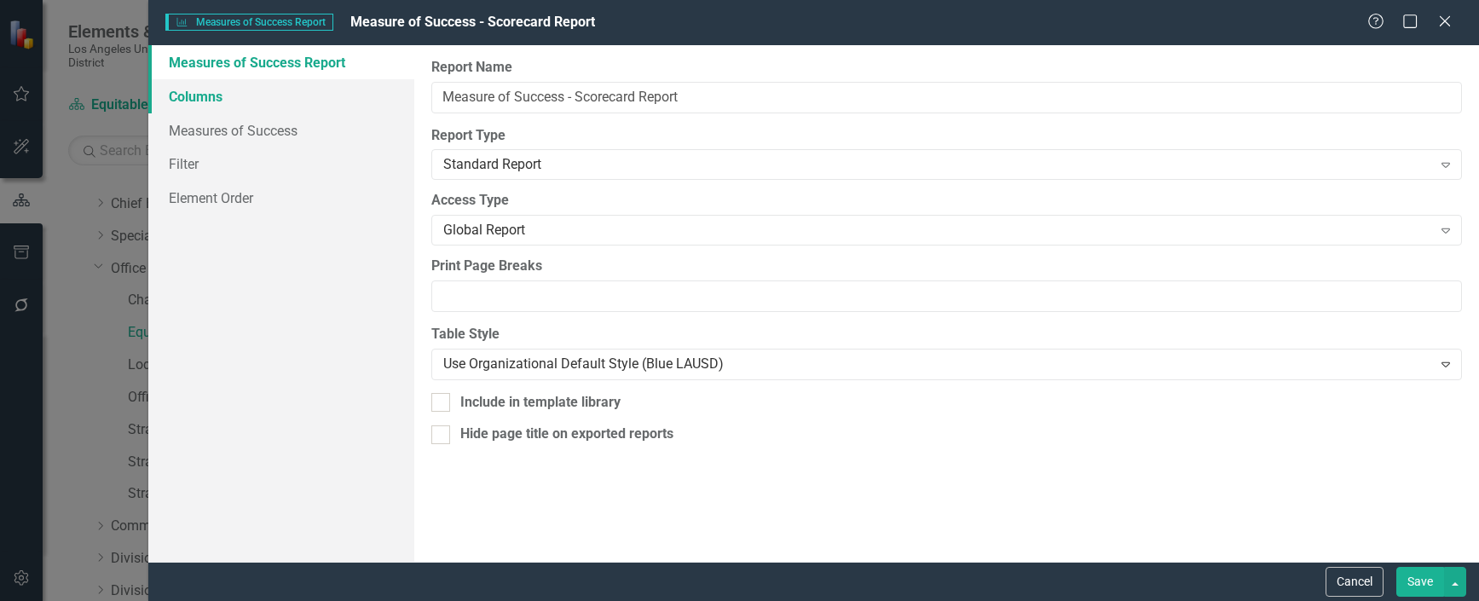
click at [182, 88] on link "Columns" at bounding box center [281, 96] width 266 height 34
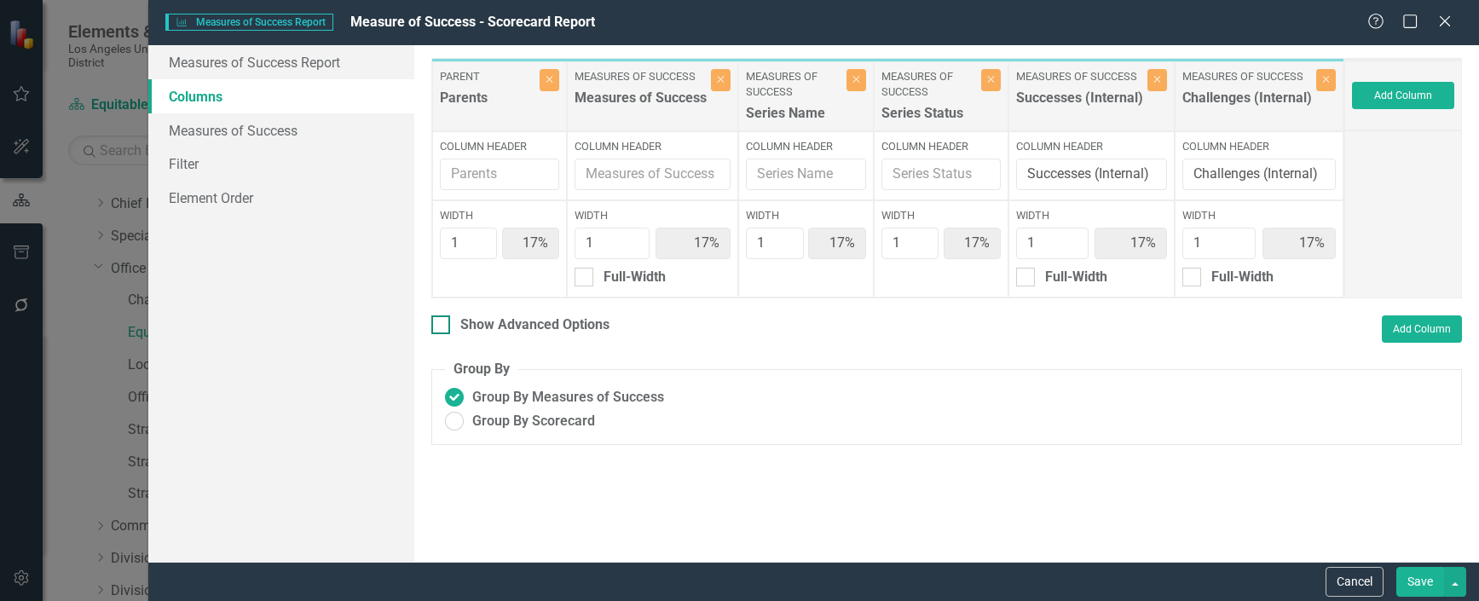
click at [441, 327] on div at bounding box center [440, 324] width 19 height 19
click at [441, 327] on input "Show Advanced Options" at bounding box center [436, 320] width 11 height 11
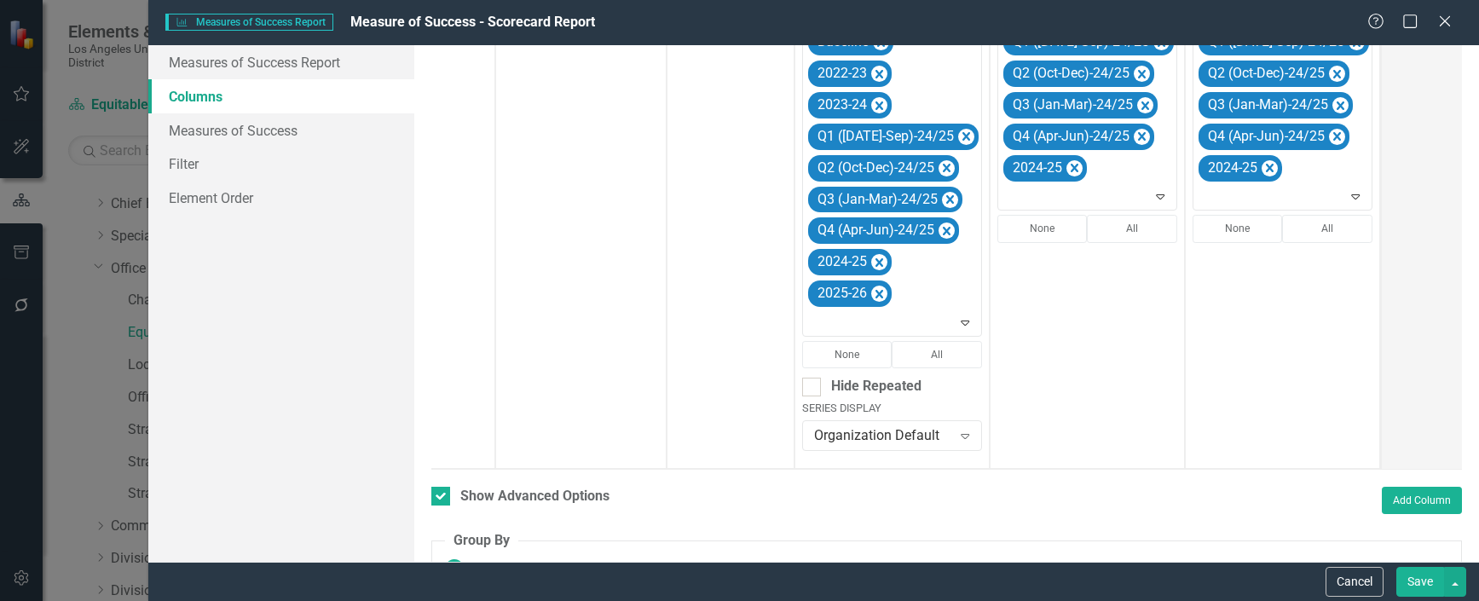
scroll to position [482, 0]
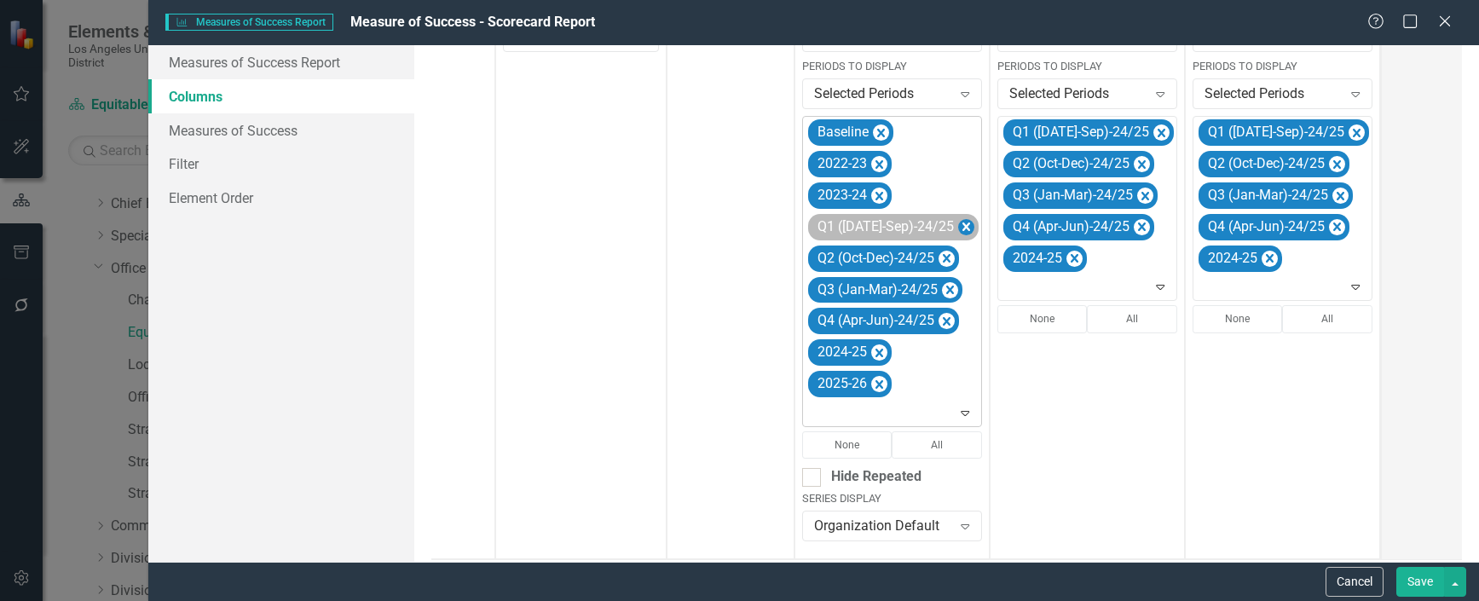
click at [958, 221] on icon "Remove Q1 (Jul-Sep)-24/25" at bounding box center [966, 227] width 16 height 21
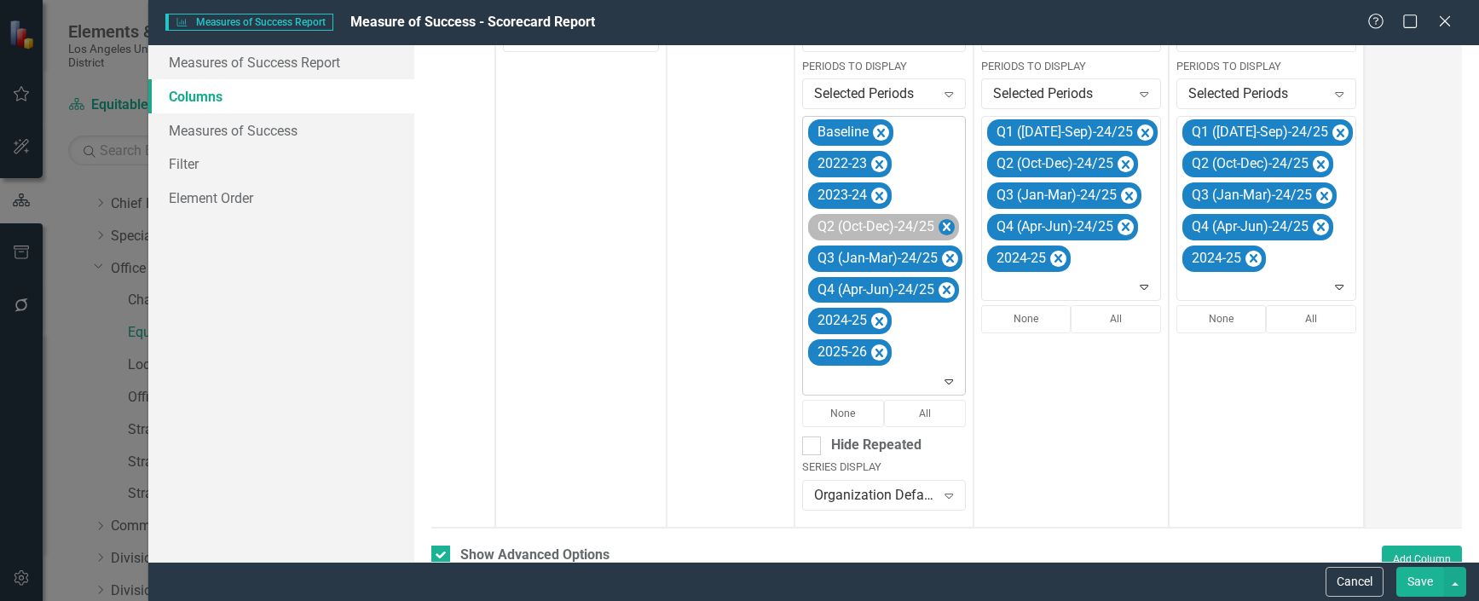
click at [947, 223] on icon "Remove Q2 (Oct-Dec)-24/25" at bounding box center [947, 227] width 16 height 21
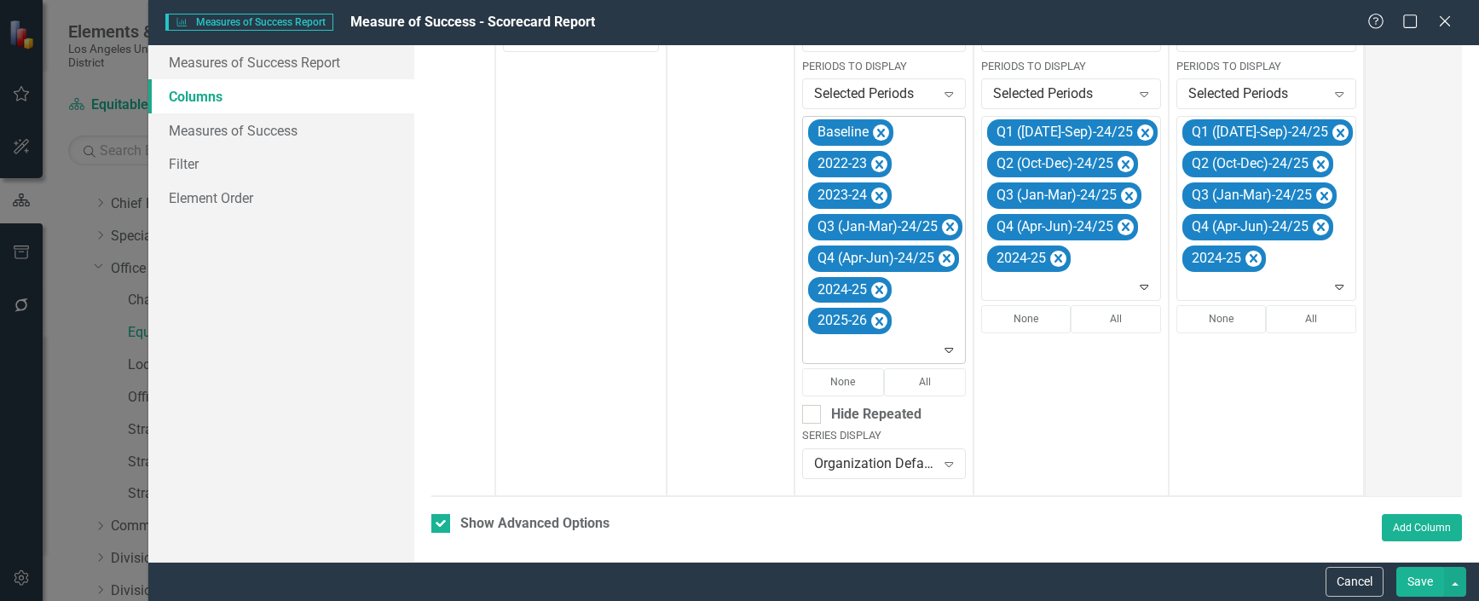
click at [947, 223] on icon "Remove Q3 (Jan-Mar)-24/25" at bounding box center [950, 227] width 8 height 9
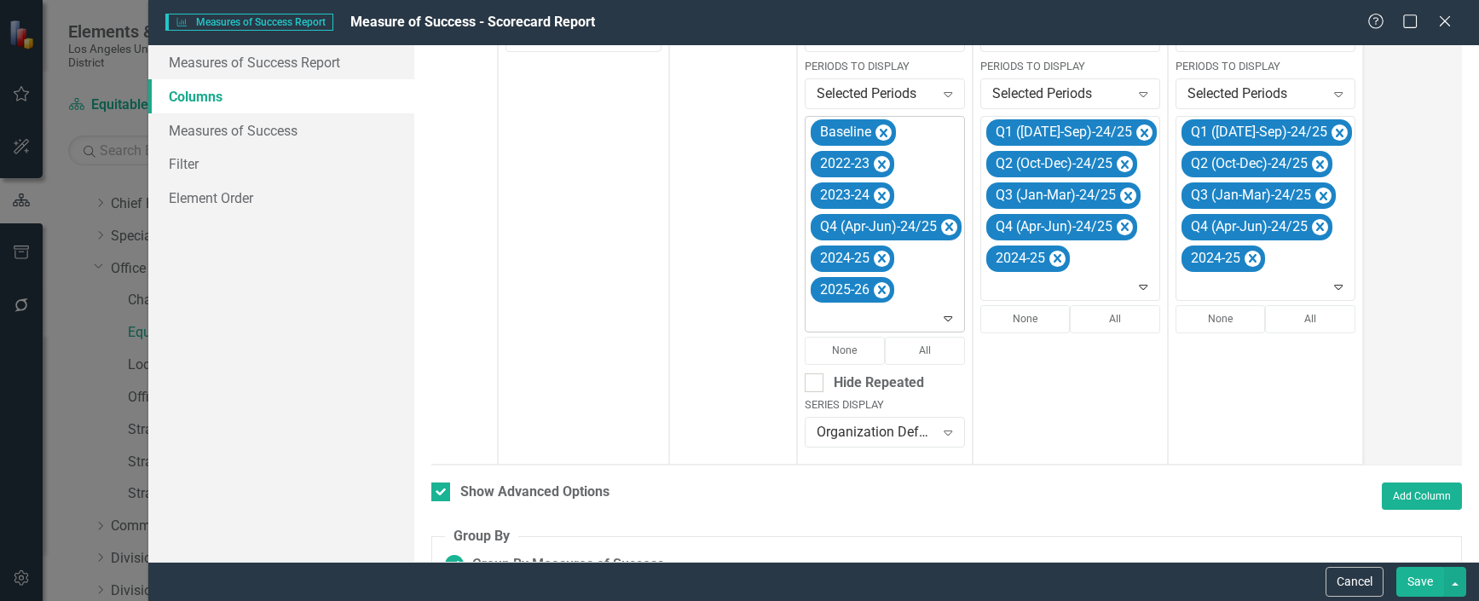
click at [947, 223] on icon "Remove Q4 (Apr-Jun)-24/25" at bounding box center [949, 227] width 8 height 9
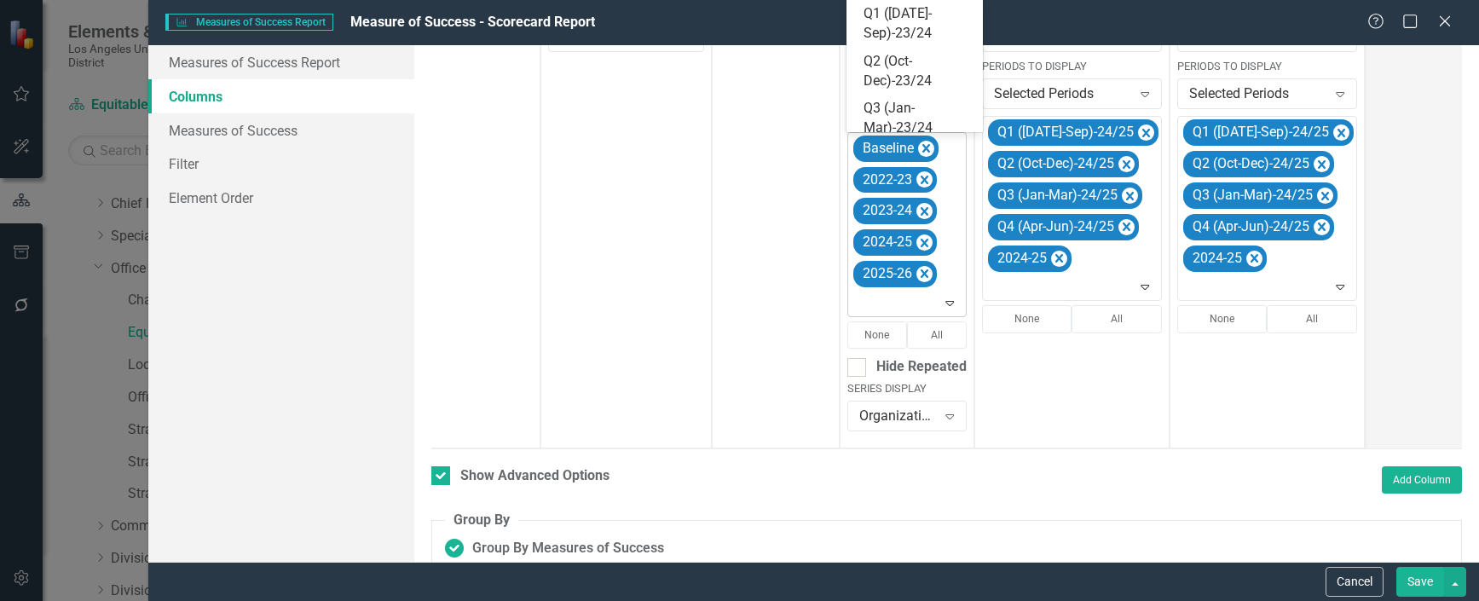
click at [947, 301] on icon at bounding box center [950, 303] width 9 height 5
click at [897, 111] on div "Q1 ([DATE]-Sep)-25/26" at bounding box center [918, 121] width 109 height 39
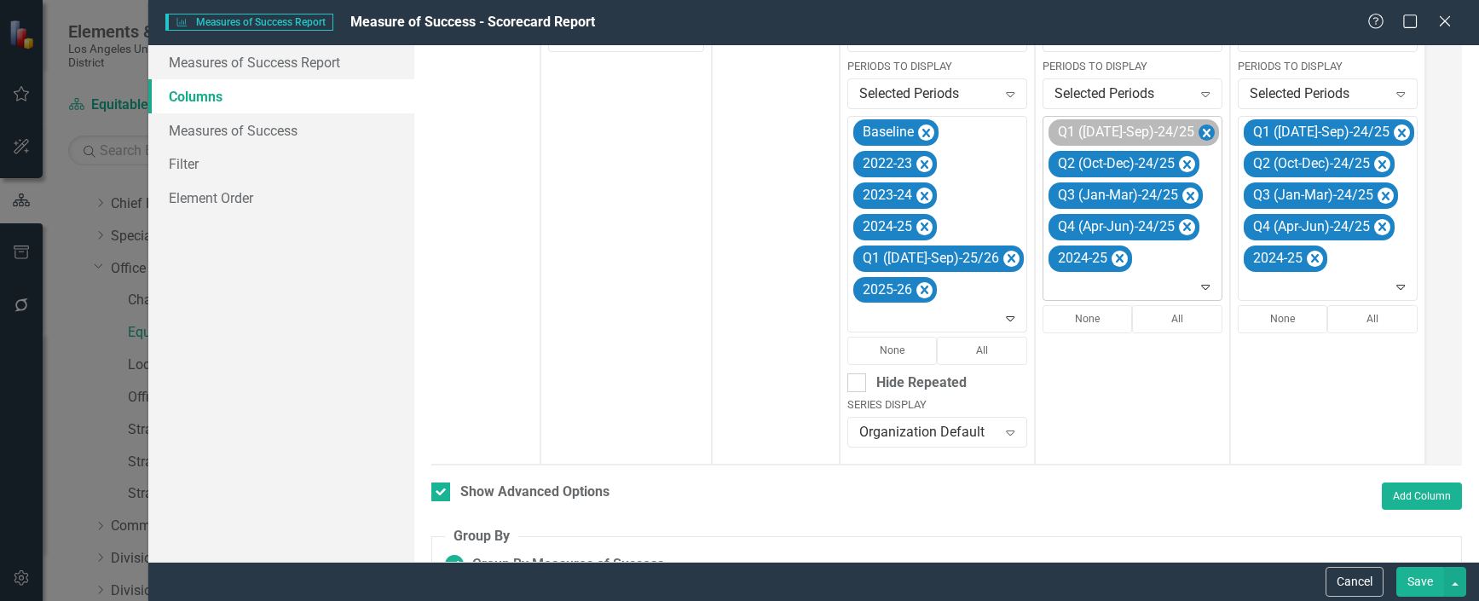
click at [1203, 130] on icon "Remove Q1 (Jul-Sep)-24/25" at bounding box center [1207, 133] width 8 height 9
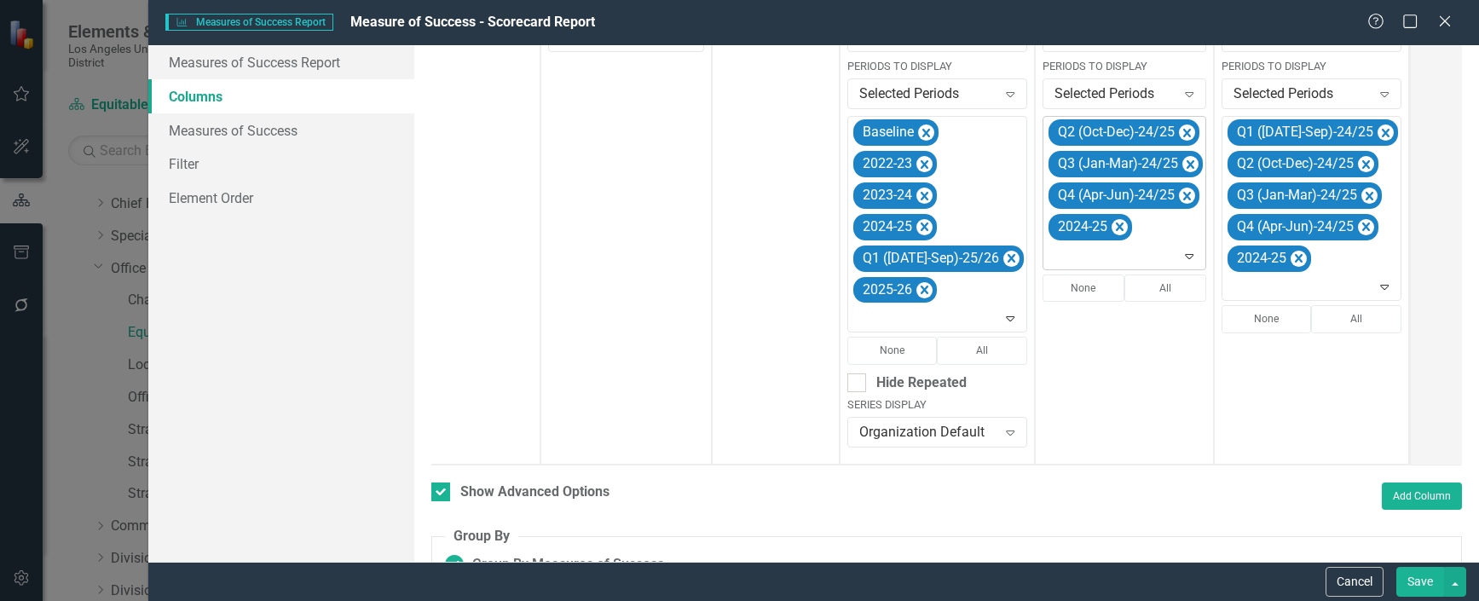
click at [1179, 130] on icon "Remove Q2 (Oct-Dec)-24/25" at bounding box center [1187, 133] width 16 height 21
click at [1187, 130] on icon "Remove Q3 (Jan-Mar)-24/25" at bounding box center [1191, 133] width 8 height 9
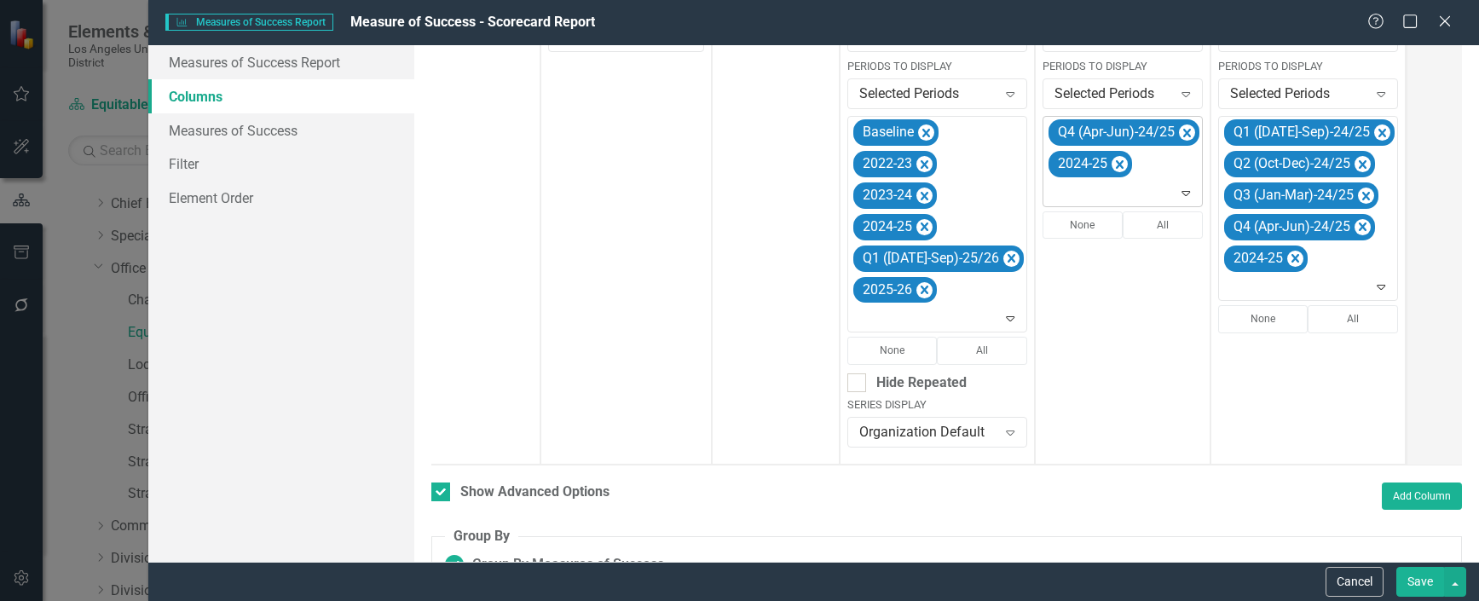
click at [1179, 130] on icon "Remove Q4 (Apr-Jun)-24/25" at bounding box center [1187, 133] width 16 height 21
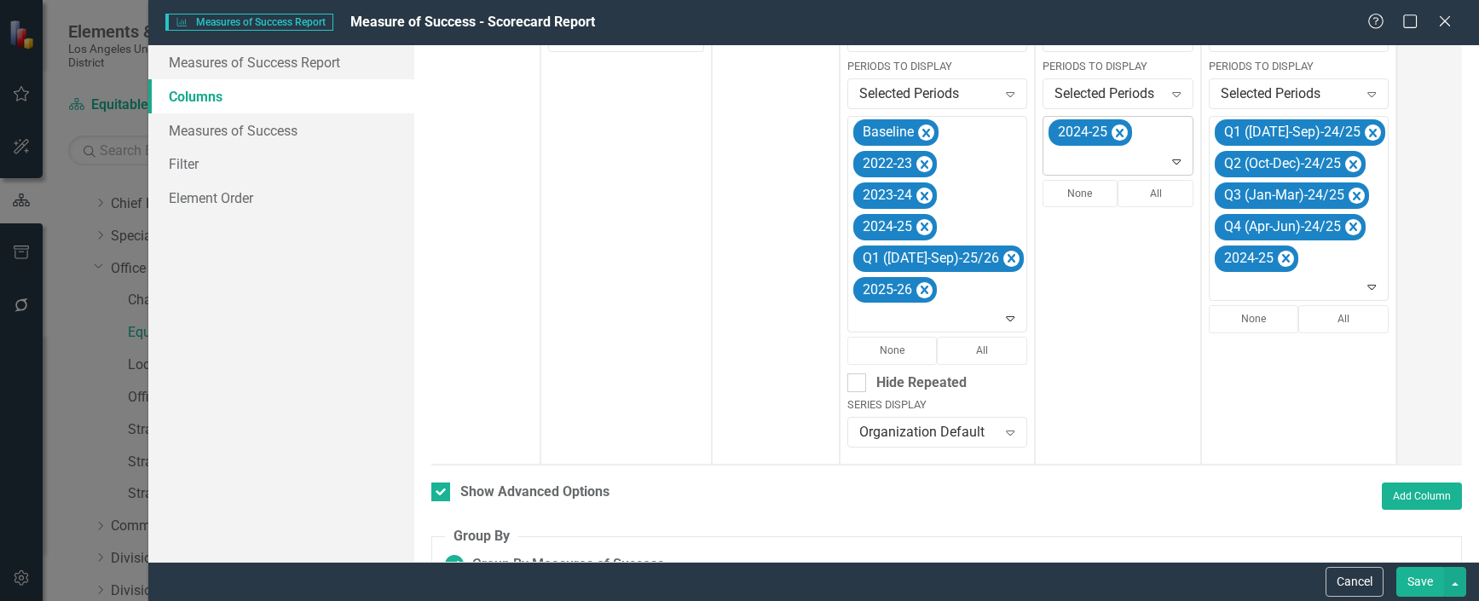
click at [1173, 165] on icon at bounding box center [1177, 161] width 9 height 5
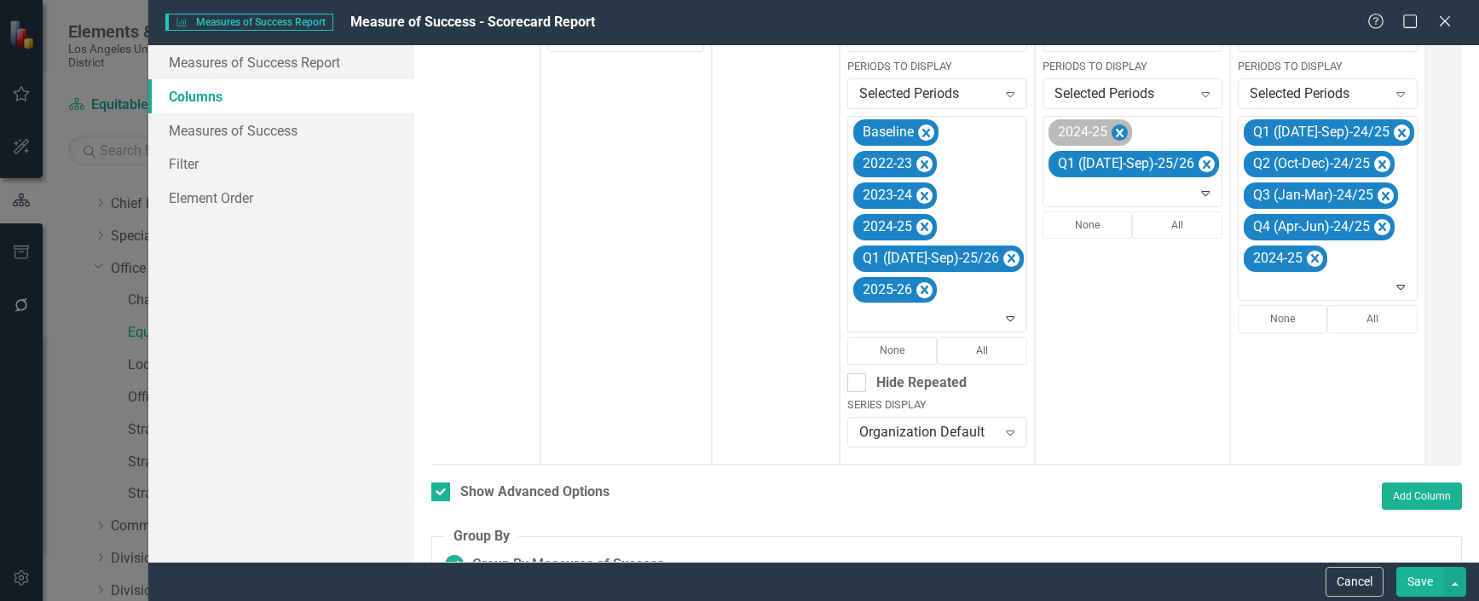
click at [1112, 132] on icon "Remove 2024-25" at bounding box center [1120, 133] width 16 height 21
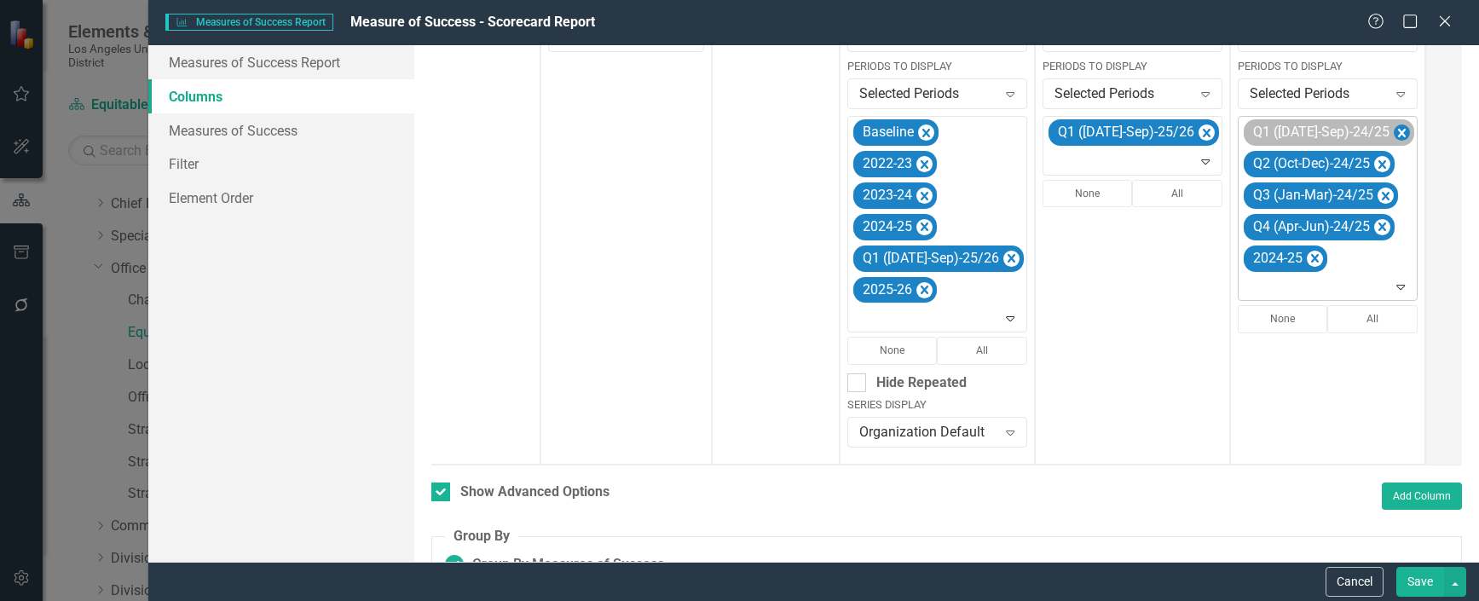
click at [1394, 128] on icon "Remove Q1 (Jul-Sep)-24/25" at bounding box center [1402, 133] width 16 height 21
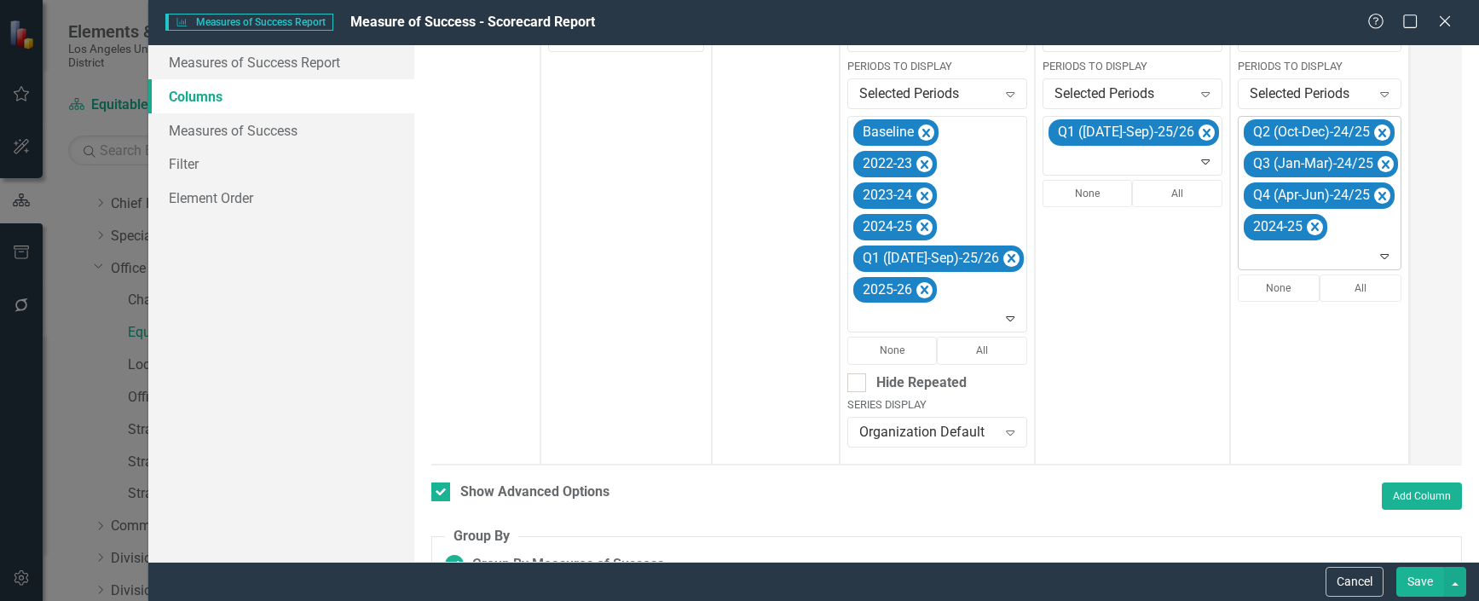
click at [1374, 128] on icon "Remove Q2 (Oct-Dec)-24/25" at bounding box center [1382, 133] width 16 height 21
click at [1378, 128] on icon "Remove Q3 (Jan-Mar)-24/25" at bounding box center [1386, 133] width 16 height 21
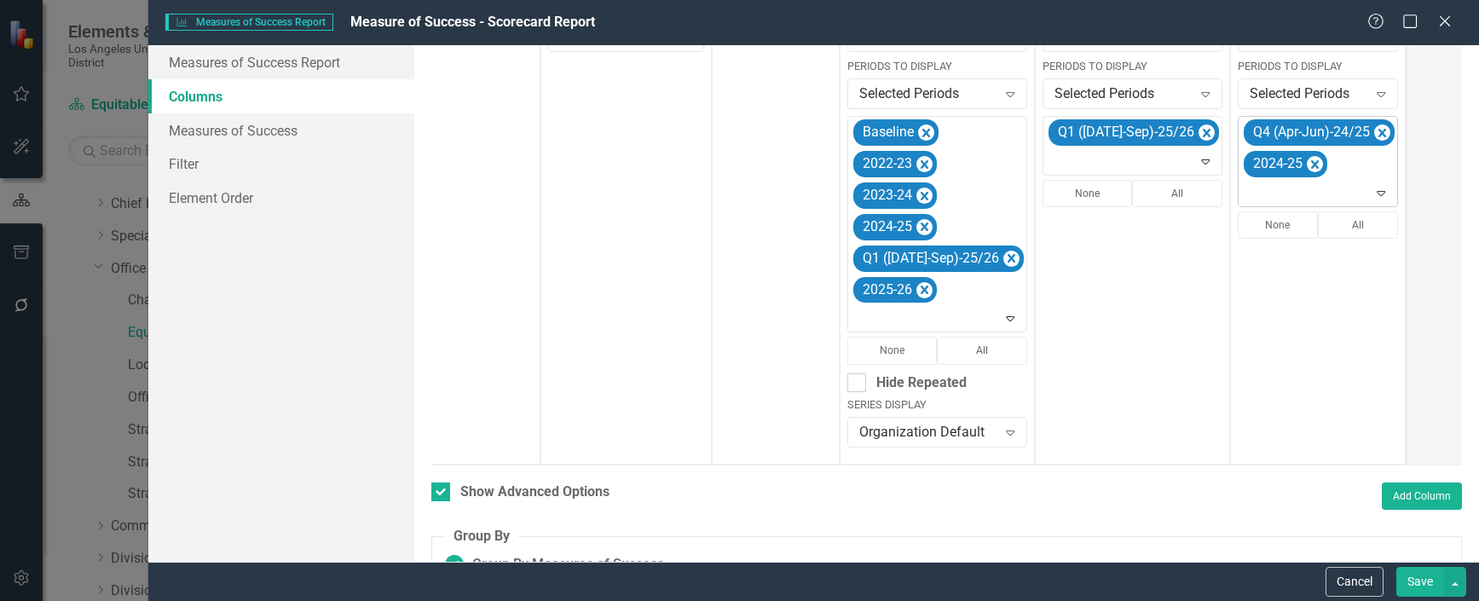
click at [1374, 128] on icon "Remove Q4 (Apr-Jun)-24/25" at bounding box center [1382, 133] width 16 height 21
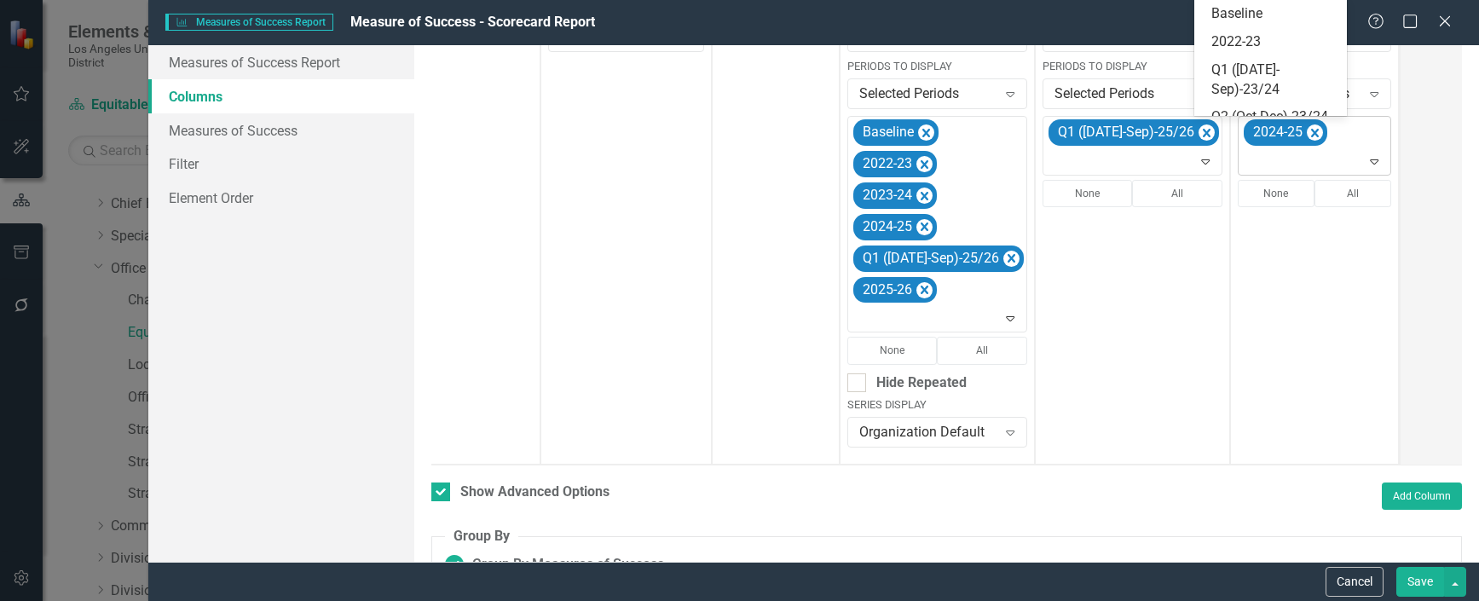
click at [1371, 160] on icon at bounding box center [1375, 161] width 9 height 5
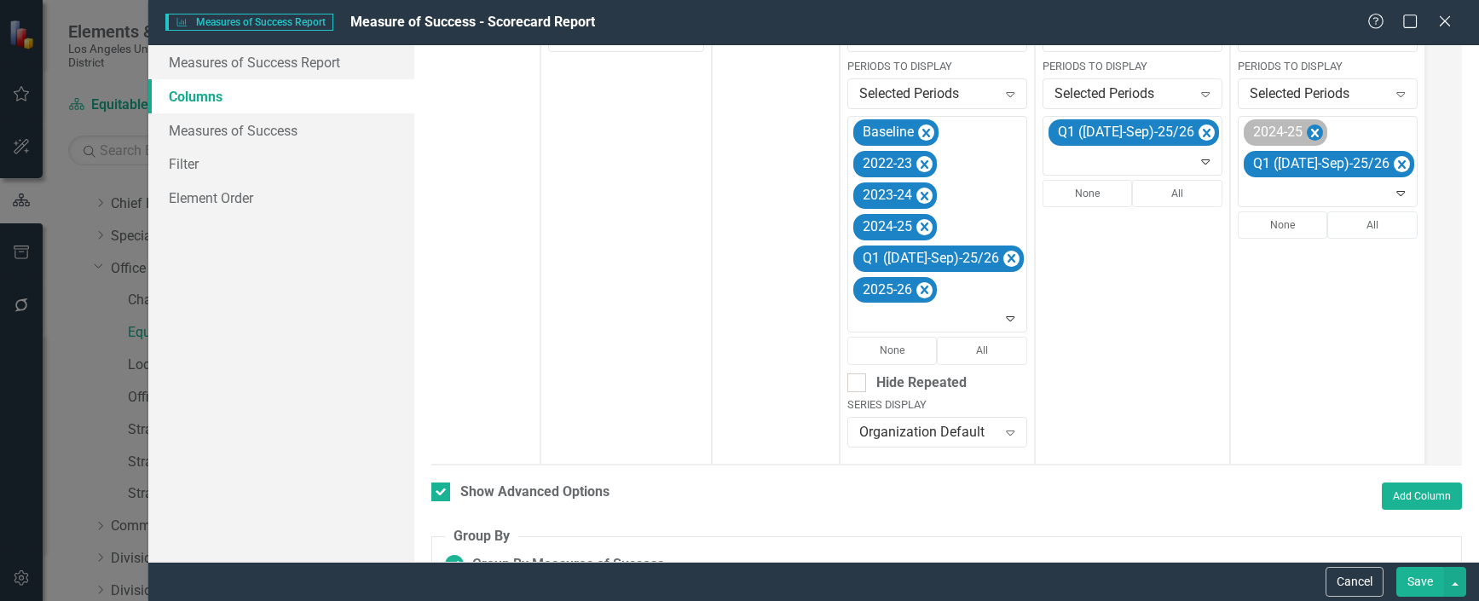
click at [1311, 133] on icon "Remove 2024-25" at bounding box center [1315, 133] width 8 height 9
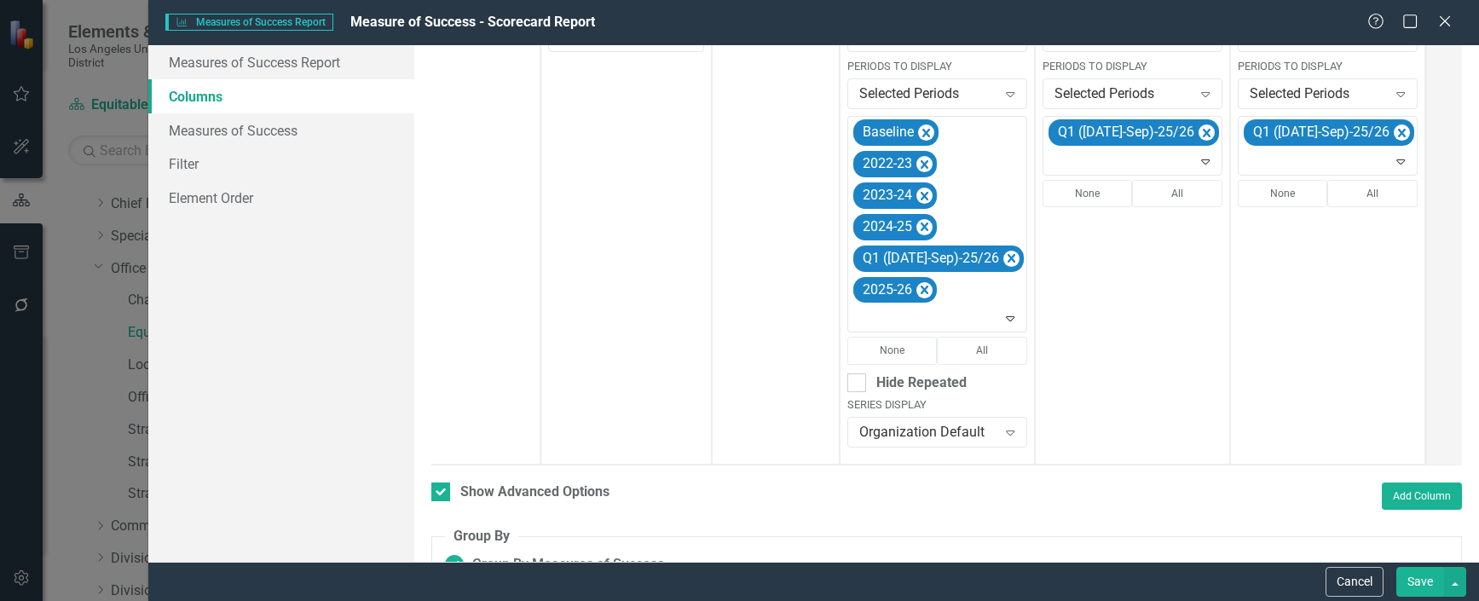
click at [1425, 580] on button "Save" at bounding box center [1420, 582] width 48 height 30
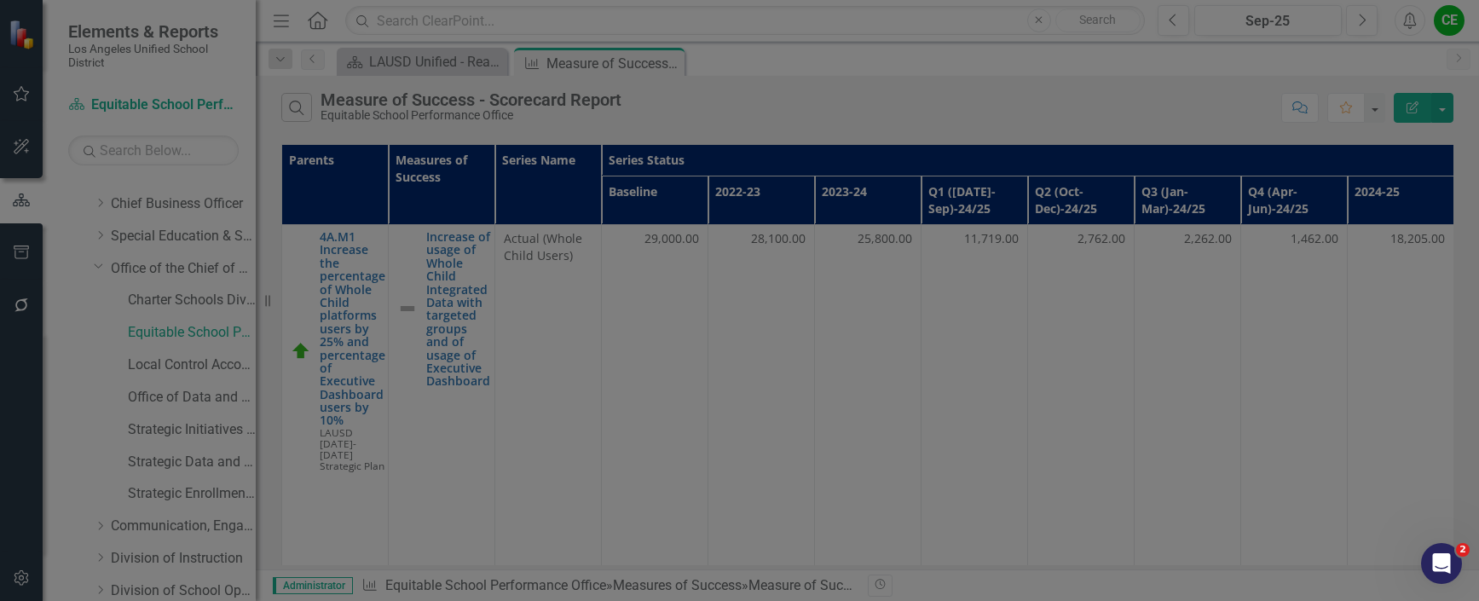
checkbox input "false"
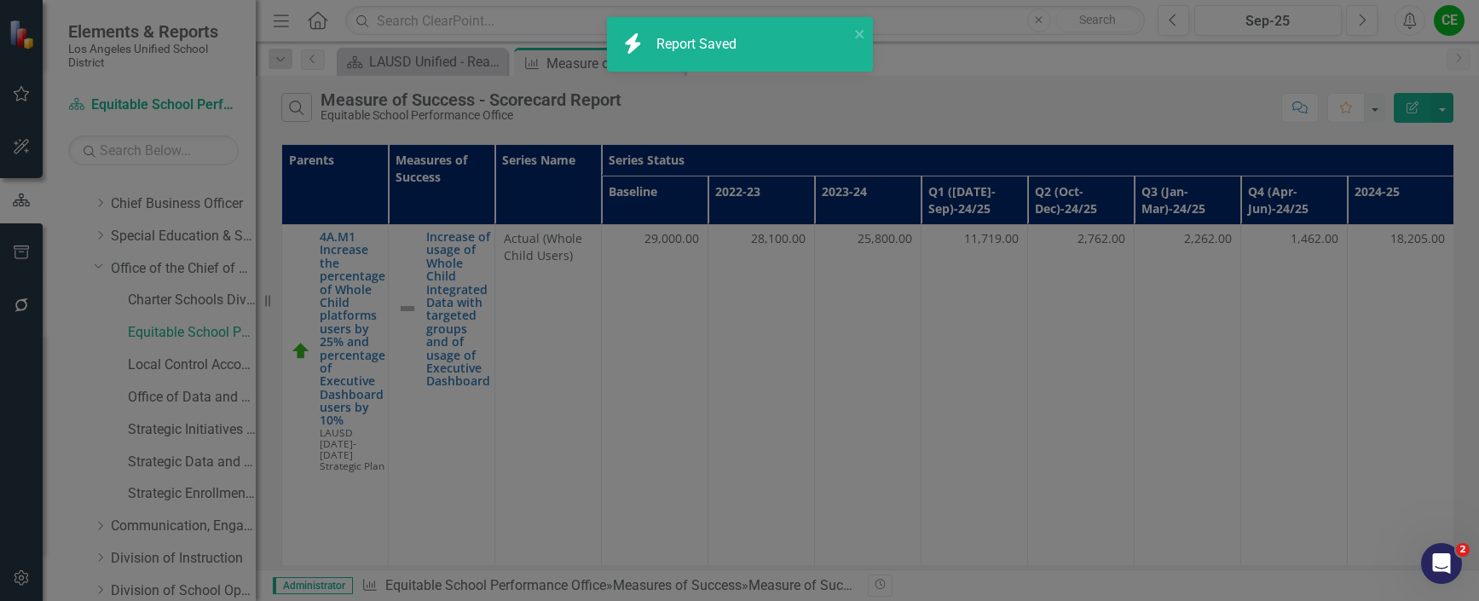
radio input "true"
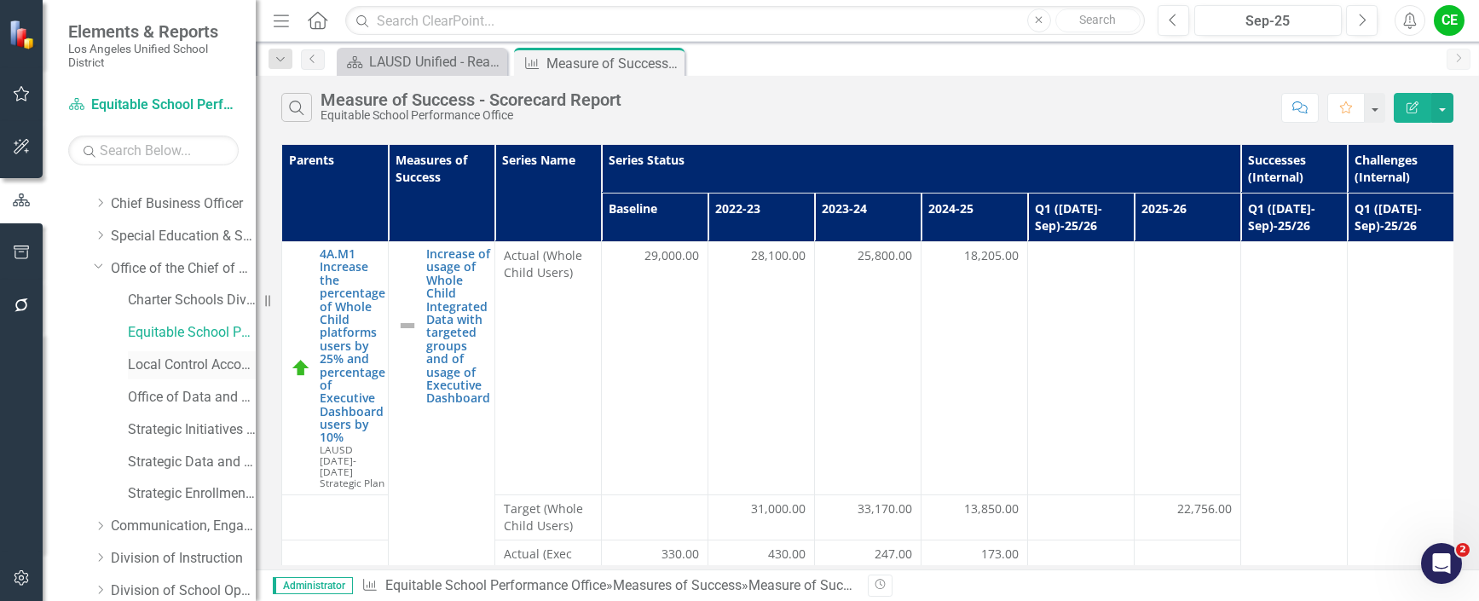
click at [187, 367] on link "Local Control Accountability Plan" at bounding box center [192, 365] width 128 height 20
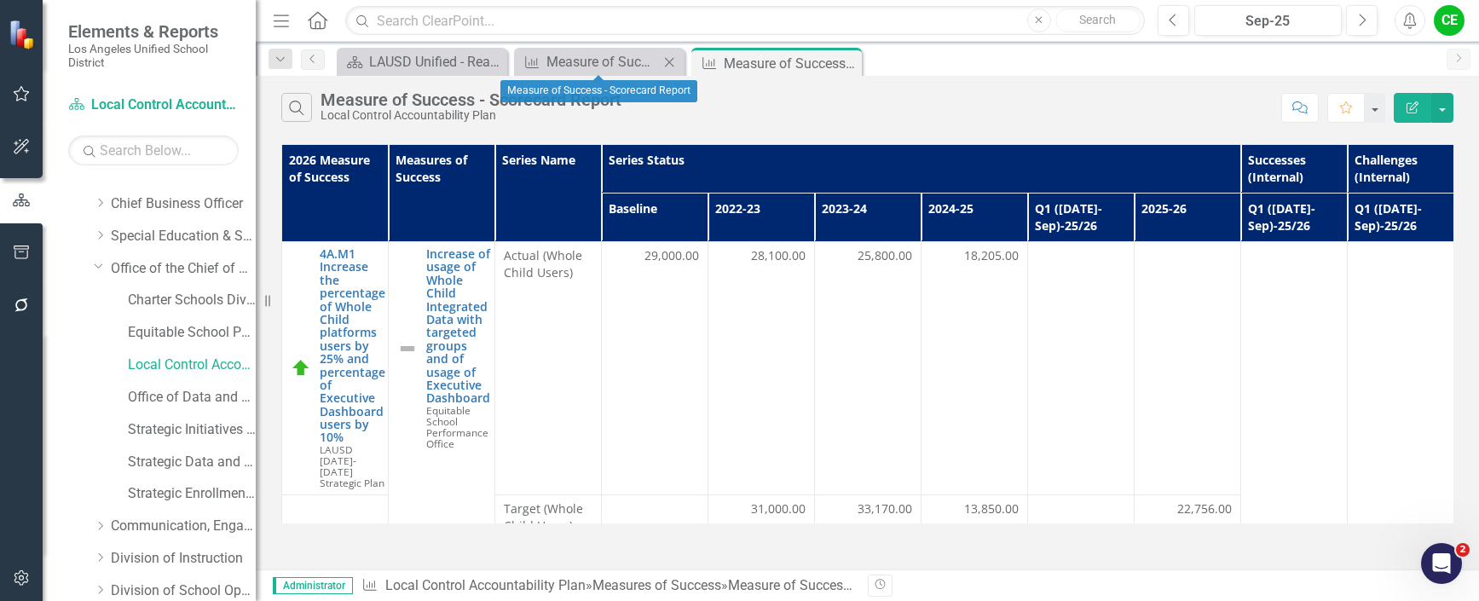
click at [667, 59] on icon at bounding box center [669, 61] width 9 height 9
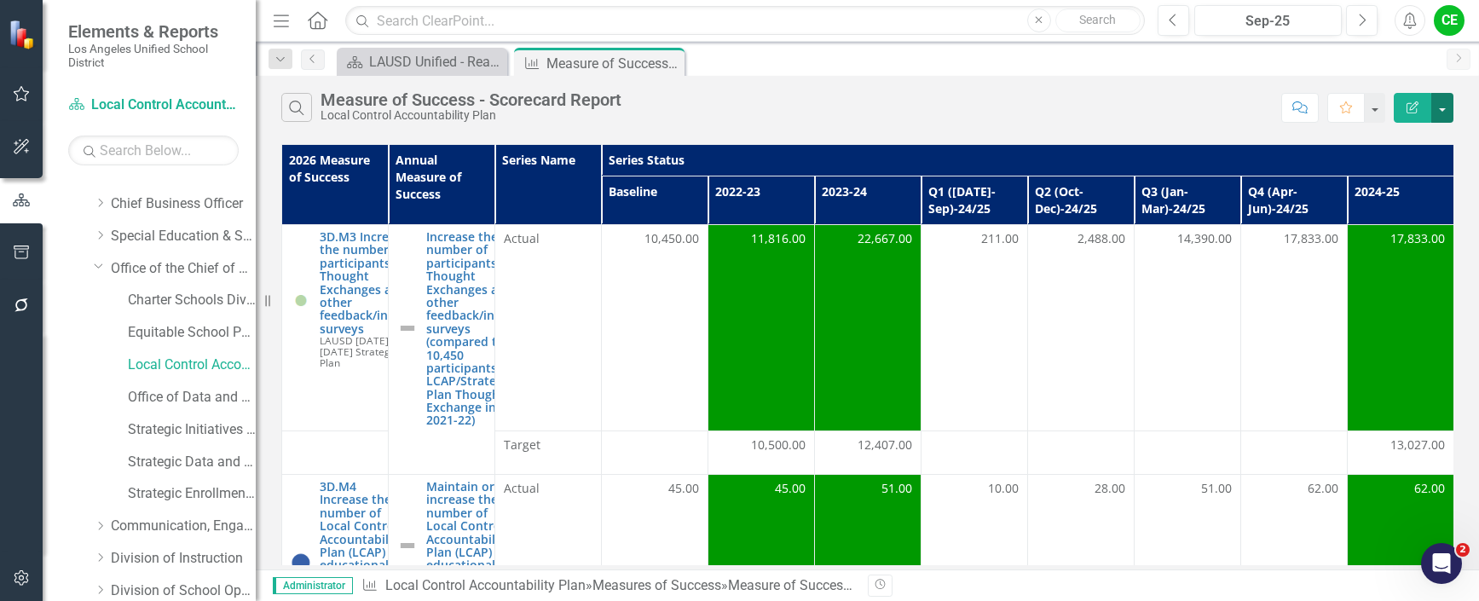
click at [1442, 108] on button "button" at bounding box center [1442, 108] width 22 height 30
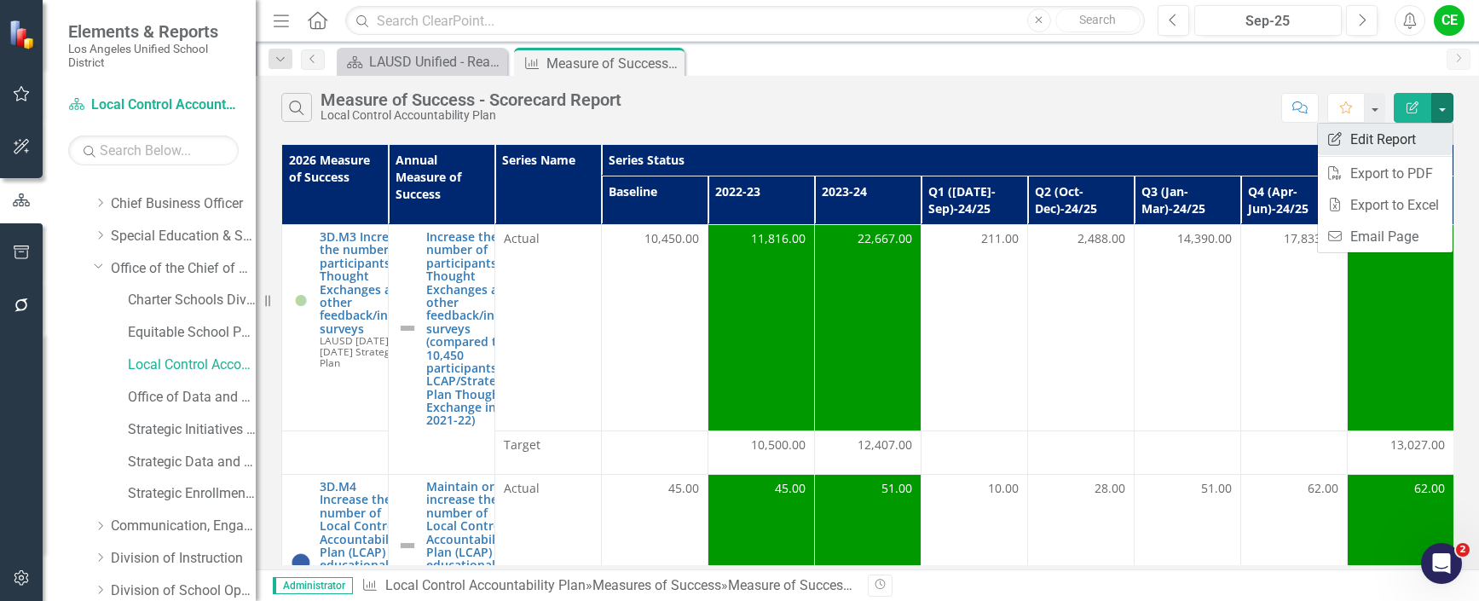
click at [1405, 140] on link "Edit Report Edit Report" at bounding box center [1385, 140] width 135 height 32
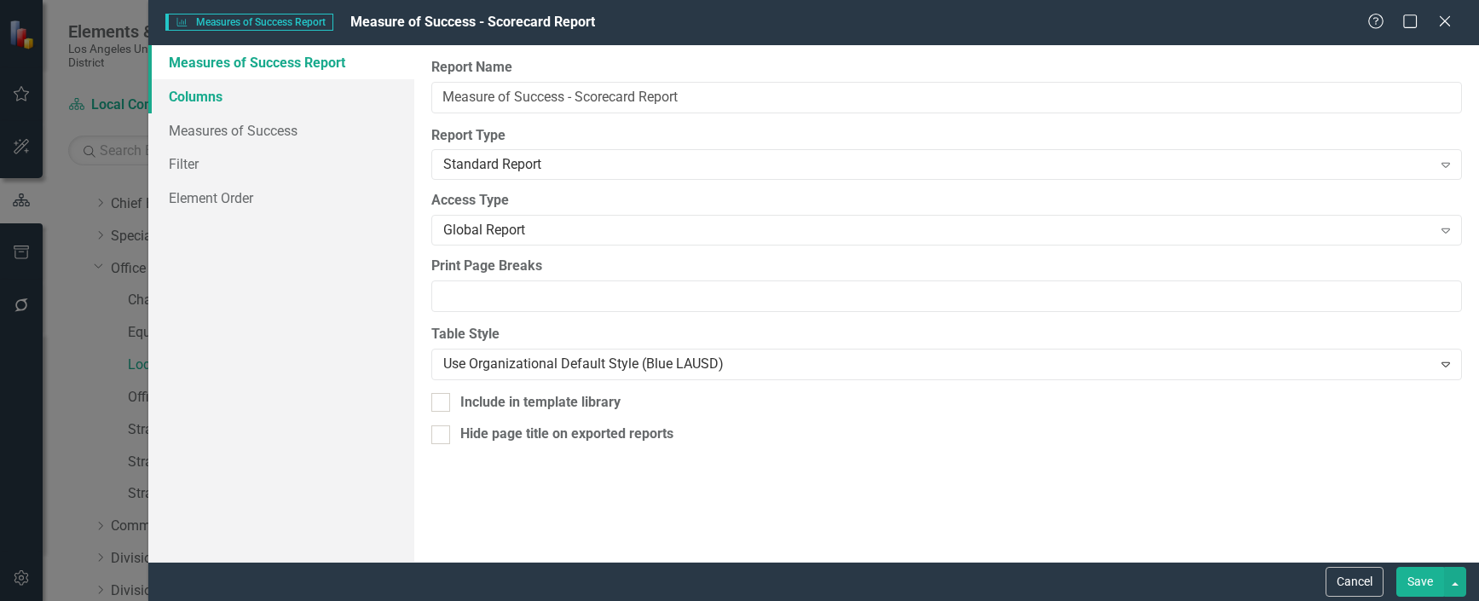
click at [179, 91] on link "Columns" at bounding box center [281, 96] width 266 height 34
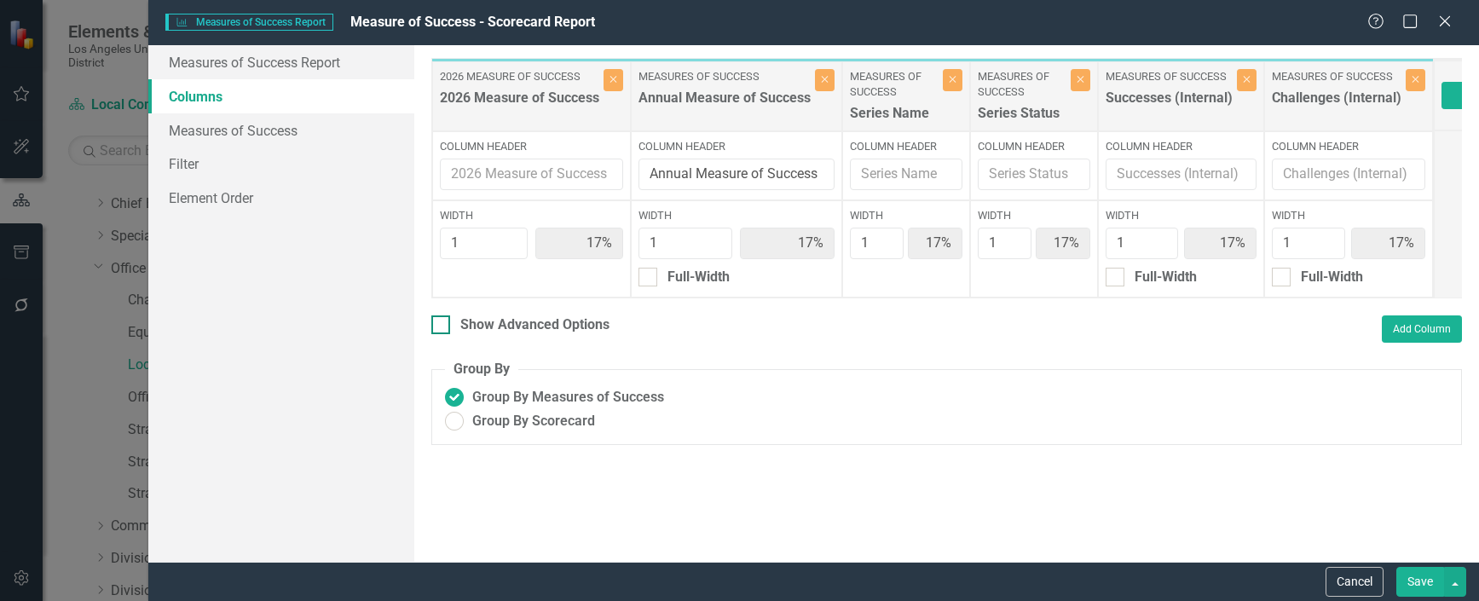
click at [445, 334] on div at bounding box center [440, 324] width 19 height 19
click at [442, 327] on input "Show Advanced Options" at bounding box center [436, 320] width 11 height 11
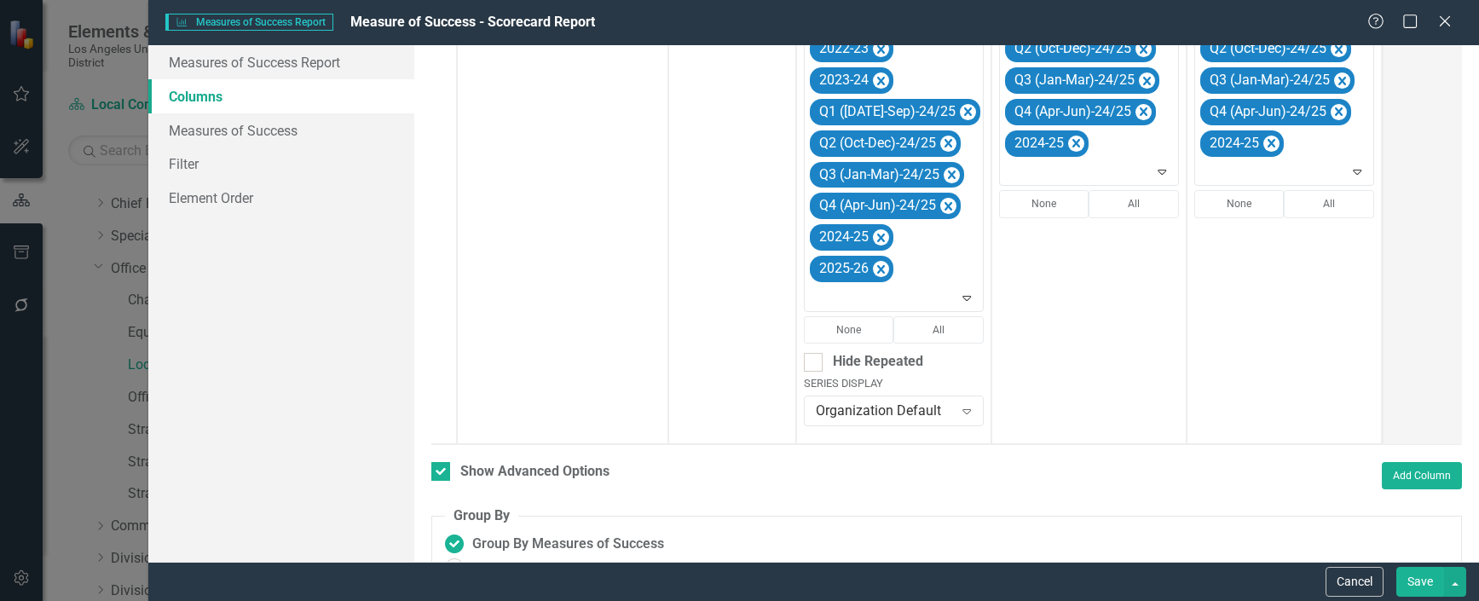
scroll to position [511, 0]
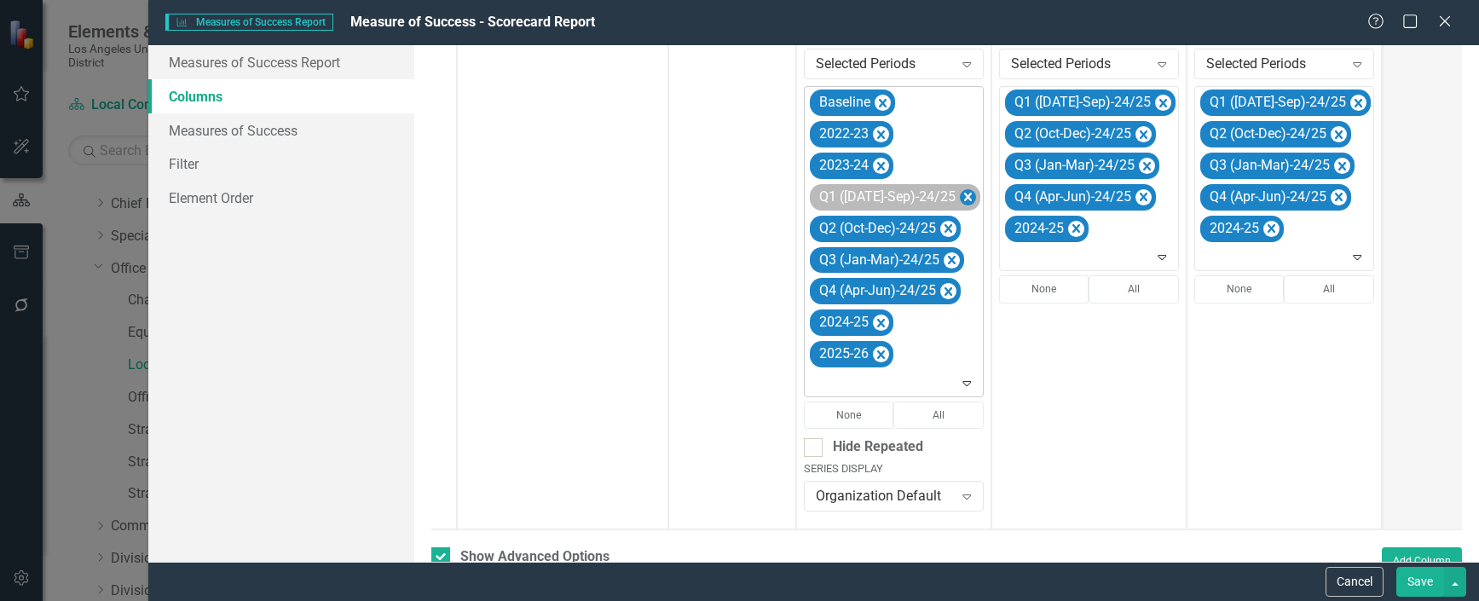
click at [960, 199] on icon "Remove Q1 (Jul-Sep)-24/25" at bounding box center [968, 197] width 16 height 21
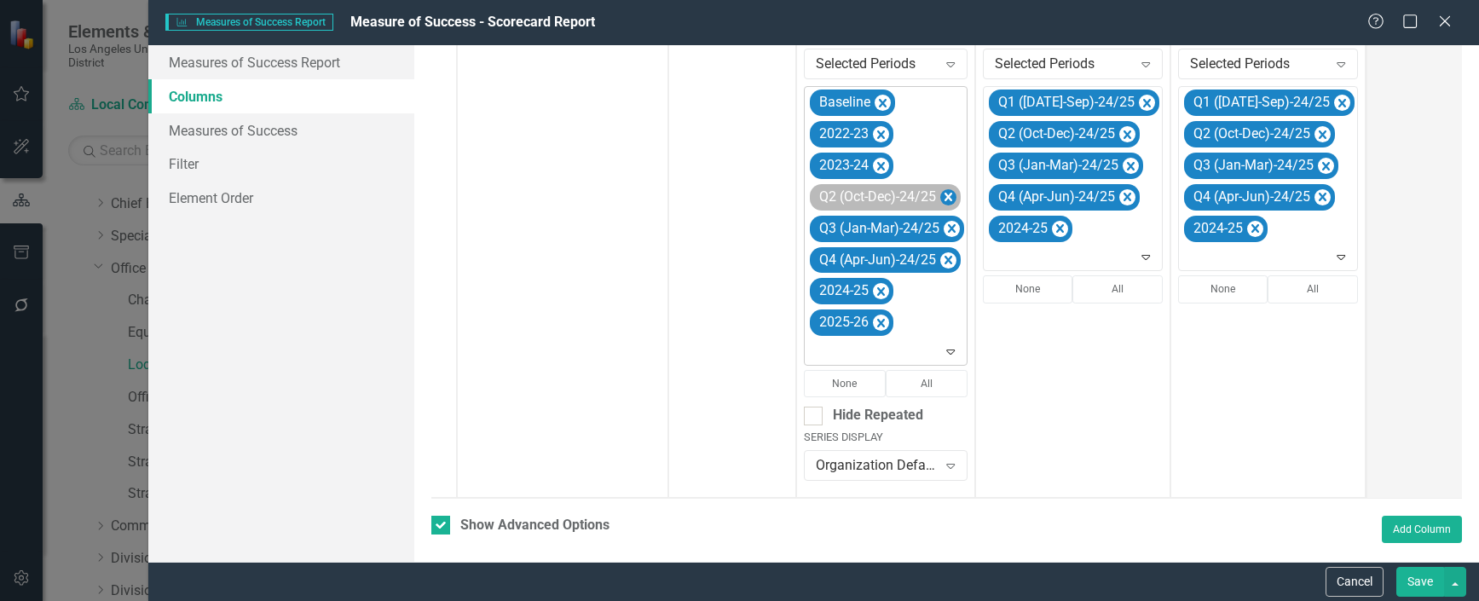
click at [951, 198] on icon "Remove Q2 (Oct-Dec)-24/25" at bounding box center [948, 197] width 16 height 21
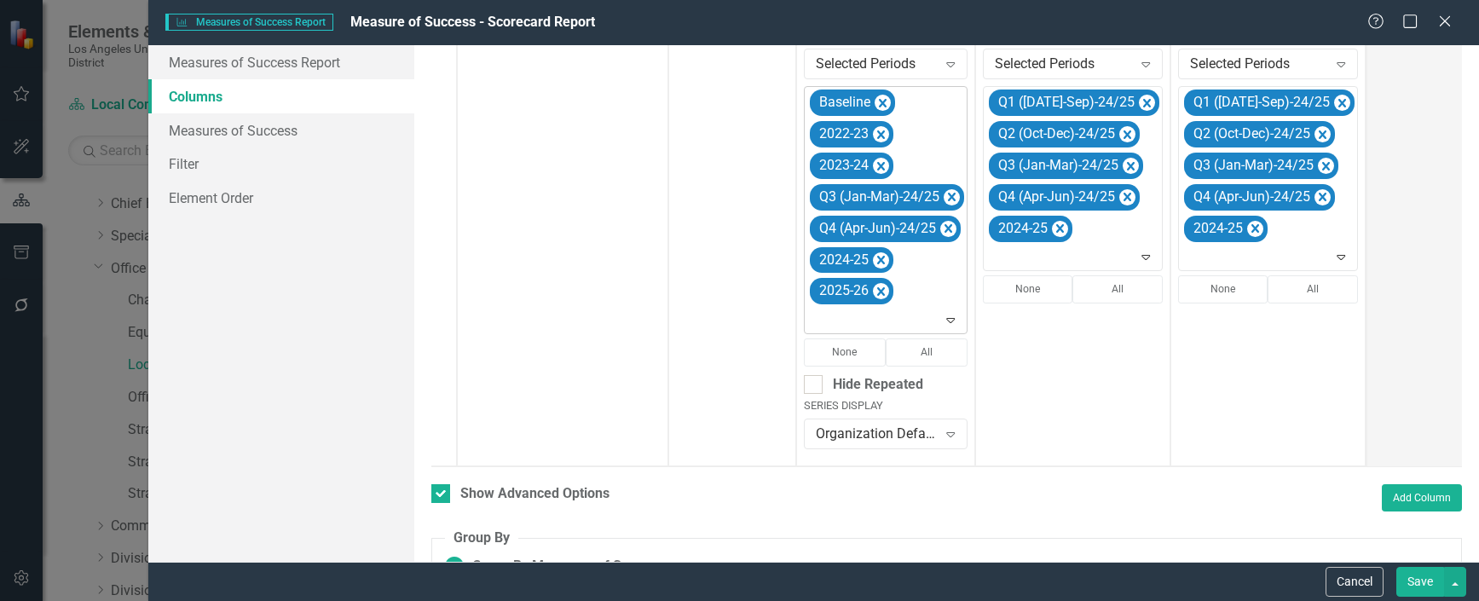
click at [951, 198] on icon "Remove Q3 (Jan-Mar)-24/25" at bounding box center [952, 197] width 8 height 9
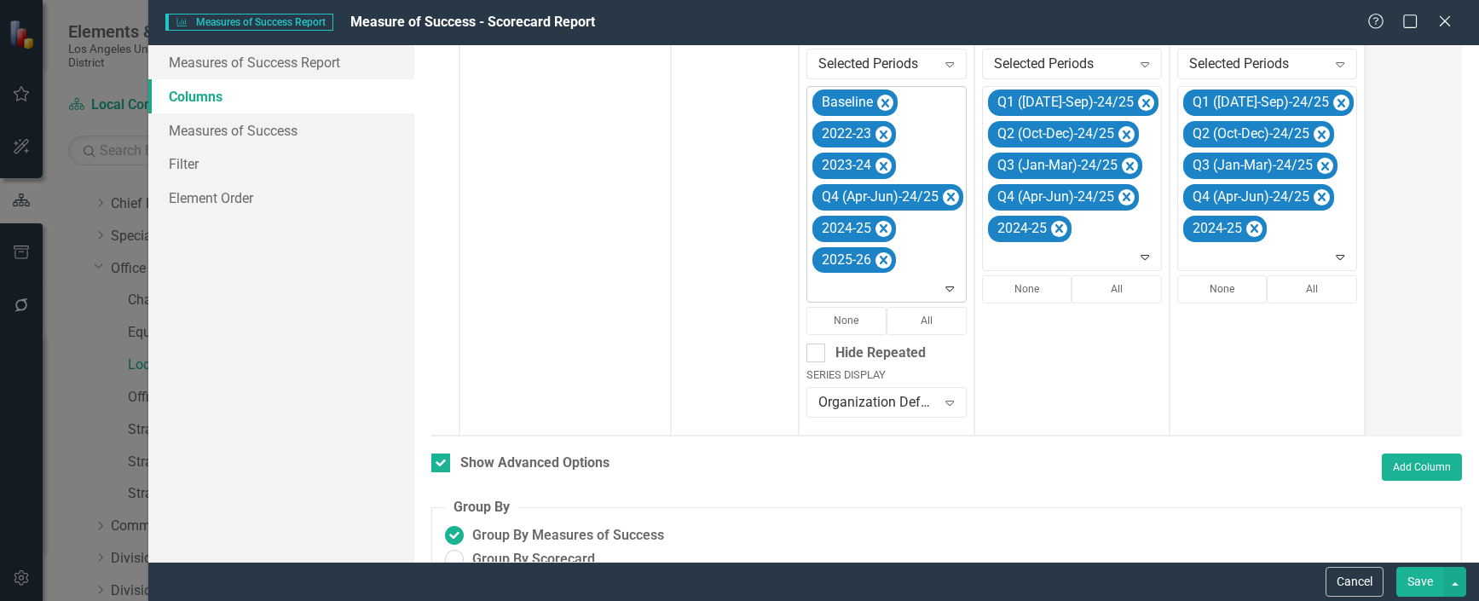
click at [951, 198] on icon "Remove Q4 (Apr-Jun)-24/25" at bounding box center [951, 197] width 8 height 9
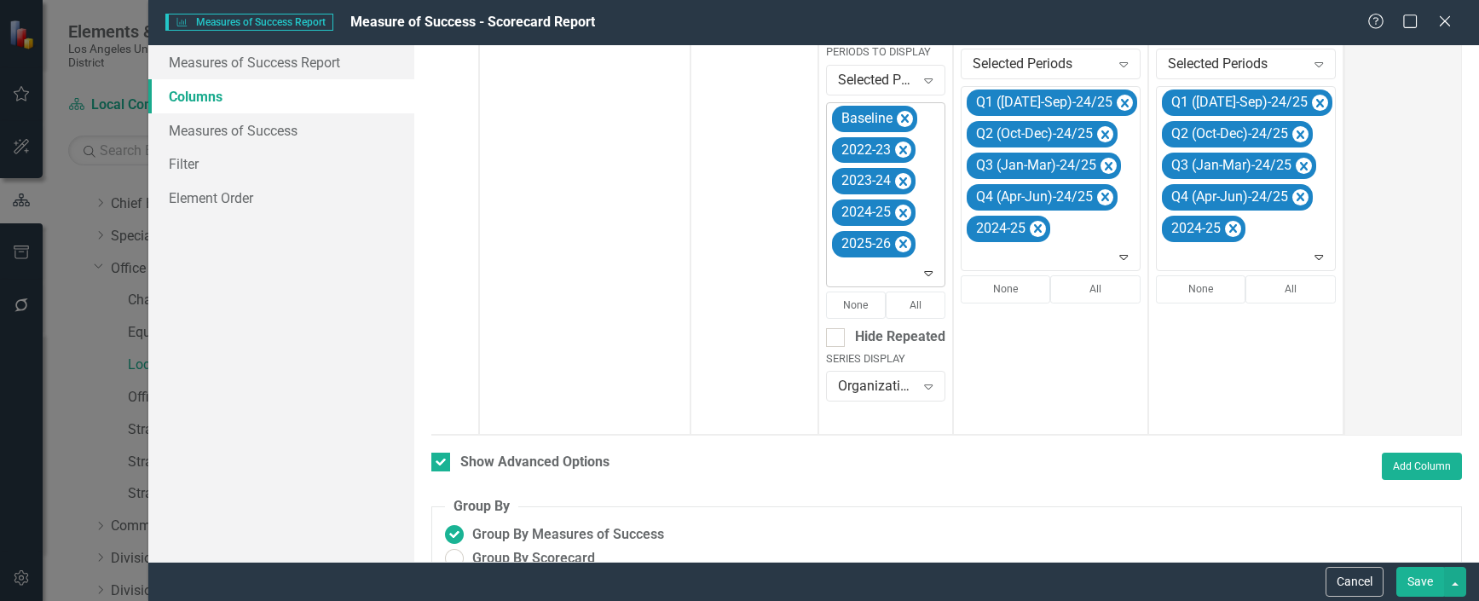
scroll to position [0, 130]
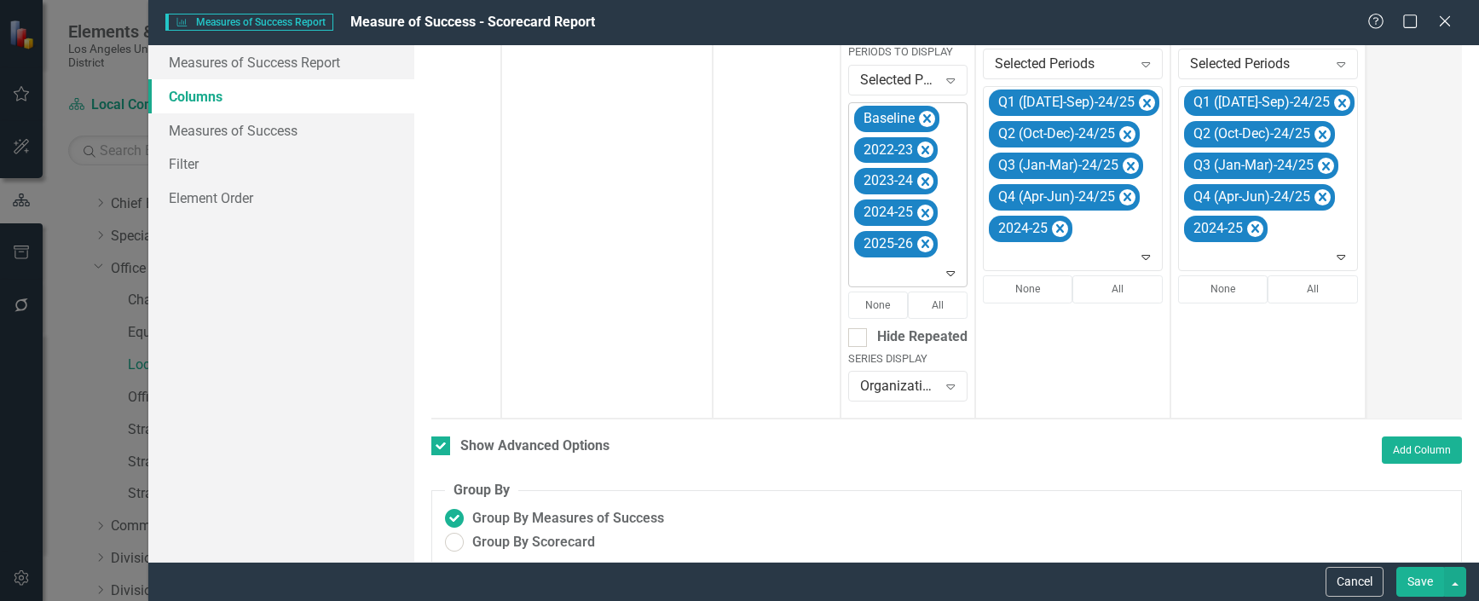
click at [952, 267] on icon "Expand" at bounding box center [950, 273] width 17 height 14
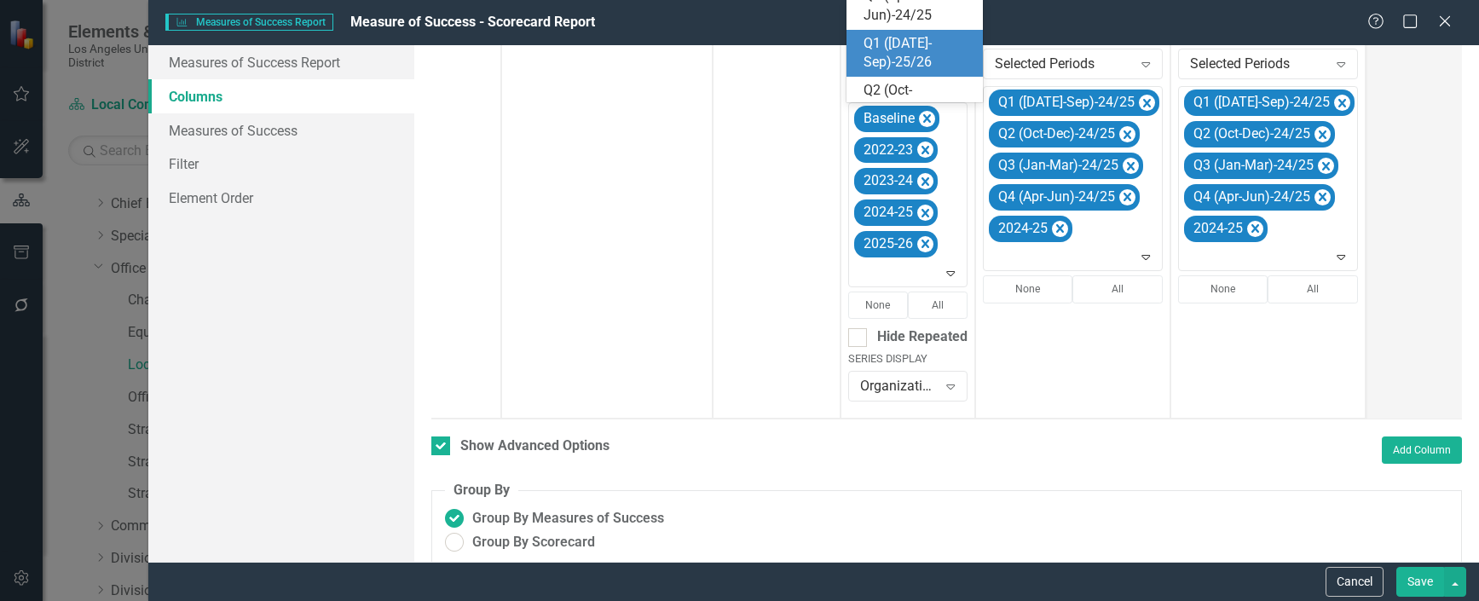
click at [910, 55] on div "Q1 ([DATE]-Sep)-25/26" at bounding box center [918, 53] width 109 height 39
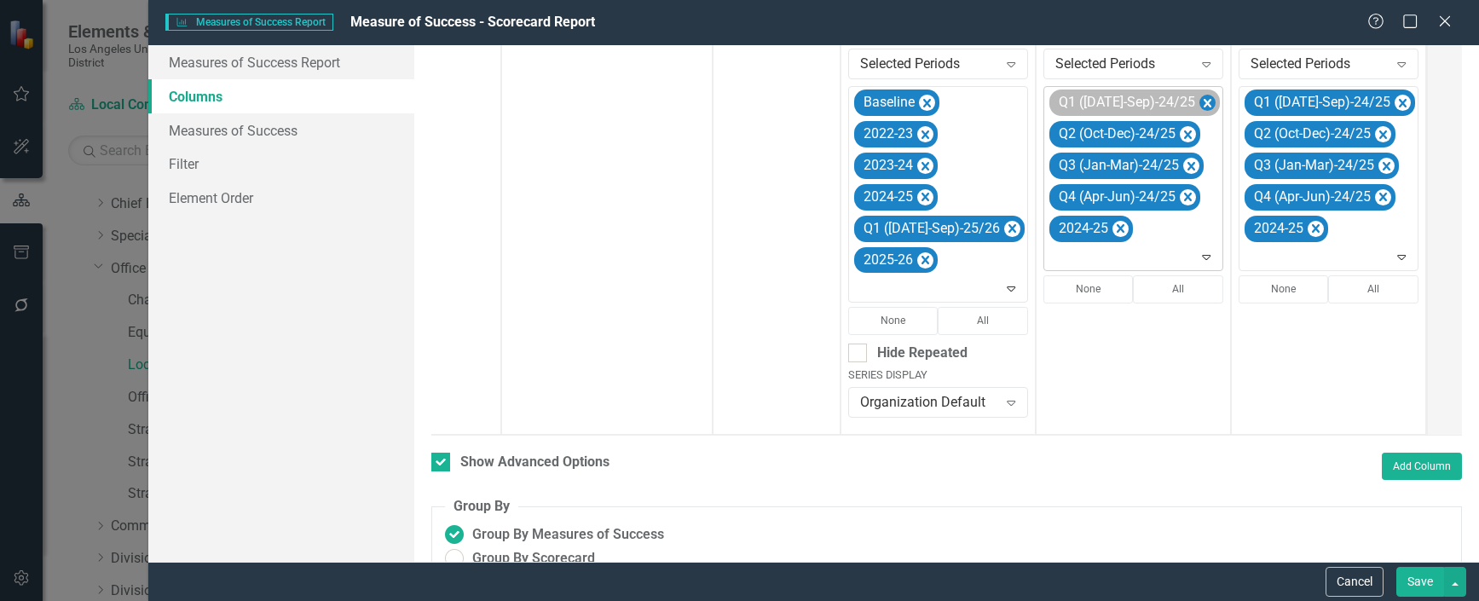
click at [1199, 104] on icon "Remove Q1 (Jul-Sep)-24/25" at bounding box center [1207, 103] width 16 height 21
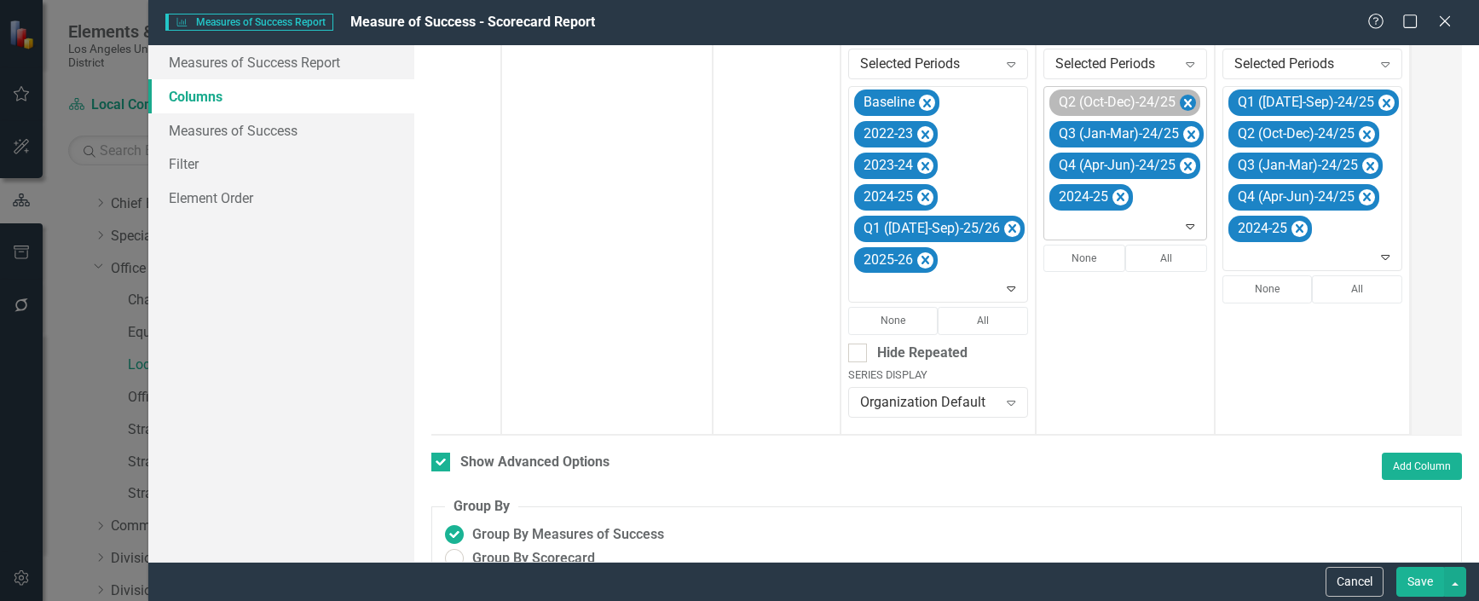
click at [1184, 102] on icon "Remove Q2 (Oct-Dec)-24/25" at bounding box center [1188, 103] width 8 height 9
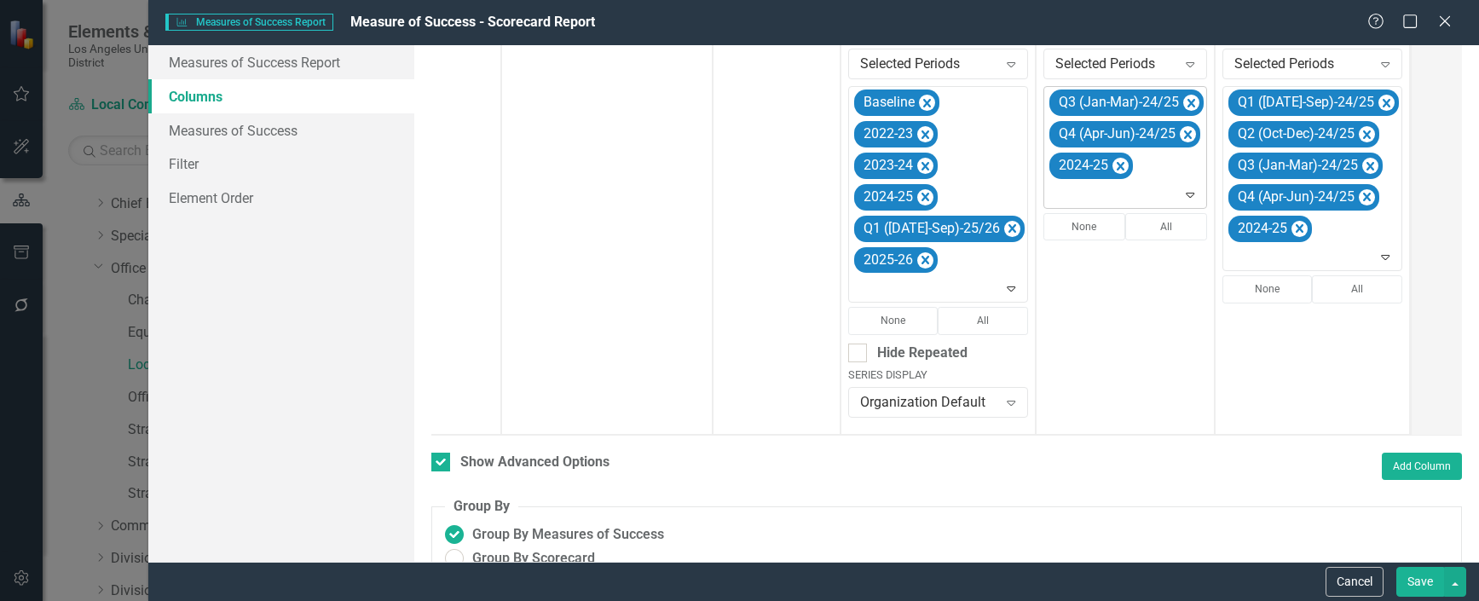
click at [1183, 102] on icon "Remove Q3 (Jan-Mar)-24/25" at bounding box center [1191, 103] width 16 height 21
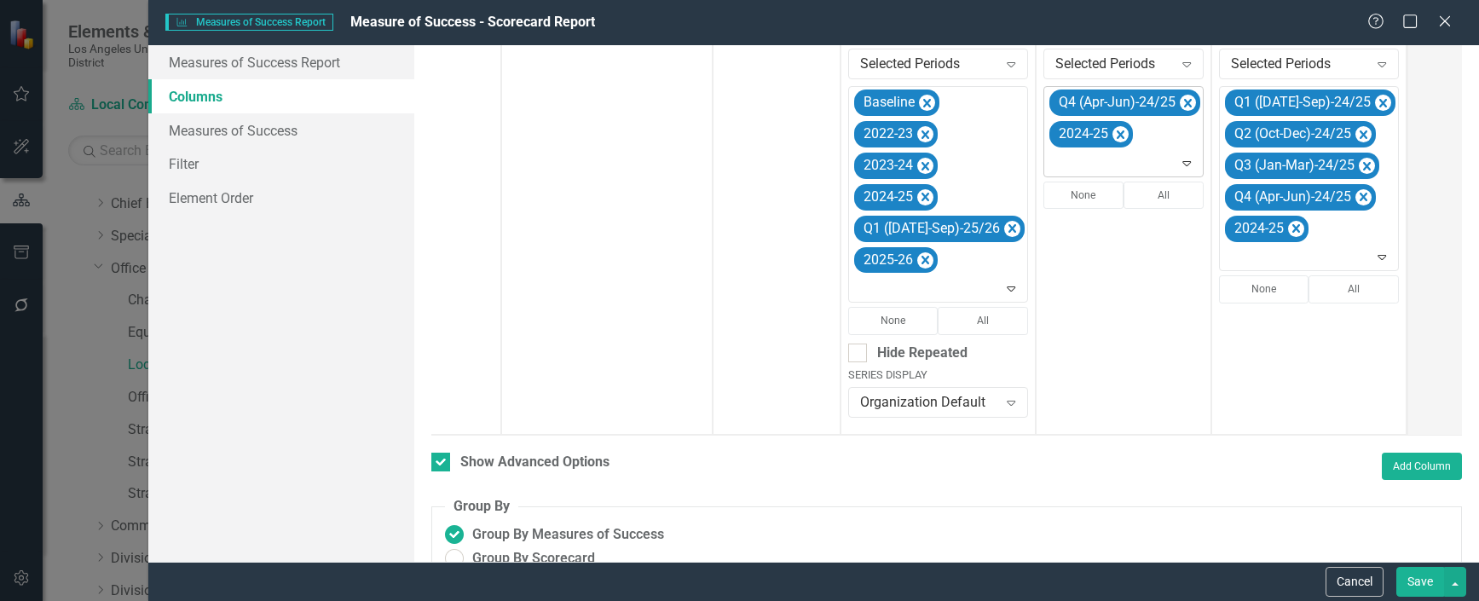
click at [1184, 102] on icon "Remove Q4 (Apr-Jun)-24/25" at bounding box center [1188, 103] width 8 height 9
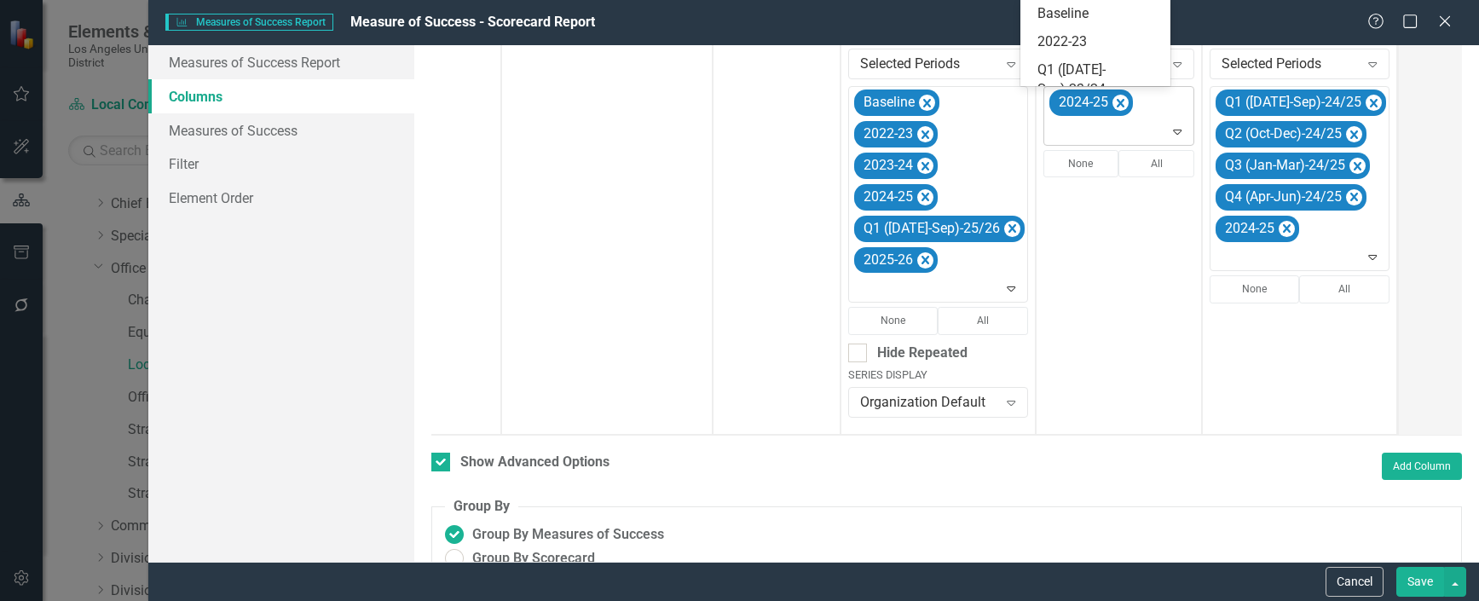
click at [1169, 131] on icon "Expand" at bounding box center [1177, 131] width 17 height 14
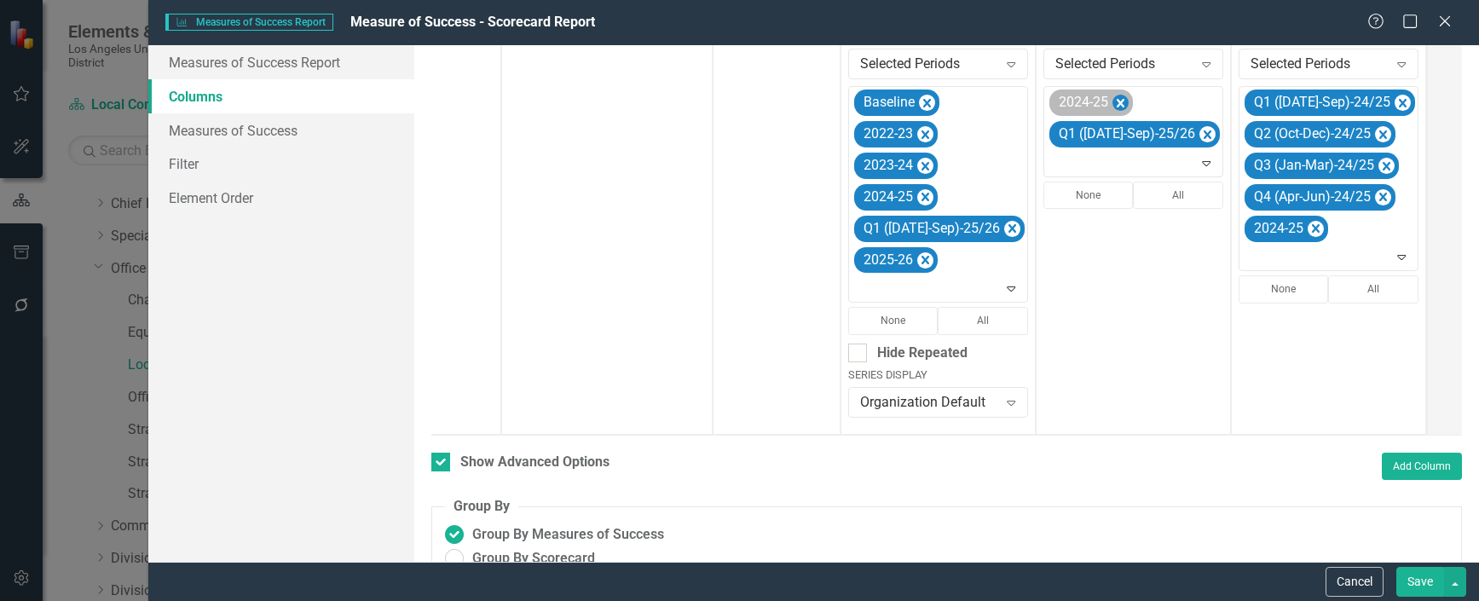
click at [1113, 107] on icon "Remove 2024-25" at bounding box center [1121, 103] width 16 height 21
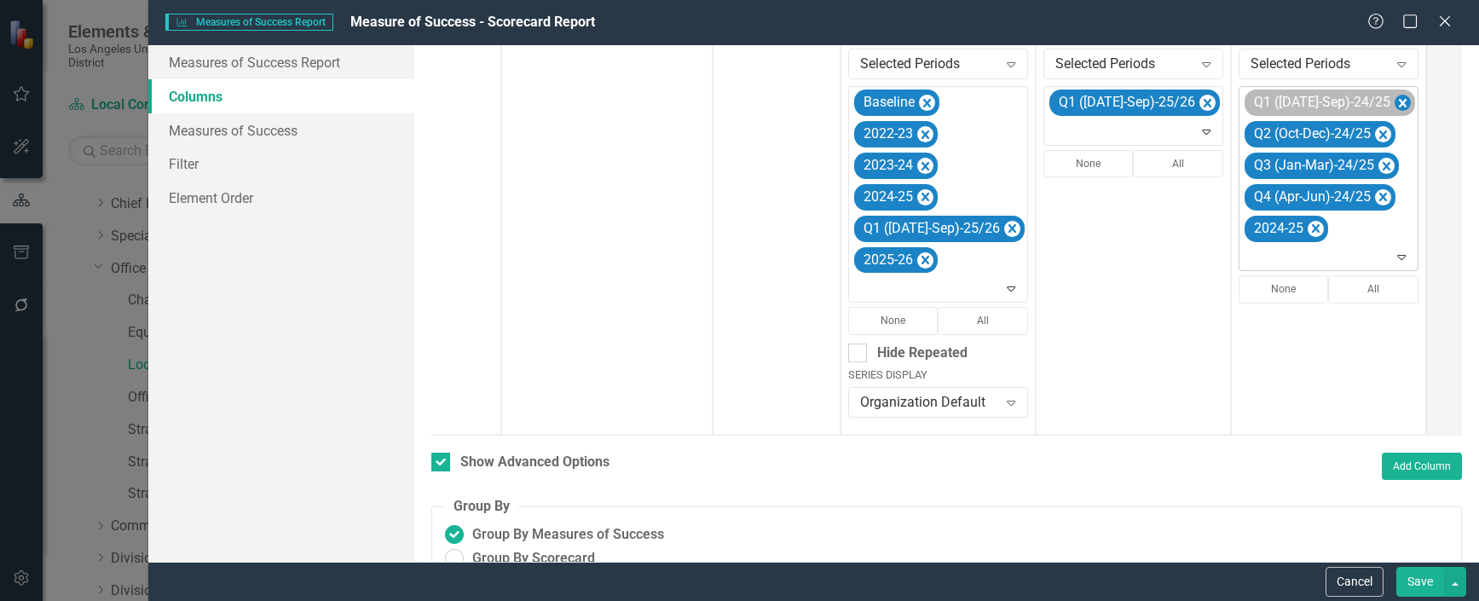
click at [1395, 101] on icon "Remove Q1 (Jul-Sep)-24/25" at bounding box center [1403, 103] width 16 height 21
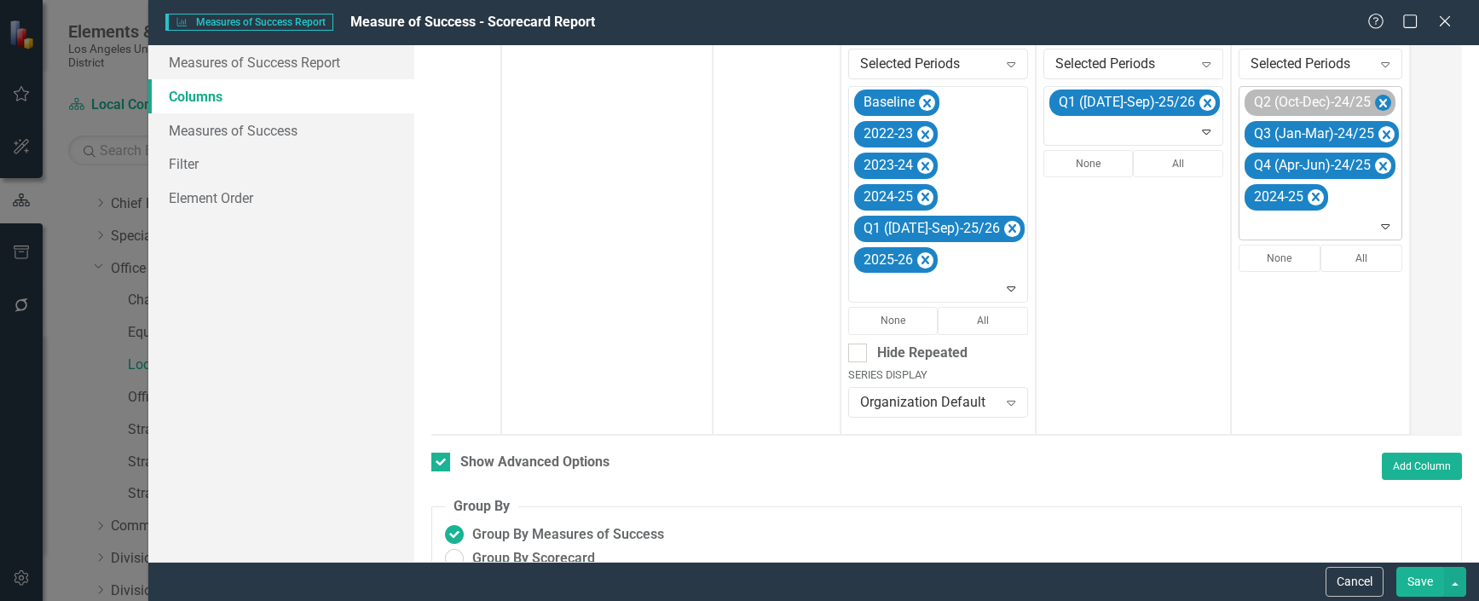
click at [1379, 100] on icon "Remove Q2 (Oct-Dec)-24/25" at bounding box center [1383, 103] width 8 height 9
click at [1383, 100] on icon "Remove Q3 (Jan-Mar)-24/25" at bounding box center [1387, 103] width 8 height 9
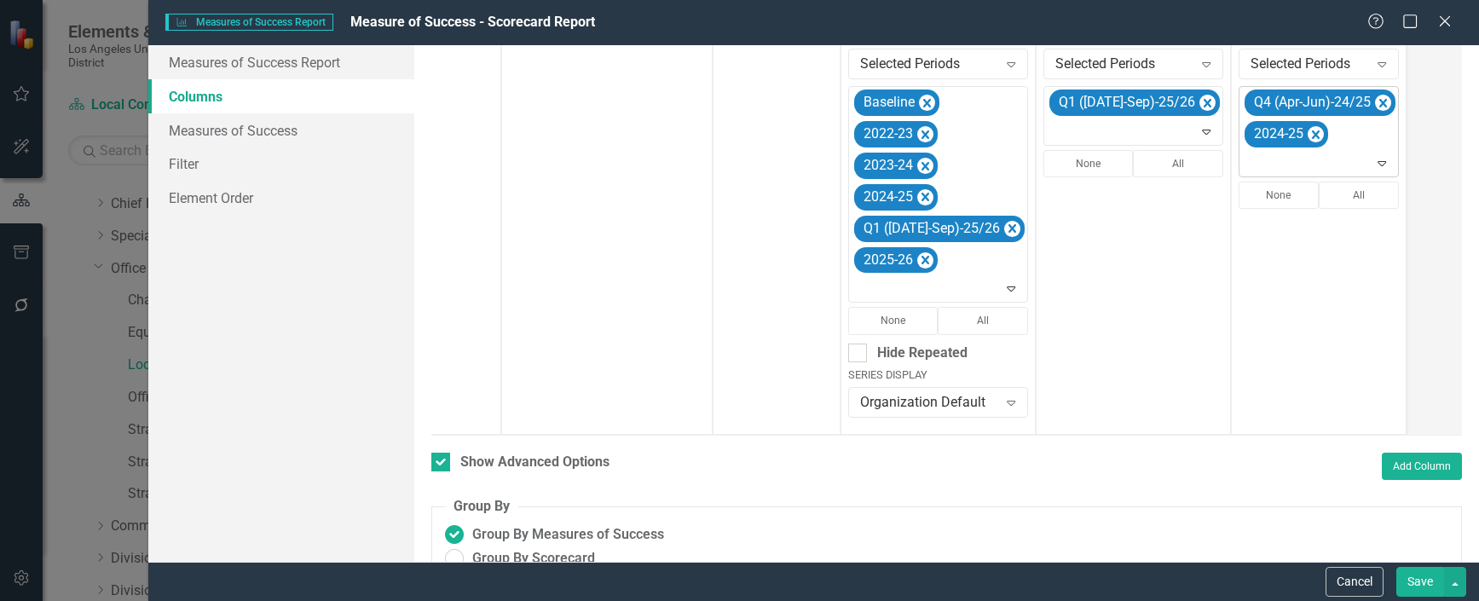
click at [1375, 100] on icon "Remove Q4 (Apr-Jun)-24/25" at bounding box center [1383, 103] width 16 height 21
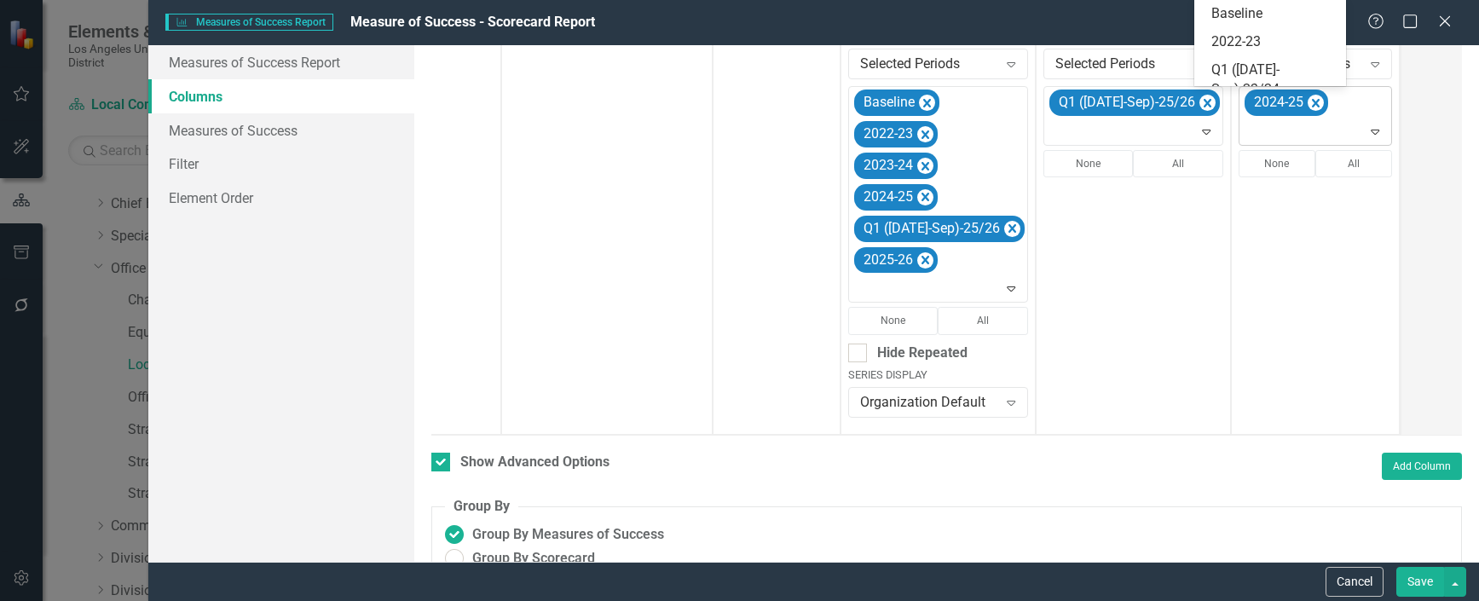
click at [1372, 130] on icon at bounding box center [1376, 132] width 9 height 5
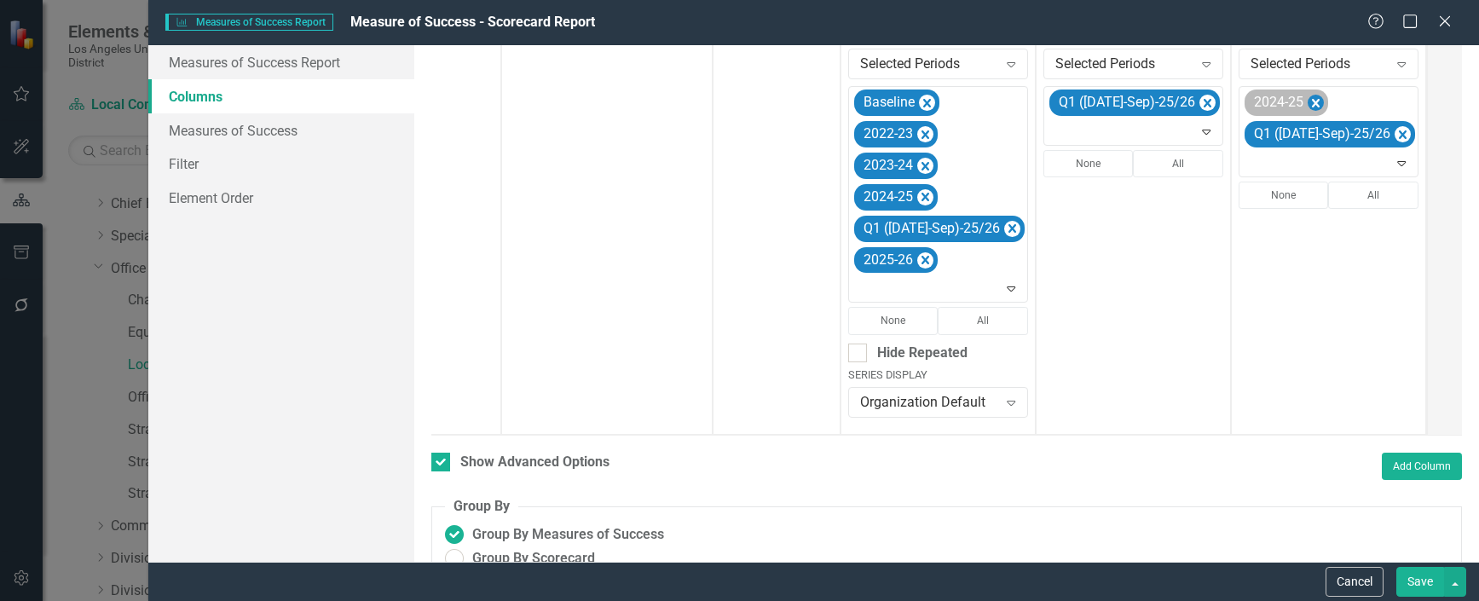
click at [1312, 100] on icon "Remove 2024-25" at bounding box center [1316, 103] width 8 height 9
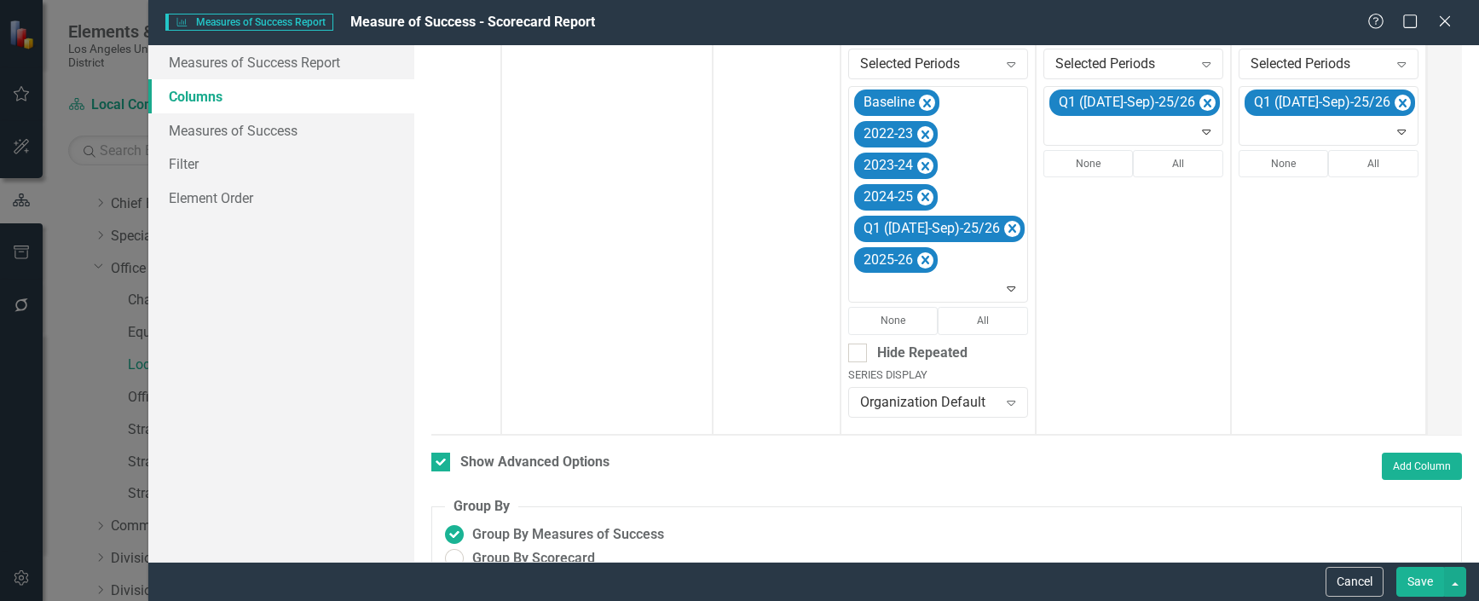
click at [1416, 581] on button "Save" at bounding box center [1420, 582] width 48 height 30
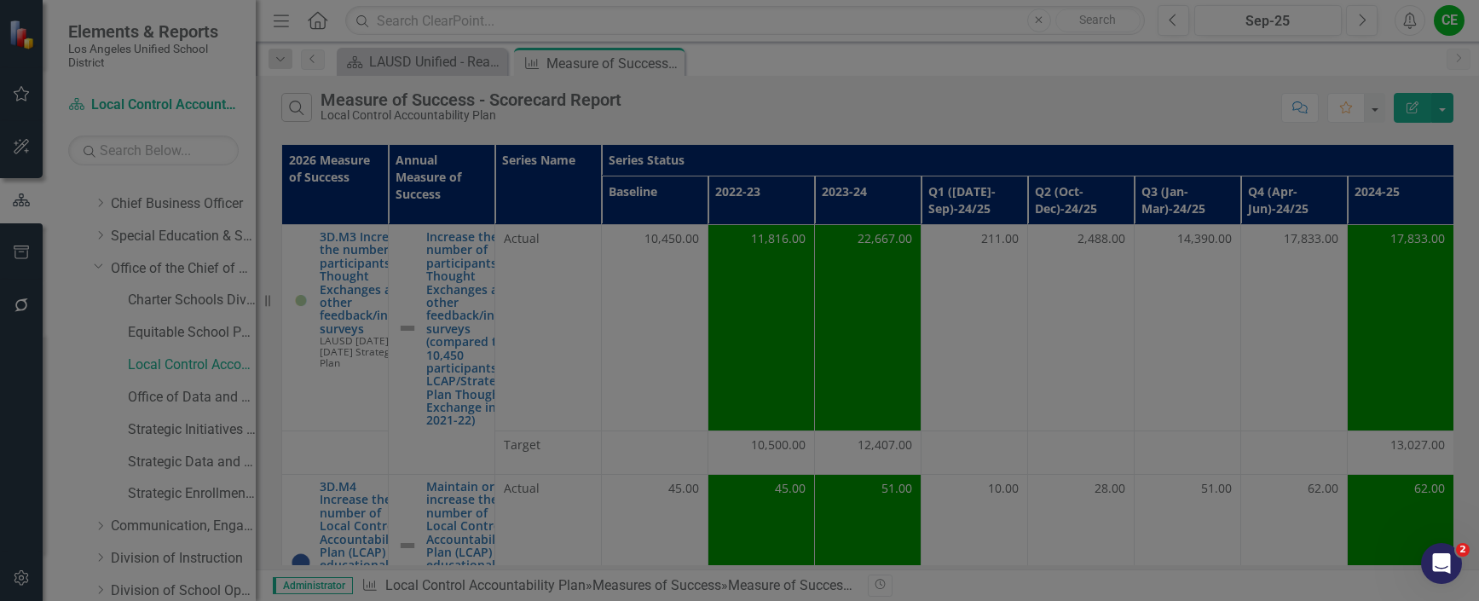
checkbox input "false"
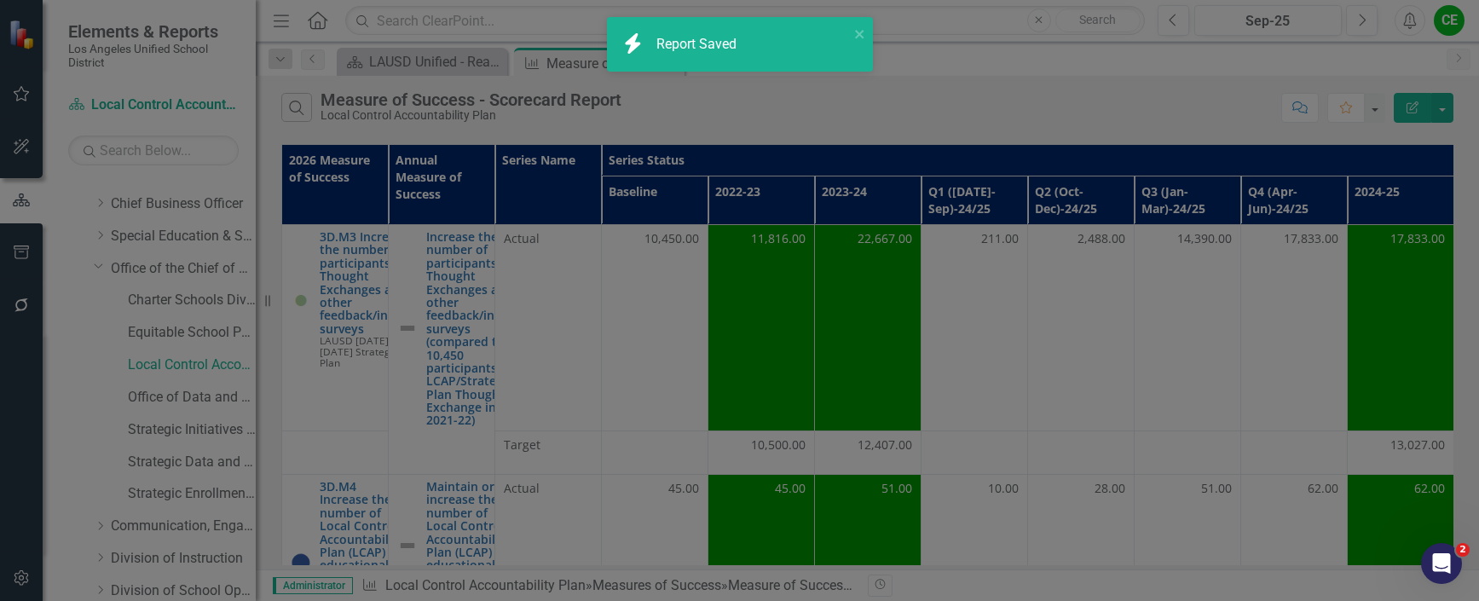
radio input "true"
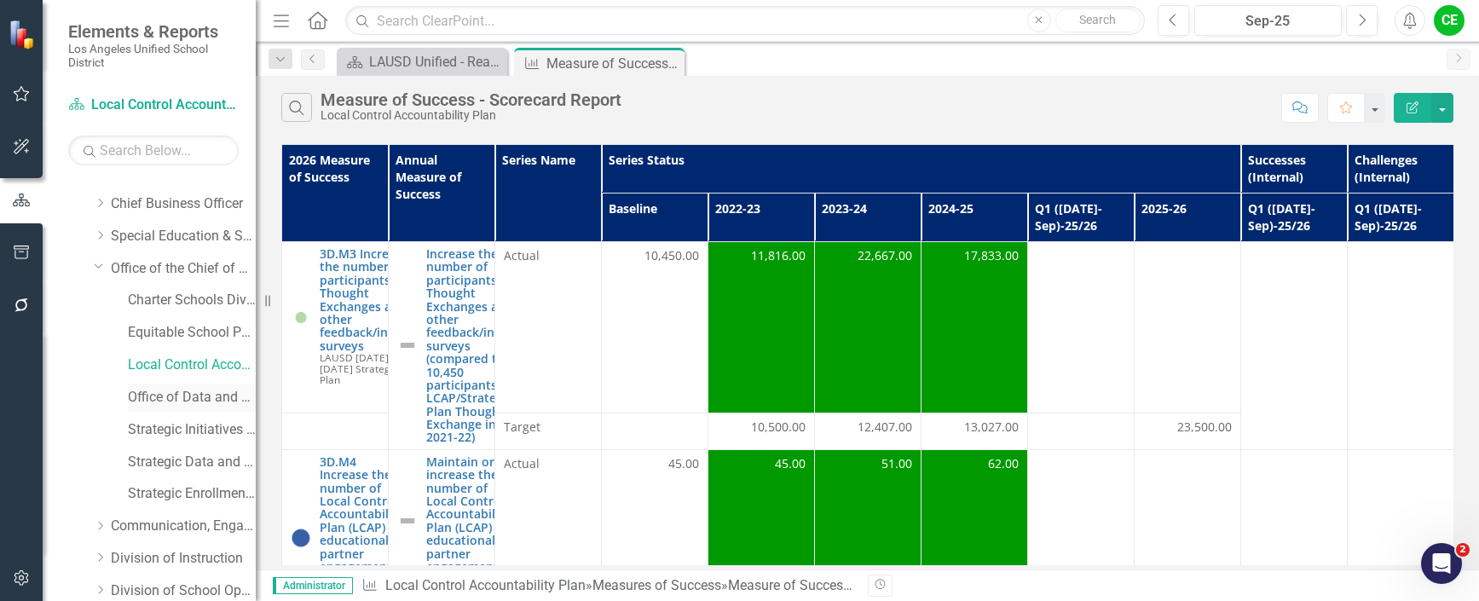
click at [162, 395] on link "Office of Data and Accountability" at bounding box center [192, 398] width 128 height 20
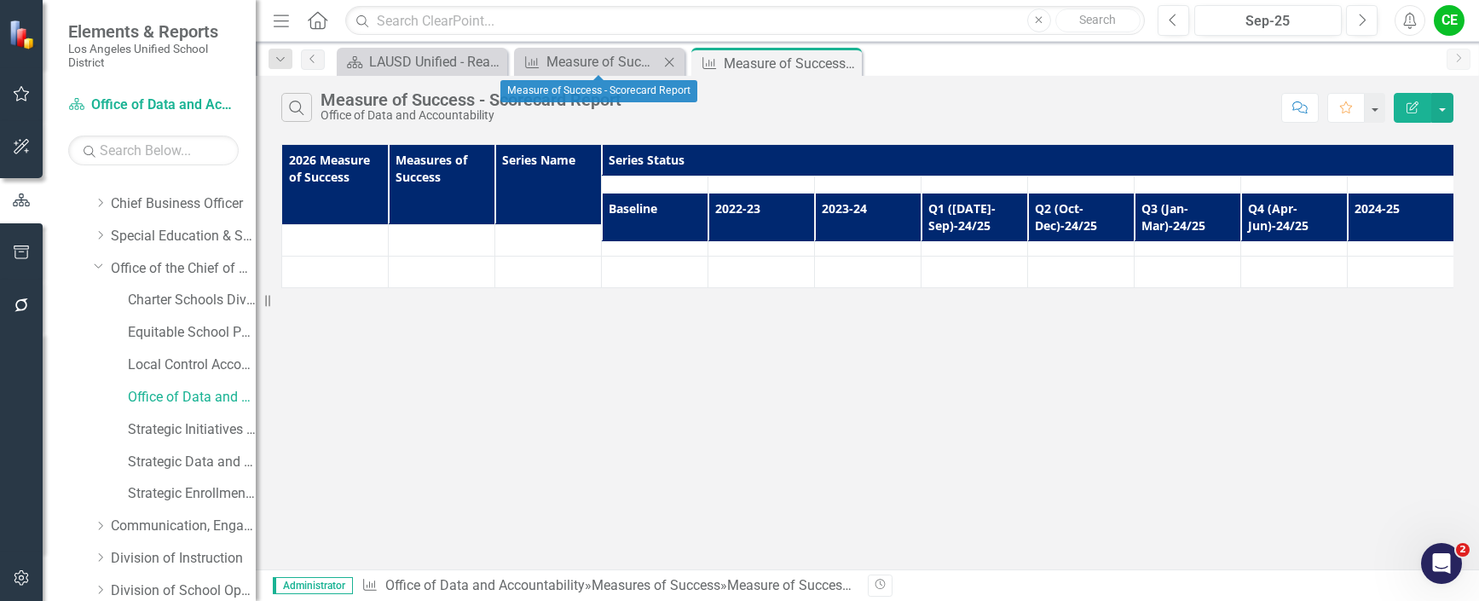
click at [668, 61] on icon "Close" at bounding box center [669, 62] width 17 height 14
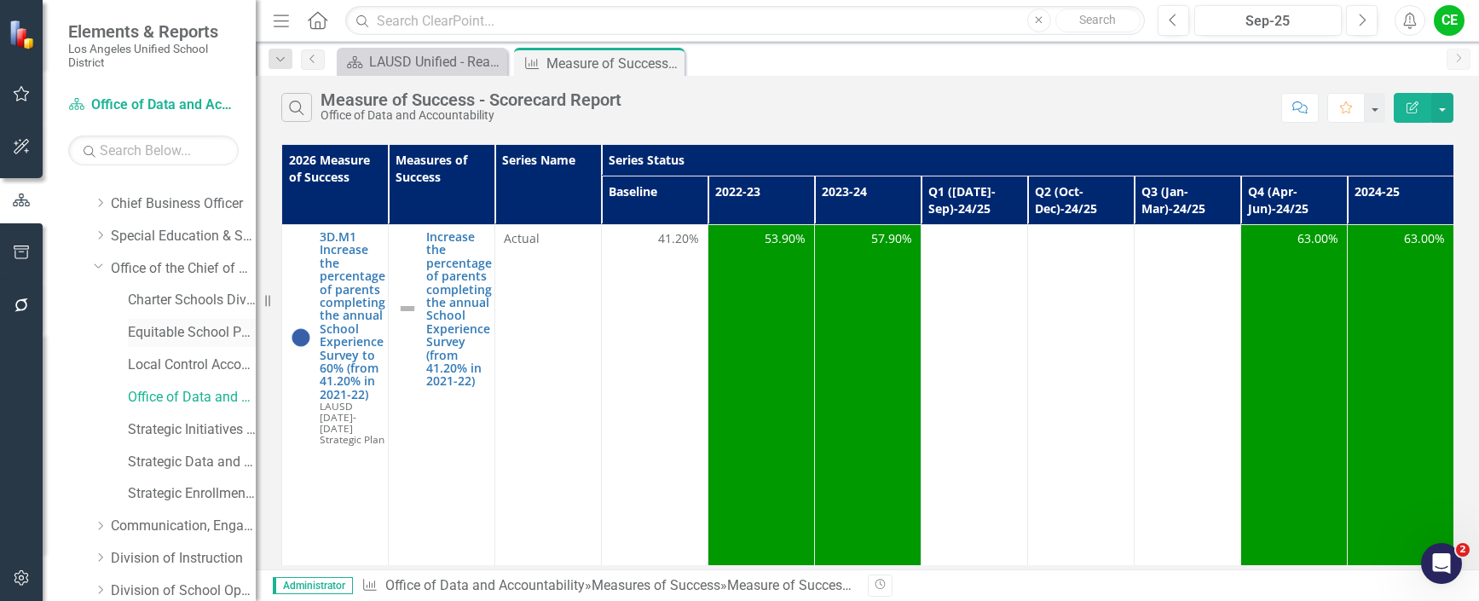
scroll to position [170, 0]
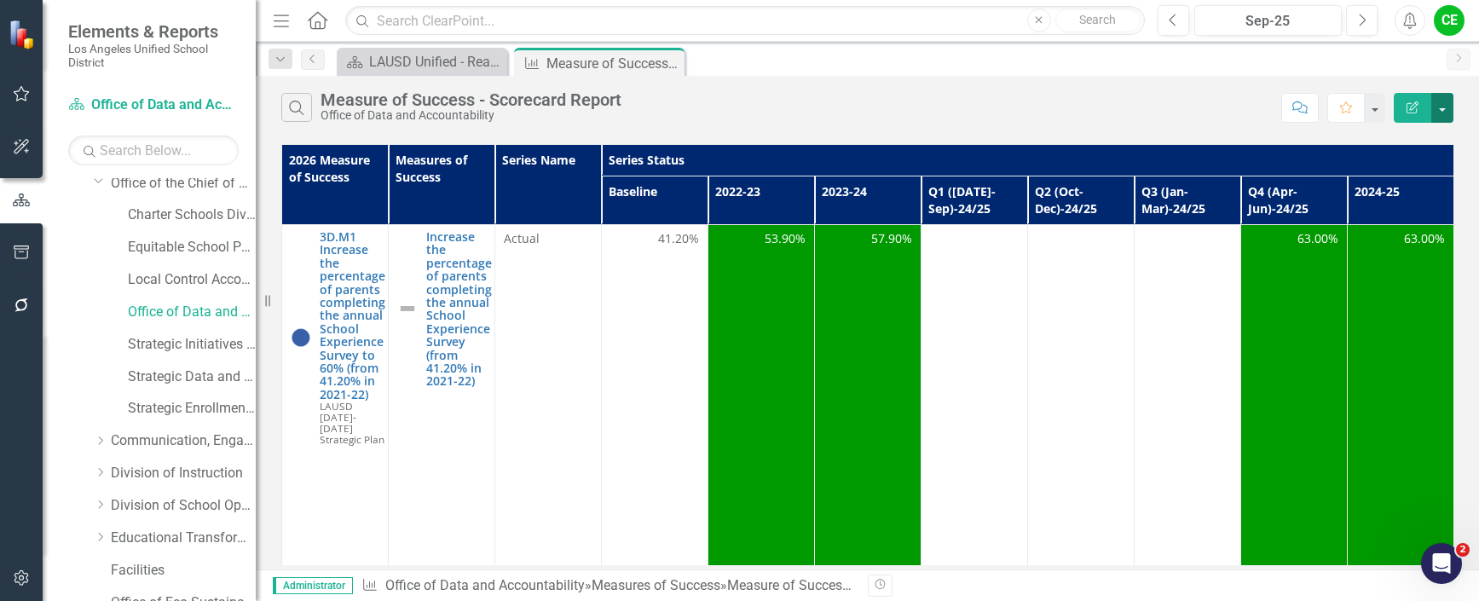
click at [1445, 113] on button "button" at bounding box center [1442, 108] width 22 height 30
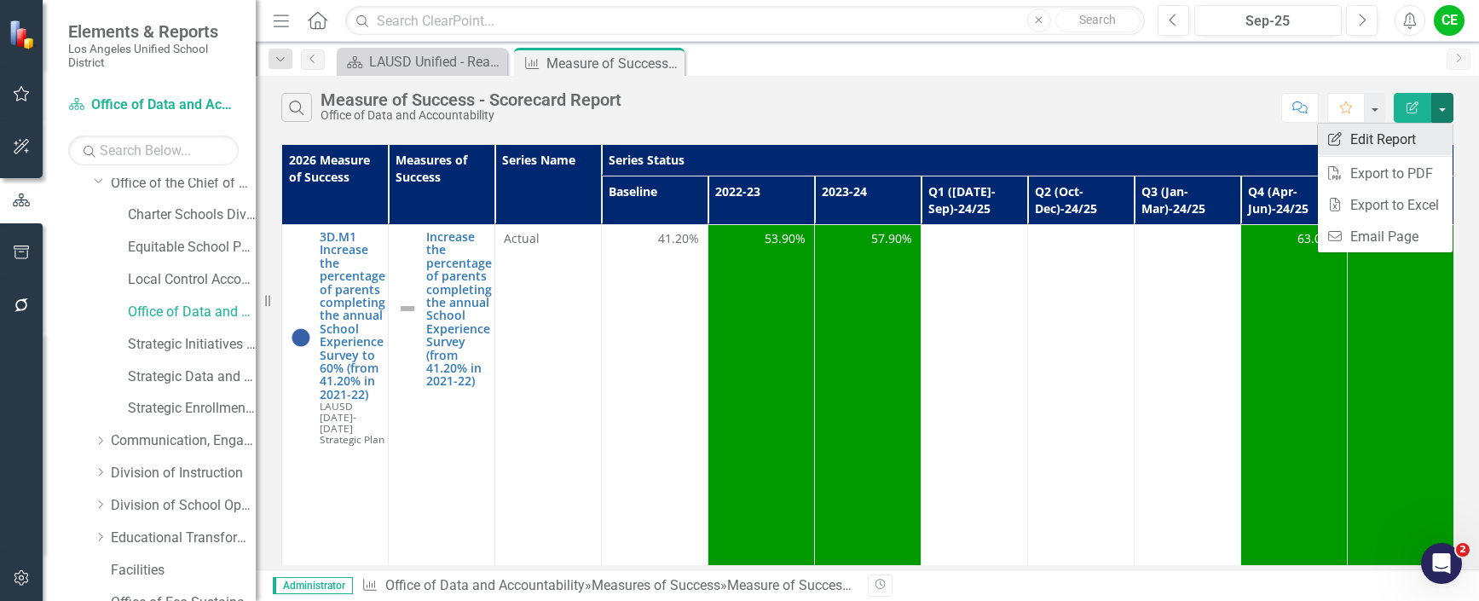
click at [1395, 135] on link "Edit Report Edit Report" at bounding box center [1385, 140] width 135 height 32
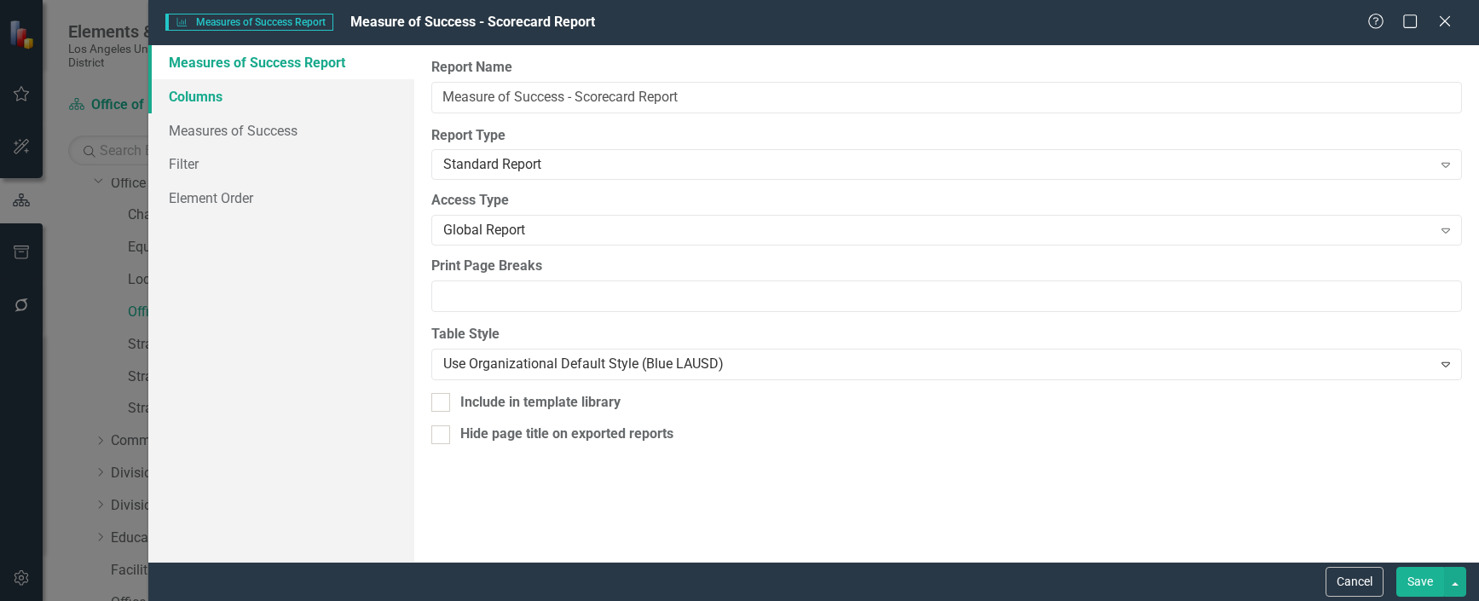
click at [215, 98] on link "Columns" at bounding box center [281, 96] width 266 height 34
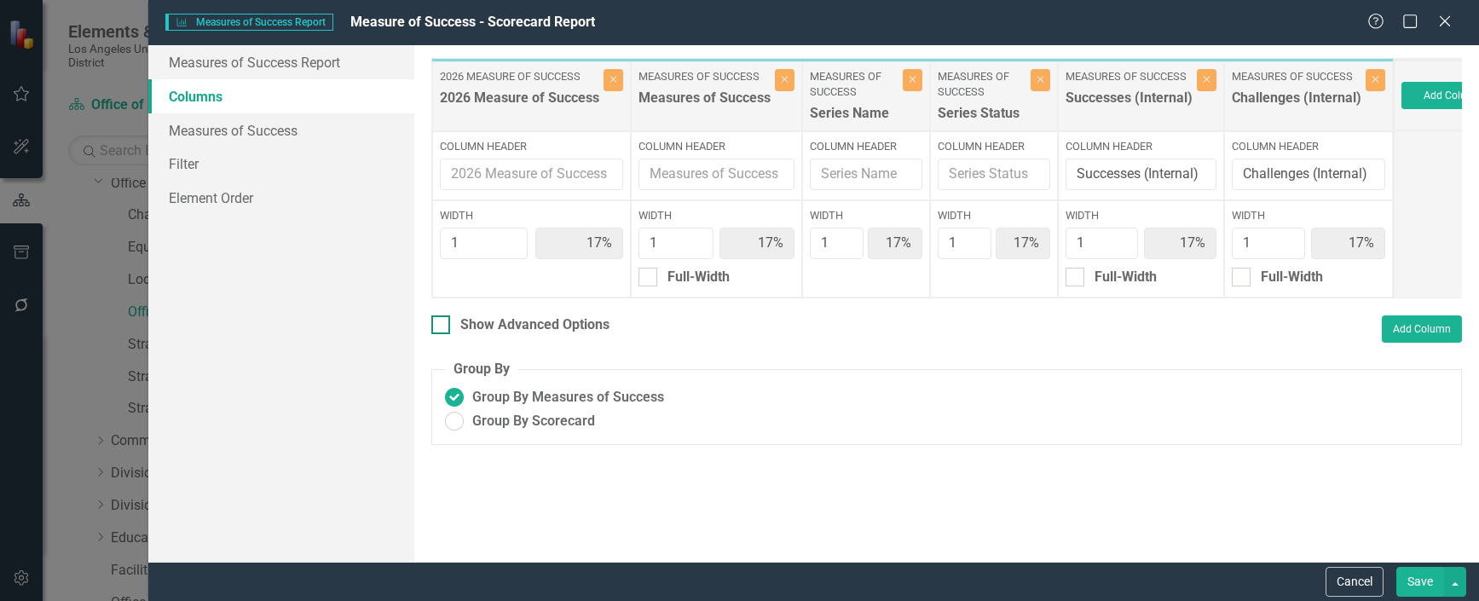
click at [442, 334] on div at bounding box center [440, 324] width 19 height 19
click at [442, 327] on input "Show Advanced Options" at bounding box center [436, 320] width 11 height 11
checkbox input "true"
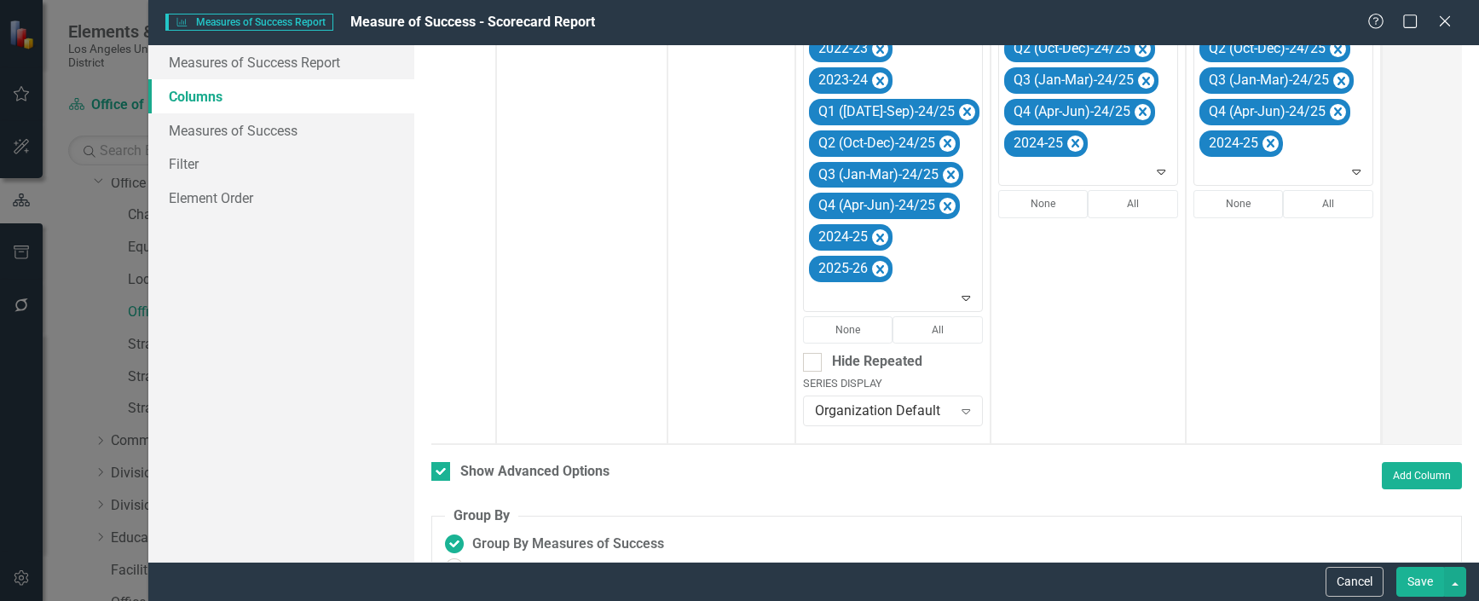
scroll to position [341, 0]
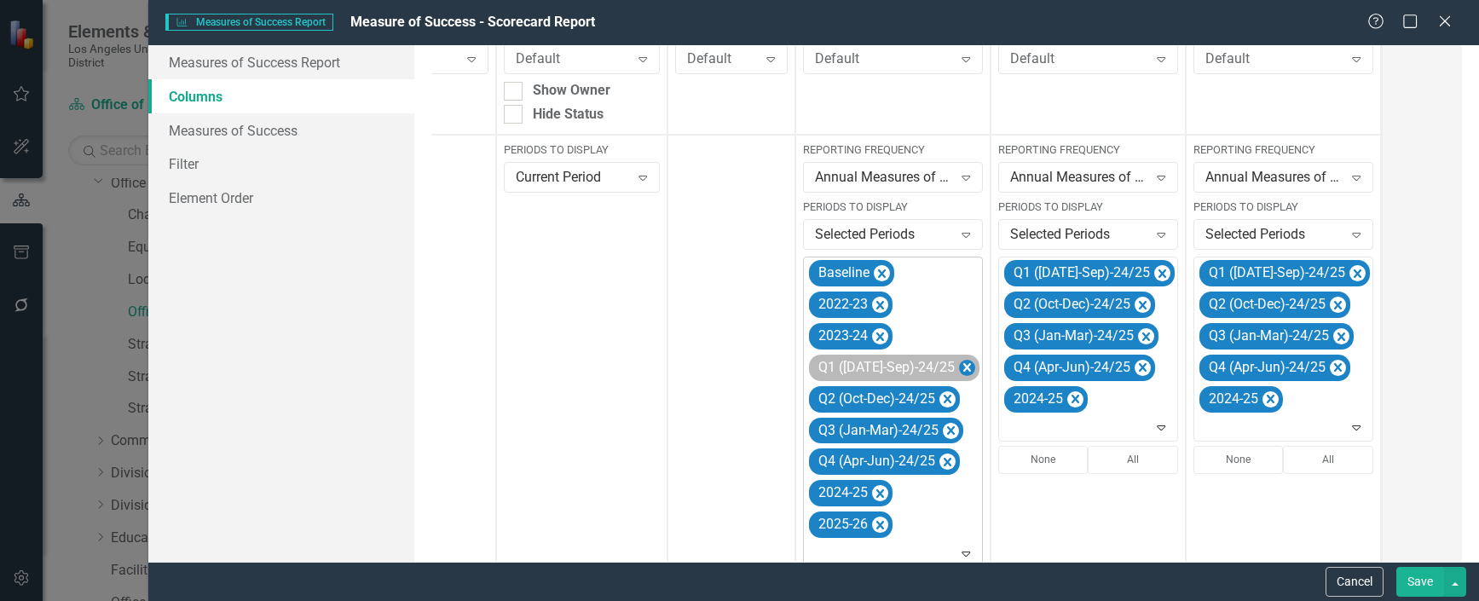
click at [959, 361] on icon "Remove Q1 (Jul-Sep)-24/25" at bounding box center [967, 367] width 16 height 21
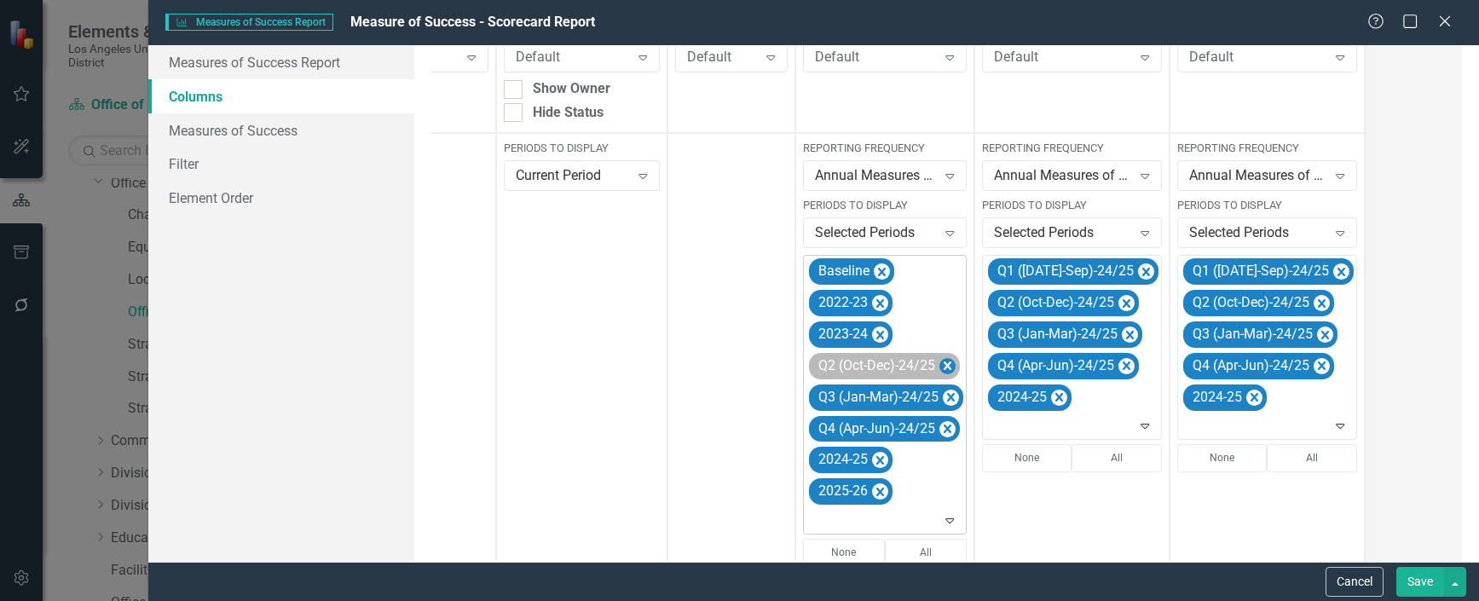
click at [947, 361] on icon "Remove Q2 (Oct-Dec)-24/25" at bounding box center [947, 365] width 16 height 21
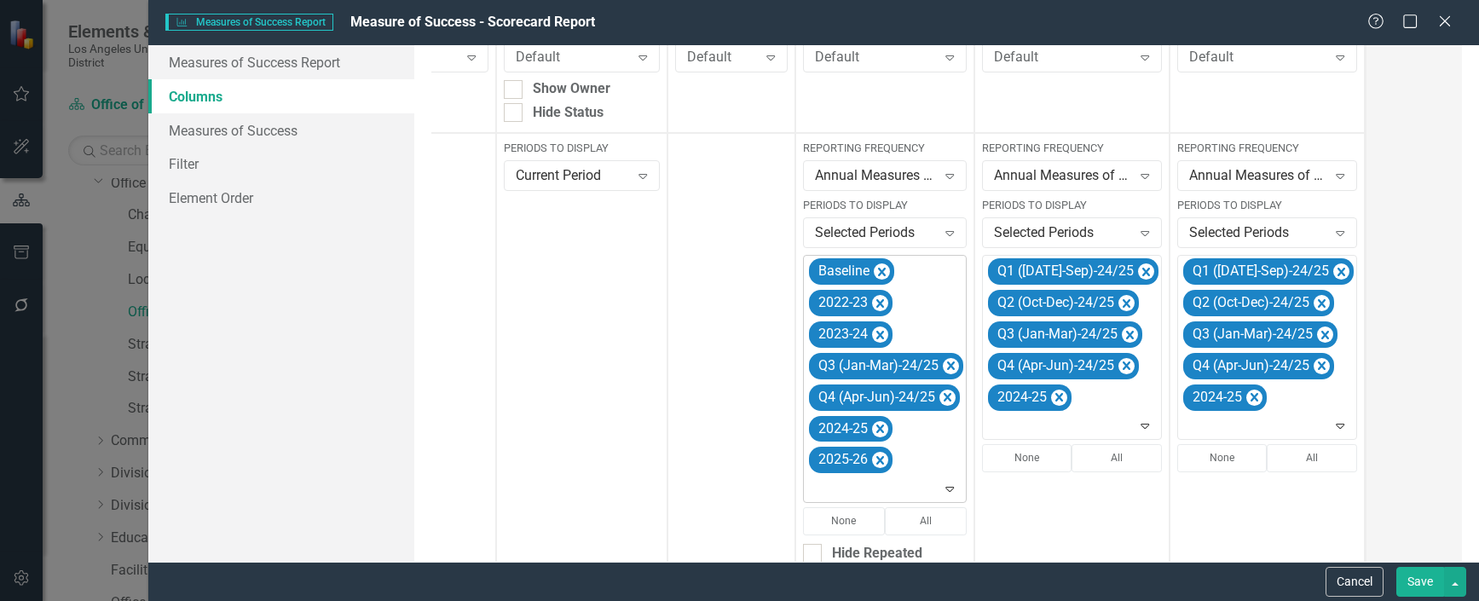
click at [947, 361] on icon "Remove Q3 (Jan-Mar)-24/25" at bounding box center [951, 365] width 16 height 21
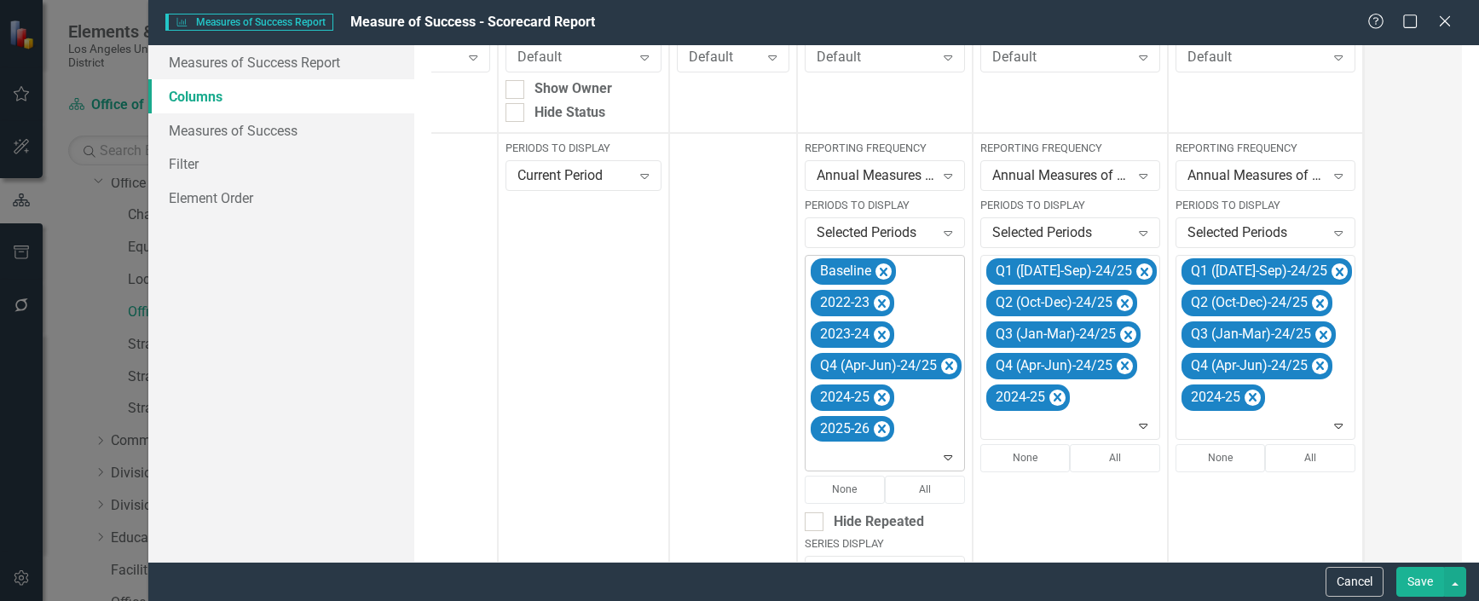
click at [947, 361] on icon "Remove Q4 (Apr-Jun)-24/25" at bounding box center [949, 365] width 16 height 21
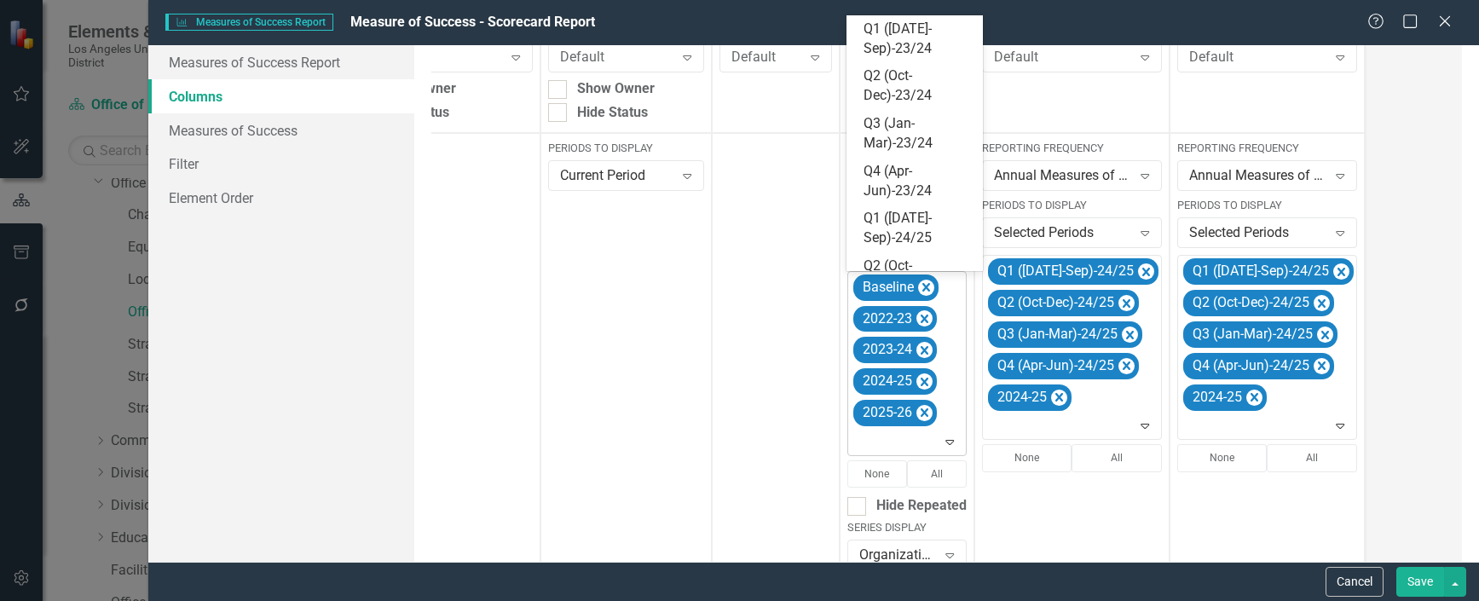
click at [945, 439] on icon "Expand" at bounding box center [949, 442] width 17 height 14
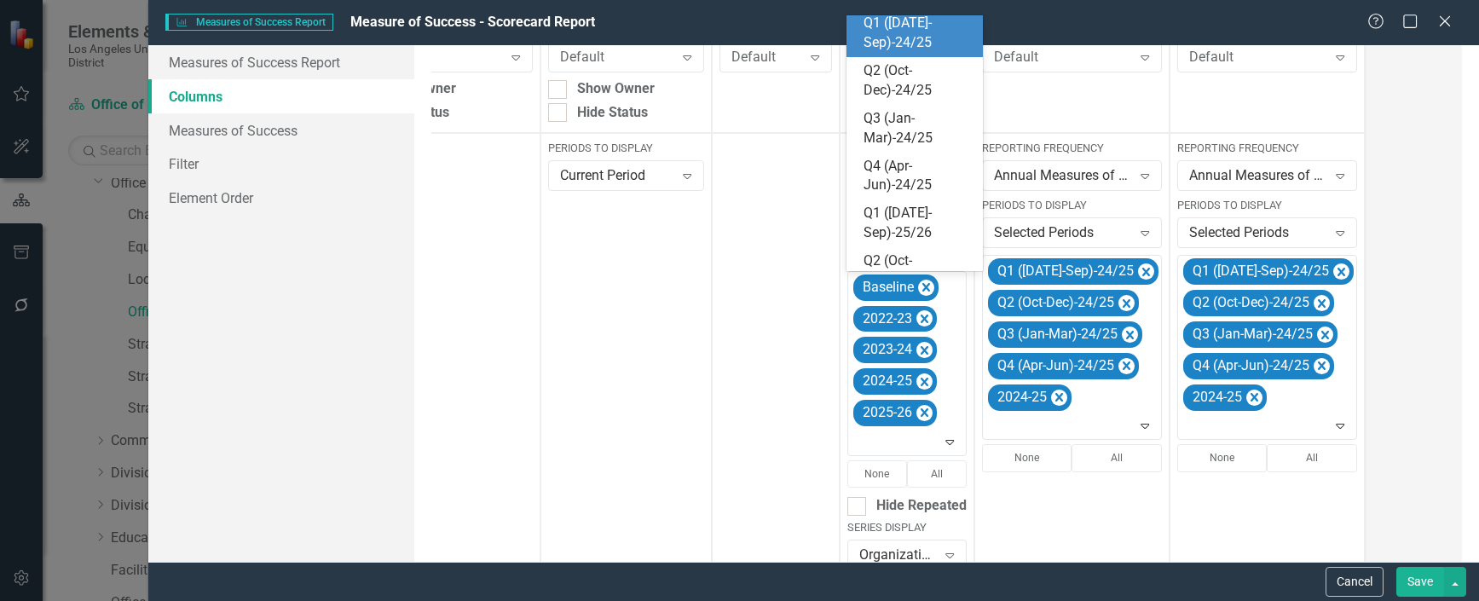
scroll to position [216, 0]
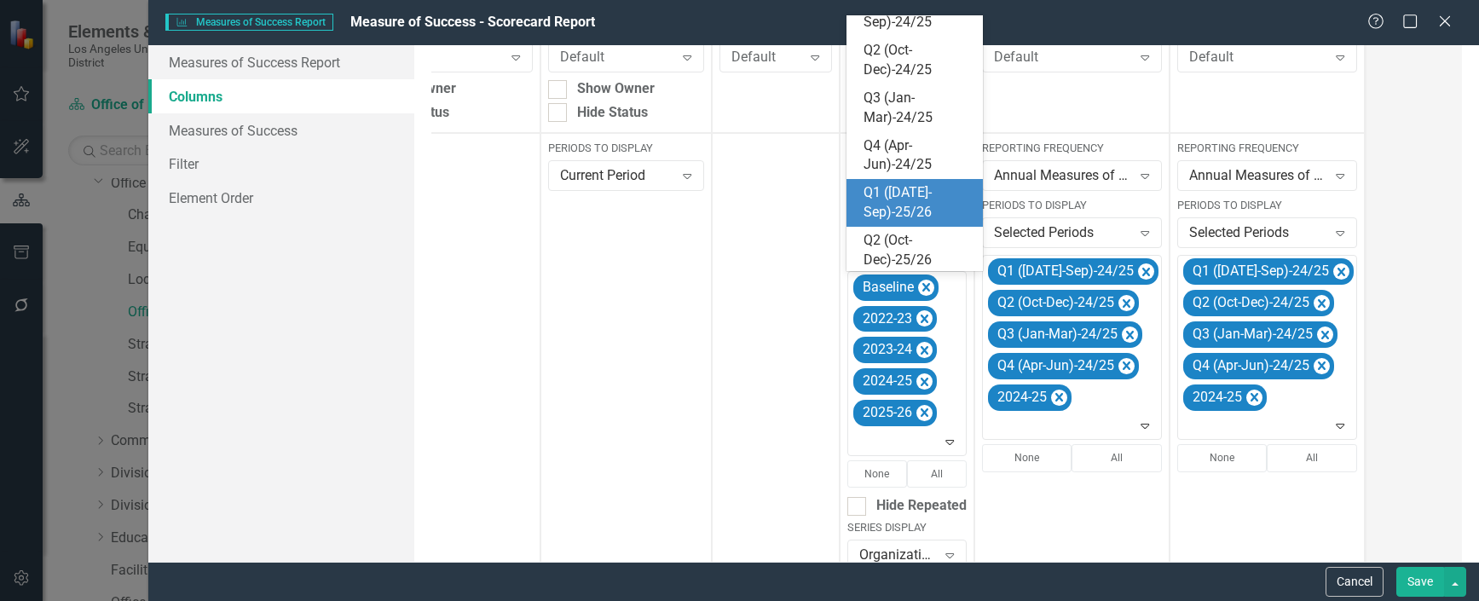
click at [910, 189] on div "Q1 ([DATE]-Sep)-25/26" at bounding box center [918, 202] width 109 height 39
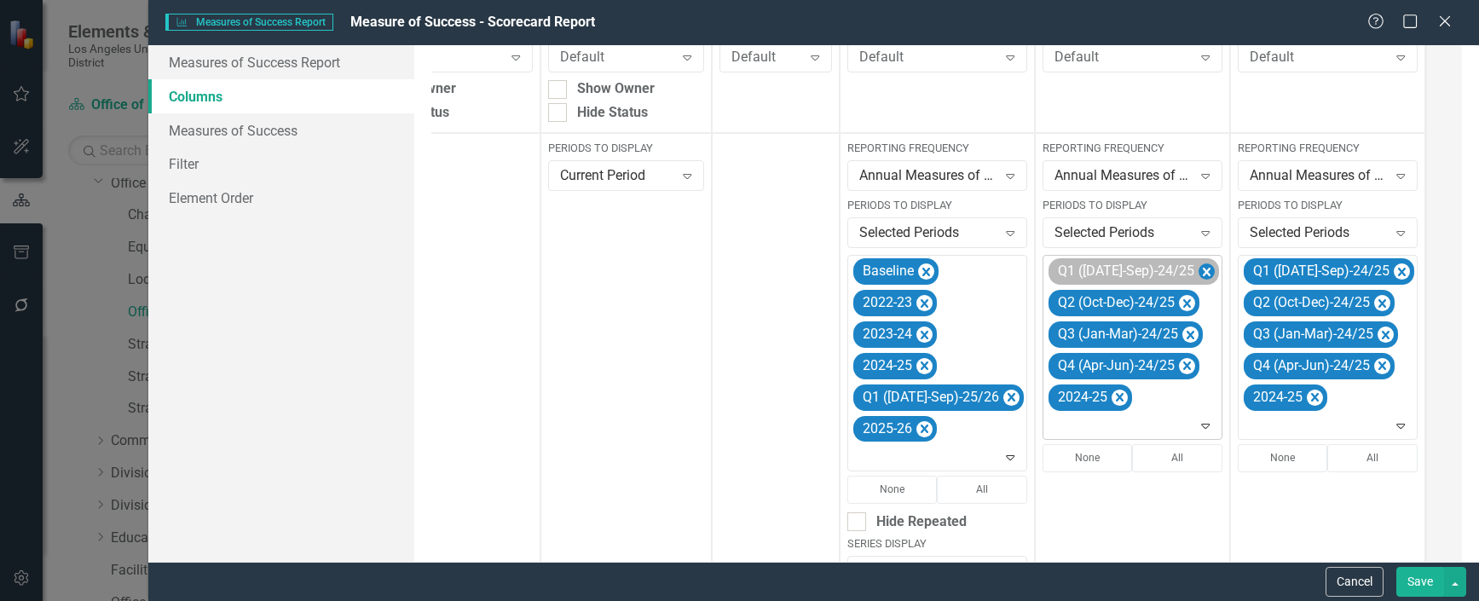
click at [1203, 269] on icon "Remove Q1 (Jul-Sep)-24/25" at bounding box center [1207, 272] width 8 height 9
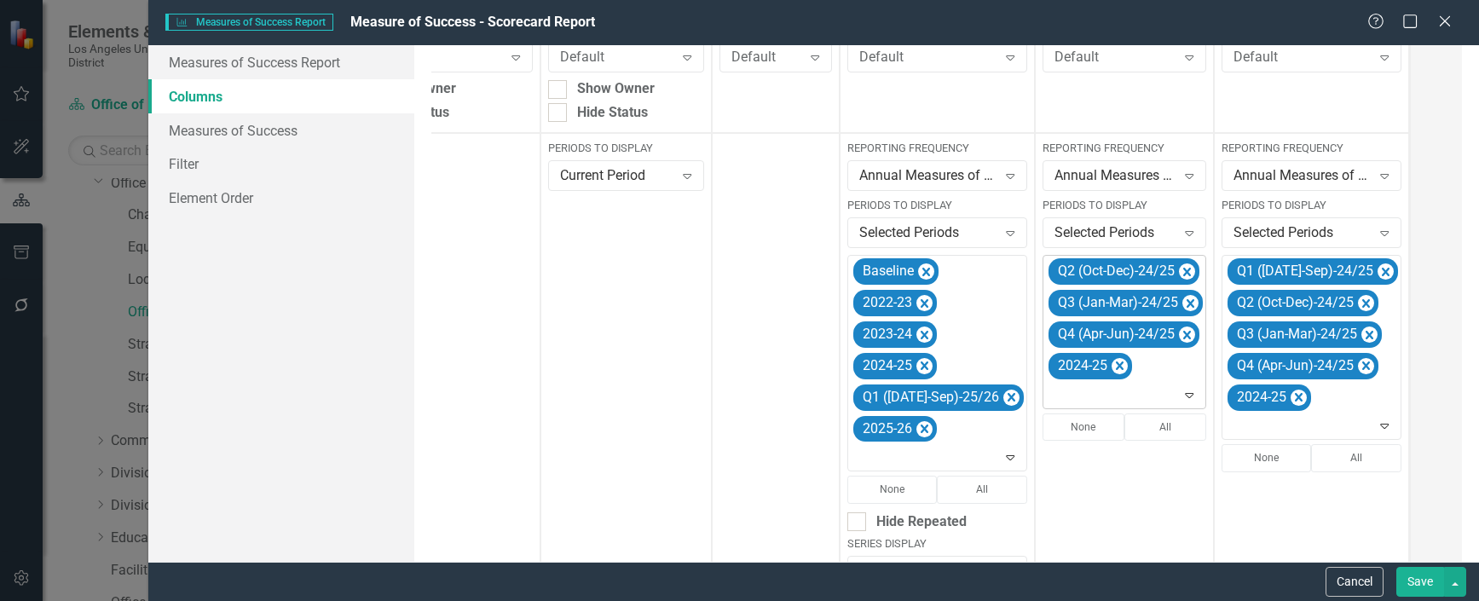
click at [1179, 269] on icon "Remove Q2 (Oct-Dec)-24/25" at bounding box center [1187, 272] width 16 height 21
click at [1182, 269] on icon "Remove Q3 (Jan-Mar)-24/25" at bounding box center [1190, 272] width 16 height 21
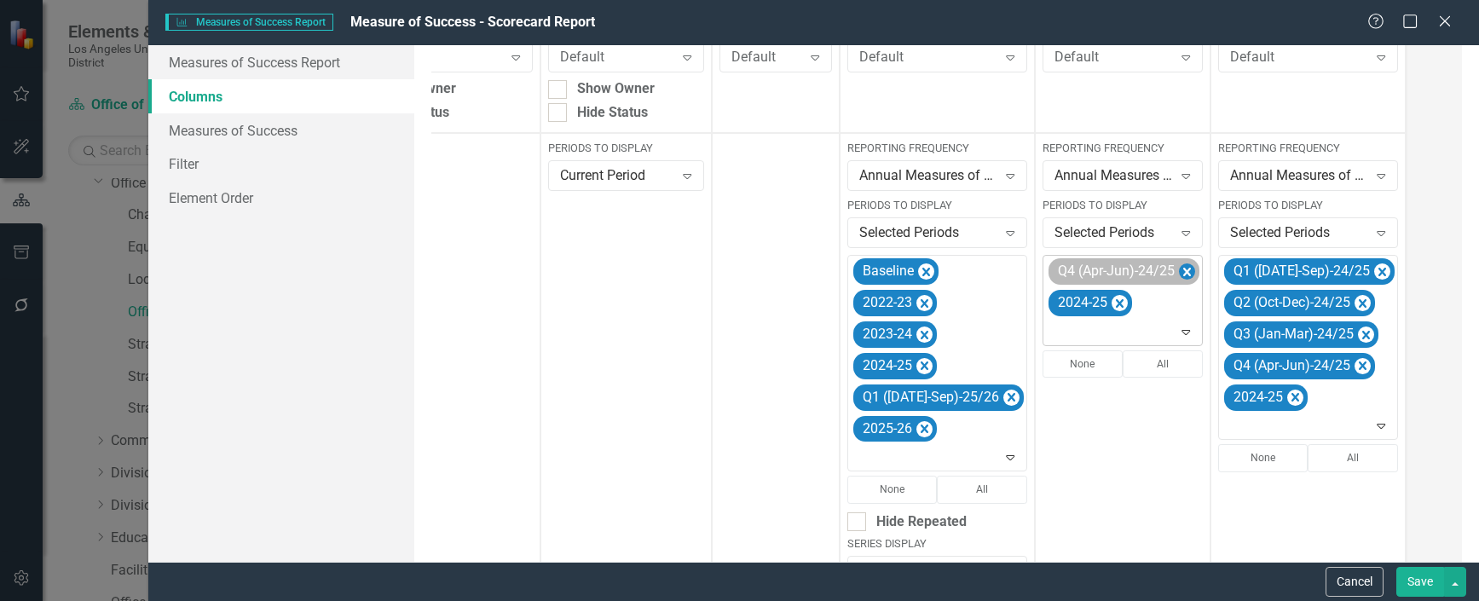
click at [1183, 272] on icon "Remove Q4 (Apr-Jun)-24/25" at bounding box center [1187, 272] width 8 height 9
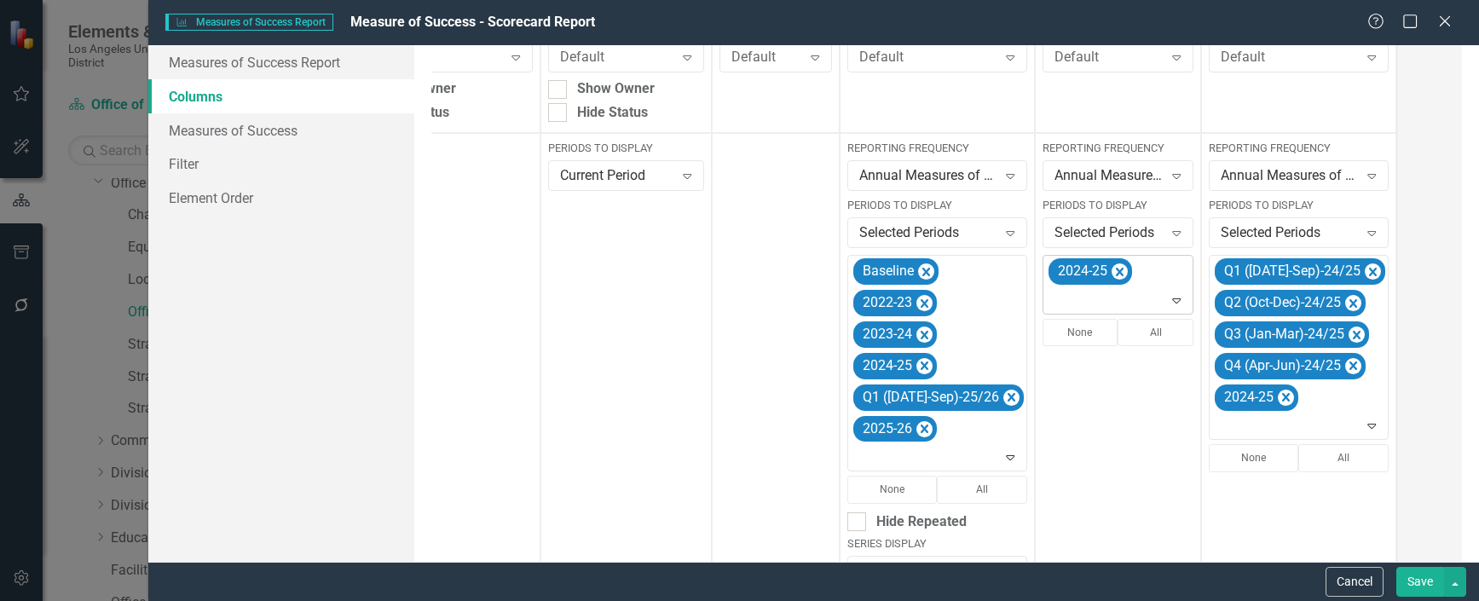
click at [1168, 296] on icon "Expand" at bounding box center [1176, 300] width 17 height 14
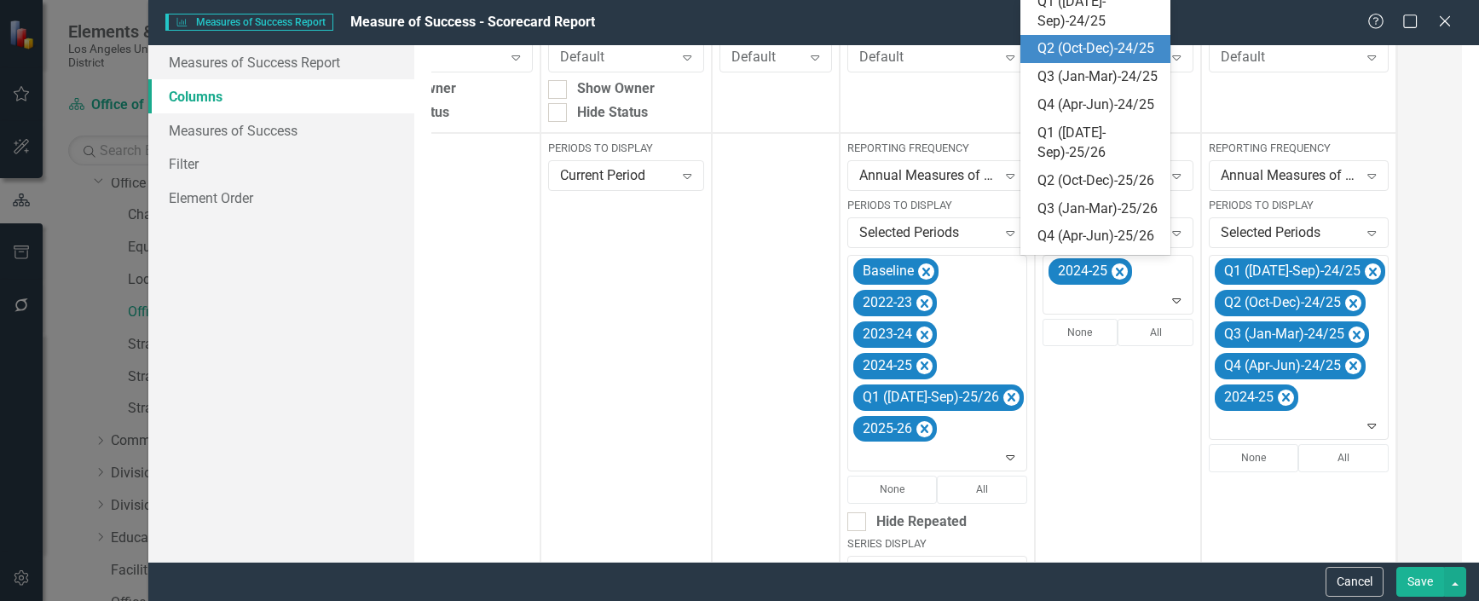
scroll to position [256, 0]
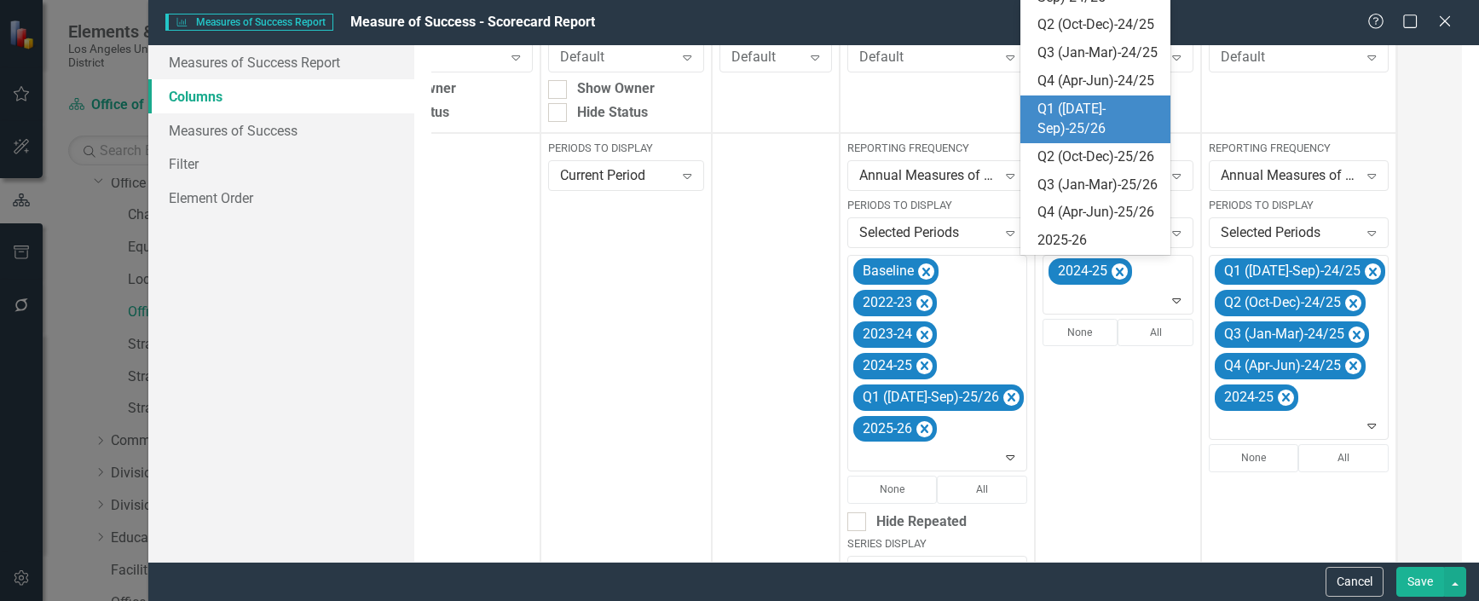
click at [1073, 139] on div "Q1 ([DATE]-Sep)-25/26" at bounding box center [1098, 119] width 123 height 39
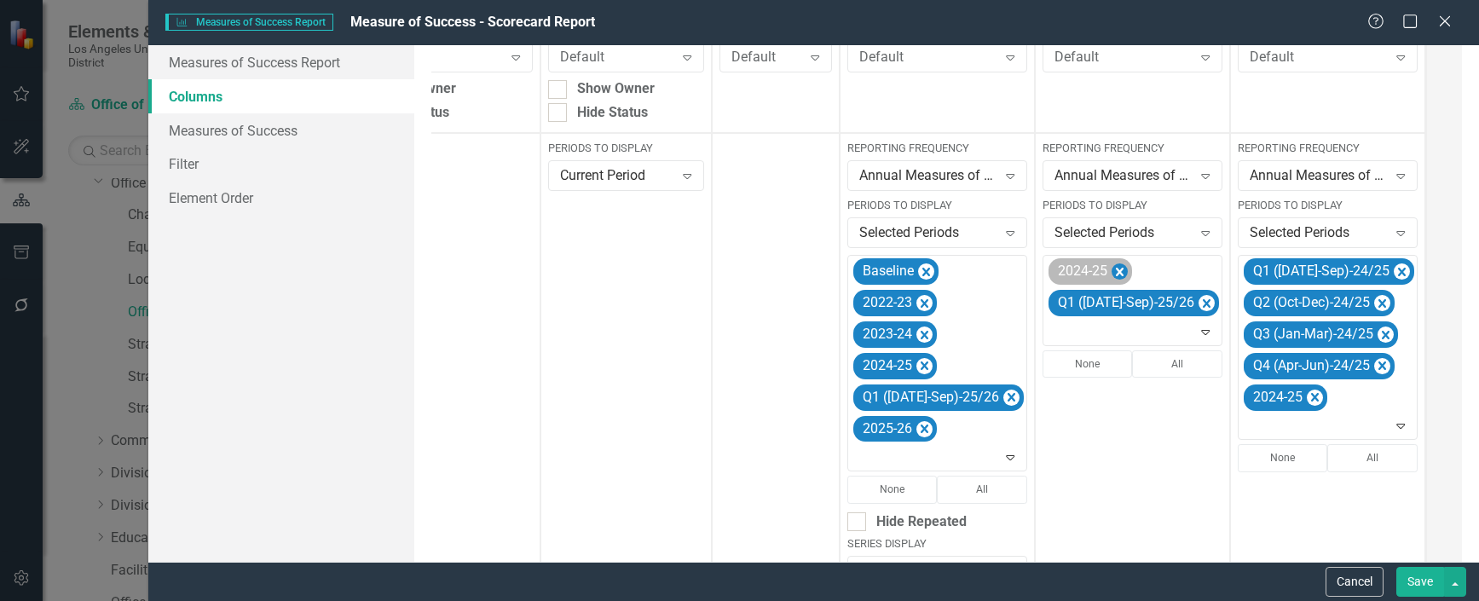
click at [1116, 270] on icon "Remove 2024-25" at bounding box center [1120, 272] width 8 height 9
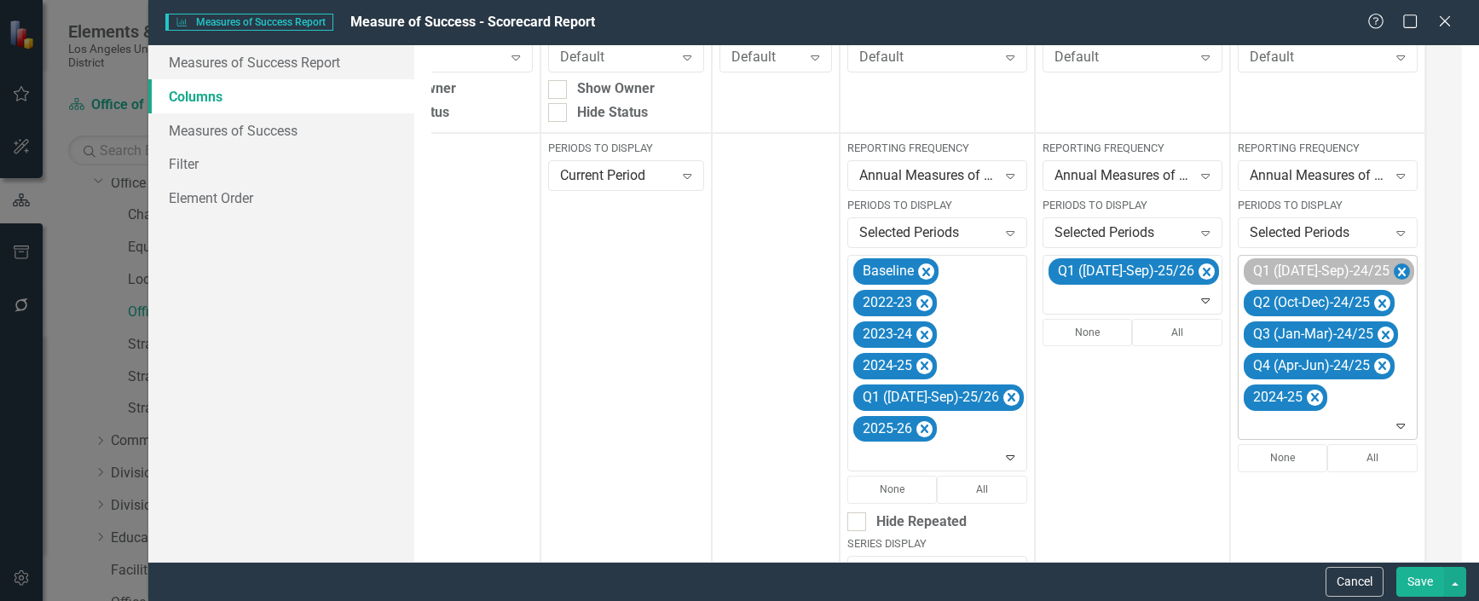
click at [1394, 270] on icon "Remove Q1 (Jul-Sep)-24/25" at bounding box center [1402, 272] width 16 height 21
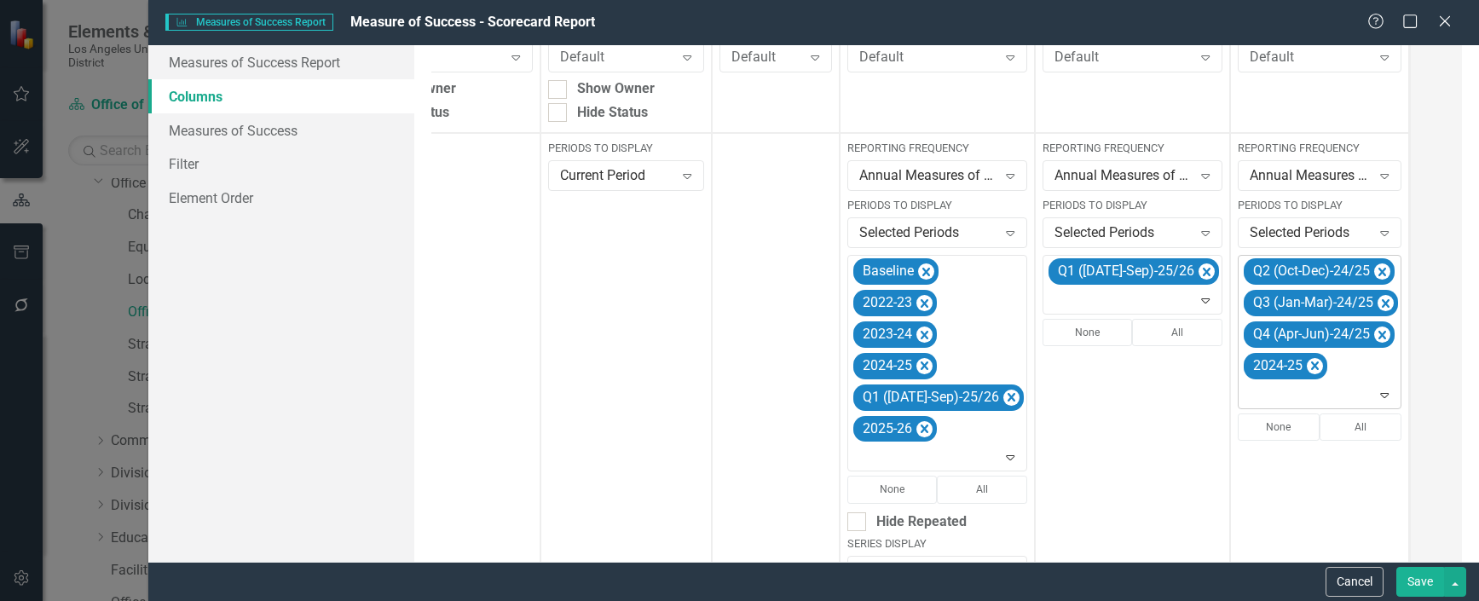
click at [1378, 270] on icon "Remove Q2 (Oct-Dec)-24/25" at bounding box center [1382, 272] width 8 height 9
click at [1382, 270] on icon "Remove Q3 (Jan-Mar)-24/25" at bounding box center [1386, 272] width 8 height 9
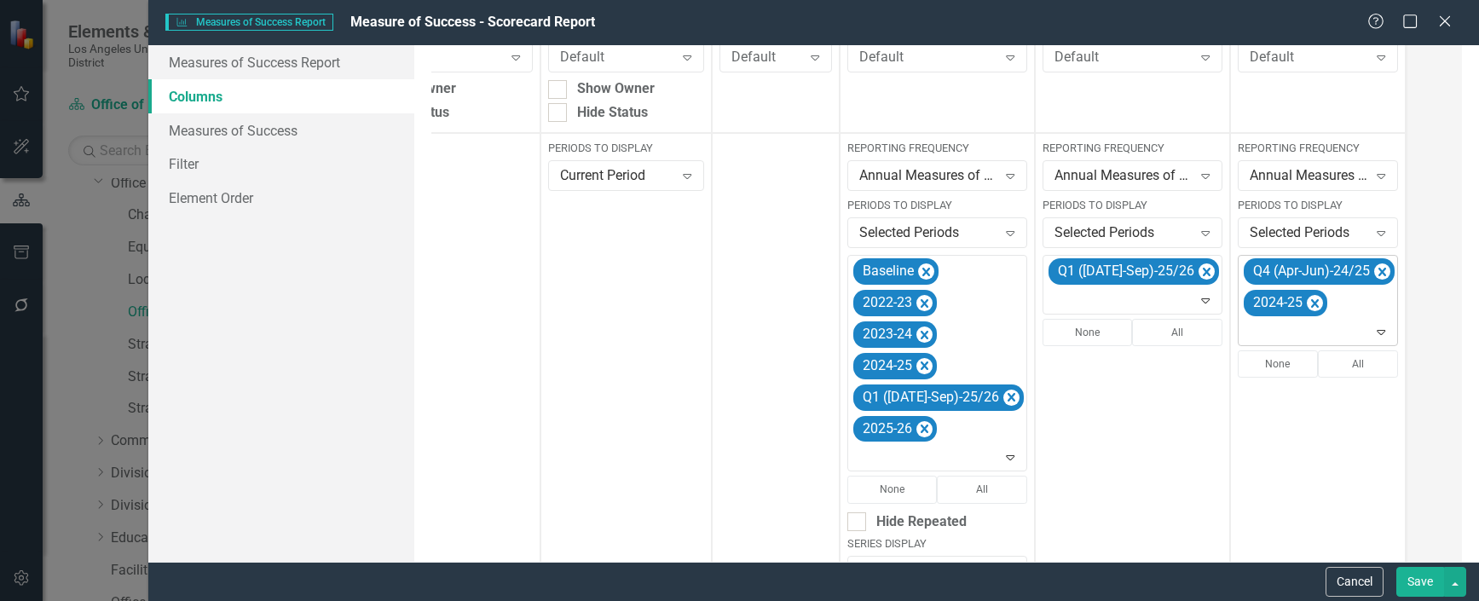
click at [1378, 270] on icon "Remove Q4 (Apr-Jun)-24/25" at bounding box center [1382, 272] width 8 height 9
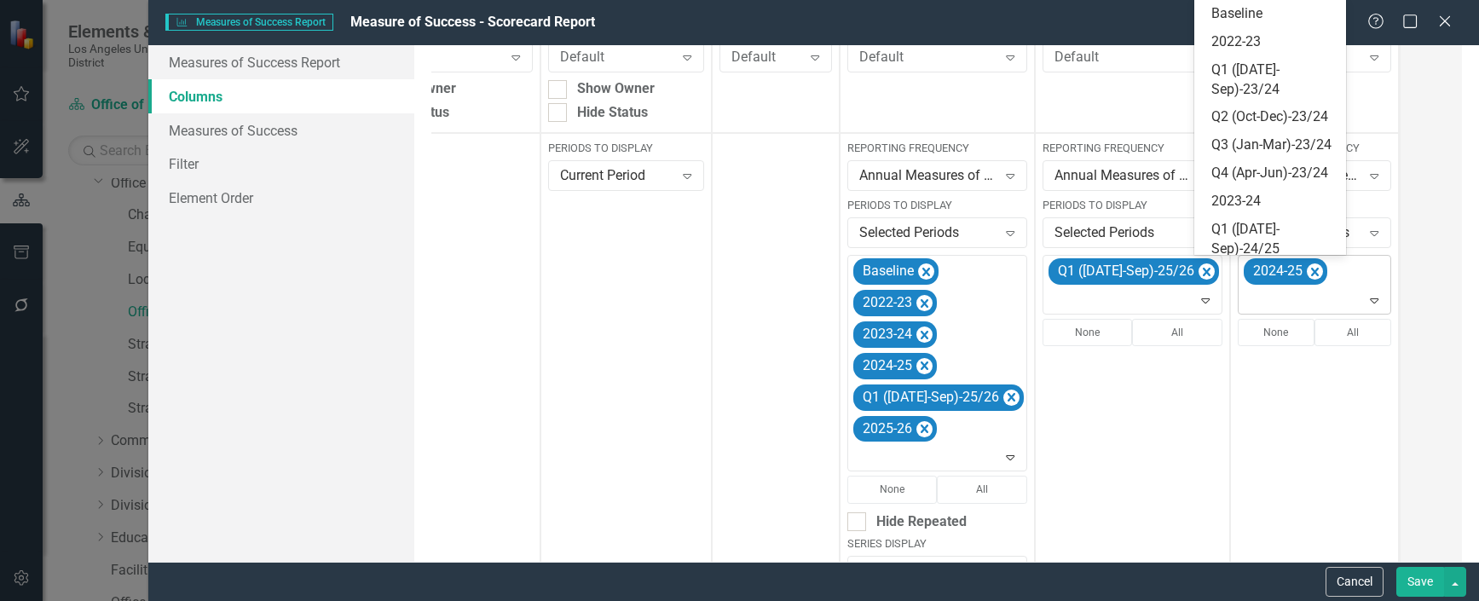
click at [1371, 303] on icon at bounding box center [1375, 300] width 9 height 5
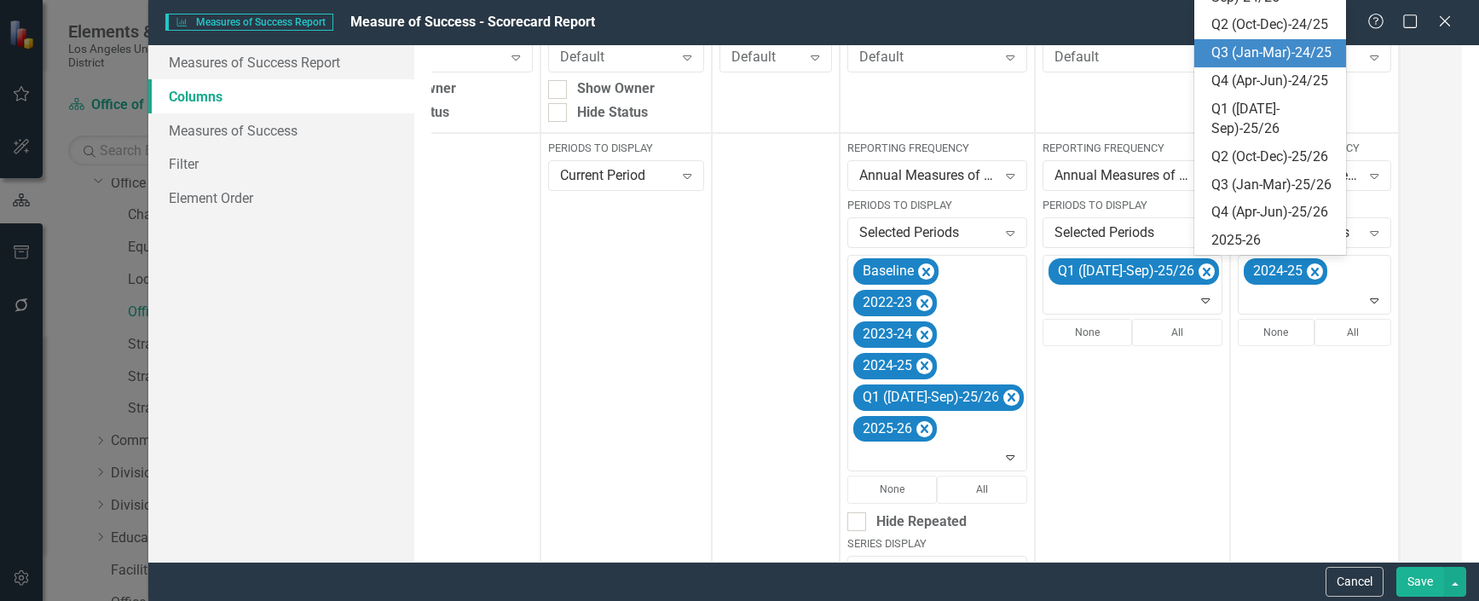
scroll to position [427, 0]
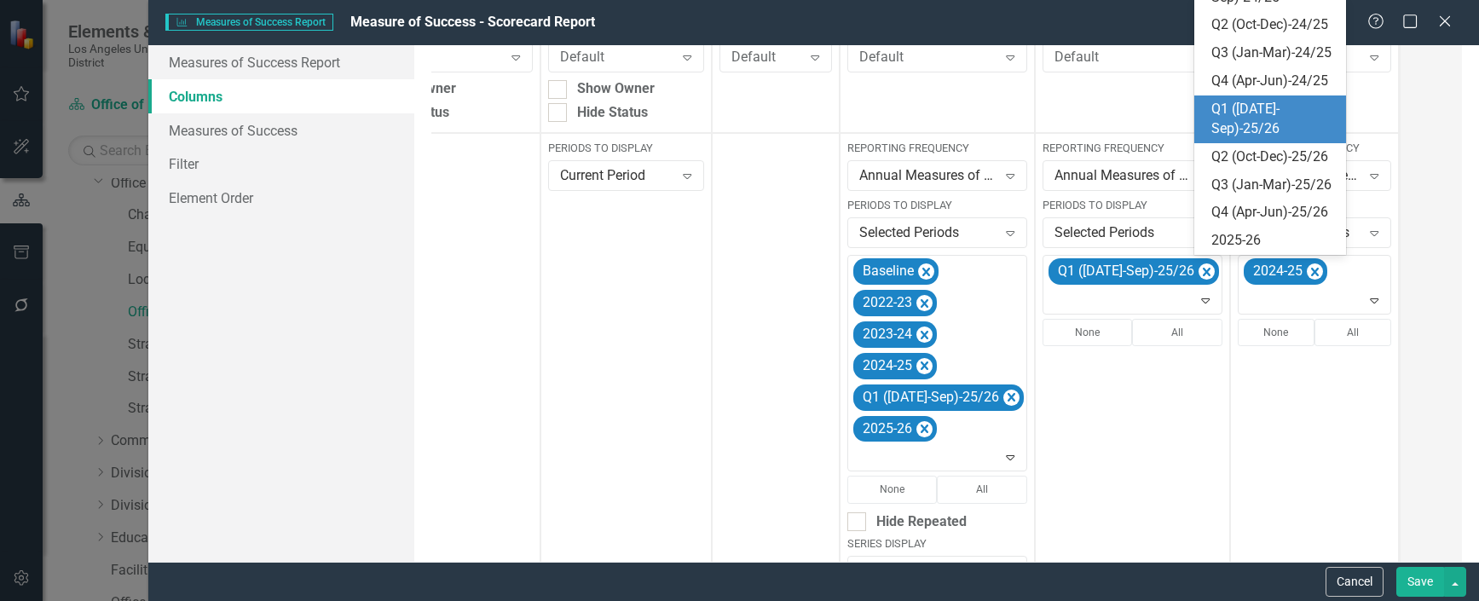
click at [1257, 100] on div "Q1 ([DATE]-Sep)-25/26" at bounding box center [1273, 119] width 125 height 39
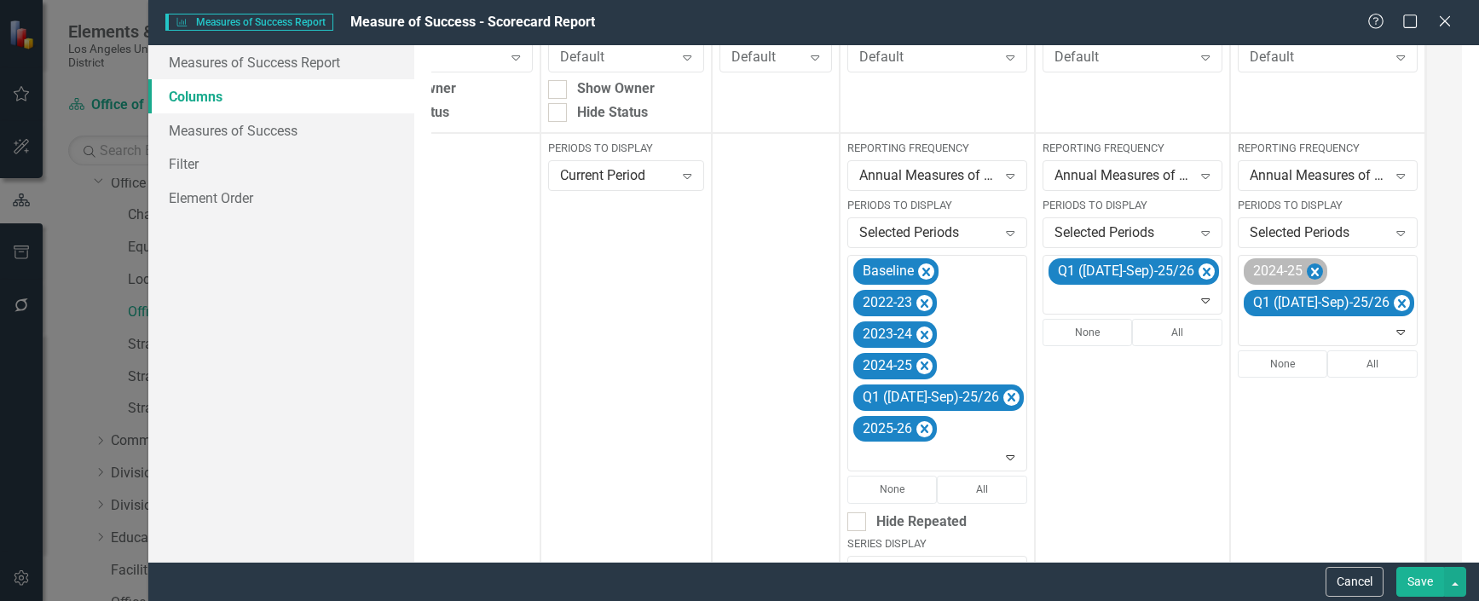
click at [1311, 274] on icon "Remove 2024-25" at bounding box center [1315, 272] width 8 height 9
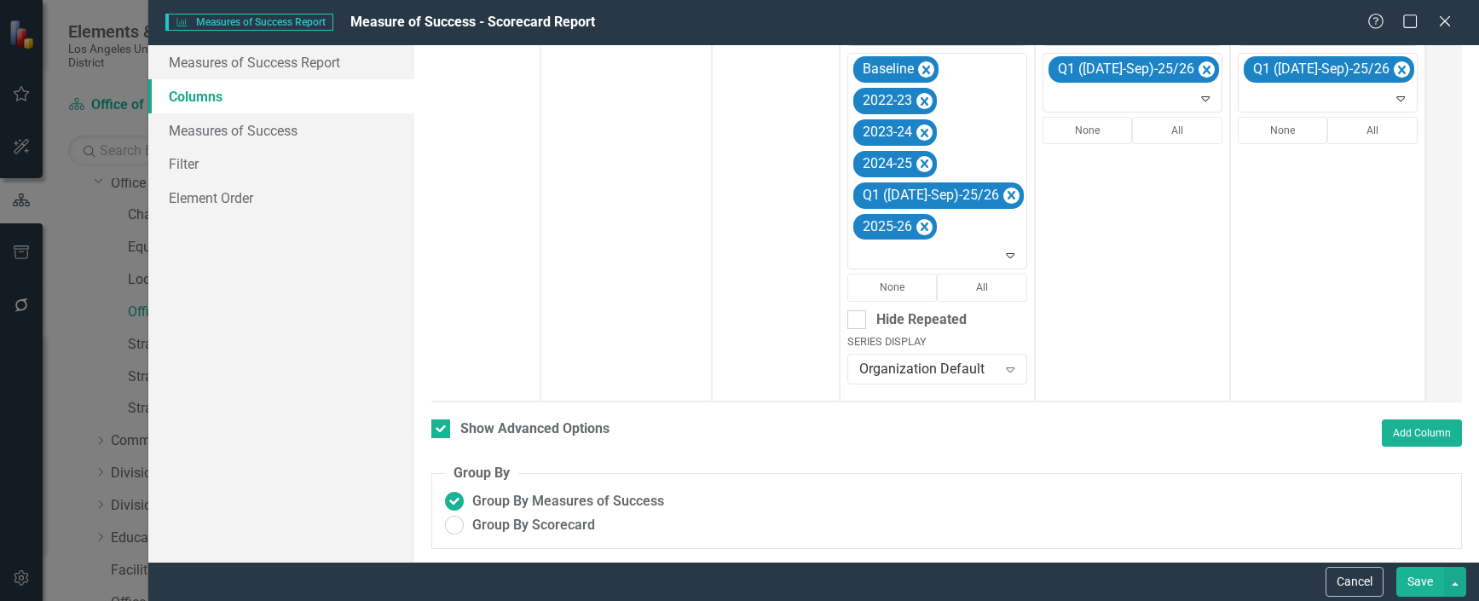
scroll to position [558, 0]
click at [1422, 584] on button "Save" at bounding box center [1420, 582] width 48 height 30
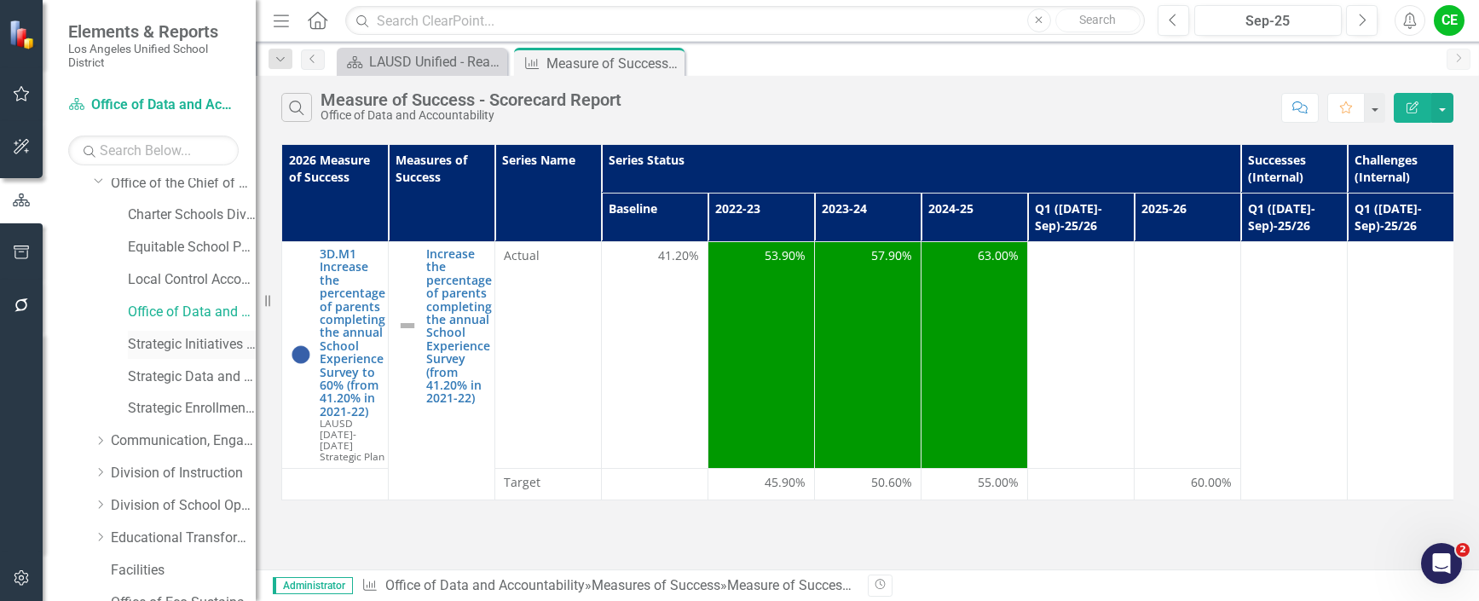
click at [159, 343] on link "Strategic Initiatives Office" at bounding box center [192, 345] width 128 height 20
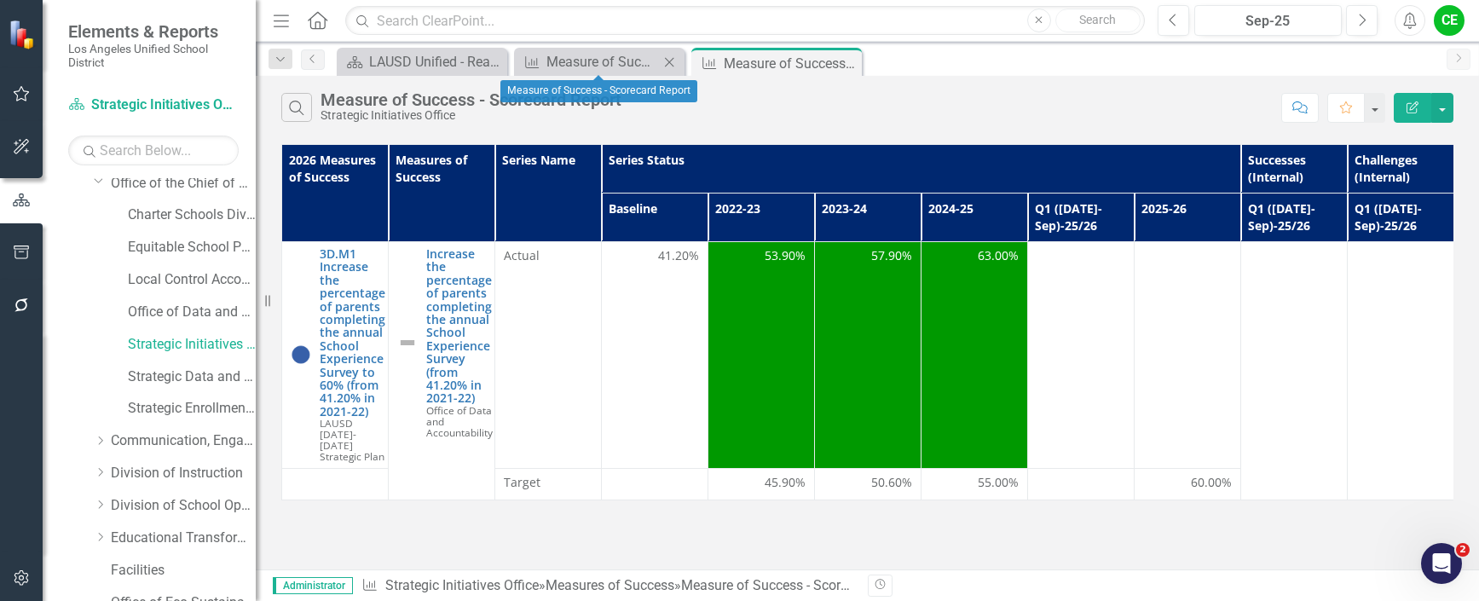
click at [668, 62] on icon "Close" at bounding box center [669, 62] width 17 height 14
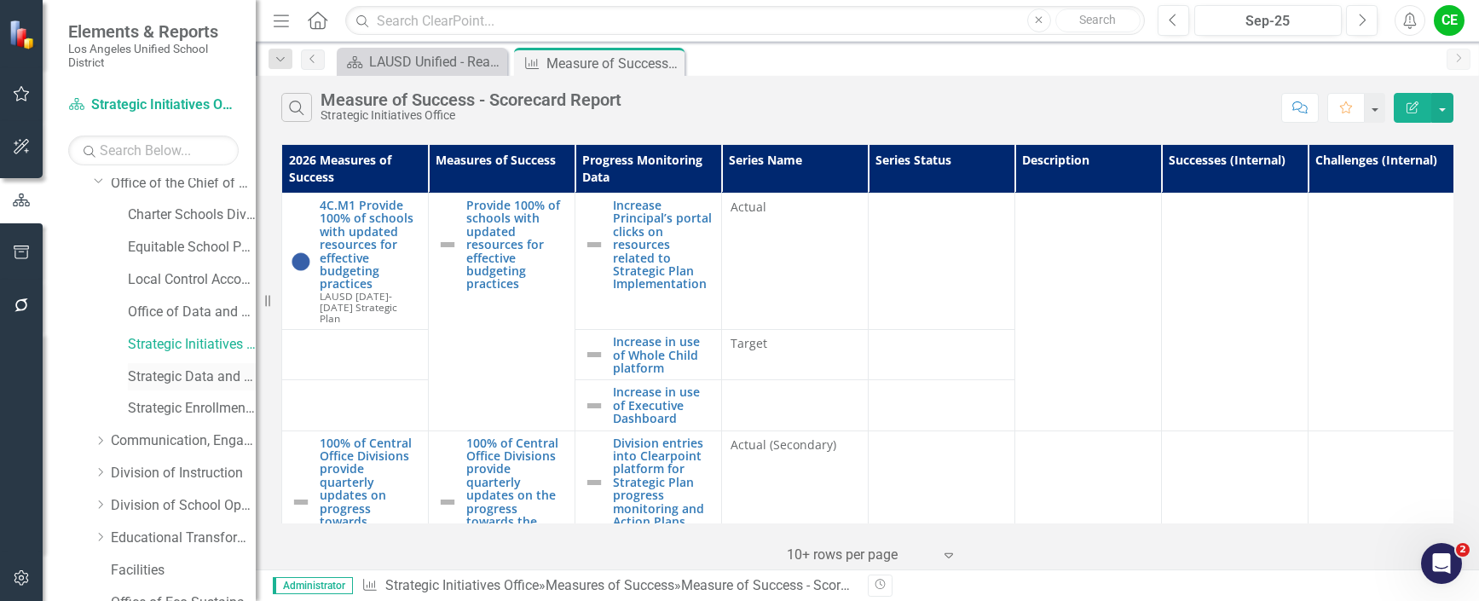
click at [172, 375] on link "Strategic Data and Evaluation Branch" at bounding box center [192, 377] width 128 height 20
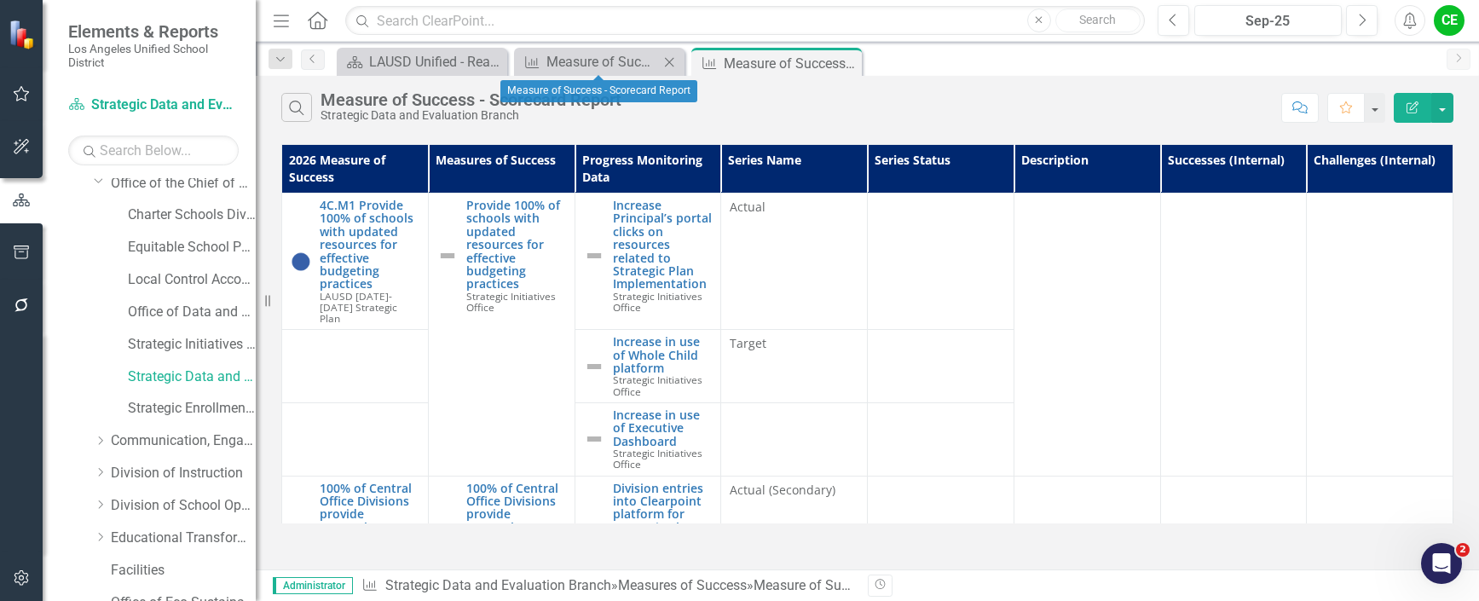
click at [665, 61] on icon "Close" at bounding box center [669, 62] width 17 height 14
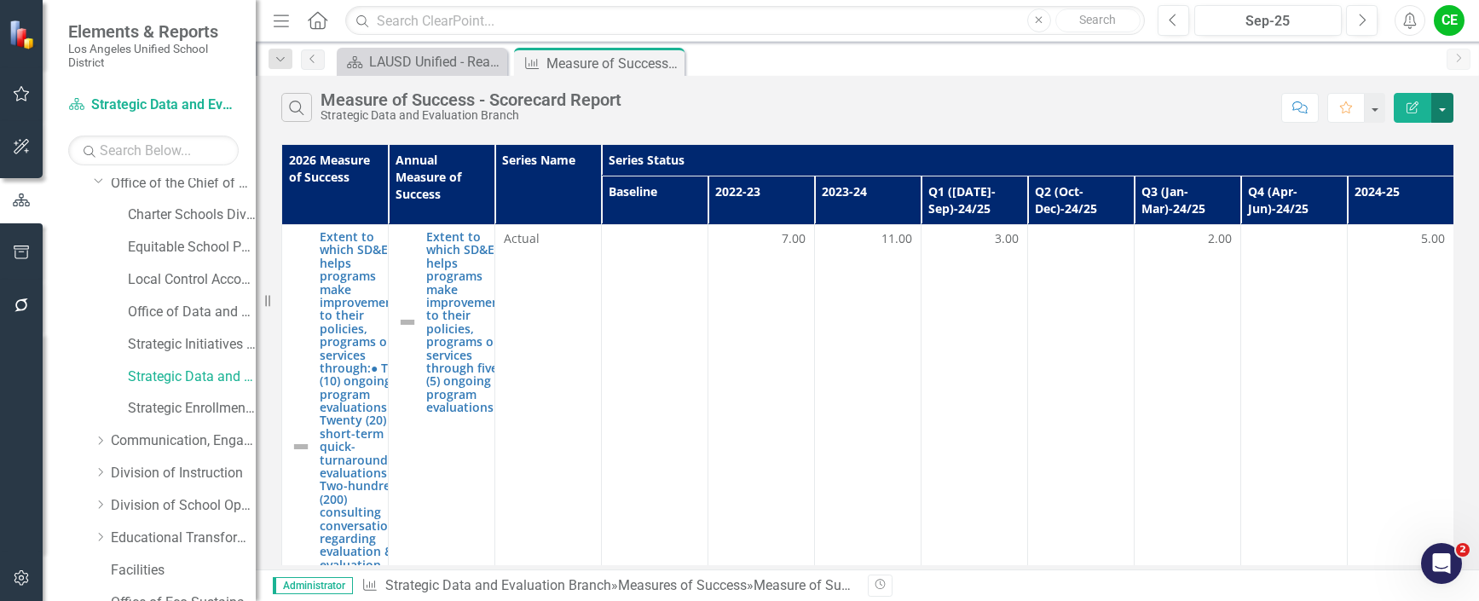
click at [1445, 108] on button "button" at bounding box center [1442, 108] width 22 height 30
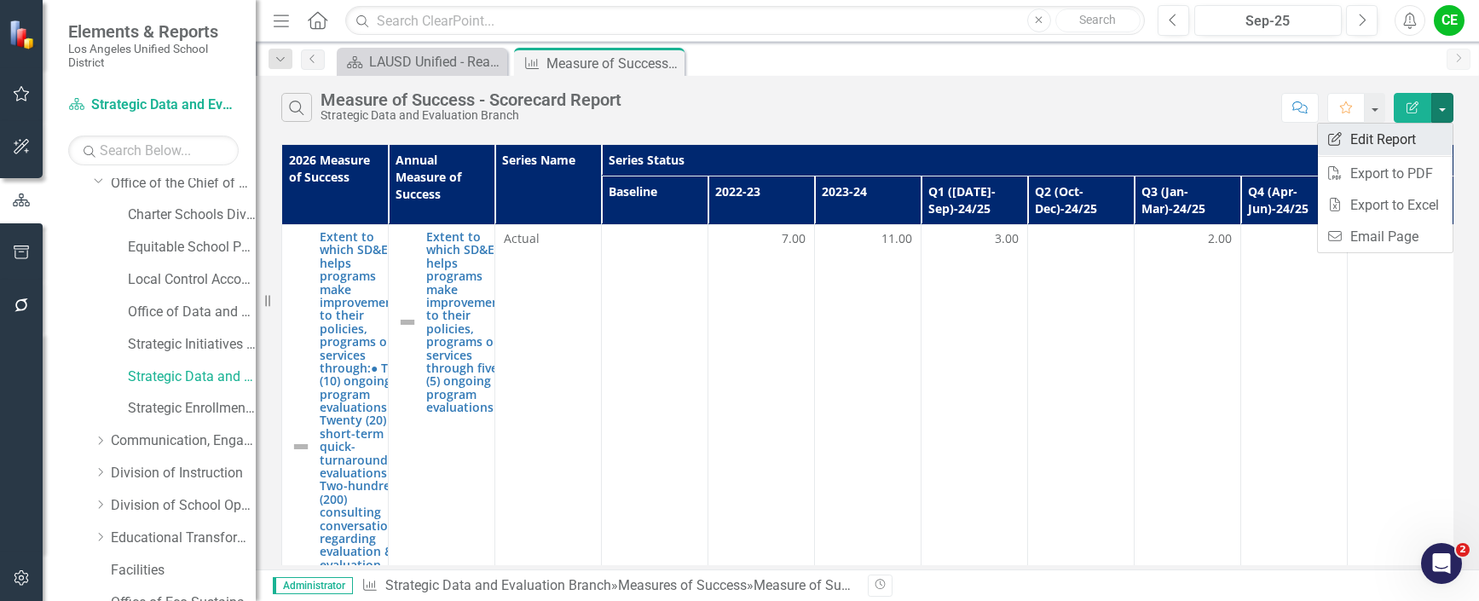
click at [1413, 135] on link "Edit Report Edit Report" at bounding box center [1385, 140] width 135 height 32
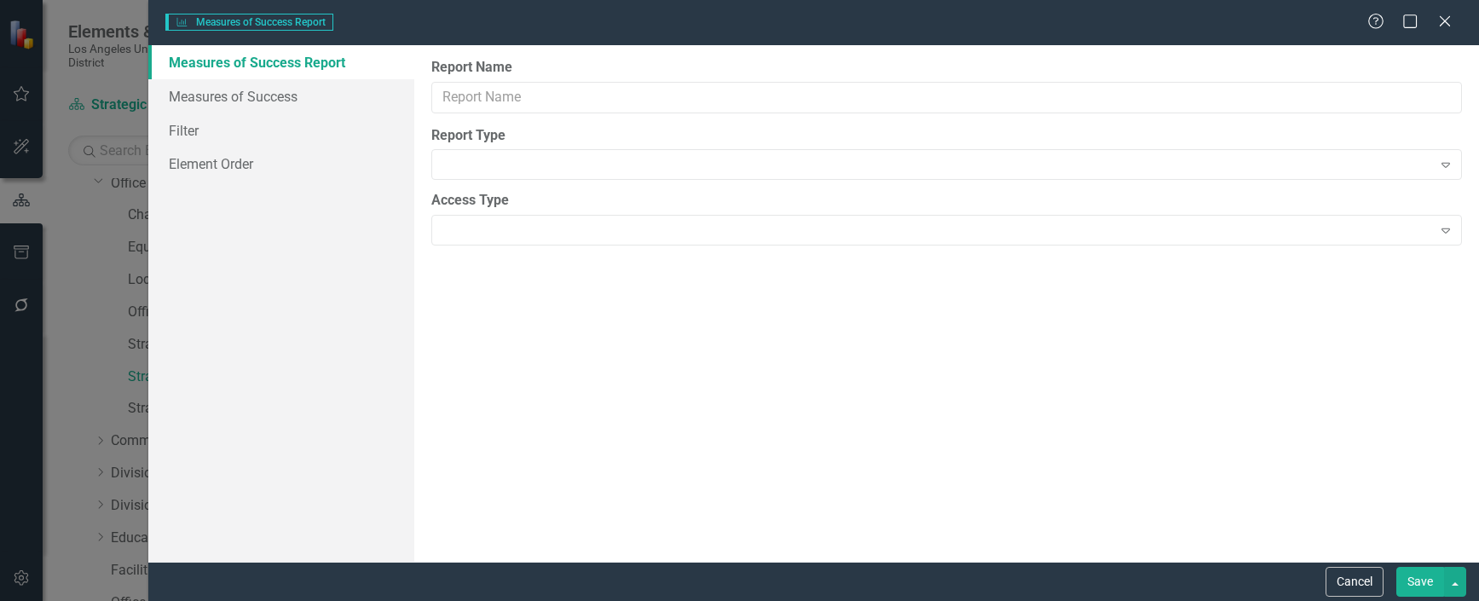
type input "Measure of Success - Scorecard Report"
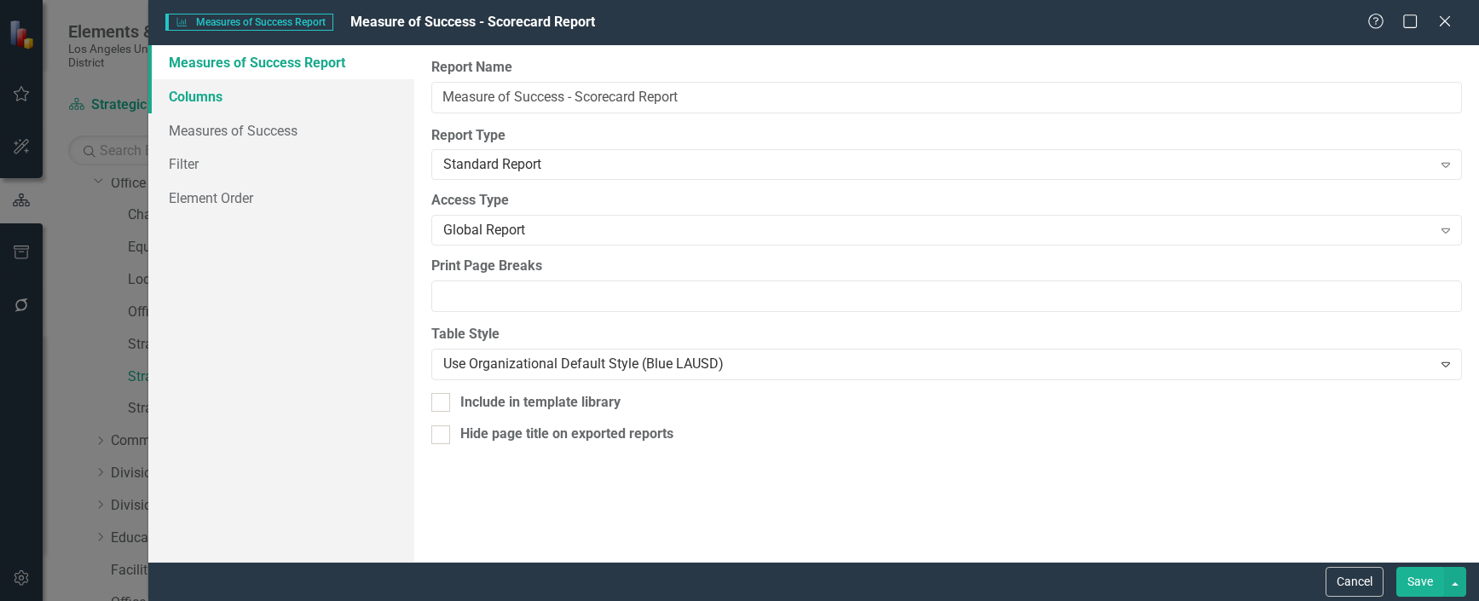
click at [200, 94] on link "Columns" at bounding box center [281, 96] width 266 height 34
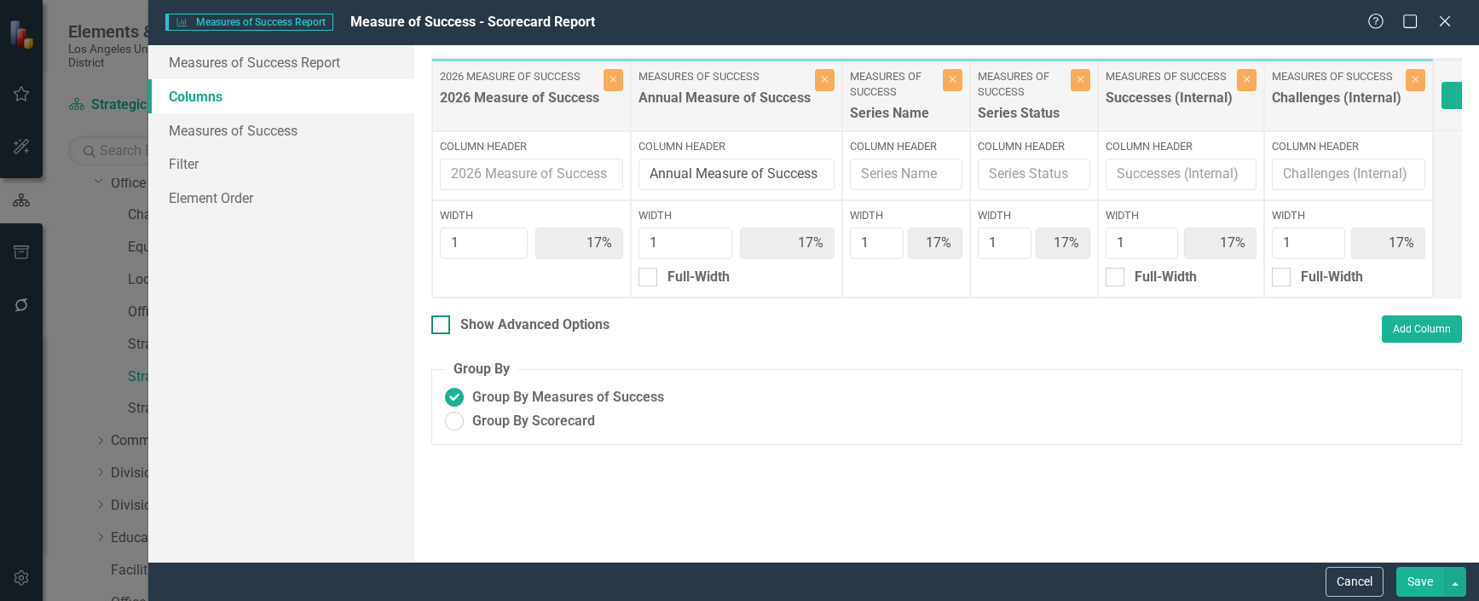
click at [431, 327] on input "Show Advanced Options" at bounding box center [436, 320] width 11 height 11
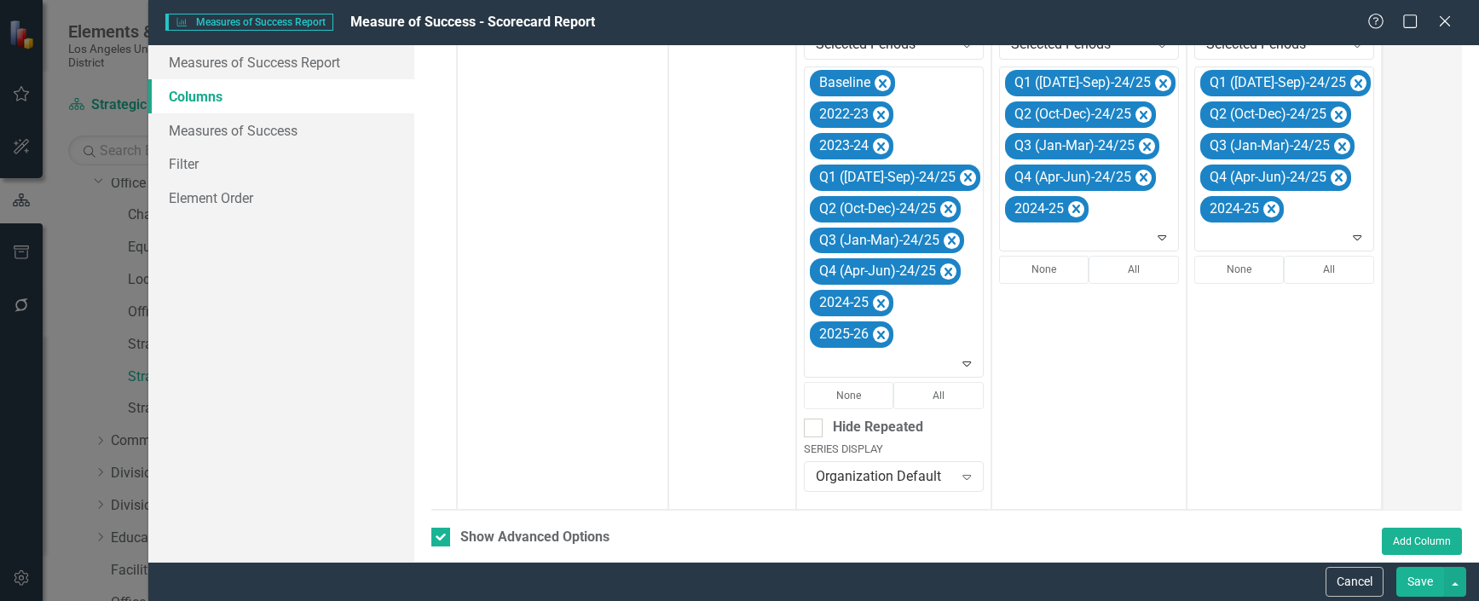
scroll to position [482, 0]
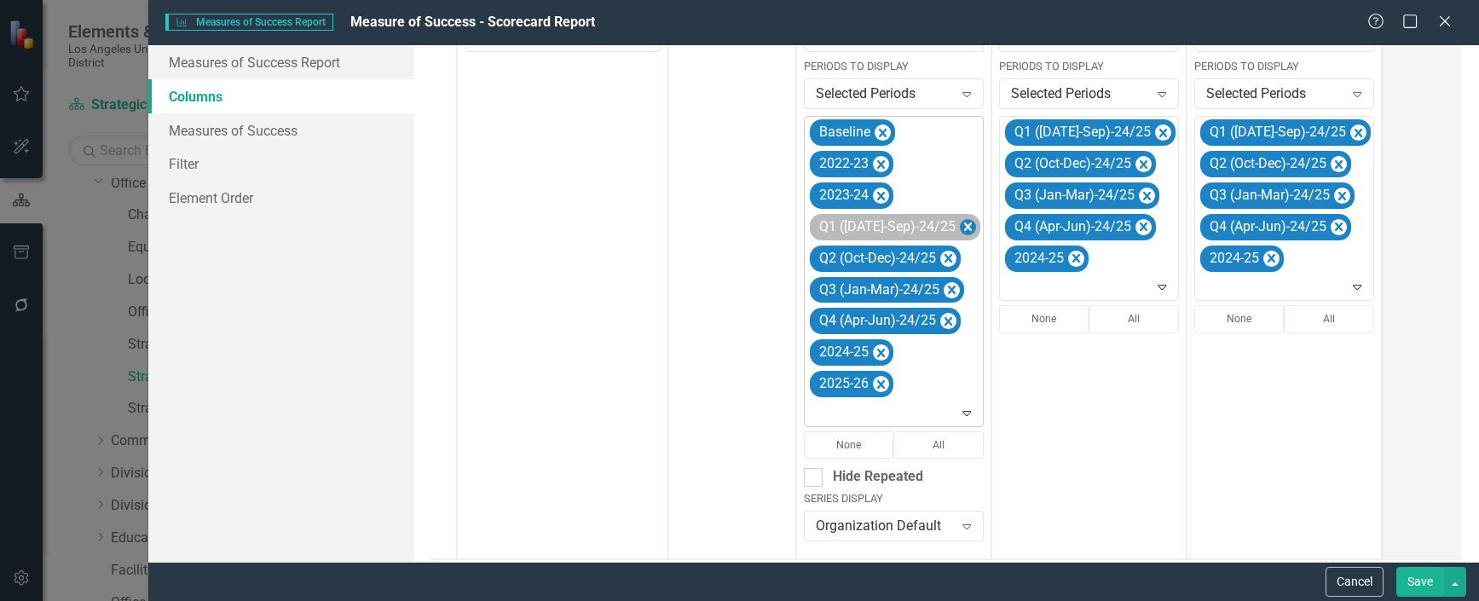
click at [960, 228] on icon "Remove Q1 (Jul-Sep)-24/25" at bounding box center [968, 227] width 16 height 21
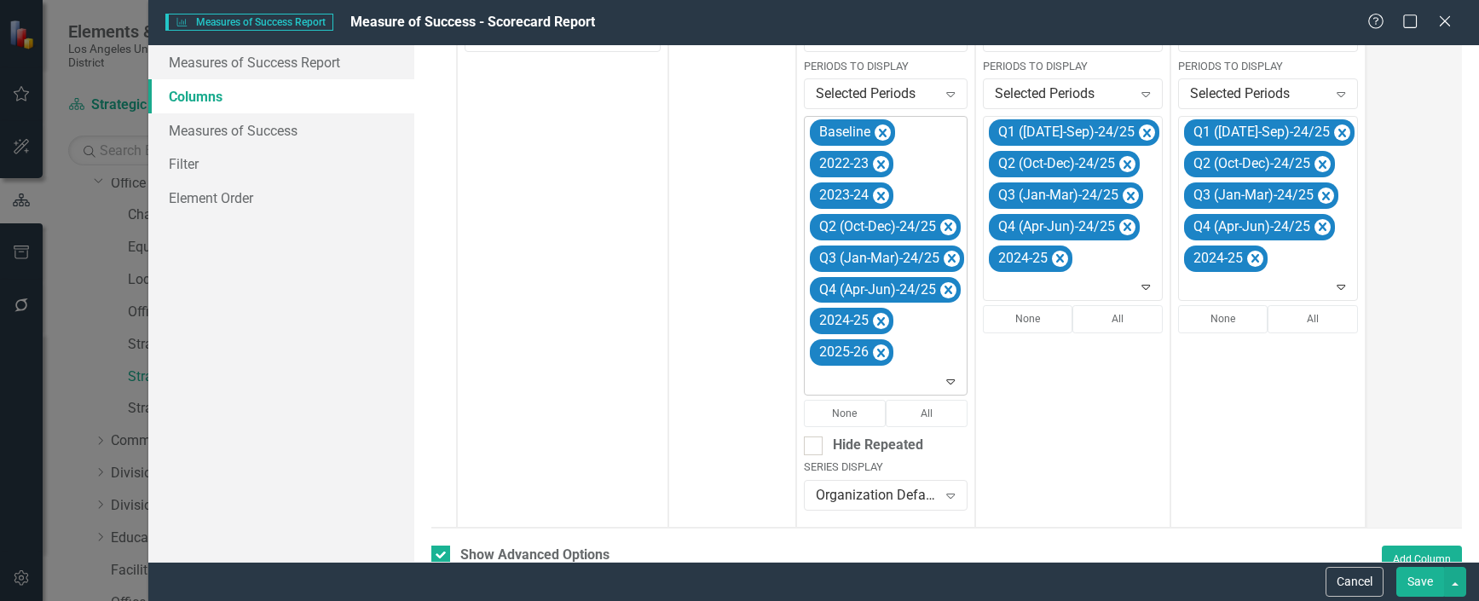
click at [948, 228] on icon "Remove Q2 (Oct-Dec)-24/25" at bounding box center [949, 227] width 8 height 9
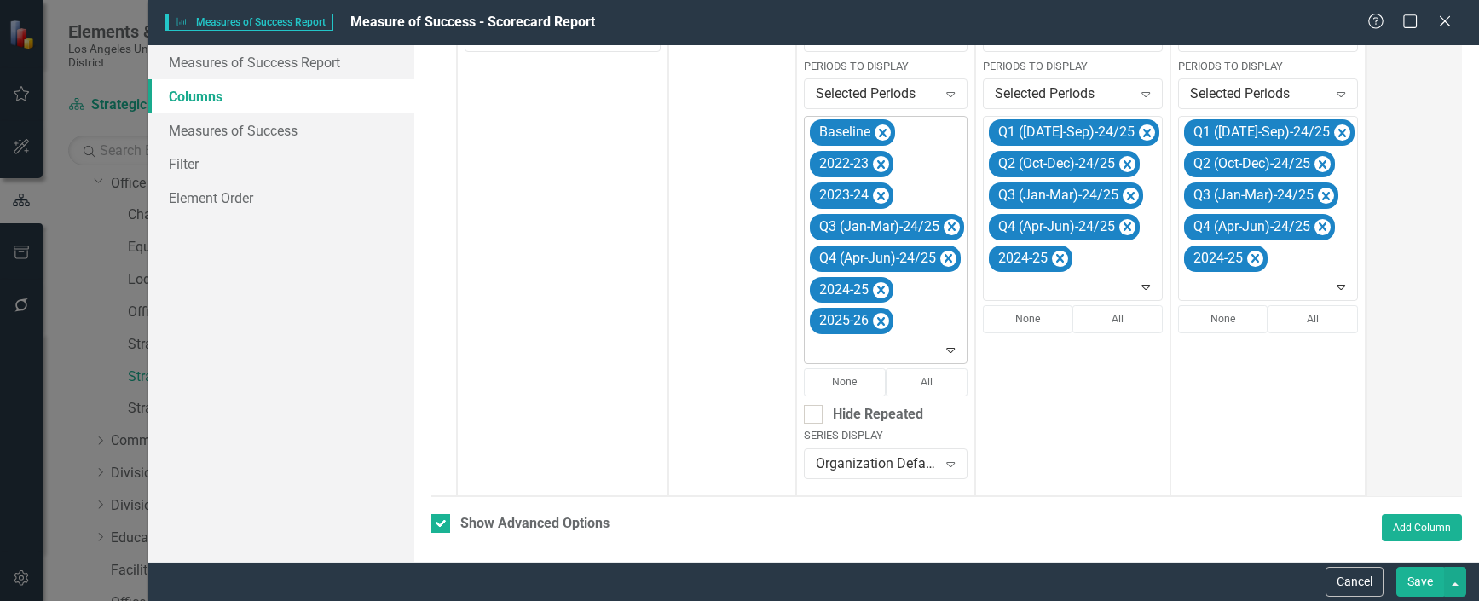
click at [948, 228] on icon "Remove Q3 (Jan-Mar)-24/25" at bounding box center [952, 227] width 8 height 9
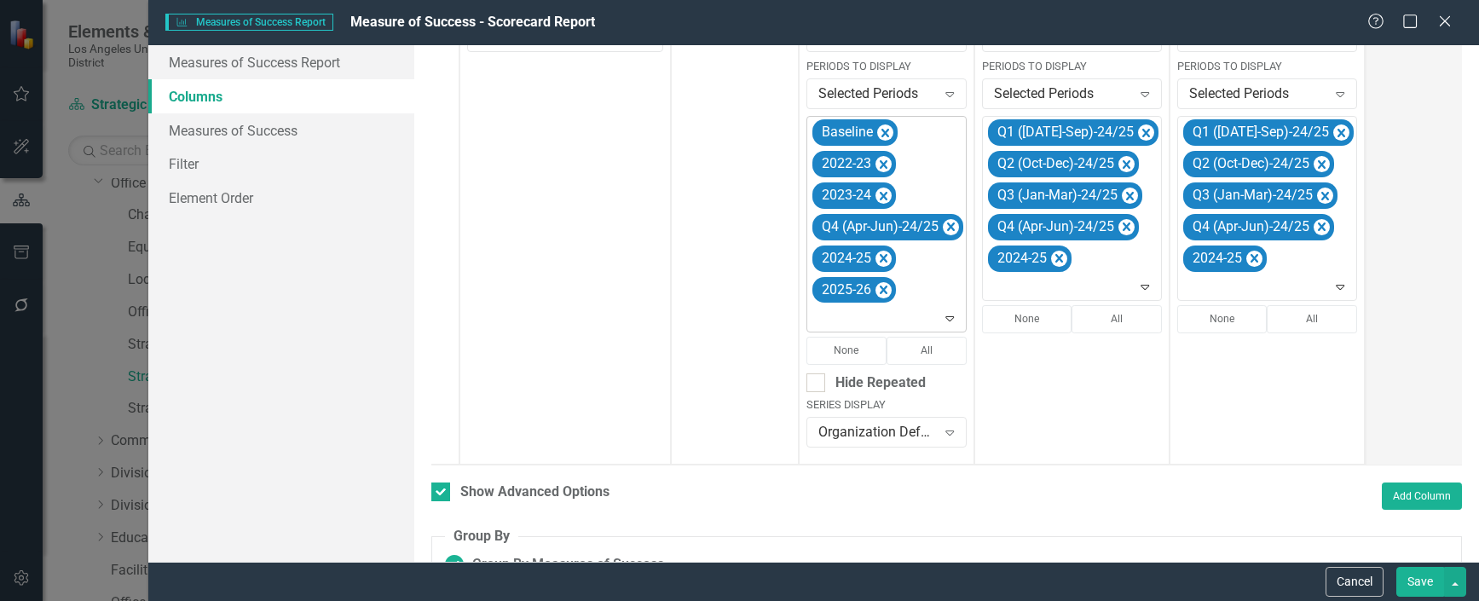
click at [948, 228] on icon "Remove Q4 (Apr-Jun)-24/25" at bounding box center [951, 227] width 8 height 9
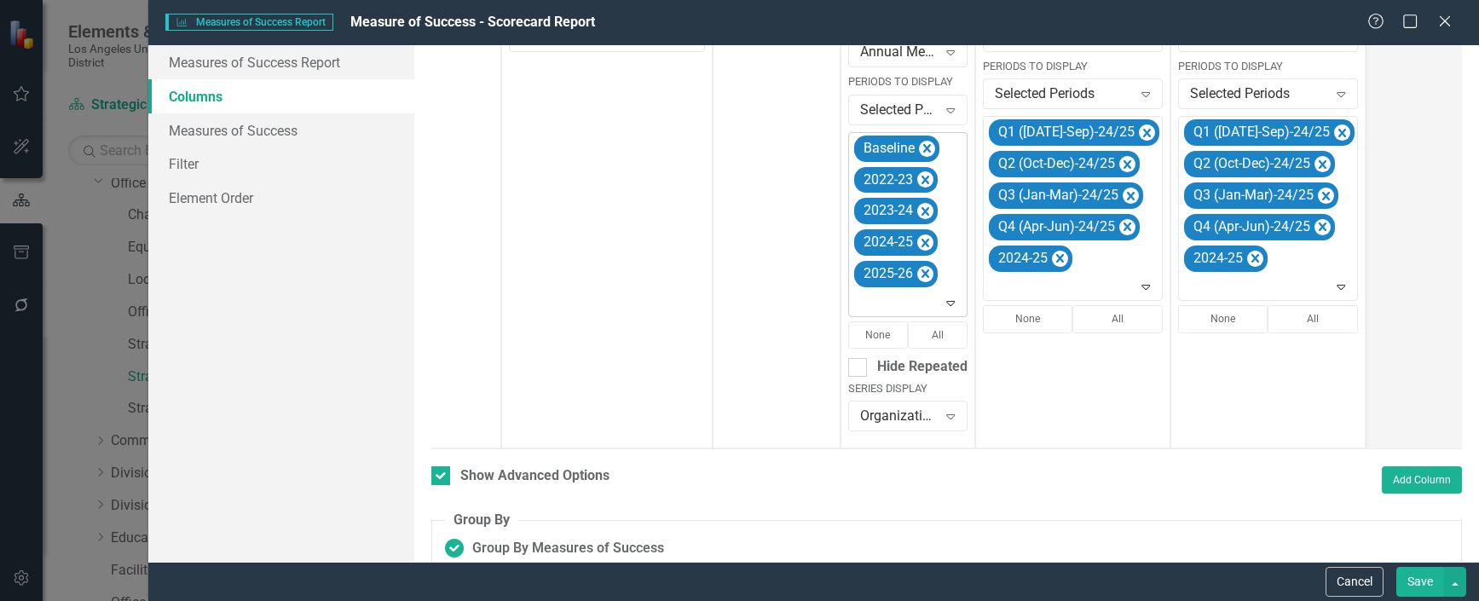
click at [949, 306] on icon "Expand" at bounding box center [950, 303] width 17 height 14
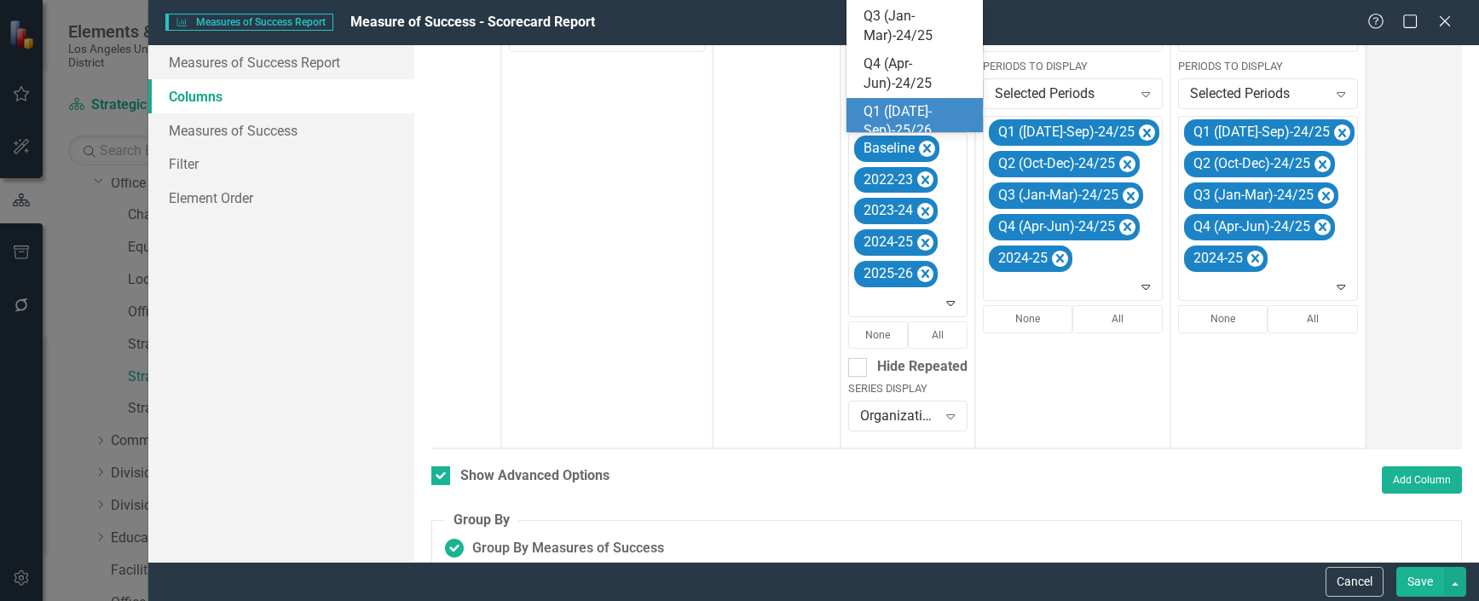
click at [901, 102] on div "Q1 ([DATE]-Sep)-25/26" at bounding box center [918, 121] width 109 height 39
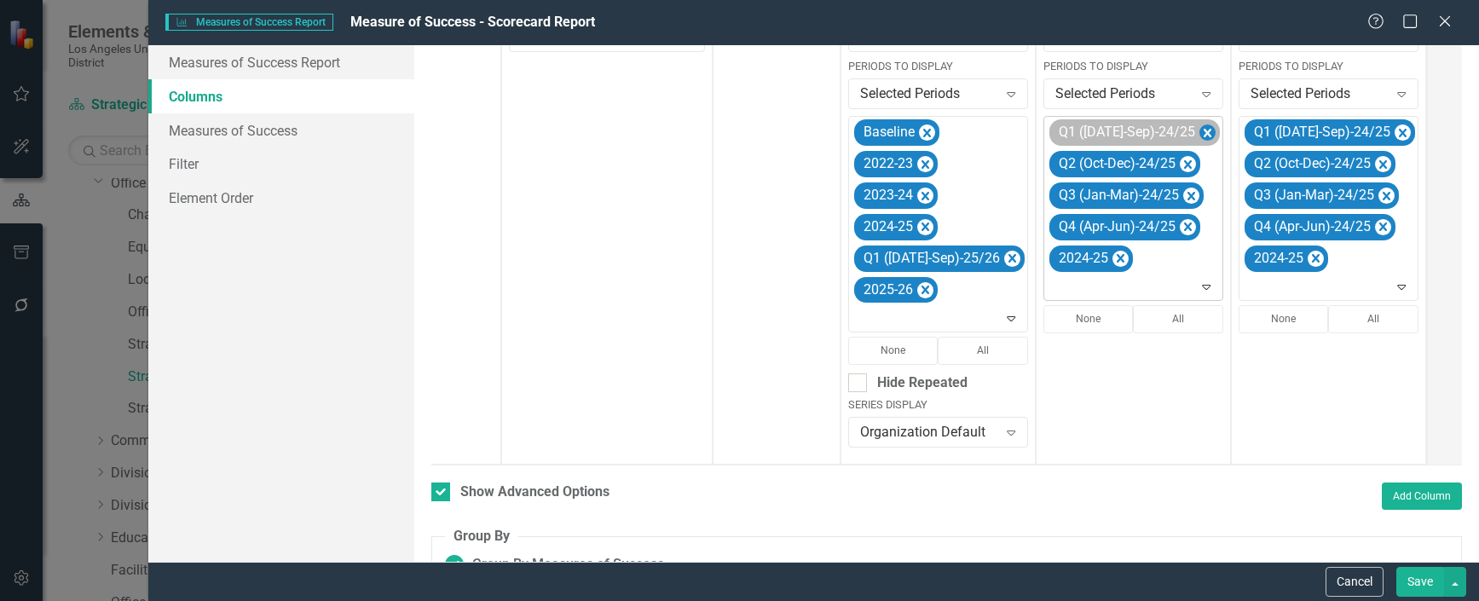
click at [1199, 131] on icon "Remove Q1 (Jul-Sep)-24/25" at bounding box center [1207, 133] width 16 height 21
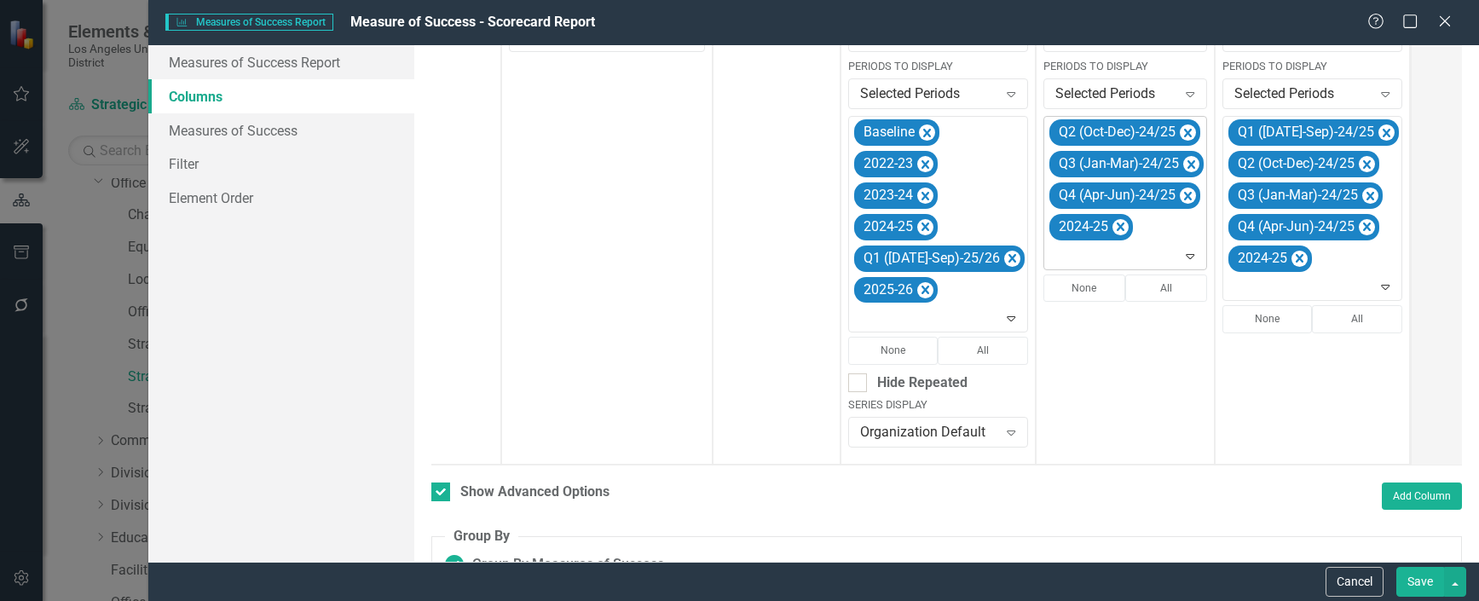
click at [1184, 131] on icon "Remove Q2 (Oct-Dec)-24/25" at bounding box center [1188, 133] width 8 height 9
click at [1188, 131] on icon "Remove Q3 (Jan-Mar)-24/25" at bounding box center [1192, 133] width 8 height 9
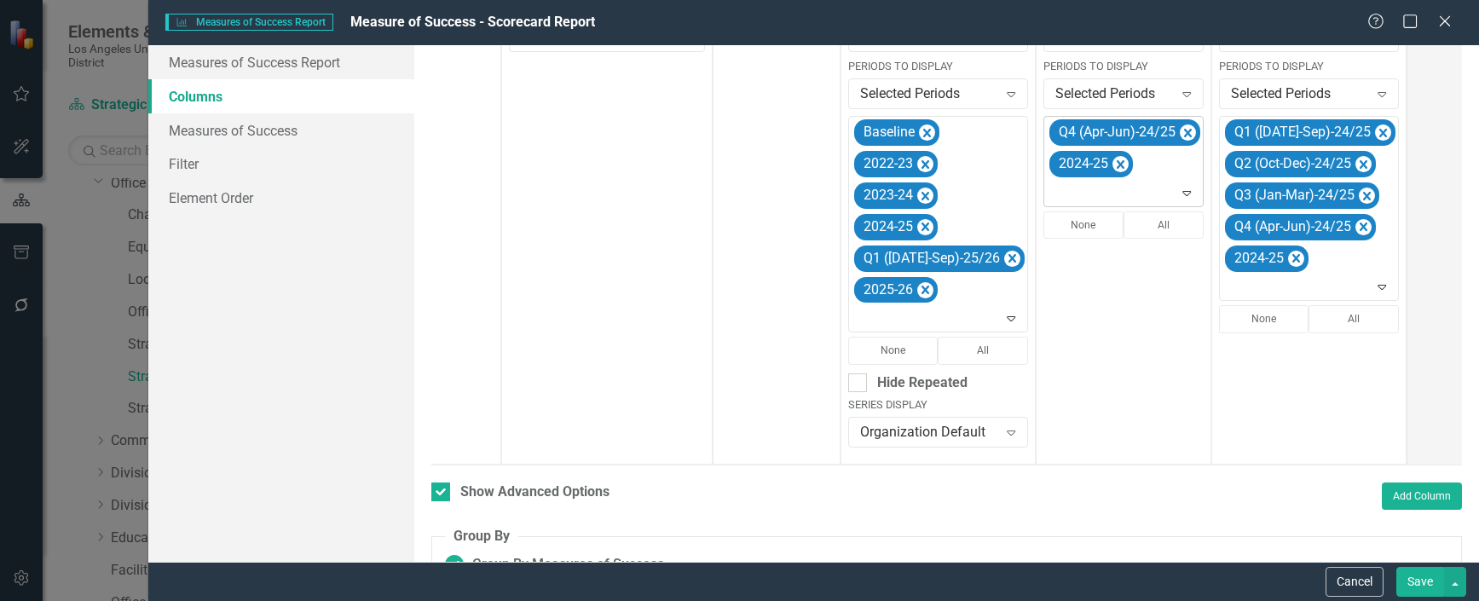
click at [1184, 131] on icon "Remove Q4 (Apr-Jun)-24/25" at bounding box center [1188, 133] width 8 height 9
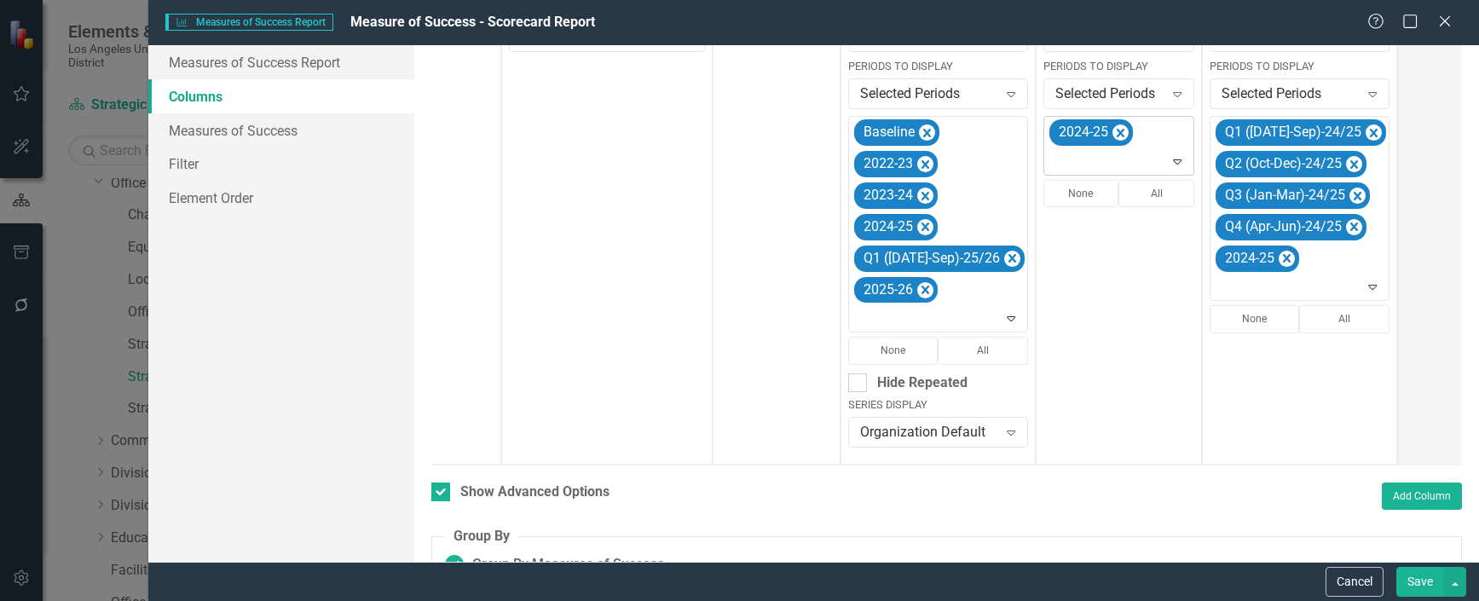
click at [1169, 157] on icon "Expand" at bounding box center [1177, 161] width 17 height 14
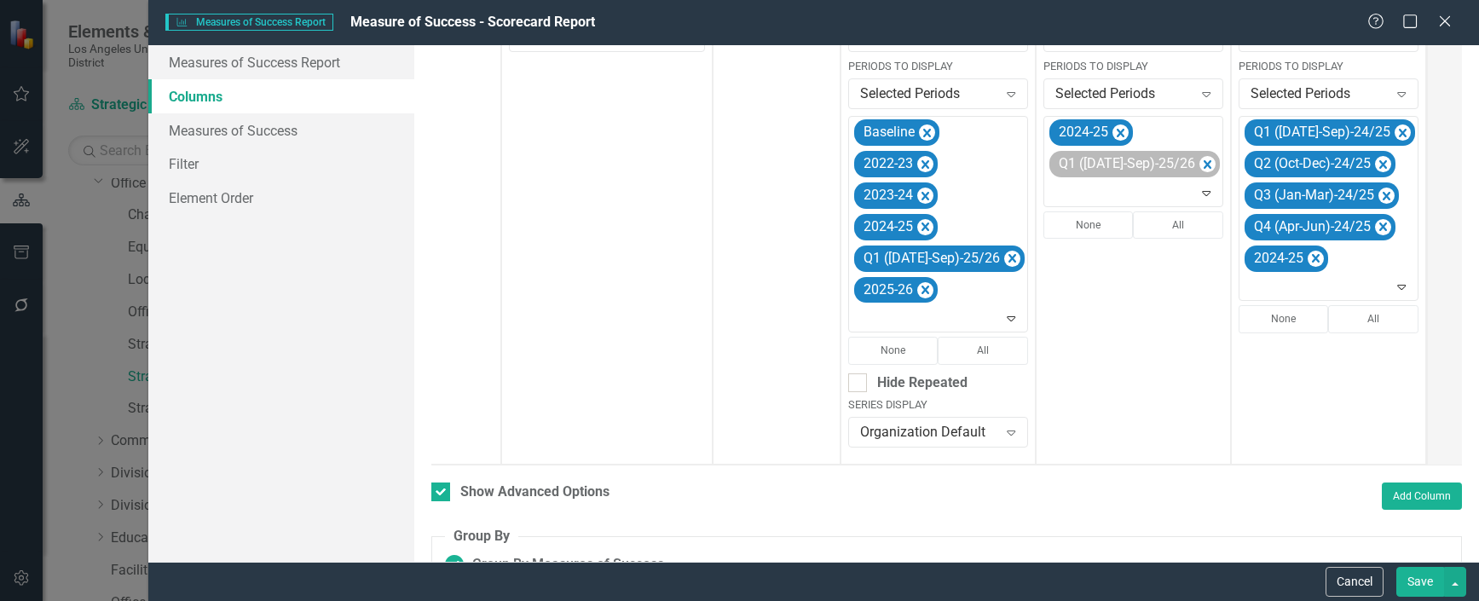
click at [1113, 131] on icon "Remove 2024-25" at bounding box center [1121, 133] width 16 height 21
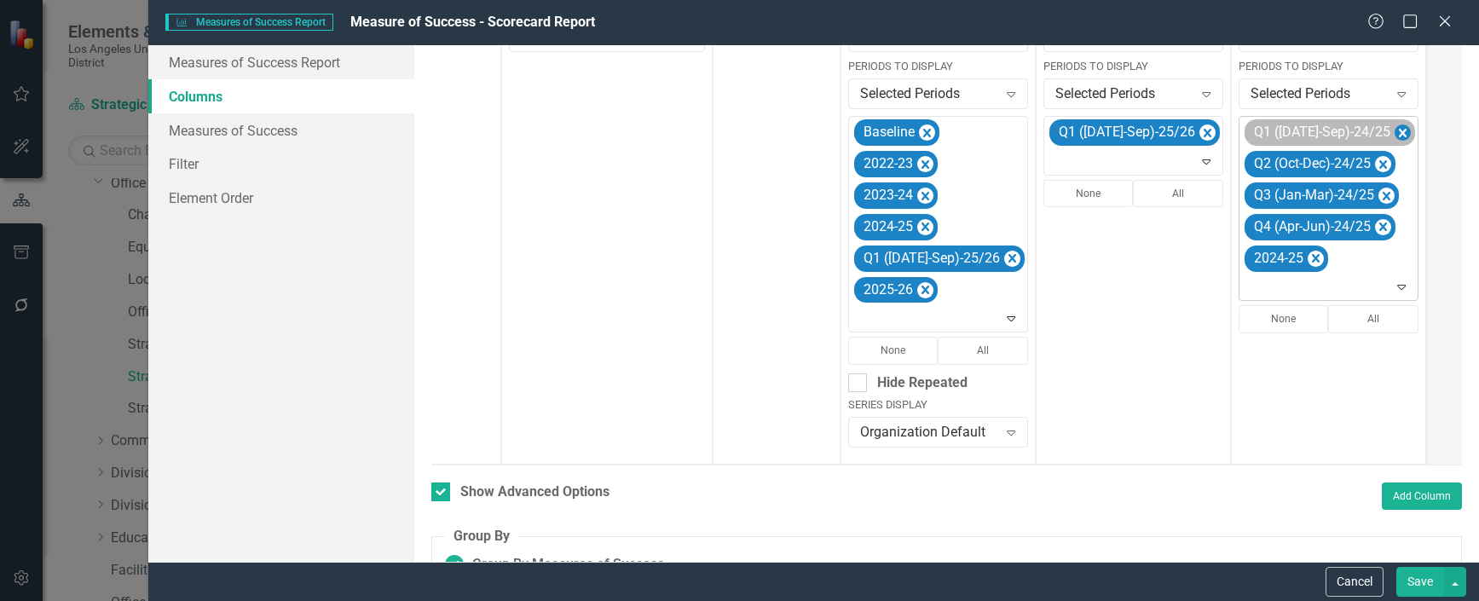
click at [1399, 132] on icon "Remove Q1 (Jul-Sep)-24/25" at bounding box center [1403, 133] width 8 height 9
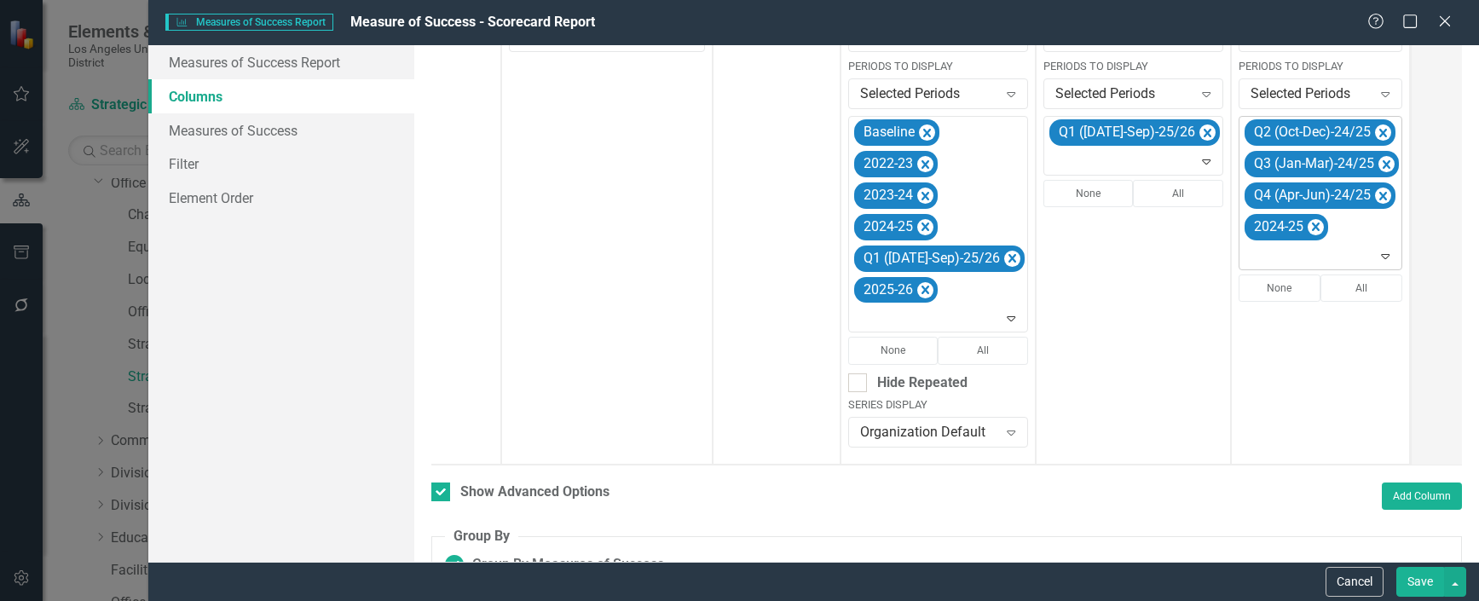
click at [1375, 132] on icon "Remove Q2 (Oct-Dec)-24/25" at bounding box center [1383, 133] width 16 height 21
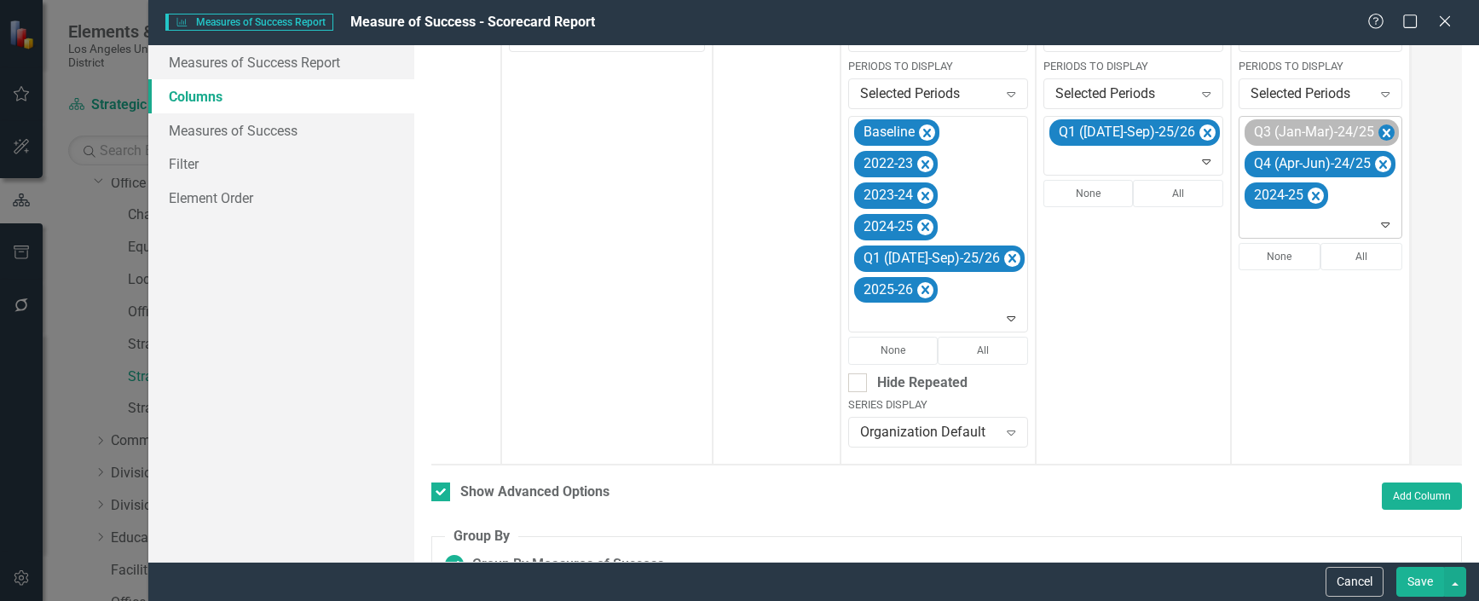
click at [1378, 129] on icon "Remove Q3 (Jan-Mar)-24/25" at bounding box center [1386, 133] width 16 height 21
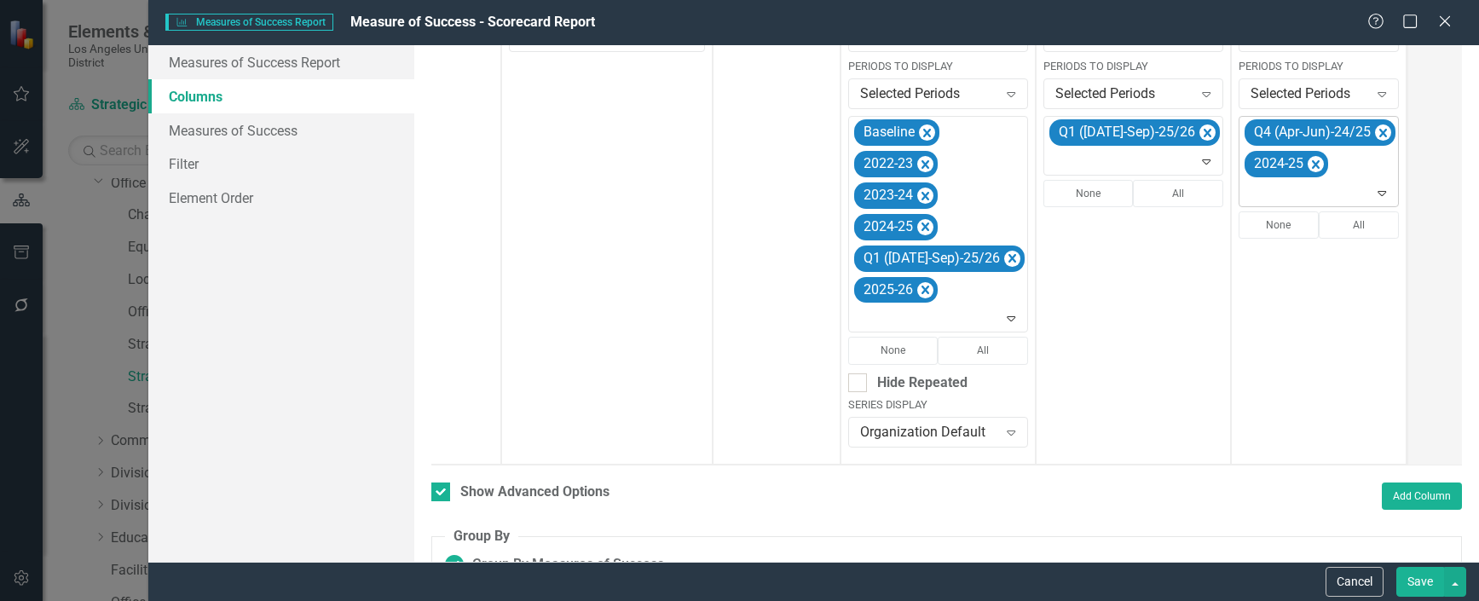
click at [1375, 129] on icon "Remove Q4 (Apr-Jun)-24/25" at bounding box center [1383, 133] width 16 height 21
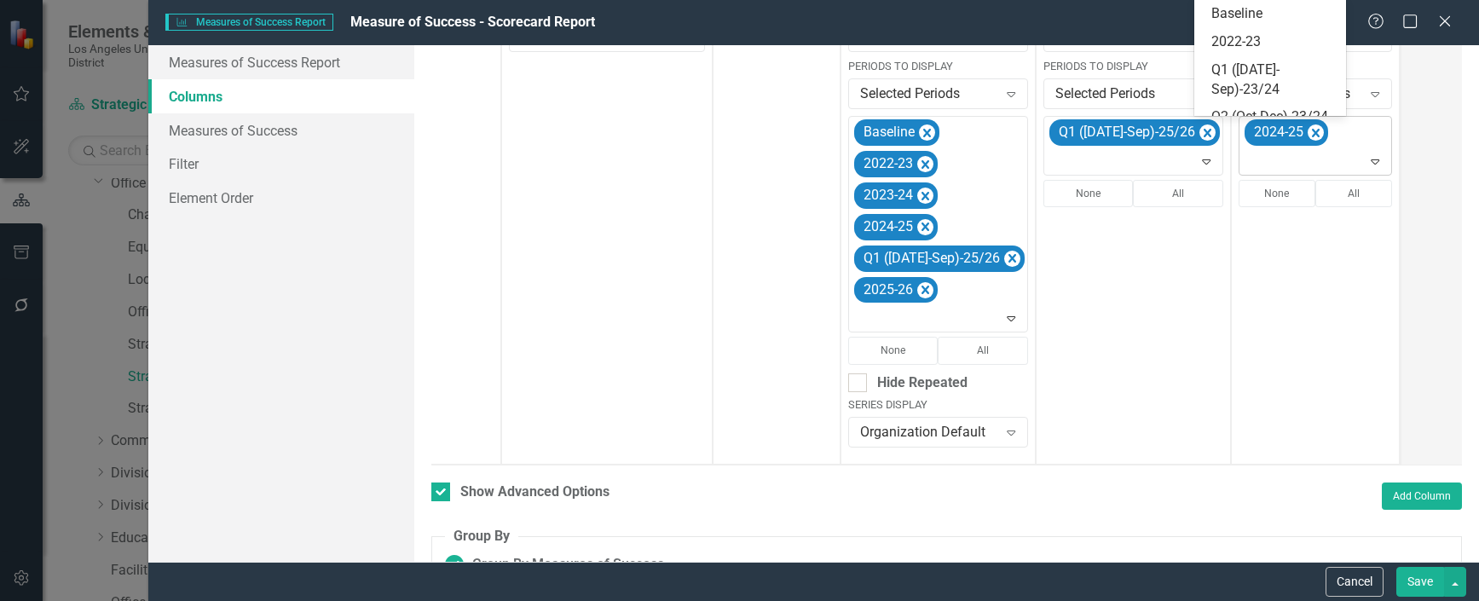
click at [1372, 160] on icon at bounding box center [1376, 161] width 9 height 5
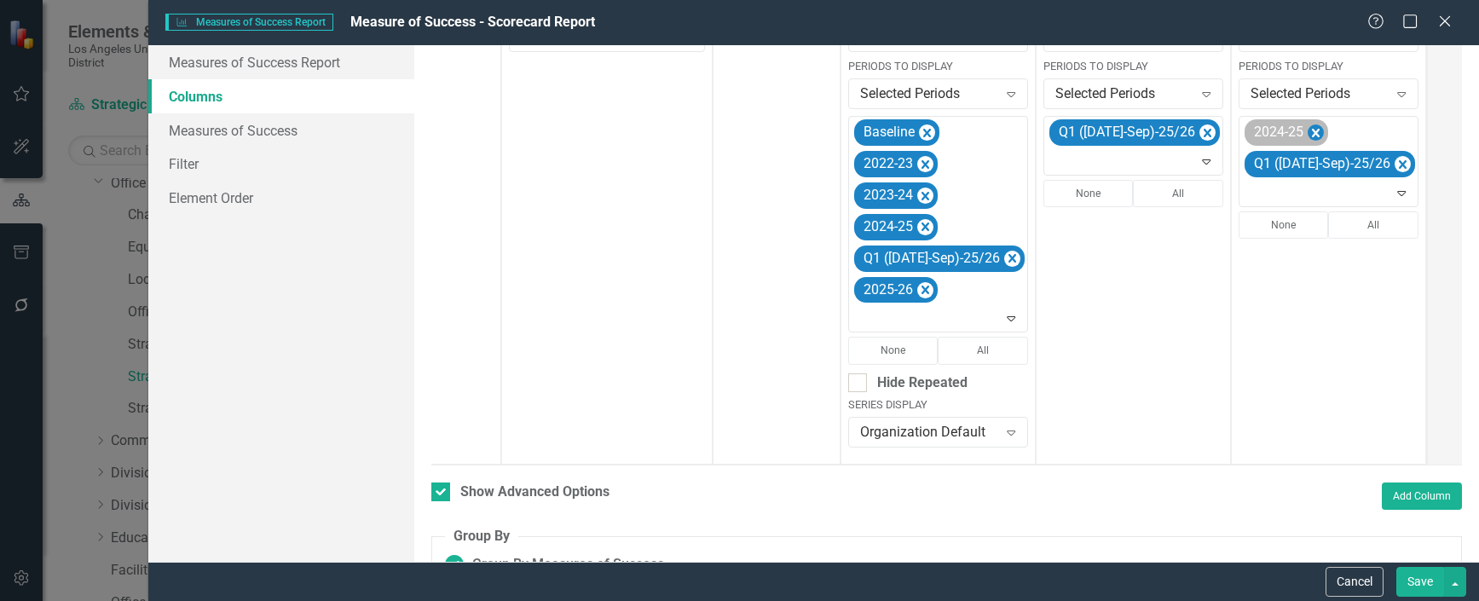
click at [1312, 131] on icon "Remove 2024-25" at bounding box center [1316, 133] width 8 height 9
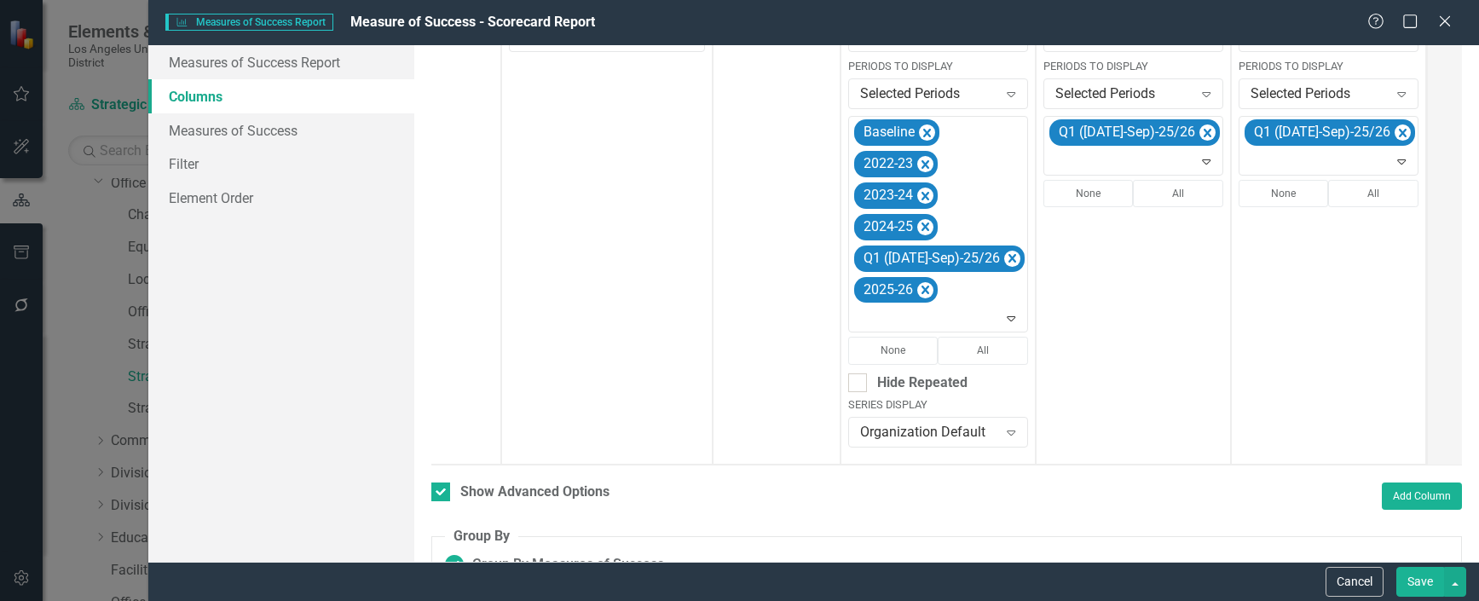
click at [1417, 579] on button "Save" at bounding box center [1420, 582] width 48 height 30
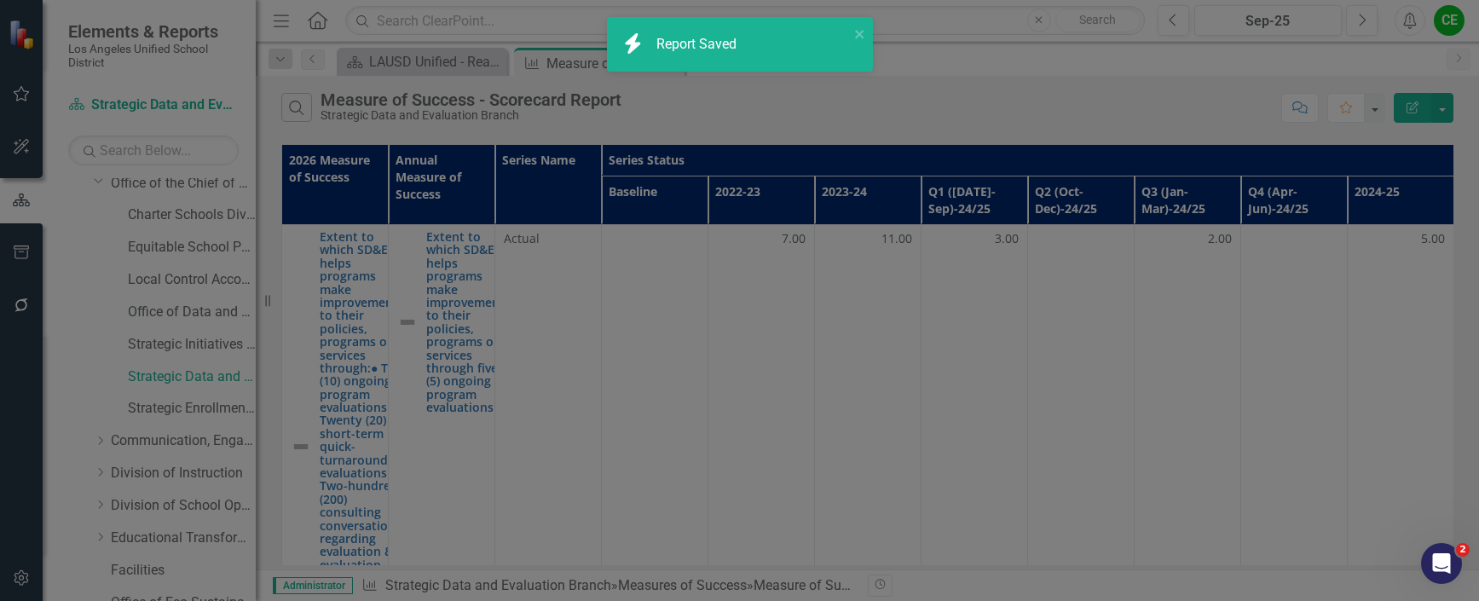
checkbox input "false"
radio input "false"
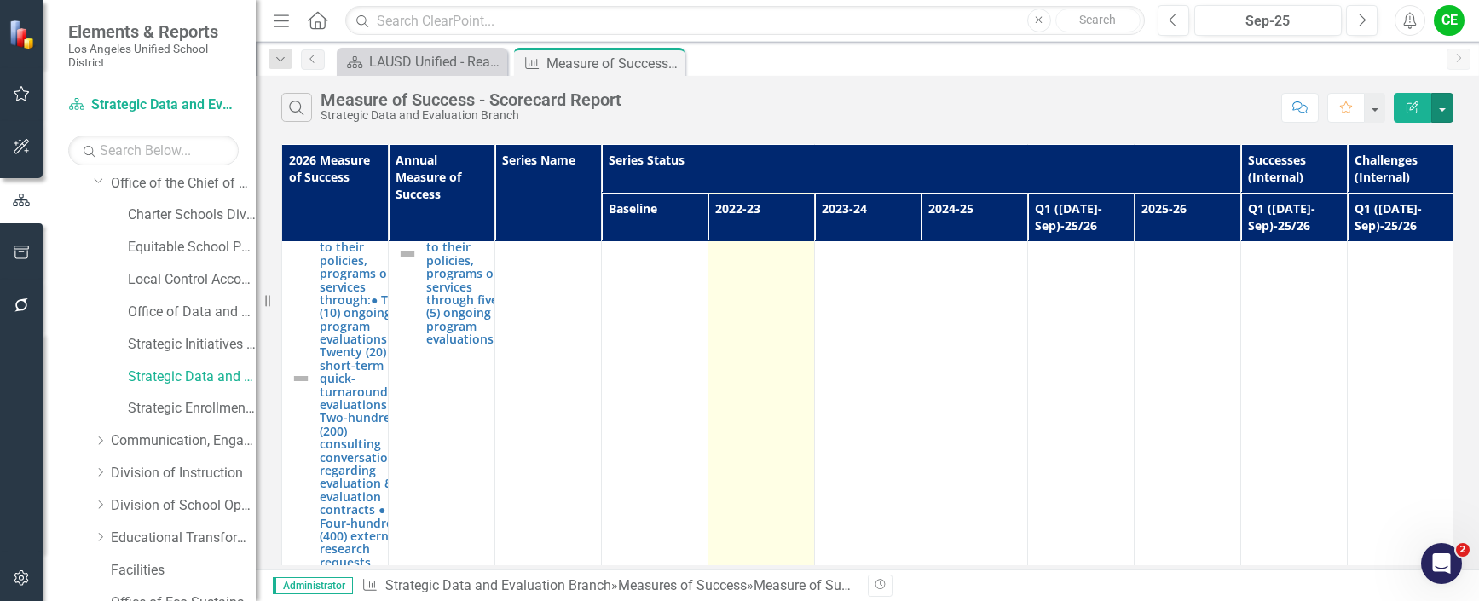
scroll to position [0, 0]
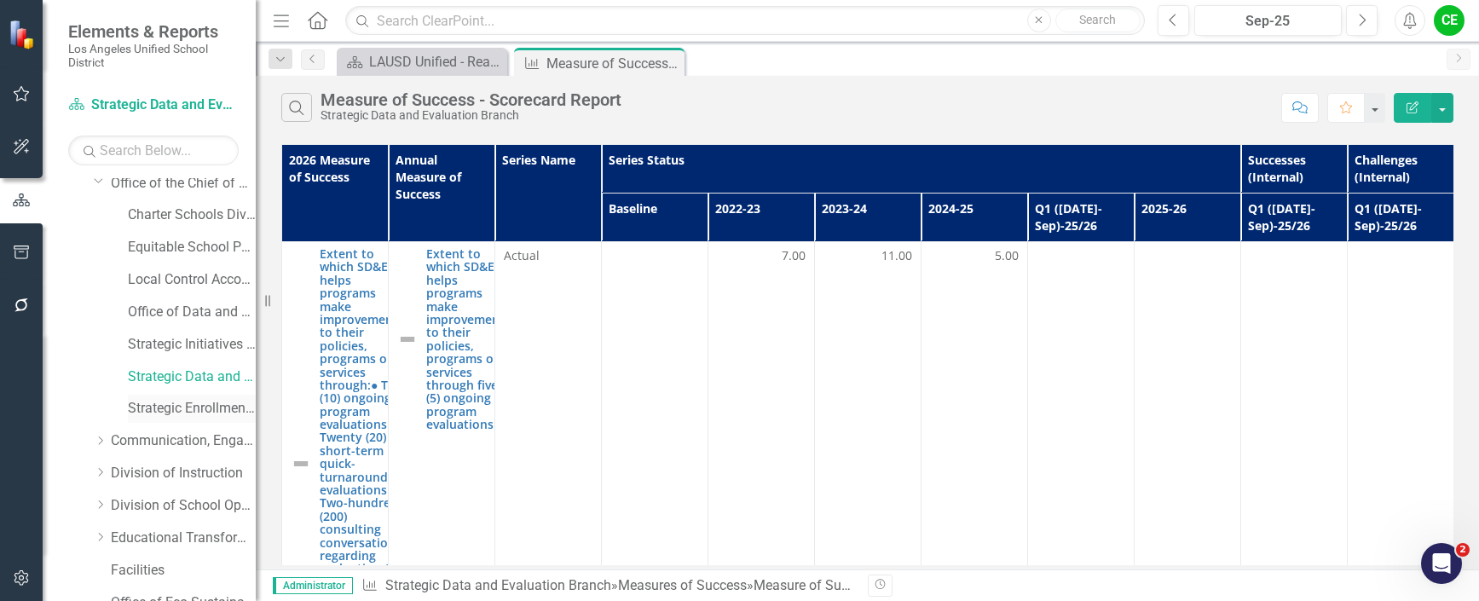
click at [171, 407] on link "Strategic Enrollment and Program Planning Office" at bounding box center [192, 409] width 128 height 20
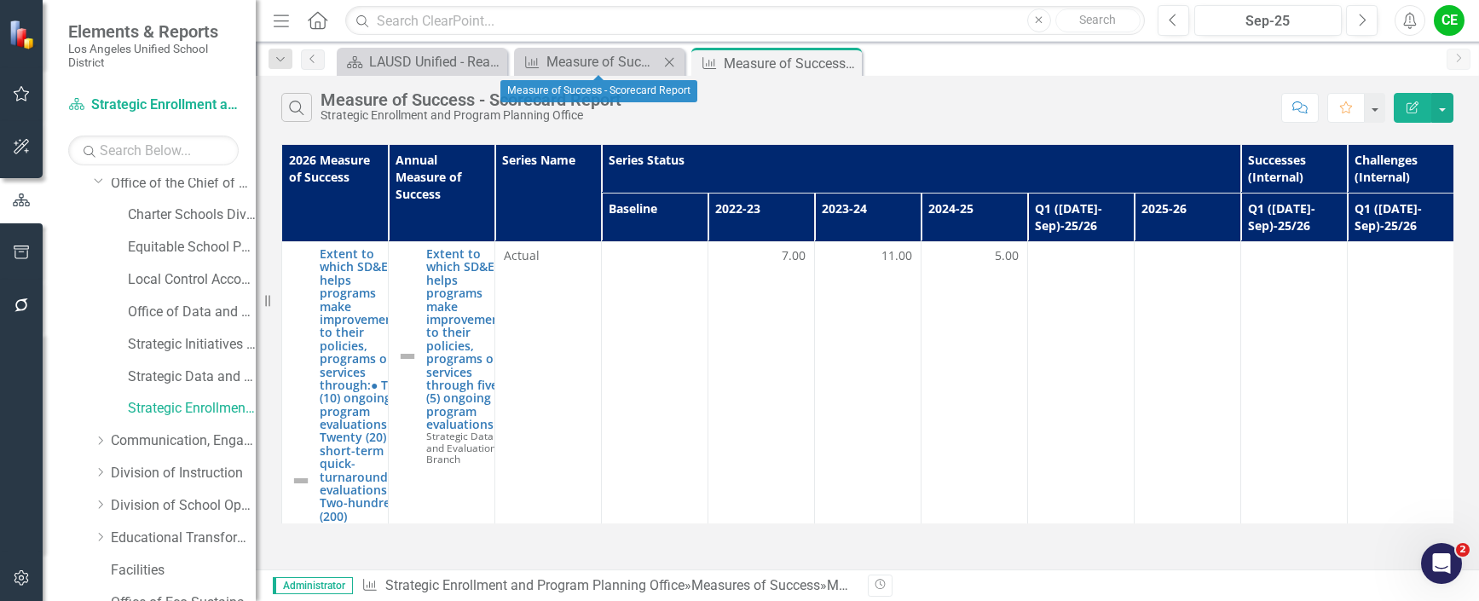
click at [674, 56] on icon "Close" at bounding box center [669, 62] width 17 height 14
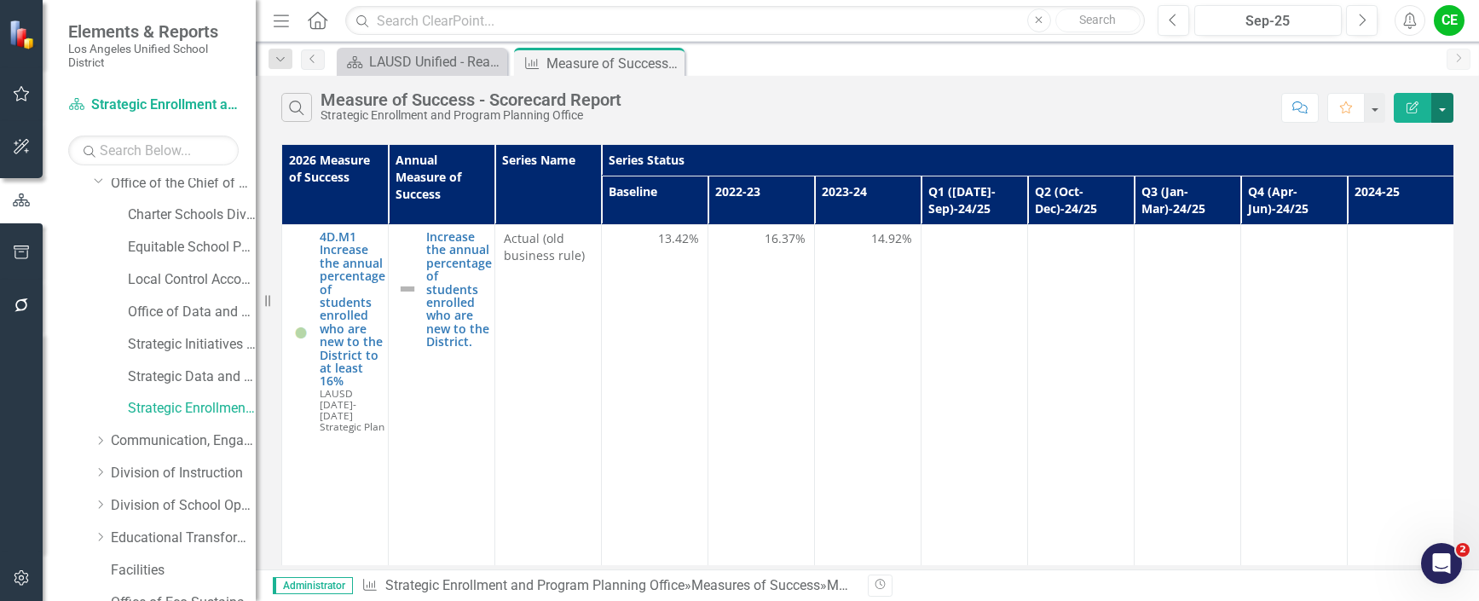
click at [1441, 113] on button "button" at bounding box center [1442, 108] width 22 height 30
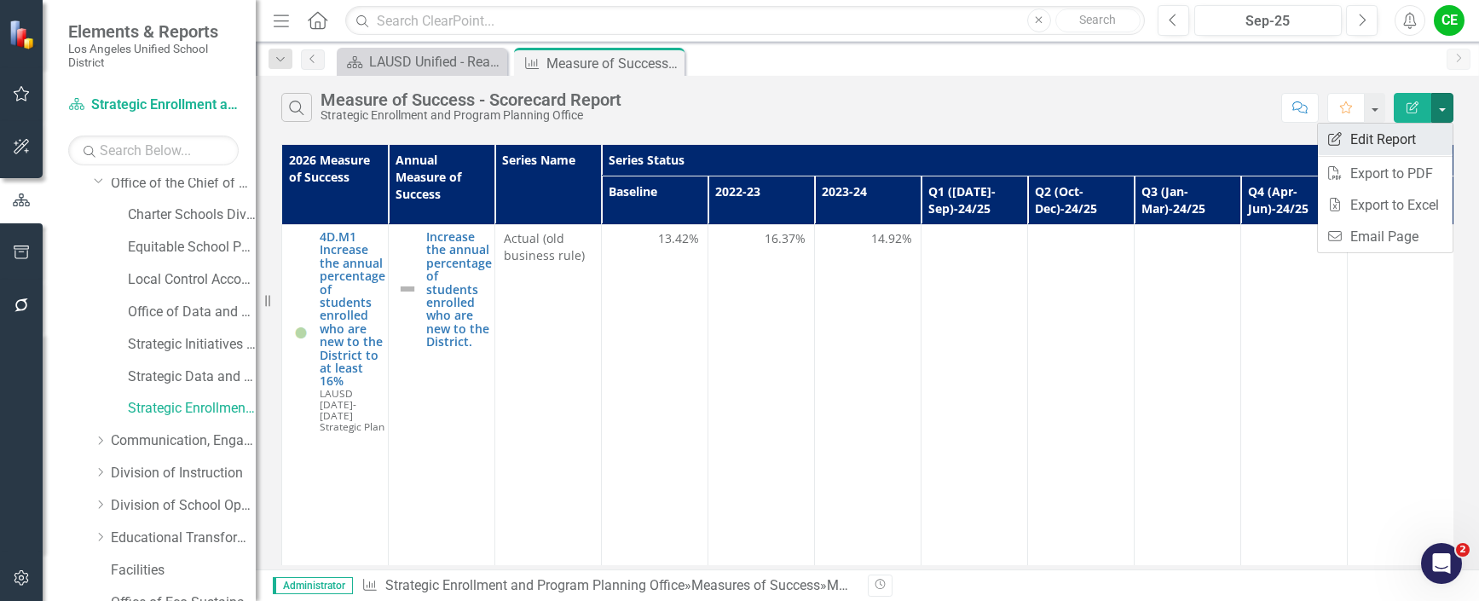
click at [1379, 133] on link "Edit Report Edit Report" at bounding box center [1385, 140] width 135 height 32
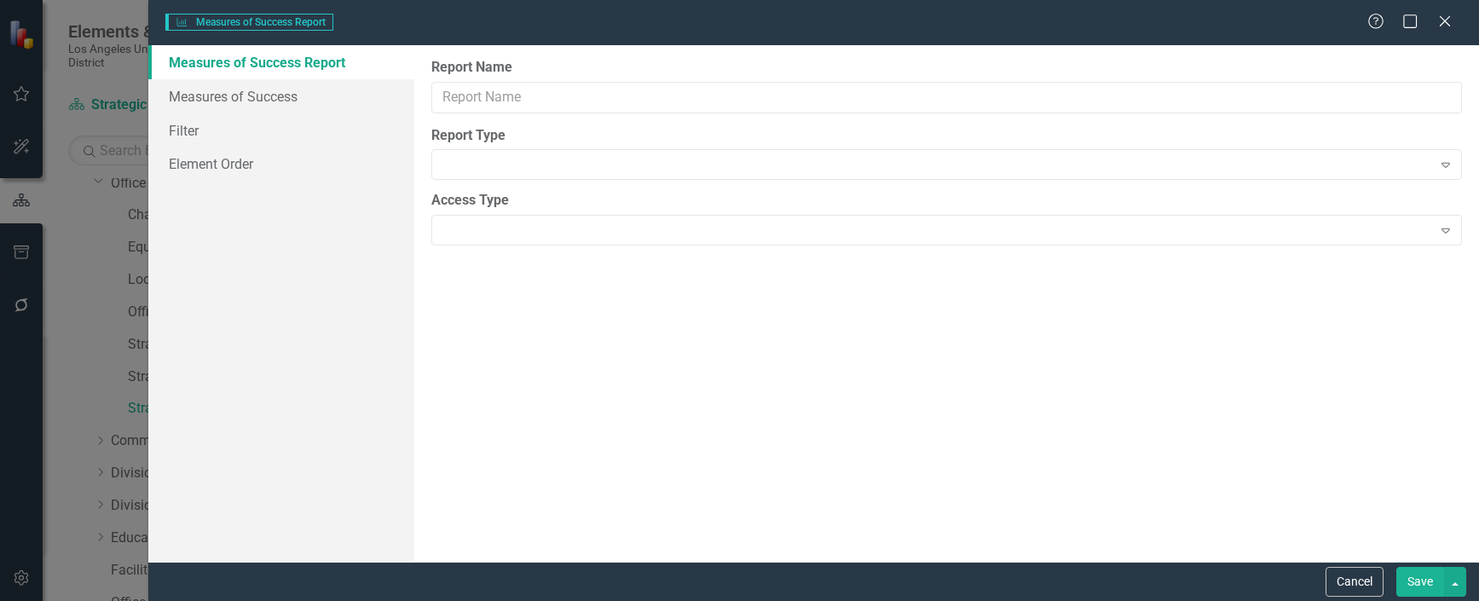
type input "Measure of Success - Scorecard Report"
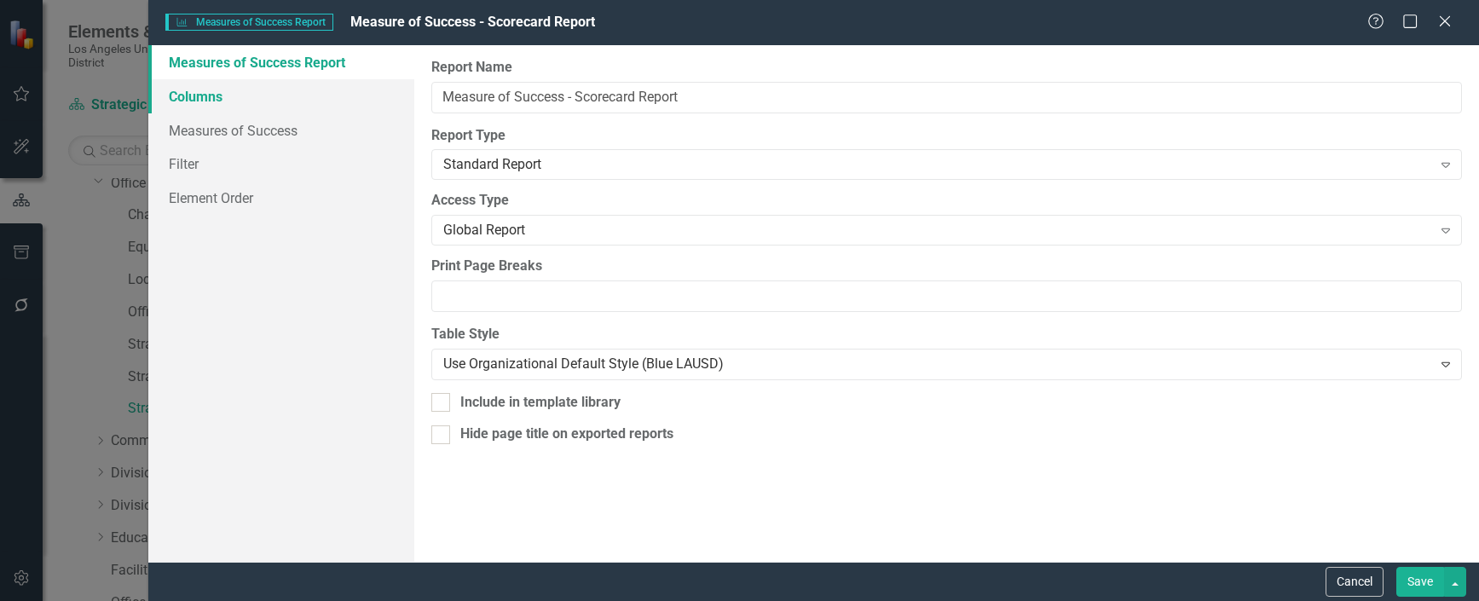
click at [213, 100] on link "Columns" at bounding box center [281, 96] width 266 height 34
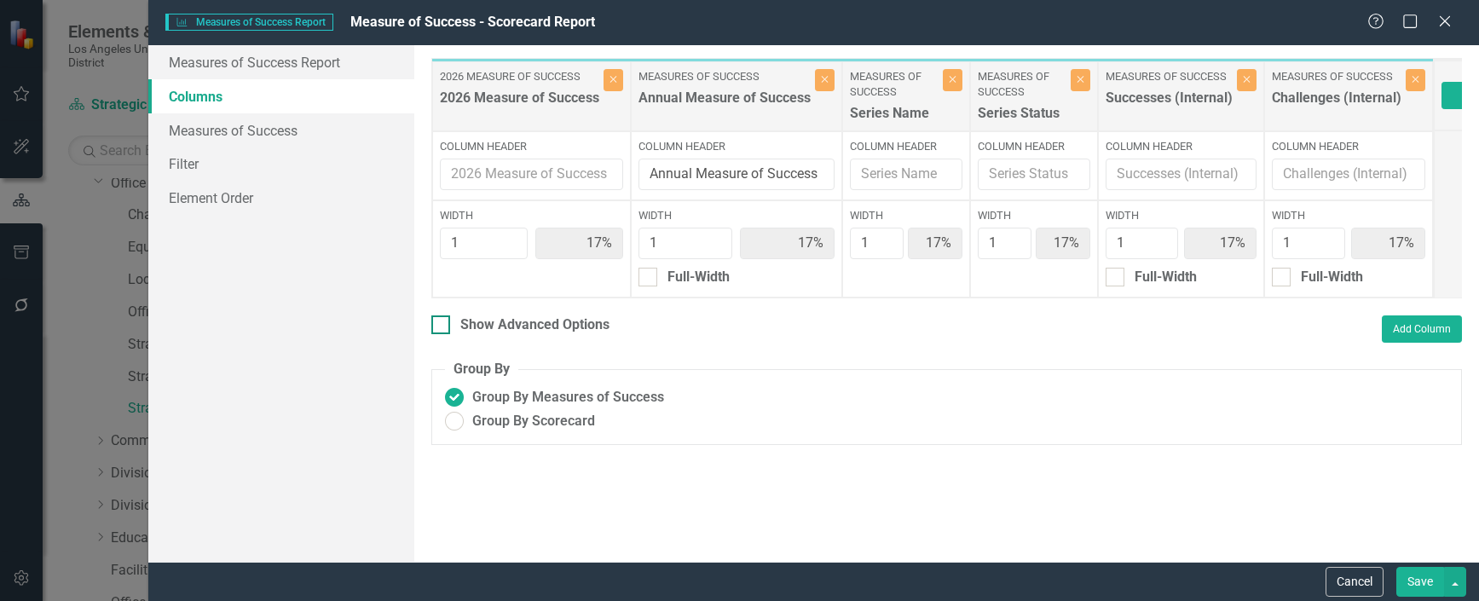
click at [442, 334] on div at bounding box center [440, 324] width 19 height 19
click at [442, 327] on input "Show Advanced Options" at bounding box center [436, 320] width 11 height 11
checkbox input "true"
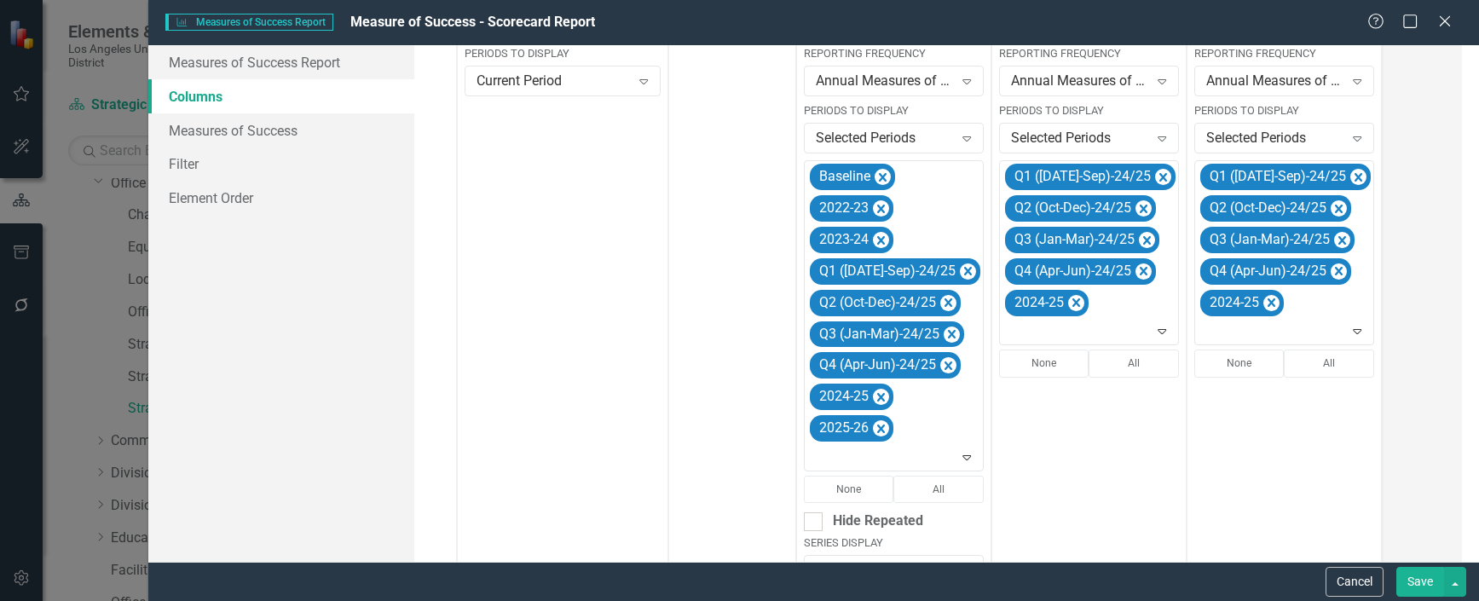
scroll to position [396, 0]
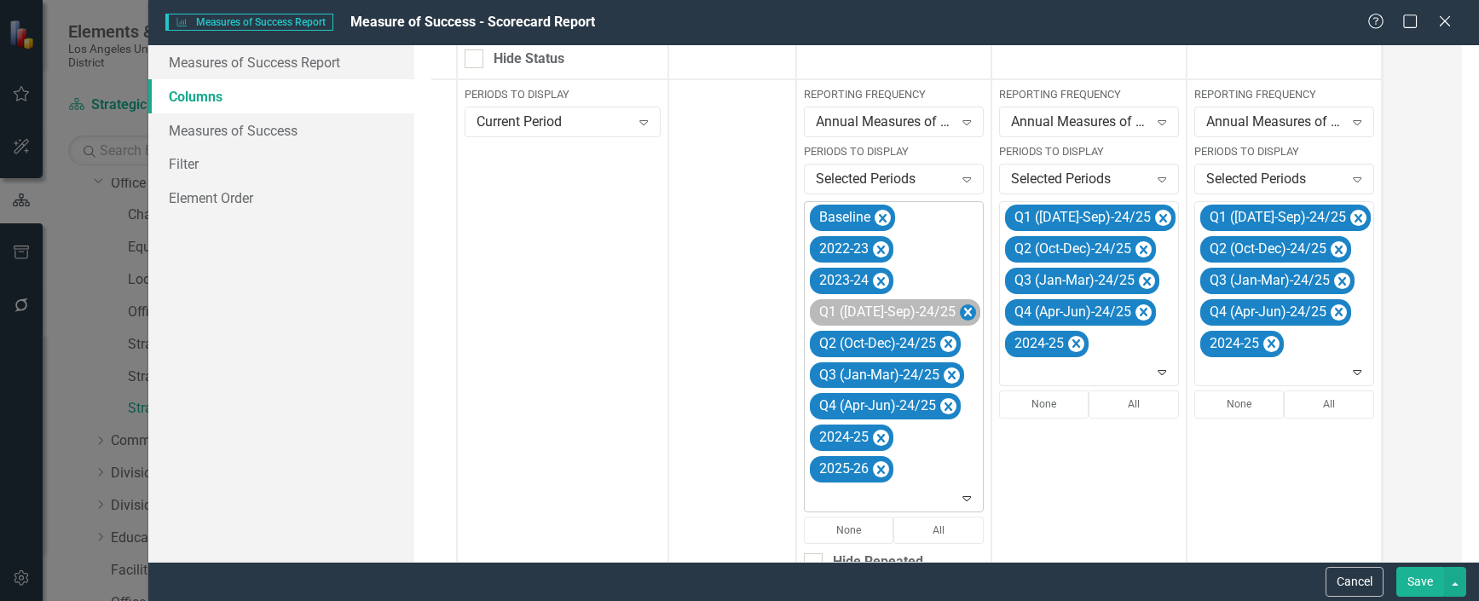
click at [964, 309] on icon "Remove Q1 (Jul-Sep)-24/25" at bounding box center [968, 312] width 8 height 9
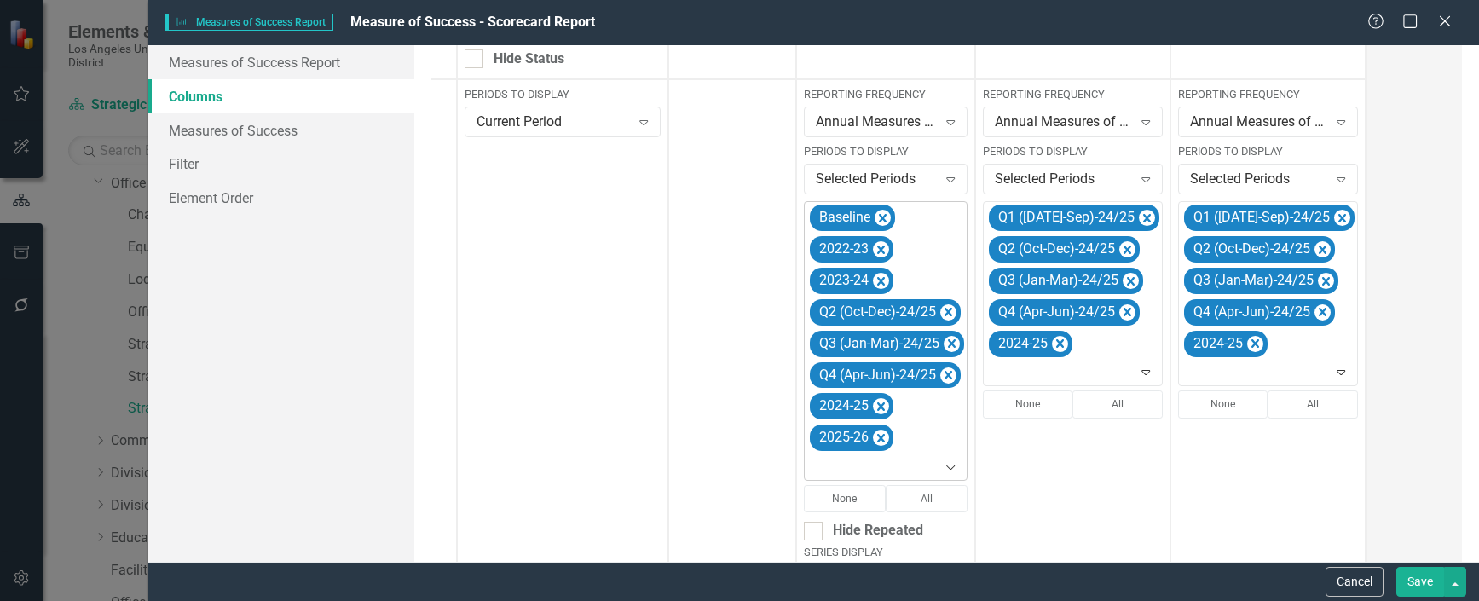
click at [944, 309] on icon "Remove Q2 (Oct-Dec)-24/25" at bounding box center [948, 312] width 16 height 21
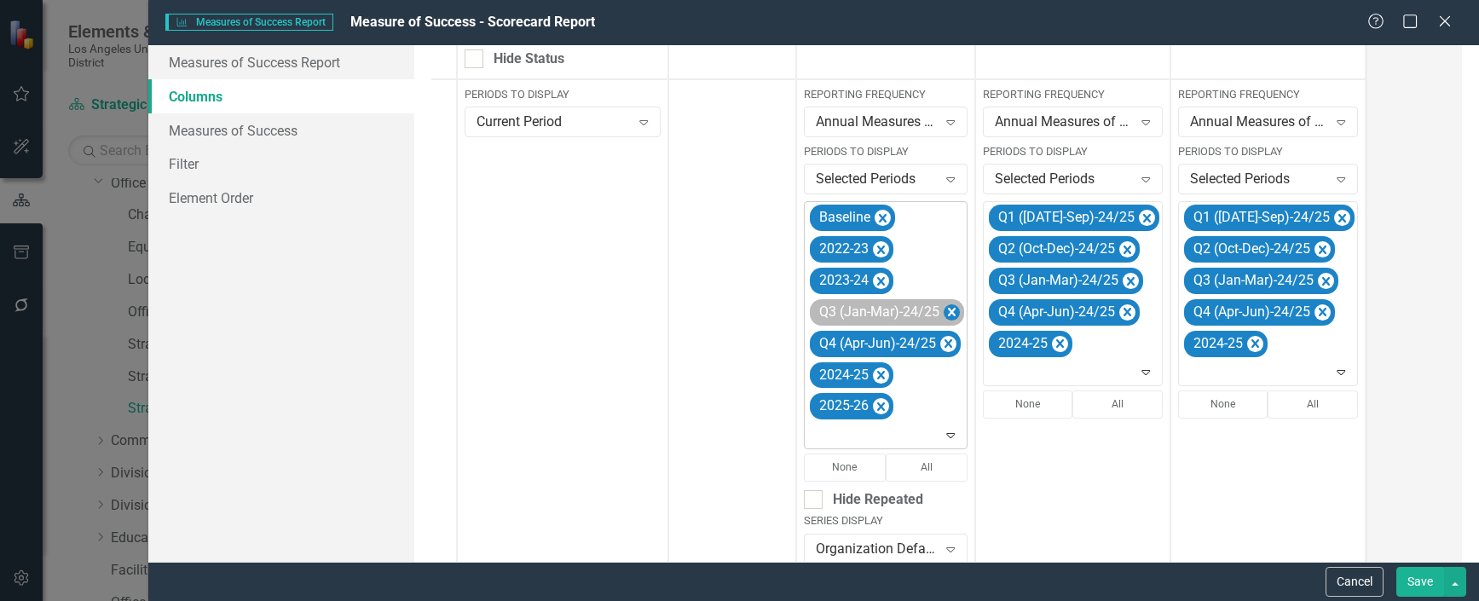
click at [948, 309] on icon "Remove Q3 (Jan-Mar)-24/25" at bounding box center [952, 312] width 8 height 9
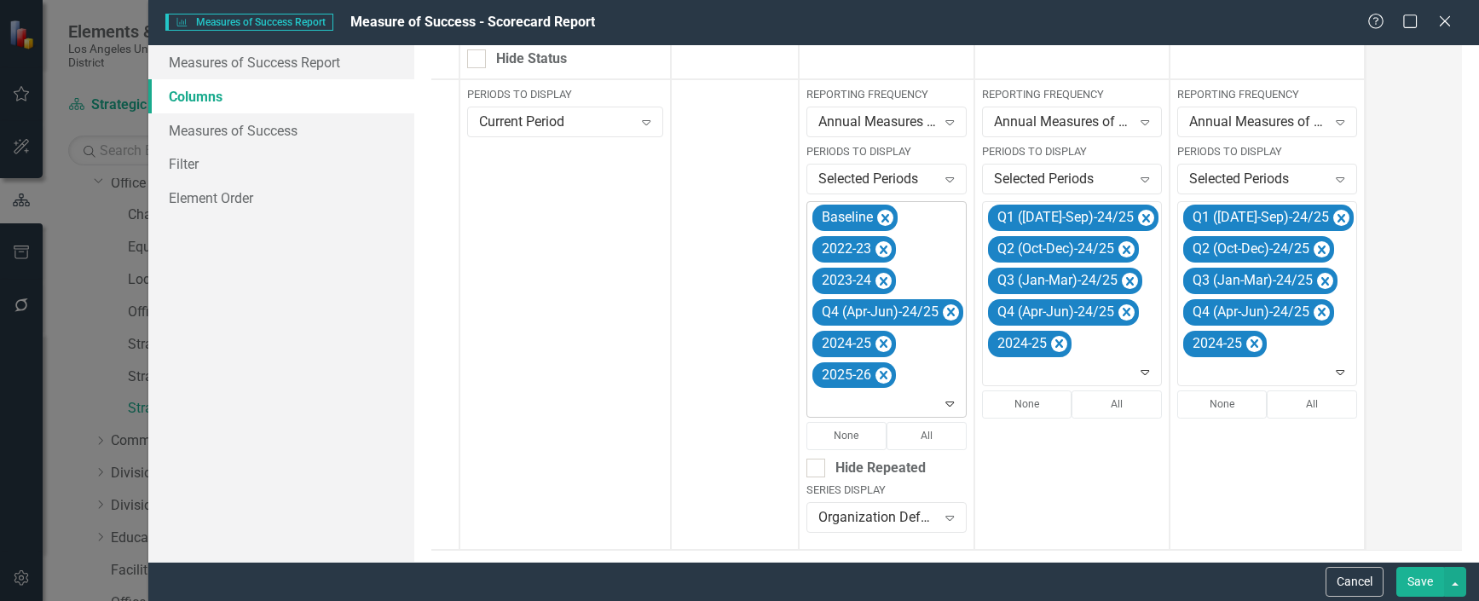
click at [948, 309] on icon "Remove Q4 (Apr-Jun)-24/25" at bounding box center [951, 312] width 8 height 9
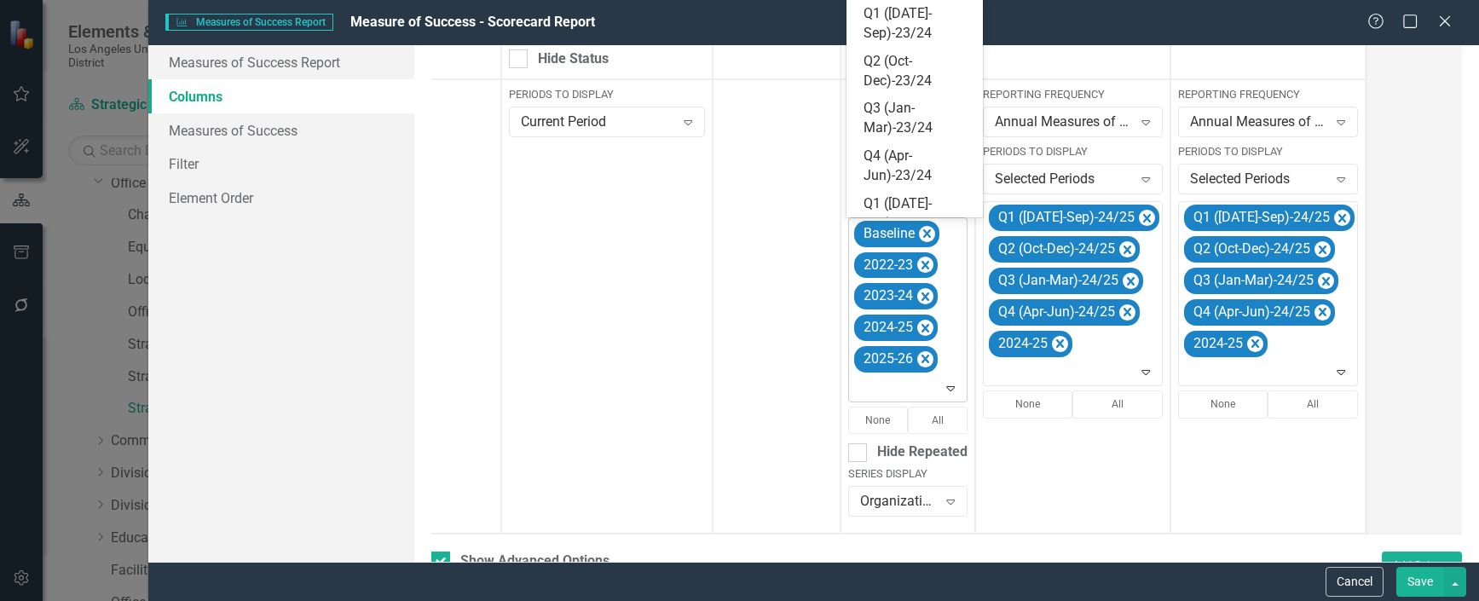
click at [951, 387] on icon "Expand" at bounding box center [950, 388] width 17 height 14
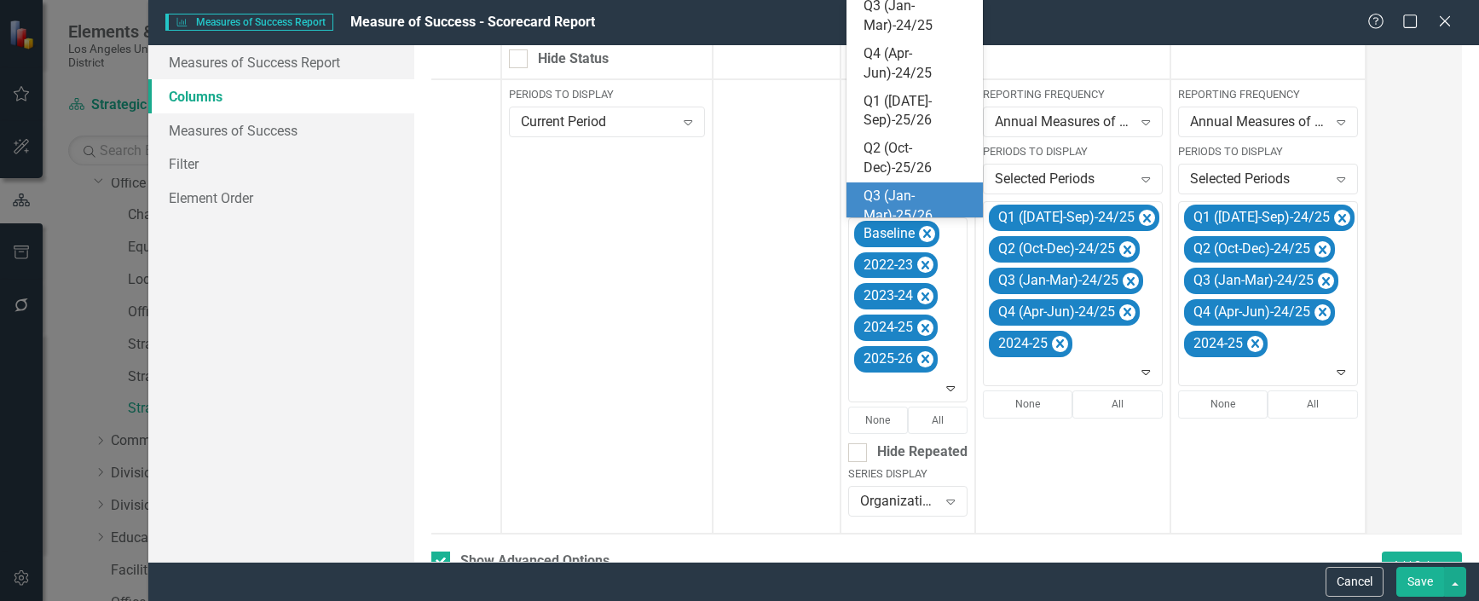
scroll to position [352, 0]
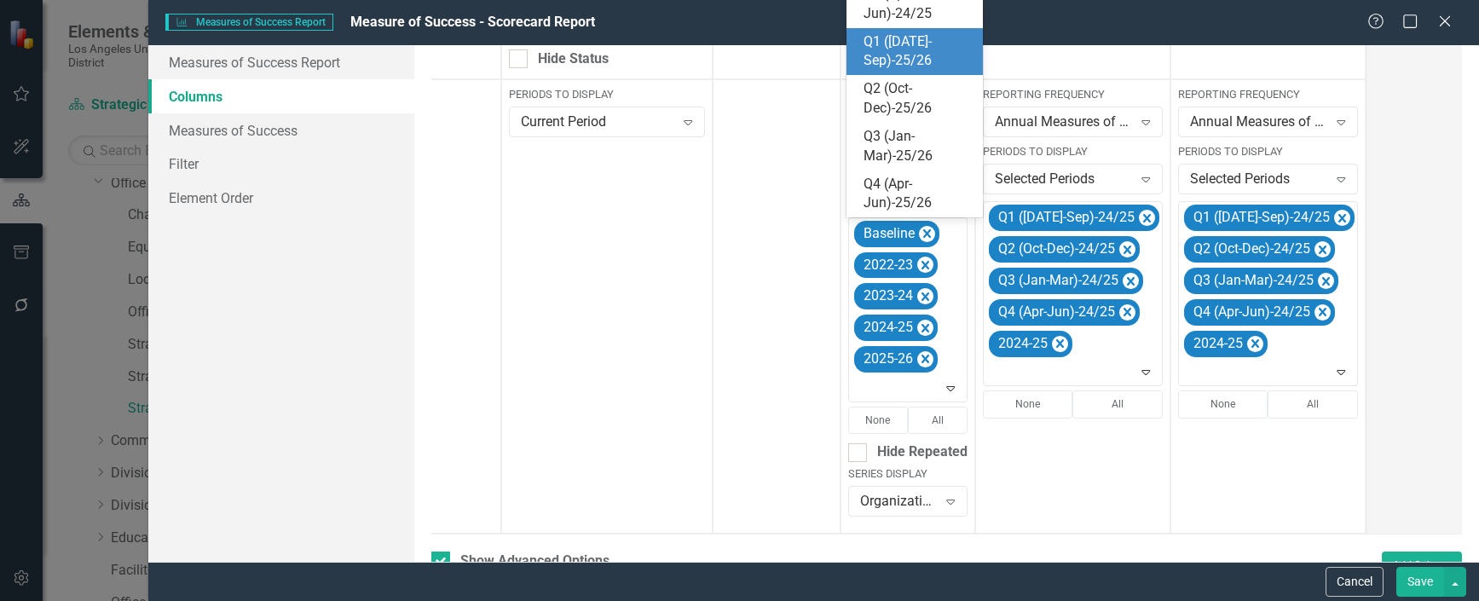
click at [901, 48] on div "Q1 ([DATE]-Sep)-25/26" at bounding box center [918, 51] width 109 height 39
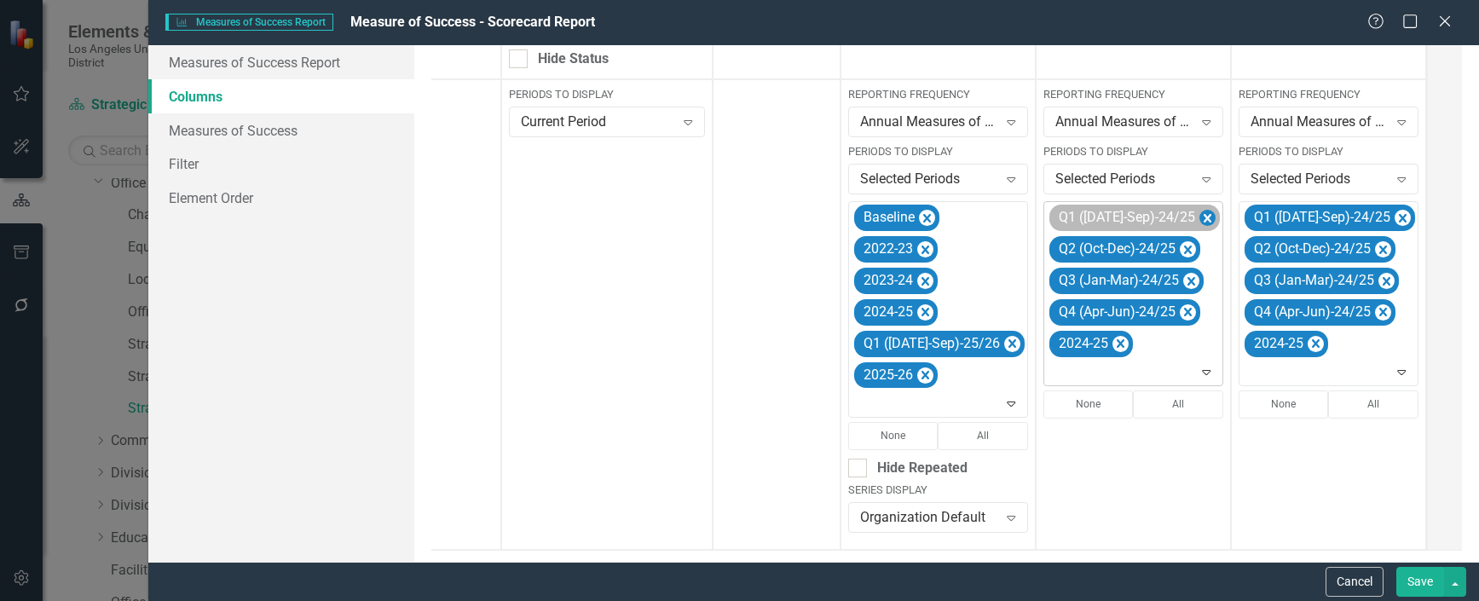
click at [1199, 217] on icon "Remove Q1 (Jul-Sep)-24/25" at bounding box center [1207, 218] width 16 height 21
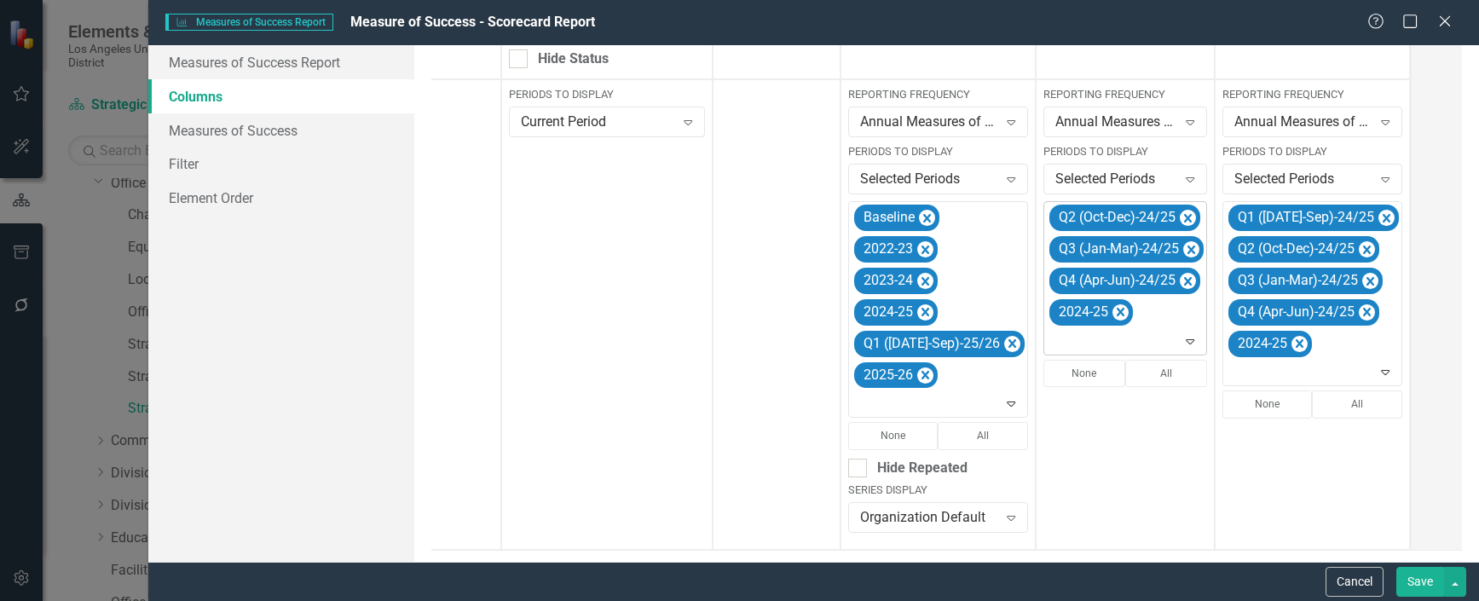
click at [1184, 217] on icon "Remove Q2 (Oct-Dec)-24/25" at bounding box center [1188, 218] width 8 height 9
click at [1183, 217] on icon "Remove Q3 (Jan-Mar)-24/25" at bounding box center [1191, 218] width 16 height 21
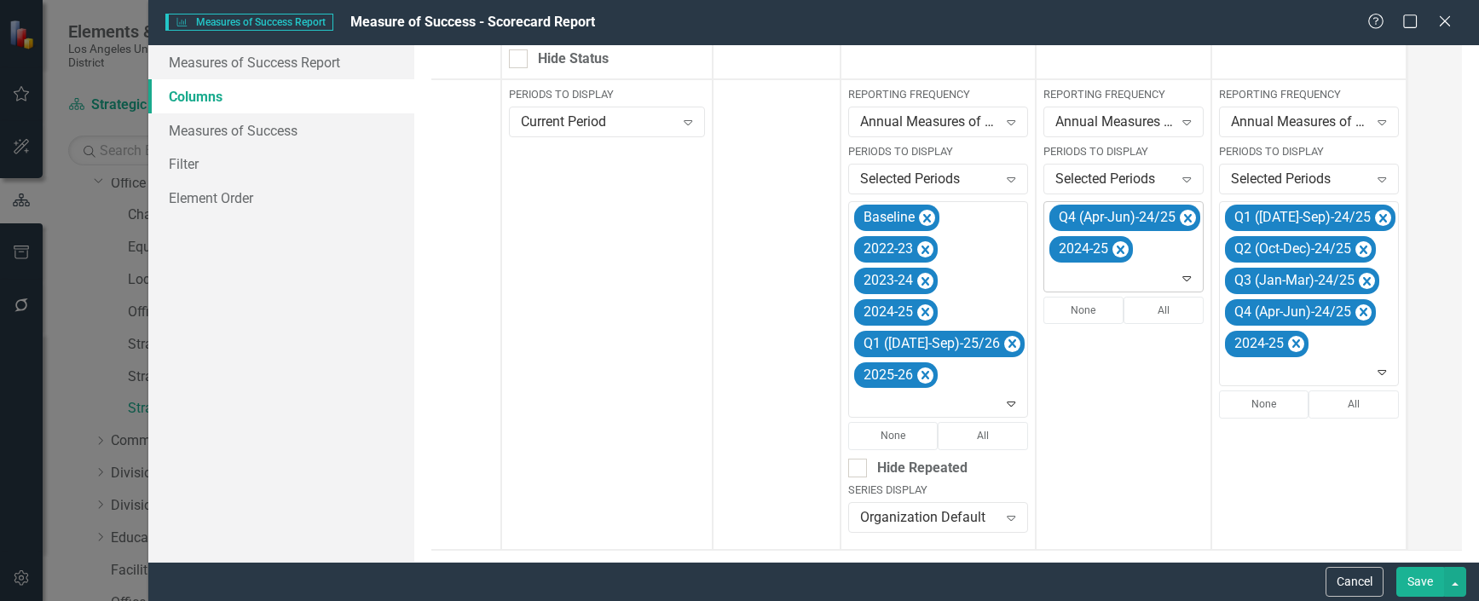
click at [1184, 217] on icon "Remove Q4 (Apr-Jun)-24/25" at bounding box center [1188, 218] width 8 height 9
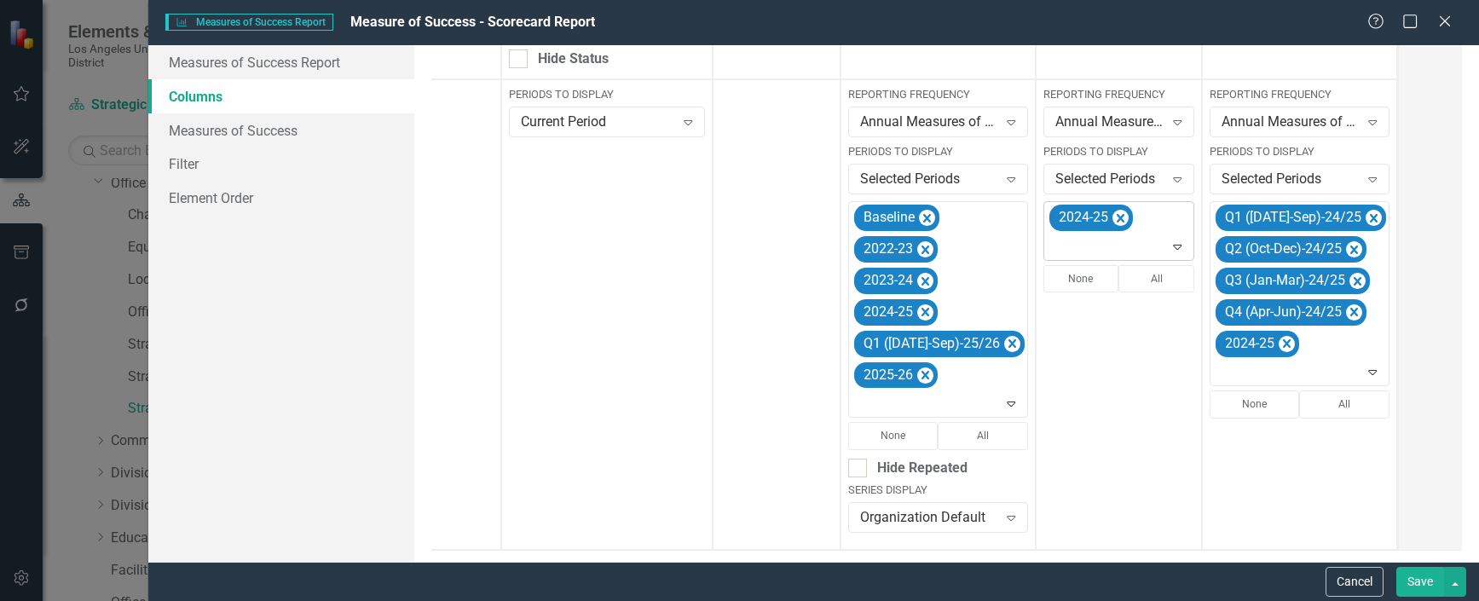
click at [1174, 246] on icon at bounding box center [1178, 247] width 9 height 5
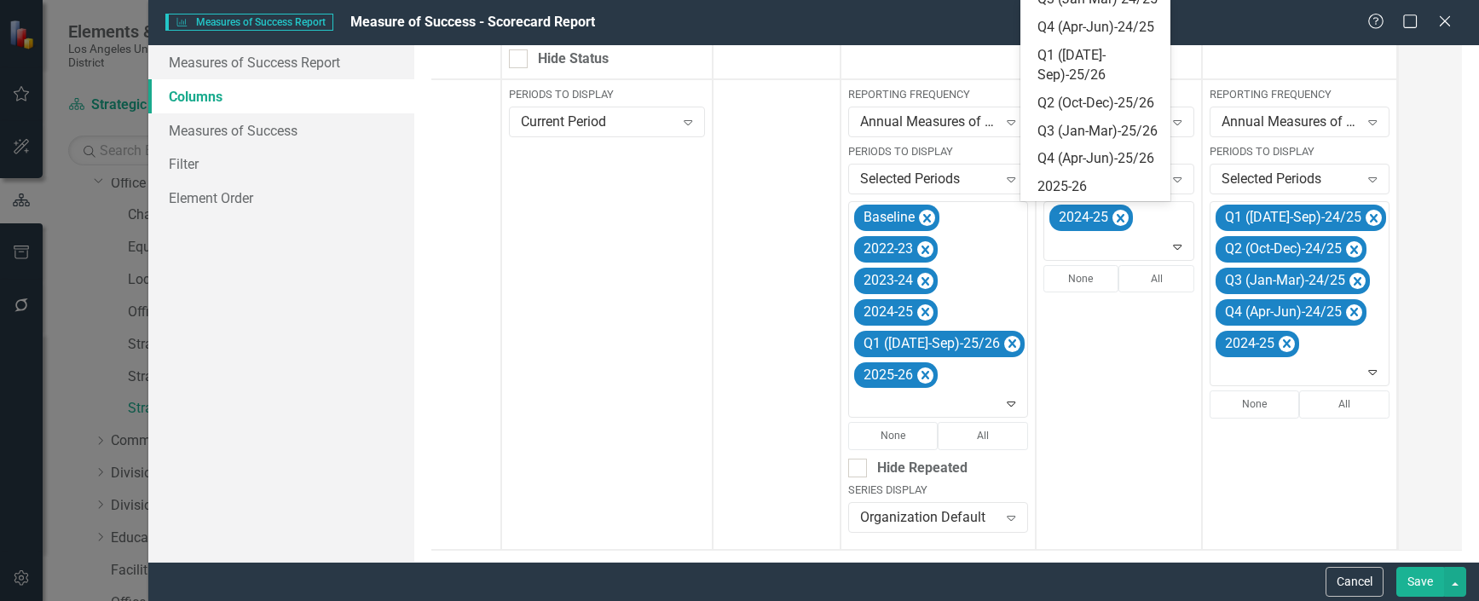
scroll to position [440, 0]
click at [1078, 46] on div "Q1 ([DATE]-Sep)-25/26" at bounding box center [1098, 65] width 123 height 39
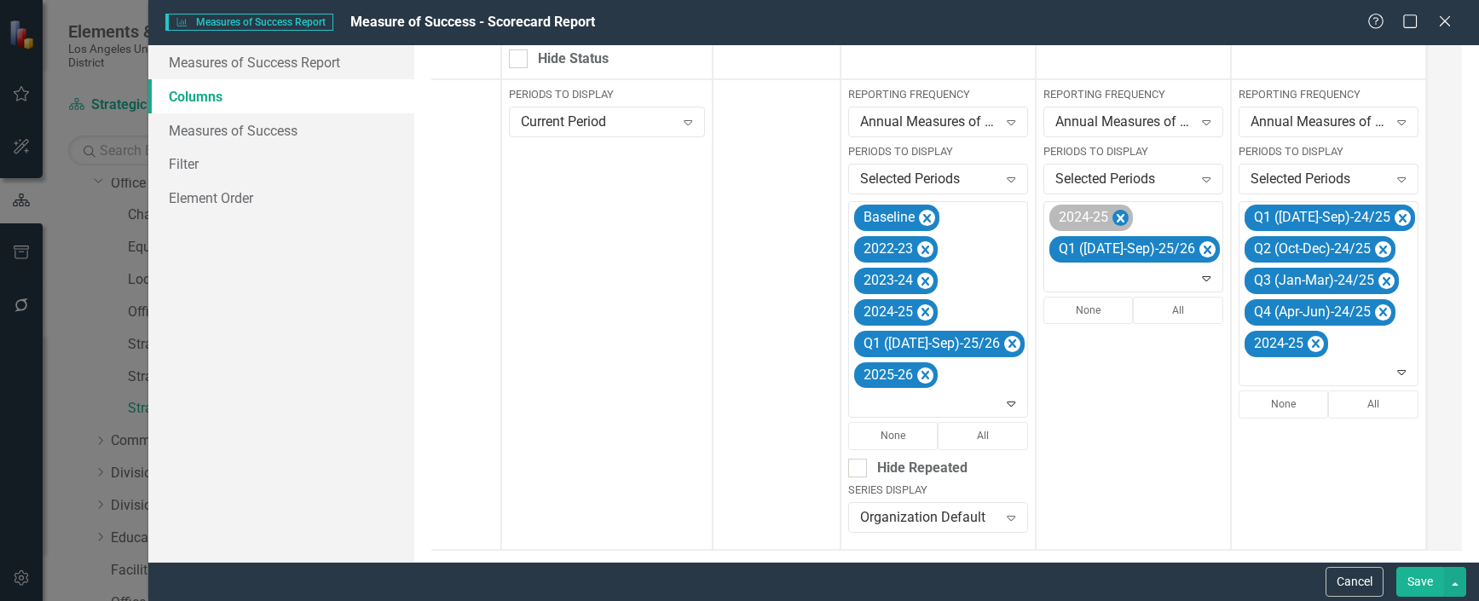
click at [1113, 215] on icon "Remove 2024-25" at bounding box center [1121, 218] width 16 height 21
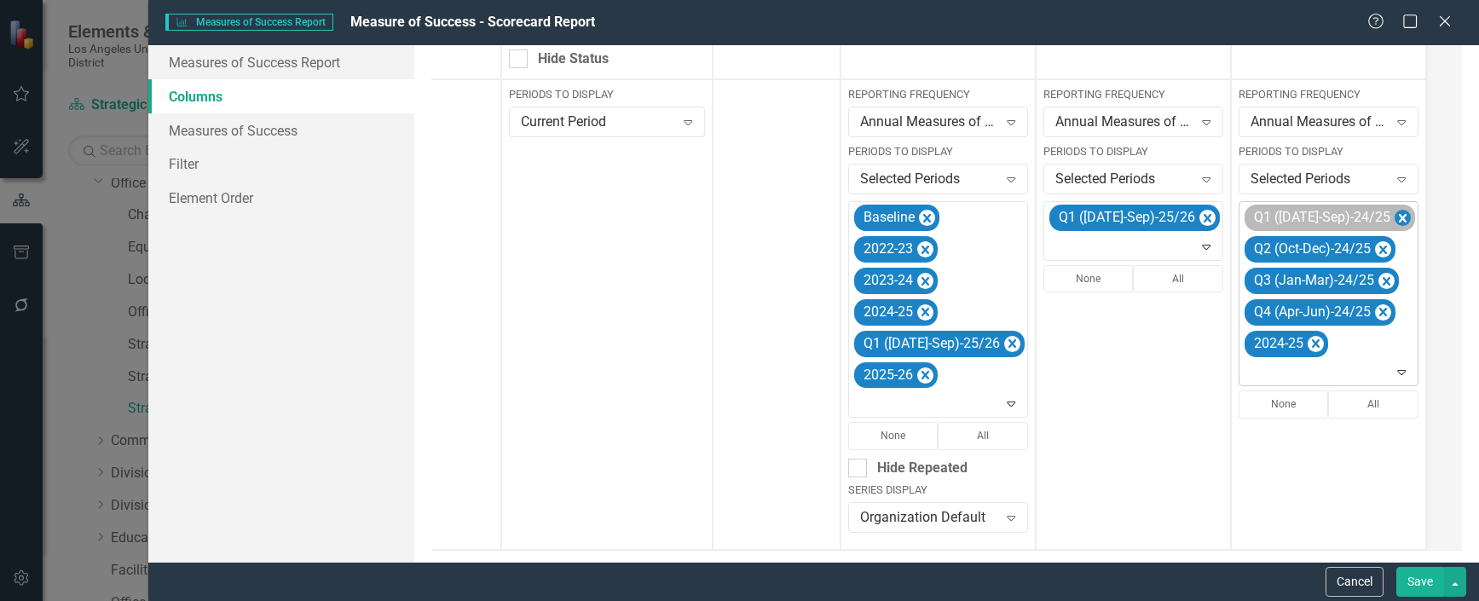
click at [1399, 217] on icon "Remove Q1 (Jul-Sep)-24/25" at bounding box center [1403, 218] width 8 height 9
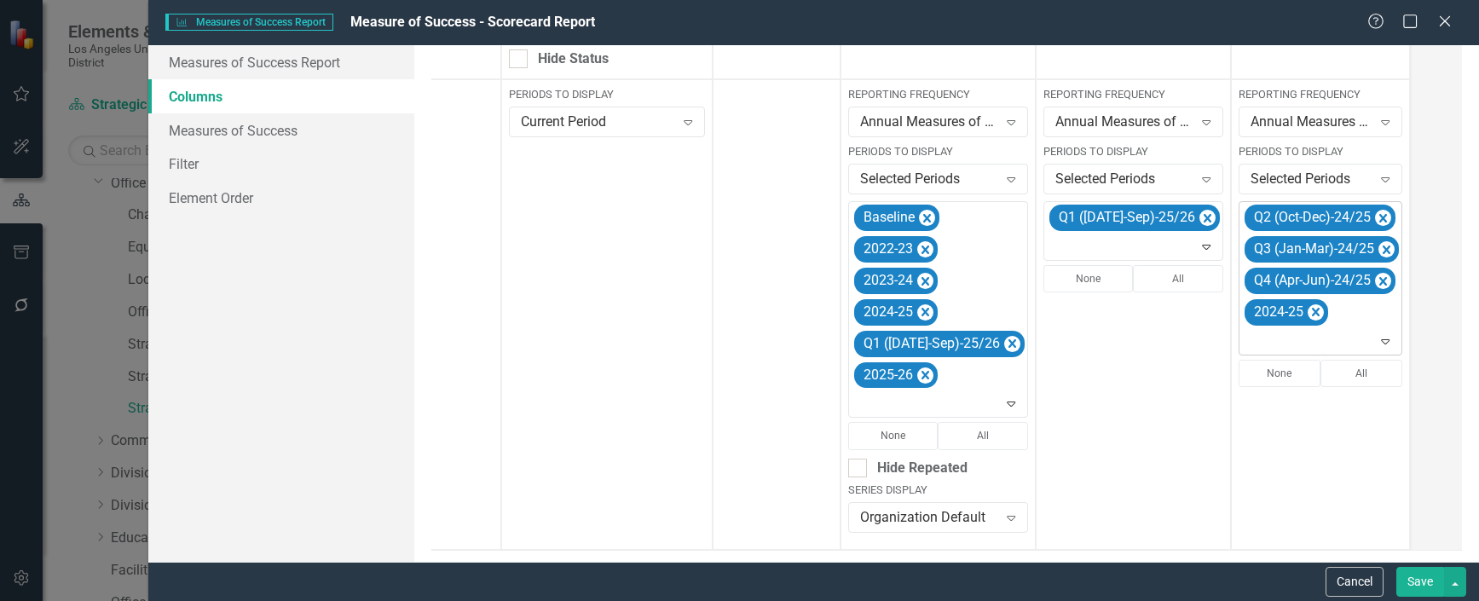
click at [1375, 217] on icon "Remove Q2 (Oct-Dec)-24/25" at bounding box center [1383, 218] width 16 height 21
click at [1378, 217] on icon "Remove Q3 (Jan-Mar)-24/25" at bounding box center [1386, 218] width 16 height 21
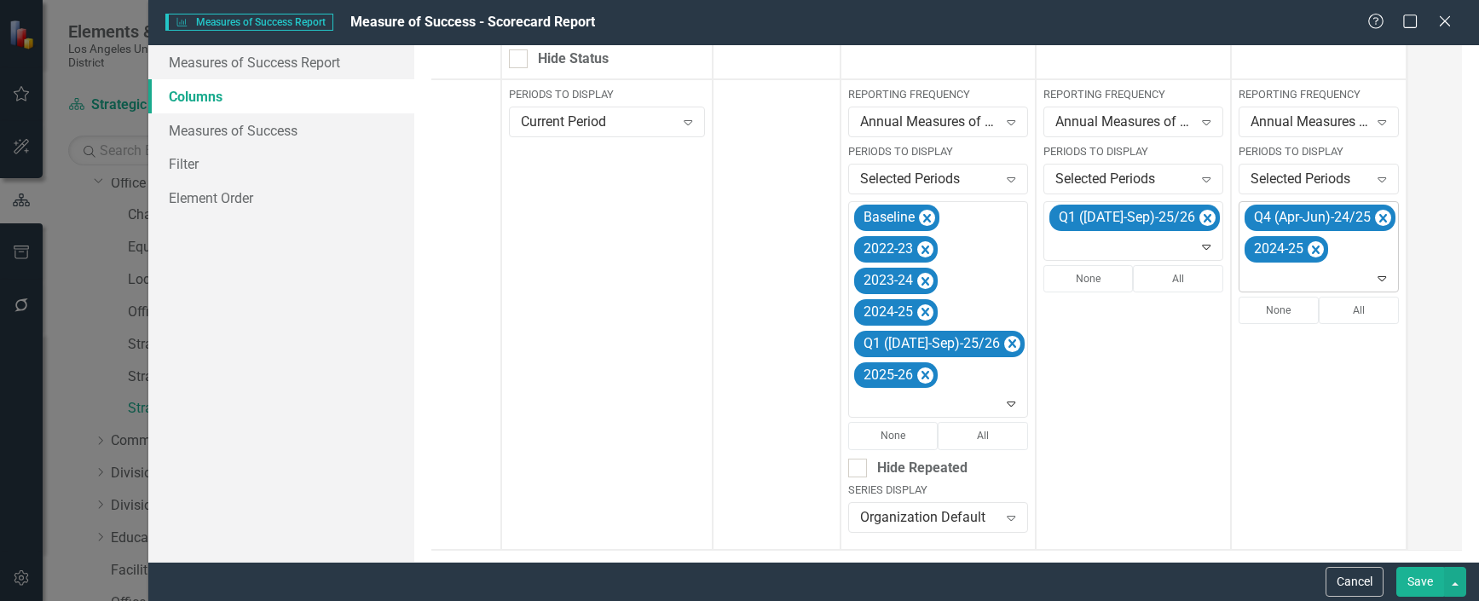
click at [1375, 217] on icon "Remove Q4 (Apr-Jun)-24/25" at bounding box center [1383, 218] width 16 height 21
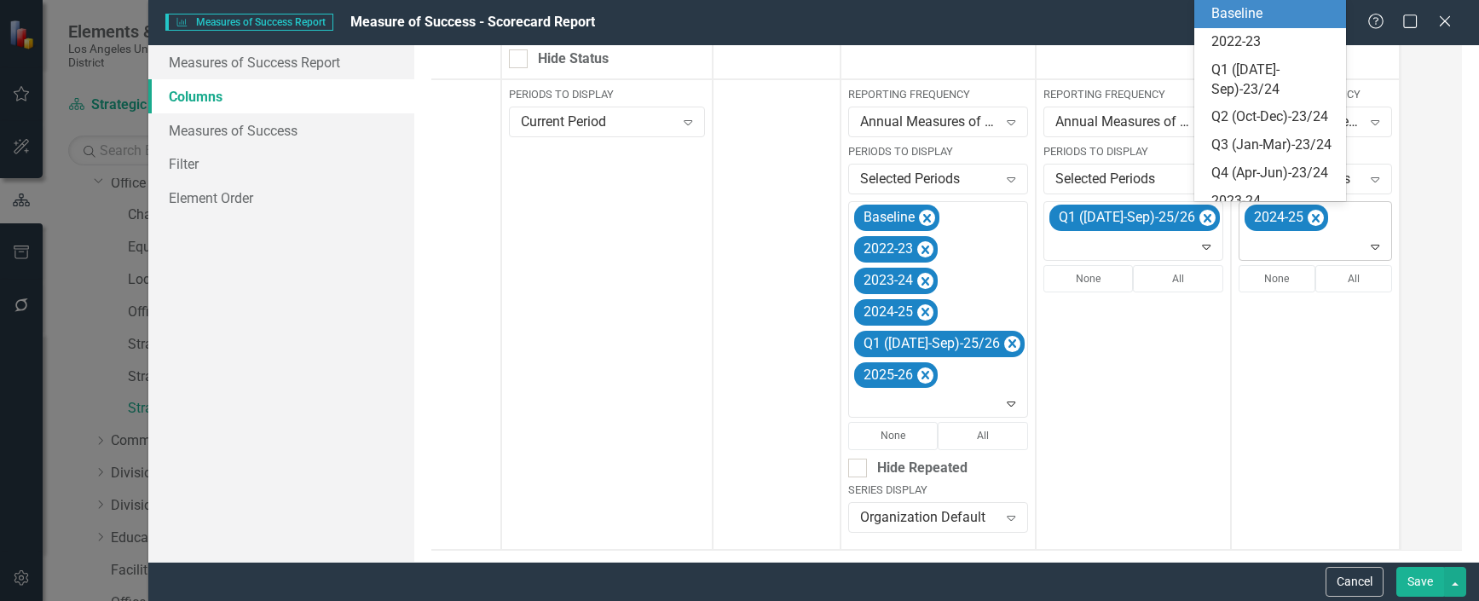
click at [1367, 247] on icon "Expand" at bounding box center [1375, 247] width 17 height 14
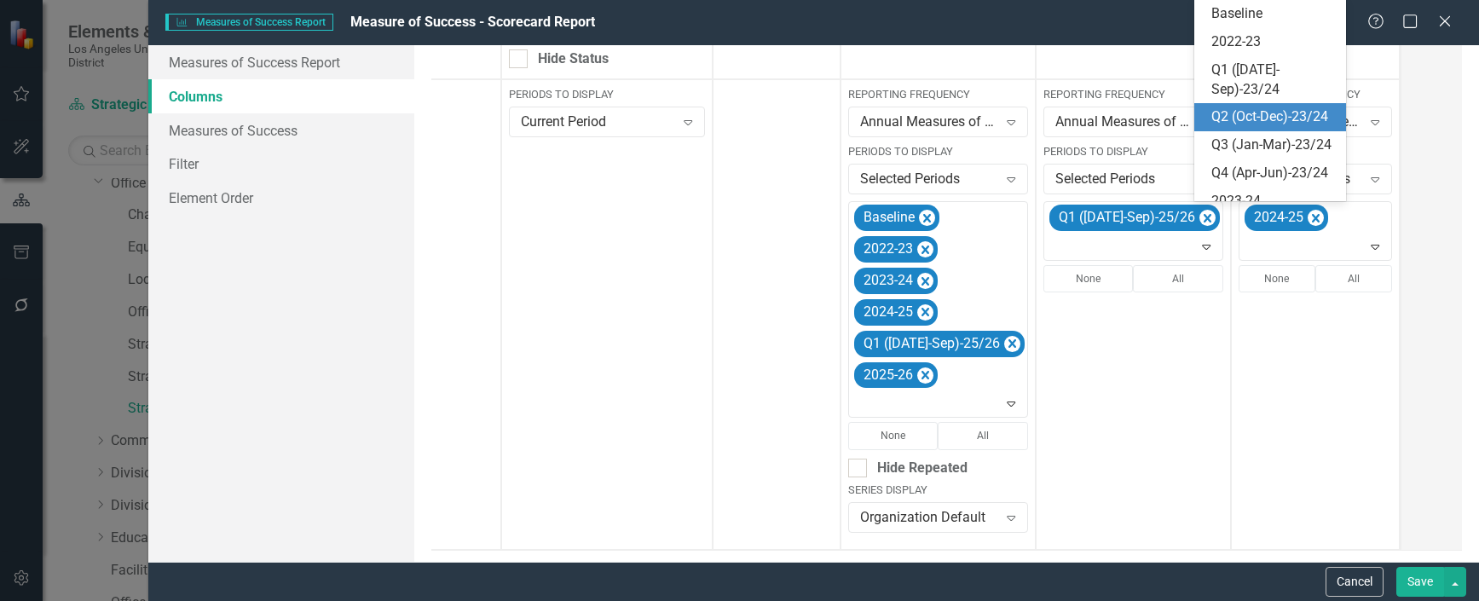
scroll to position [14, 0]
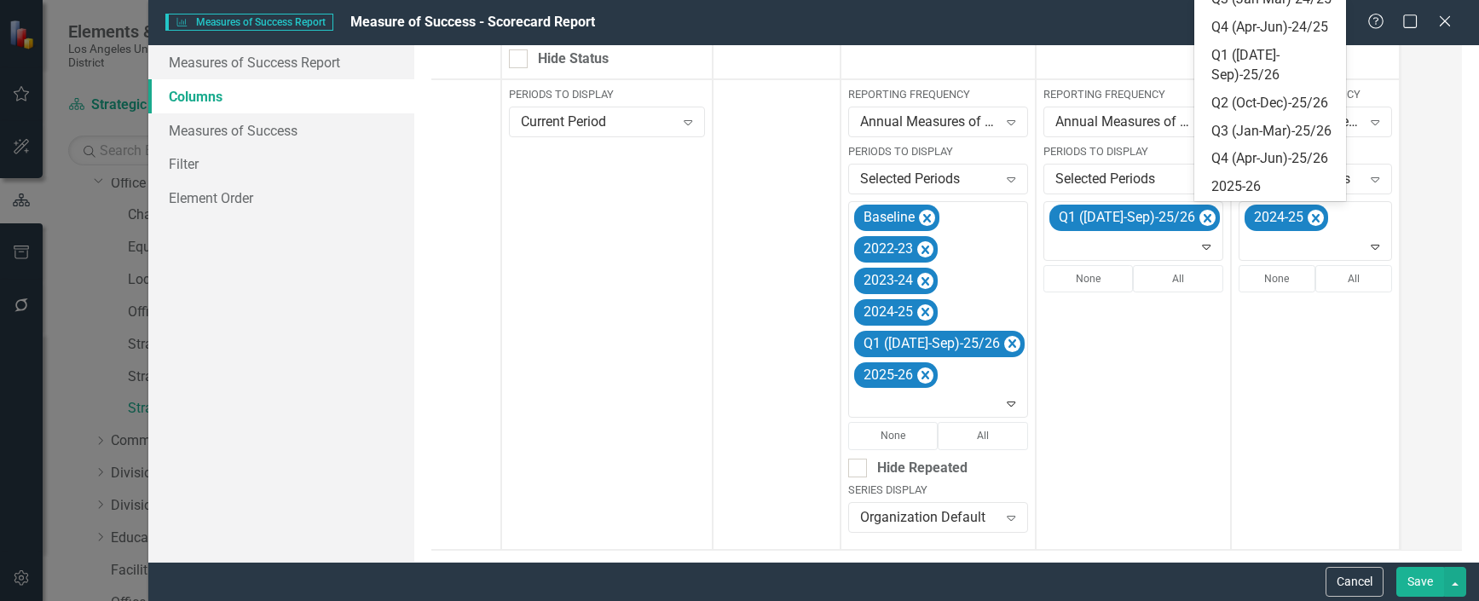
scroll to position [355, 0]
click at [1252, 85] on div "Q1 ([DATE]-Sep)-25/26" at bounding box center [1273, 65] width 125 height 39
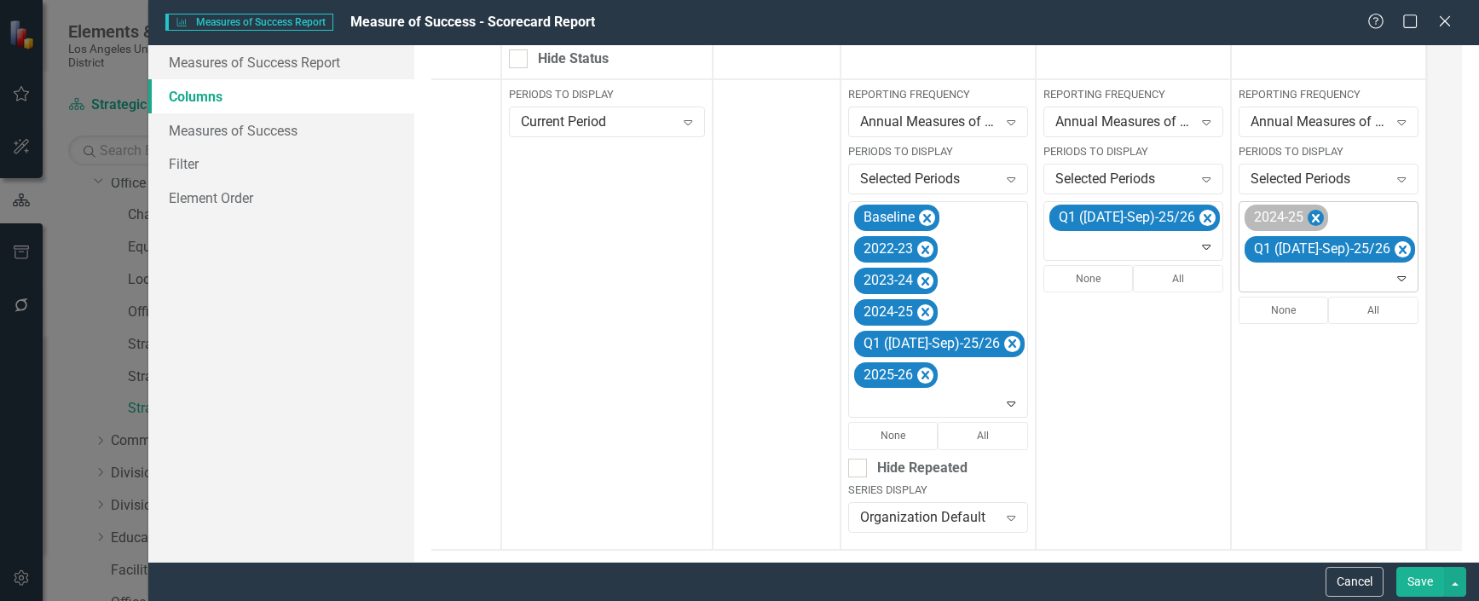
click at [1308, 214] on icon "Remove 2024-25" at bounding box center [1316, 218] width 16 height 21
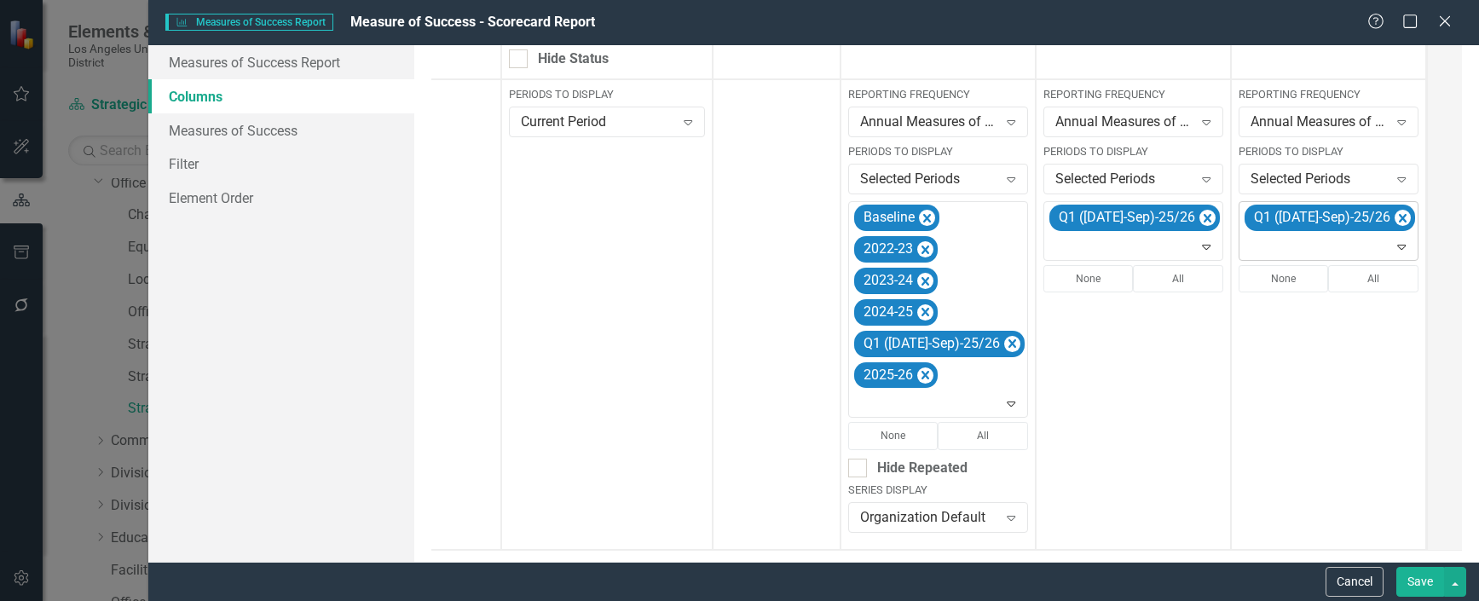
scroll to position [558, 0]
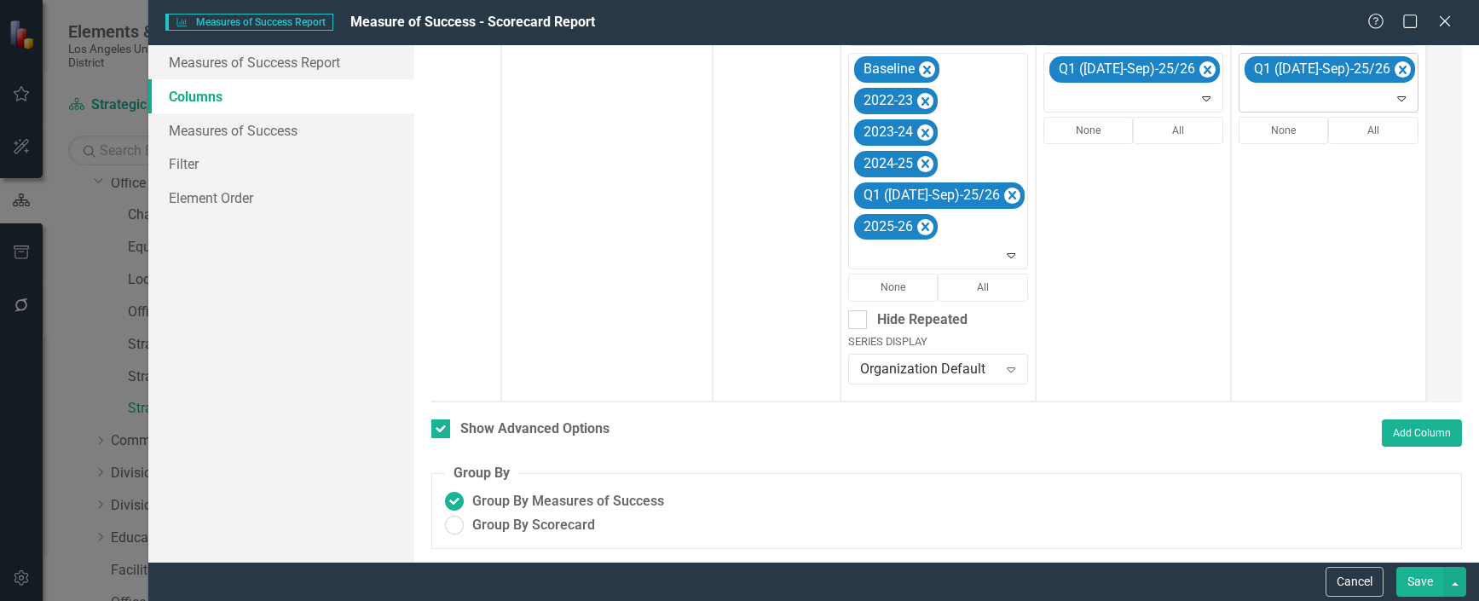
click at [1416, 579] on button "Save" at bounding box center [1420, 582] width 48 height 30
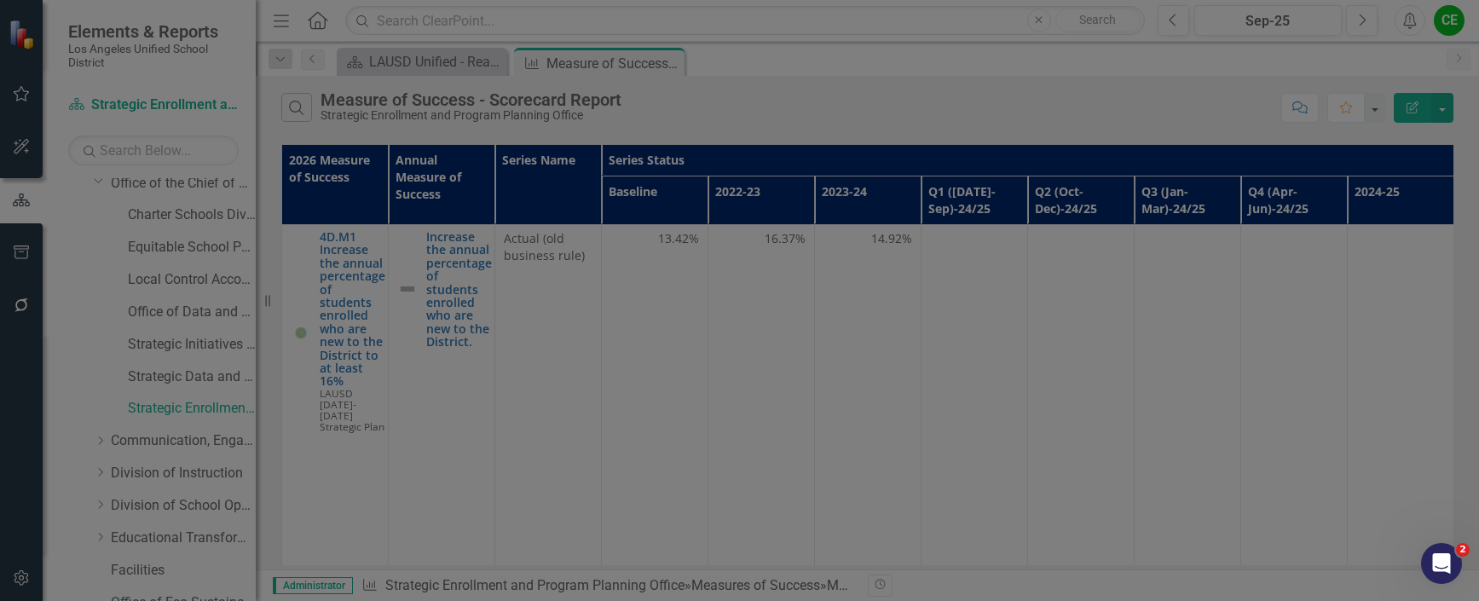
checkbox input "false"
radio input "false"
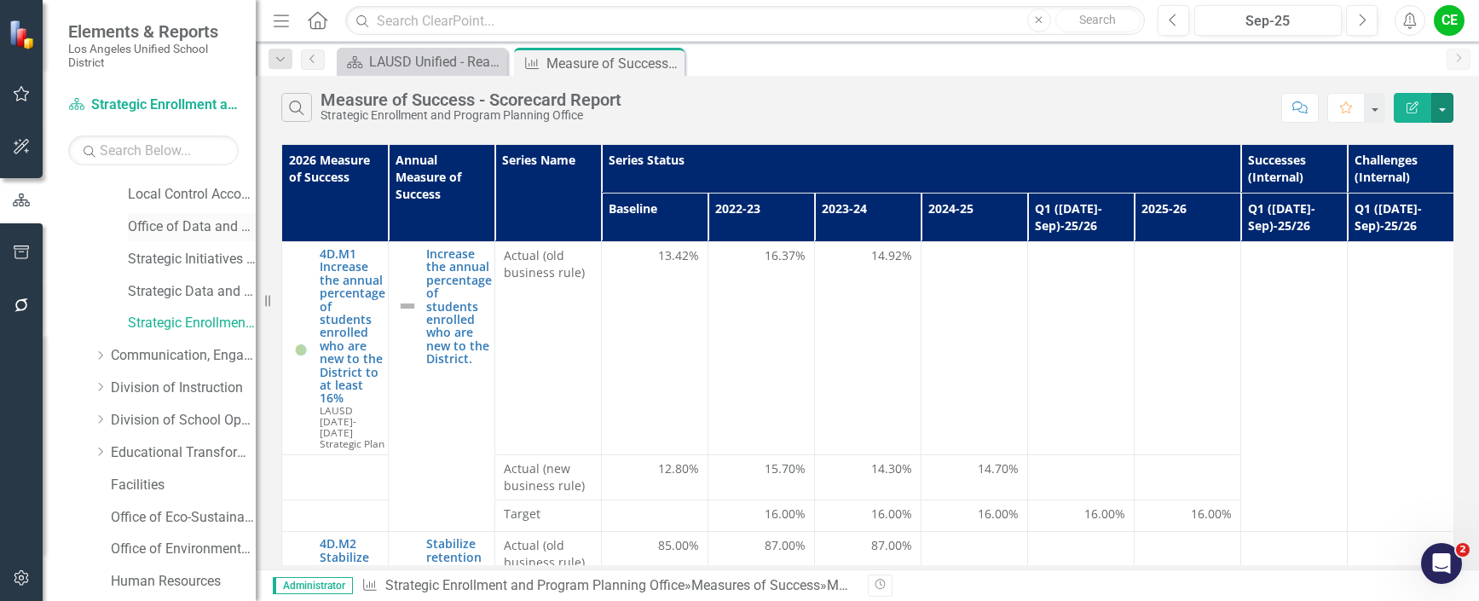
scroll to position [170, 0]
